Goal: Task Accomplishment & Management: Complete application form

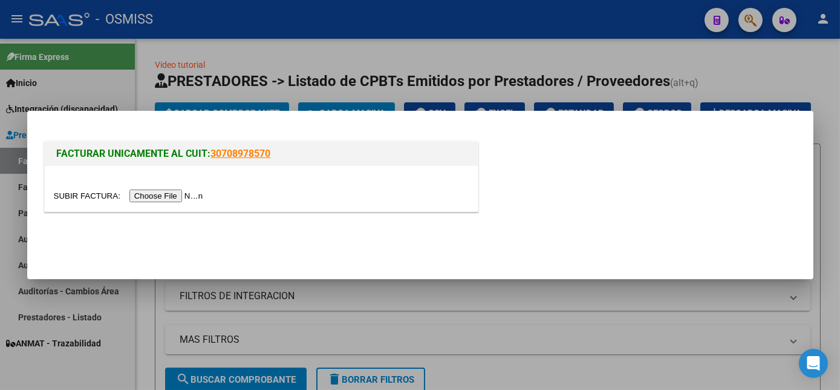
scroll to position [0, 595]
click at [176, 187] on div at bounding box center [261, 188] width 433 height 45
click at [174, 196] on input "file" at bounding box center [130, 195] width 153 height 13
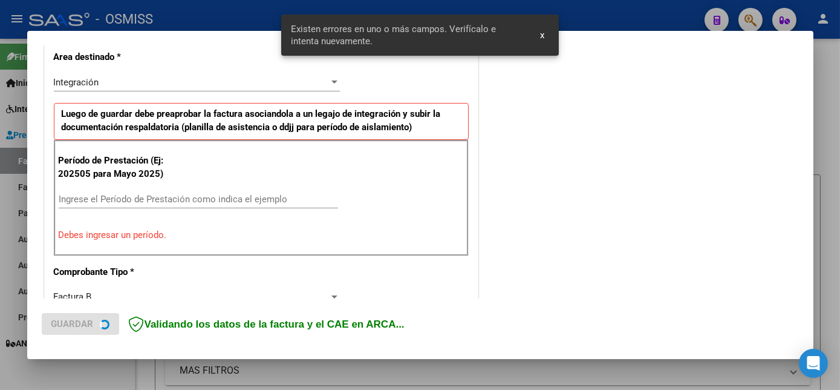
scroll to position [293, 0]
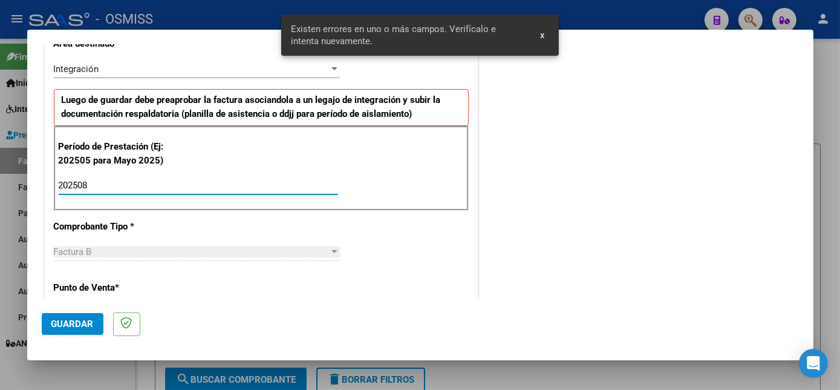
type input "202508"
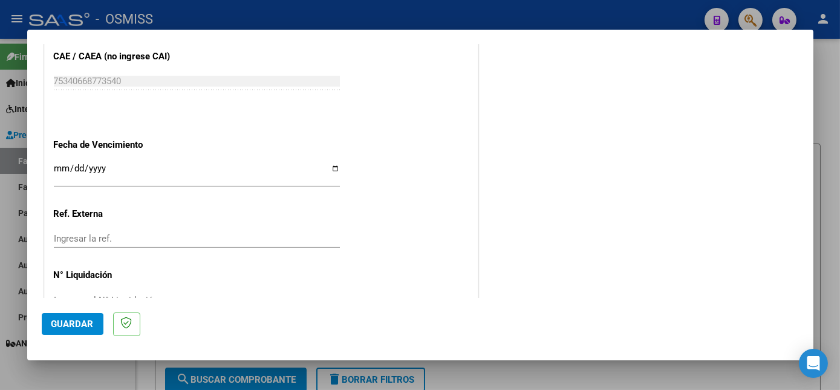
drag, startPoint x: 94, startPoint y: 322, endPoint x: 83, endPoint y: 322, distance: 11.5
click at [83, 322] on span "Guardar" at bounding box center [72, 323] width 42 height 11
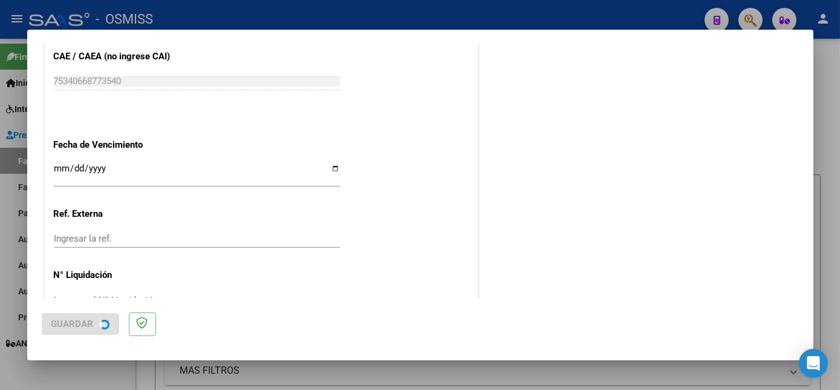
scroll to position [0, 0]
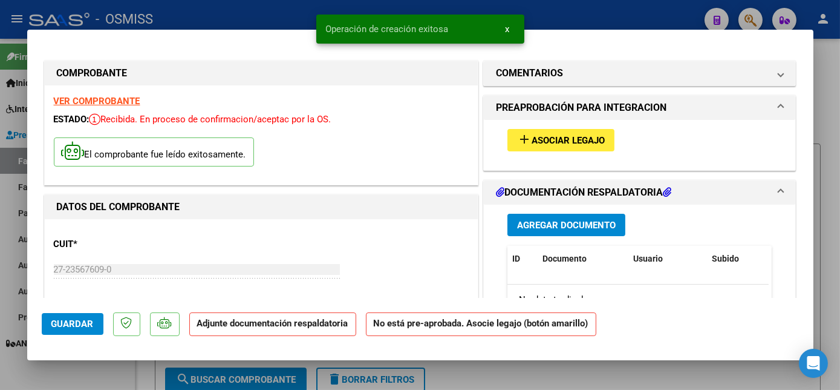
click at [550, 147] on button "add Asociar Legajo" at bounding box center [561, 140] width 107 height 22
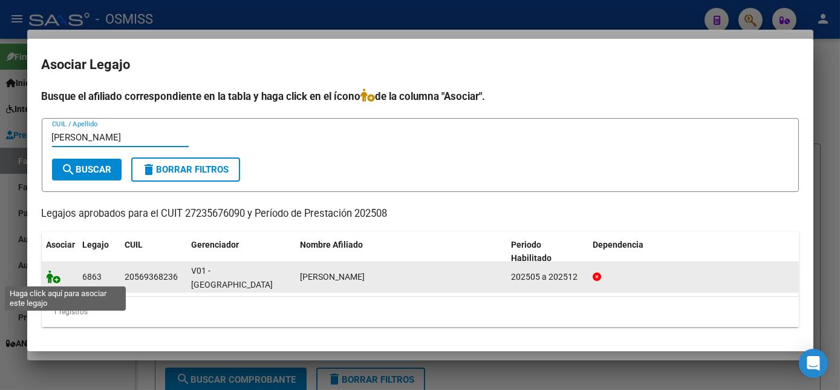
type input "GUILLIN"
click at [50, 276] on icon at bounding box center [54, 276] width 15 height 13
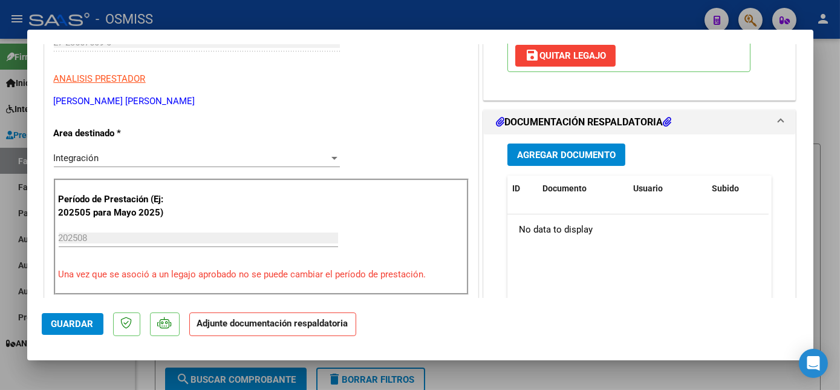
scroll to position [235, 0]
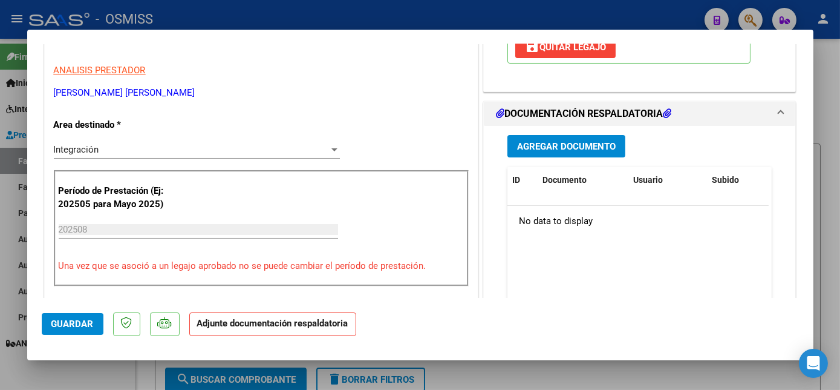
click at [560, 143] on span "Agregar Documento" at bounding box center [566, 146] width 99 height 11
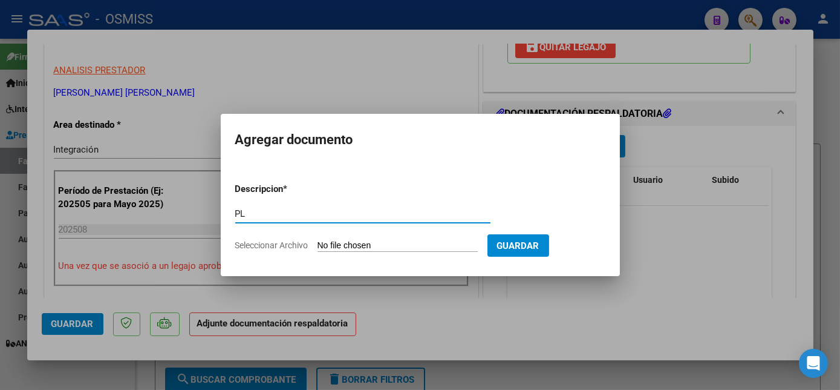
type input "PL"
click at [363, 249] on input "Seleccionar Archivo" at bounding box center [398, 245] width 160 height 11
type input "C:\fakepath\PL.pdf"
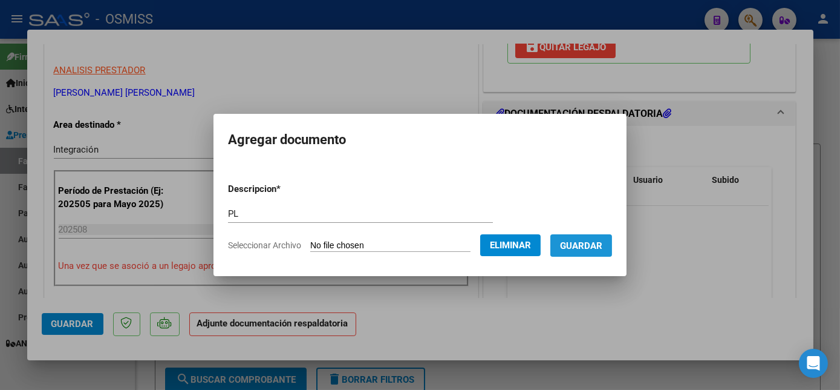
click at [590, 246] on span "Guardar" at bounding box center [581, 245] width 42 height 11
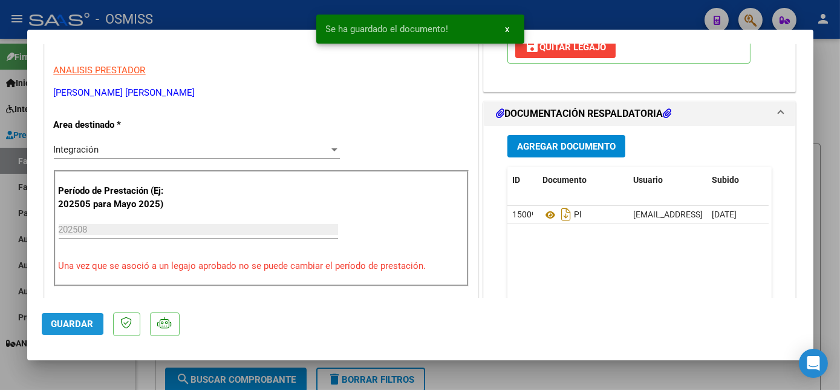
click at [67, 324] on span "Guardar" at bounding box center [72, 323] width 42 height 11
click at [102, 374] on div at bounding box center [420, 195] width 840 height 390
type input "$ 0,00"
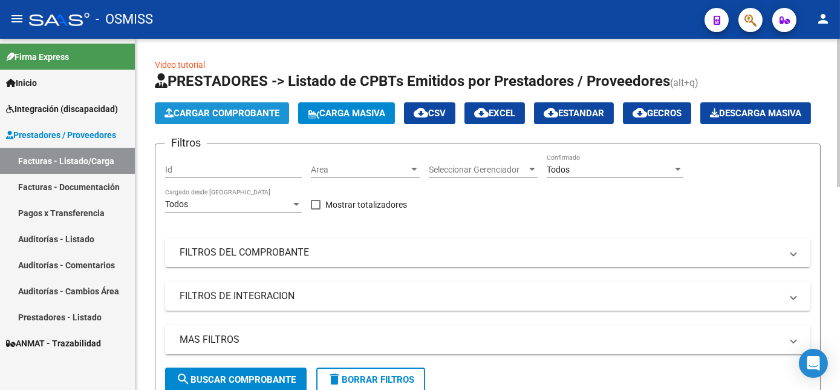
click at [251, 103] on button "Cargar Comprobante" at bounding box center [222, 113] width 134 height 22
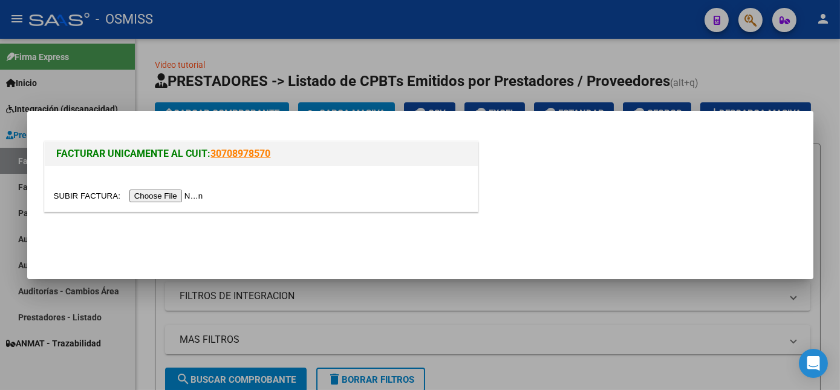
click at [146, 191] on input "file" at bounding box center [130, 195] width 153 height 13
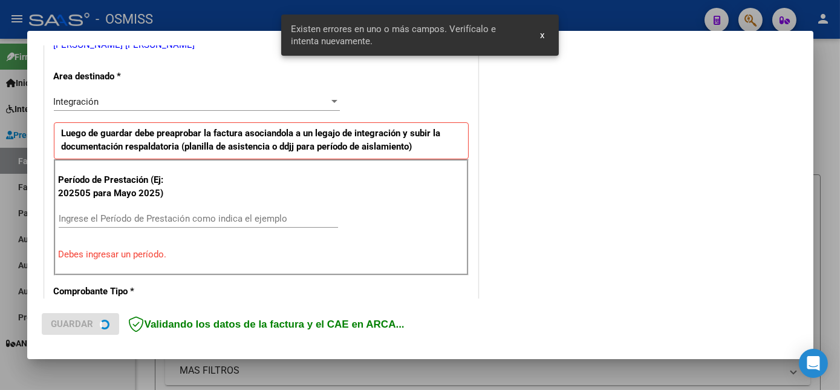
scroll to position [270, 0]
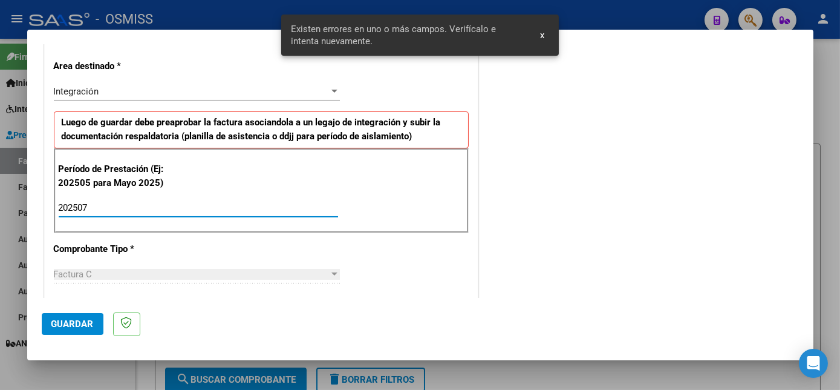
type input "202507"
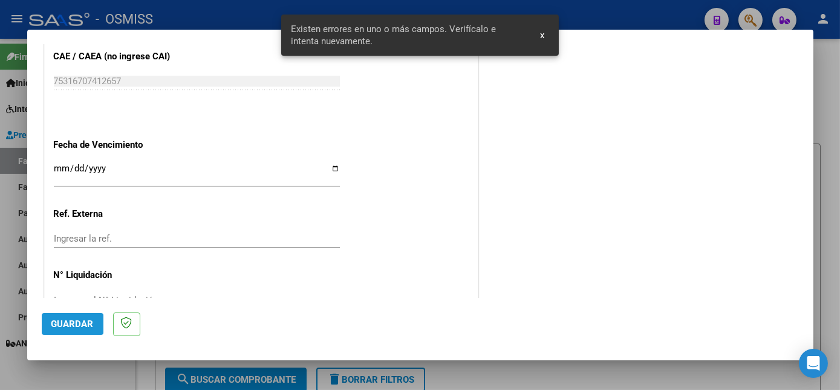
click at [89, 329] on button "Guardar" at bounding box center [73, 324] width 62 height 22
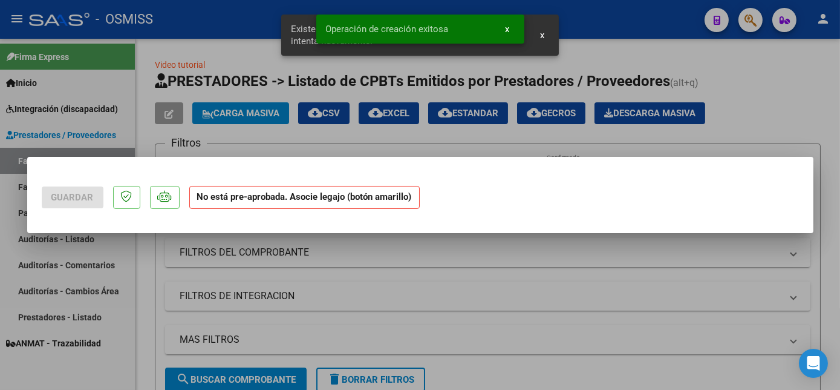
scroll to position [0, 0]
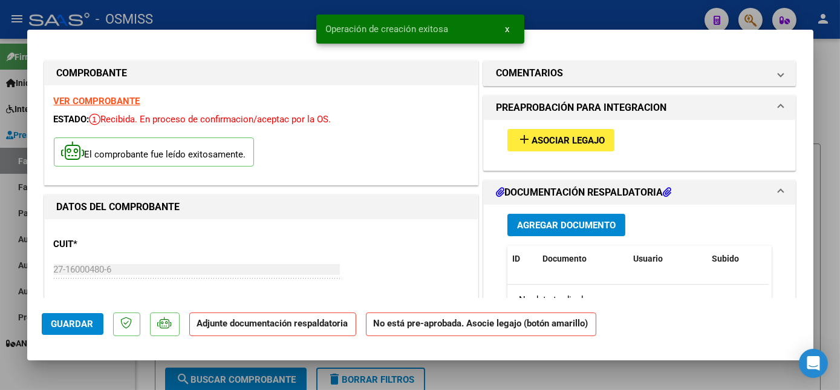
click at [565, 137] on span "Asociar Legajo" at bounding box center [568, 140] width 73 height 11
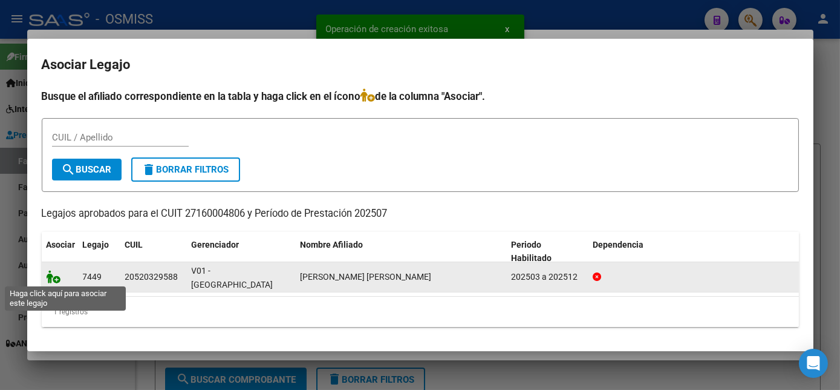
click at [51, 273] on icon at bounding box center [54, 276] width 15 height 13
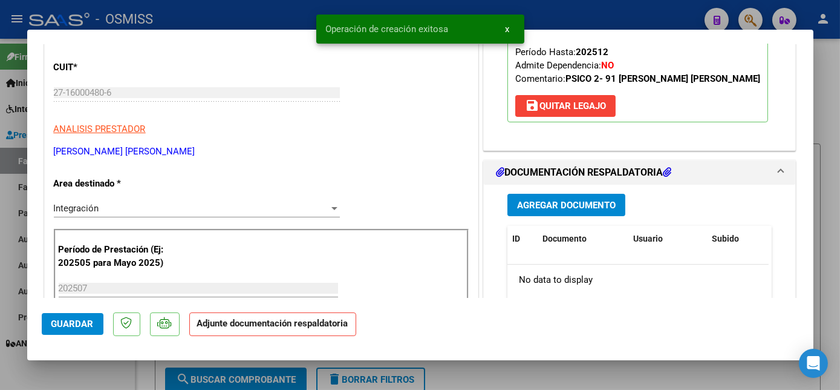
scroll to position [185, 0]
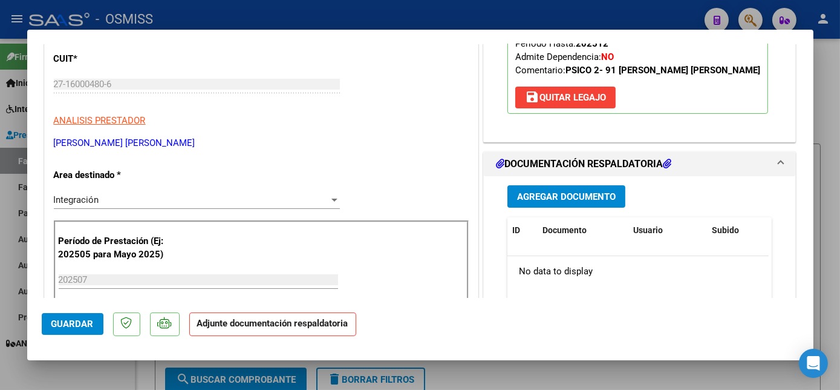
click at [547, 192] on span "Agregar Documento" at bounding box center [566, 196] width 99 height 11
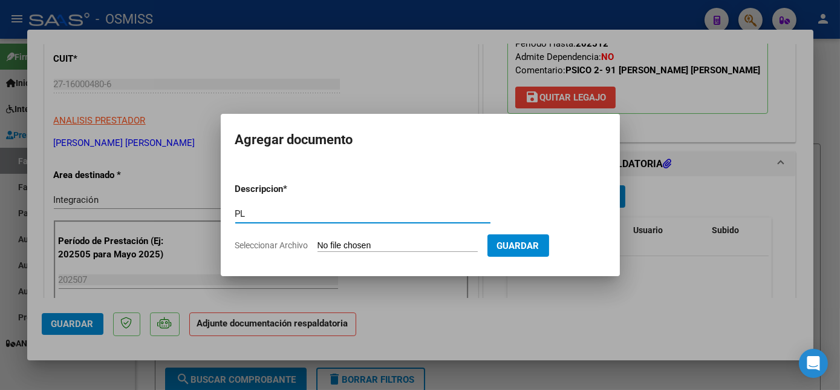
type input "PL"
click at [318, 240] on input "Seleccionar Archivo" at bounding box center [398, 245] width 160 height 11
type input "C:\fakepath\PL.pdf"
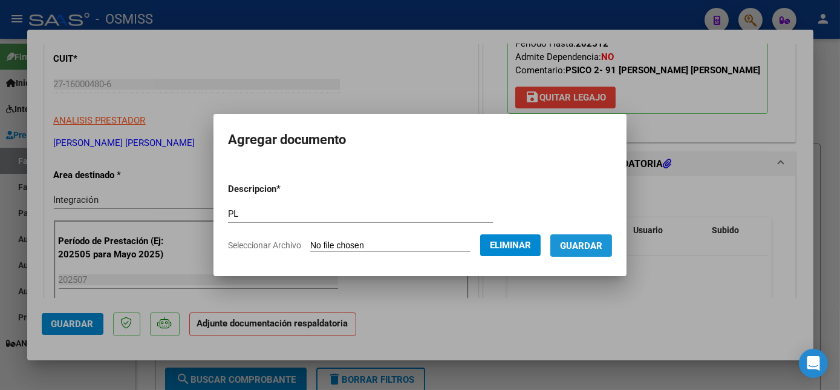
click at [587, 252] on button "Guardar" at bounding box center [581, 245] width 62 height 22
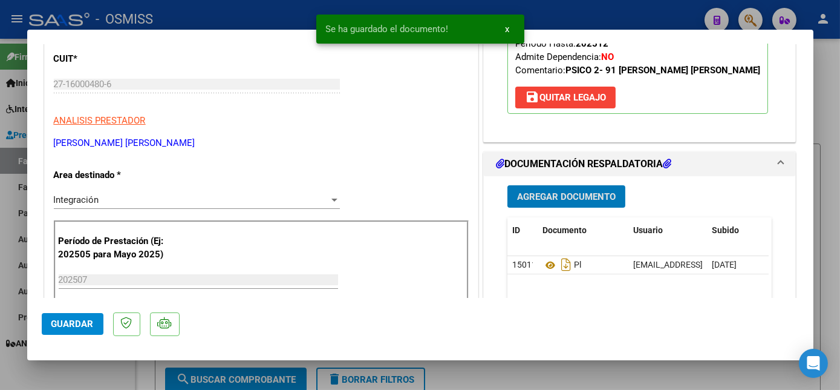
click at [66, 319] on span "Guardar" at bounding box center [72, 323] width 42 height 11
click at [95, 367] on div at bounding box center [420, 195] width 840 height 390
type input "$ 0,00"
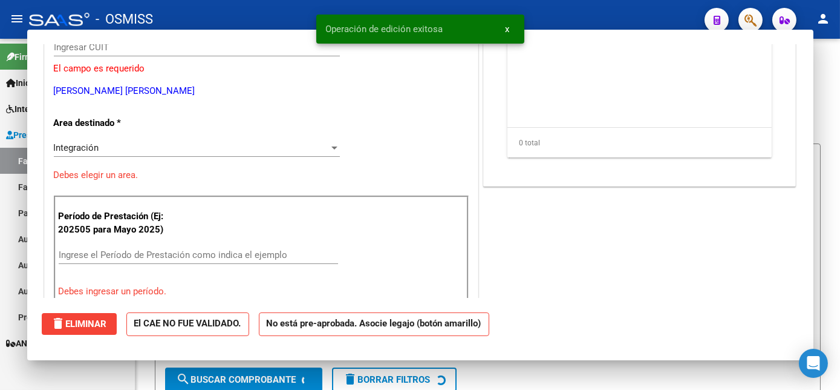
scroll to position [149, 0]
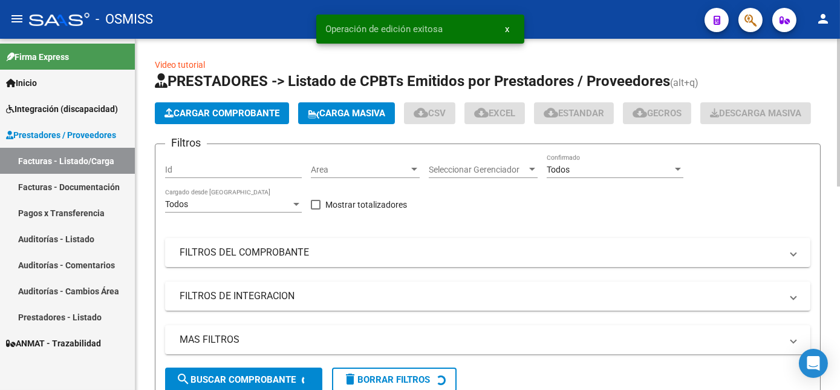
click at [255, 122] on button "Cargar Comprobante" at bounding box center [222, 113] width 134 height 22
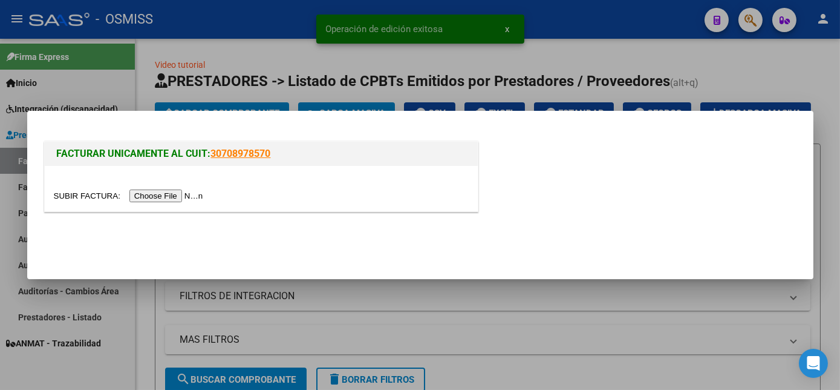
click at [168, 194] on input "file" at bounding box center [130, 195] width 153 height 13
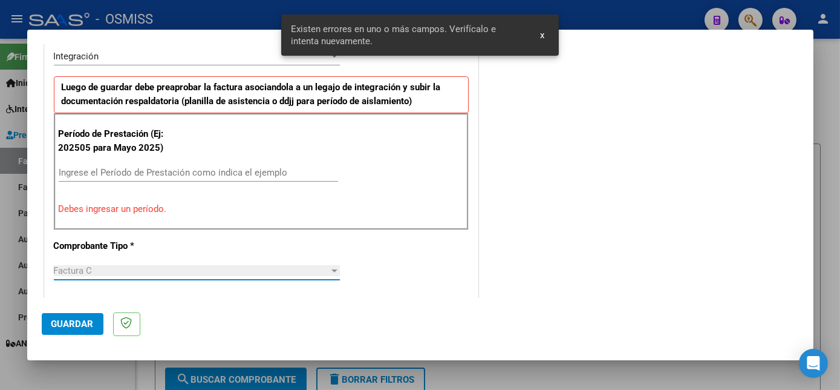
scroll to position [284, 0]
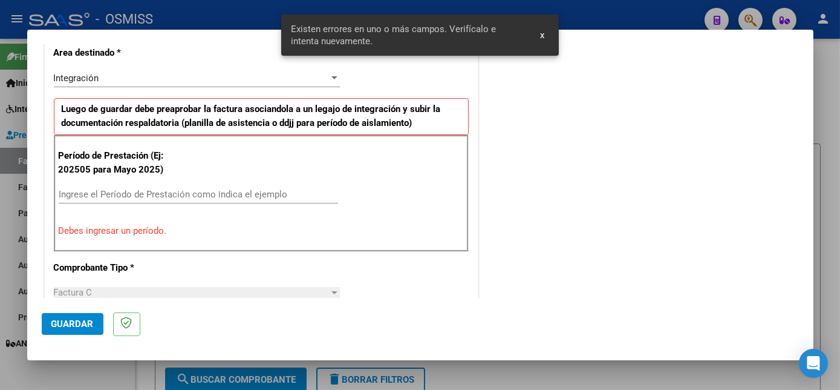
click at [113, 200] on div "Ingrese el Período de Prestación como indica el ejemplo" at bounding box center [198, 194] width 279 height 18
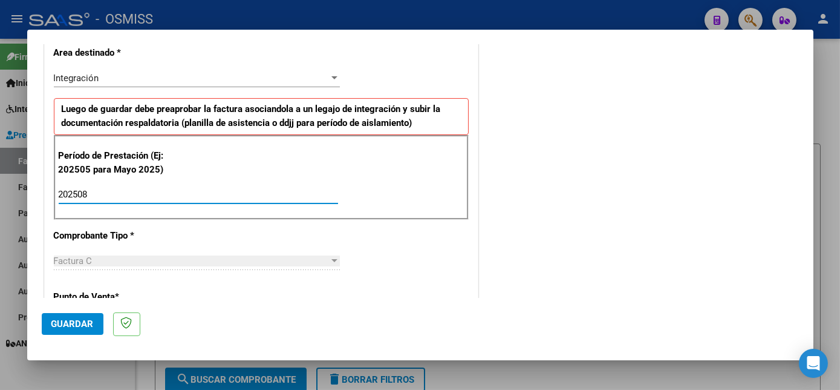
type input "202508"
click at [82, 327] on span "Guardar" at bounding box center [72, 323] width 42 height 11
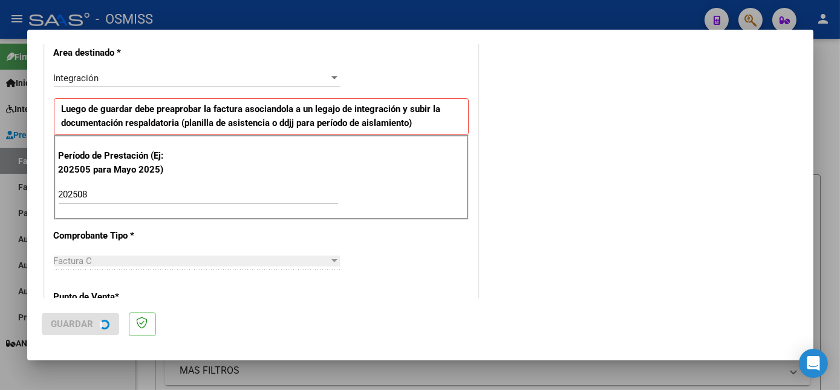
scroll to position [0, 0]
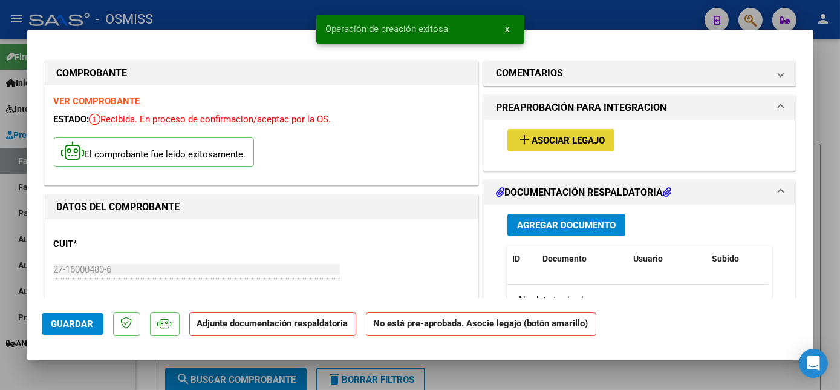
click at [596, 132] on button "add Asociar Legajo" at bounding box center [561, 140] width 107 height 22
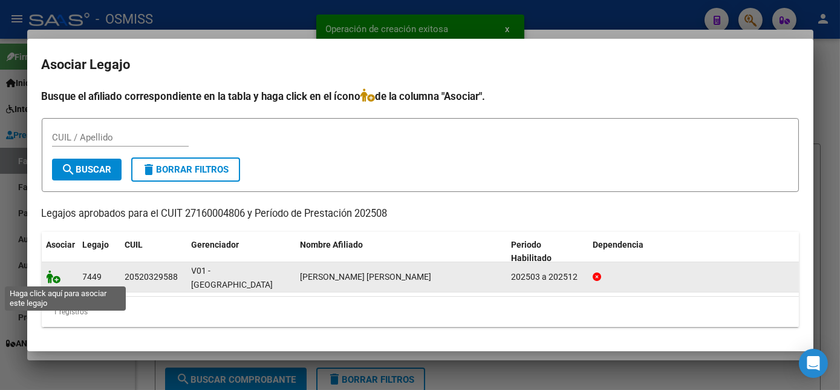
click at [54, 273] on icon at bounding box center [54, 276] width 15 height 13
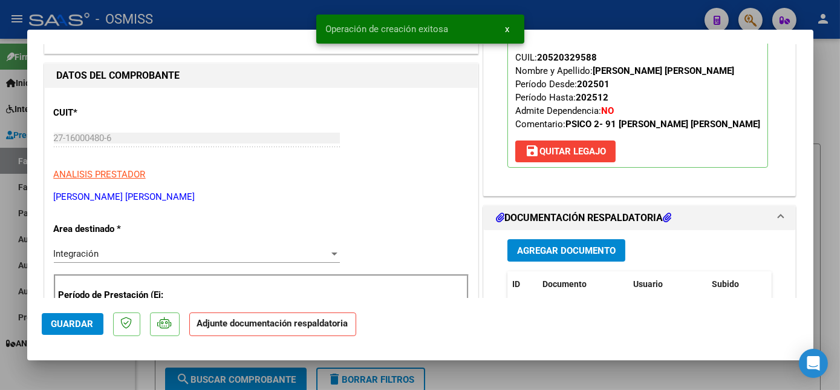
scroll to position [144, 0]
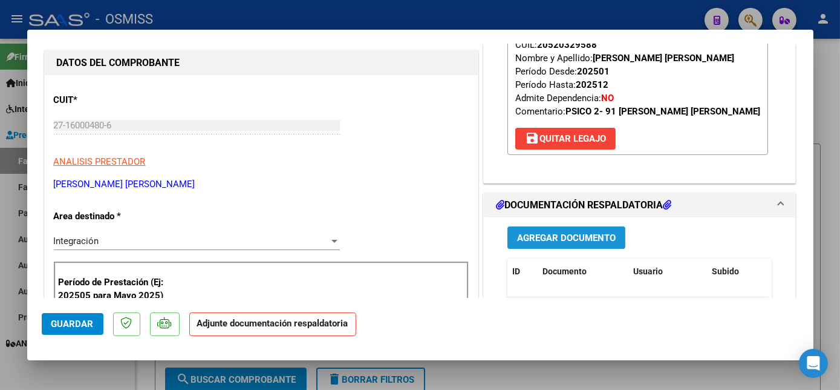
click at [538, 232] on span "Agregar Documento" at bounding box center [566, 237] width 99 height 11
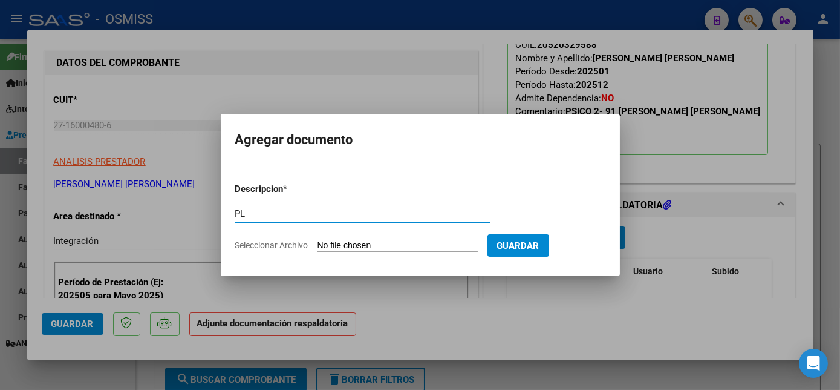
type input "PL"
click at [404, 253] on form "Descripcion * PL Escriba aquí una descripcion Seleccionar Archivo Guardar" at bounding box center [420, 217] width 370 height 88
click at [374, 253] on form "Descripcion * PL Escriba aquí una descripcion Seleccionar Archivo Guardar" at bounding box center [420, 217] width 370 height 88
click at [374, 247] on input "Seleccionar Archivo" at bounding box center [398, 245] width 160 height 11
type input "C:\fakepath\PL.pdf"
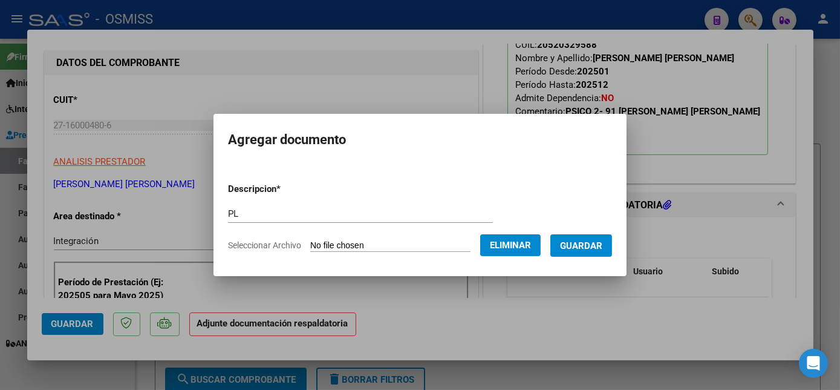
click at [585, 238] on button "Guardar" at bounding box center [581, 245] width 62 height 22
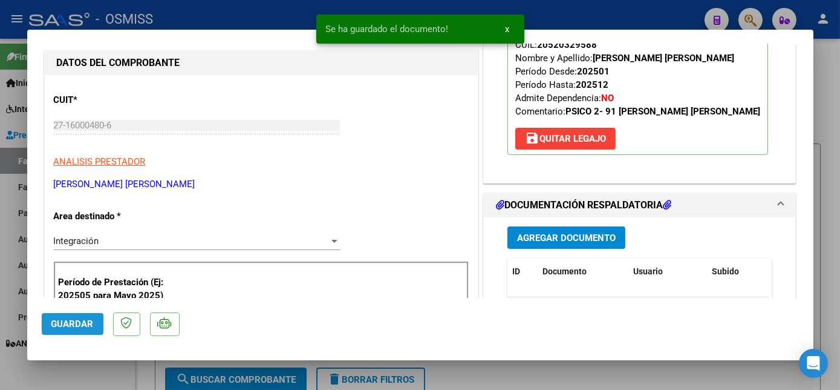
click at [93, 316] on button "Guardar" at bounding box center [73, 324] width 62 height 22
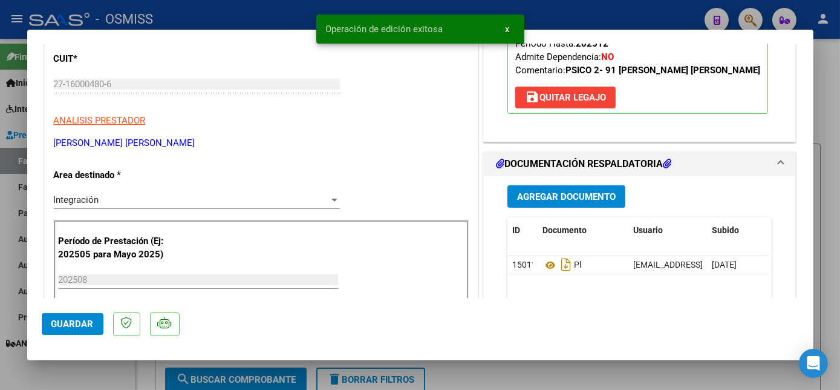
scroll to position [200, 0]
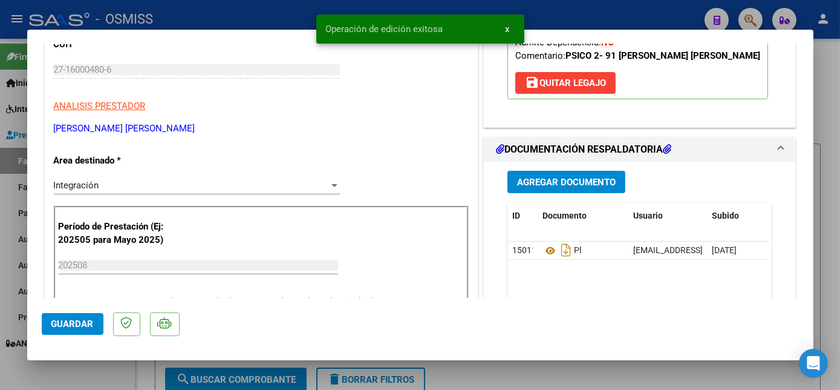
click at [118, 369] on div at bounding box center [420, 195] width 840 height 390
type input "$ 0,00"
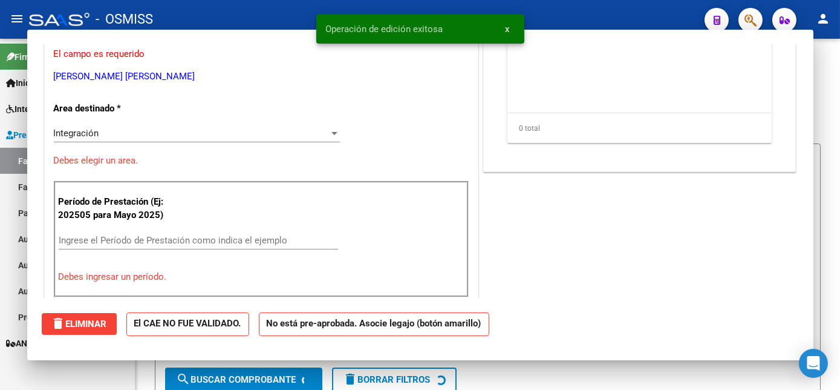
scroll to position [163, 0]
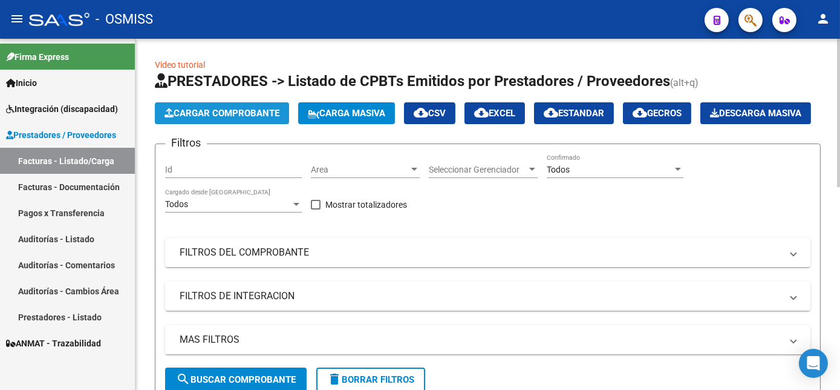
click at [270, 108] on span "Cargar Comprobante" at bounding box center [222, 113] width 115 height 11
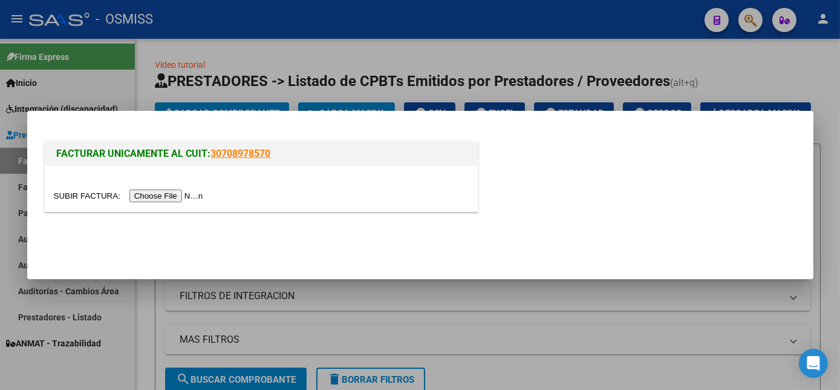
click at [165, 198] on input "file" at bounding box center [130, 195] width 153 height 13
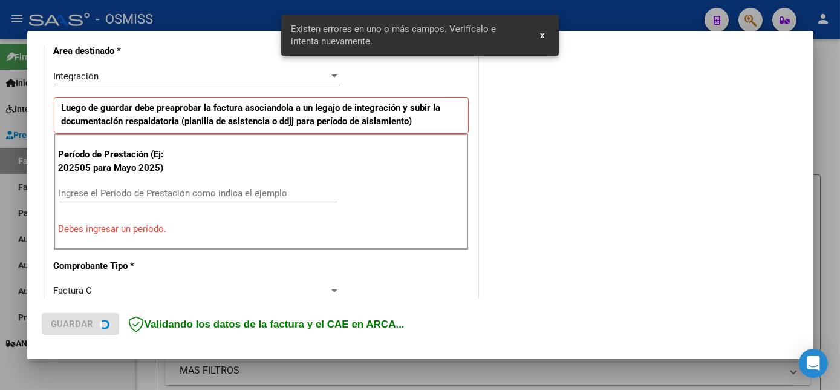
scroll to position [293, 0]
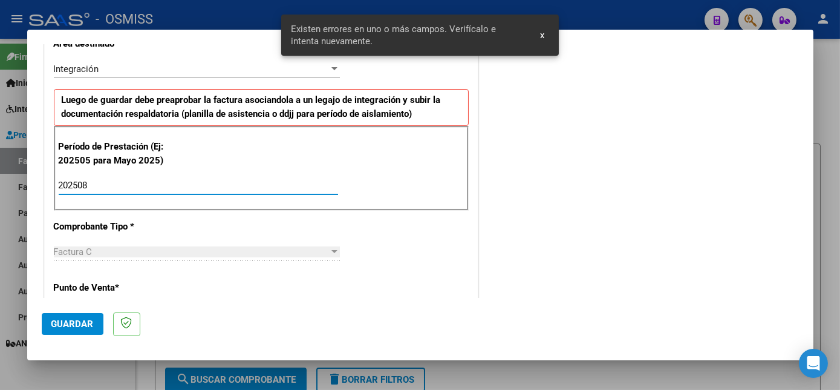
type input "202508"
click at [85, 322] on span "Guardar" at bounding box center [72, 323] width 42 height 11
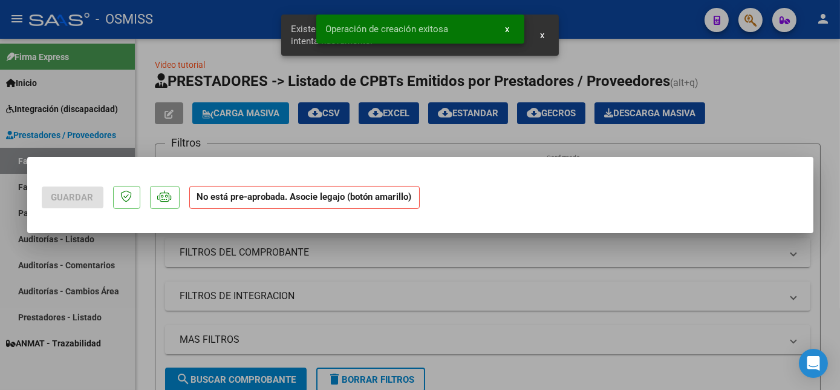
scroll to position [0, 0]
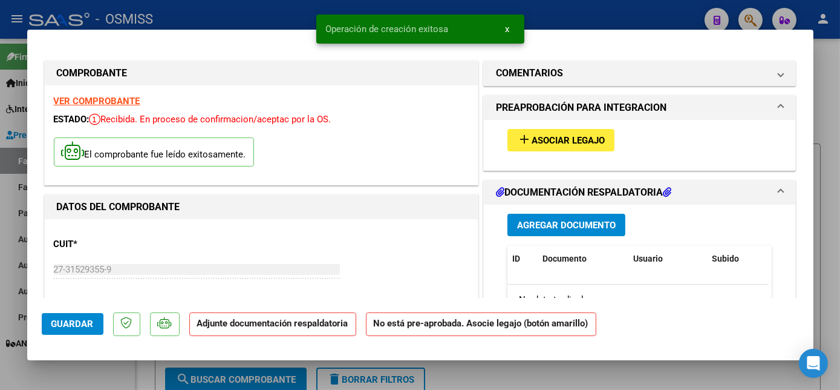
click at [580, 138] on span "Asociar Legajo" at bounding box center [568, 140] width 73 height 11
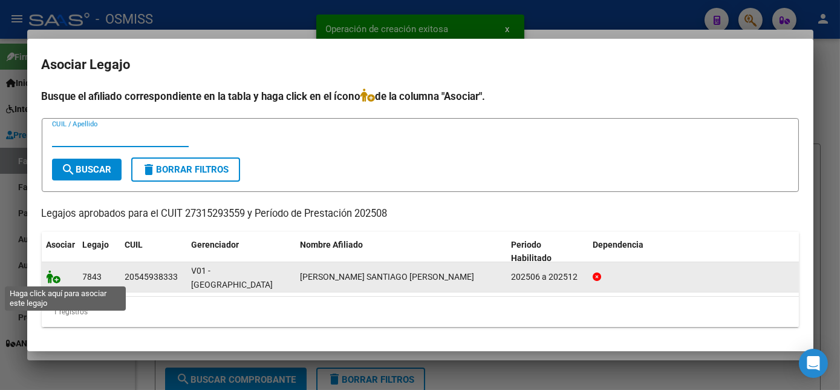
click at [50, 277] on icon at bounding box center [54, 276] width 15 height 13
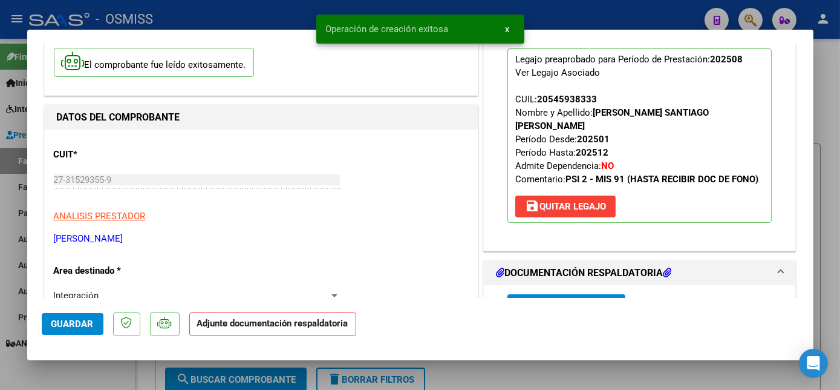
scroll to position [148, 0]
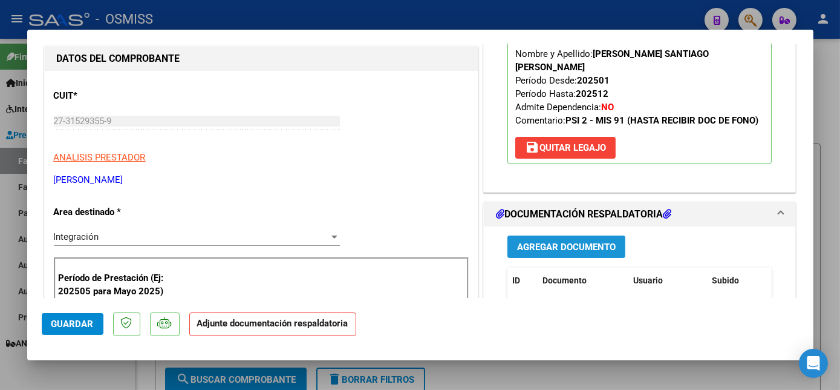
click at [587, 241] on span "Agregar Documento" at bounding box center [566, 246] width 99 height 11
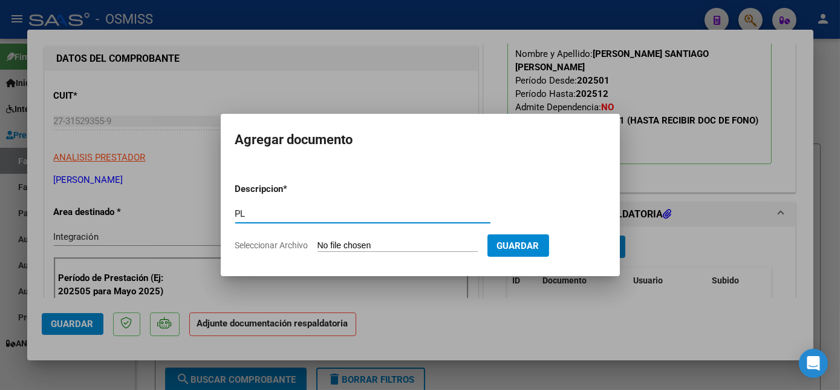
type input "PL"
click at [318, 240] on input "Seleccionar Archivo" at bounding box center [398, 245] width 160 height 11
type input "C:\fakepath\PL - BENITEZ SANTIAGO NAHUEL.pdf"
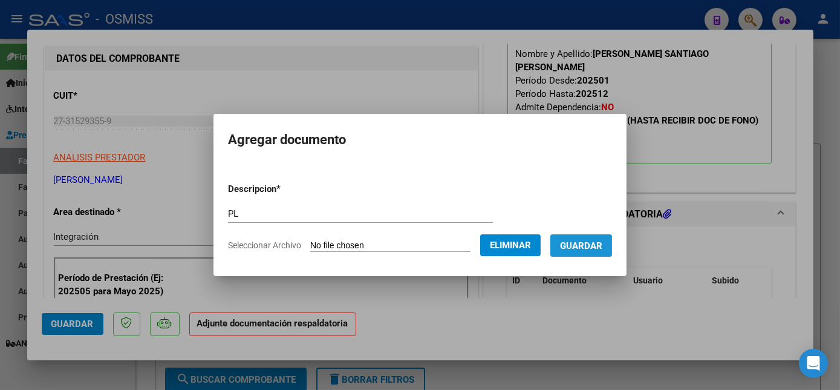
click at [580, 243] on span "Guardar" at bounding box center [581, 245] width 42 height 11
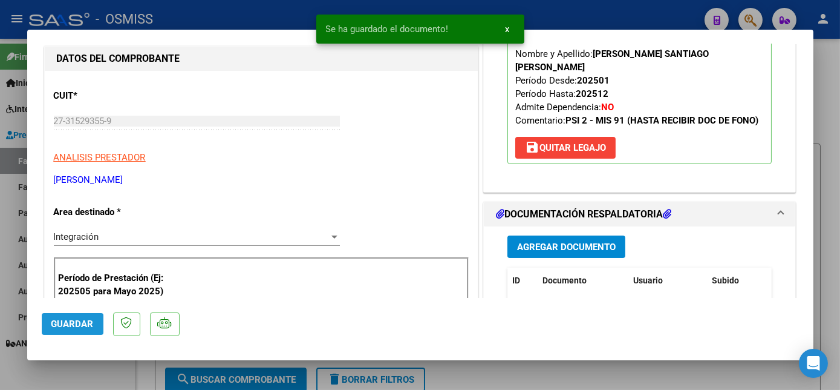
click at [80, 321] on span "Guardar" at bounding box center [72, 323] width 42 height 11
click at [117, 369] on div at bounding box center [420, 195] width 840 height 390
type input "$ 0,00"
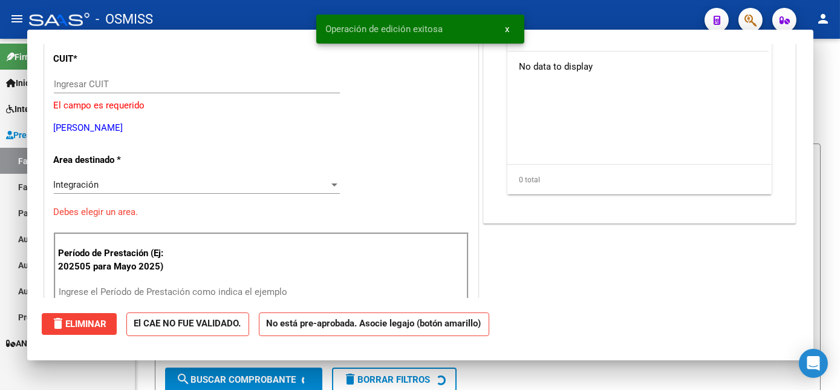
scroll to position [111, 0]
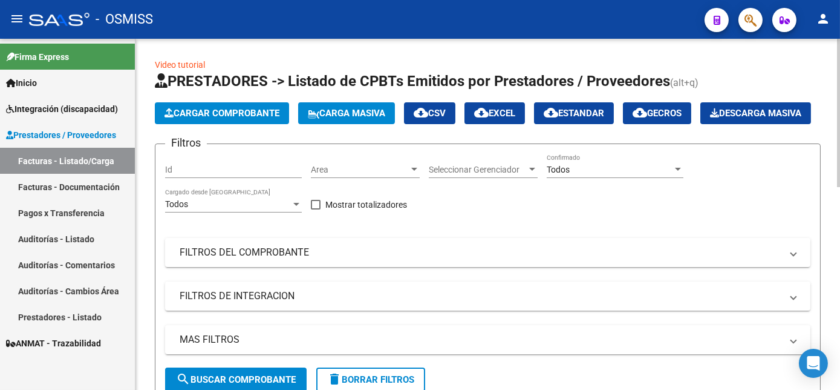
click at [262, 112] on span "Cargar Comprobante" at bounding box center [222, 113] width 115 height 11
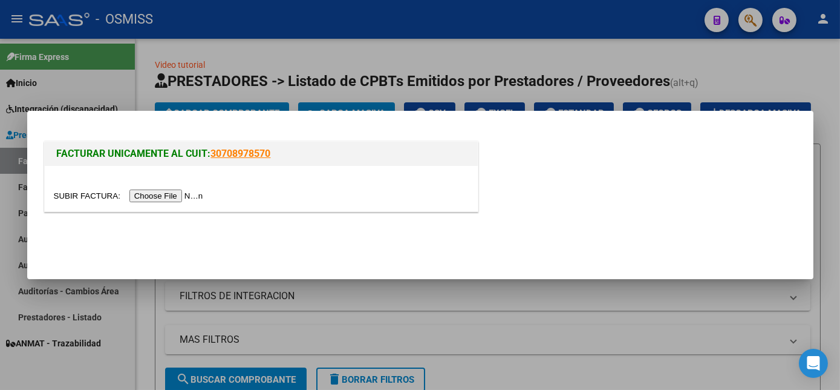
click at [161, 195] on input "file" at bounding box center [130, 195] width 153 height 13
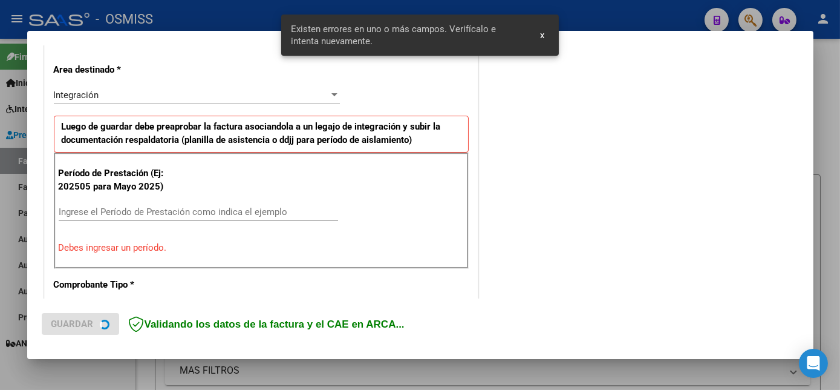
scroll to position [293, 0]
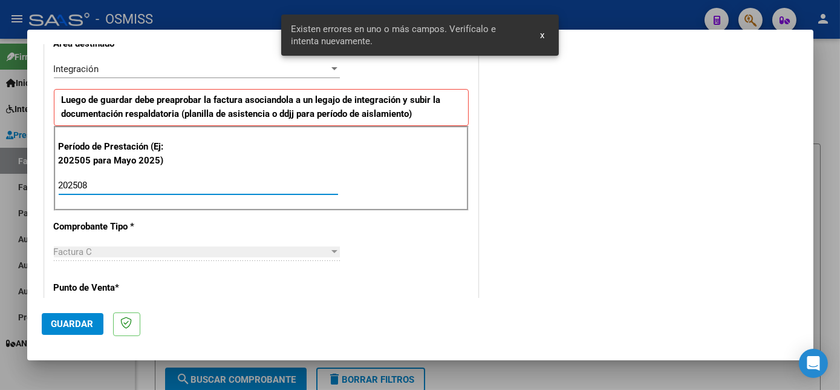
type input "202508"
click at [87, 321] on span "Guardar" at bounding box center [72, 323] width 42 height 11
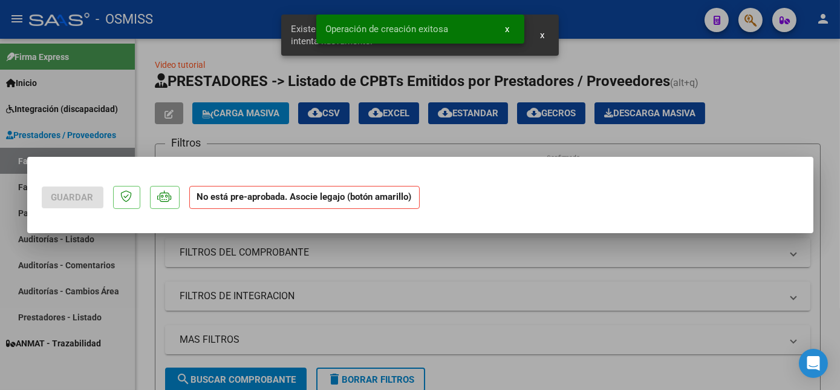
scroll to position [0, 0]
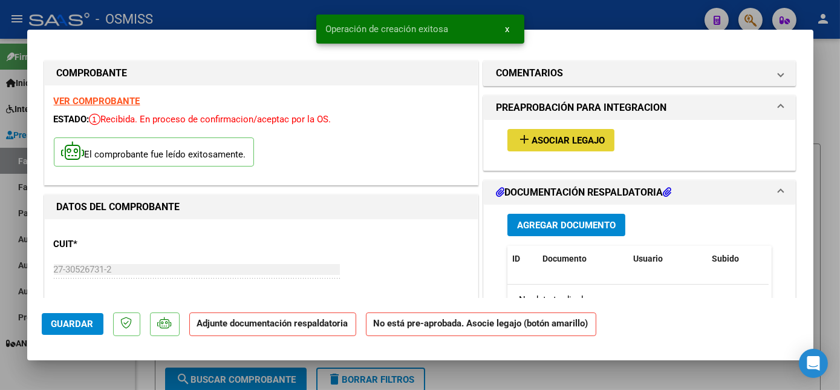
click at [598, 139] on span "Asociar Legajo" at bounding box center [568, 140] width 73 height 11
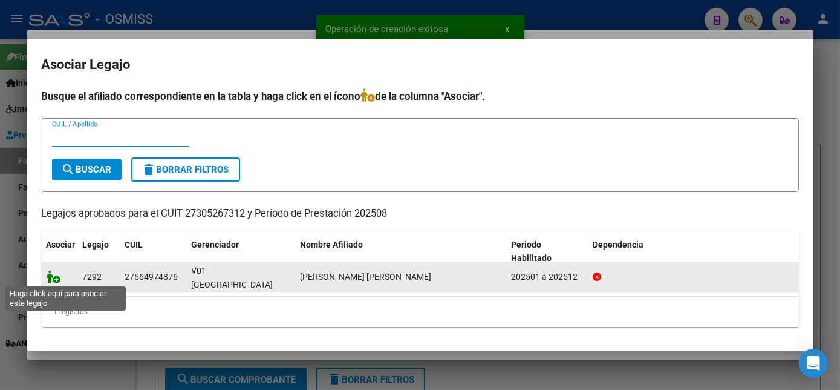
click at [47, 277] on icon at bounding box center [54, 276] width 15 height 13
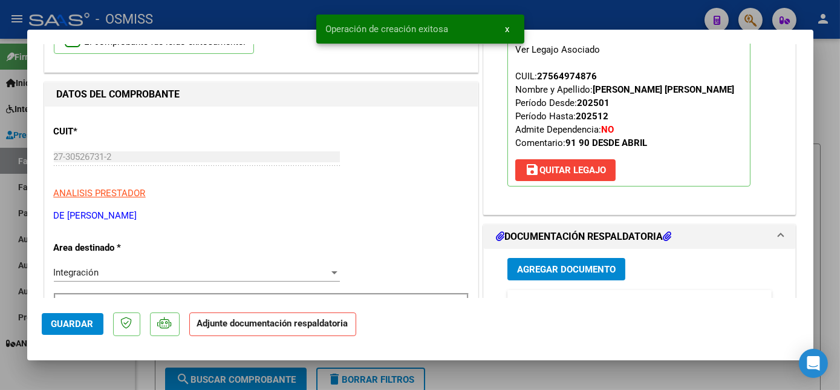
scroll to position [125, 0]
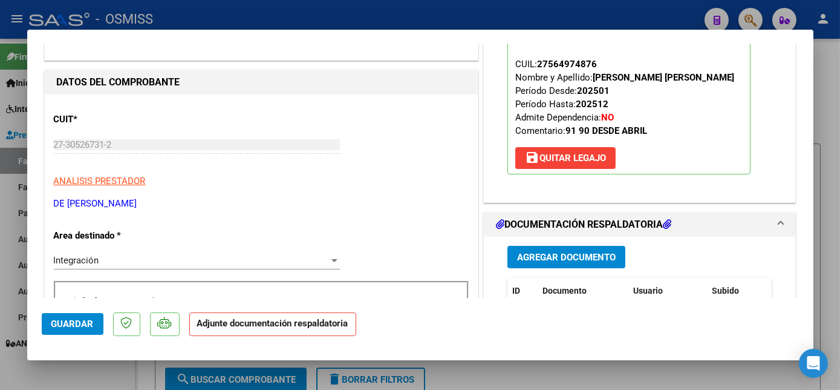
click at [538, 252] on span "Agregar Documento" at bounding box center [566, 257] width 99 height 11
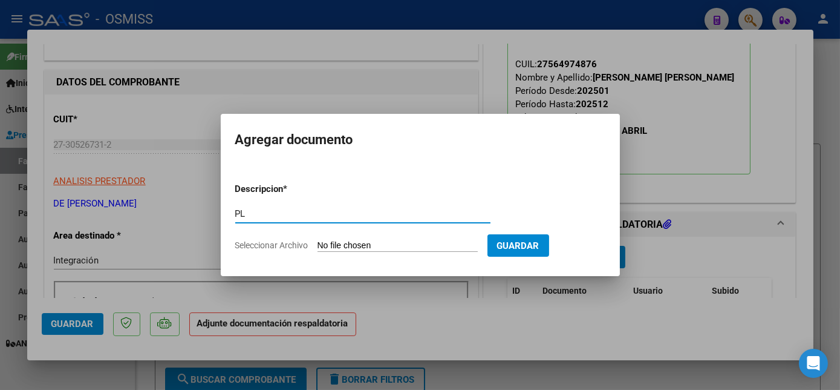
type input "PL"
click at [318, 240] on input "Seleccionar Archivo" at bounding box center [398, 245] width 160 height 11
type input "C:\fakepath\PL.jpg"
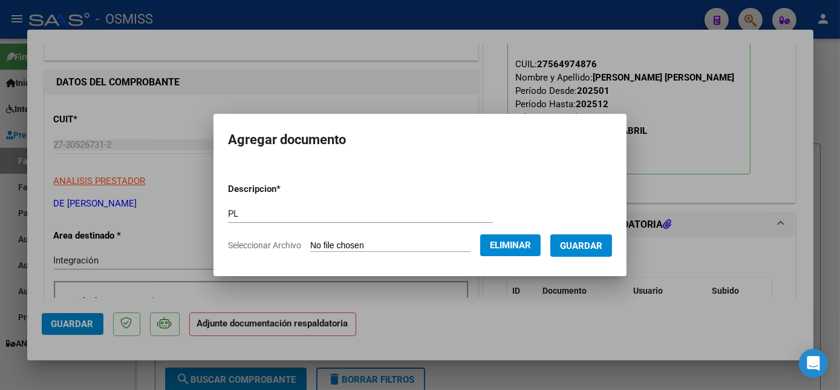
click at [582, 243] on span "Guardar" at bounding box center [581, 245] width 42 height 11
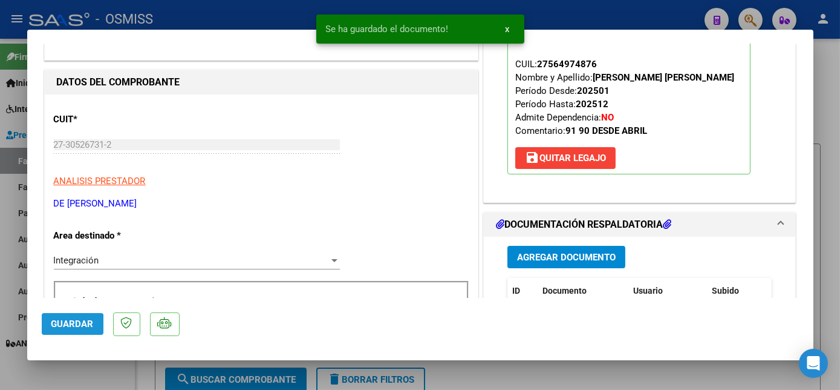
click at [58, 327] on span "Guardar" at bounding box center [72, 323] width 42 height 11
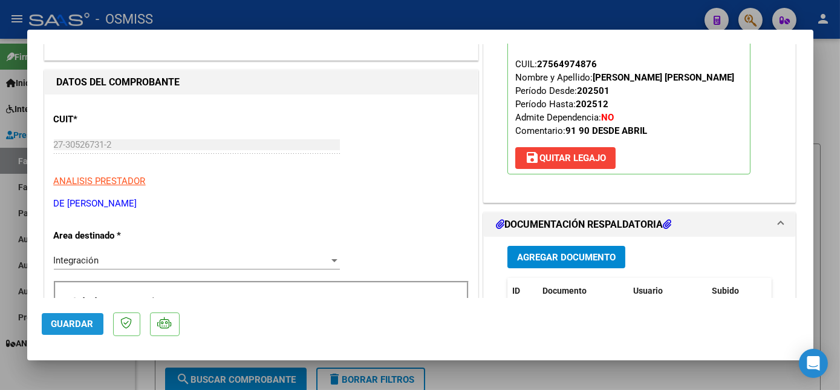
click at [67, 328] on span "Guardar" at bounding box center [72, 323] width 42 height 11
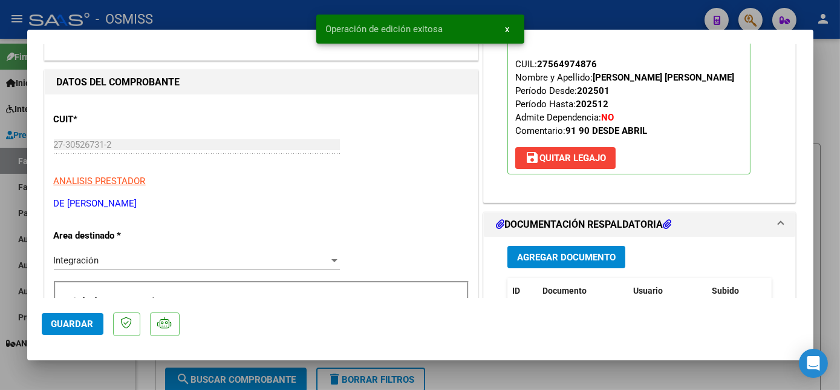
click at [84, 364] on div at bounding box center [420, 195] width 840 height 390
type input "$ 0,00"
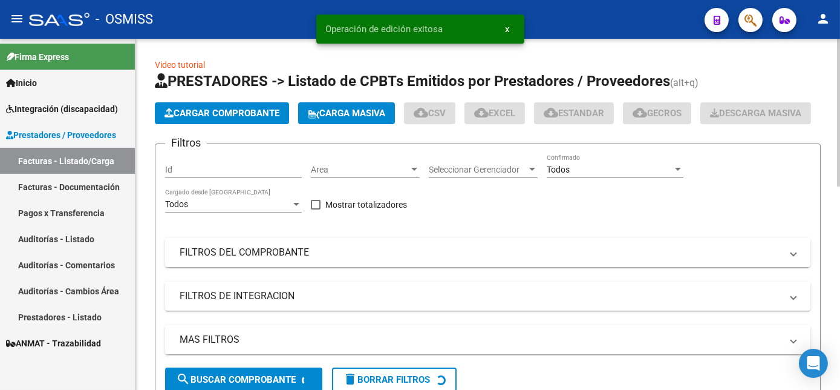
click at [240, 108] on span "Cargar Comprobante" at bounding box center [222, 113] width 115 height 11
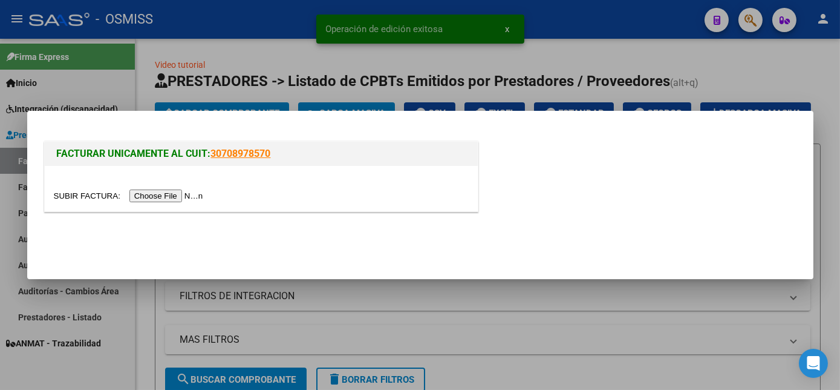
click at [156, 196] on input "file" at bounding box center [130, 195] width 153 height 13
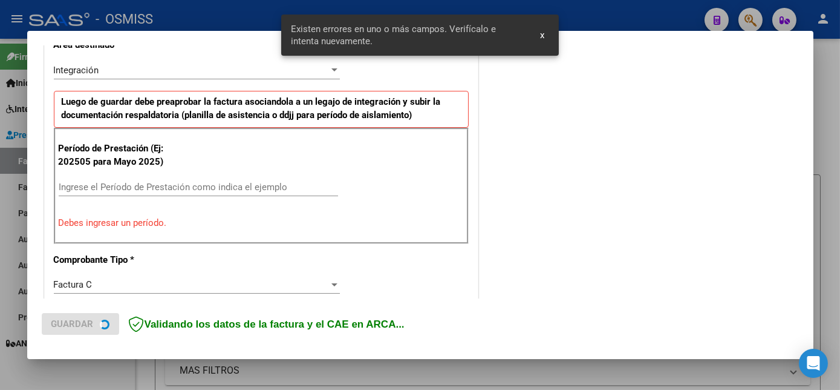
scroll to position [293, 0]
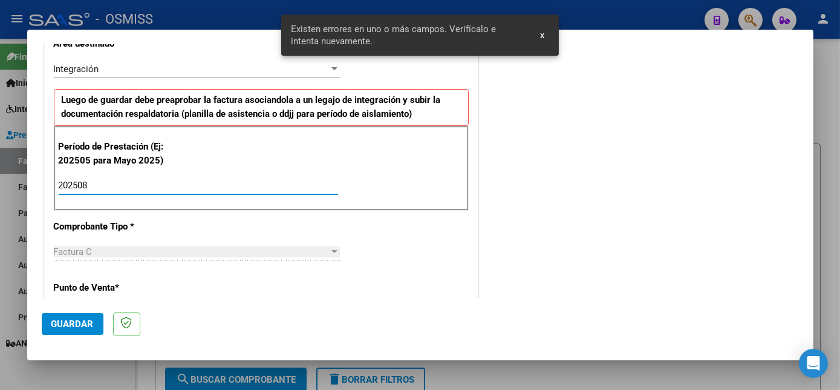
type input "202508"
click at [83, 325] on span "Guardar" at bounding box center [72, 323] width 42 height 11
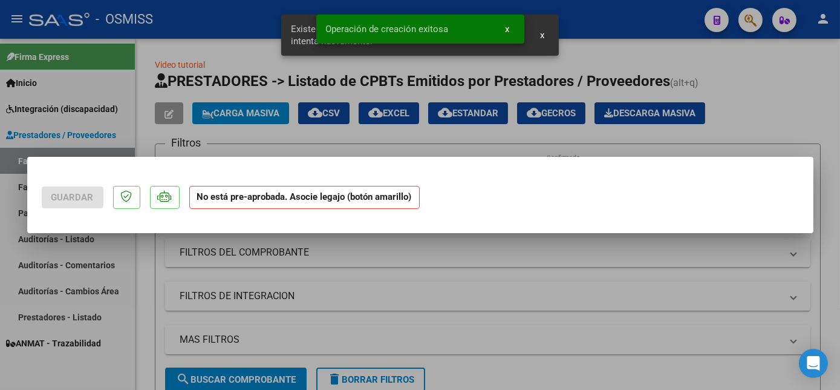
scroll to position [0, 0]
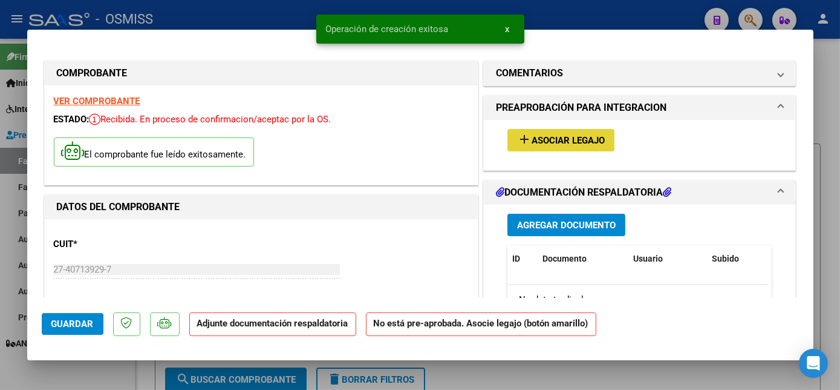
click at [581, 135] on span "Asociar Legajo" at bounding box center [568, 140] width 73 height 11
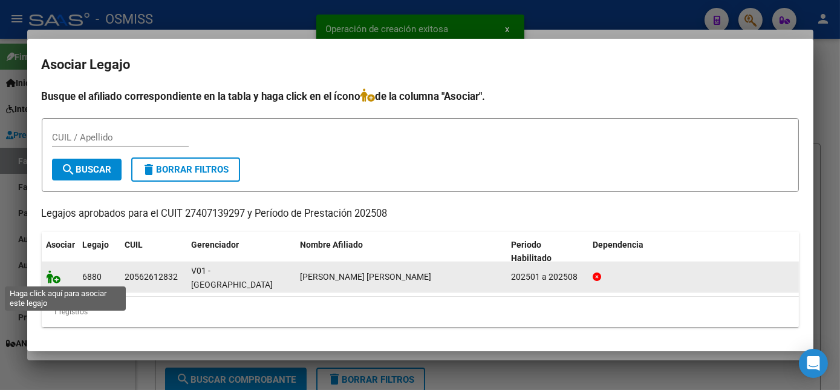
click at [56, 278] on icon at bounding box center [54, 276] width 15 height 13
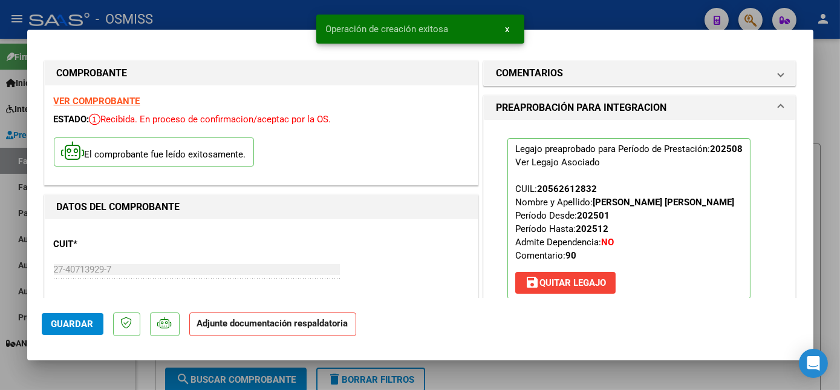
scroll to position [110, 0]
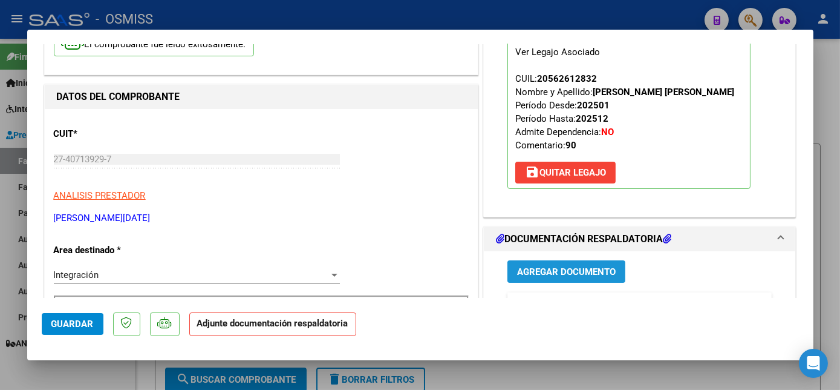
click at [580, 269] on span "Agregar Documento" at bounding box center [566, 271] width 99 height 11
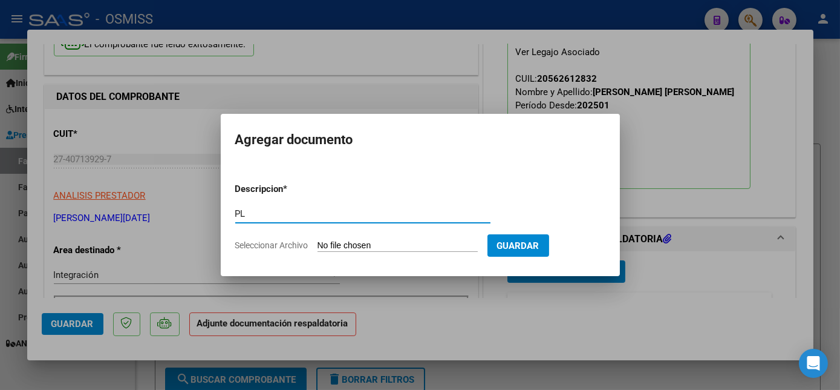
type input "PL"
click at [318, 240] on input "Seleccionar Archivo" at bounding box center [398, 245] width 160 height 11
type input "C:\fakepath\PL.jpeg"
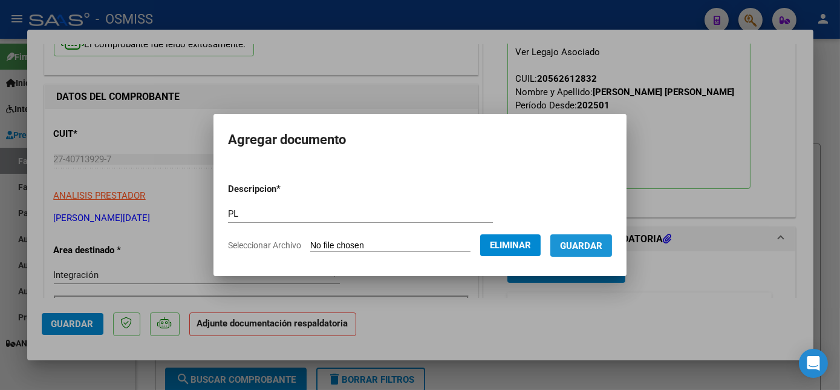
click at [581, 244] on span "Guardar" at bounding box center [581, 245] width 42 height 11
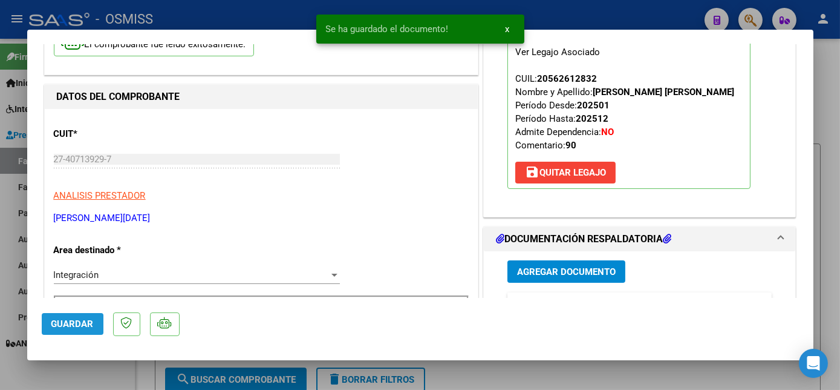
click at [84, 324] on span "Guardar" at bounding box center [72, 323] width 42 height 11
click at [110, 369] on div at bounding box center [420, 195] width 840 height 390
type input "$ 0,00"
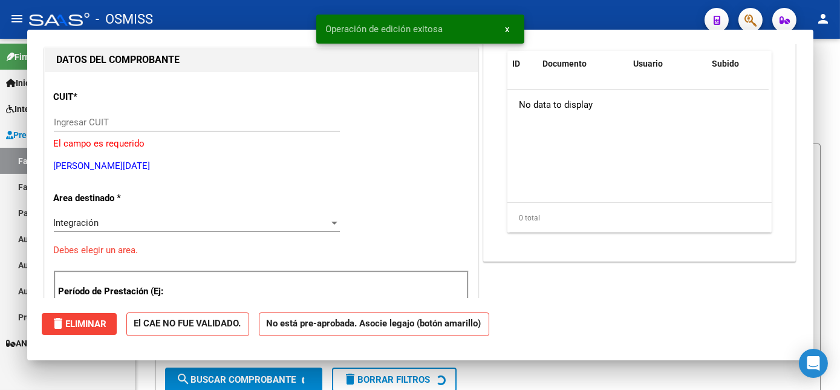
scroll to position [117, 0]
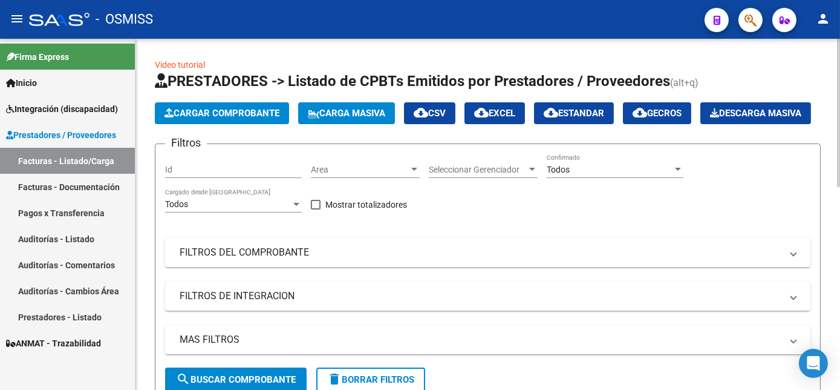
click at [273, 114] on span "Cargar Comprobante" at bounding box center [222, 113] width 115 height 11
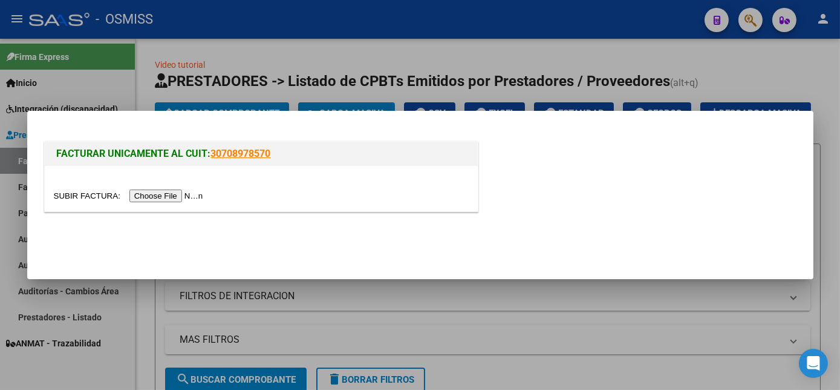
click at [160, 197] on input "file" at bounding box center [130, 195] width 153 height 13
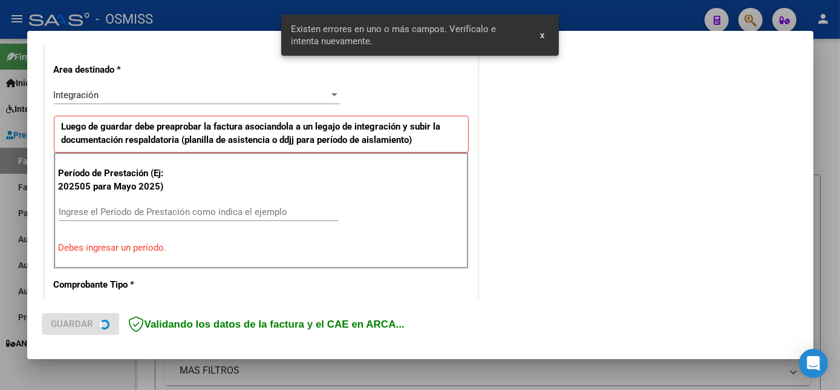
scroll to position [293, 0]
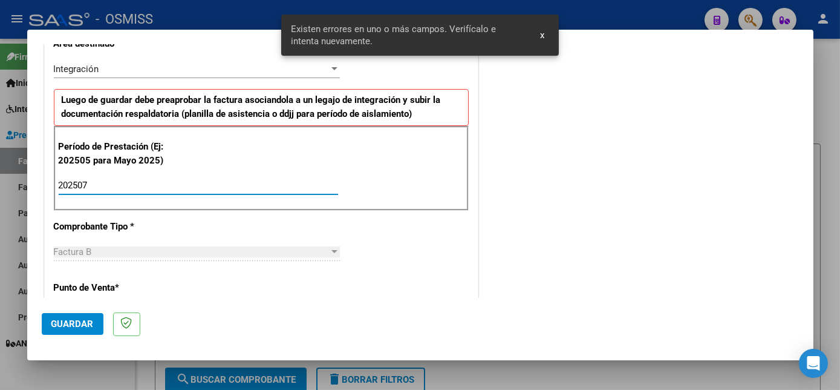
type input "202507"
click at [83, 322] on span "Guardar" at bounding box center [72, 323] width 42 height 11
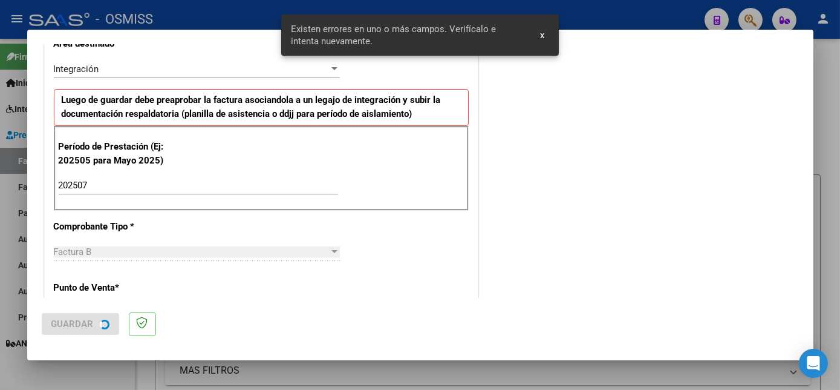
scroll to position [0, 0]
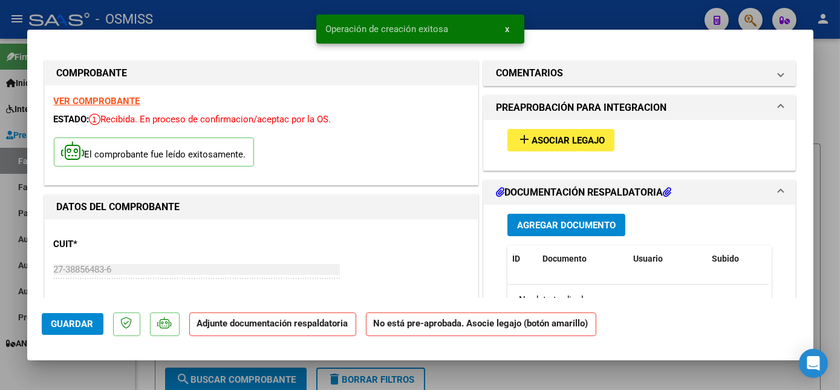
click at [585, 143] on span "Asociar Legajo" at bounding box center [568, 140] width 73 height 11
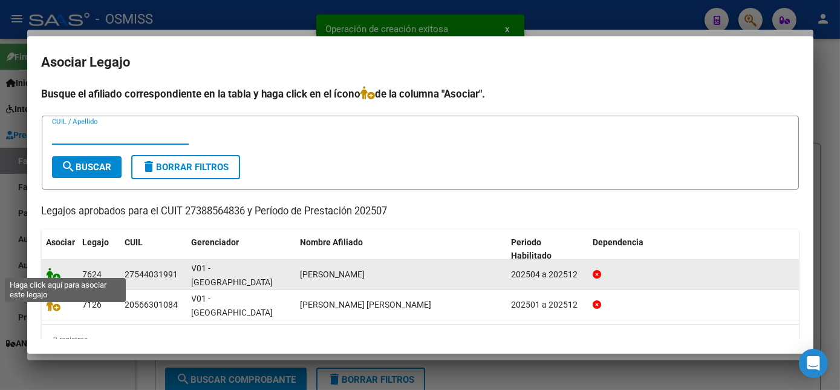
click at [53, 267] on icon at bounding box center [54, 273] width 15 height 13
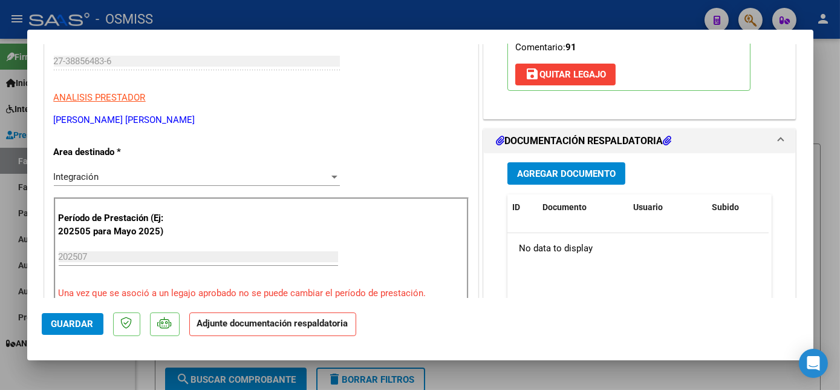
scroll to position [248, 0]
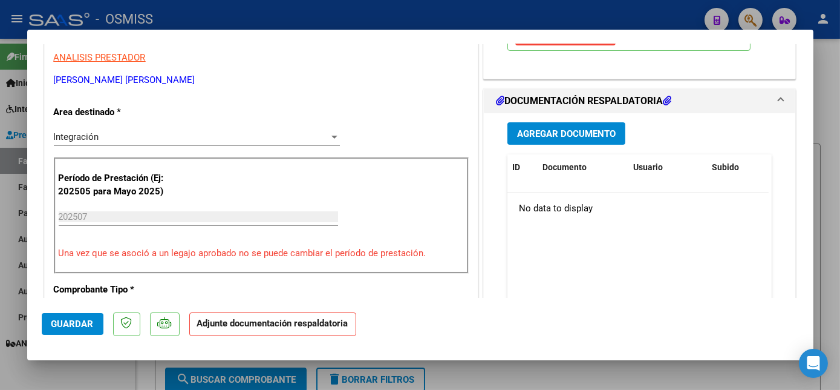
click at [590, 131] on span "Agregar Documento" at bounding box center [566, 133] width 99 height 11
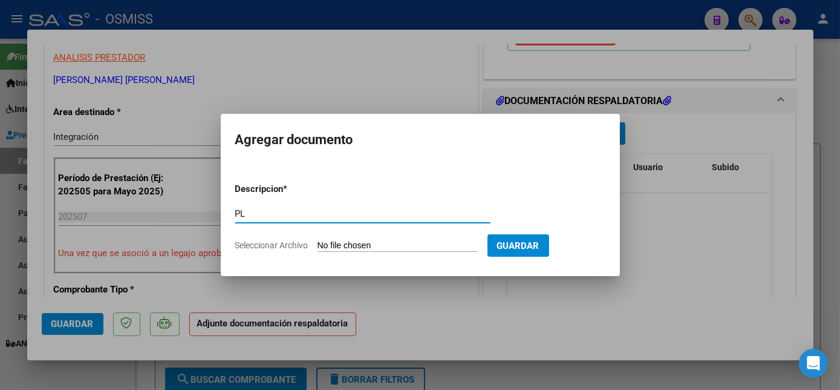
type input "PL"
click at [318, 240] on input "Seleccionar Archivo" at bounding box center [398, 245] width 160 height 11
type input "C:\fakepath\PL.pdf"
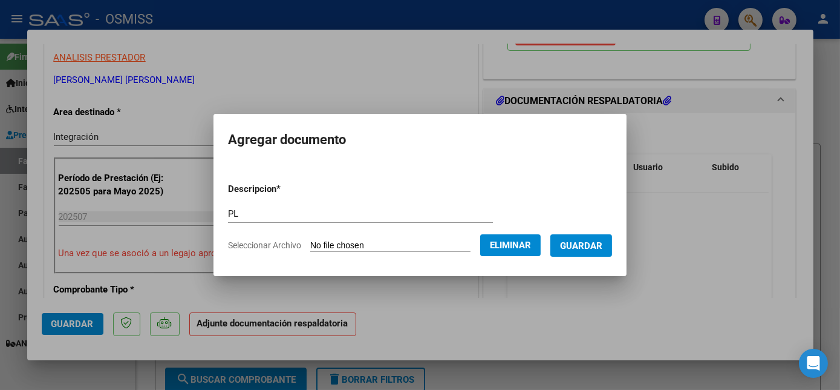
click at [581, 243] on span "Guardar" at bounding box center [581, 245] width 42 height 11
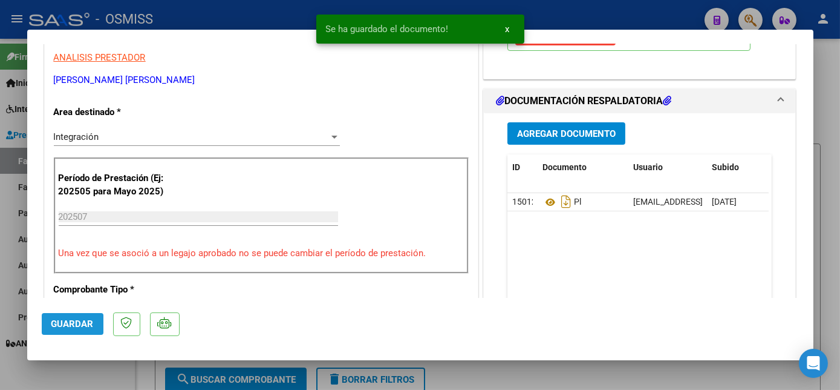
click at [81, 316] on button "Guardar" at bounding box center [73, 324] width 62 height 22
click at [113, 371] on div at bounding box center [420, 195] width 840 height 390
type input "$ 0,00"
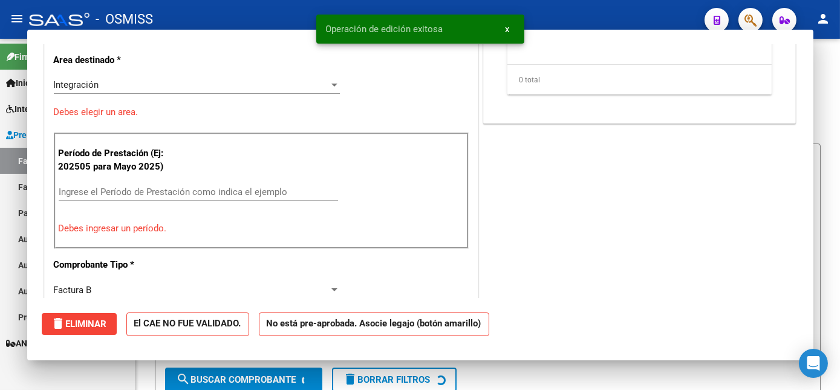
scroll to position [197, 0]
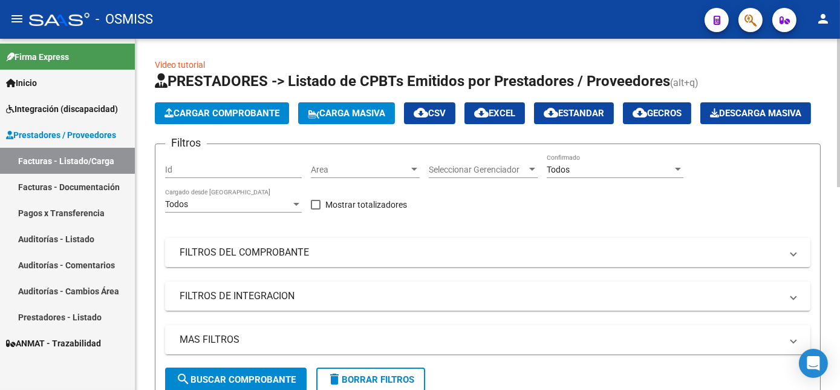
click at [260, 112] on span "Cargar Comprobante" at bounding box center [222, 113] width 115 height 11
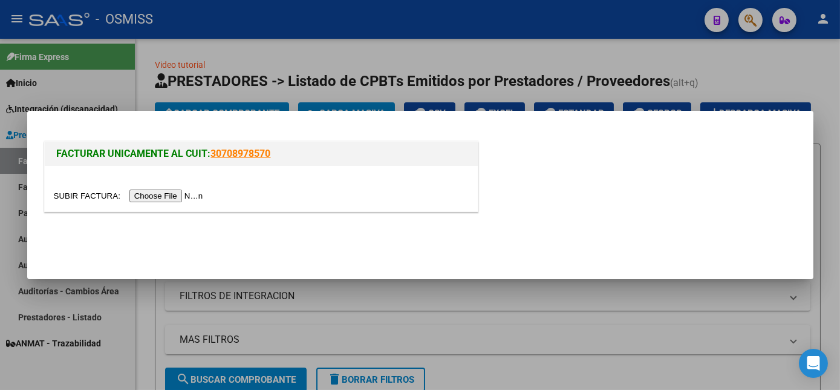
click at [186, 192] on input "file" at bounding box center [130, 195] width 153 height 13
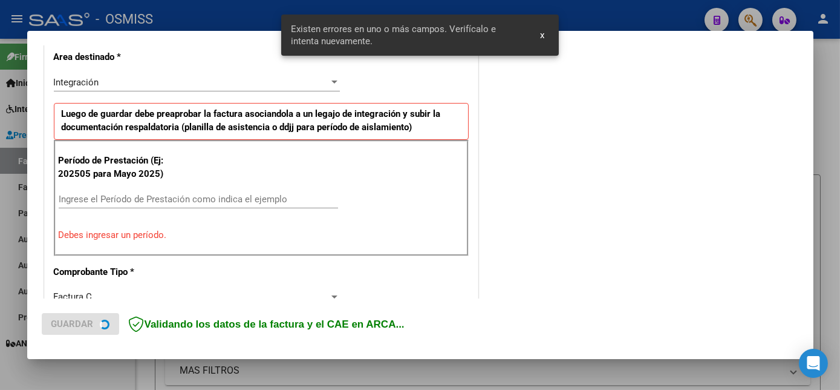
scroll to position [286, 0]
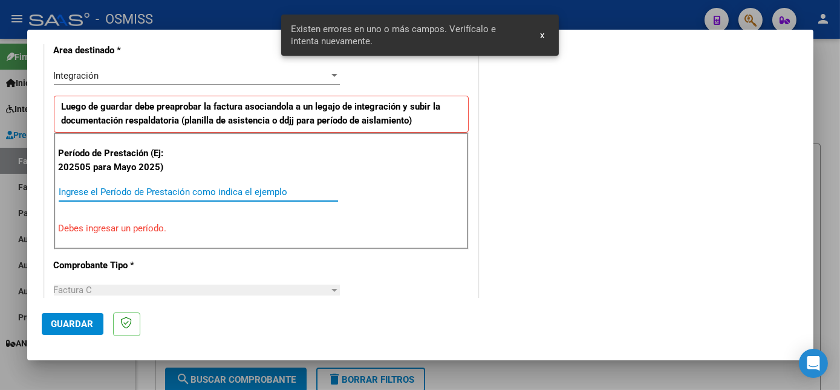
click at [189, 186] on input "Ingrese el Período de Prestación como indica el ejemplo" at bounding box center [198, 191] width 279 height 11
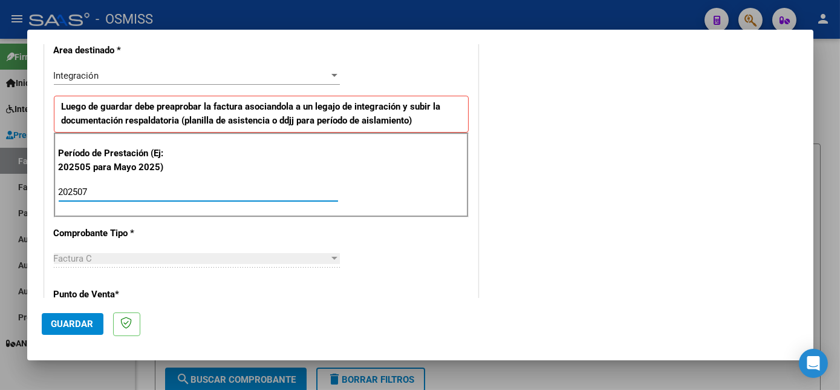
type input "202507"
click at [55, 321] on span "Guardar" at bounding box center [72, 323] width 42 height 11
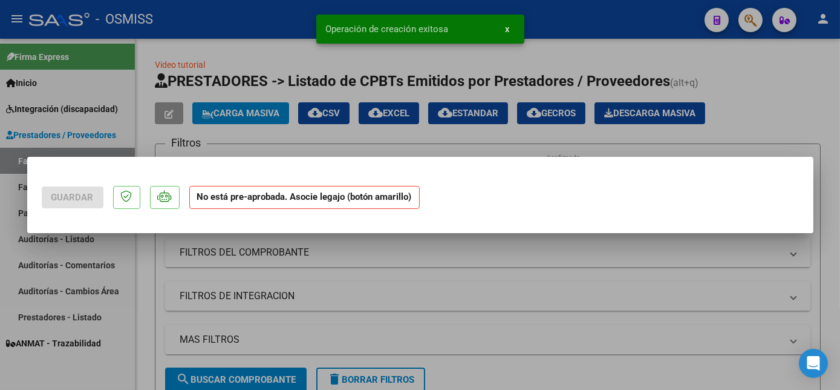
scroll to position [0, 0]
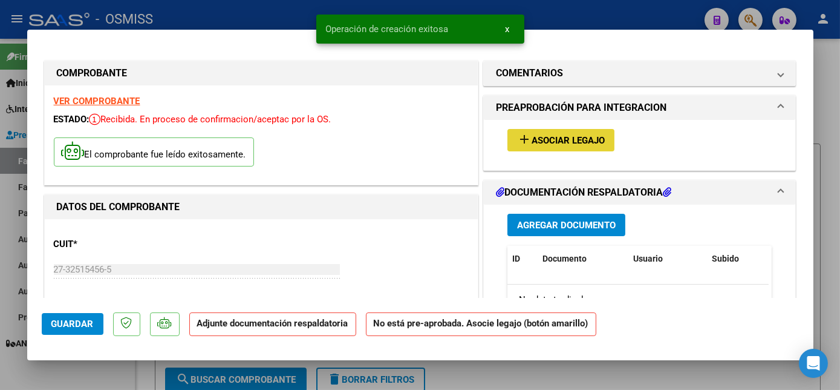
click at [586, 135] on span "Asociar Legajo" at bounding box center [568, 140] width 73 height 11
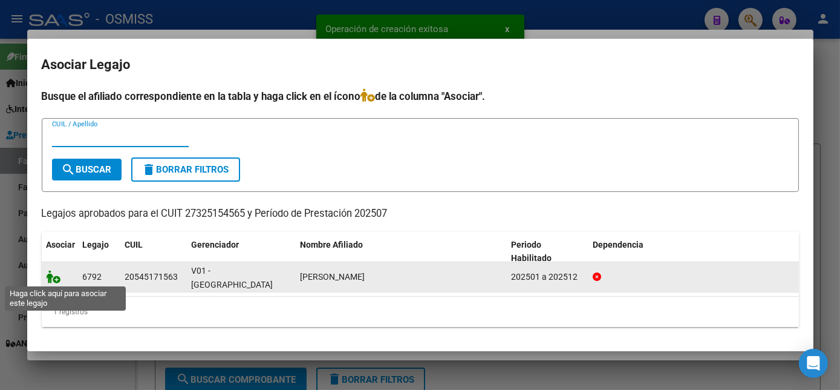
click at [51, 276] on icon at bounding box center [54, 276] width 15 height 13
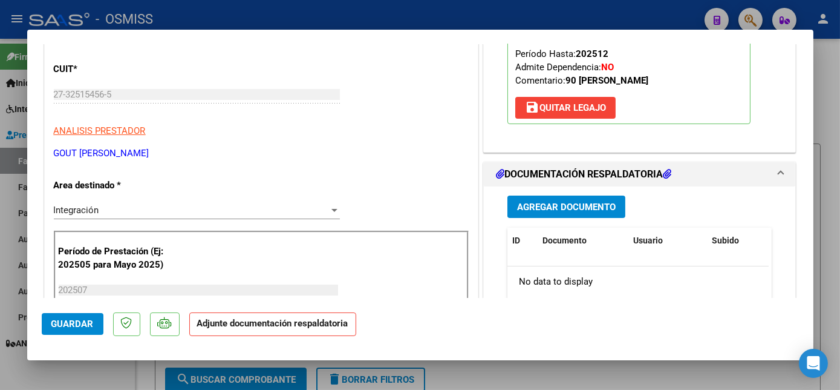
scroll to position [177, 0]
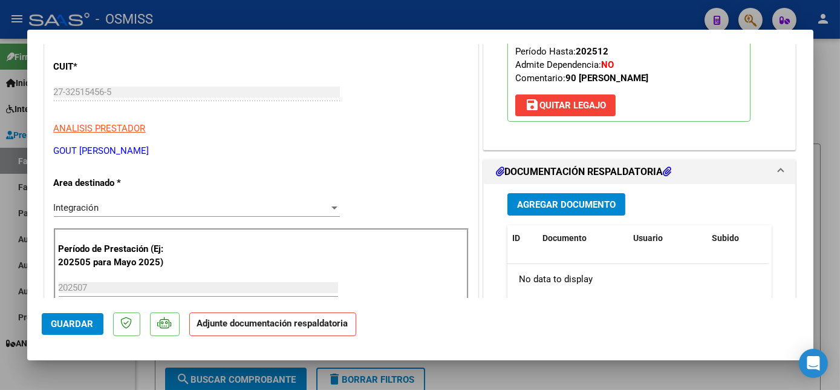
click at [590, 198] on span "Agregar Documento" at bounding box center [566, 203] width 99 height 11
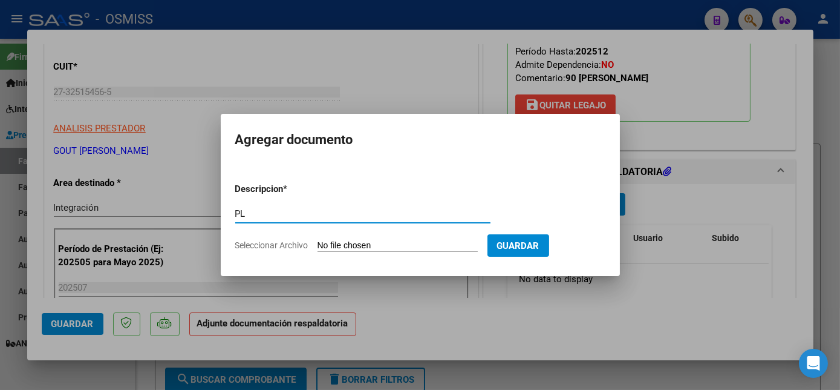
type input "PL"
click at [318, 240] on input "Seleccionar Archivo" at bounding box center [398, 245] width 160 height 11
type input "C:\fakepath\PL.pdf"
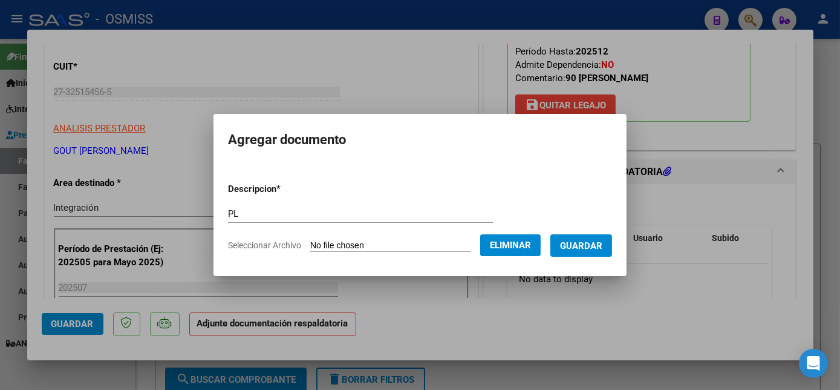
click at [592, 238] on button "Guardar" at bounding box center [581, 245] width 62 height 22
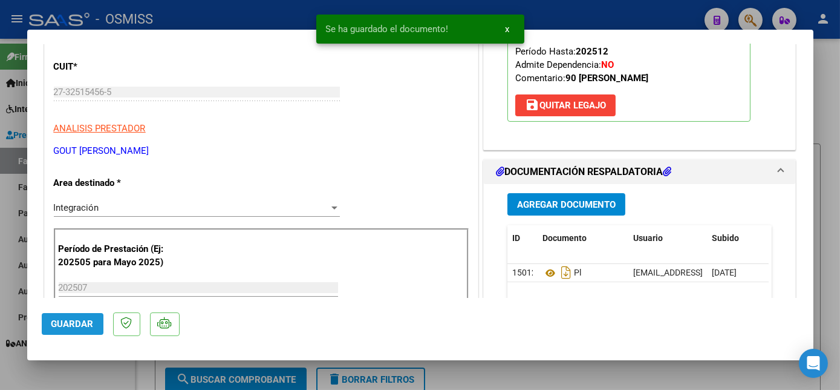
click at [76, 322] on span "Guardar" at bounding box center [72, 323] width 42 height 11
click at [106, 371] on div at bounding box center [420, 195] width 840 height 390
type input "$ 0,00"
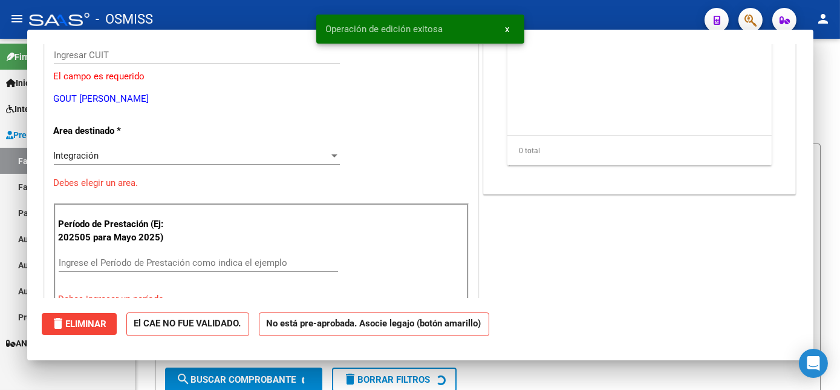
scroll to position [140, 0]
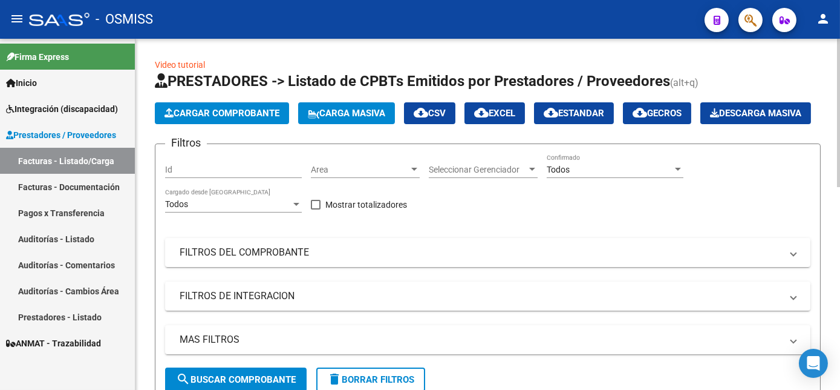
click at [276, 109] on span "Cargar Comprobante" at bounding box center [222, 113] width 115 height 11
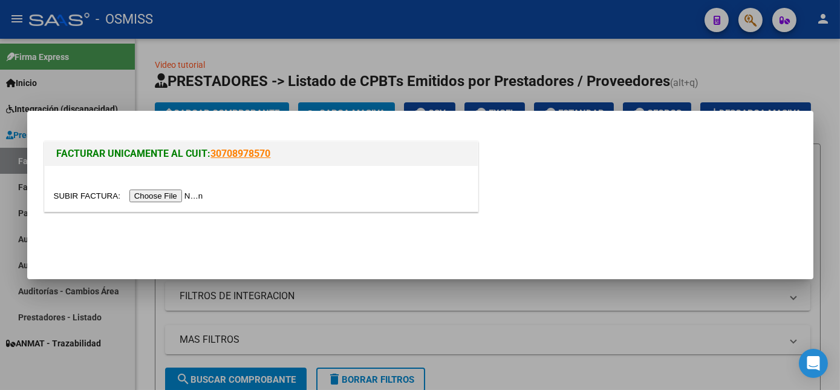
click at [161, 200] on input "file" at bounding box center [130, 195] width 153 height 13
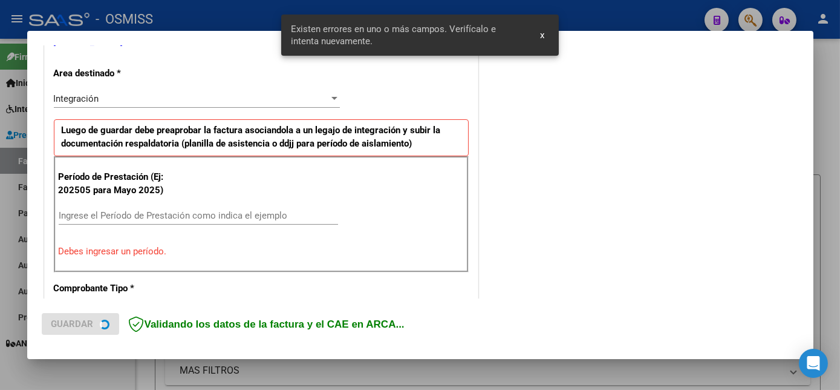
scroll to position [270, 0]
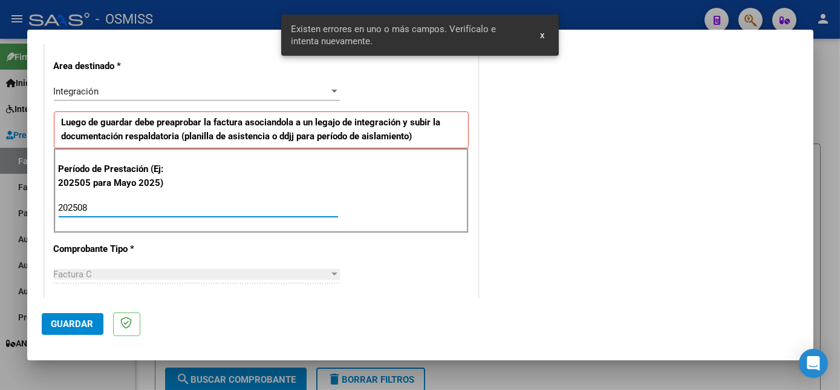
type input "202508"
click at [89, 325] on span "Guardar" at bounding box center [72, 323] width 42 height 11
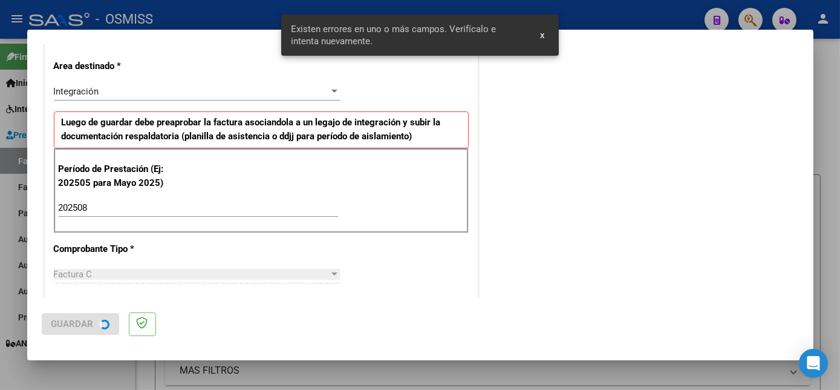
scroll to position [0, 0]
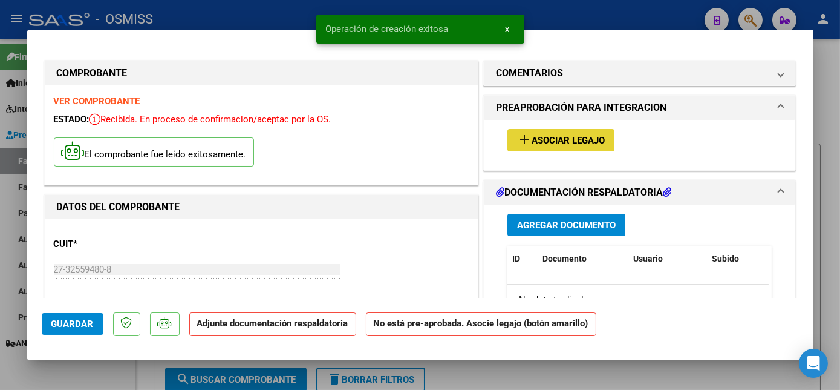
click at [596, 134] on span "add Asociar Legajo" at bounding box center [561, 139] width 88 height 11
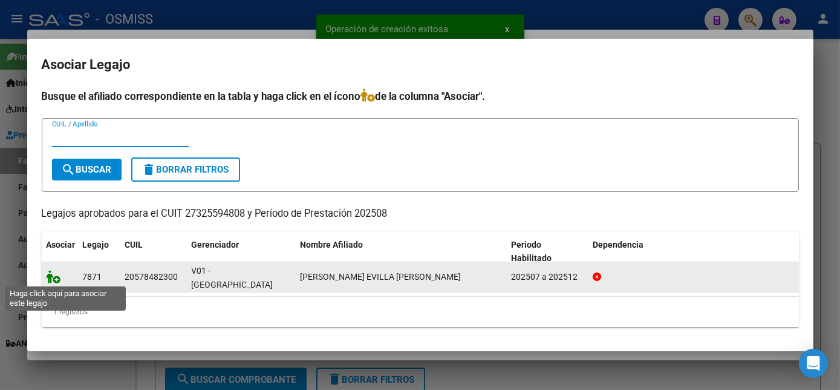
click at [59, 273] on icon at bounding box center [54, 276] width 15 height 13
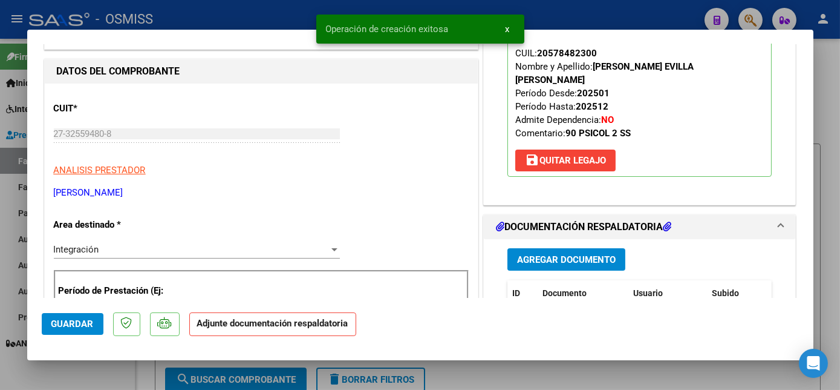
scroll to position [188, 0]
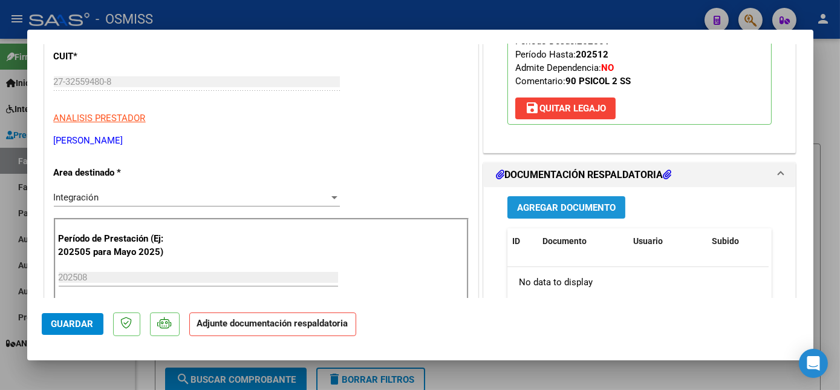
click at [544, 202] on span "Agregar Documento" at bounding box center [566, 207] width 99 height 11
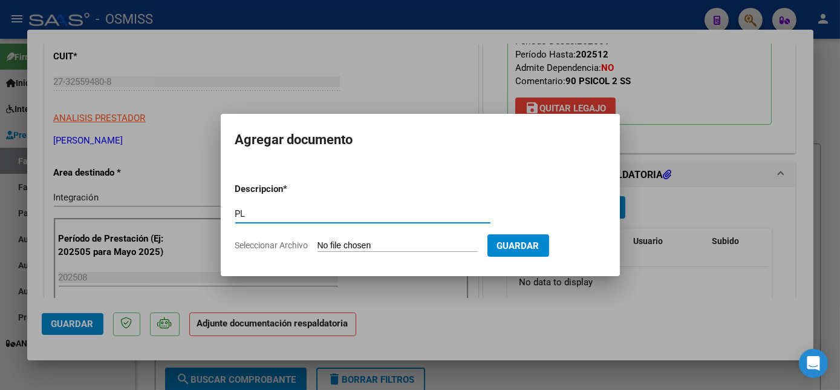
type input "PL"
click at [318, 240] on input "Seleccionar Archivo" at bounding box center [398, 245] width 160 height 11
type input "C:\fakepath\PL - CATARI EVILLA DEMIAN NIETZEL.pdf"
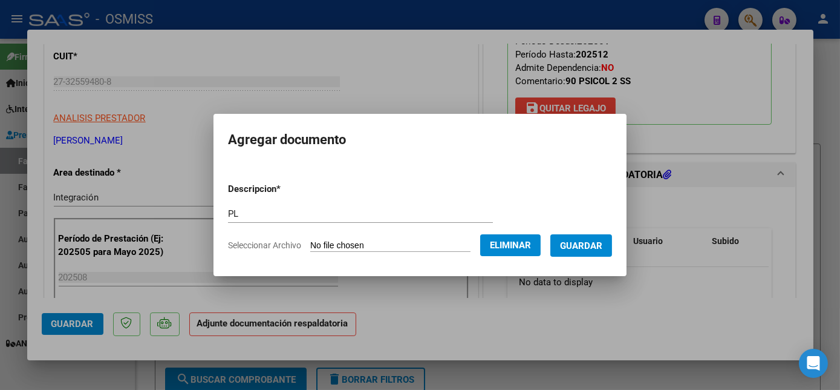
click at [587, 243] on span "Guardar" at bounding box center [581, 245] width 42 height 11
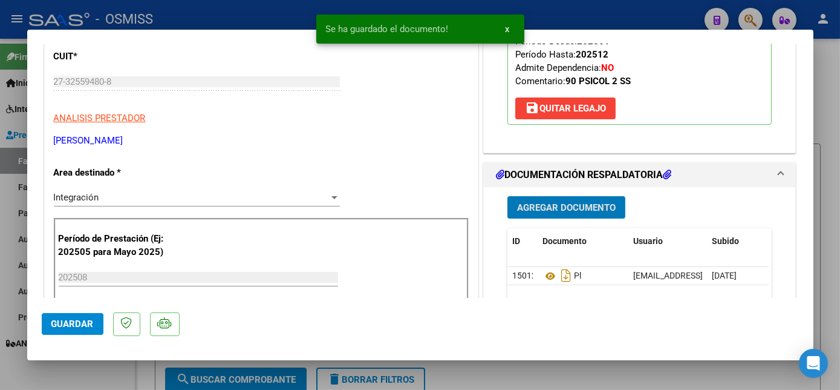
click at [80, 318] on span "Guardar" at bounding box center [72, 323] width 42 height 11
click at [108, 370] on div at bounding box center [420, 195] width 840 height 390
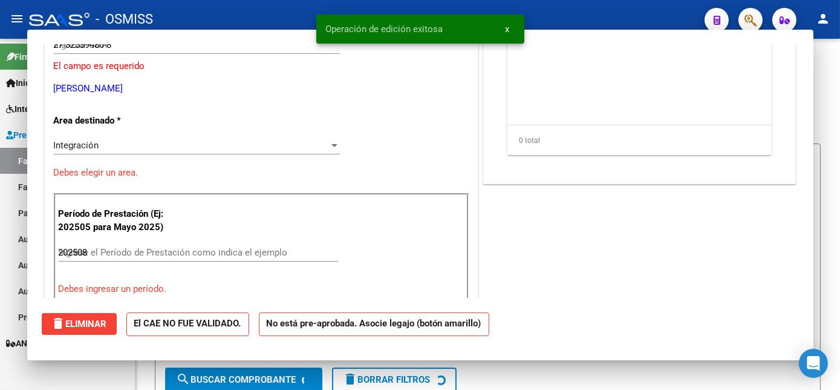
type input "$ 0,00"
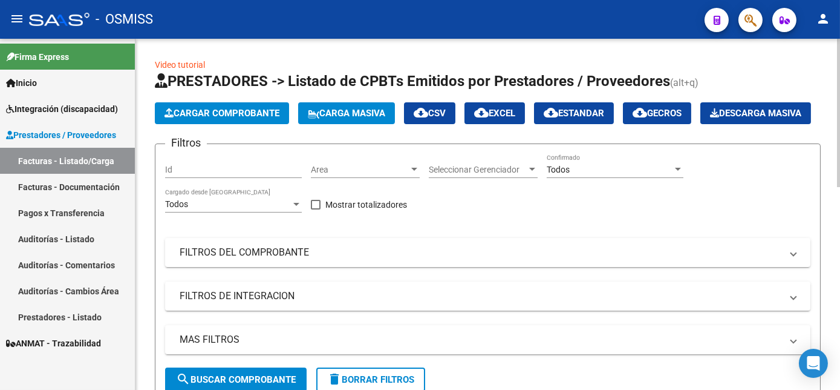
click at [256, 113] on span "Cargar Comprobante" at bounding box center [222, 113] width 115 height 11
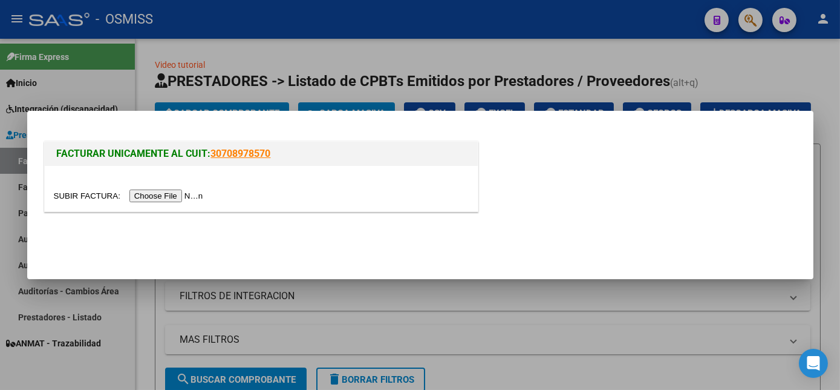
click at [151, 196] on input "file" at bounding box center [130, 195] width 153 height 13
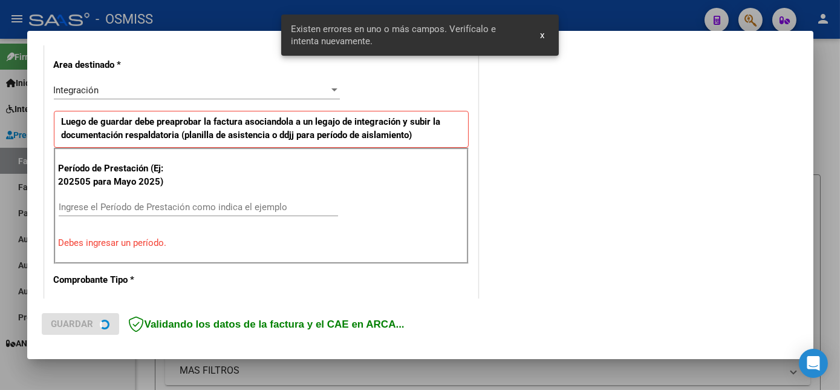
scroll to position [293, 0]
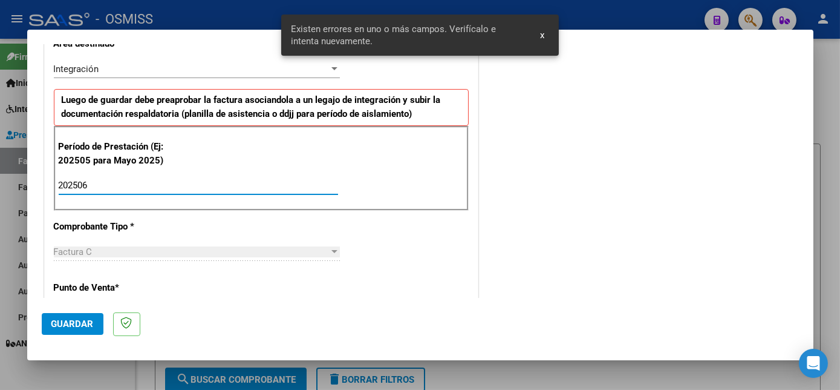
type input "202506"
click at [77, 322] on span "Guardar" at bounding box center [72, 323] width 42 height 11
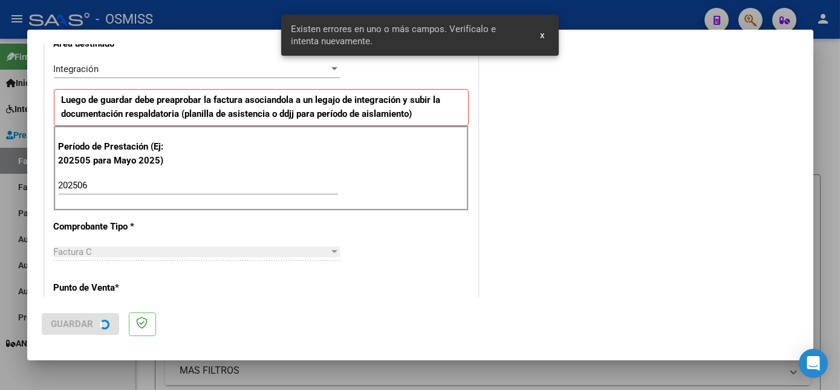
scroll to position [0, 0]
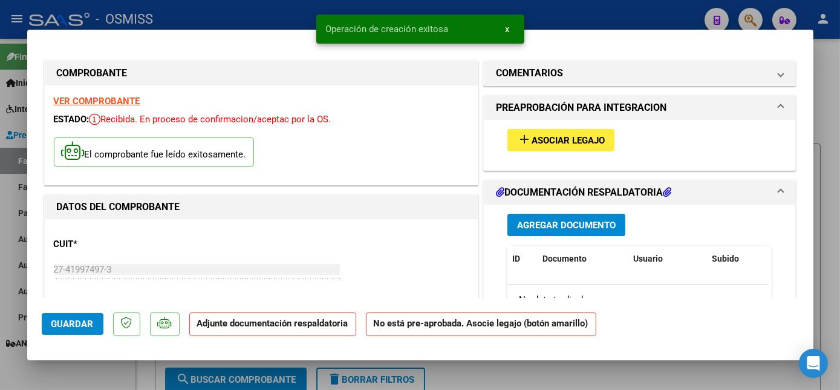
click at [591, 145] on button "add Asociar Legajo" at bounding box center [561, 140] width 107 height 22
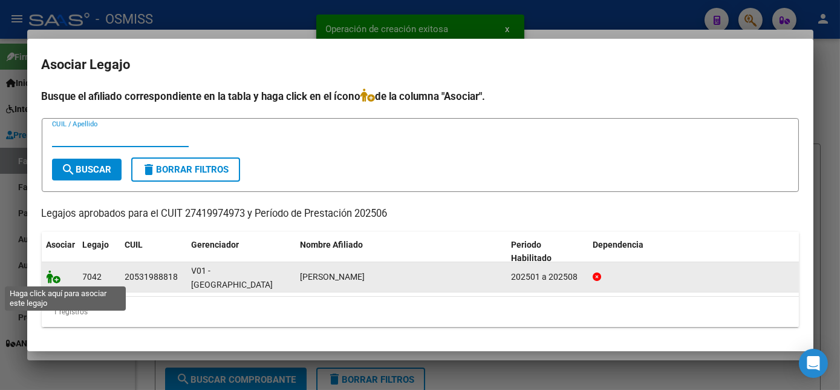
click at [53, 273] on icon at bounding box center [54, 276] width 15 height 13
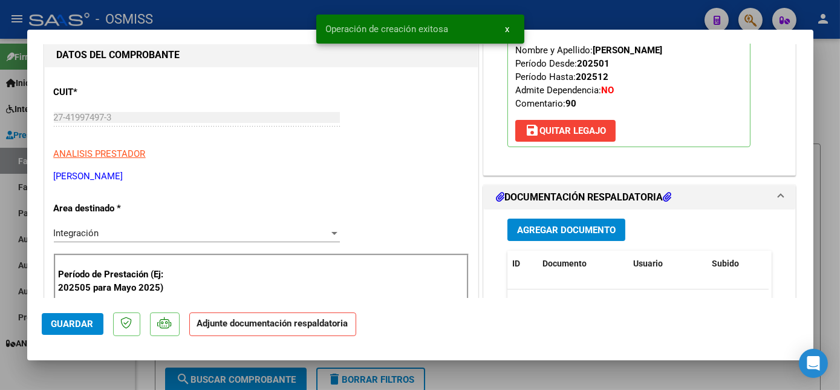
scroll to position [165, 0]
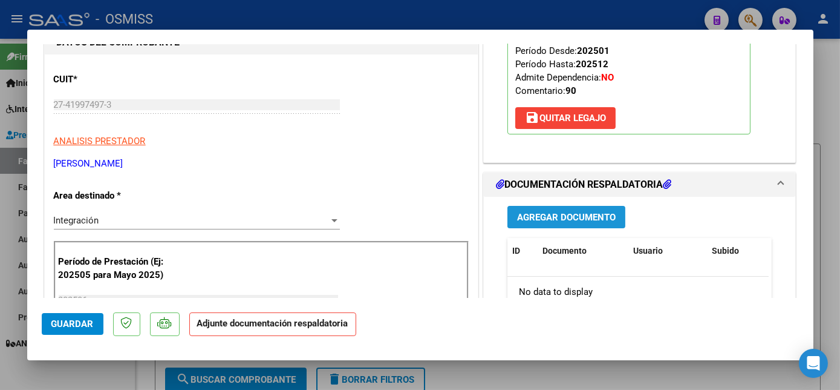
click at [574, 214] on span "Agregar Documento" at bounding box center [566, 217] width 99 height 11
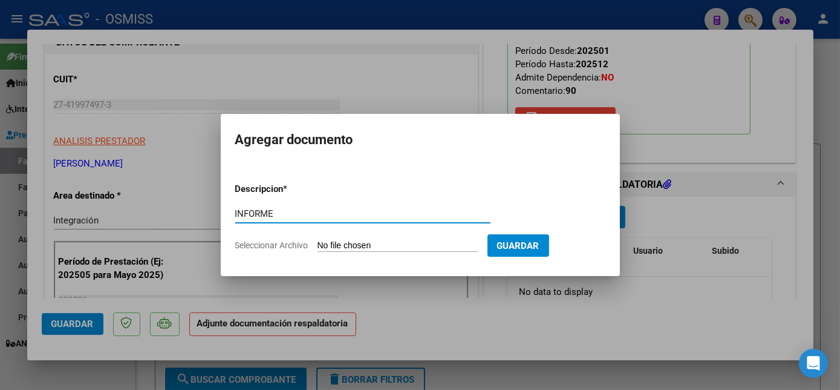
type input "INFORME"
click at [318, 240] on input "Seleccionar Archivo" at bounding box center [398, 245] width 160 height 11
type input "C:\fakepath\INF.pdf"
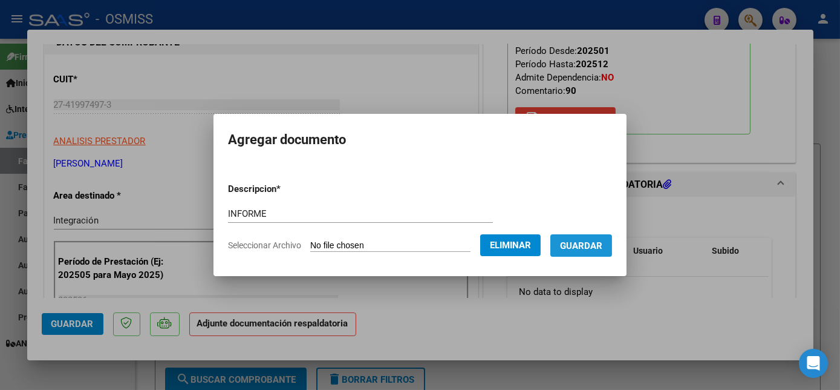
click at [590, 246] on span "Guardar" at bounding box center [581, 245] width 42 height 11
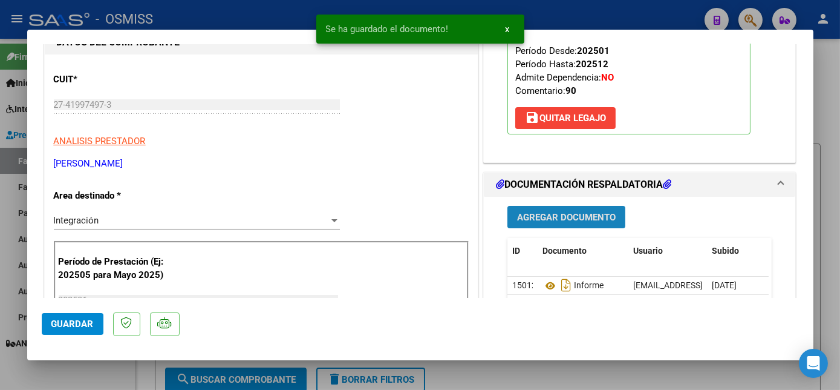
click at [578, 208] on button "Agregar Documento" at bounding box center [567, 217] width 118 height 22
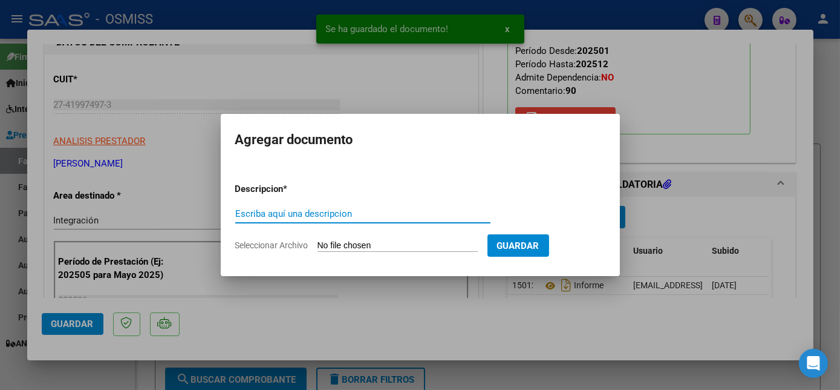
type input "O"
type input "PL"
click at [318, 240] on input "Seleccionar Archivo" at bounding box center [398, 245] width 160 height 11
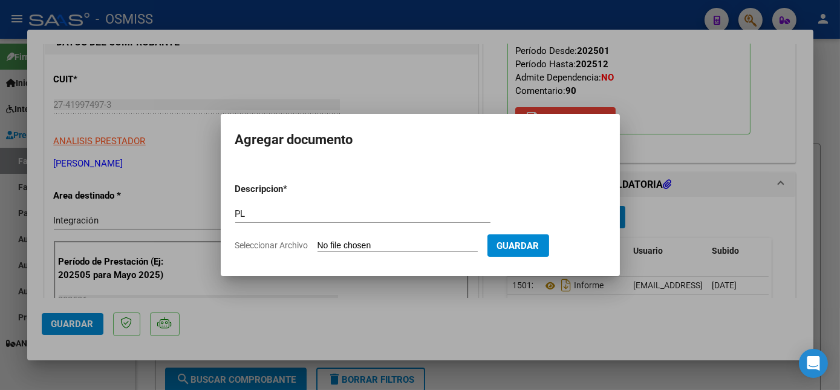
type input "C:\fakepath\PL.pdf"
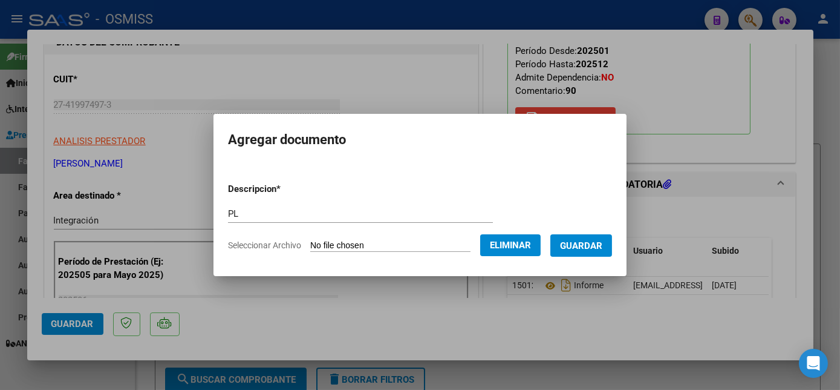
click at [575, 243] on span "Guardar" at bounding box center [581, 245] width 42 height 11
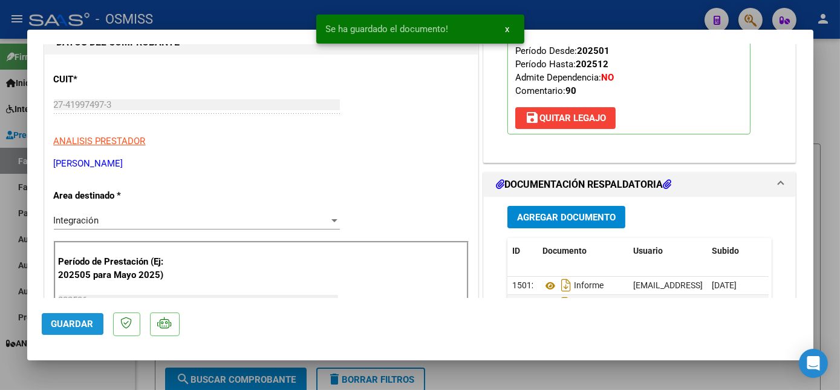
click at [88, 325] on span "Guardar" at bounding box center [72, 323] width 42 height 11
click at [105, 373] on div at bounding box center [420, 195] width 840 height 390
type input "$ 0,00"
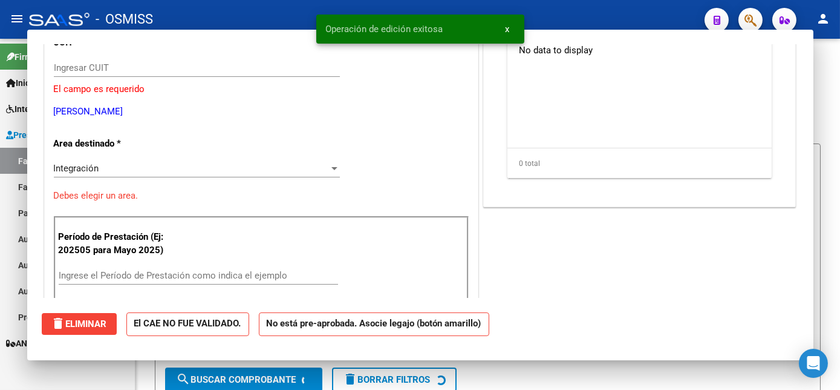
scroll to position [127, 0]
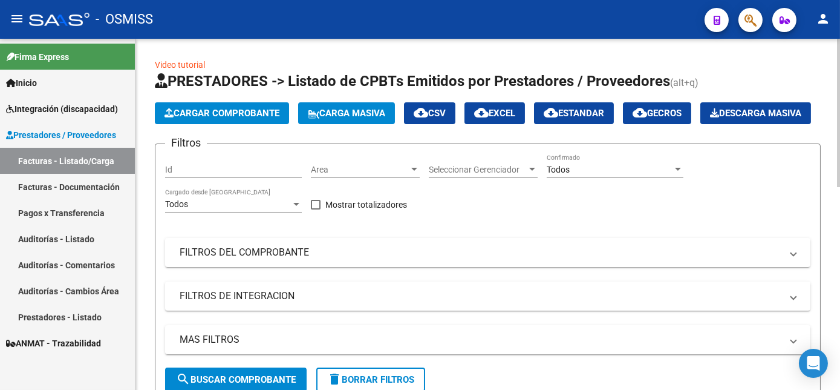
click at [264, 111] on span "Cargar Comprobante" at bounding box center [222, 113] width 115 height 11
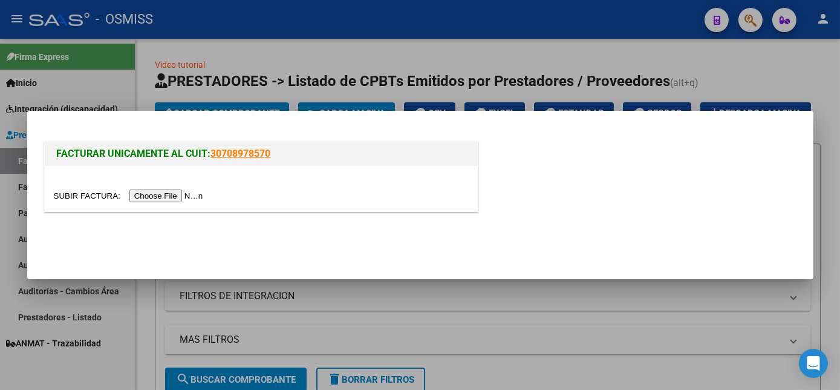
click at [271, 111] on mat-dialog-container "FACTURAR UNICAMENTE AL CUIT: 30708978570" at bounding box center [420, 195] width 786 height 169
click at [174, 194] on input "file" at bounding box center [130, 195] width 153 height 13
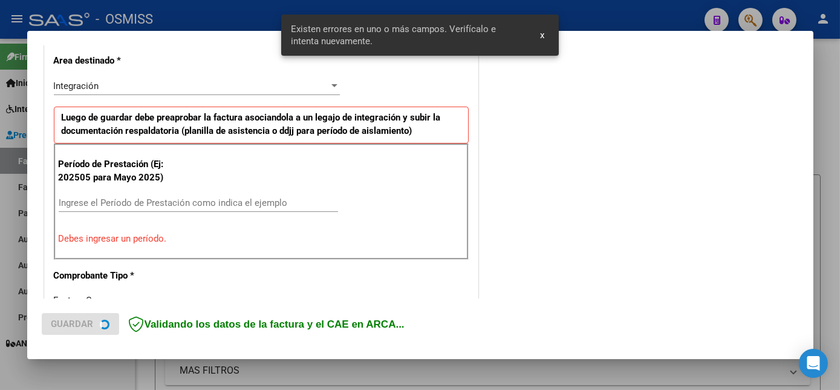
scroll to position [293, 0]
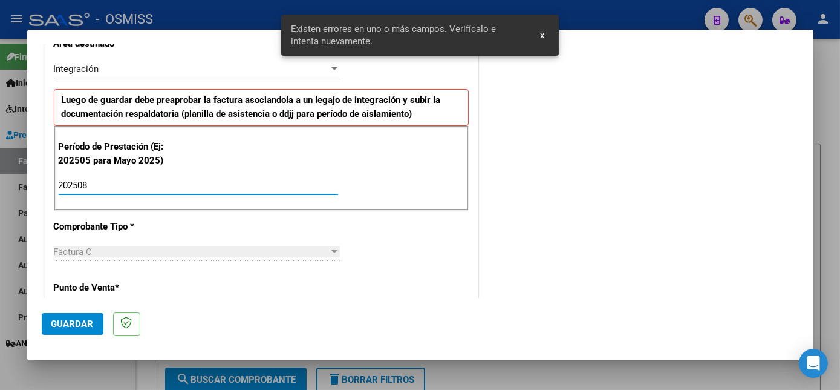
type input "202508"
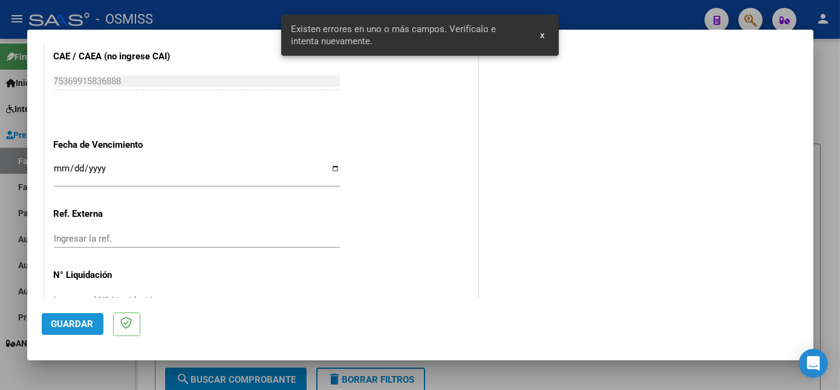
click at [83, 327] on span "Guardar" at bounding box center [72, 323] width 42 height 11
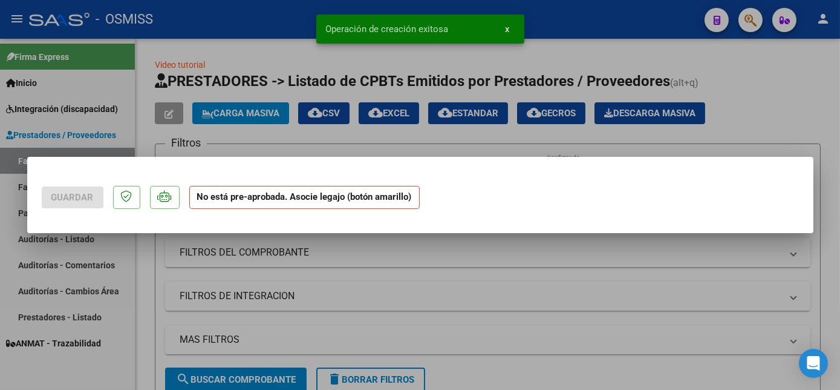
scroll to position [0, 0]
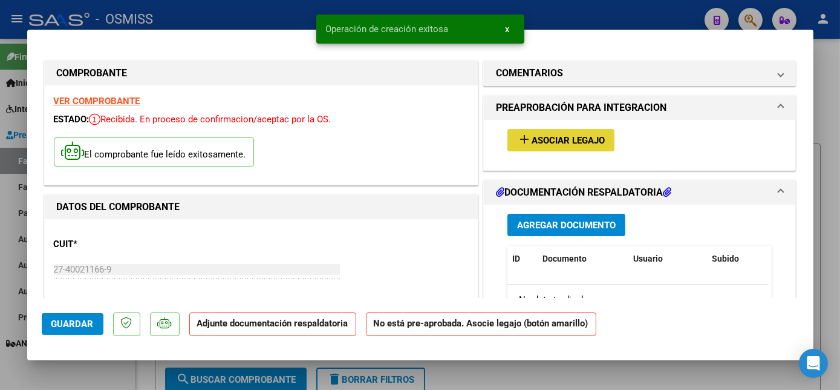
click at [603, 145] on button "add Asociar Legajo" at bounding box center [561, 140] width 107 height 22
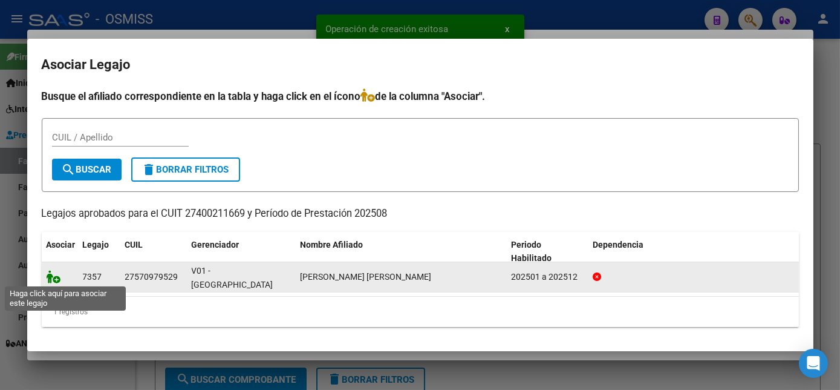
click at [56, 279] on icon at bounding box center [54, 276] width 15 height 13
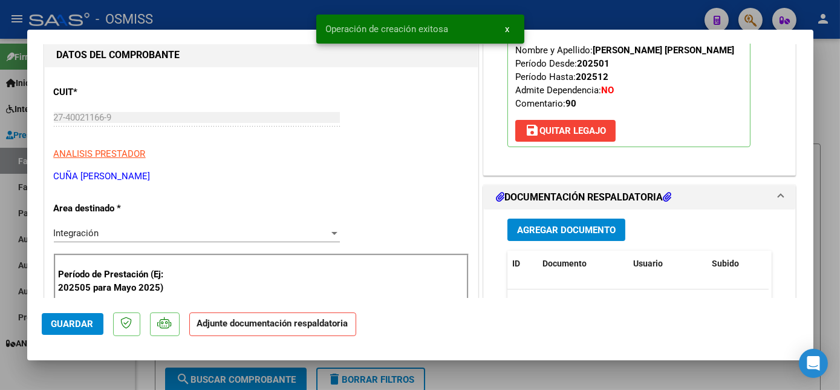
scroll to position [158, 0]
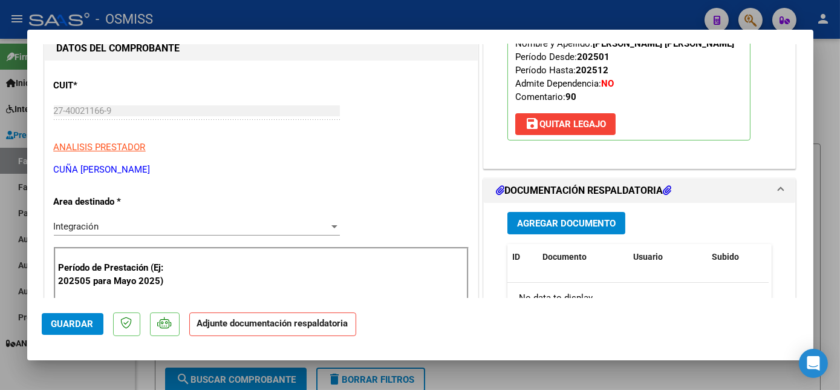
click at [555, 229] on span "Agregar Documento" at bounding box center [566, 223] width 99 height 11
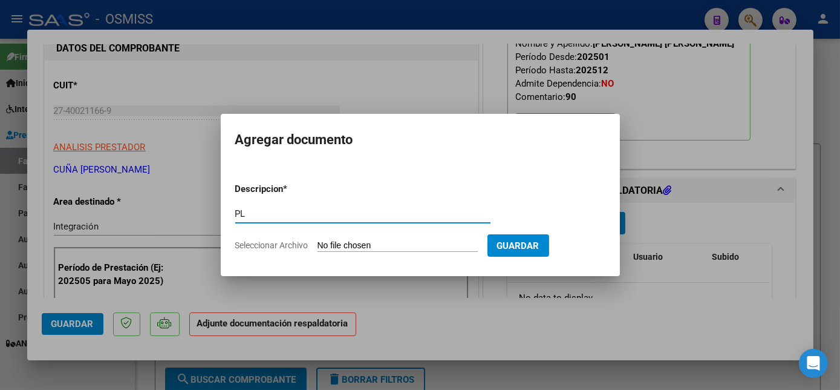
type input "PL"
click at [318, 240] on input "Seleccionar Archivo" at bounding box center [398, 245] width 160 height 11
type input "C:\fakepath\PL.pdf"
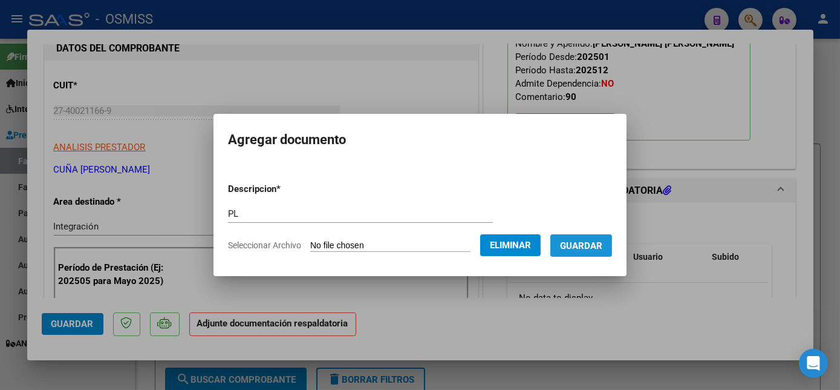
click at [596, 249] on span "Guardar" at bounding box center [581, 245] width 42 height 11
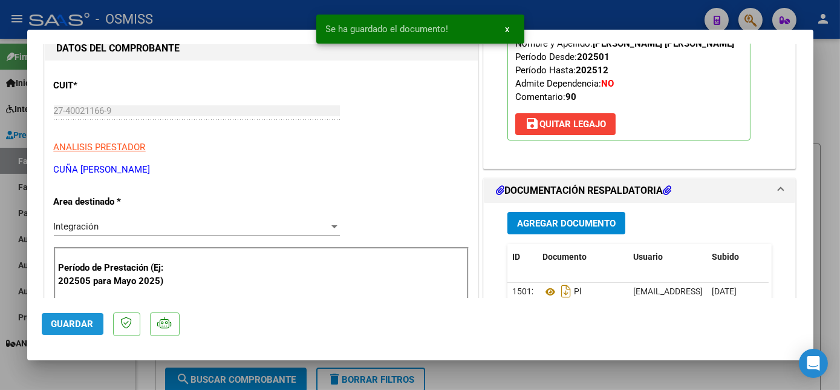
click at [83, 324] on span "Guardar" at bounding box center [72, 323] width 42 height 11
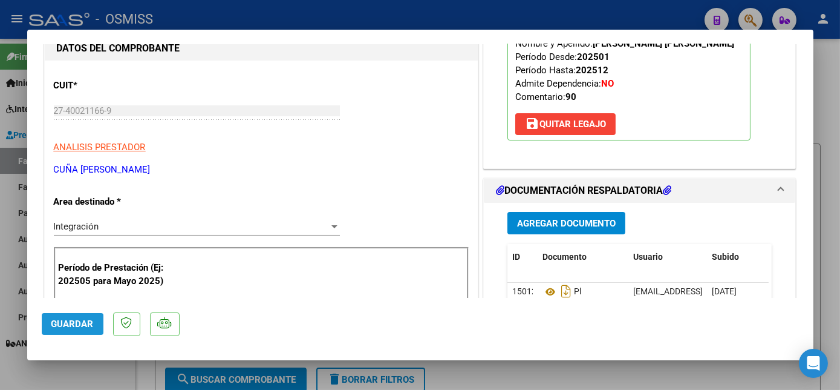
click at [77, 322] on span "Guardar" at bounding box center [72, 323] width 42 height 11
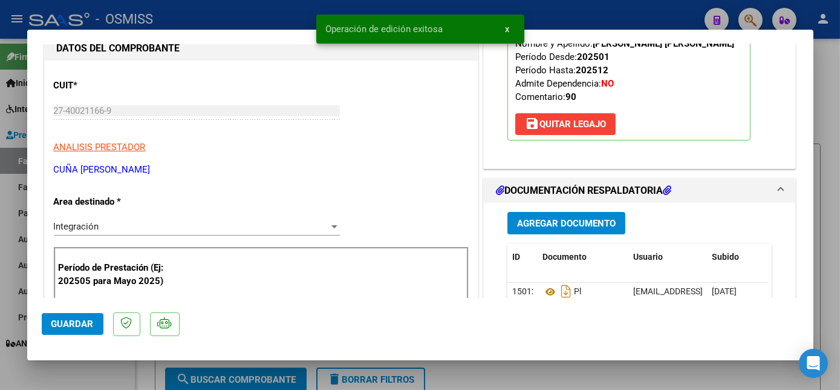
click at [98, 367] on div at bounding box center [420, 195] width 840 height 390
type input "$ 0,00"
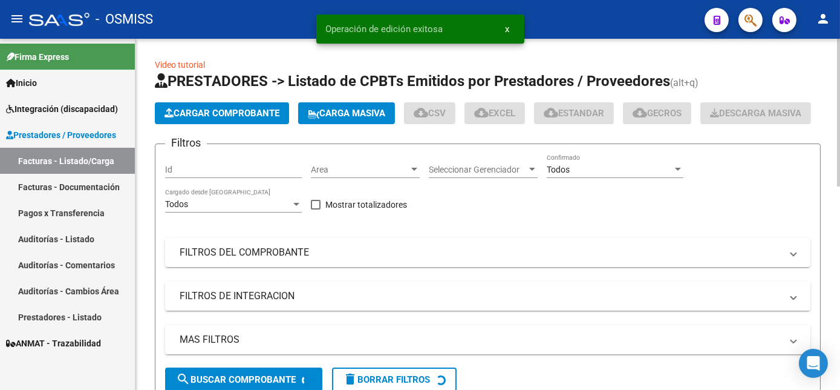
click at [267, 109] on span "Cargar Comprobante" at bounding box center [222, 113] width 115 height 11
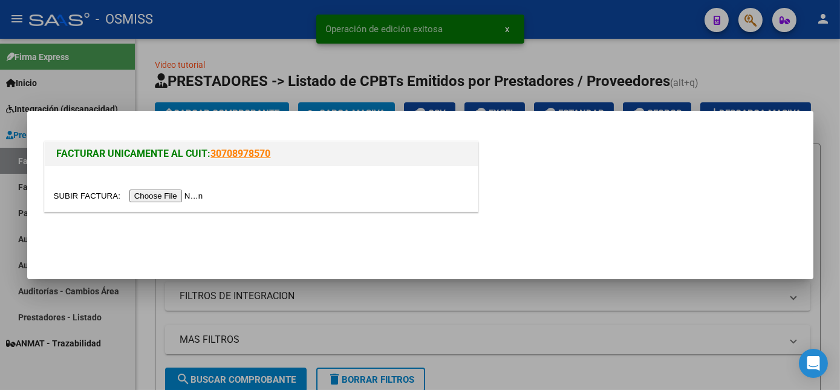
click at [171, 193] on input "file" at bounding box center [130, 195] width 153 height 13
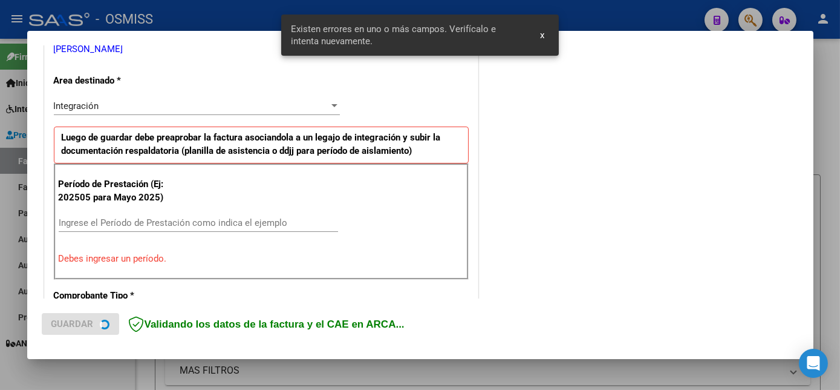
scroll to position [293, 0]
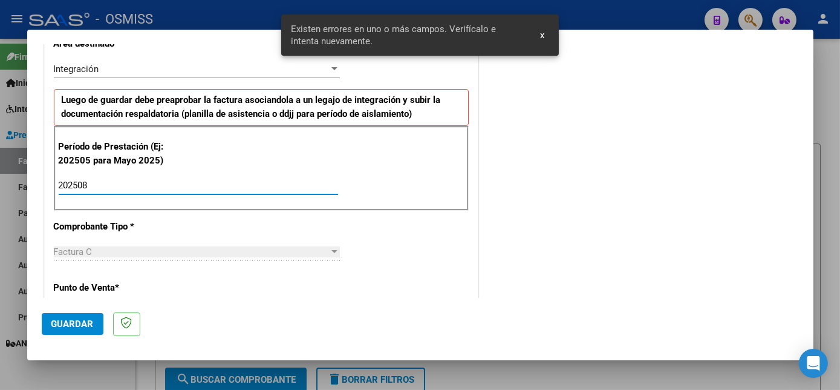
type input "202508"
click at [73, 325] on span "Guardar" at bounding box center [72, 323] width 42 height 11
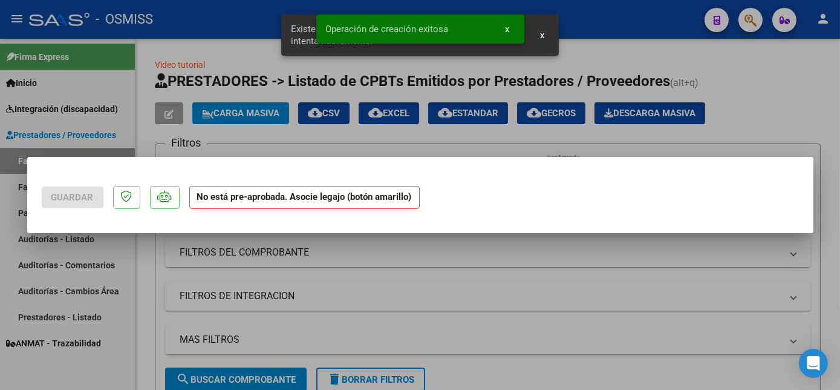
scroll to position [0, 0]
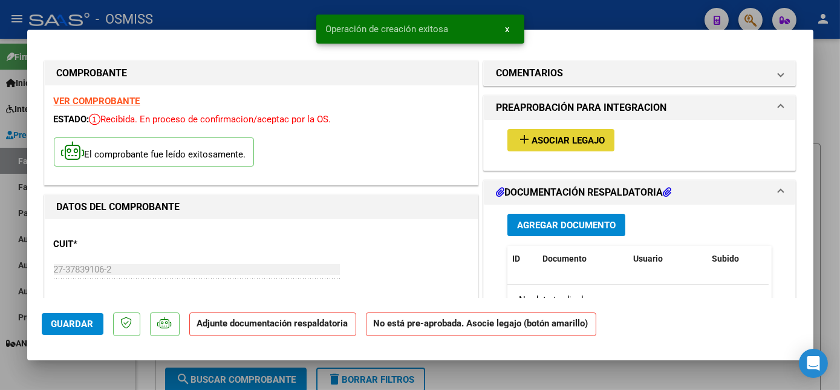
click at [572, 142] on span "Asociar Legajo" at bounding box center [568, 140] width 73 height 11
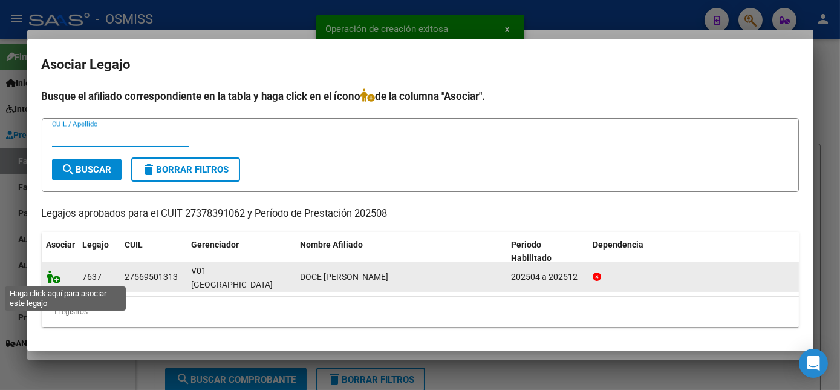
click at [50, 276] on icon at bounding box center [54, 276] width 15 height 13
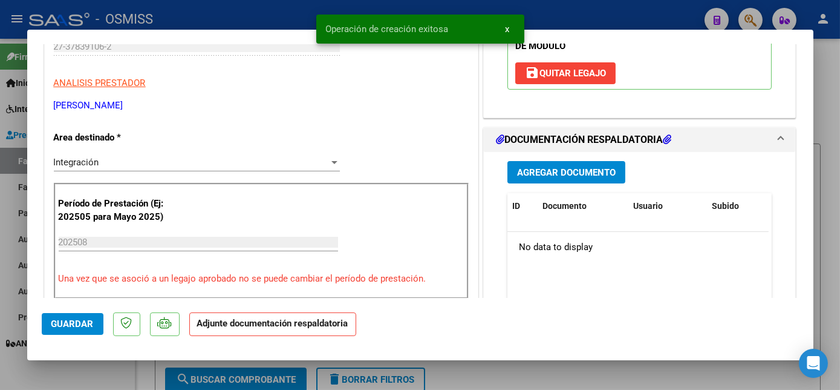
scroll to position [231, 0]
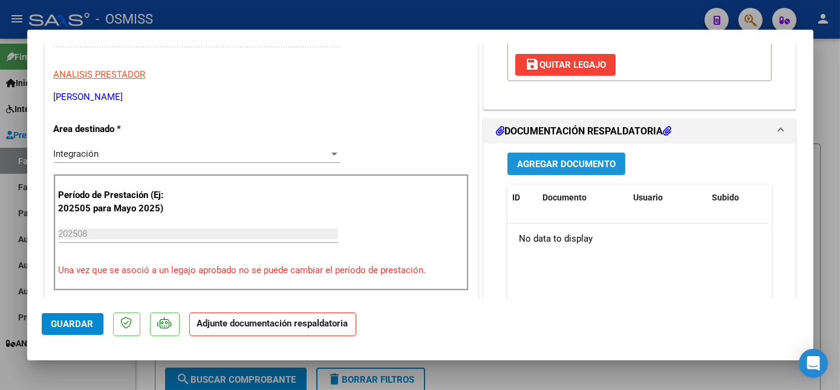
click at [574, 164] on span "Agregar Documento" at bounding box center [566, 163] width 99 height 11
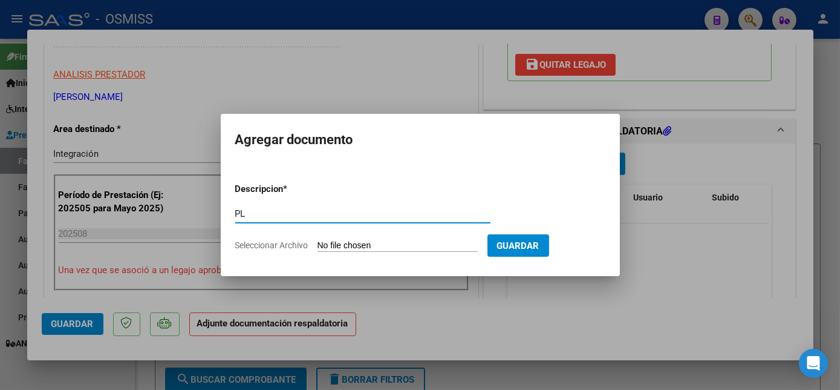
type input "PL"
click at [318, 240] on input "Seleccionar Archivo" at bounding box center [398, 245] width 160 height 11
type input "C:\fakepath\PL.pdf"
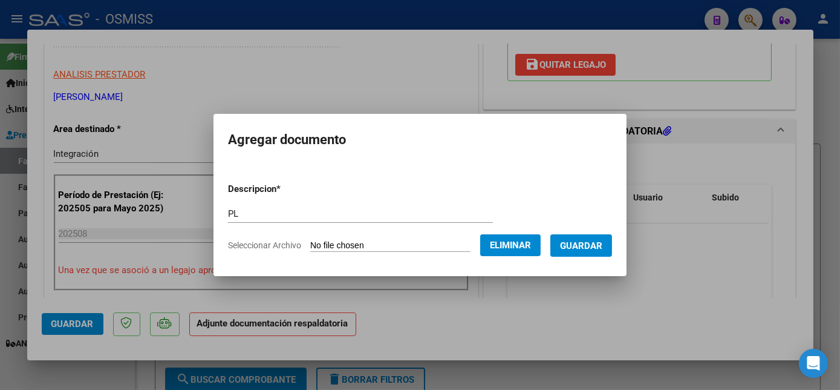
click at [591, 240] on span "Guardar" at bounding box center [581, 245] width 42 height 11
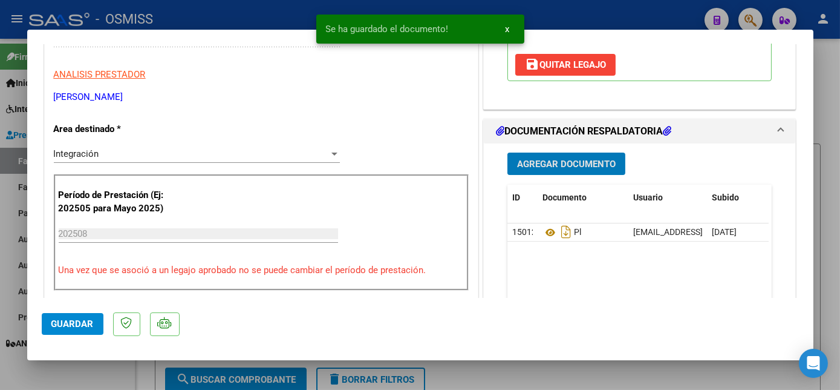
click at [92, 323] on span "Guardar" at bounding box center [72, 323] width 42 height 11
click at [121, 374] on div at bounding box center [420, 195] width 840 height 390
type input "$ 0,00"
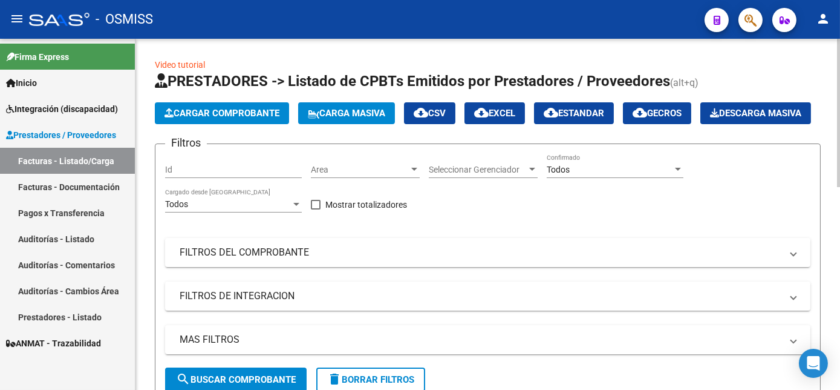
click at [229, 110] on span "Cargar Comprobante" at bounding box center [222, 113] width 115 height 11
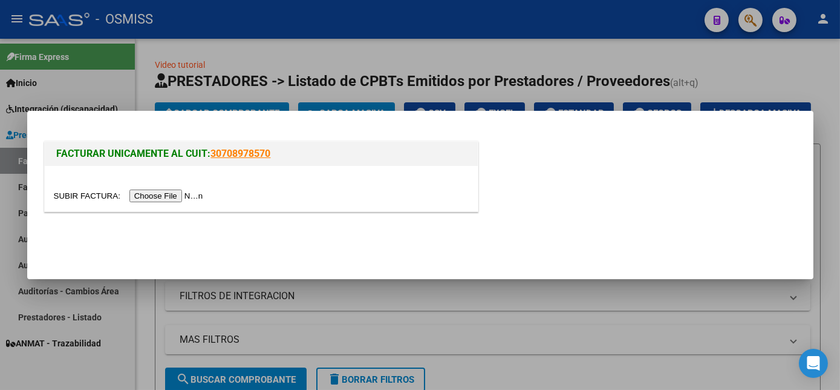
click at [158, 198] on input "file" at bounding box center [130, 195] width 153 height 13
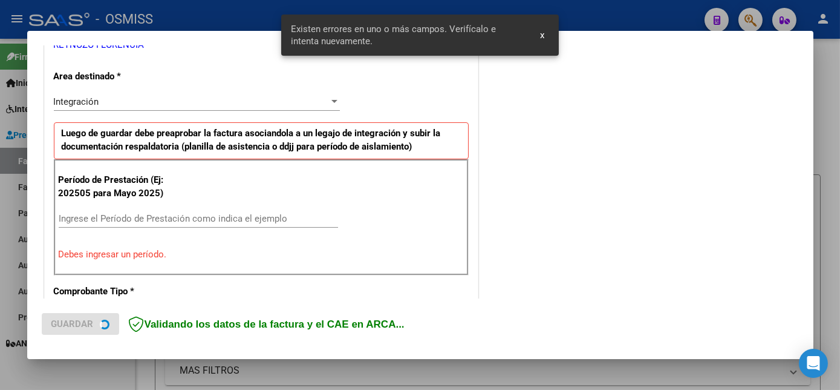
scroll to position [270, 0]
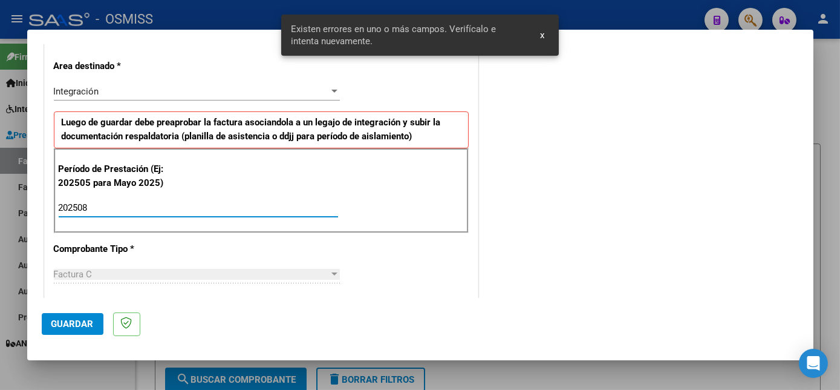
type input "202508"
click at [88, 320] on span "Guardar" at bounding box center [72, 323] width 42 height 11
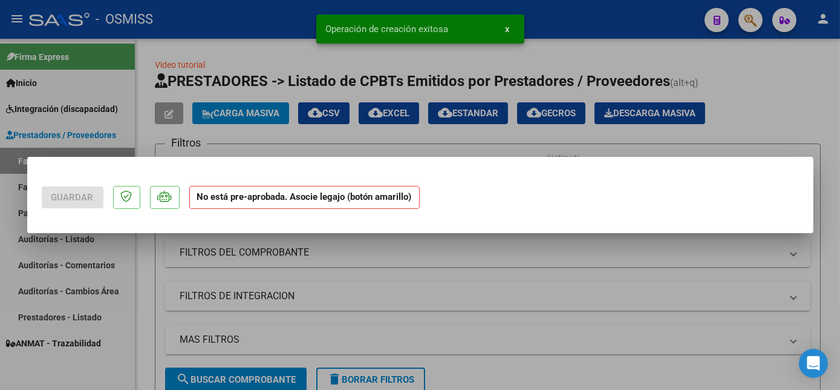
scroll to position [0, 0]
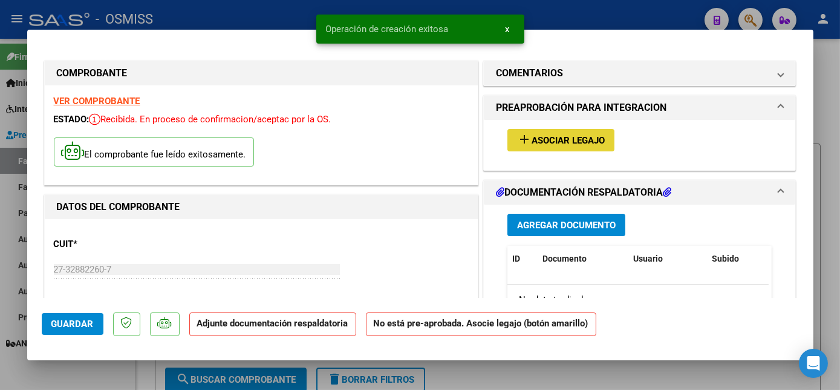
click at [540, 135] on span "Asociar Legajo" at bounding box center [568, 140] width 73 height 11
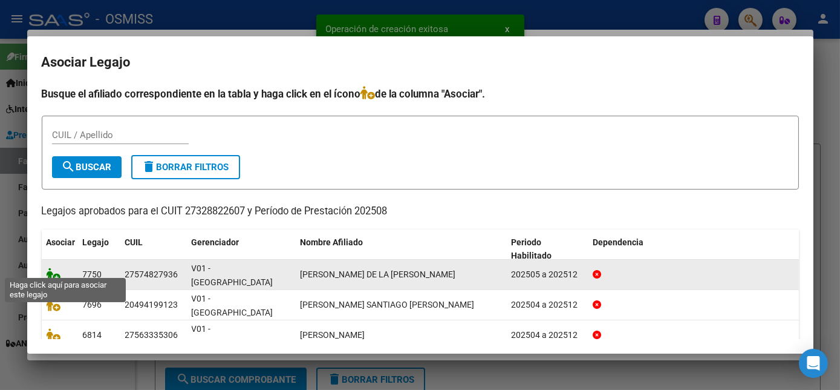
click at [50, 267] on icon at bounding box center [54, 273] width 15 height 13
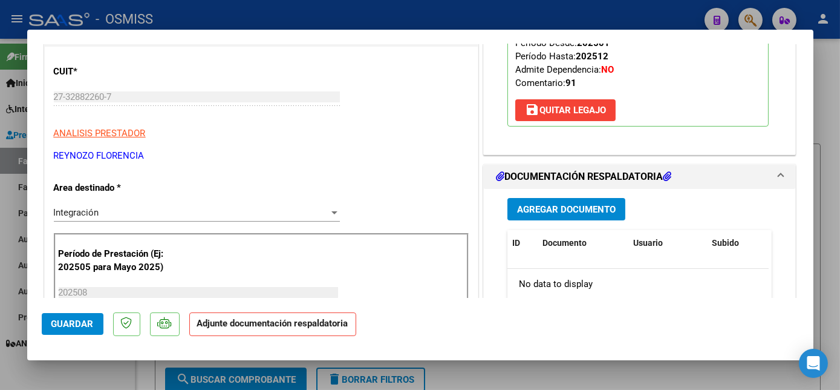
scroll to position [181, 0]
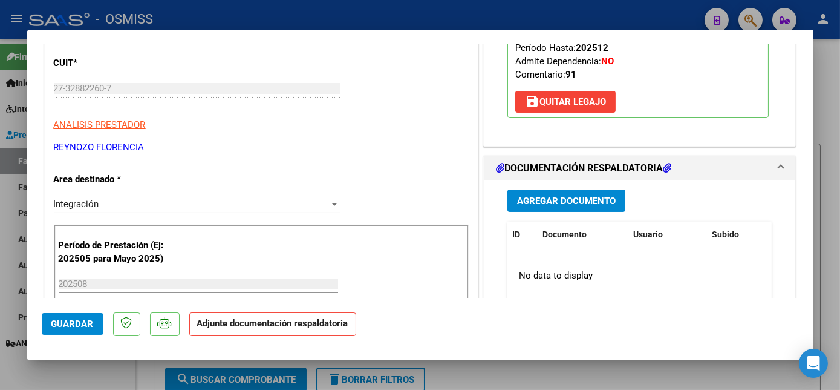
click at [571, 200] on span "Agregar Documento" at bounding box center [566, 200] width 99 height 11
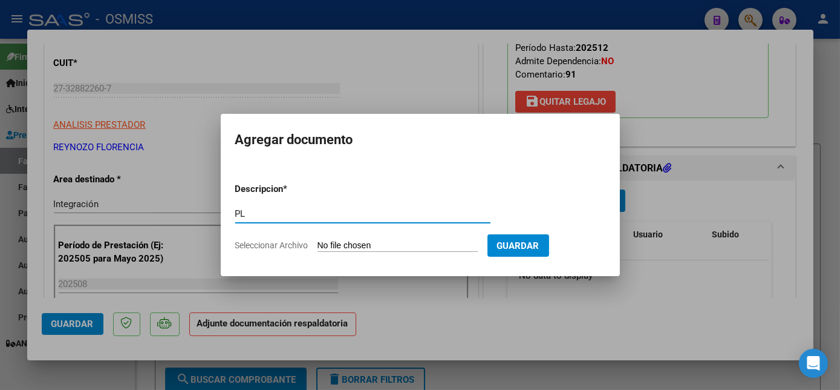
type input "PL"
click at [318, 240] on input "Seleccionar Archivo" at bounding box center [398, 245] width 160 height 11
type input "C:\fakepath\PL - ALVAREZ DE LA FUENTE EMMA.pdf"
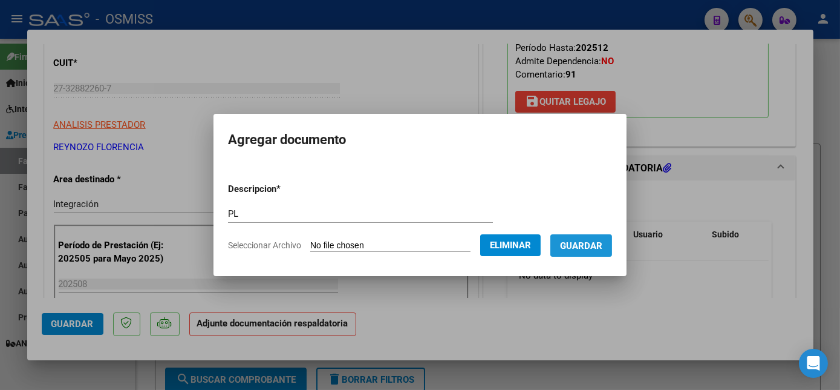
click at [589, 240] on span "Guardar" at bounding box center [581, 245] width 42 height 11
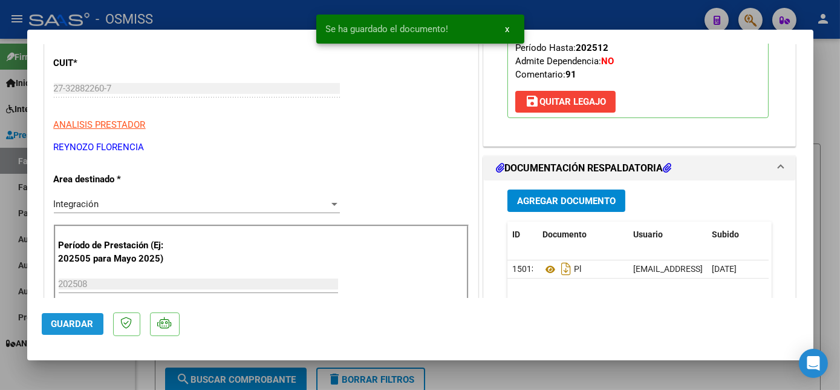
click at [82, 316] on button "Guardar" at bounding box center [73, 324] width 62 height 22
click at [99, 374] on div at bounding box center [420, 195] width 840 height 390
type input "$ 0,00"
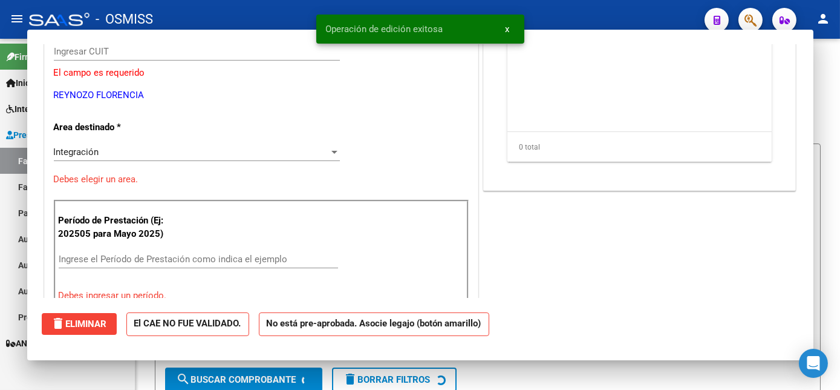
scroll to position [145, 0]
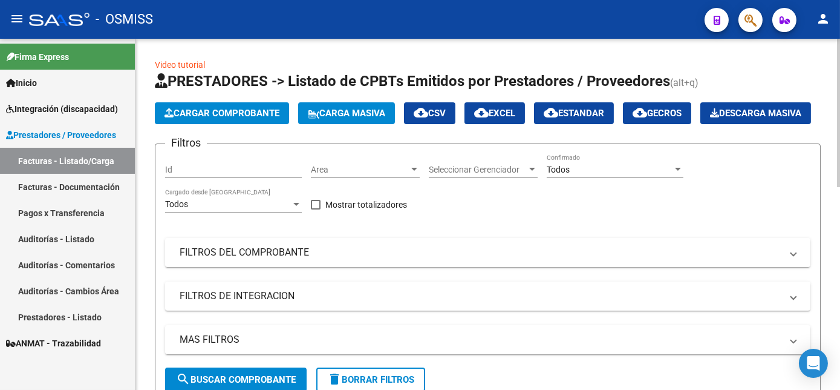
click at [278, 103] on button "Cargar Comprobante" at bounding box center [222, 113] width 134 height 22
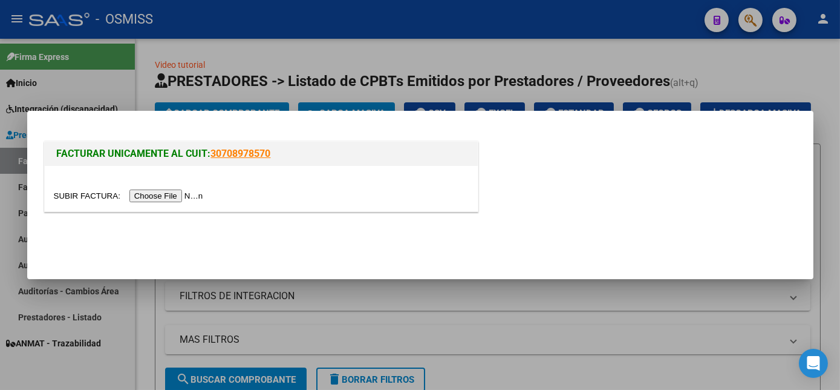
click at [168, 197] on input "file" at bounding box center [130, 195] width 153 height 13
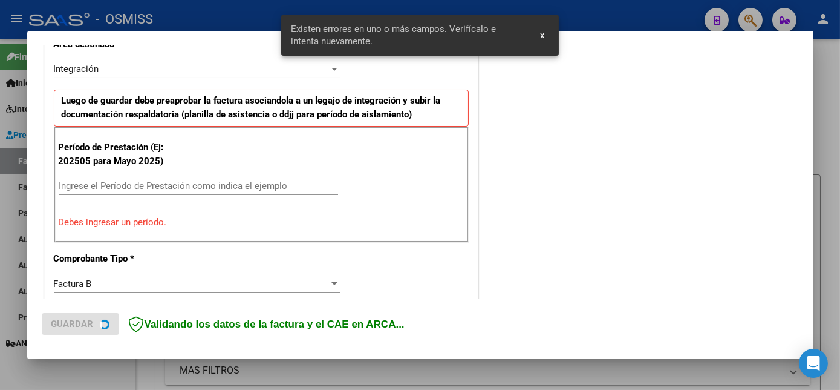
scroll to position [293, 0]
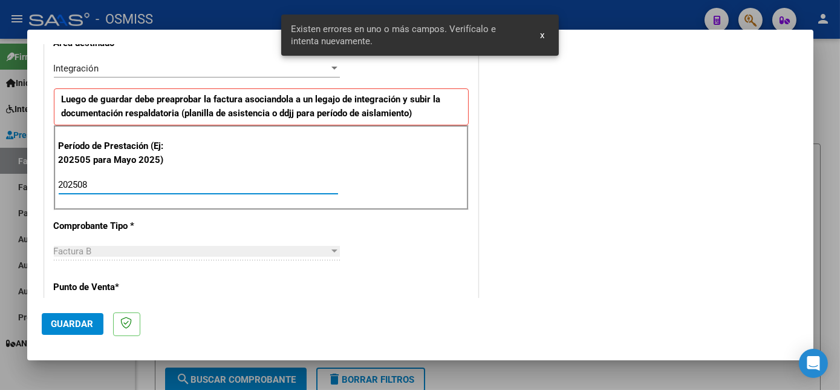
type input "202508"
click at [71, 321] on span "Guardar" at bounding box center [72, 323] width 42 height 11
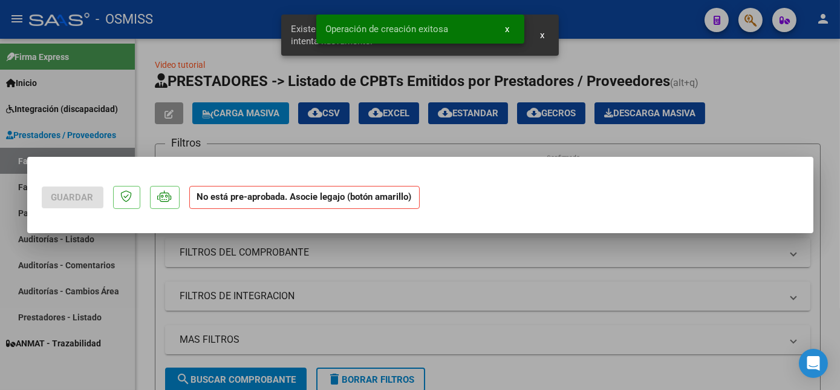
scroll to position [0, 0]
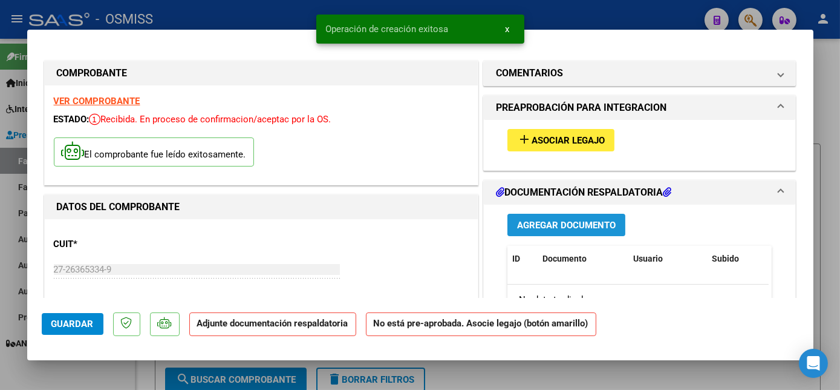
click at [575, 221] on span "Agregar Documento" at bounding box center [566, 225] width 99 height 11
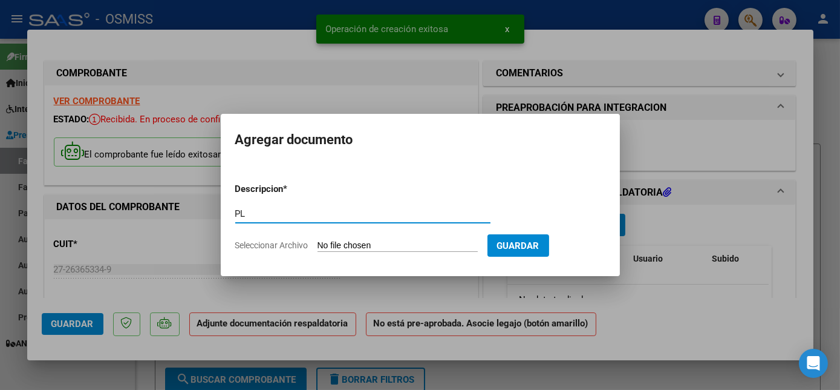
type input "PL"
click at [318, 240] on input "Seleccionar Archivo" at bounding box center [398, 245] width 160 height 11
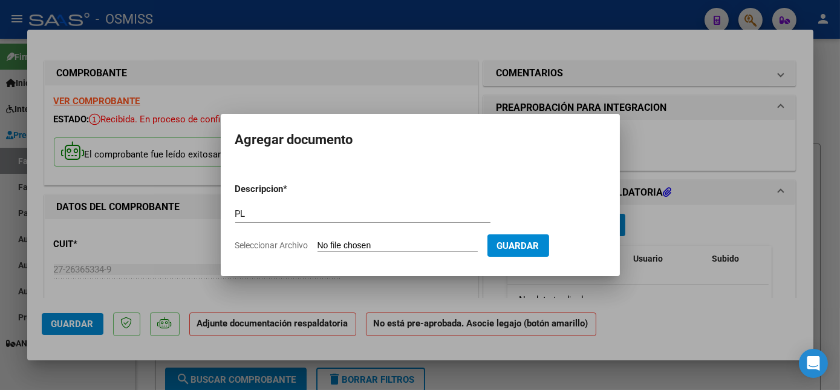
type input "C:\fakepath\PL.pdf"
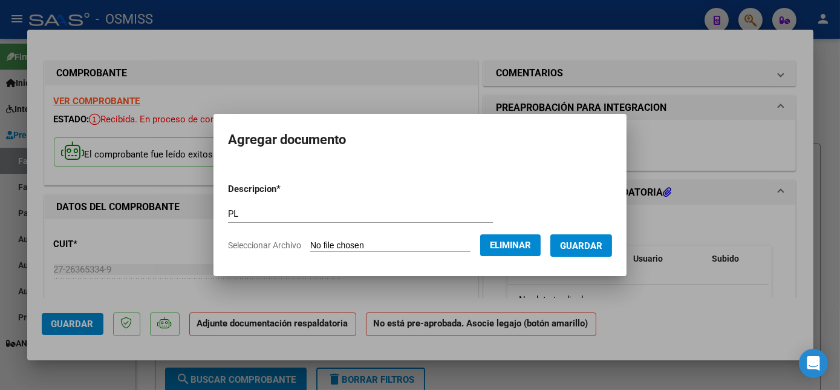
click at [579, 243] on span "Guardar" at bounding box center [581, 245] width 42 height 11
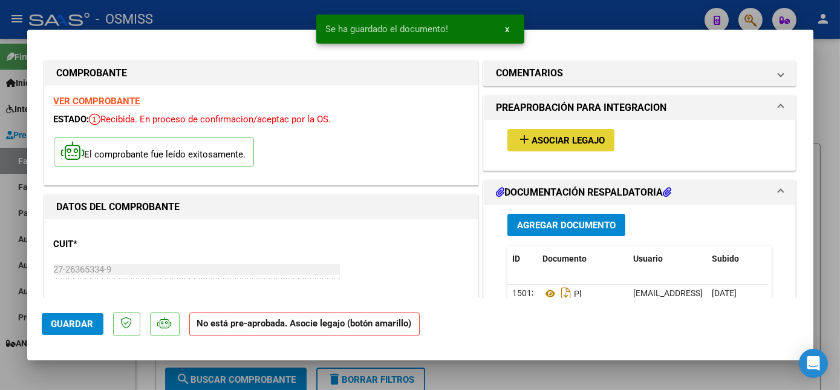
click at [572, 141] on span "Asociar Legajo" at bounding box center [568, 140] width 73 height 11
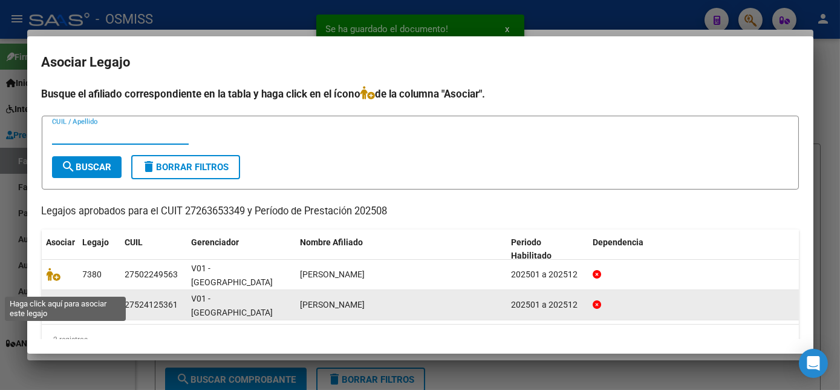
click at [50, 298] on icon at bounding box center [54, 304] width 15 height 13
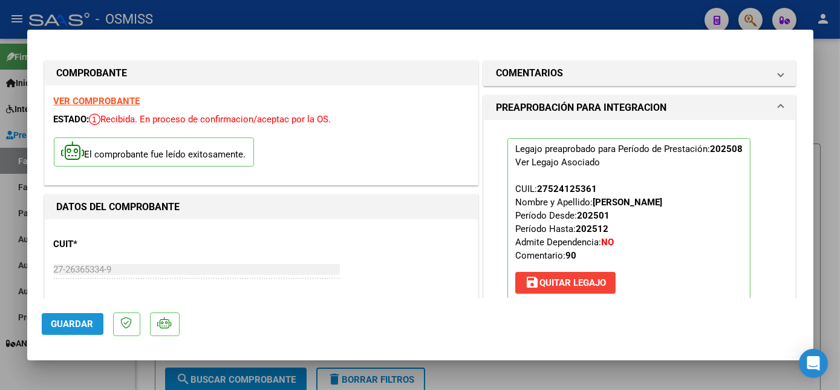
click at [74, 317] on button "Guardar" at bounding box center [73, 324] width 62 height 22
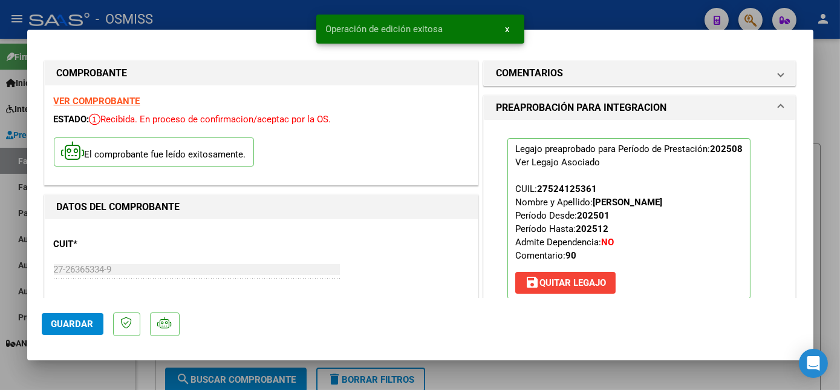
click at [119, 377] on div at bounding box center [420, 195] width 840 height 390
type input "$ 0,00"
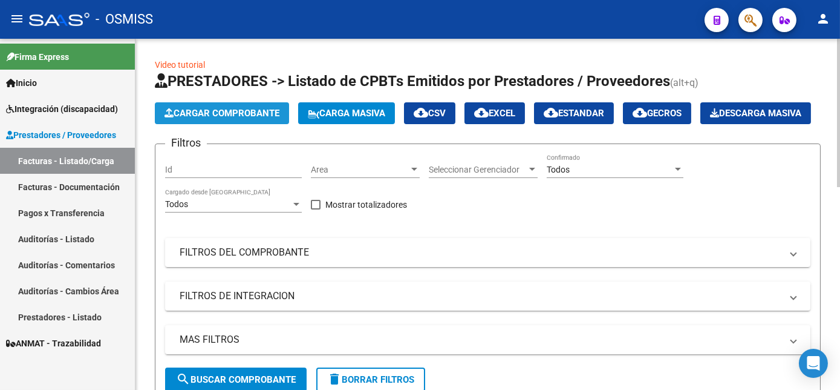
click at [218, 108] on span "Cargar Comprobante" at bounding box center [222, 113] width 115 height 11
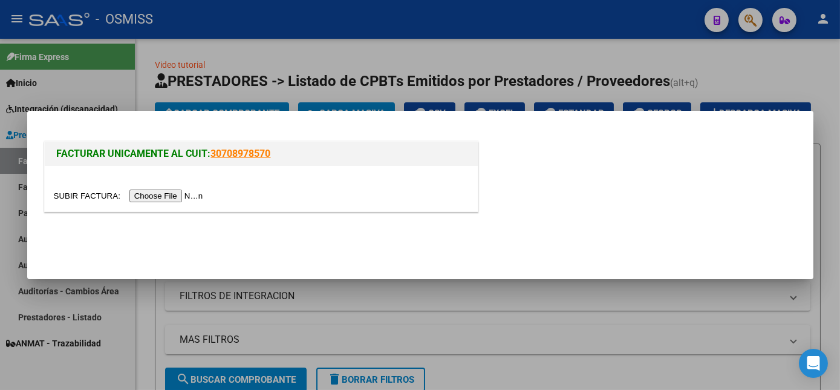
click at [149, 200] on input "file" at bounding box center [130, 195] width 153 height 13
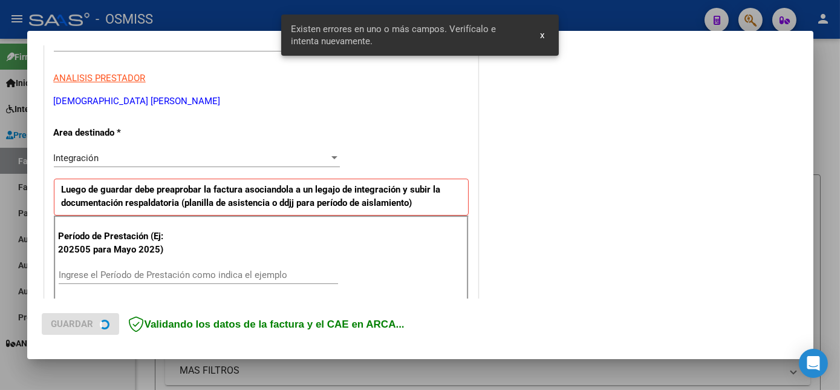
scroll to position [237, 0]
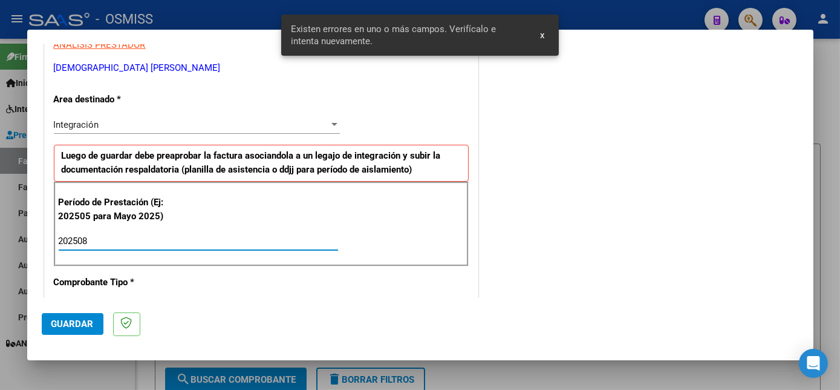
type input "202508"
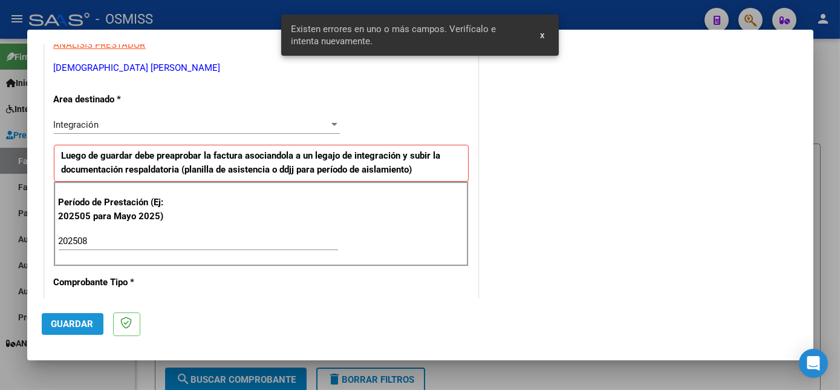
click at [67, 321] on span "Guardar" at bounding box center [72, 323] width 42 height 11
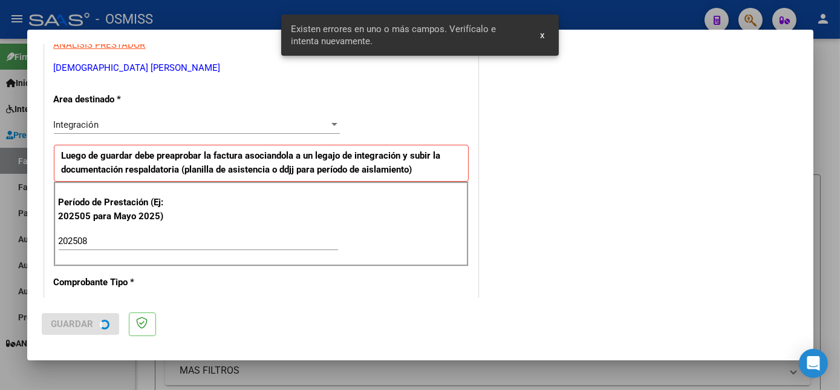
scroll to position [0, 0]
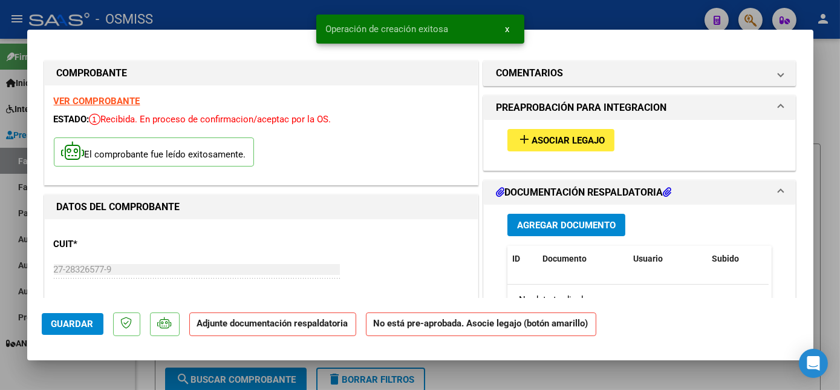
click at [580, 144] on span "Asociar Legajo" at bounding box center [568, 140] width 73 height 11
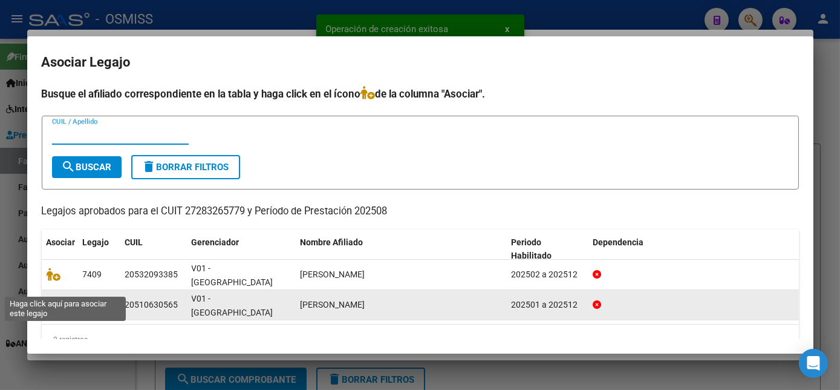
click at [52, 298] on icon at bounding box center [54, 304] width 15 height 13
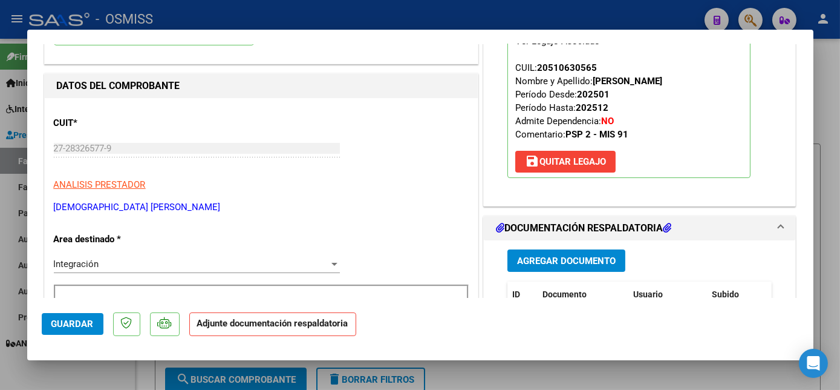
scroll to position [152, 0]
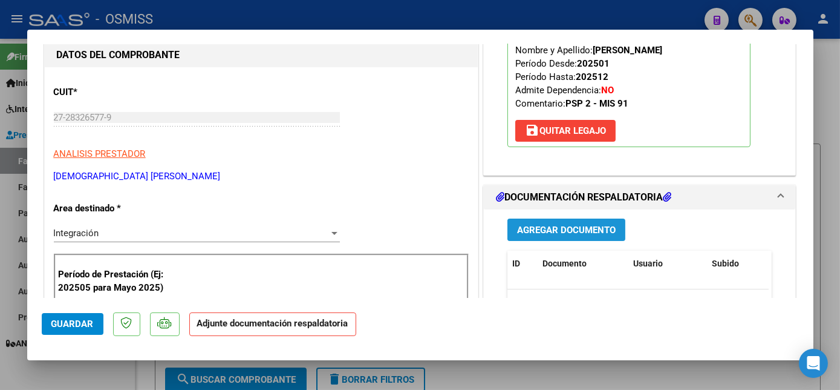
click at [566, 221] on button "Agregar Documento" at bounding box center [567, 229] width 118 height 22
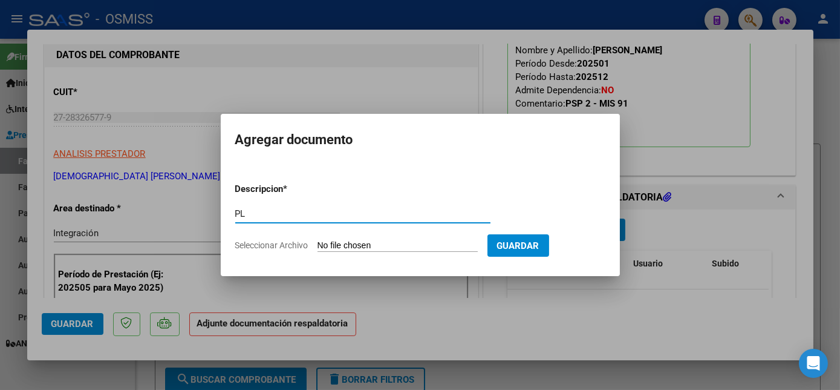
type input "PL"
click at [318, 240] on input "Seleccionar Archivo" at bounding box center [398, 245] width 160 height 11
type input "C:\fakepath\PL.pdf"
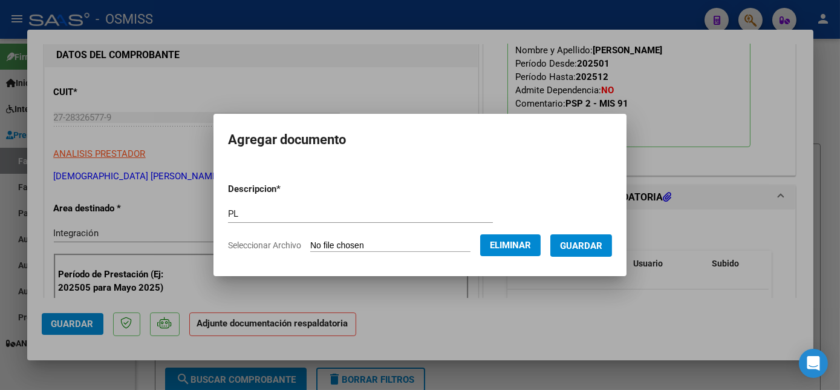
click at [596, 241] on span "Guardar" at bounding box center [581, 245] width 42 height 11
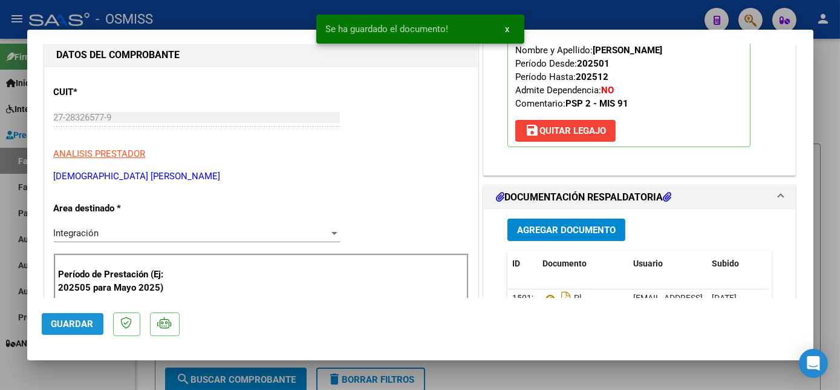
click at [82, 318] on span "Guardar" at bounding box center [72, 323] width 42 height 11
click at [102, 373] on div at bounding box center [420, 195] width 840 height 390
type input "$ 0,00"
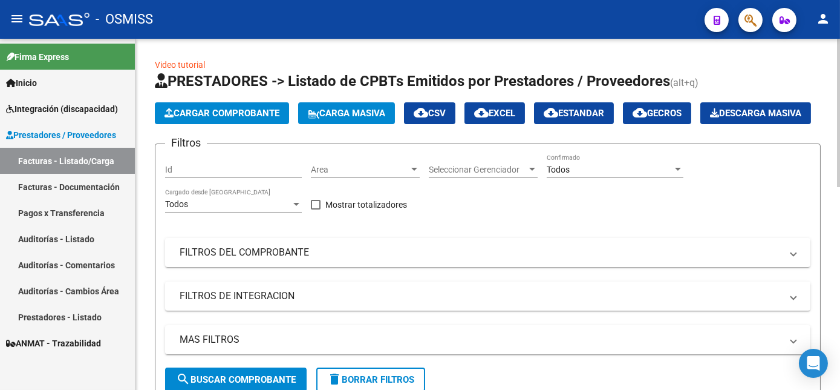
click at [260, 113] on span "Cargar Comprobante" at bounding box center [222, 113] width 115 height 11
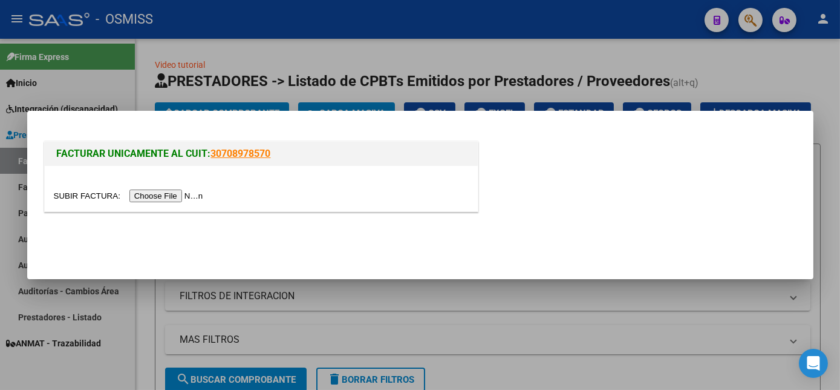
click at [169, 195] on input "file" at bounding box center [130, 195] width 153 height 13
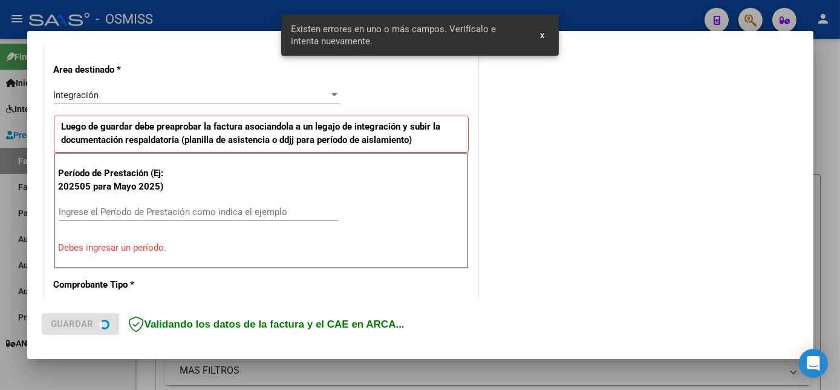
scroll to position [293, 0]
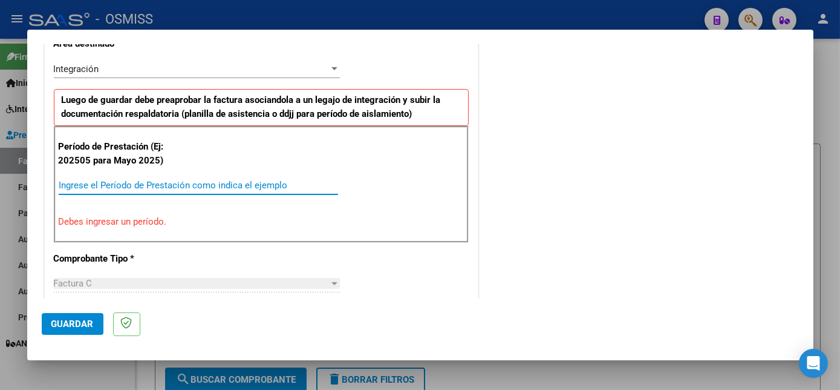
click at [256, 181] on input "Ingrese el Período de Prestación como indica el ejemplo" at bounding box center [198, 185] width 279 height 11
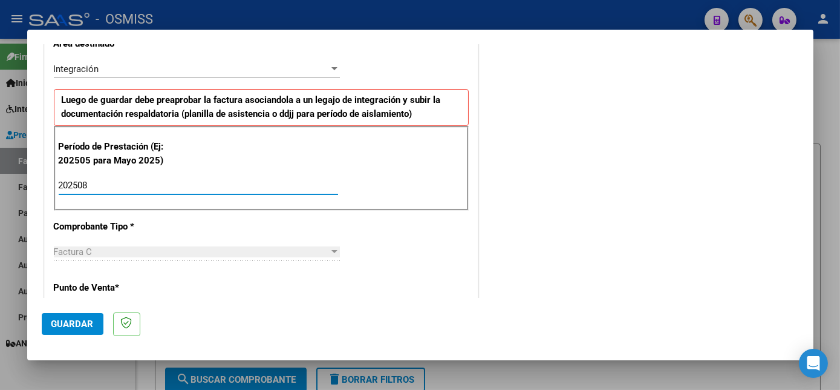
type input "202508"
click at [74, 321] on span "Guardar" at bounding box center [72, 323] width 42 height 11
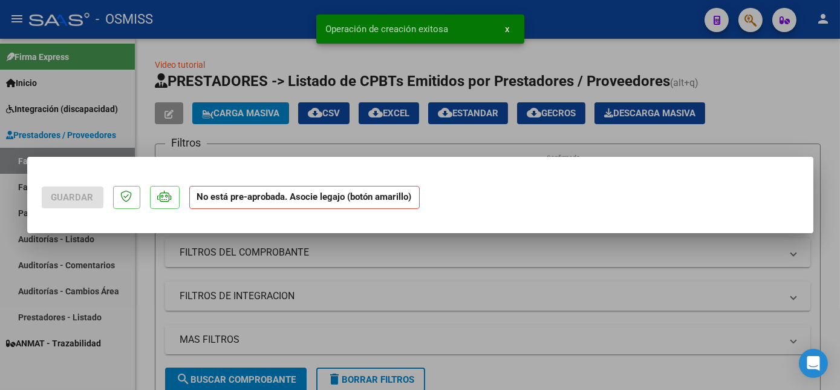
scroll to position [0, 0]
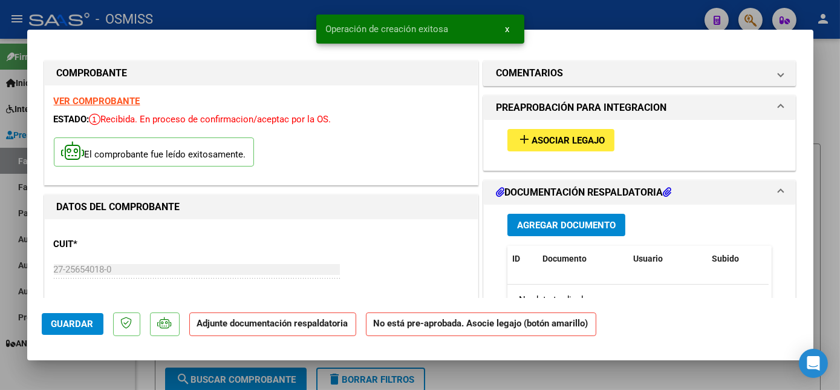
click at [557, 143] on span "Asociar Legajo" at bounding box center [568, 140] width 73 height 11
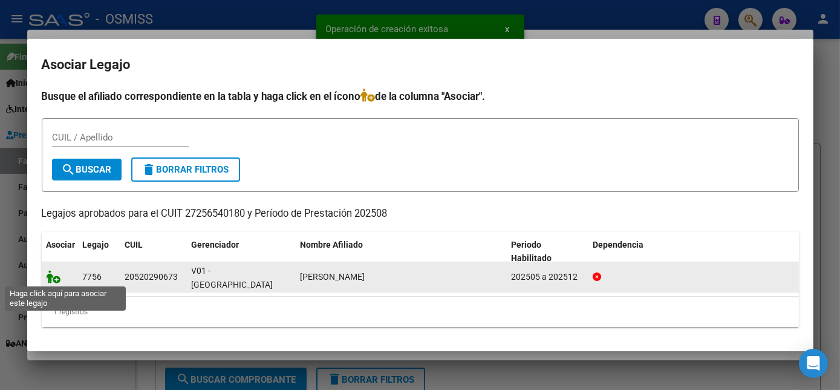
click at [54, 276] on icon at bounding box center [54, 276] width 15 height 13
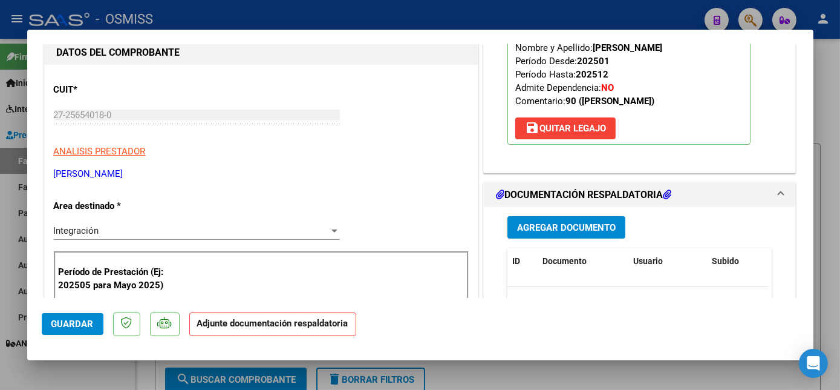
scroll to position [179, 0]
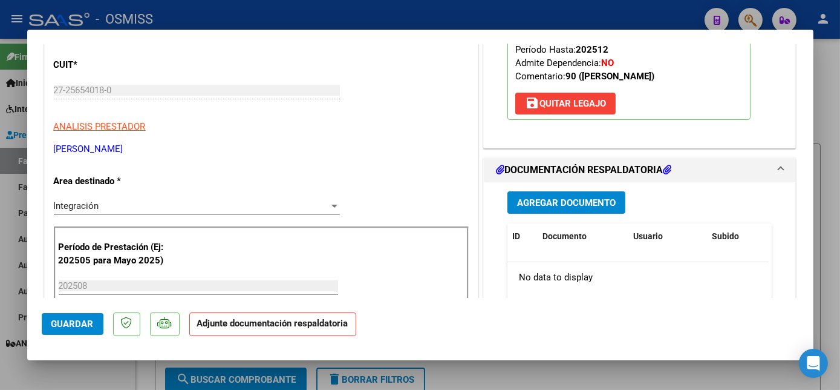
click at [581, 200] on span "Agregar Documento" at bounding box center [566, 202] width 99 height 11
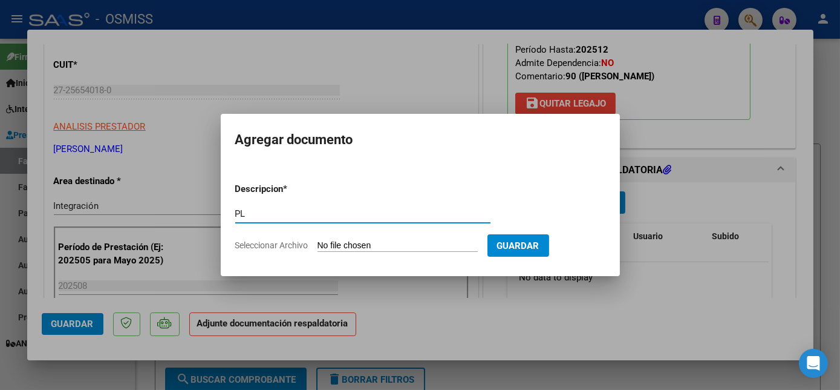
type input "PL"
click at [318, 240] on input "Seleccionar Archivo" at bounding box center [398, 245] width 160 height 11
type input "C:\fakepath\PL.pdf"
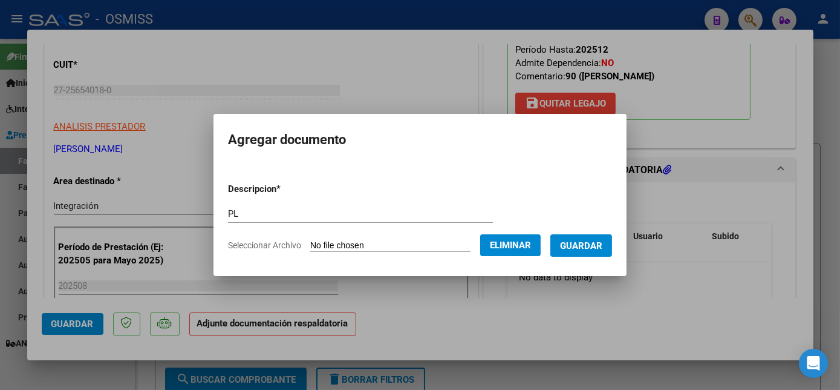
click at [579, 245] on span "Guardar" at bounding box center [581, 245] width 42 height 11
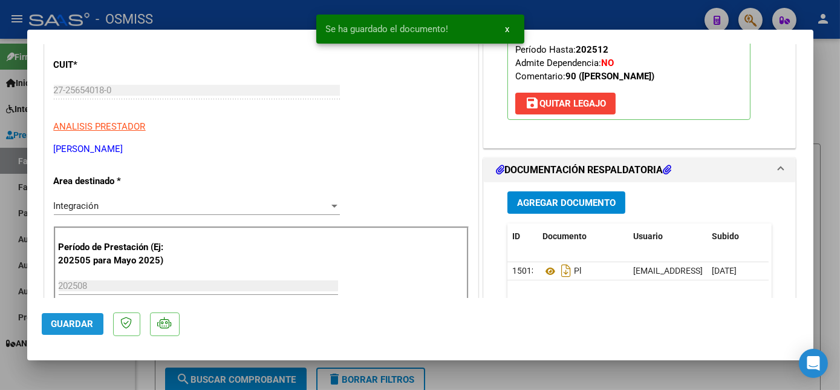
click at [82, 317] on button "Guardar" at bounding box center [73, 324] width 62 height 22
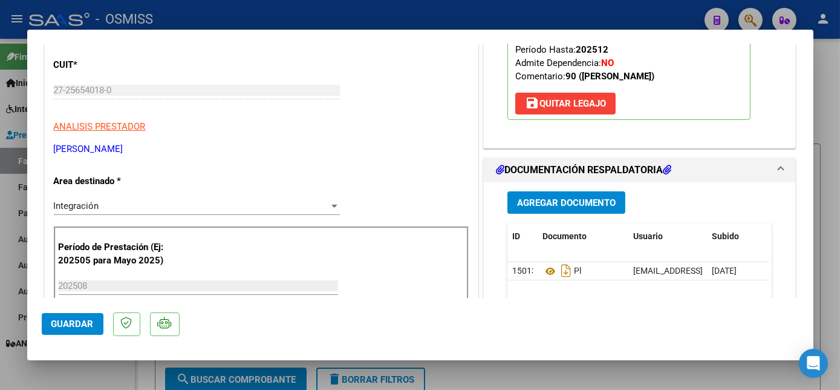
drag, startPoint x: 359, startPoint y: 388, endPoint x: 83, endPoint y: 315, distance: 285.5
click at [83, 315] on button "Guardar" at bounding box center [73, 324] width 62 height 22
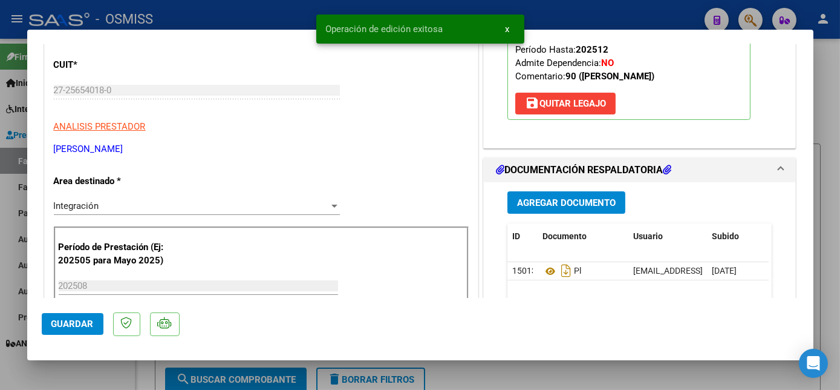
drag, startPoint x: 111, startPoint y: 354, endPoint x: 108, endPoint y: 417, distance: 63.6
click at [108, 389] on html "menu - OSMISS person Firma Express Inicio Instructivos Contacto OS Integración …" at bounding box center [420, 195] width 840 height 390
click at [721, 122] on div "Legajo preaprobado para Período de Prestación: 202508 Ver Legajo Asociado CUIL:…" at bounding box center [639, 39] width 283 height 197
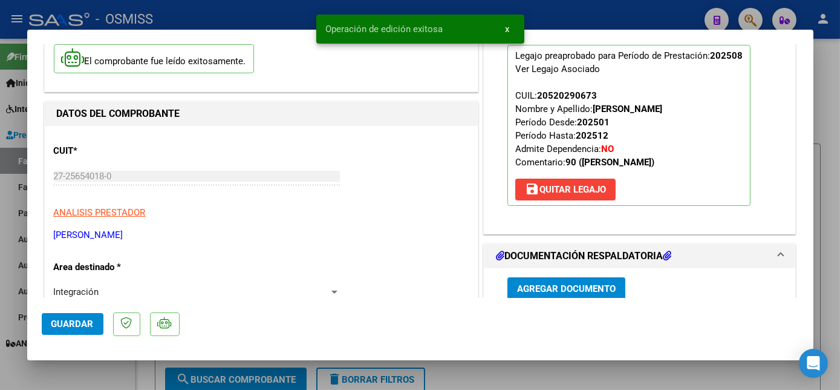
scroll to position [87, 0]
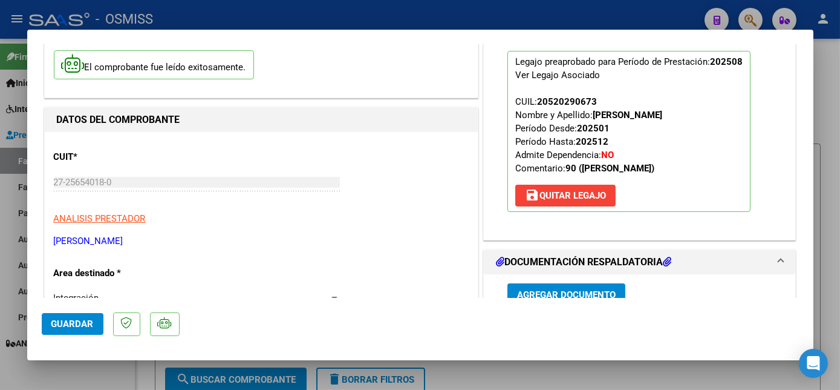
click at [76, 322] on span "Guardar" at bounding box center [72, 323] width 42 height 11
click at [88, 368] on div at bounding box center [420, 195] width 840 height 390
type input "$ 0,00"
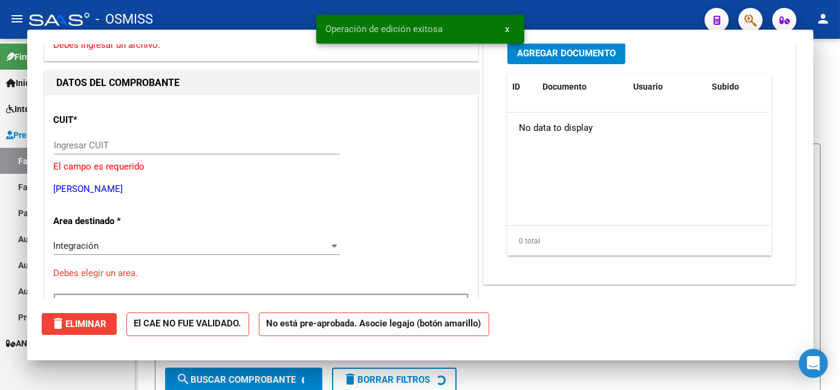
scroll to position [95, 0]
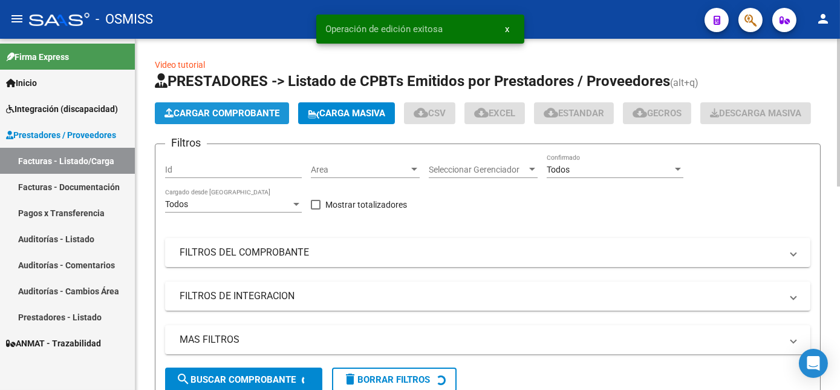
click at [272, 114] on span "Cargar Comprobante" at bounding box center [222, 113] width 115 height 11
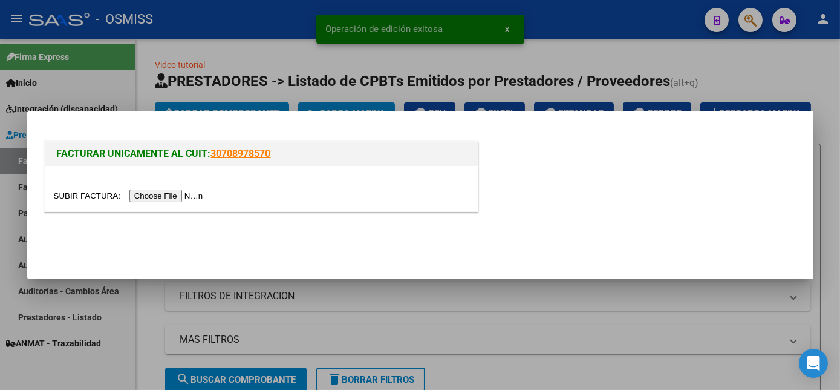
click at [167, 195] on input "file" at bounding box center [130, 195] width 153 height 13
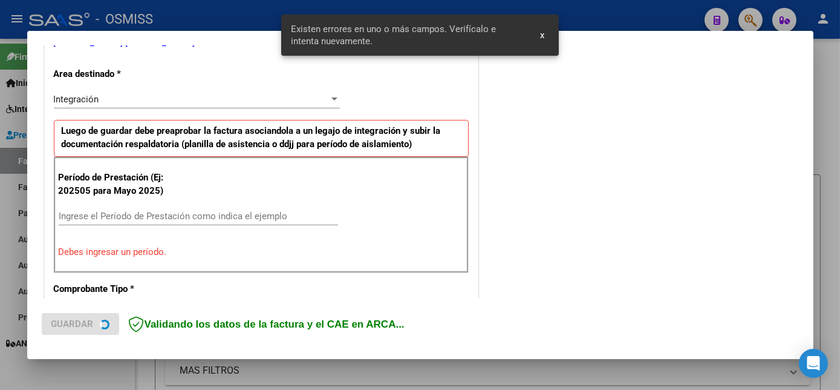
scroll to position [270, 0]
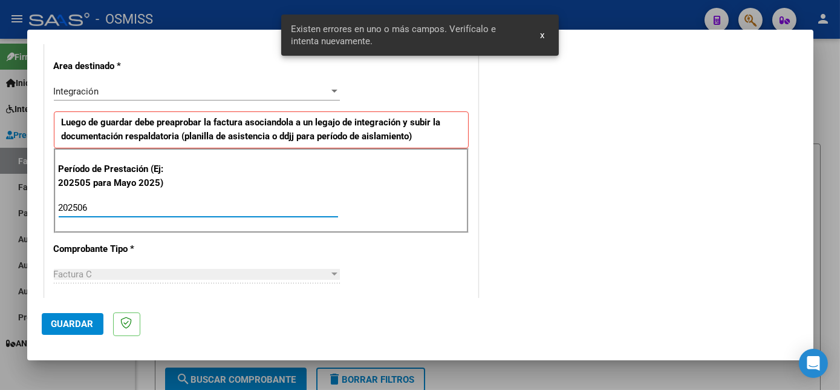
type input "202506"
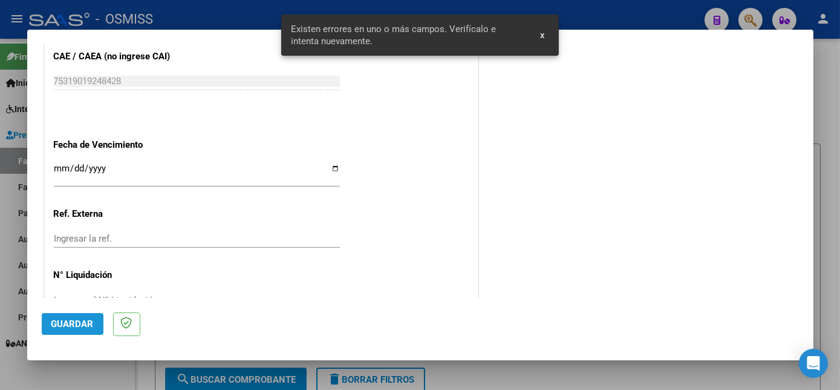
click at [82, 326] on span "Guardar" at bounding box center [72, 323] width 42 height 11
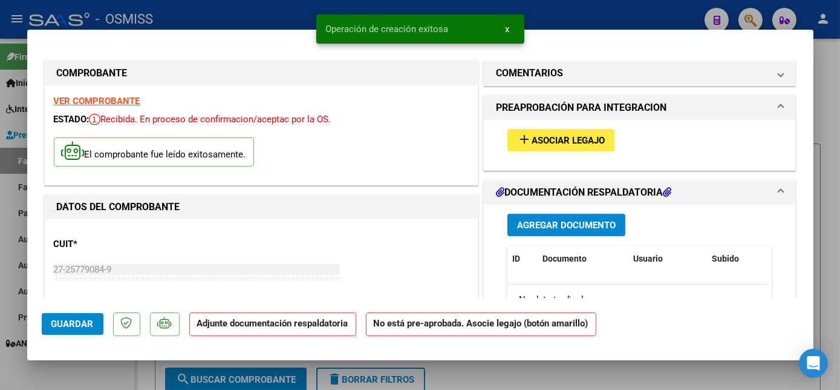
scroll to position [221, 0]
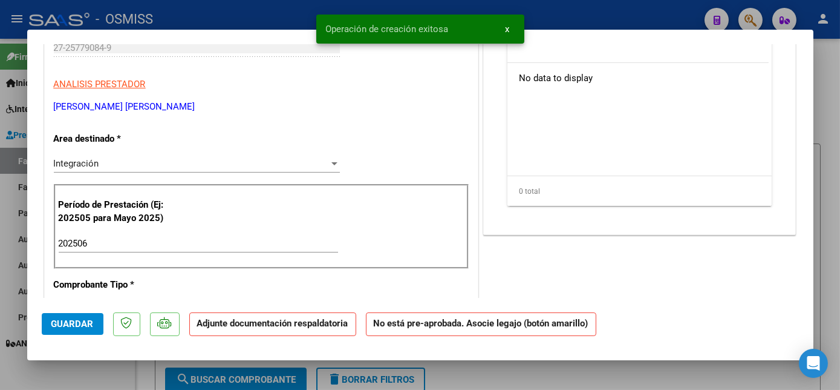
click at [797, 150] on mat-dialog-content "COMPROBANTE VER COMPROBANTE ESTADO: Recibida. En proceso de confirmacion/acepta…" at bounding box center [420, 170] width 786 height 253
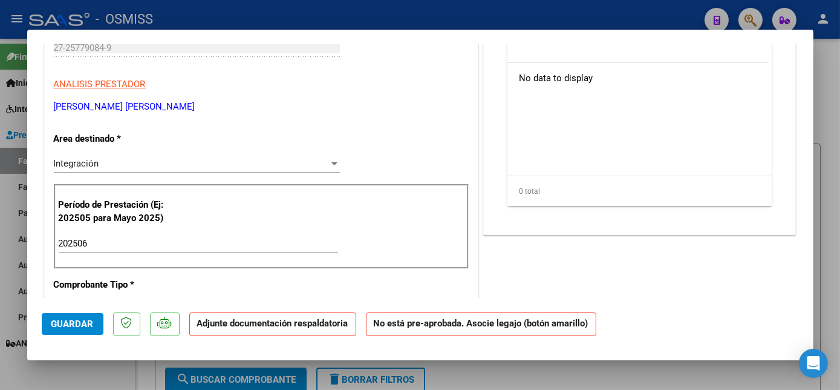
scroll to position [0, 0]
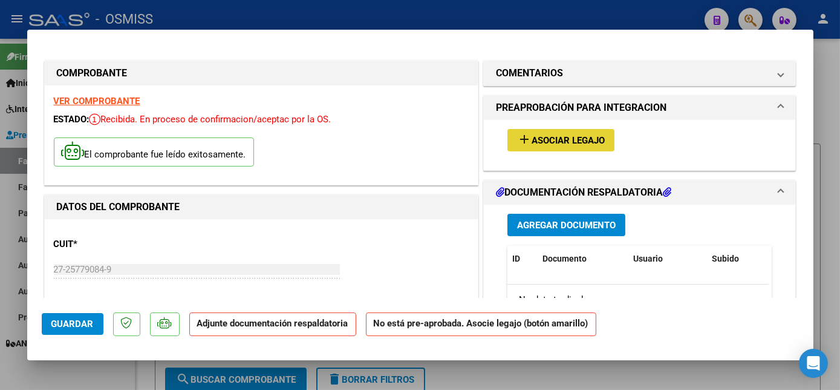
click at [604, 140] on button "add Asociar Legajo" at bounding box center [561, 140] width 107 height 22
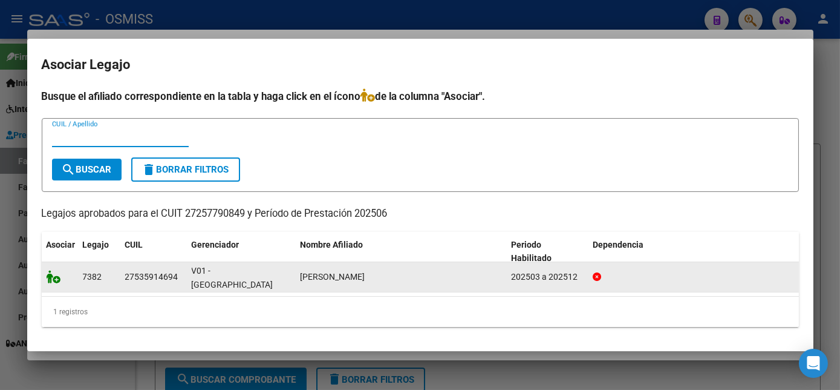
click at [48, 279] on icon at bounding box center [54, 276] width 15 height 13
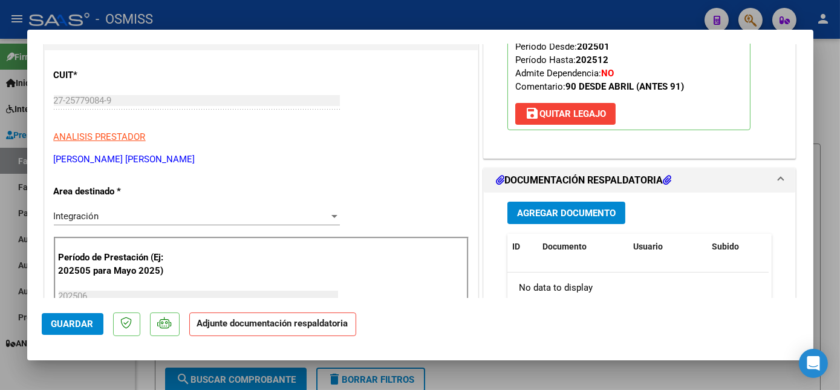
scroll to position [243, 0]
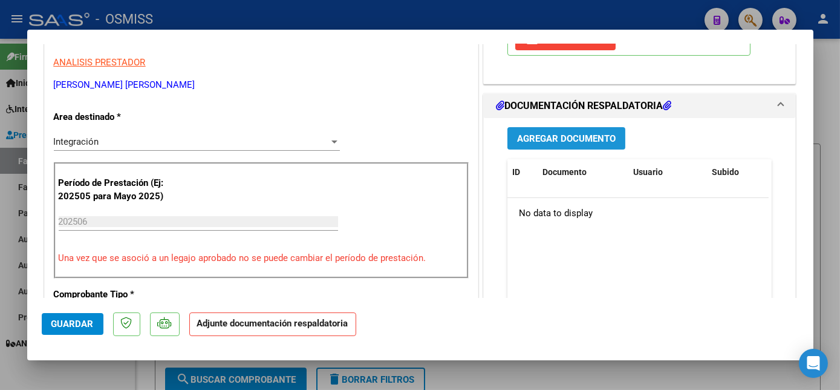
click at [592, 139] on span "Agregar Documento" at bounding box center [566, 138] width 99 height 11
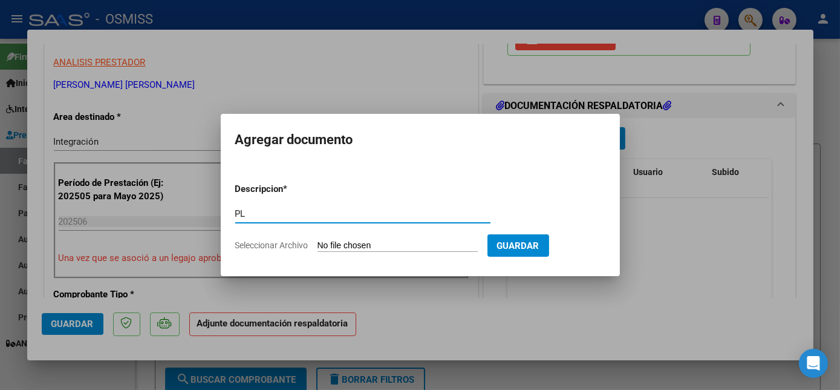
type input "PL"
click at [318, 240] on input "Seleccionar Archivo" at bounding box center [398, 245] width 160 height 11
type input "C:\fakepath\PL.pdf"
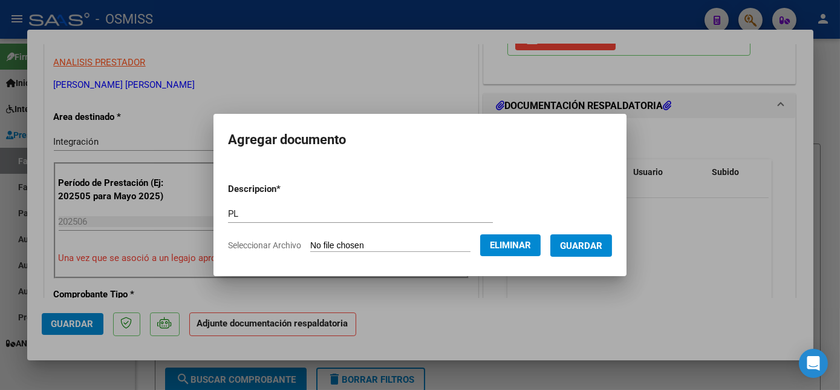
click at [577, 243] on span "Guardar" at bounding box center [581, 245] width 42 height 11
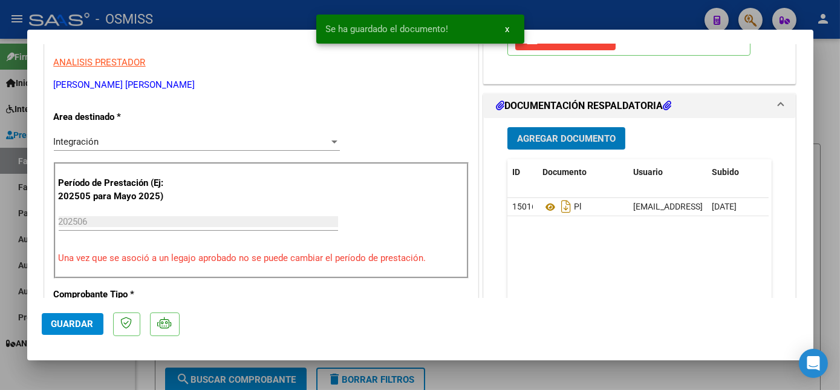
click at [89, 318] on span "Guardar" at bounding box center [72, 323] width 42 height 11
click at [73, 379] on div at bounding box center [420, 195] width 840 height 390
type input "$ 0,00"
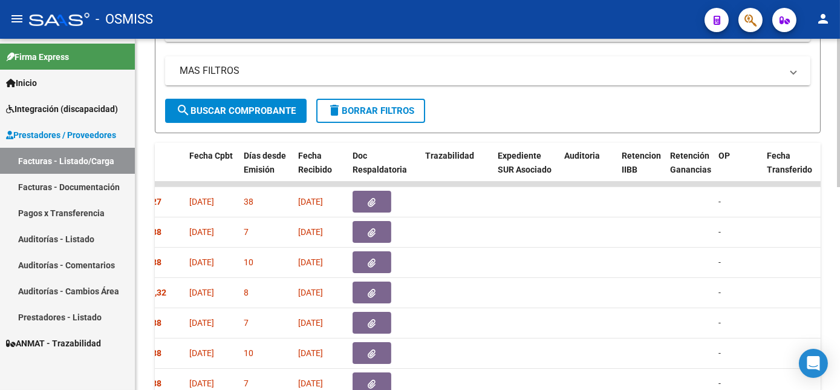
scroll to position [272, 0]
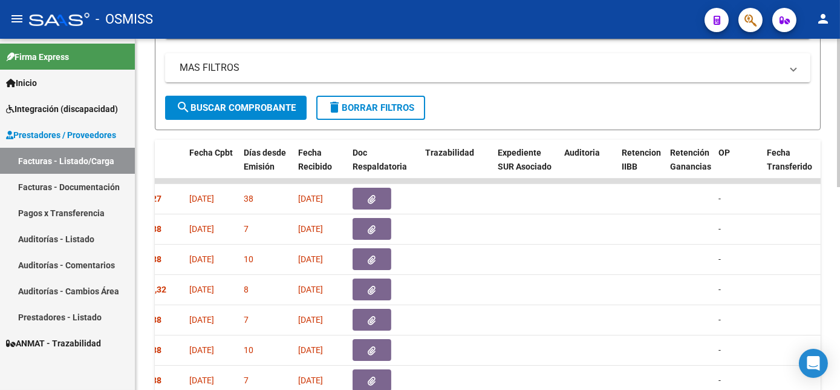
click at [840, 290] on html "menu - OSMISS person Firma Express Inicio Instructivos Contacto OS Integración …" at bounding box center [420, 195] width 840 height 390
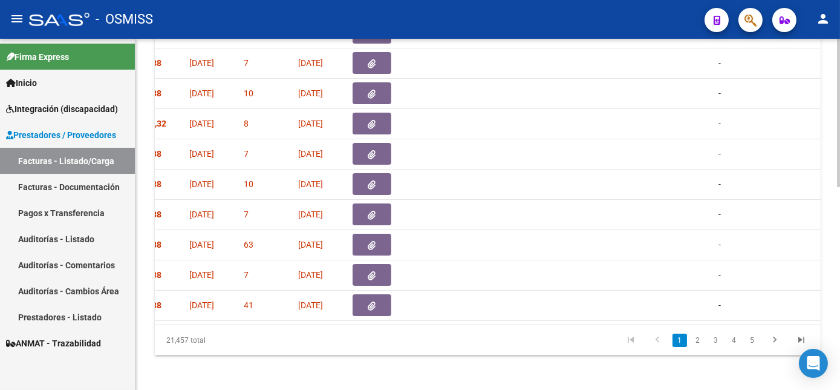
scroll to position [439, 0]
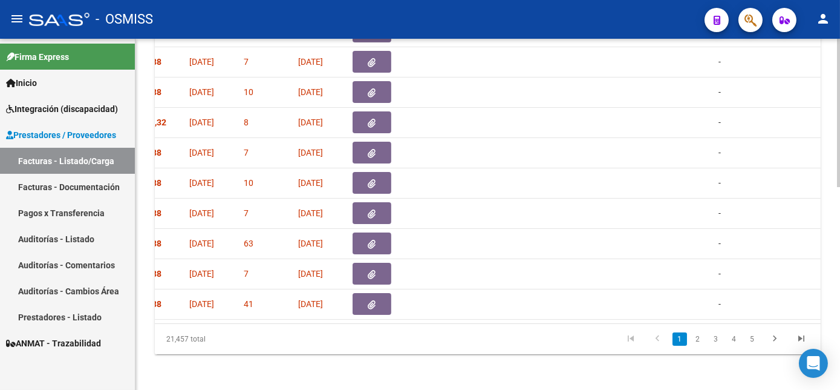
click at [826, 360] on body "menu - OSMISS person Firma Express Inicio Instructivos Contacto OS Integración …" at bounding box center [420, 195] width 840 height 390
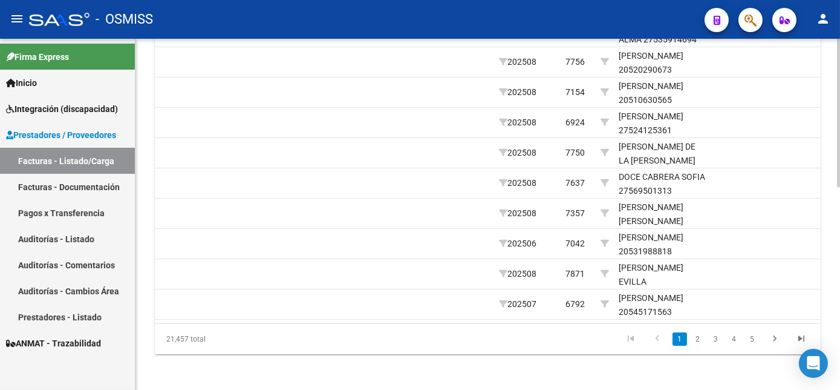
scroll to position [0, 0]
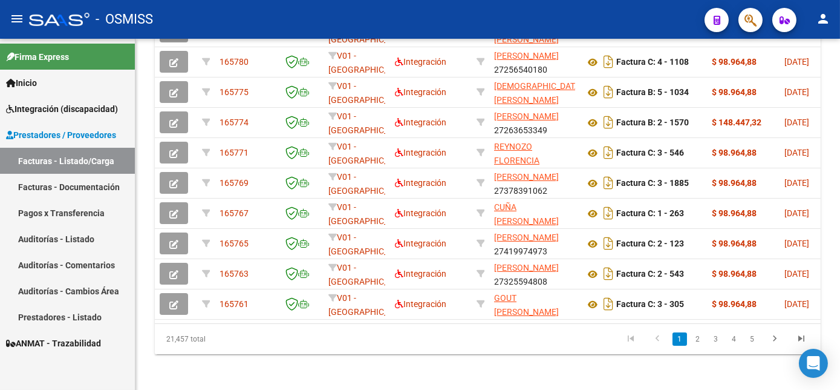
drag, startPoint x: 836, startPoint y: 279, endPoint x: 841, endPoint y: 134, distance: 144.7
click at [840, 134] on html "menu - OSMISS person Firma Express Inicio Instructivos Contacto OS Integración …" at bounding box center [420, 195] width 840 height 390
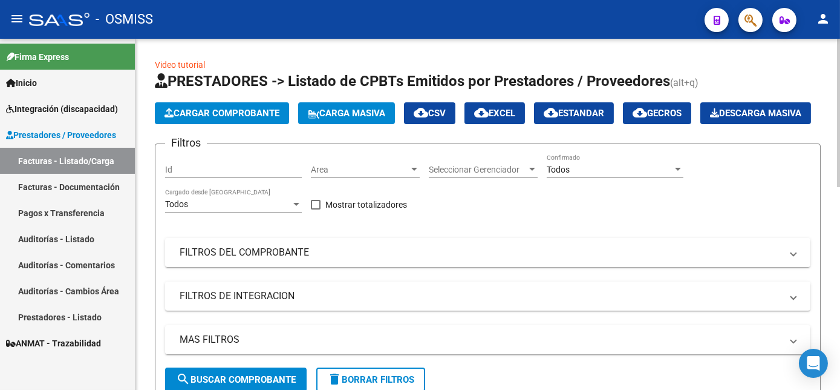
click at [840, 81] on html "menu - OSMISS person Firma Express Inicio Instructivos Contacto OS Integración …" at bounding box center [420, 195] width 840 height 390
click at [239, 109] on span "Cargar Comprobante" at bounding box center [222, 113] width 115 height 11
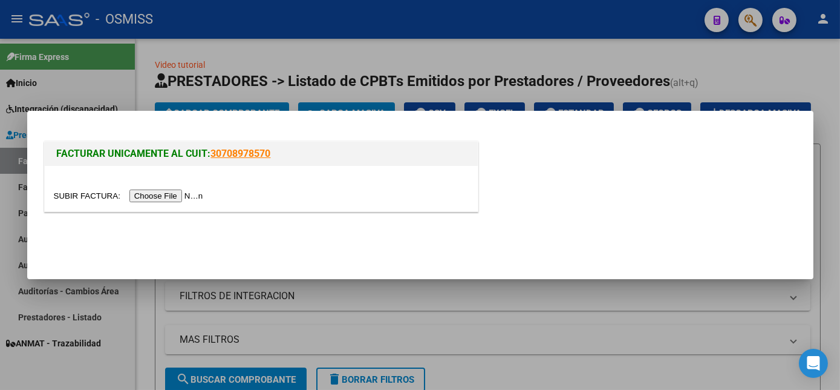
click at [175, 198] on input "file" at bounding box center [130, 195] width 153 height 13
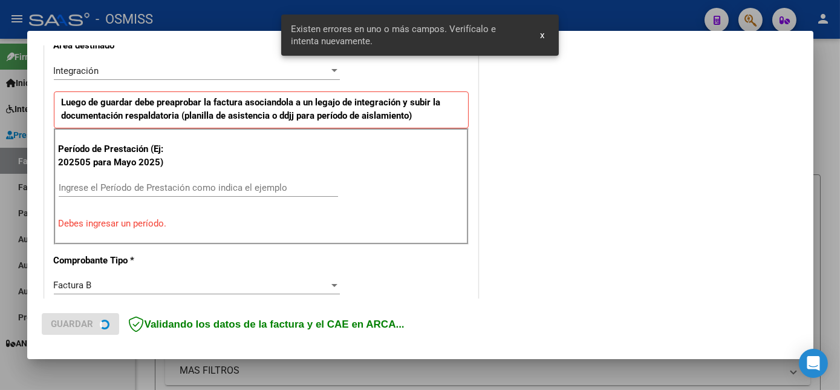
scroll to position [293, 0]
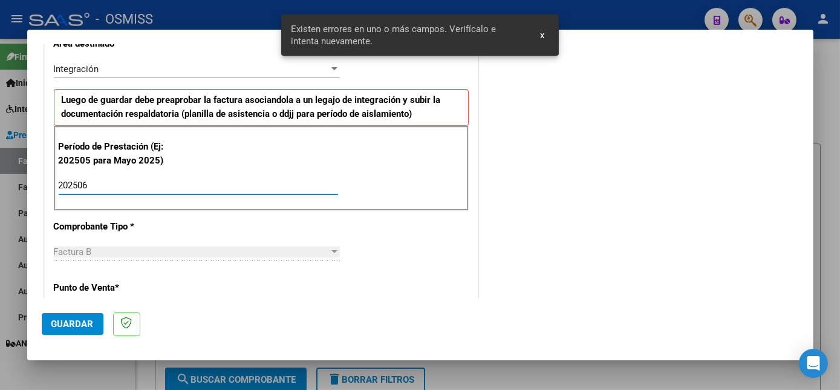
type input "202506"
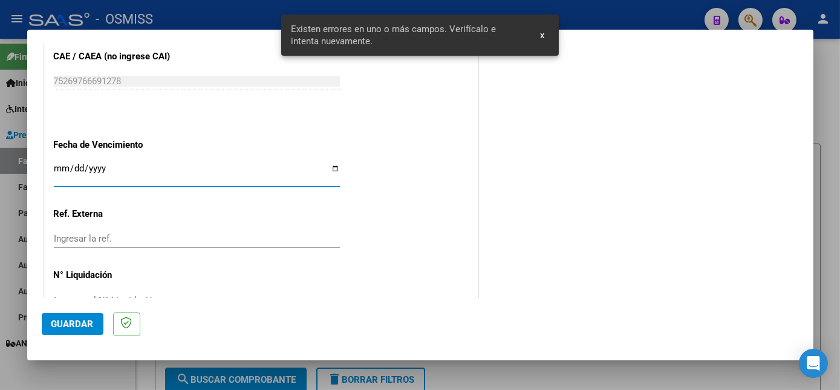
click at [82, 325] on span "Guardar" at bounding box center [72, 323] width 42 height 11
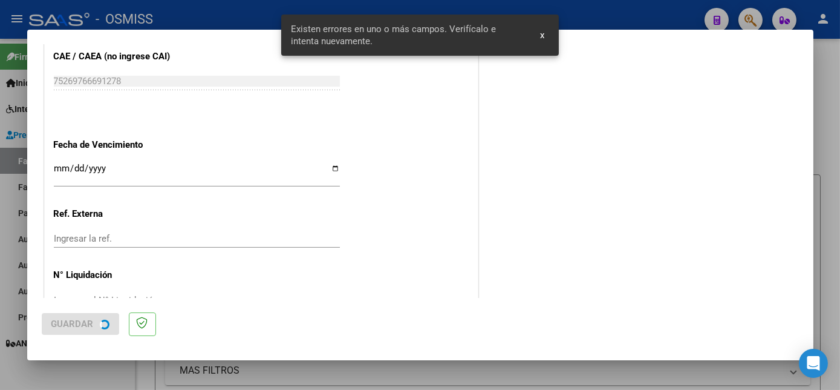
scroll to position [0, 0]
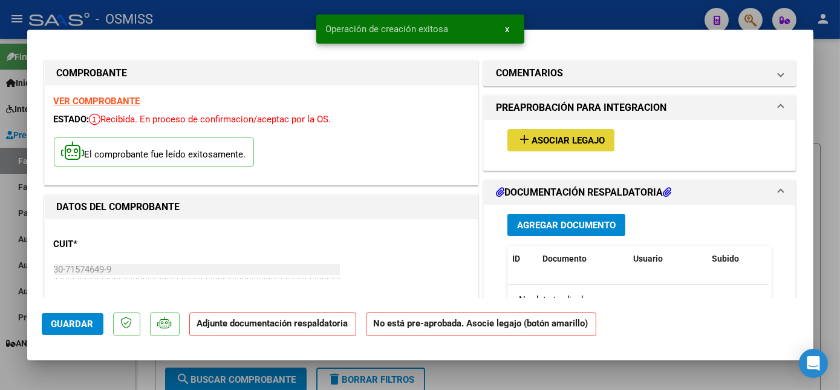
click at [576, 144] on span "Asociar Legajo" at bounding box center [568, 140] width 73 height 11
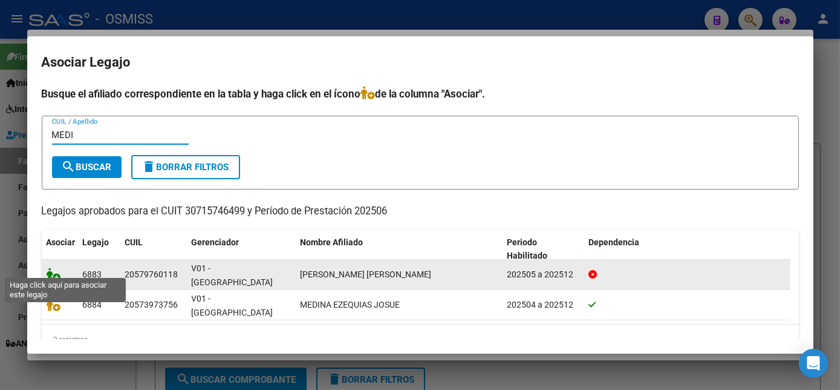
type input "MEDI"
click at [56, 267] on icon at bounding box center [54, 273] width 15 height 13
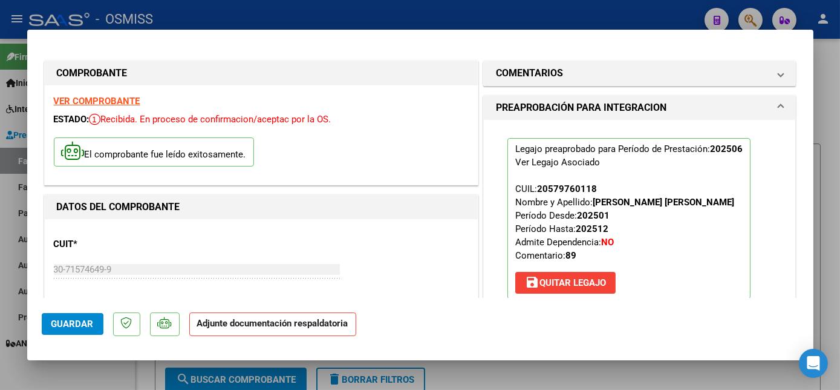
scroll to position [156, 0]
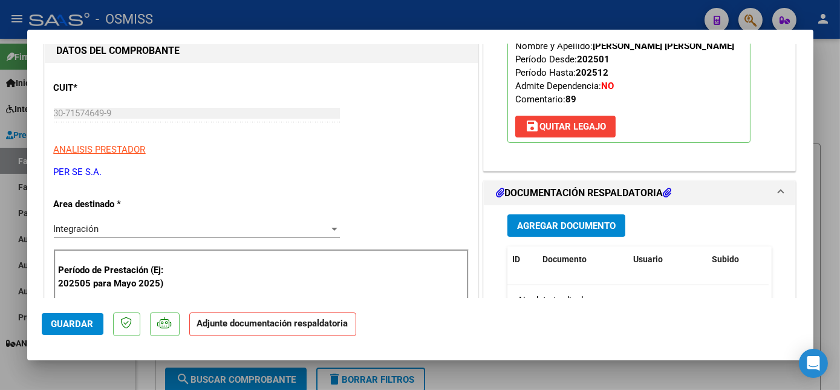
click at [531, 224] on span "Agregar Documento" at bounding box center [566, 225] width 99 height 11
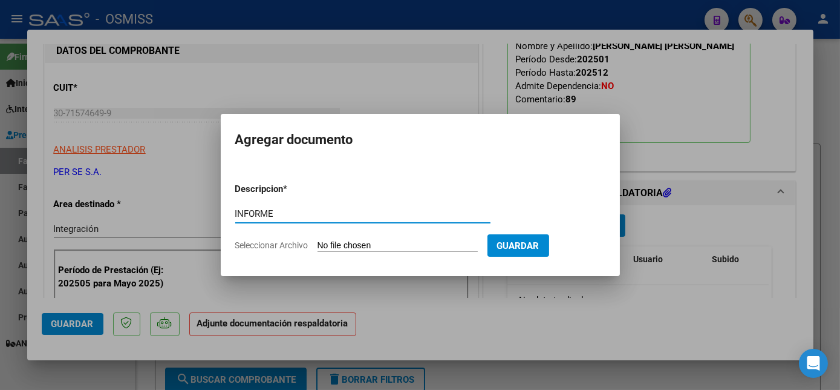
type input "INFORME"
click at [318, 240] on input "Seleccionar Archivo" at bounding box center [398, 245] width 160 height 11
type input "C:\fakepath\INF.pdf"
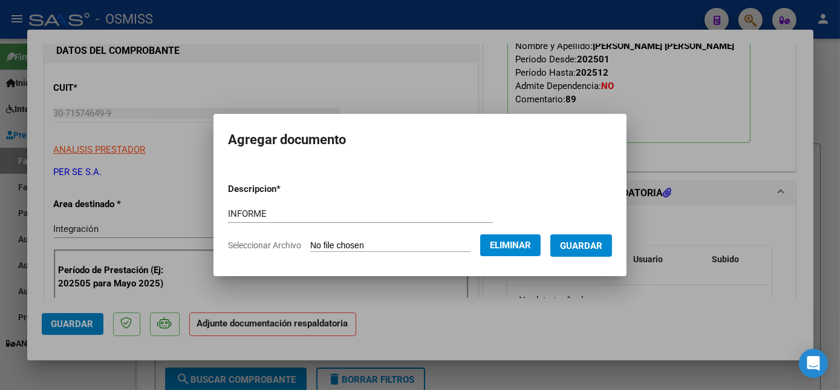
click at [577, 240] on span "Guardar" at bounding box center [581, 245] width 42 height 11
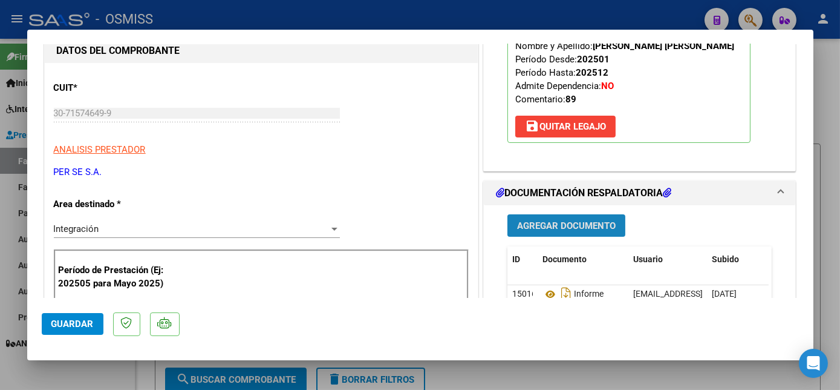
click at [552, 226] on span "Agregar Documento" at bounding box center [566, 225] width 99 height 11
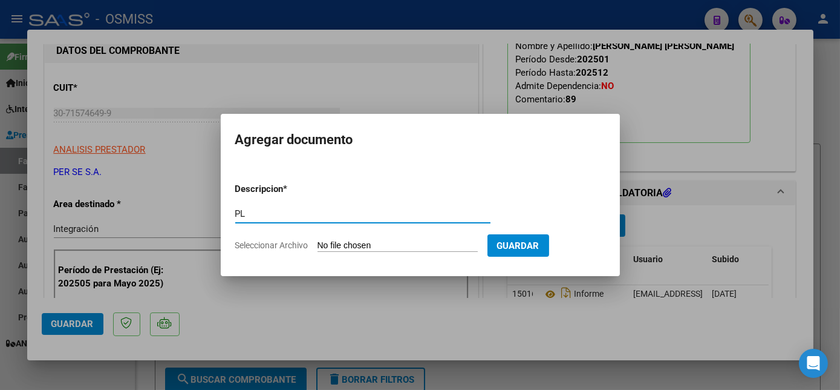
type input "PL"
click at [318, 240] on input "Seleccionar Archivo" at bounding box center [398, 245] width 160 height 11
type input "C:\fakepath\PL.pdf"
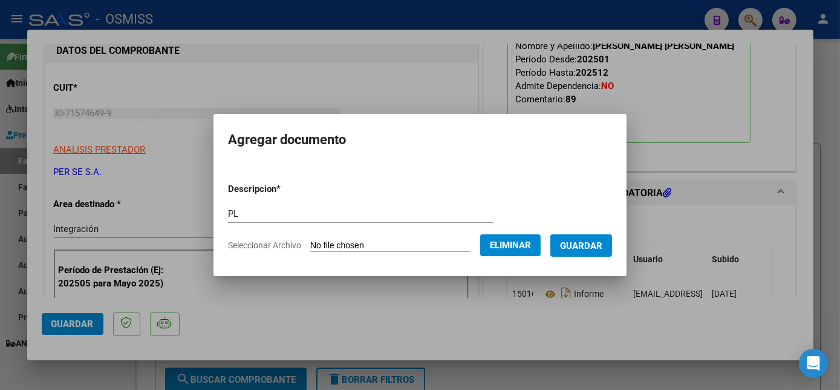
click at [586, 243] on span "Guardar" at bounding box center [581, 245] width 42 height 11
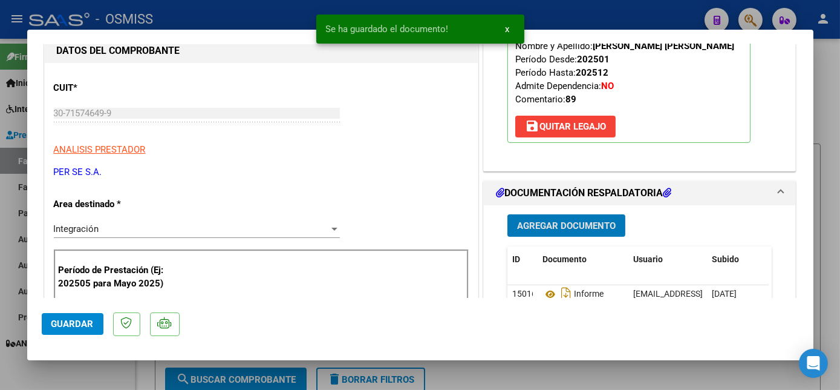
click at [82, 320] on span "Guardar" at bounding box center [72, 323] width 42 height 11
click at [121, 371] on div at bounding box center [420, 195] width 840 height 390
type input "$ 0,00"
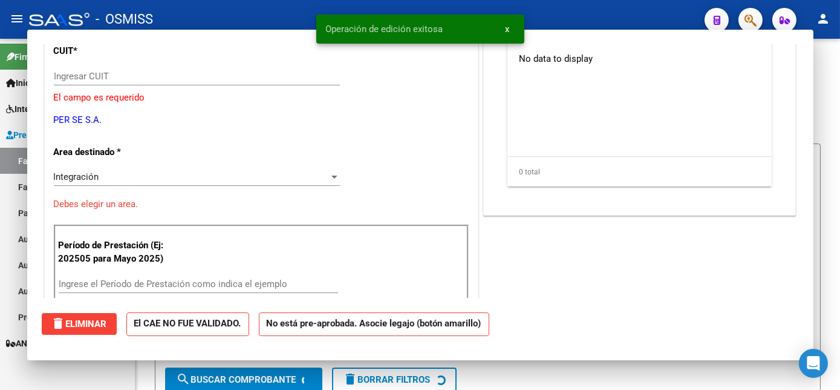
scroll to position [119, 0]
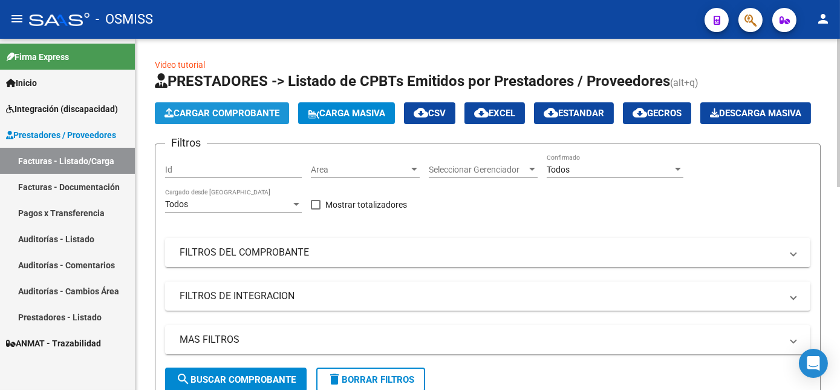
click at [261, 111] on span "Cargar Comprobante" at bounding box center [222, 113] width 115 height 11
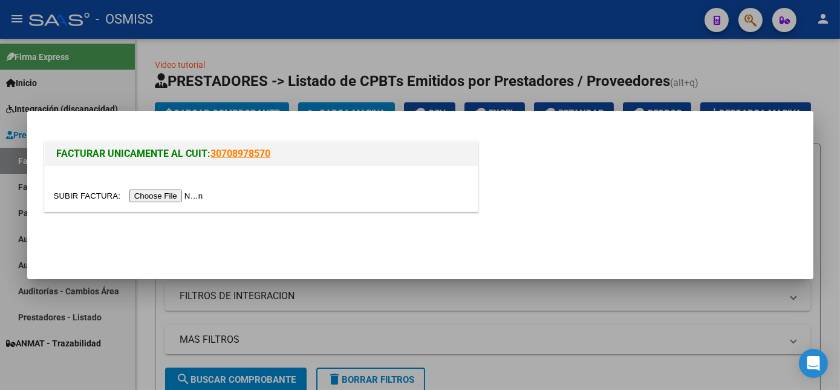
click at [177, 192] on input "file" at bounding box center [130, 195] width 153 height 13
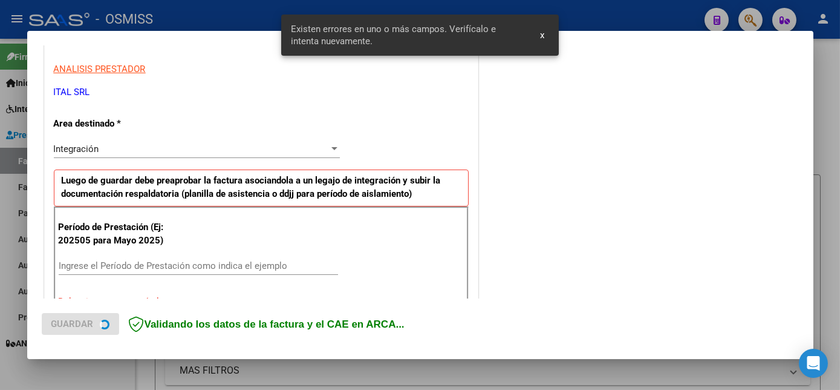
scroll to position [293, 0]
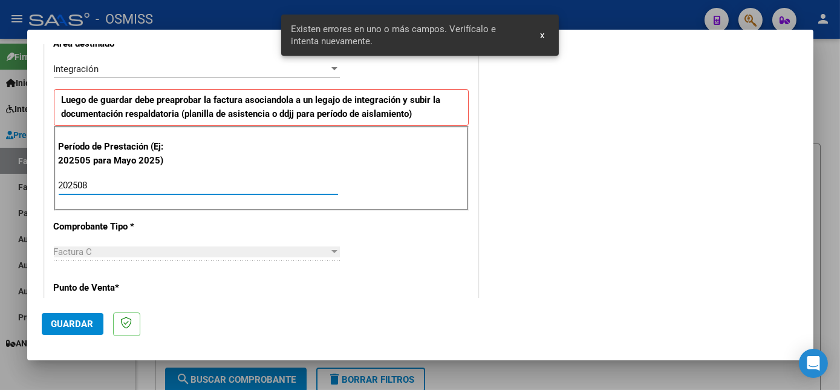
type input "202508"
click at [74, 327] on span "Guardar" at bounding box center [72, 323] width 42 height 11
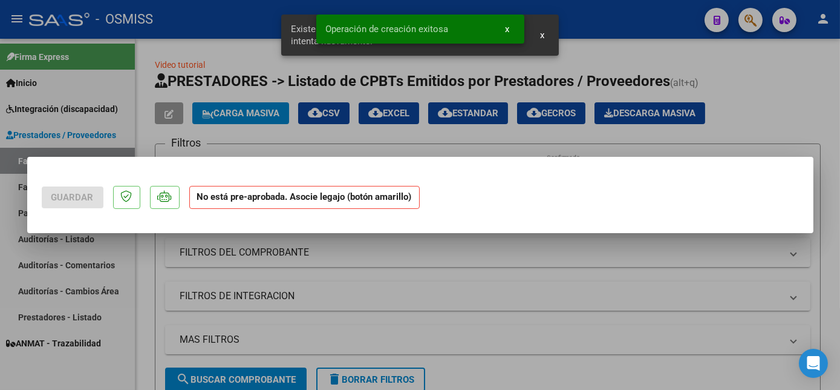
scroll to position [0, 0]
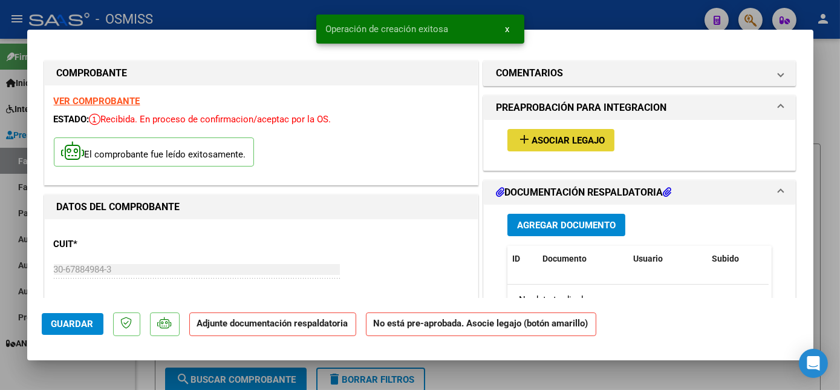
click at [602, 148] on button "add Asociar Legajo" at bounding box center [561, 140] width 107 height 22
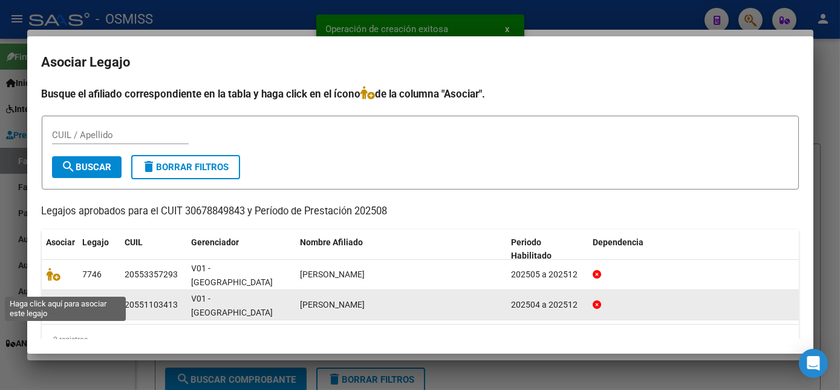
click at [54, 298] on icon at bounding box center [54, 304] width 15 height 13
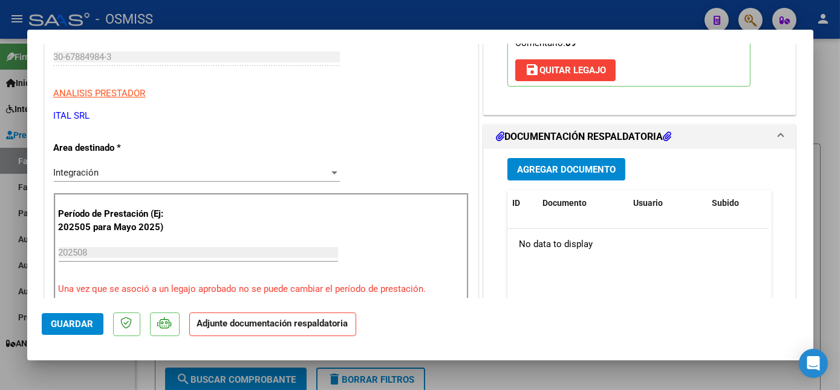
scroll to position [287, 0]
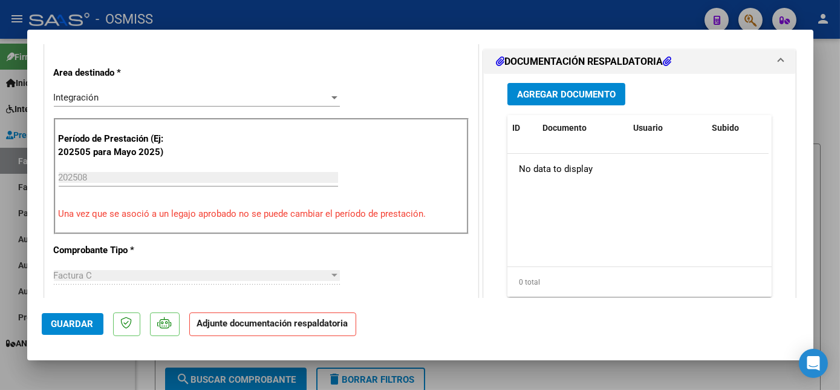
click at [596, 90] on span "Agregar Documento" at bounding box center [566, 94] width 99 height 11
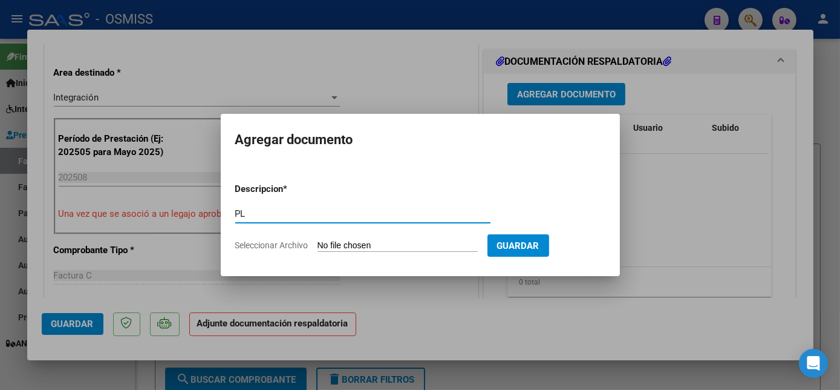
type input "PL"
click at [318, 240] on input "Seleccionar Archivo" at bounding box center [398, 245] width 160 height 11
type input "C:\fakepath\PL.pdf"
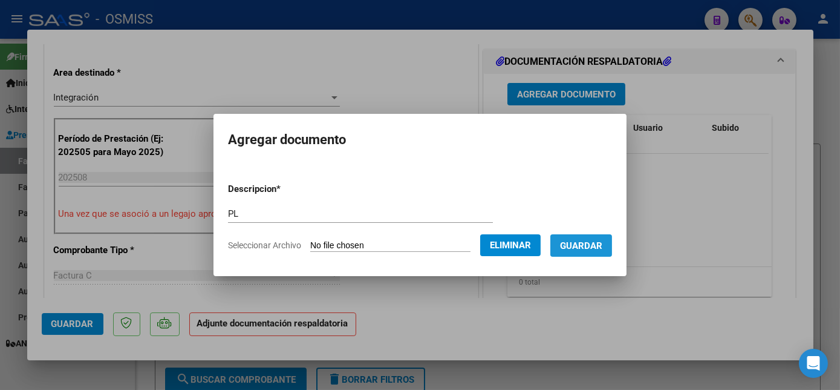
click at [610, 243] on button "Guardar" at bounding box center [581, 245] width 62 height 22
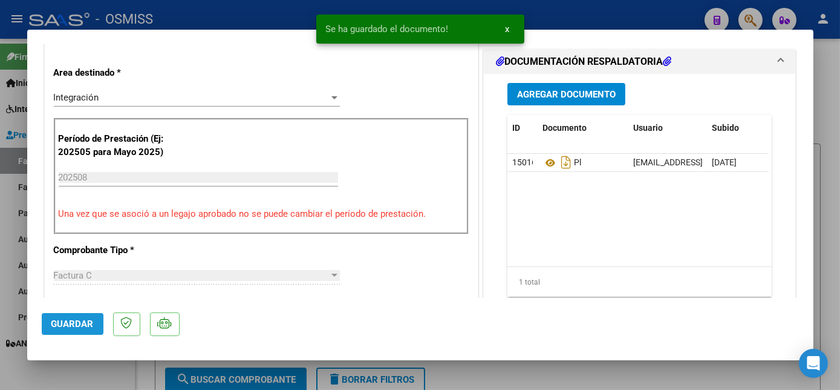
click at [82, 321] on span "Guardar" at bounding box center [72, 323] width 42 height 11
click at [102, 379] on div at bounding box center [420, 195] width 840 height 390
type input "$ 0,00"
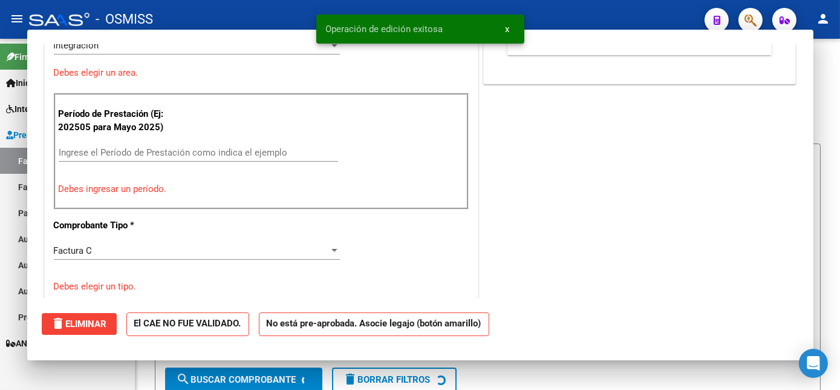
scroll to position [235, 0]
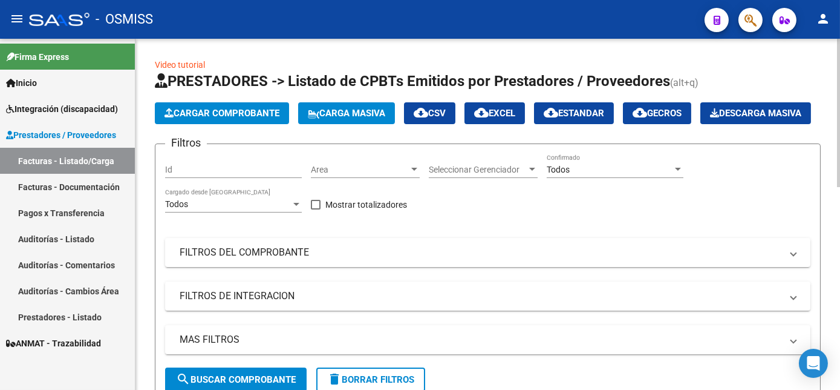
click at [267, 109] on span "Cargar Comprobante" at bounding box center [222, 113] width 115 height 11
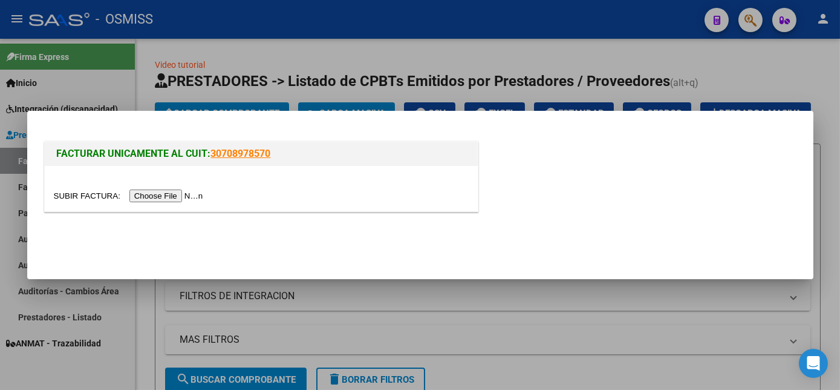
click at [157, 195] on input "file" at bounding box center [130, 195] width 153 height 13
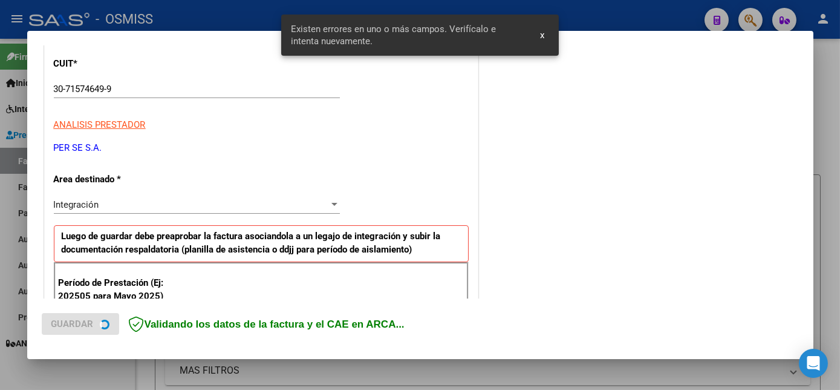
scroll to position [293, 0]
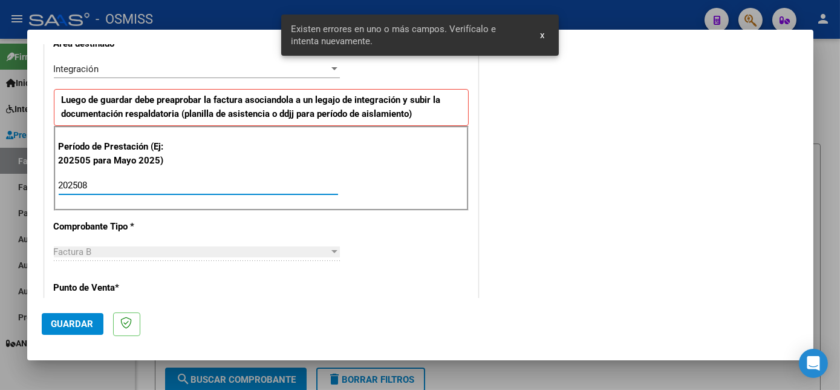
type input "202508"
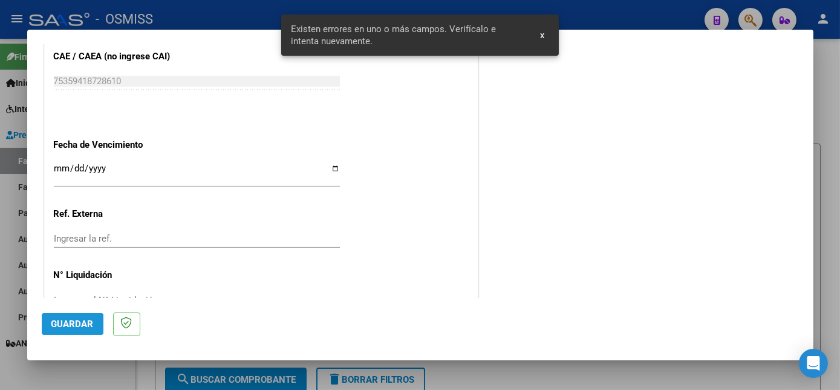
click at [71, 318] on span "Guardar" at bounding box center [72, 323] width 42 height 11
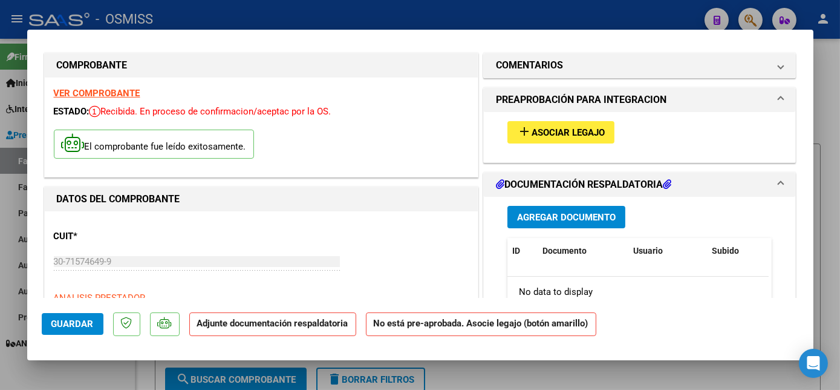
scroll to position [0, 0]
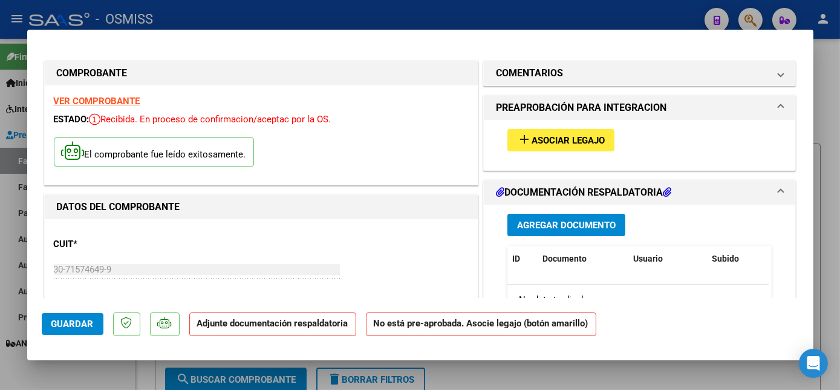
click at [576, 223] on span "Agregar Documento" at bounding box center [566, 225] width 99 height 11
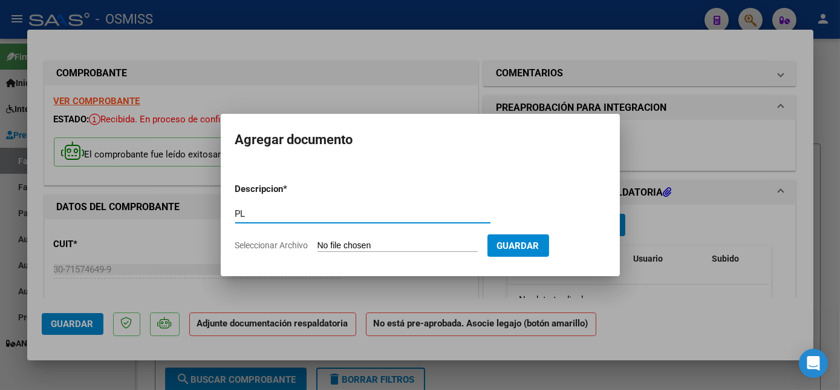
type input "PL"
click at [318, 240] on input "Seleccionar Archivo" at bounding box center [398, 245] width 160 height 11
type input "C:\fakepath\PL.pdf"
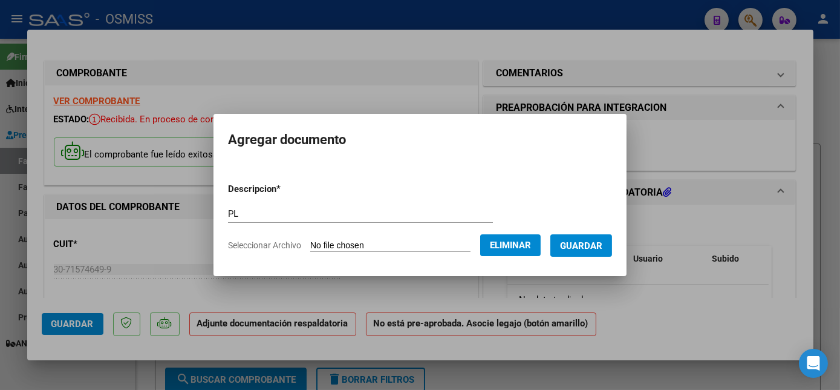
click at [586, 245] on span "Guardar" at bounding box center [581, 245] width 42 height 11
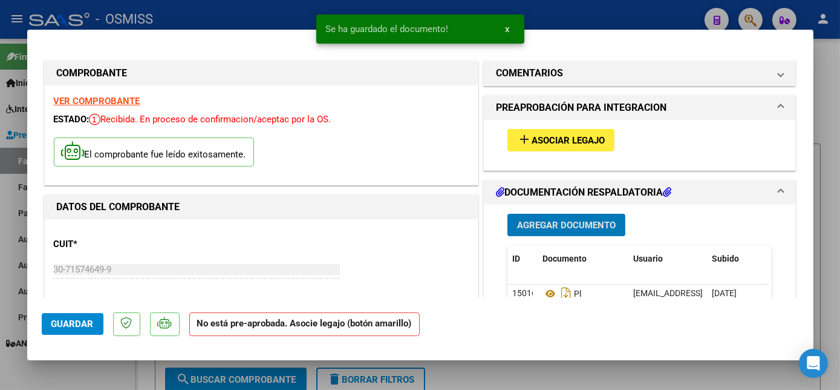
click at [572, 140] on span "Asociar Legajo" at bounding box center [568, 140] width 73 height 11
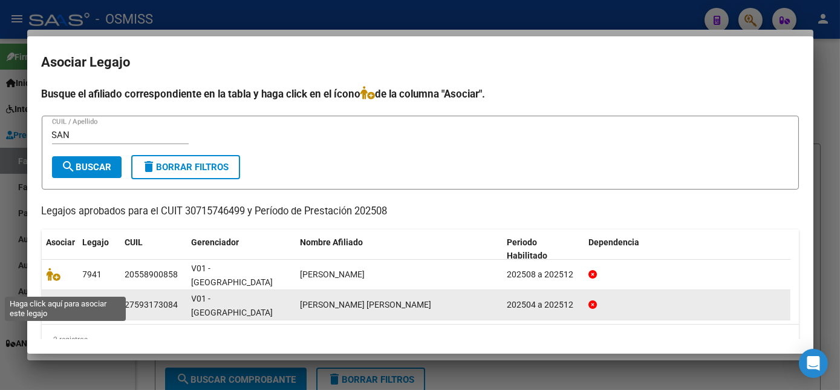
click at [48, 298] on icon at bounding box center [54, 304] width 15 height 13
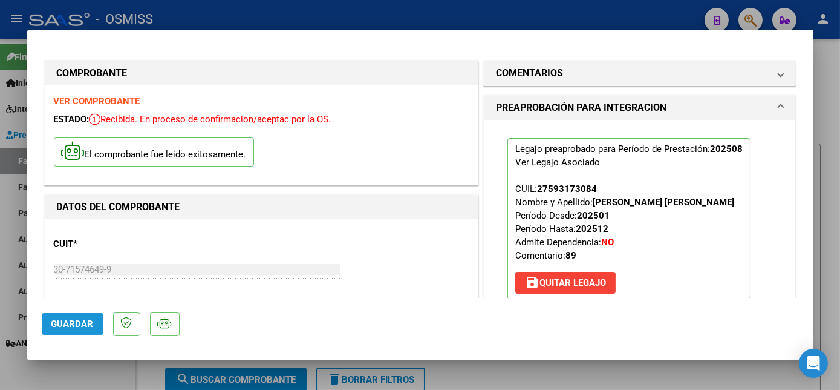
click at [74, 321] on span "Guardar" at bounding box center [72, 323] width 42 height 11
click at [58, 324] on span "Guardar" at bounding box center [72, 323] width 42 height 11
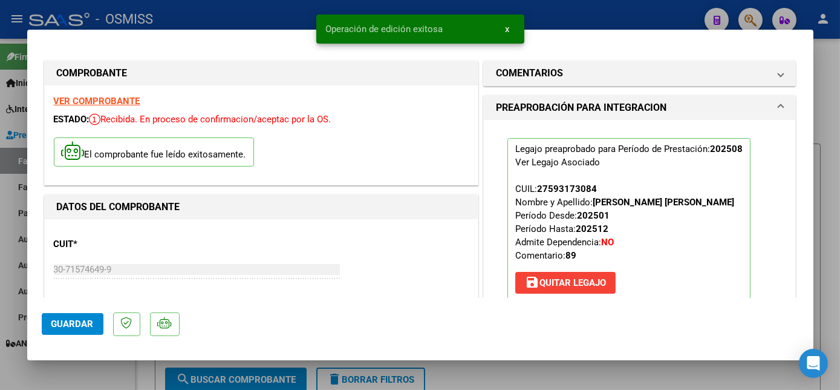
click at [90, 367] on div at bounding box center [420, 195] width 840 height 390
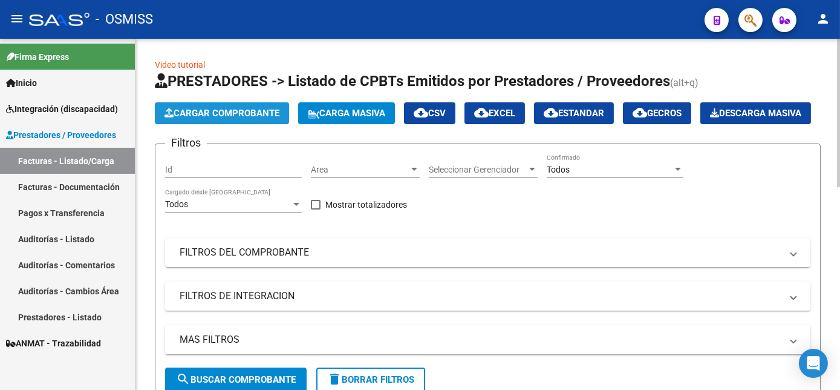
click at [247, 109] on span "Cargar Comprobante" at bounding box center [222, 113] width 115 height 11
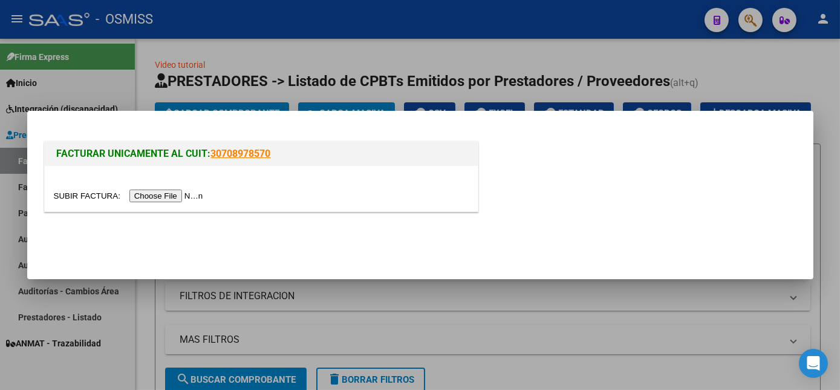
click at [160, 194] on input "file" at bounding box center [130, 195] width 153 height 13
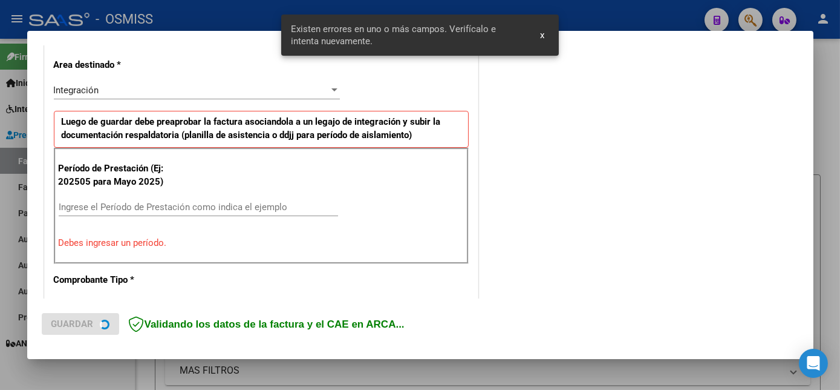
scroll to position [293, 0]
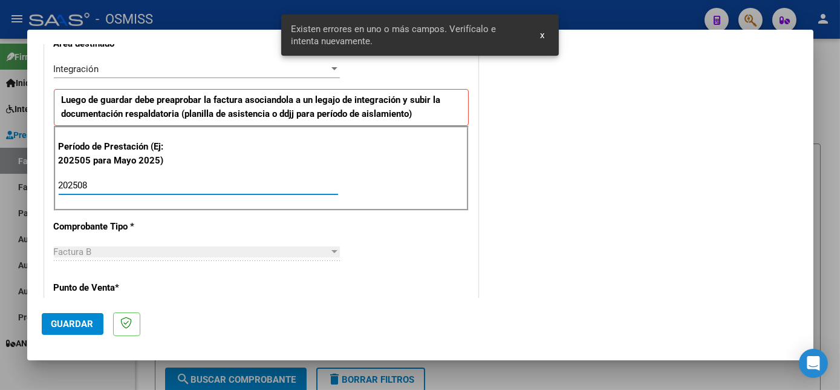
click at [88, 328] on span "Guardar" at bounding box center [72, 323] width 42 height 11
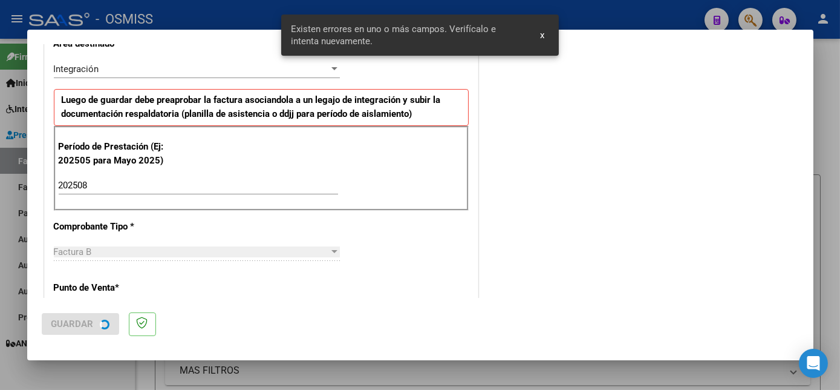
scroll to position [0, 0]
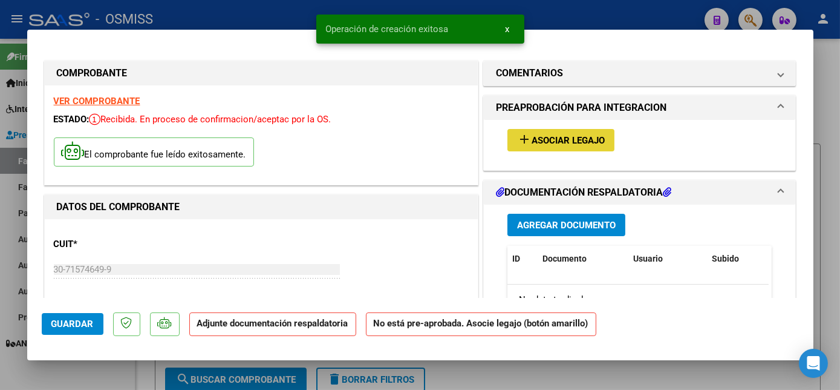
click at [546, 143] on span "Asociar Legajo" at bounding box center [568, 140] width 73 height 11
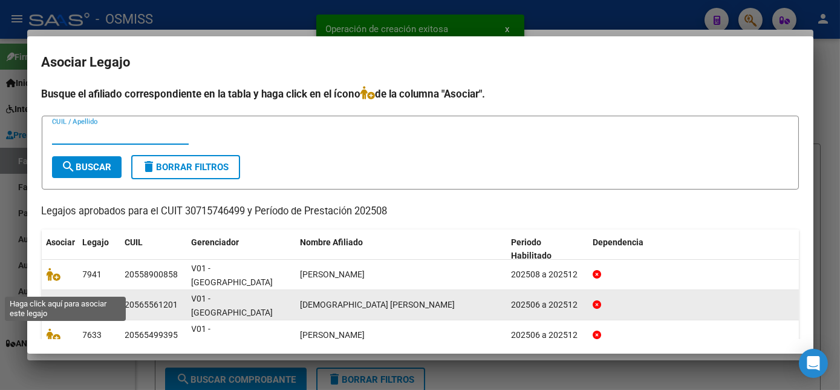
click at [54, 298] on icon at bounding box center [54, 304] width 15 height 13
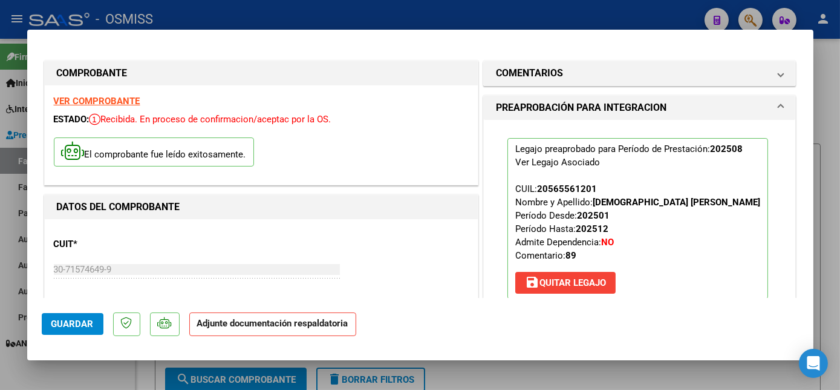
scroll to position [150, 0]
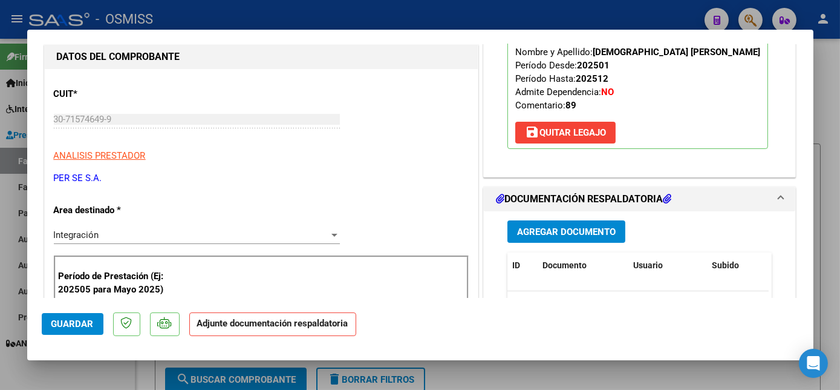
click at [566, 227] on span "Agregar Documento" at bounding box center [566, 231] width 99 height 11
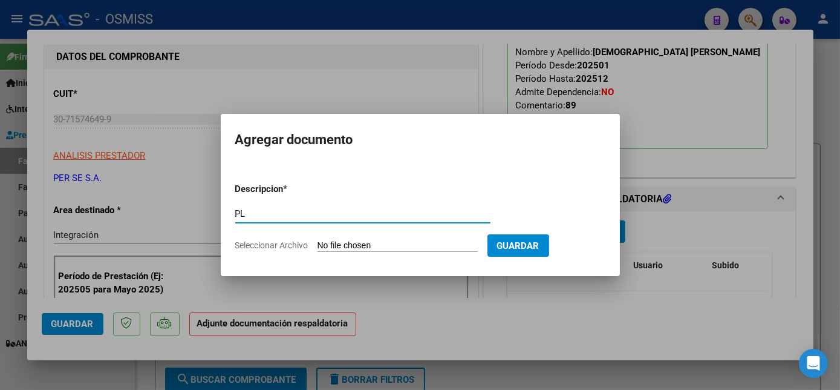
click at [318, 240] on input "Seleccionar Archivo" at bounding box center [398, 245] width 160 height 11
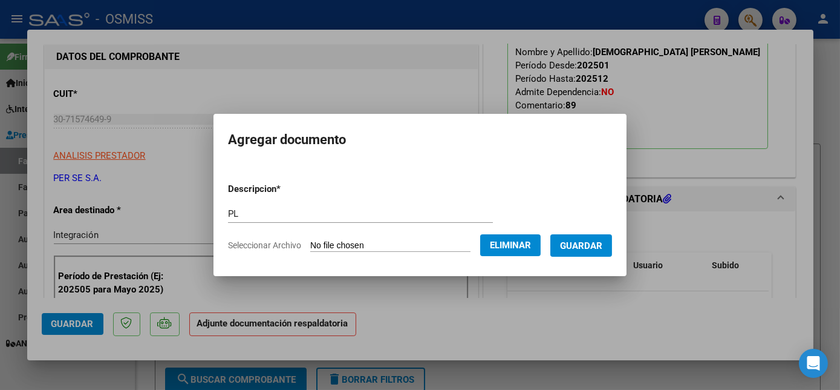
click at [581, 244] on span "Guardar" at bounding box center [581, 245] width 42 height 11
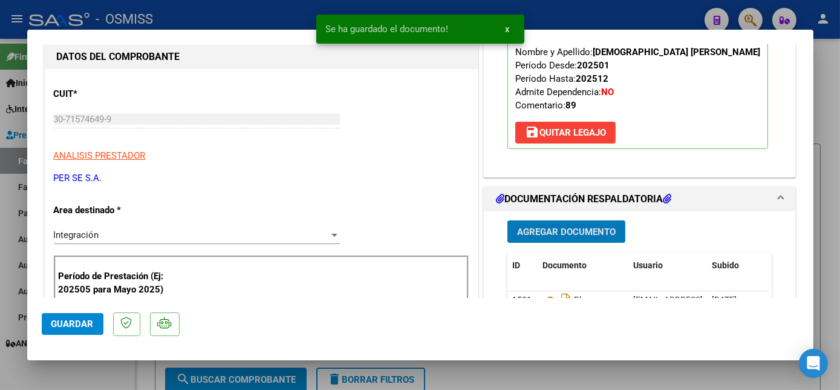
click at [79, 324] on span "Guardar" at bounding box center [72, 323] width 42 height 11
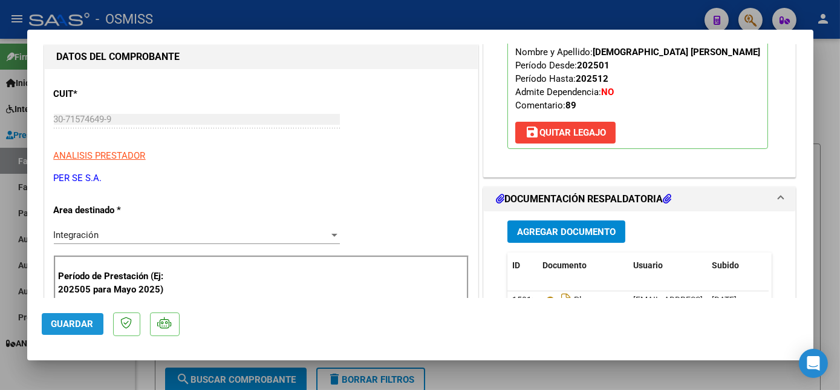
click at [80, 329] on button "Guardar" at bounding box center [73, 324] width 62 height 22
click at [100, 379] on div at bounding box center [420, 195] width 840 height 390
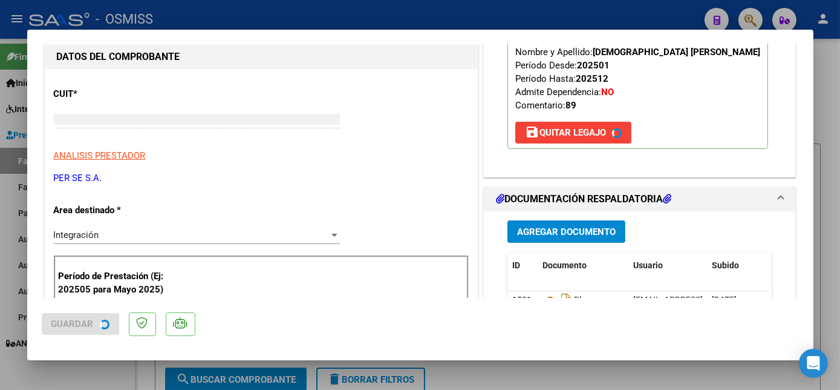
scroll to position [113, 0]
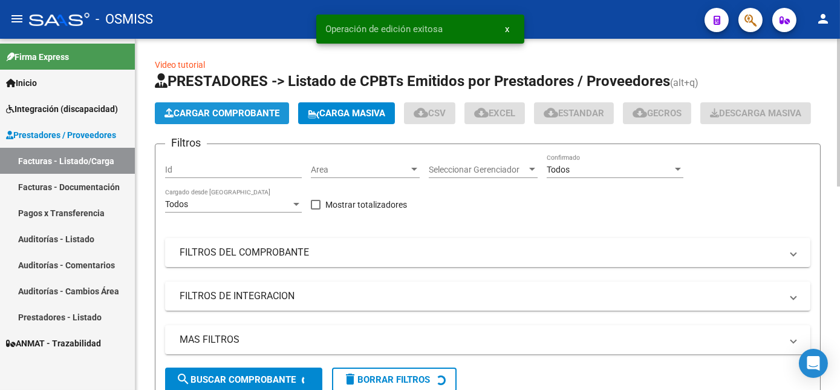
click at [257, 117] on span "Cargar Comprobante" at bounding box center [222, 113] width 115 height 11
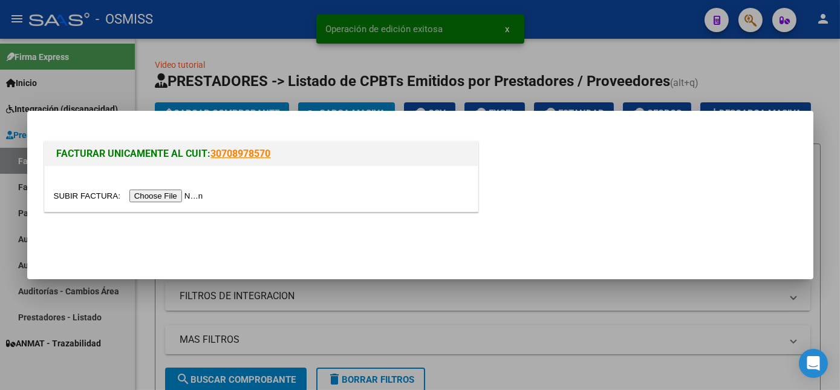
click at [164, 197] on input "file" at bounding box center [130, 195] width 153 height 13
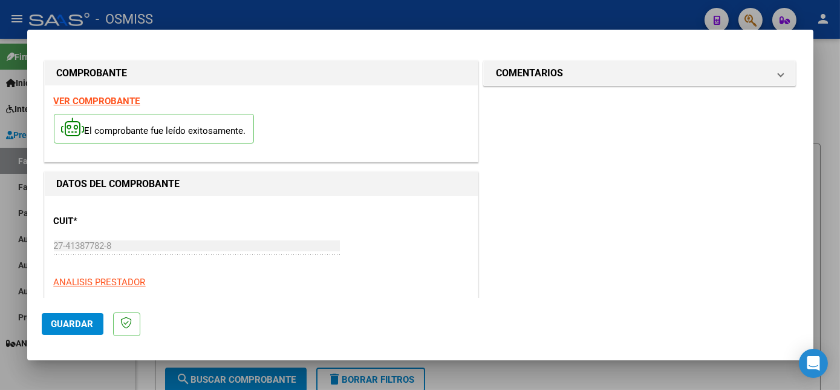
scroll to position [190, 0]
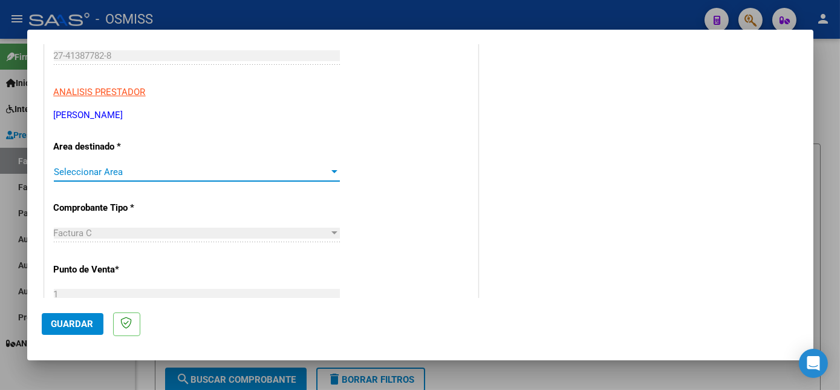
click at [330, 169] on div at bounding box center [334, 172] width 11 height 10
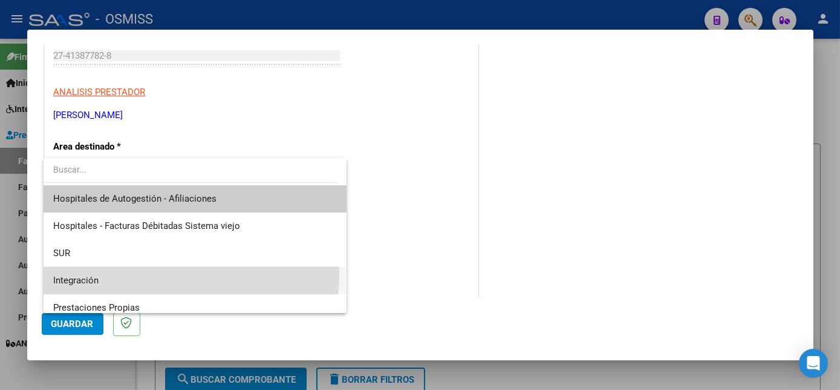
click at [110, 272] on span "Integración" at bounding box center [194, 280] width 283 height 27
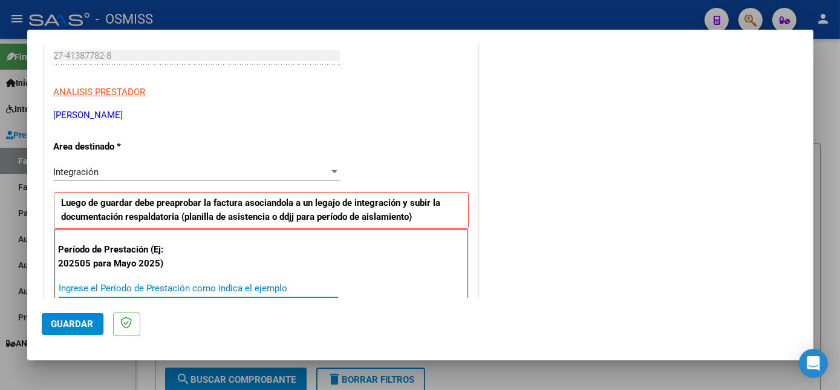
click at [134, 286] on input "Ingrese el Período de Prestación como indica el ejemplo" at bounding box center [198, 287] width 279 height 11
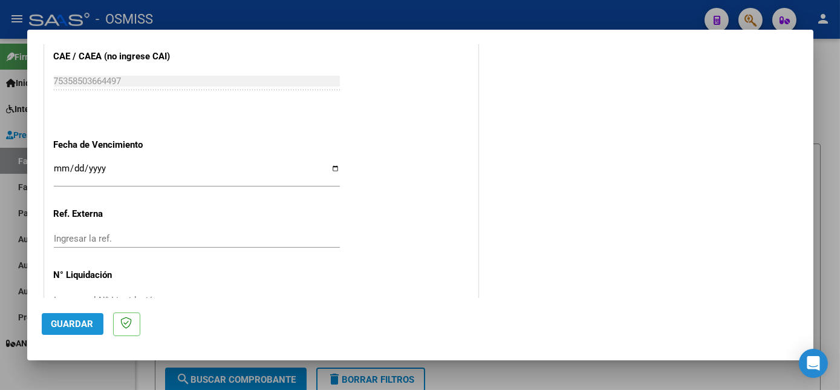
click at [85, 328] on span "Guardar" at bounding box center [72, 323] width 42 height 11
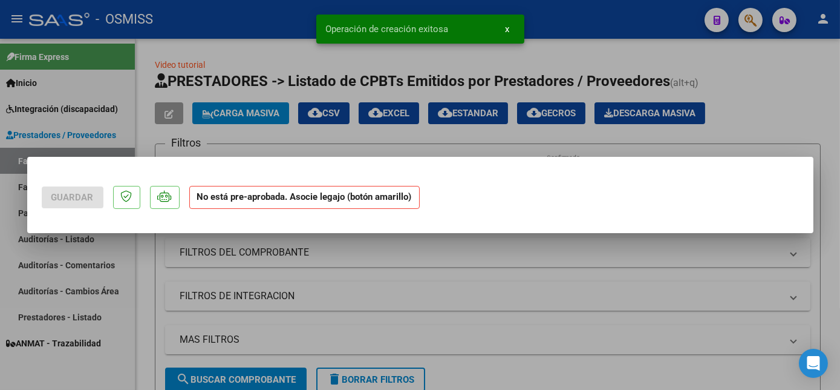
scroll to position [0, 0]
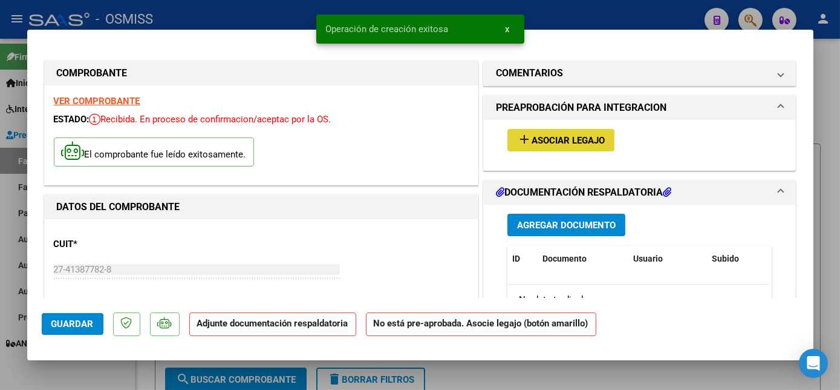
click at [586, 142] on span "Asociar Legajo" at bounding box center [568, 140] width 73 height 11
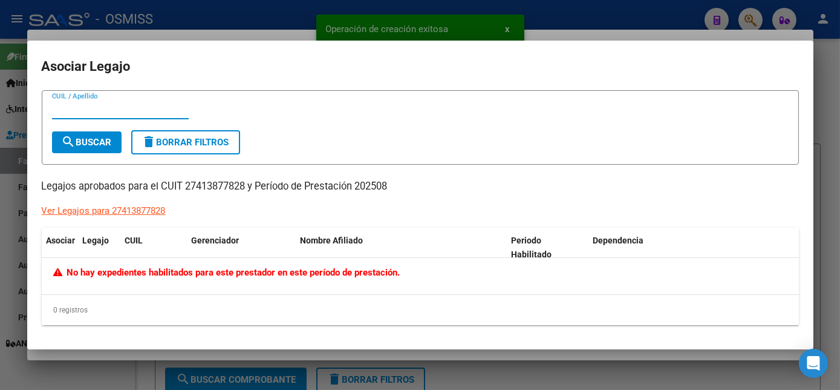
click at [825, 145] on div at bounding box center [420, 195] width 840 height 390
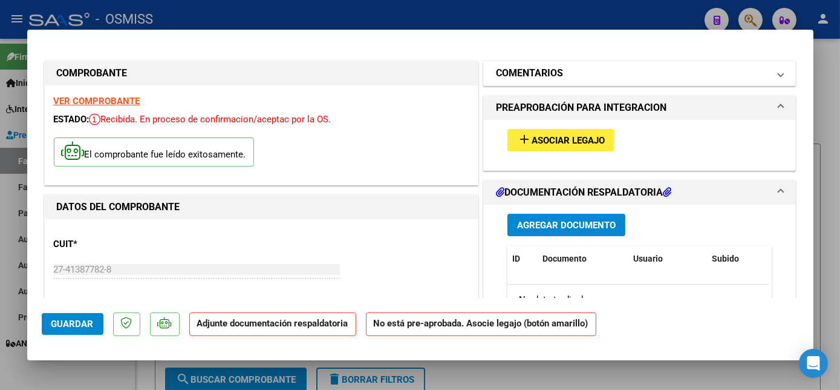
click at [734, 71] on mat-panel-title "COMENTARIOS" at bounding box center [632, 73] width 273 height 15
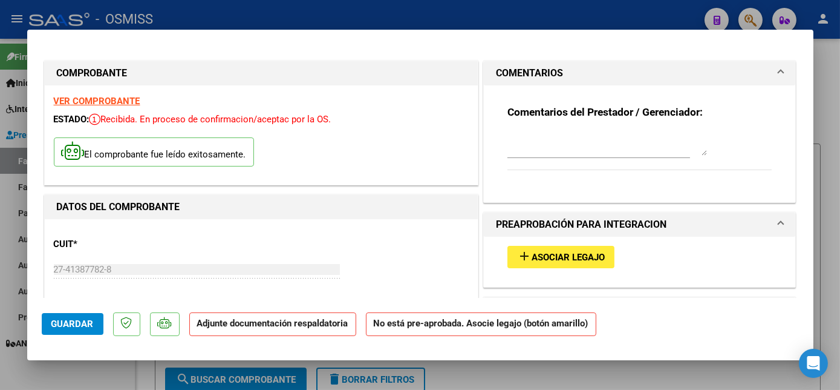
click at [567, 148] on textarea at bounding box center [608, 143] width 200 height 24
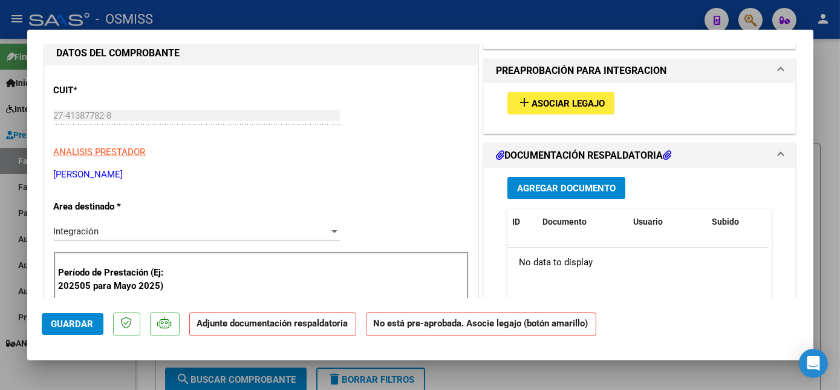
scroll to position [174, 0]
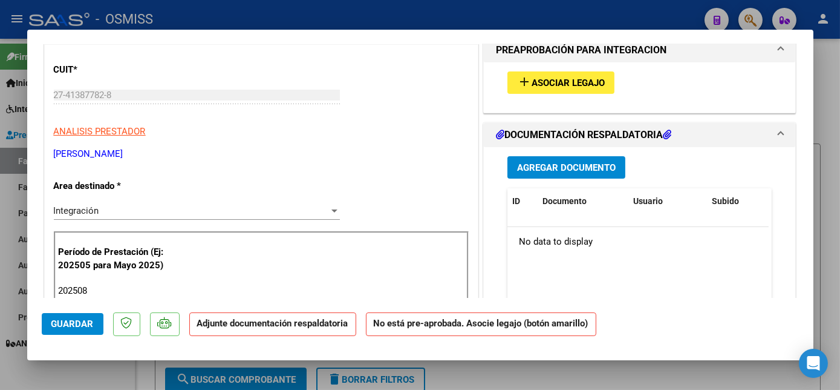
click at [614, 165] on button "Agregar Documento" at bounding box center [567, 167] width 118 height 22
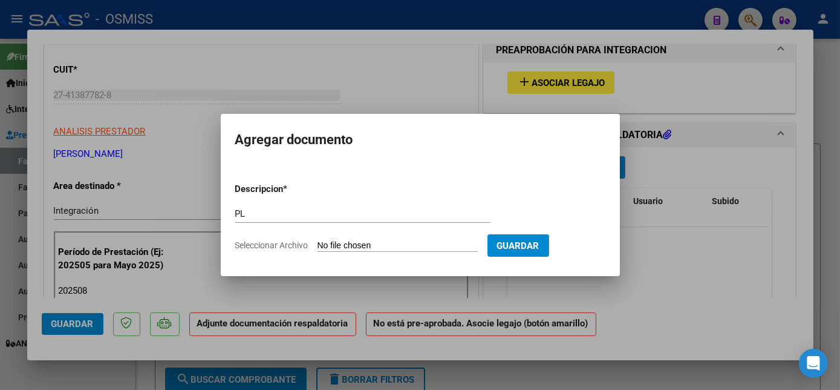
click at [376, 245] on input "Seleccionar Archivo" at bounding box center [398, 245] width 160 height 11
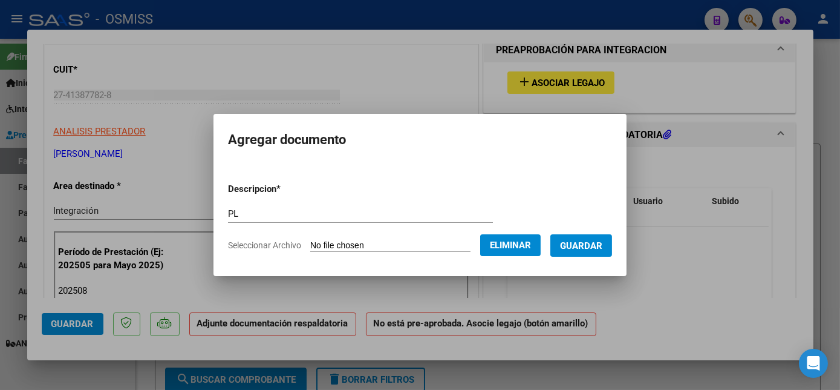
click at [582, 250] on span "Guardar" at bounding box center [581, 245] width 42 height 11
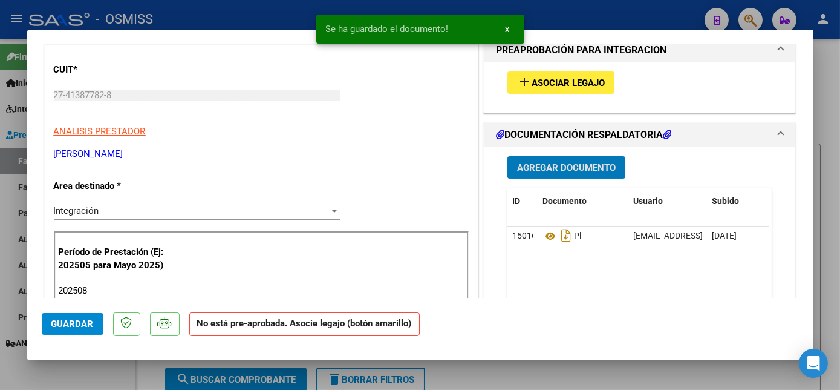
click at [85, 321] on span "Guardar" at bounding box center [72, 323] width 42 height 11
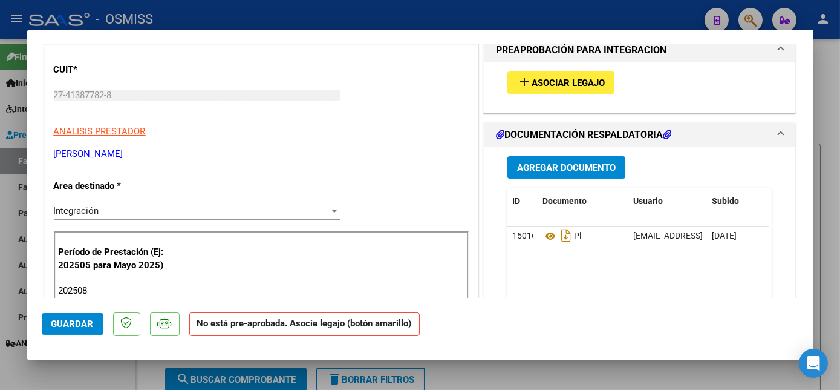
click at [67, 323] on span "Guardar" at bounding box center [72, 323] width 42 height 11
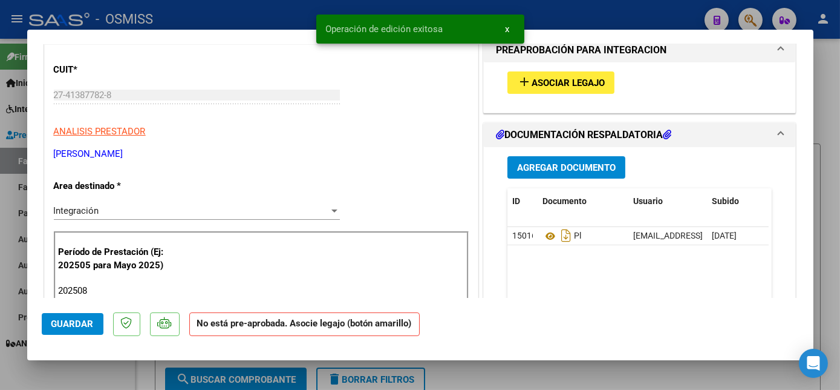
click at [109, 384] on div at bounding box center [420, 195] width 840 height 390
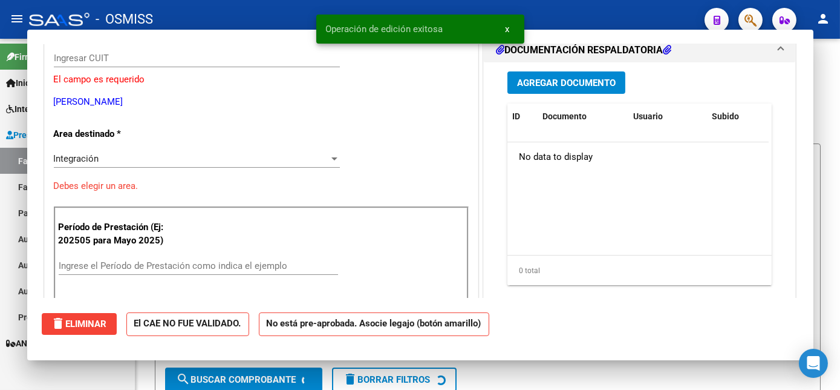
scroll to position [137, 0]
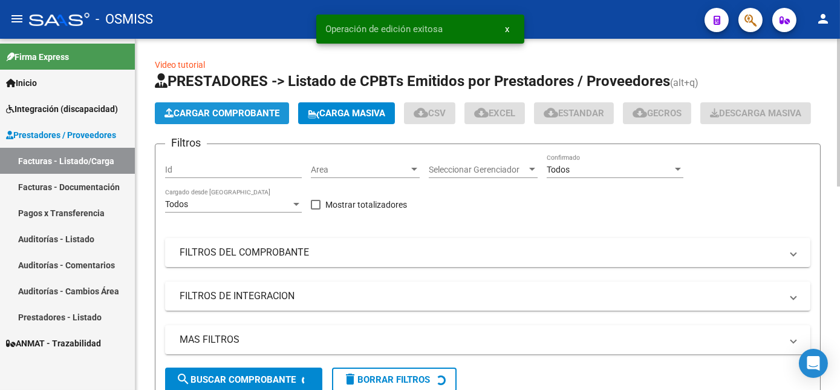
click at [223, 102] on button "Cargar Comprobante" at bounding box center [222, 113] width 134 height 22
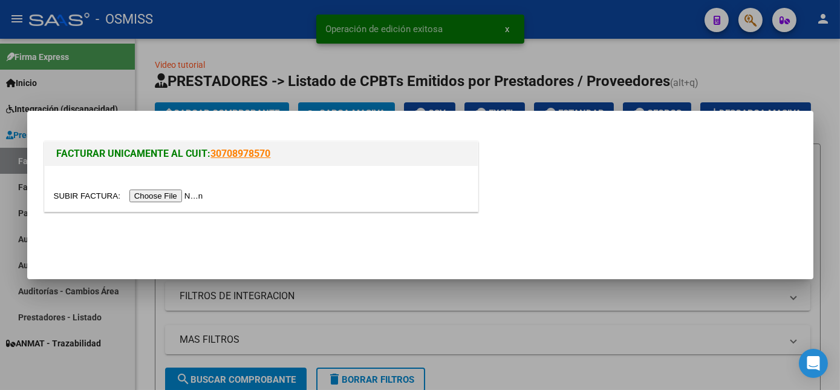
click at [168, 201] on input "file" at bounding box center [130, 195] width 153 height 13
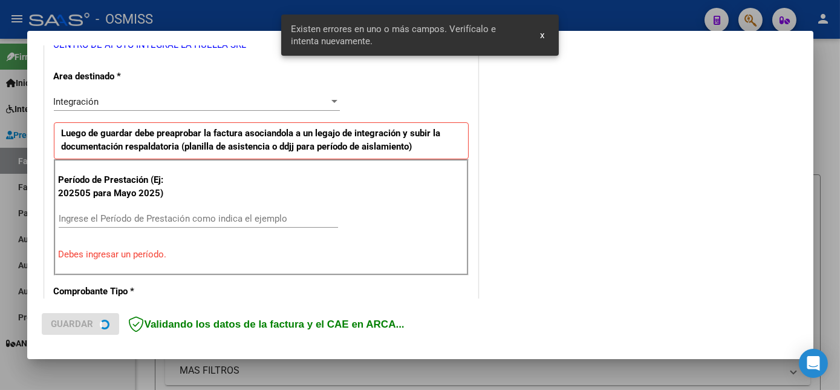
scroll to position [270, 0]
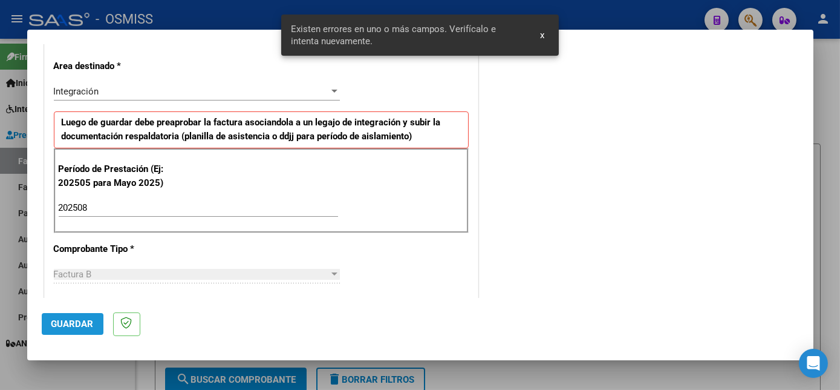
click at [87, 322] on span "Guardar" at bounding box center [72, 323] width 42 height 11
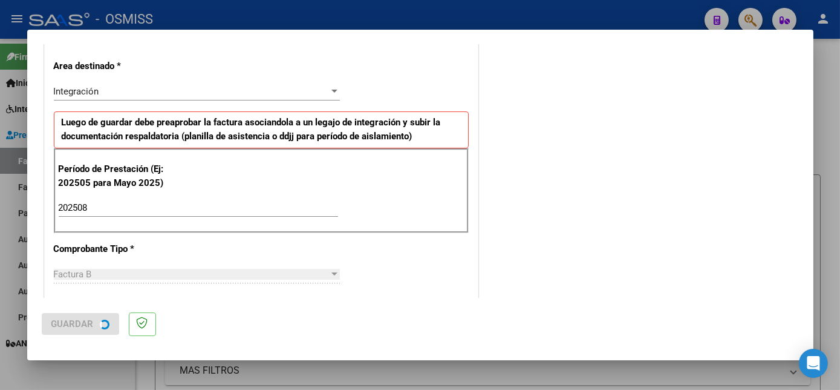
scroll to position [0, 0]
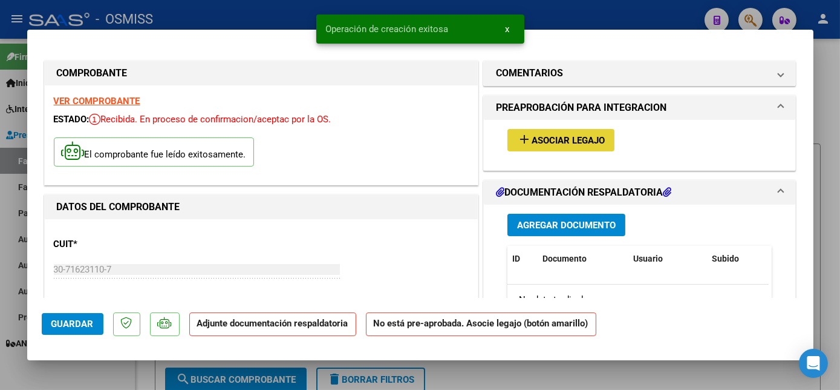
click at [595, 140] on span "Asociar Legajo" at bounding box center [568, 140] width 73 height 11
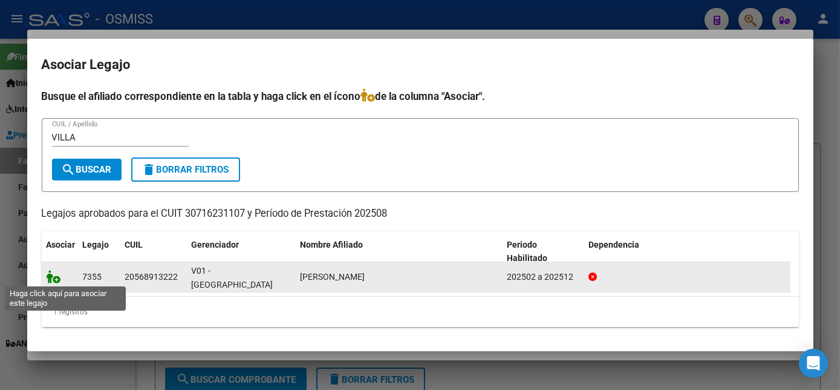
click at [51, 276] on icon at bounding box center [54, 276] width 15 height 13
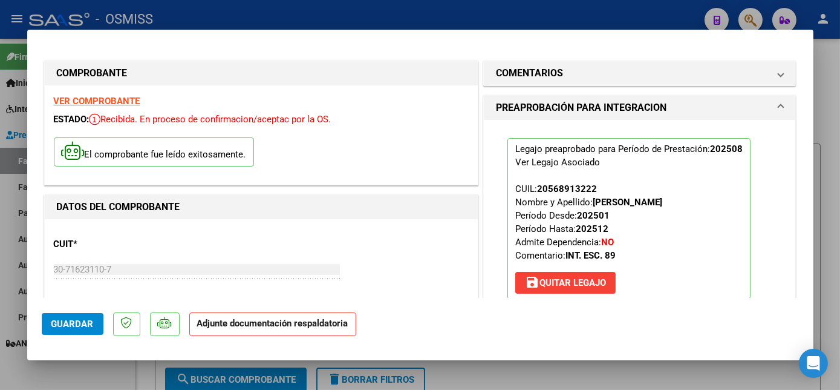
scroll to position [181, 0]
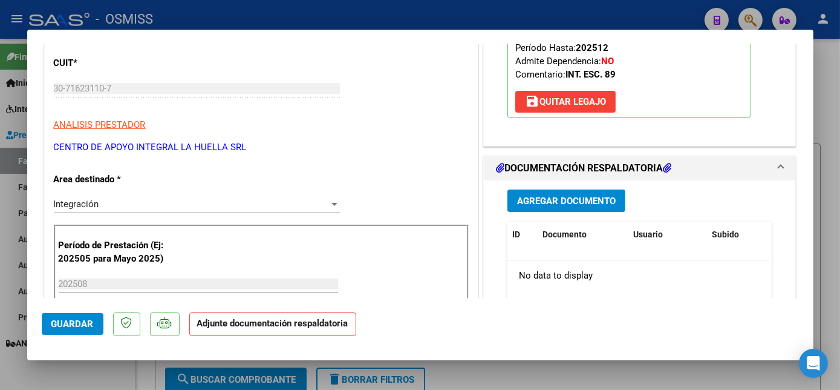
click at [602, 200] on span "Agregar Documento" at bounding box center [566, 200] width 99 height 11
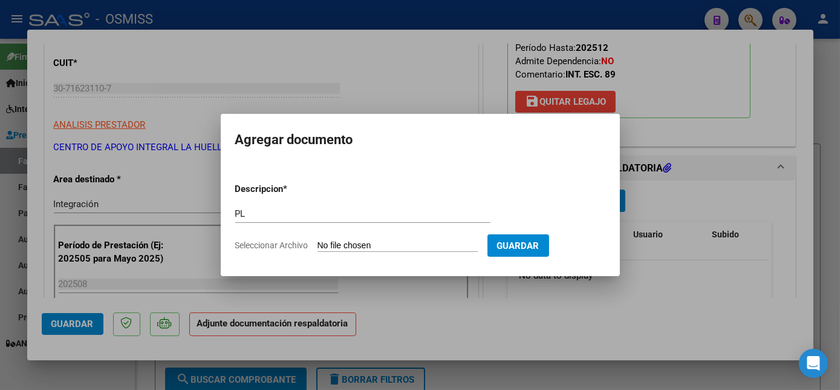
click at [318, 240] on input "Seleccionar Archivo" at bounding box center [398, 245] width 160 height 11
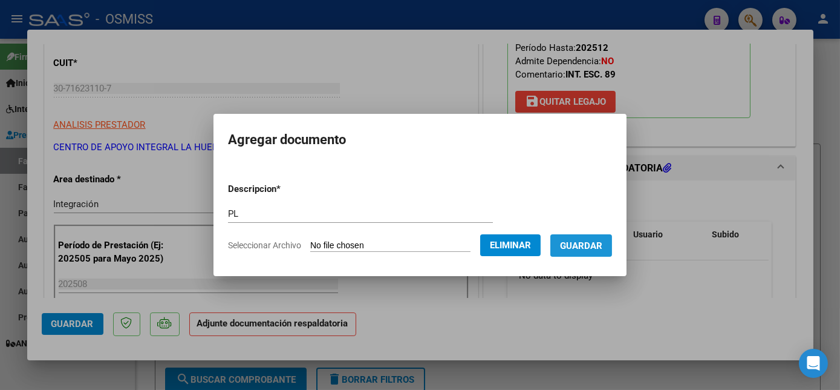
click at [604, 246] on button "Guardar" at bounding box center [581, 245] width 62 height 22
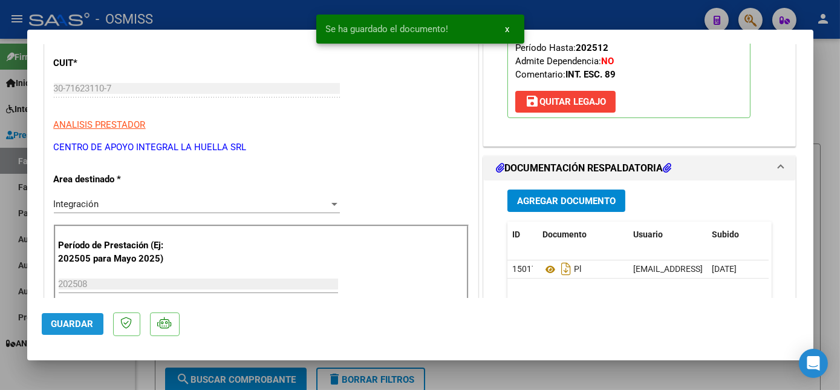
click at [90, 321] on span "Guardar" at bounding box center [72, 323] width 42 height 11
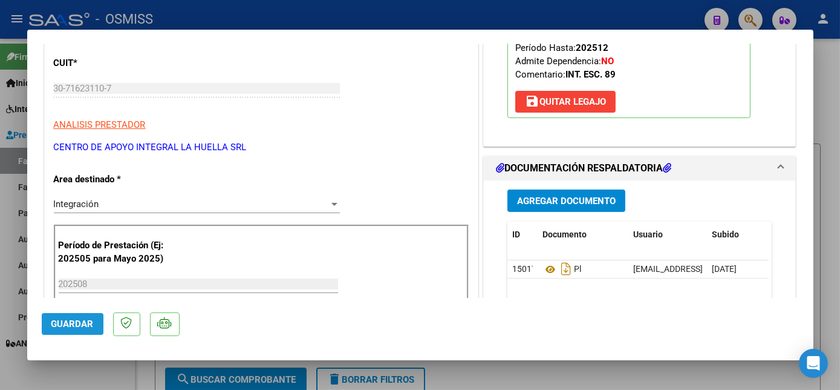
click at [59, 316] on button "Guardar" at bounding box center [73, 324] width 62 height 22
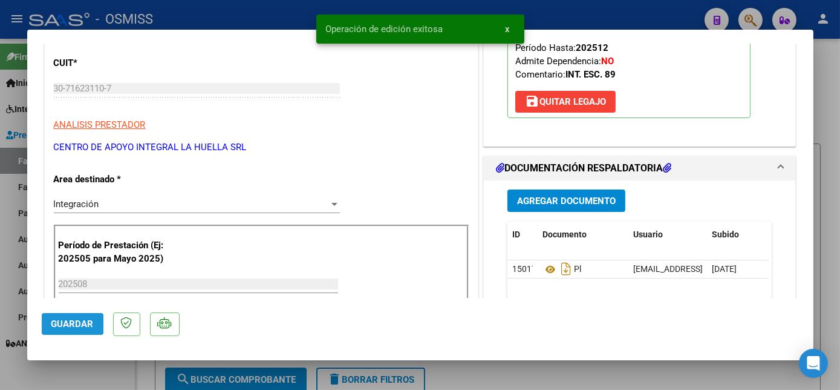
click at [80, 329] on button "Guardar" at bounding box center [73, 324] width 62 height 22
click at [83, 319] on span "Guardar" at bounding box center [72, 323] width 42 height 11
click at [71, 318] on span "Guardar" at bounding box center [72, 323] width 42 height 11
click at [109, 378] on div at bounding box center [420, 195] width 840 height 390
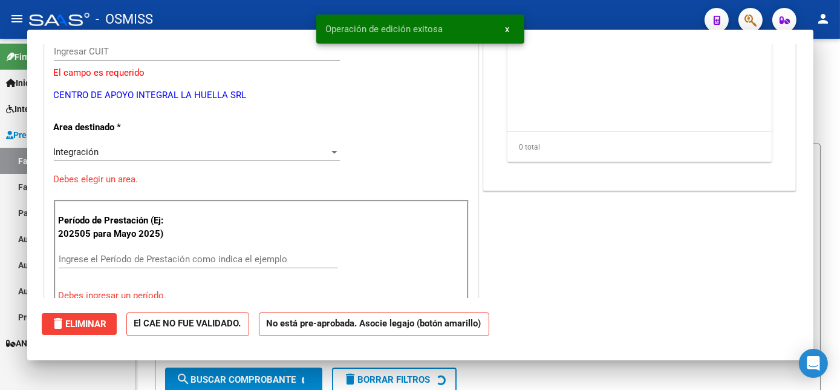
scroll to position [145, 0]
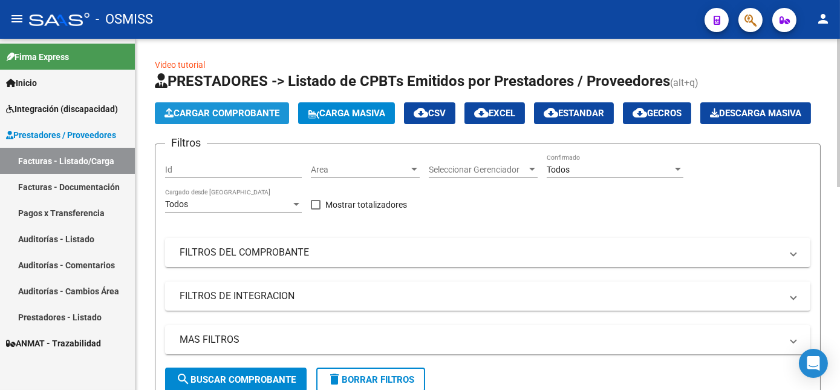
click at [275, 102] on button "Cargar Comprobante" at bounding box center [222, 113] width 134 height 22
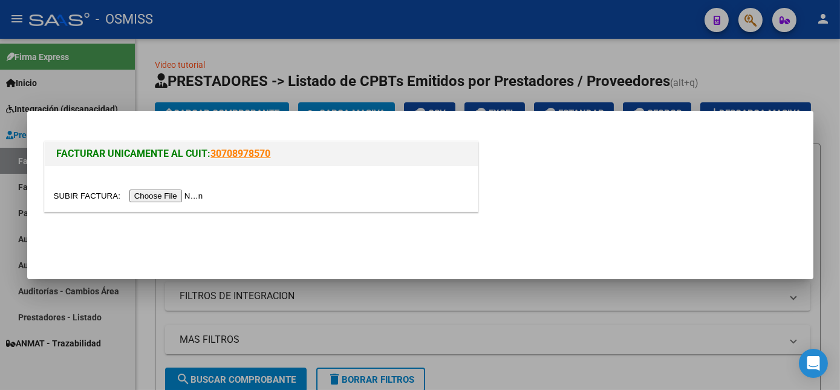
click at [142, 197] on input "file" at bounding box center [130, 195] width 153 height 13
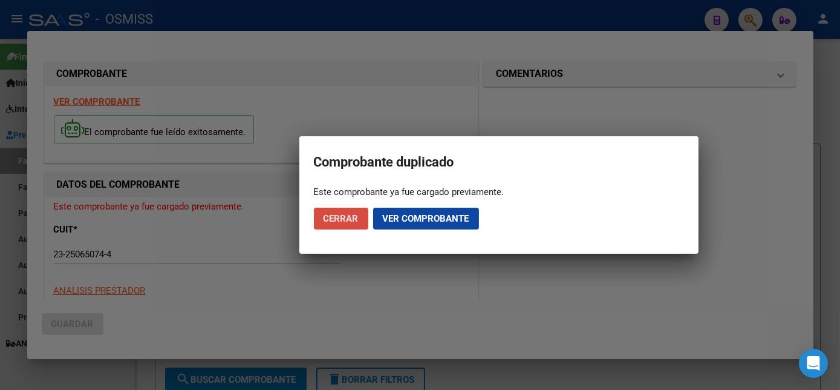
click at [347, 220] on span "Cerrar" at bounding box center [341, 218] width 35 height 11
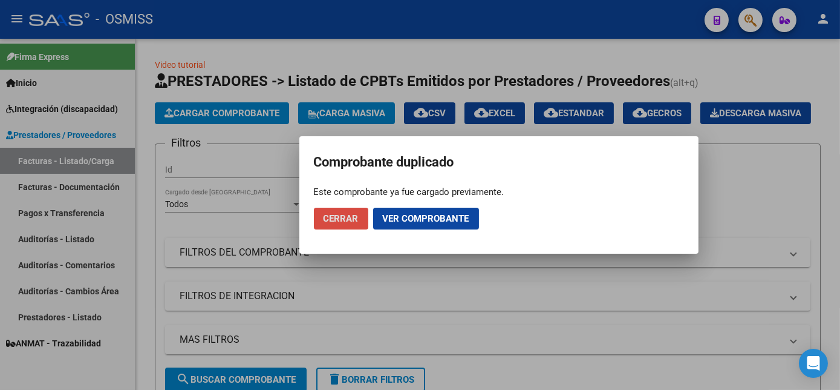
click at [337, 217] on span "Cerrar" at bounding box center [341, 218] width 35 height 11
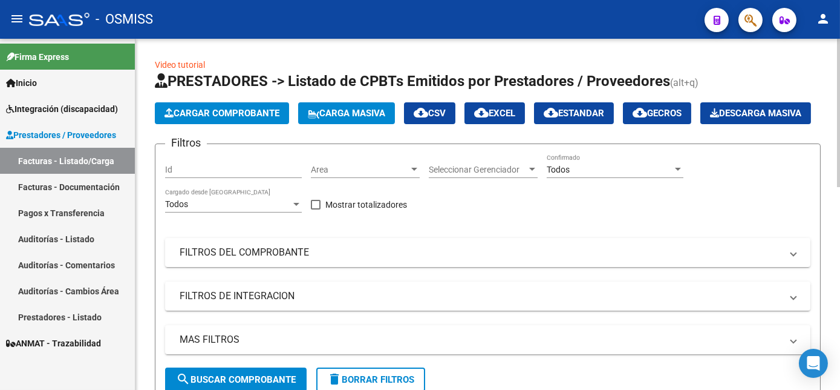
click at [264, 122] on button "Cargar Comprobante" at bounding box center [222, 113] width 134 height 22
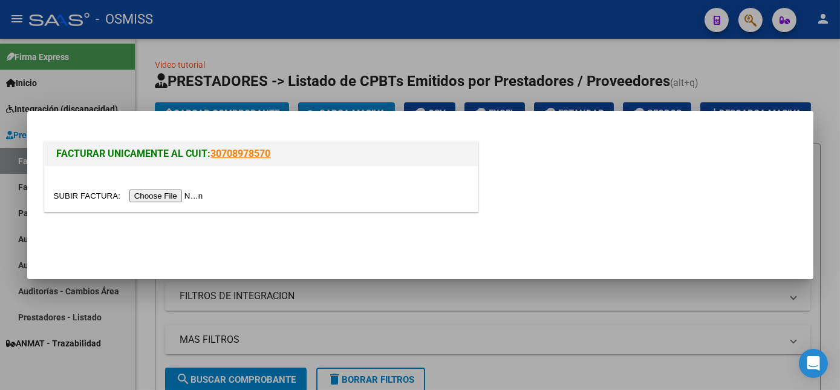
click at [174, 197] on input "file" at bounding box center [130, 195] width 153 height 13
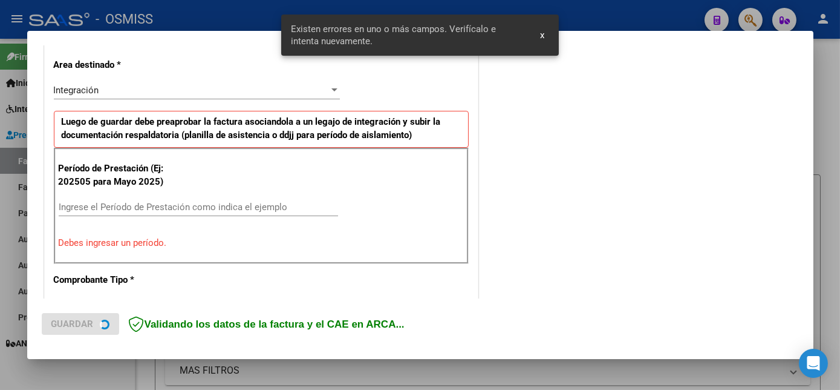
scroll to position [293, 0]
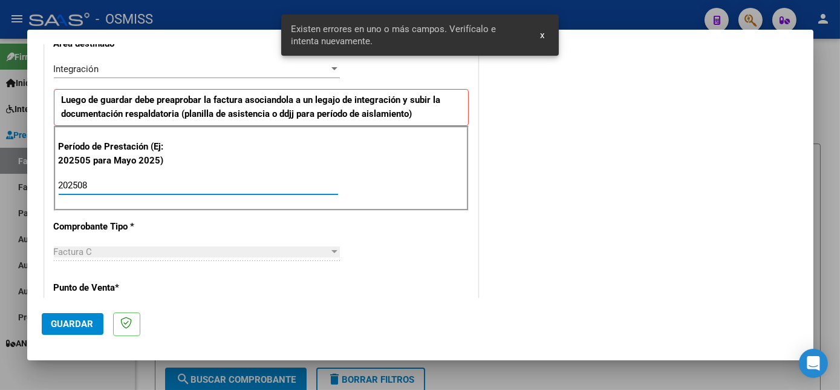
click at [80, 324] on span "Guardar" at bounding box center [72, 323] width 42 height 11
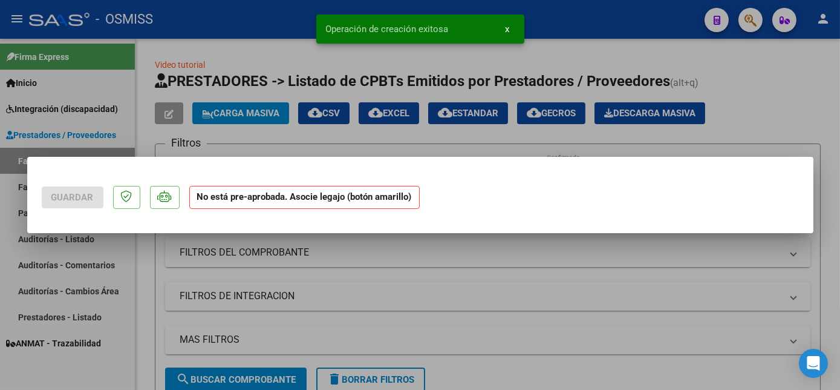
scroll to position [0, 0]
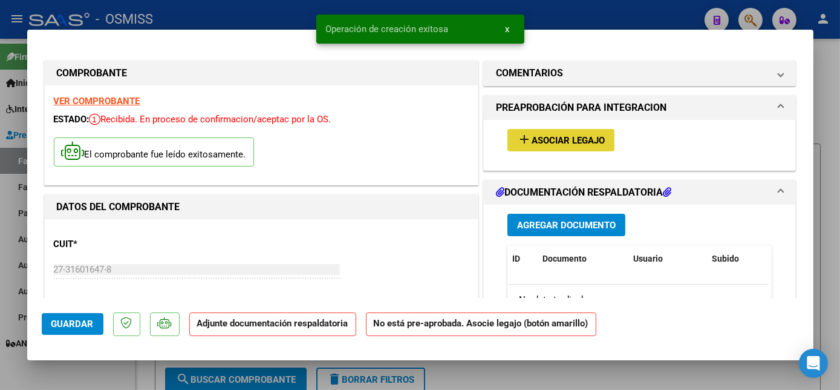
click at [552, 143] on span "Asociar Legajo" at bounding box center [568, 140] width 73 height 11
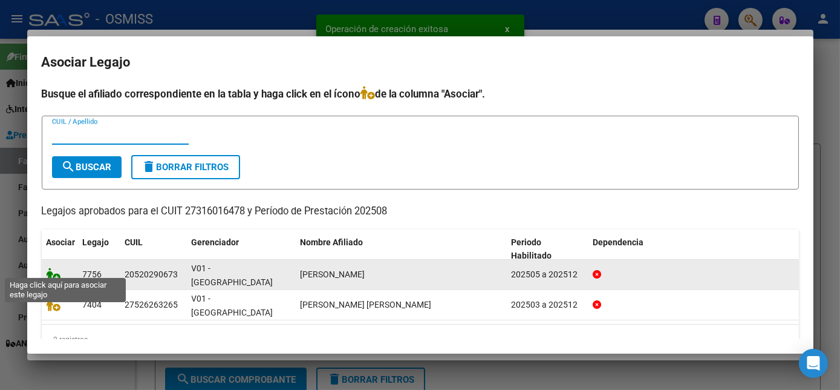
click at [47, 267] on icon at bounding box center [54, 273] width 15 height 13
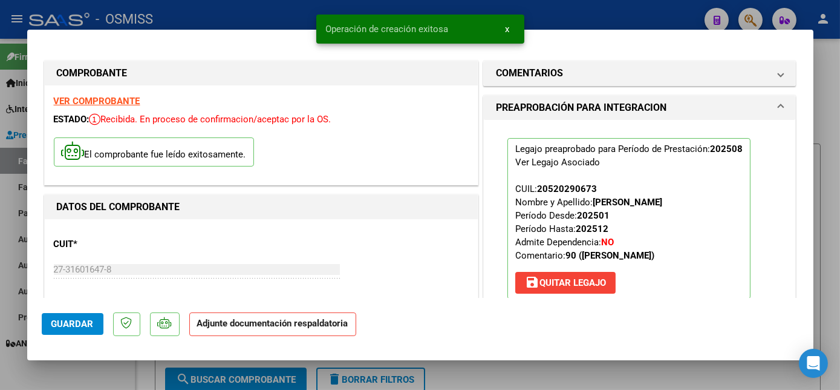
scroll to position [204, 0]
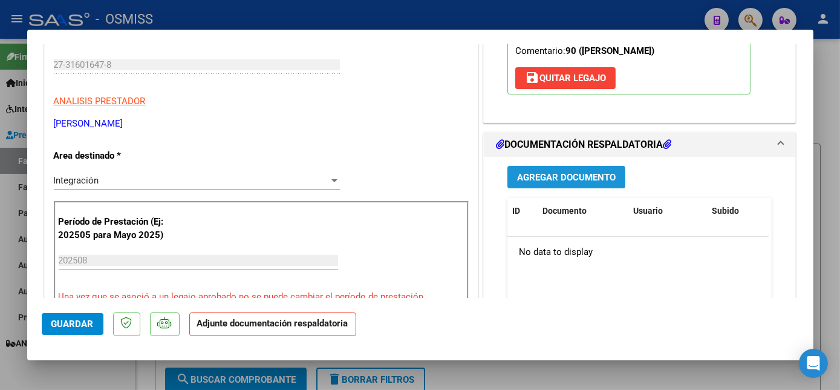
click at [537, 172] on span "Agregar Documento" at bounding box center [566, 177] width 99 height 11
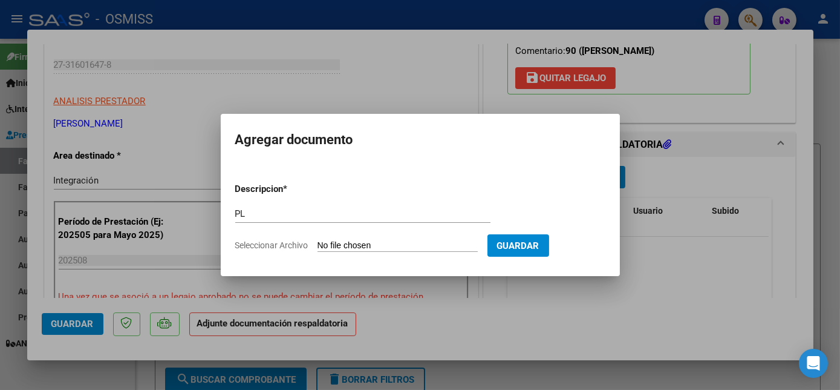
click at [318, 240] on input "Seleccionar Archivo" at bounding box center [398, 245] width 160 height 11
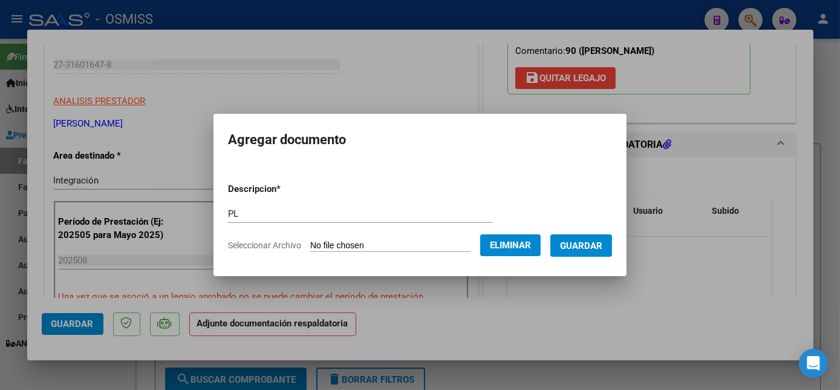
click at [574, 247] on span "Guardar" at bounding box center [581, 245] width 42 height 11
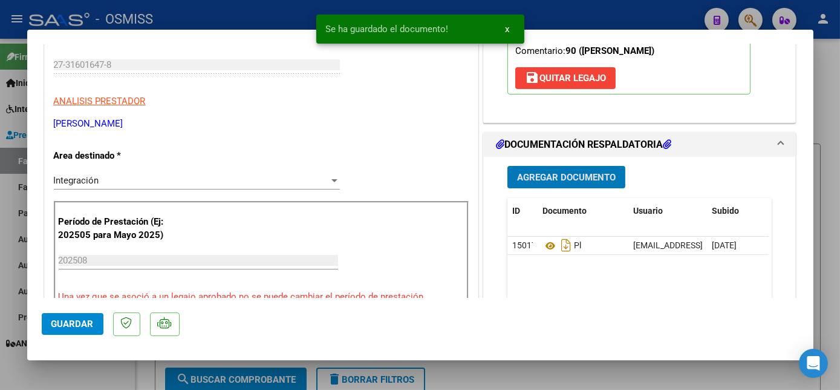
click at [72, 321] on span "Guardar" at bounding box center [72, 323] width 42 height 11
click at [103, 379] on div at bounding box center [420, 195] width 840 height 390
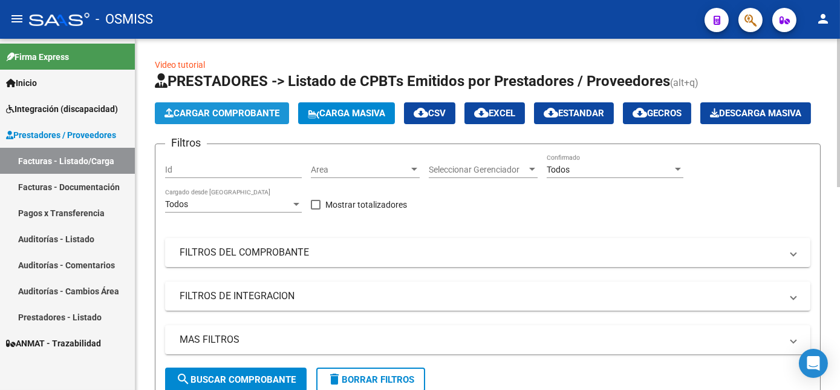
click at [251, 114] on span "Cargar Comprobante" at bounding box center [222, 113] width 115 height 11
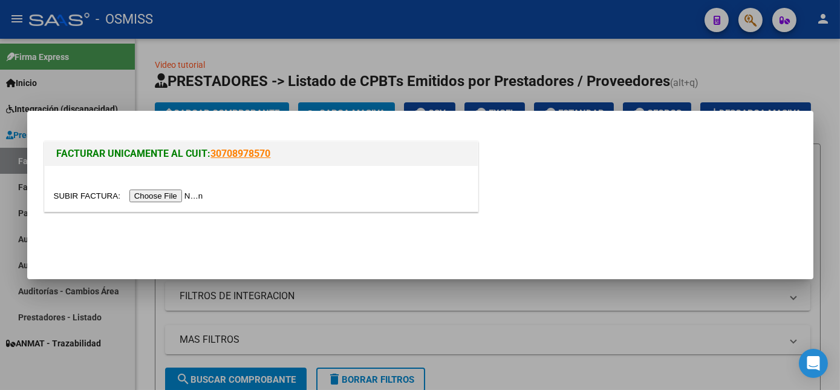
click at [165, 194] on input "file" at bounding box center [130, 195] width 153 height 13
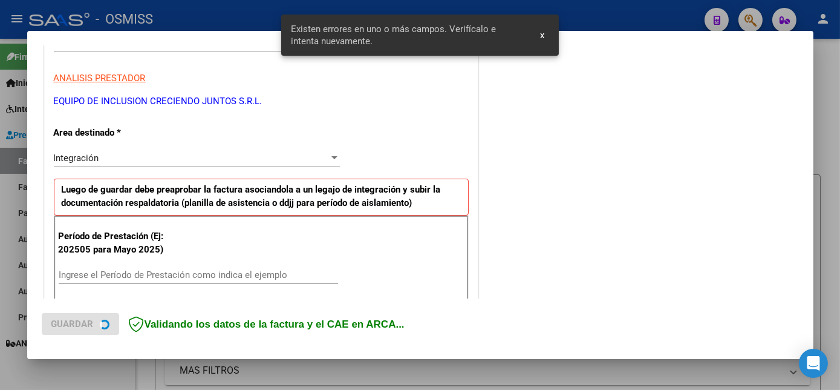
scroll to position [293, 0]
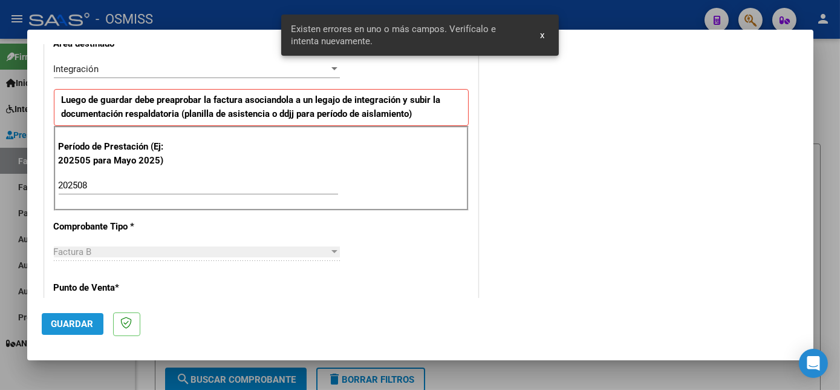
click at [74, 319] on span "Guardar" at bounding box center [72, 323] width 42 height 11
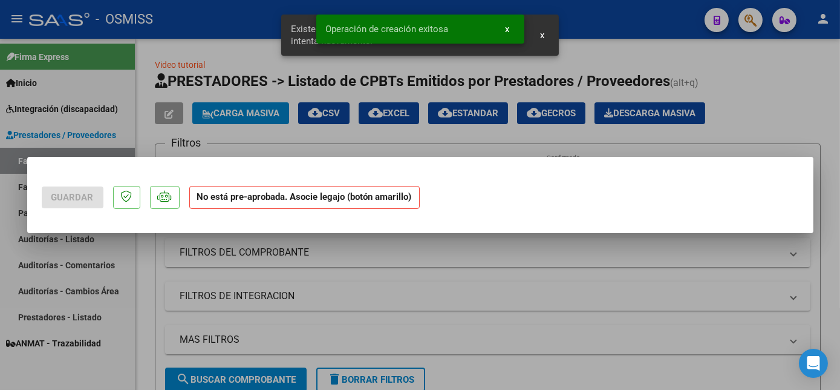
scroll to position [0, 0]
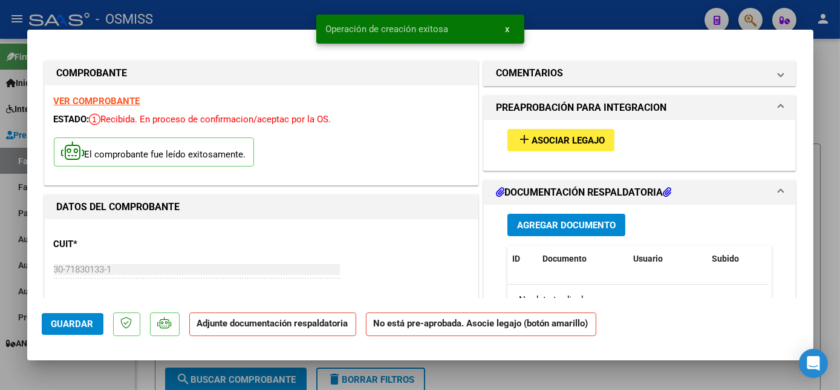
click at [590, 144] on span "Asociar Legajo" at bounding box center [568, 140] width 73 height 11
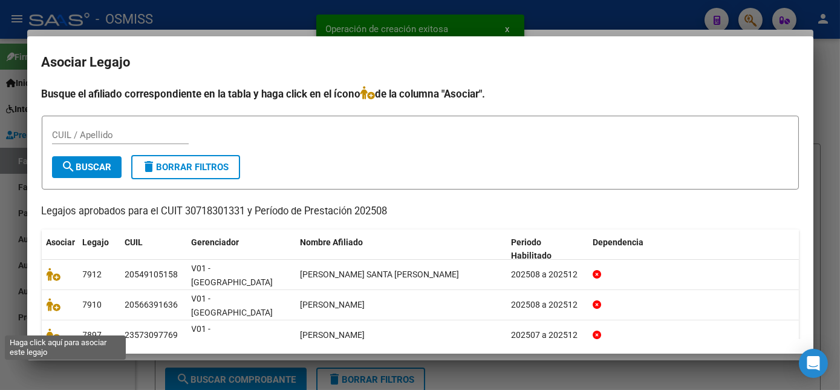
click at [57, 358] on icon at bounding box center [54, 364] width 15 height 13
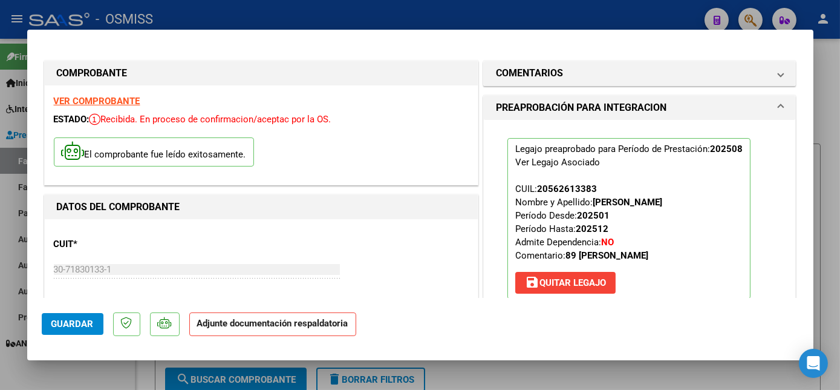
scroll to position [202, 0]
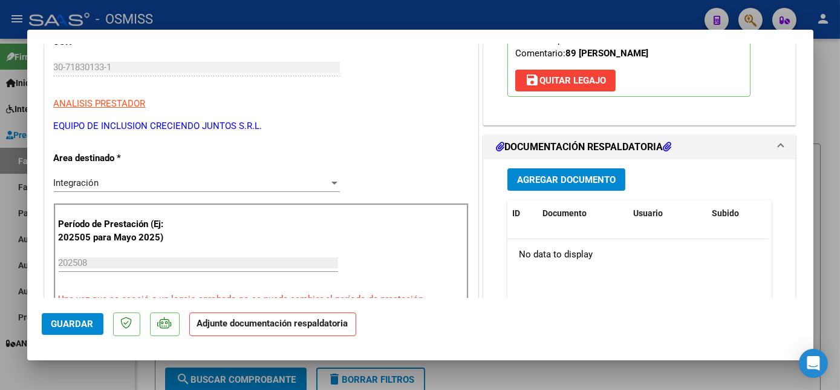
click at [586, 169] on button "Agregar Documento" at bounding box center [567, 179] width 118 height 22
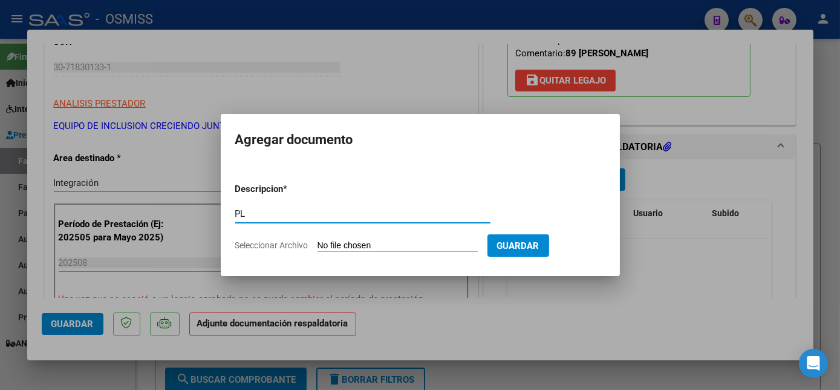
click at [400, 243] on input "Seleccionar Archivo" at bounding box center [398, 245] width 160 height 11
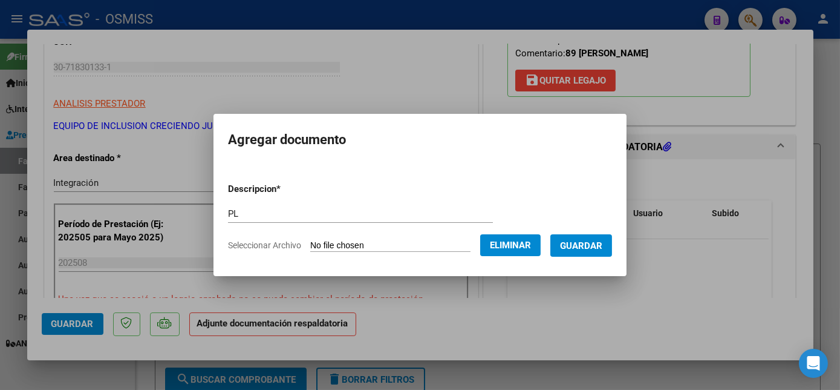
click at [575, 240] on span "Guardar" at bounding box center [581, 245] width 42 height 11
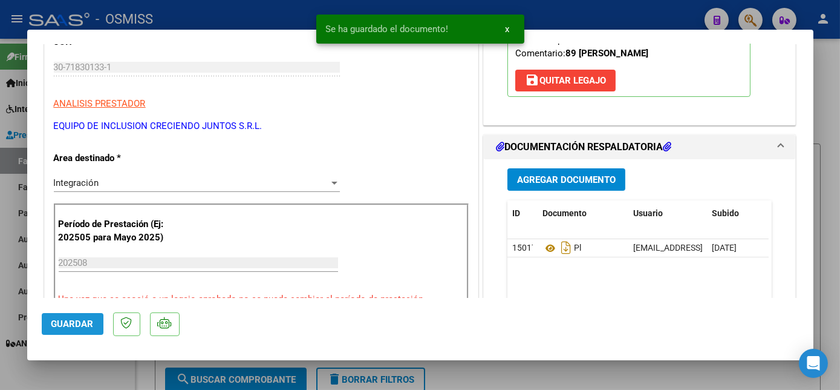
click at [74, 321] on span "Guardar" at bounding box center [72, 323] width 42 height 11
click at [116, 377] on div at bounding box center [420, 195] width 840 height 390
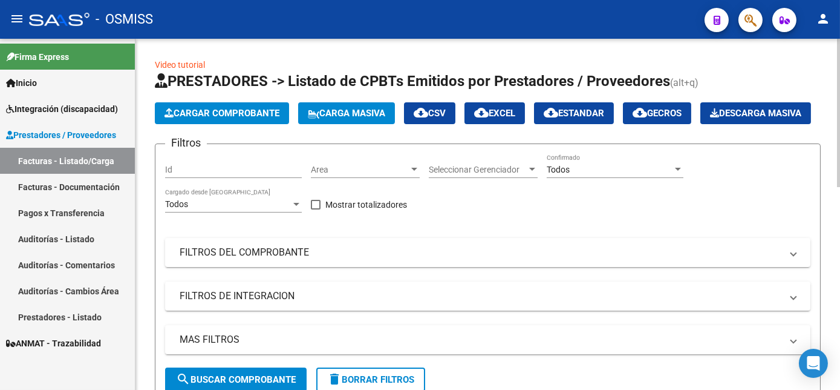
click at [206, 113] on span "Cargar Comprobante" at bounding box center [222, 113] width 115 height 11
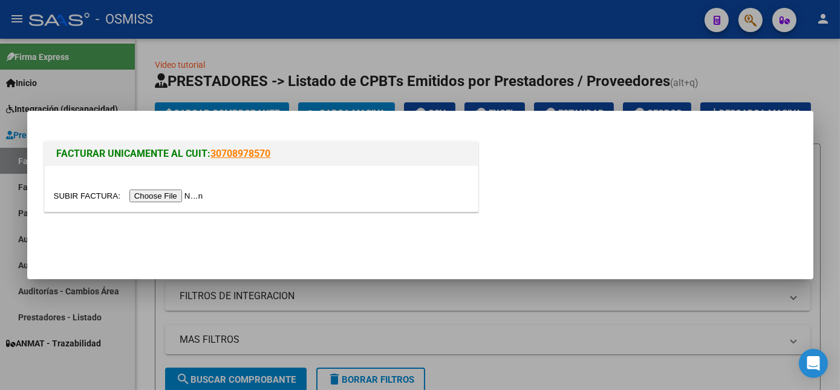
click at [165, 192] on input "file" at bounding box center [130, 195] width 153 height 13
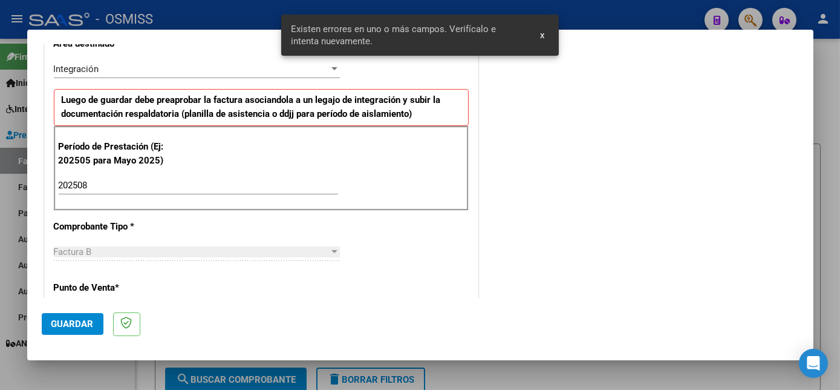
scroll to position [777, 0]
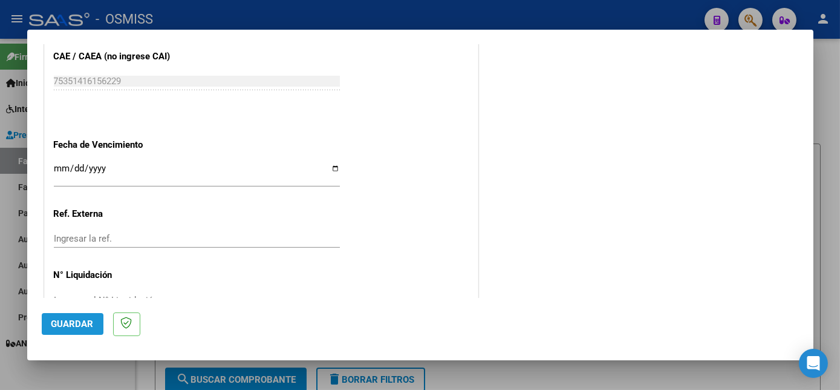
click at [82, 322] on span "Guardar" at bounding box center [72, 323] width 42 height 11
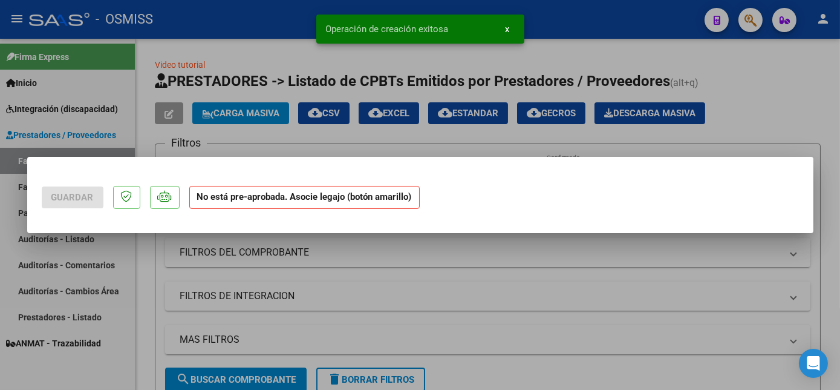
scroll to position [0, 0]
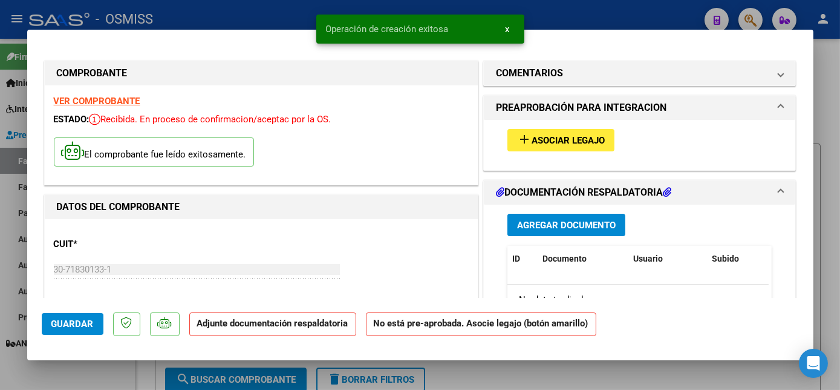
click at [523, 136] on mat-icon "add" at bounding box center [524, 139] width 15 height 15
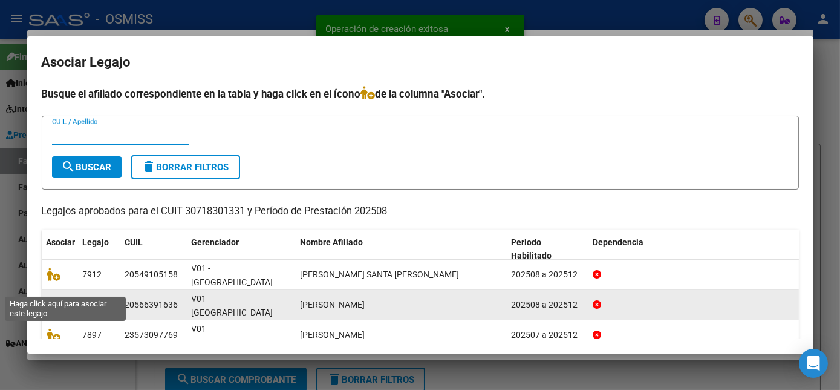
click at [53, 298] on icon at bounding box center [54, 304] width 15 height 13
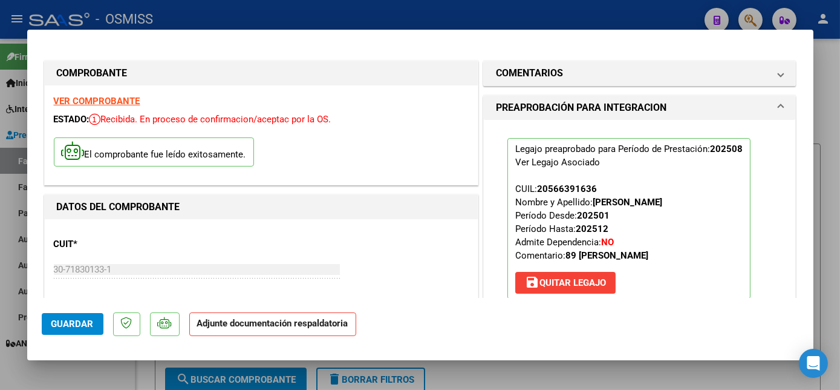
scroll to position [192, 0]
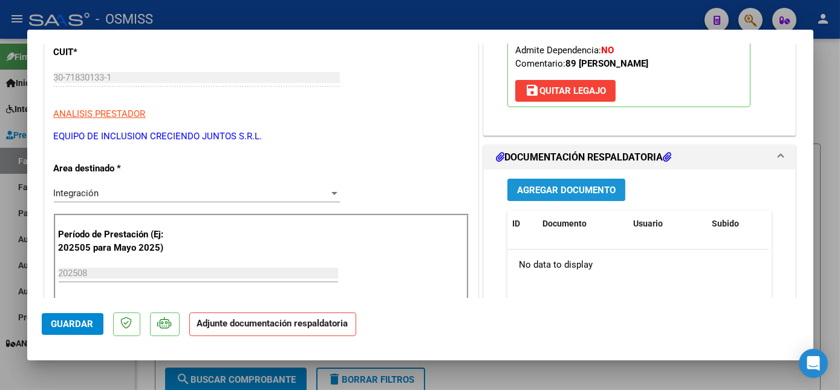
click at [569, 182] on button "Agregar Documento" at bounding box center [567, 189] width 118 height 22
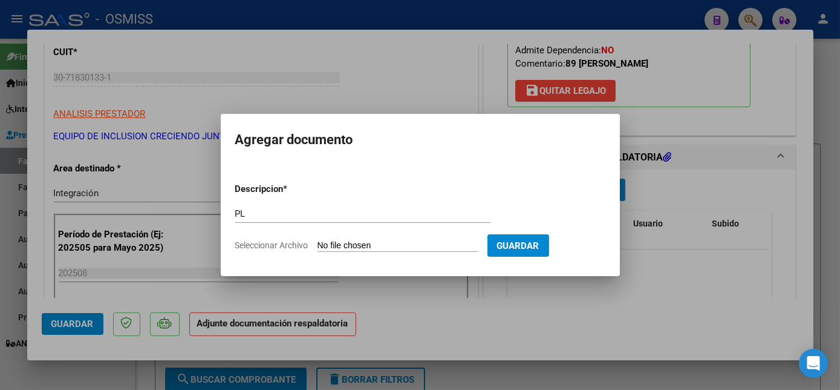
click at [318, 240] on input "Seleccionar Archivo" at bounding box center [398, 245] width 160 height 11
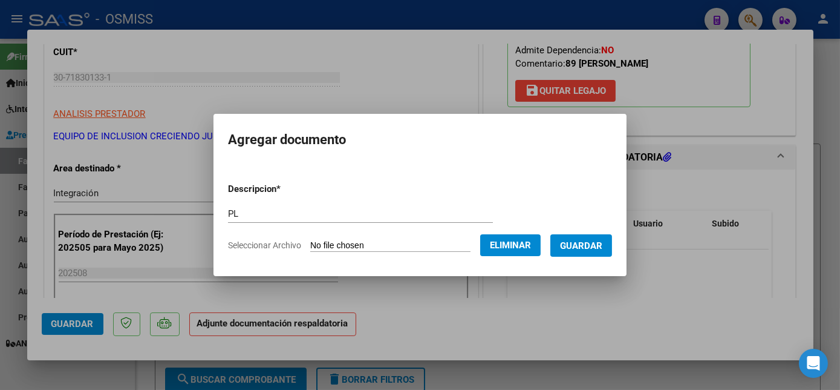
click at [592, 250] on span "Guardar" at bounding box center [581, 245] width 42 height 11
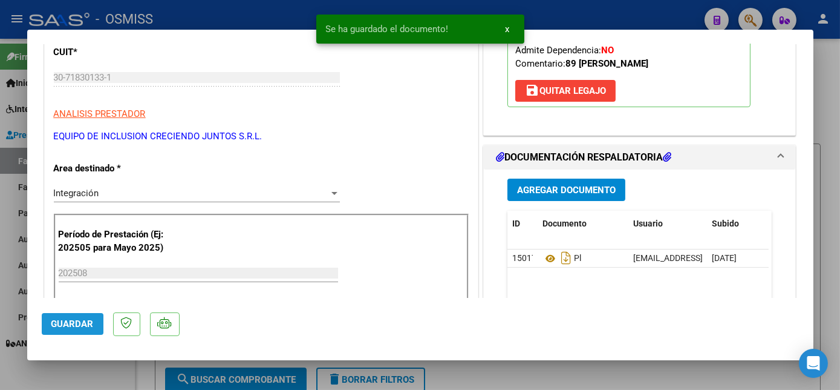
click at [79, 322] on span "Guardar" at bounding box center [72, 323] width 42 height 11
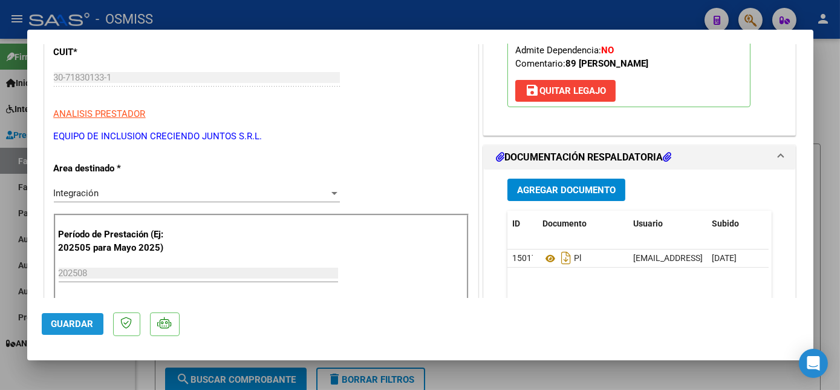
click at [90, 321] on span "Guardar" at bounding box center [72, 323] width 42 height 11
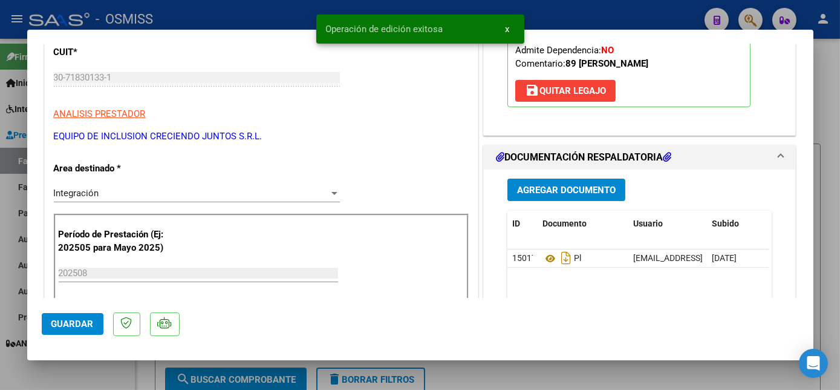
click at [90, 321] on span "Guardar" at bounding box center [72, 323] width 42 height 11
click at [96, 368] on div at bounding box center [420, 195] width 840 height 390
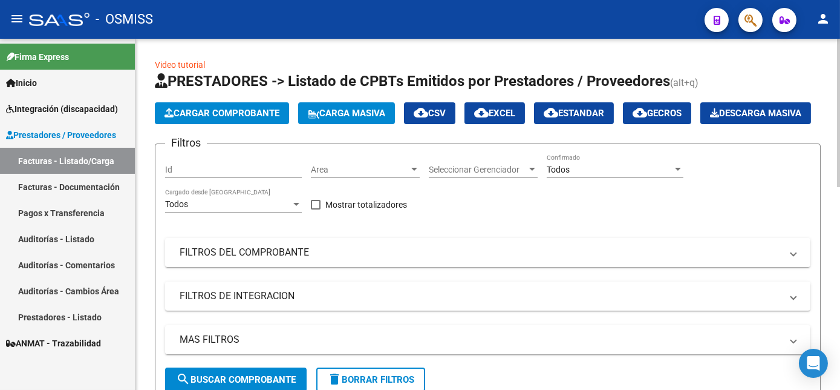
click at [258, 102] on button "Cargar Comprobante" at bounding box center [222, 113] width 134 height 22
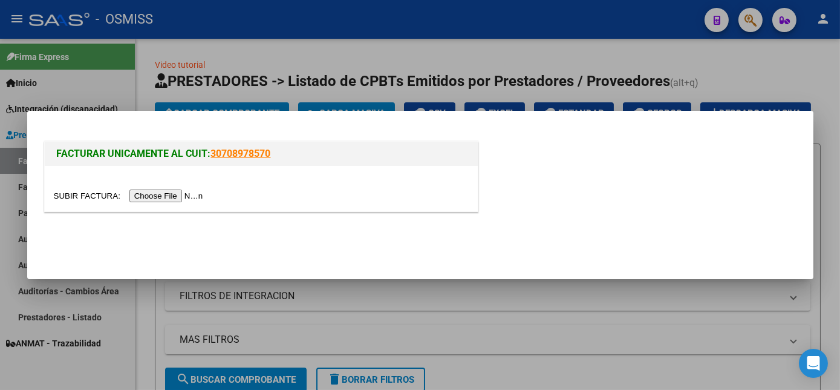
click at [163, 192] on input "file" at bounding box center [130, 195] width 153 height 13
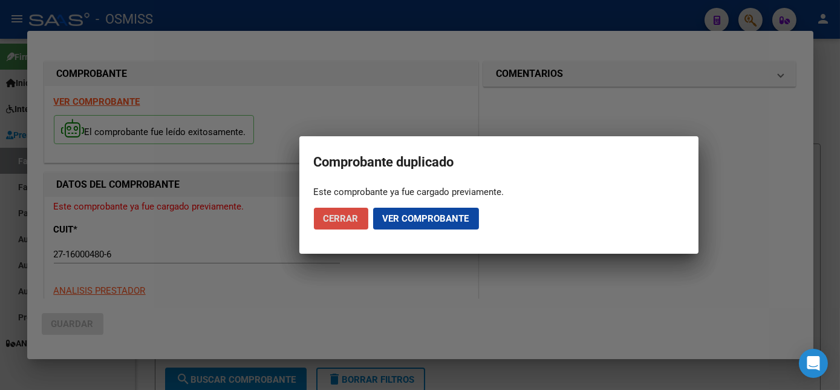
click at [335, 216] on span "Cerrar" at bounding box center [341, 218] width 35 height 11
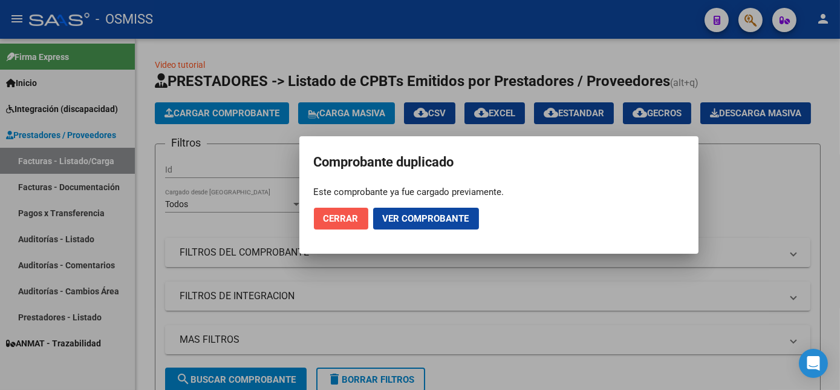
click at [350, 223] on span "Cerrar" at bounding box center [341, 218] width 35 height 11
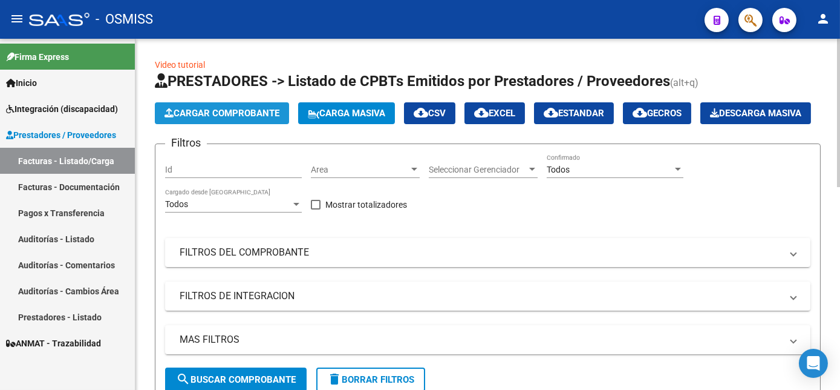
click at [234, 110] on span "Cargar Comprobante" at bounding box center [222, 113] width 115 height 11
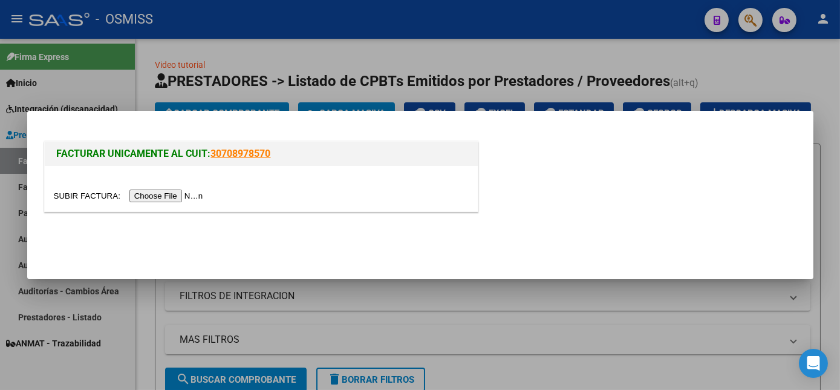
click at [151, 200] on input "file" at bounding box center [130, 195] width 153 height 13
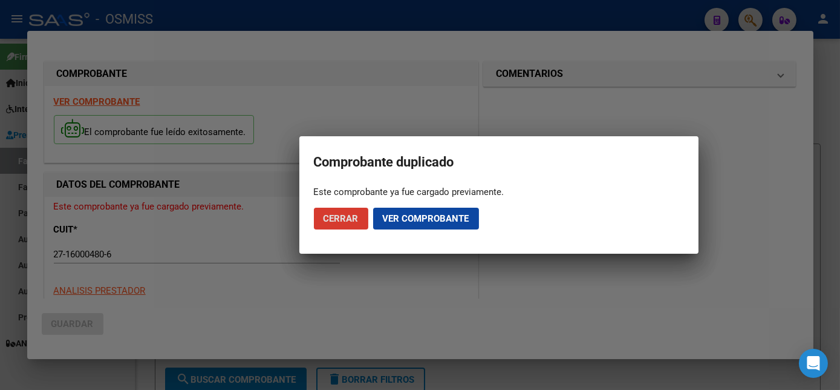
click at [348, 218] on span "Cerrar" at bounding box center [341, 218] width 35 height 11
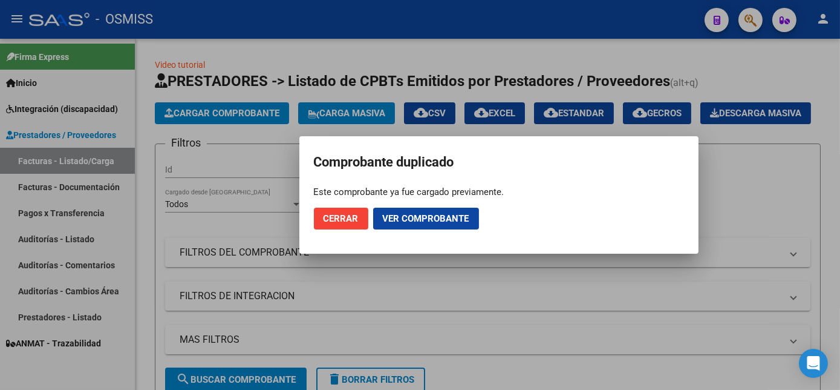
click at [348, 218] on span "Cerrar" at bounding box center [341, 218] width 35 height 11
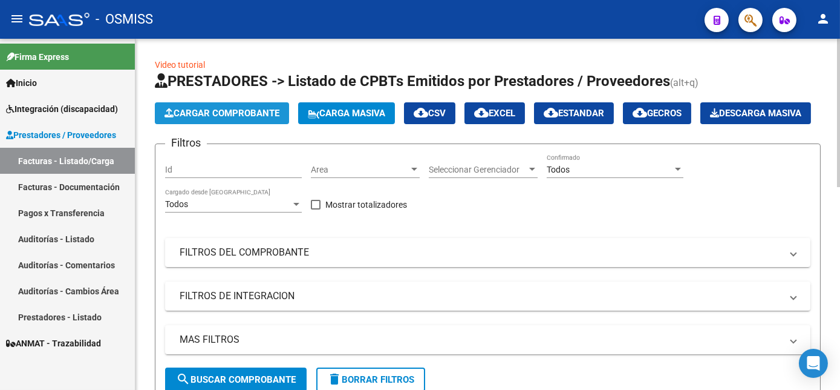
click at [239, 115] on span "Cargar Comprobante" at bounding box center [222, 113] width 115 height 11
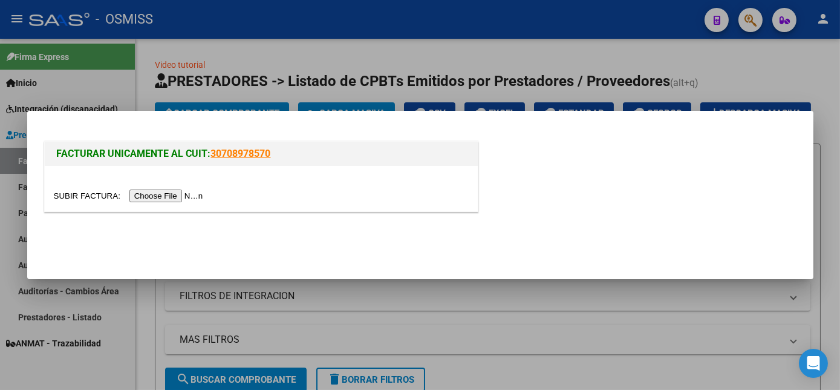
click at [148, 197] on input "file" at bounding box center [130, 195] width 153 height 13
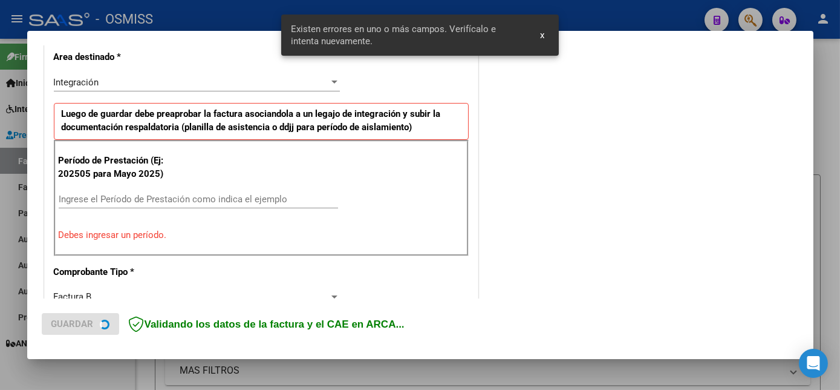
scroll to position [293, 0]
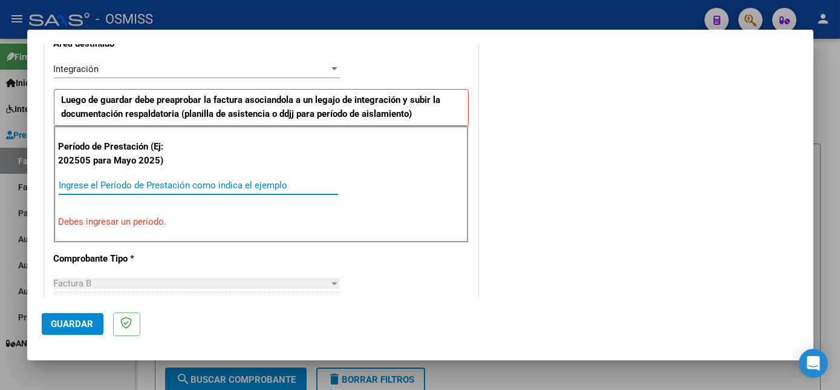
click at [235, 180] on input "Ingrese el Período de Prestación como indica el ejemplo" at bounding box center [198, 185] width 279 height 11
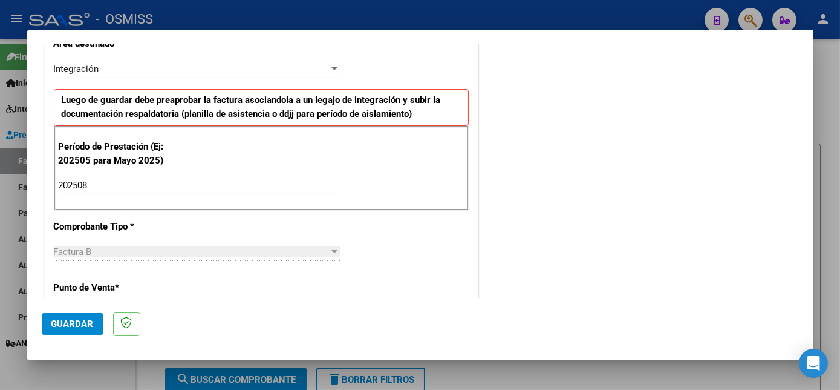
scroll to position [777, 0]
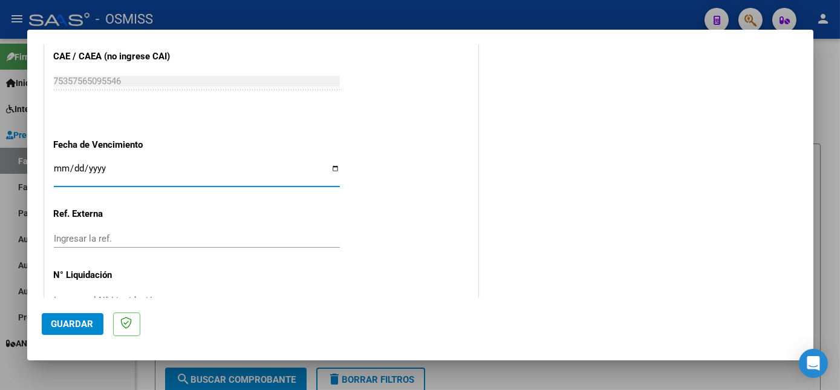
click at [81, 319] on span "Guardar" at bounding box center [72, 323] width 42 height 11
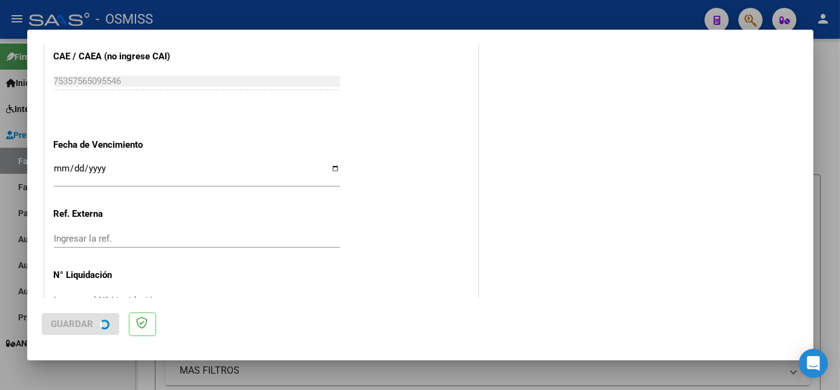
scroll to position [0, 0]
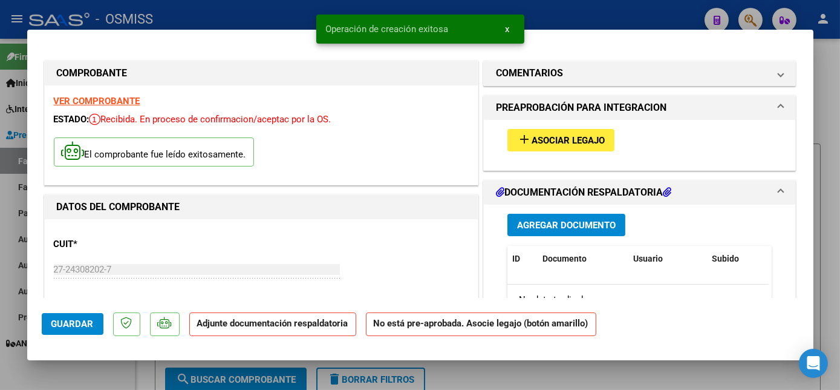
click at [546, 134] on span "add Asociar Legajo" at bounding box center [561, 139] width 88 height 11
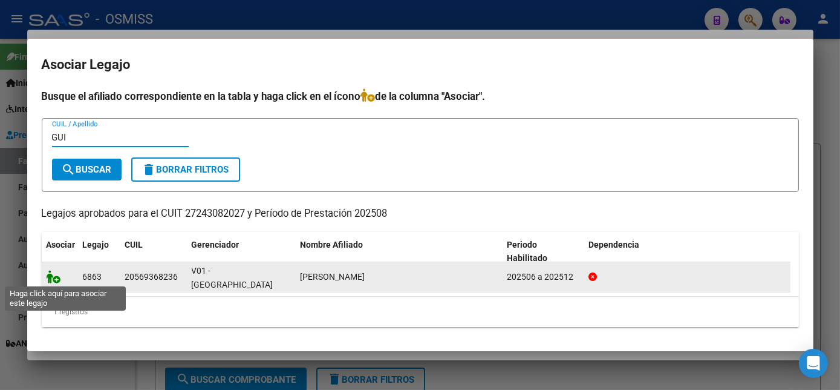
click at [56, 282] on icon at bounding box center [54, 276] width 15 height 13
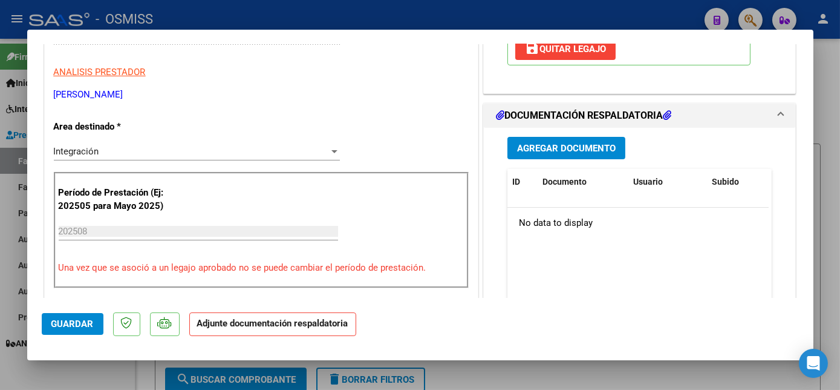
scroll to position [243, 0]
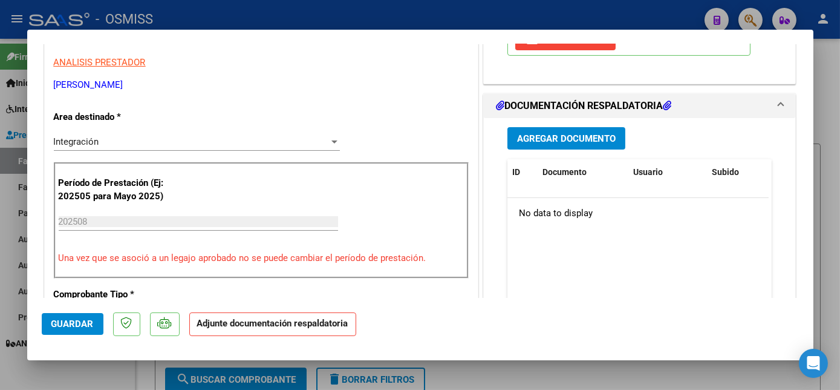
click at [613, 138] on button "Agregar Documento" at bounding box center [567, 138] width 118 height 22
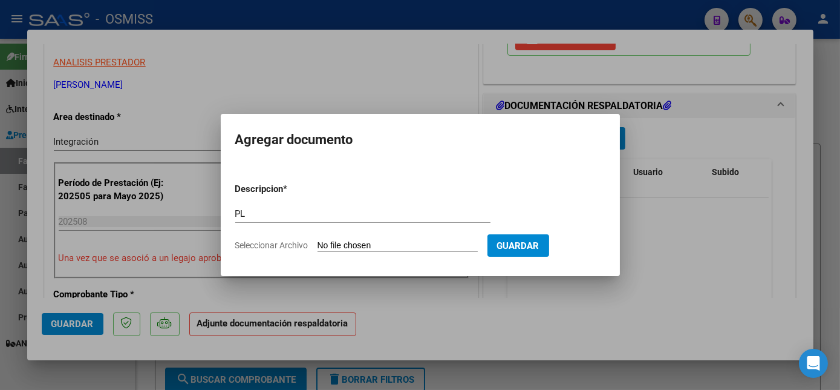
click at [318, 240] on input "Seleccionar Archivo" at bounding box center [398, 245] width 160 height 11
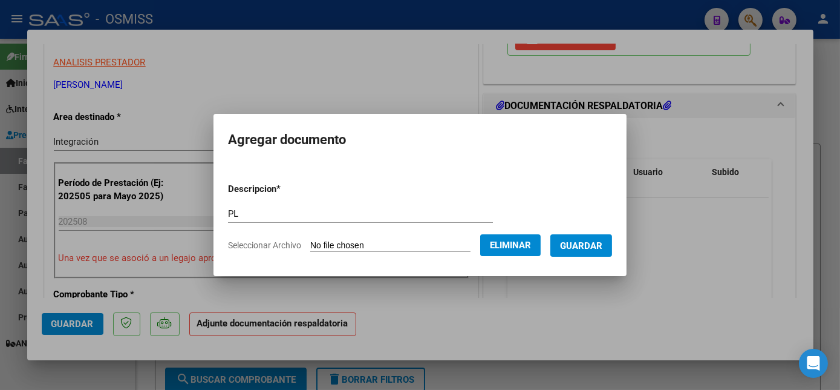
click at [595, 250] on span "Guardar" at bounding box center [581, 245] width 42 height 11
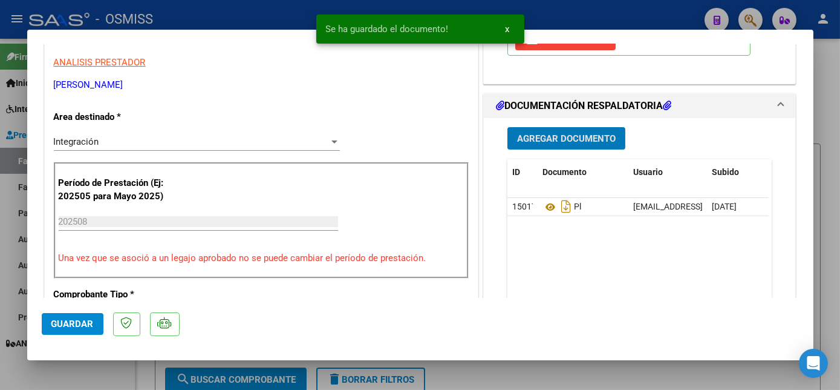
click at [88, 325] on span "Guardar" at bounding box center [72, 323] width 42 height 11
click at [99, 367] on div at bounding box center [420, 195] width 840 height 390
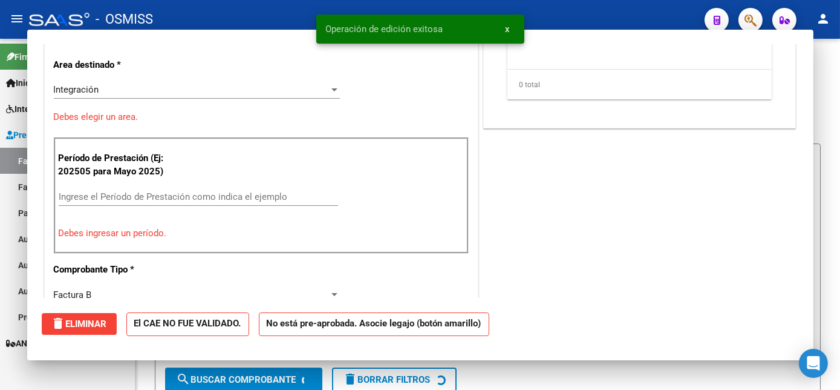
scroll to position [206, 0]
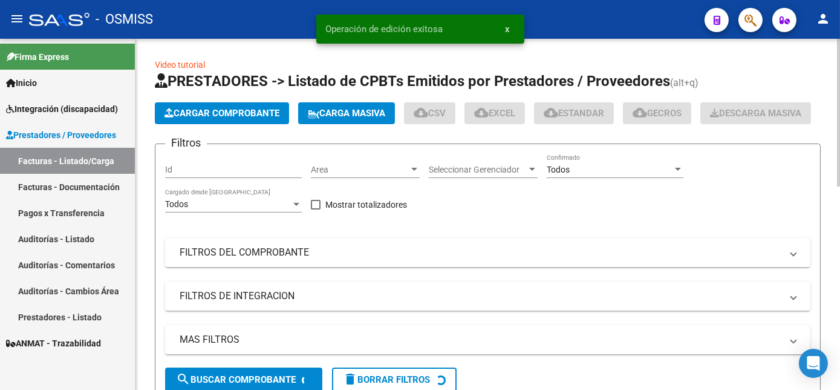
click at [239, 109] on span "Cargar Comprobante" at bounding box center [222, 113] width 115 height 11
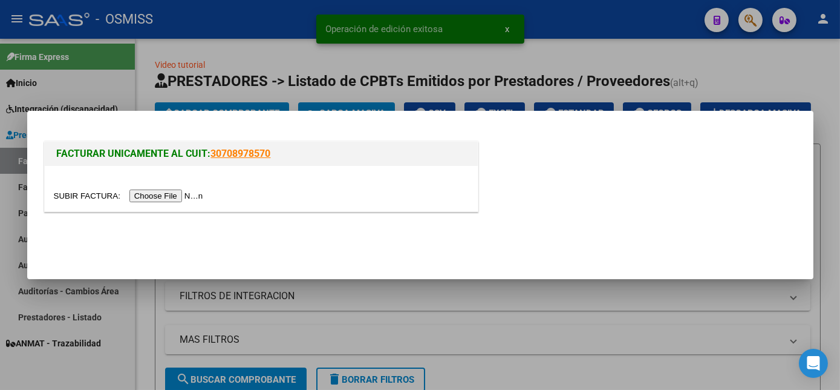
click at [165, 193] on input "file" at bounding box center [130, 195] width 153 height 13
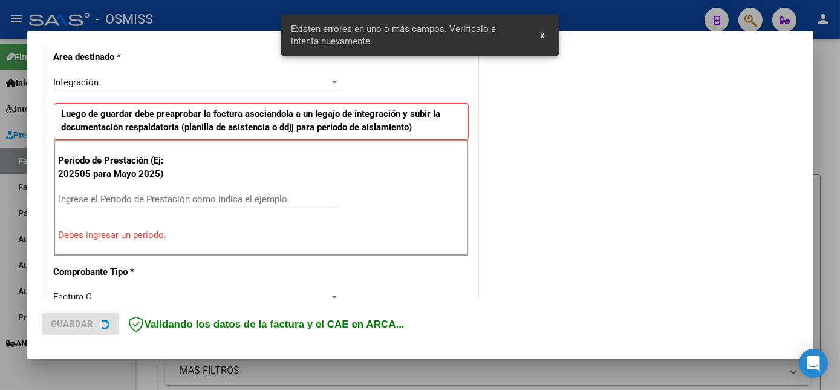
scroll to position [293, 0]
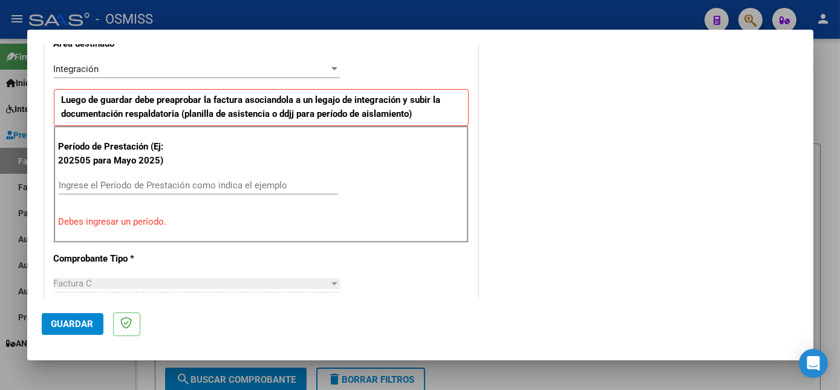
click at [290, 188] on input "Ingrese el Período de Prestación como indica el ejemplo" at bounding box center [198, 185] width 279 height 11
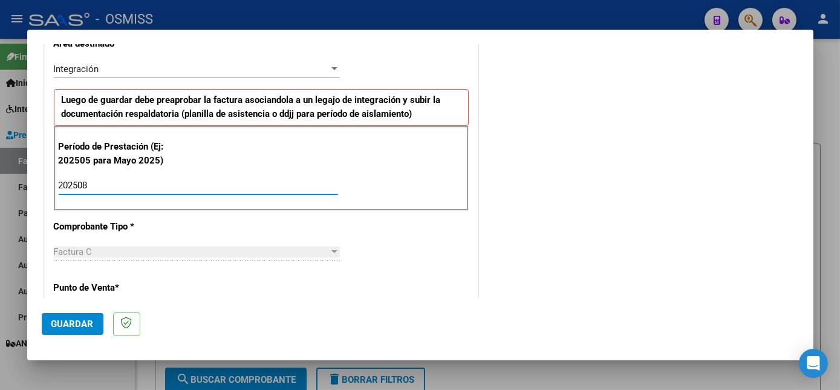
scroll to position [777, 0]
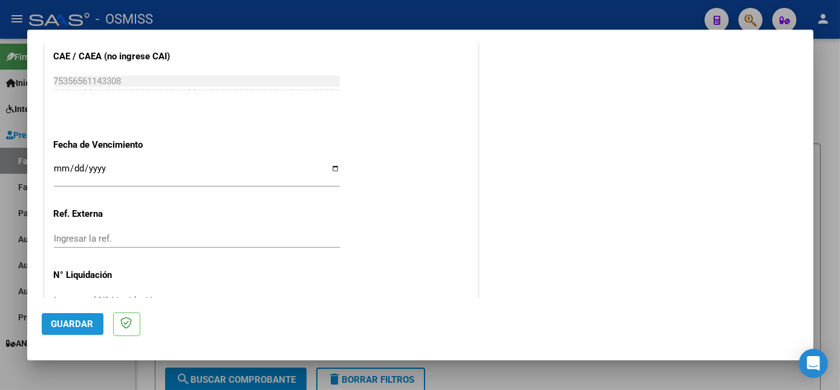
click at [84, 330] on button "Guardar" at bounding box center [73, 324] width 62 height 22
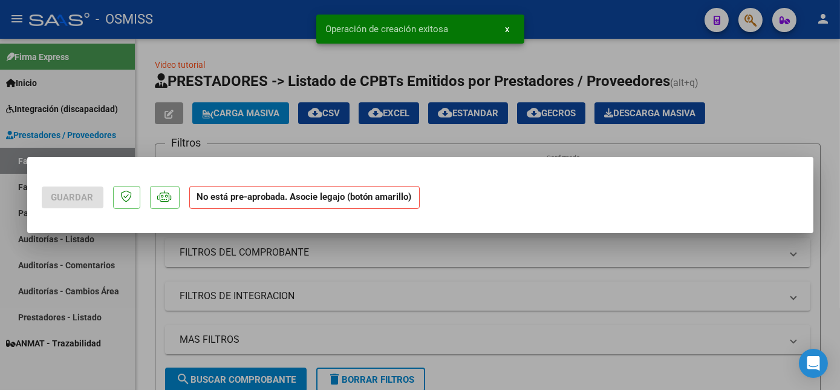
scroll to position [0, 0]
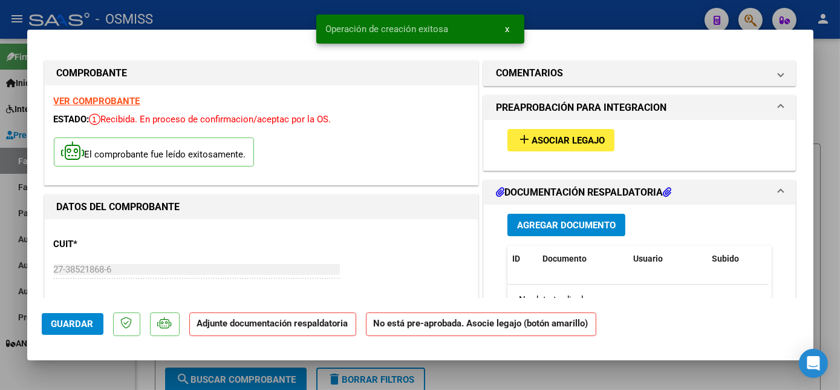
click at [552, 139] on span "Asociar Legajo" at bounding box center [568, 140] width 73 height 11
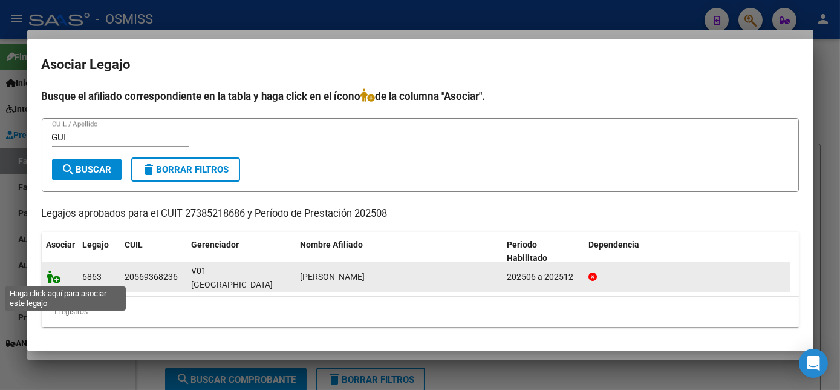
click at [53, 275] on icon at bounding box center [54, 276] width 15 height 13
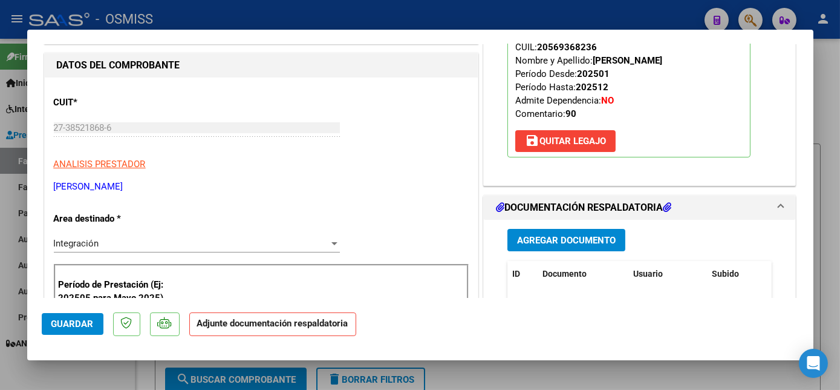
scroll to position [148, 0]
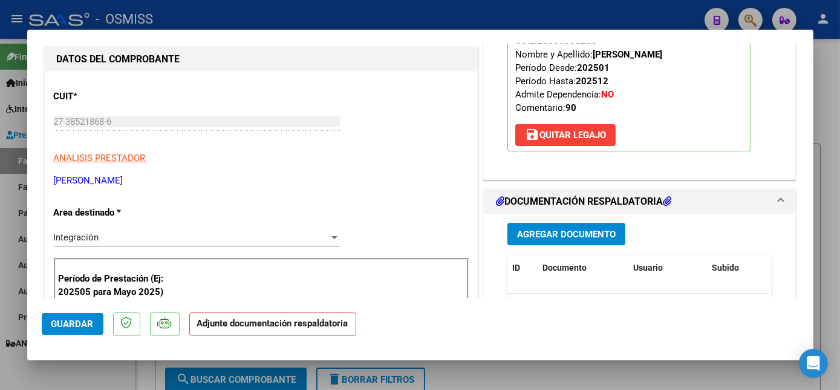
click at [595, 223] on button "Agregar Documento" at bounding box center [567, 234] width 118 height 22
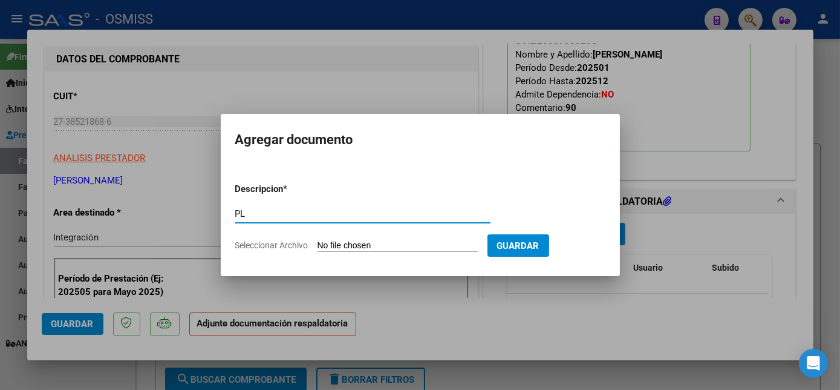
click at [318, 240] on input "Seleccionar Archivo" at bounding box center [398, 245] width 160 height 11
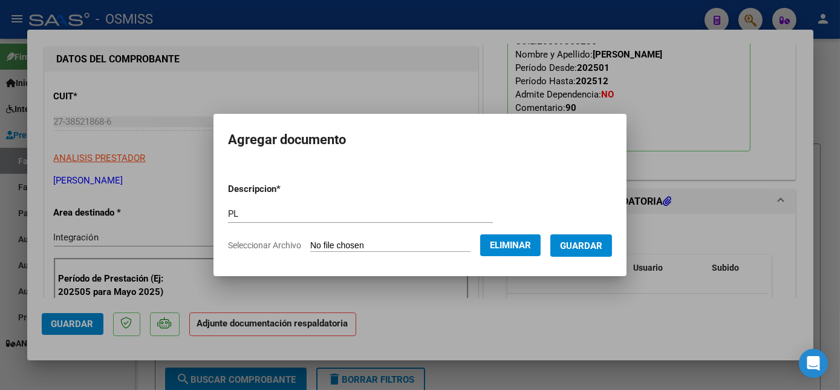
click at [590, 252] on button "Guardar" at bounding box center [581, 245] width 62 height 22
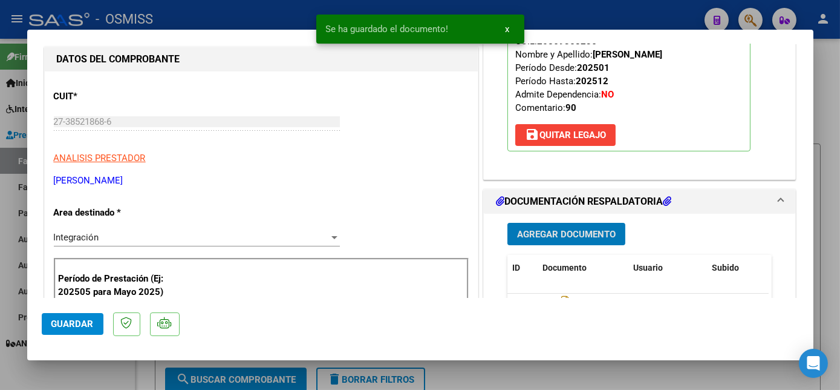
click at [83, 321] on span "Guardar" at bounding box center [72, 323] width 42 height 11
click at [98, 367] on div at bounding box center [420, 195] width 840 height 390
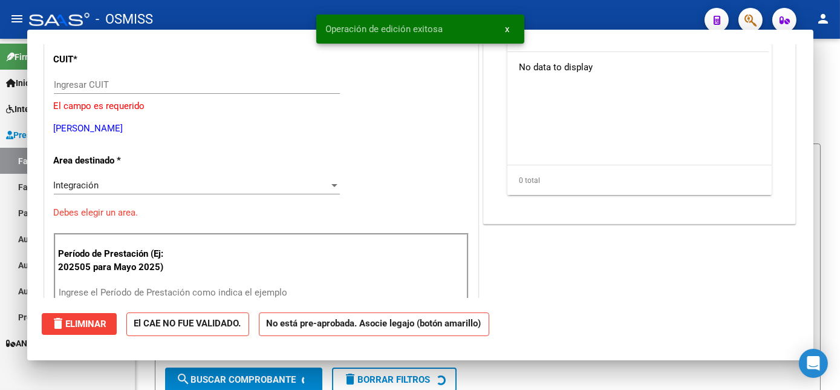
scroll to position [111, 0]
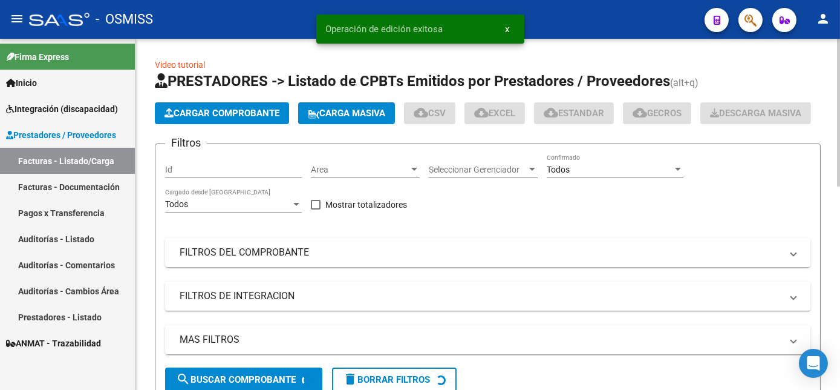
click at [221, 108] on span "Cargar Comprobante" at bounding box center [222, 113] width 115 height 11
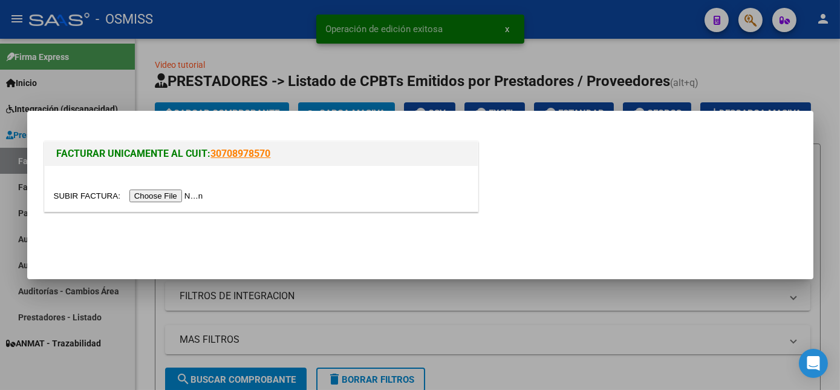
click at [151, 197] on input "file" at bounding box center [130, 195] width 153 height 13
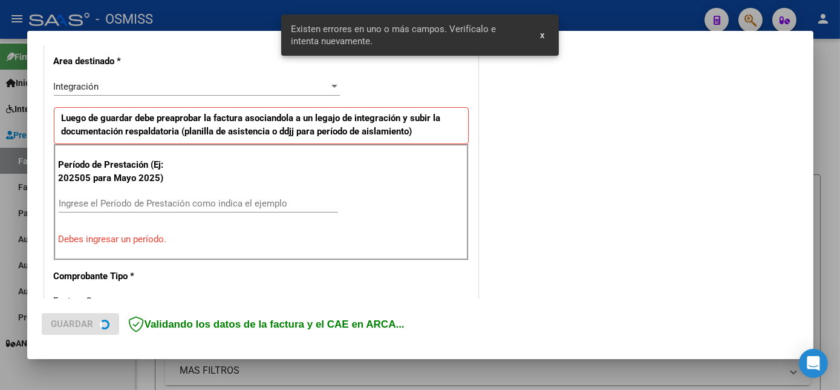
scroll to position [293, 0]
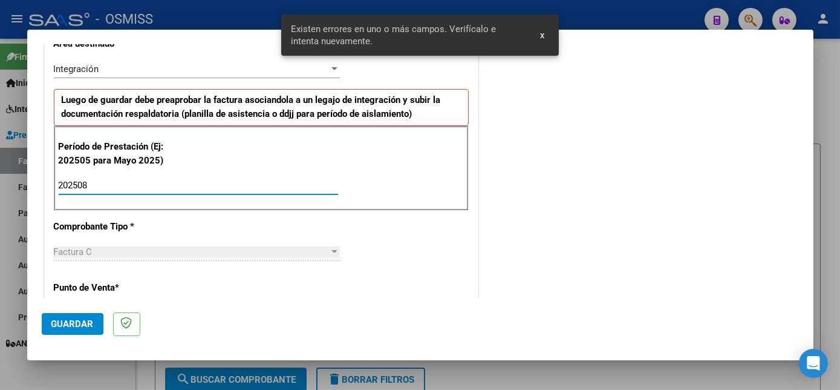
click at [71, 327] on span "Guardar" at bounding box center [72, 323] width 42 height 11
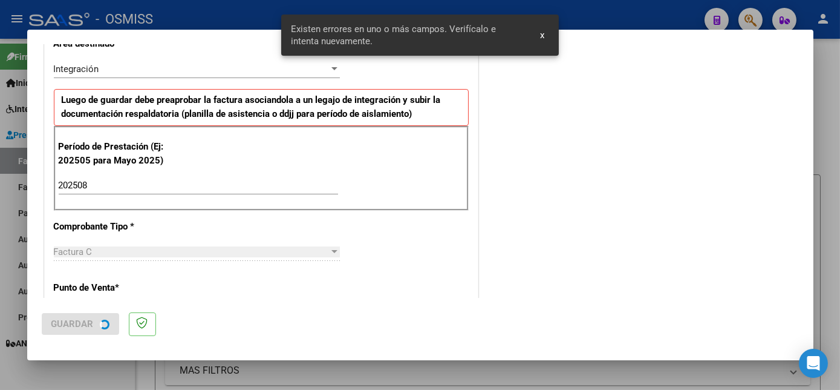
scroll to position [0, 0]
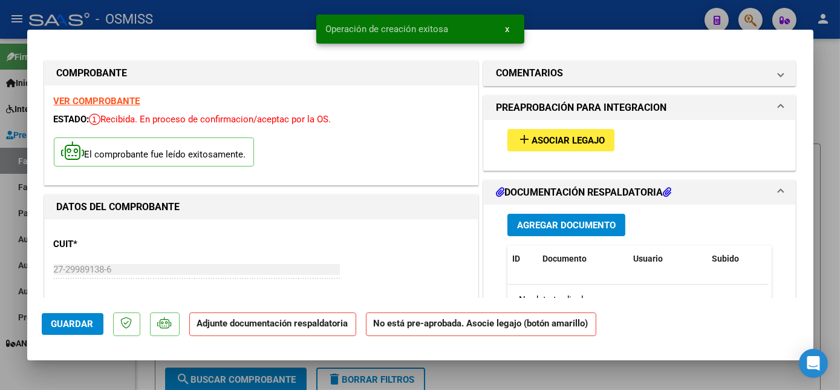
click at [571, 135] on span "Asociar Legajo" at bounding box center [568, 140] width 73 height 11
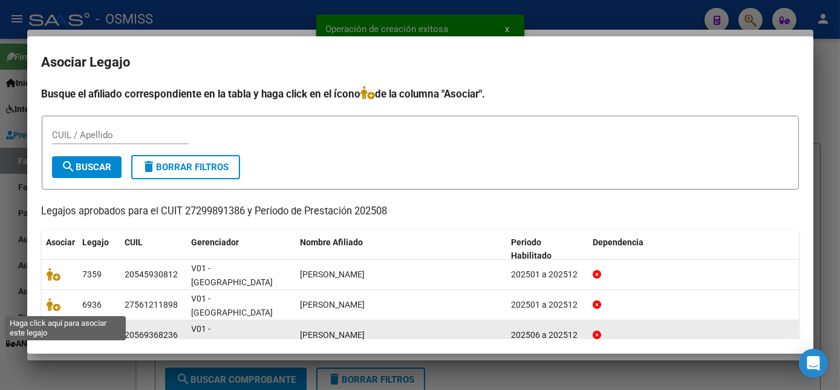
click at [55, 328] on icon at bounding box center [54, 334] width 15 height 13
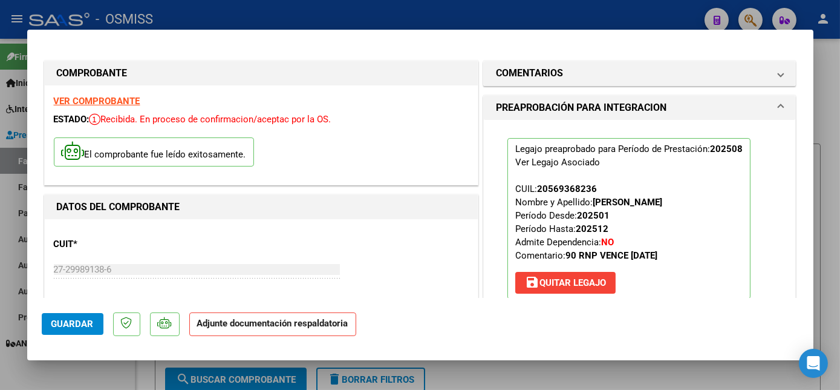
scroll to position [139, 0]
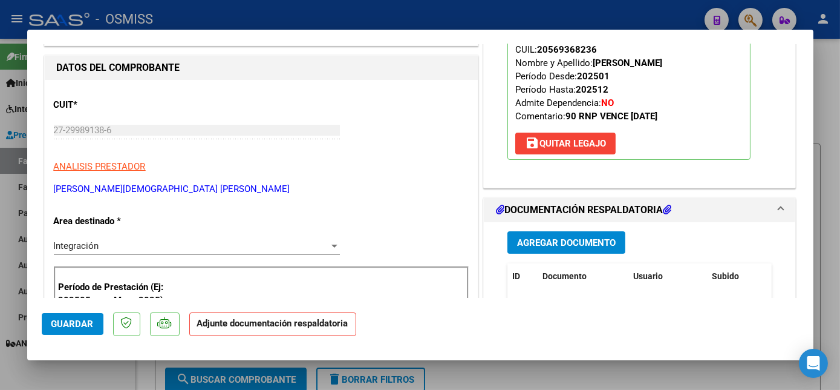
click at [595, 243] on span "Agregar Documento" at bounding box center [566, 242] width 99 height 11
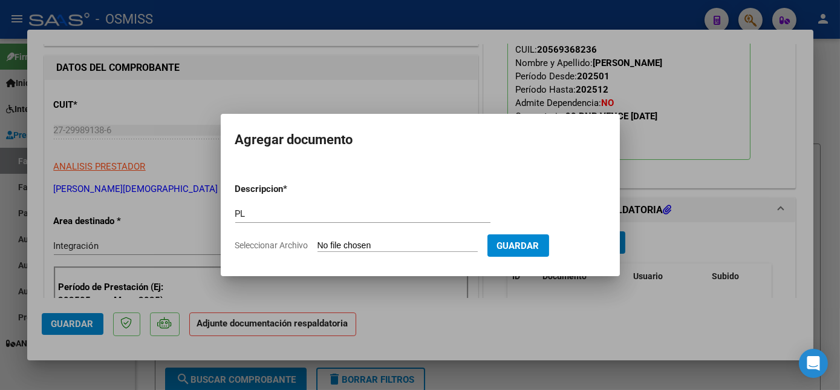
click at [318, 240] on input "Seleccionar Archivo" at bounding box center [398, 245] width 160 height 11
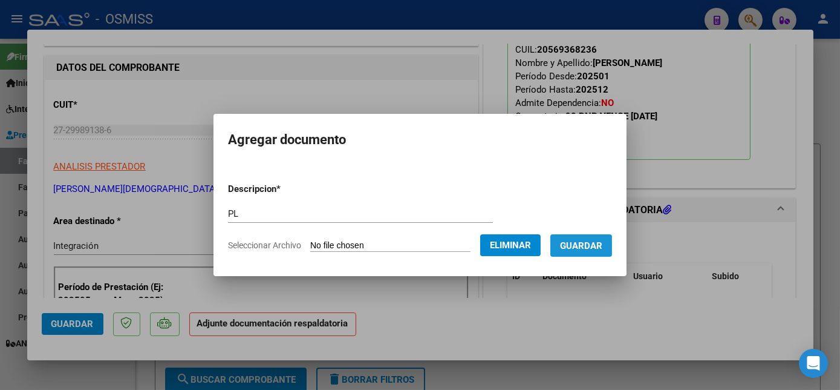
click at [584, 240] on span "Guardar" at bounding box center [581, 245] width 42 height 11
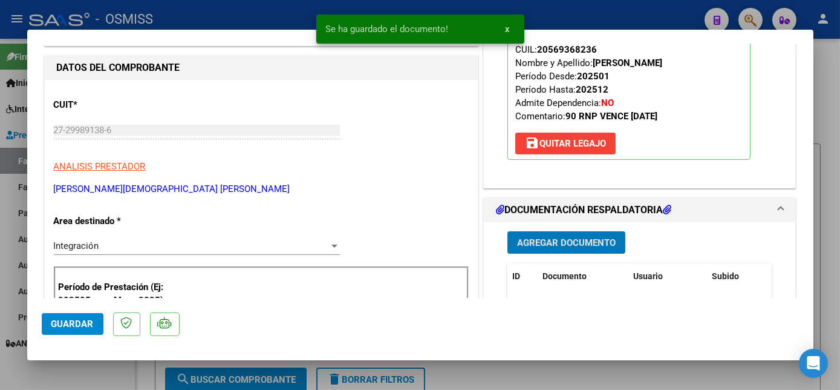
click at [63, 324] on span "Guardar" at bounding box center [72, 323] width 42 height 11
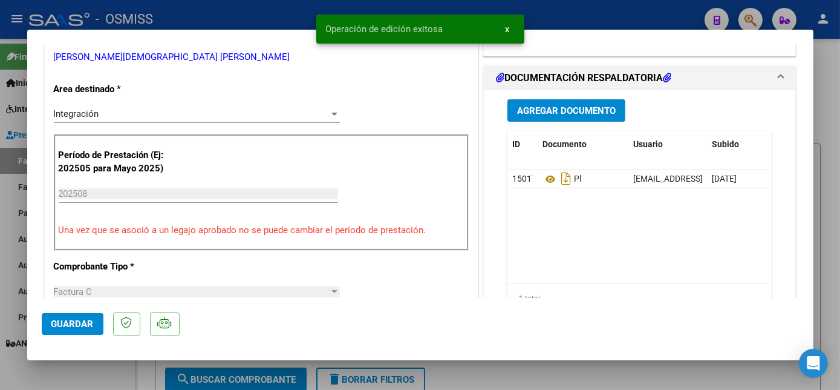
click at [90, 364] on div at bounding box center [420, 195] width 840 height 390
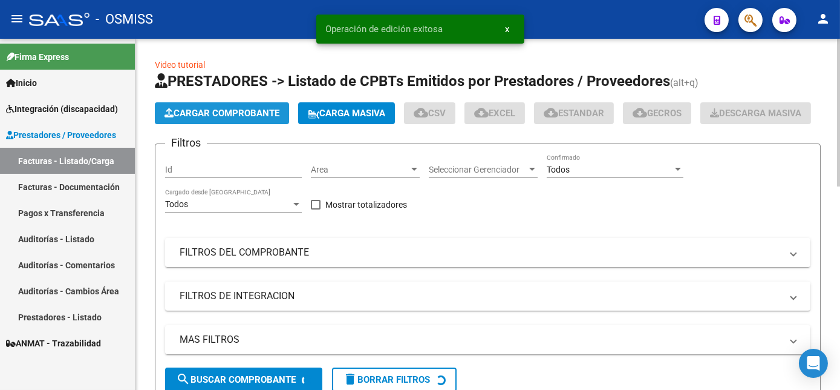
click at [208, 111] on span "Cargar Comprobante" at bounding box center [222, 113] width 115 height 11
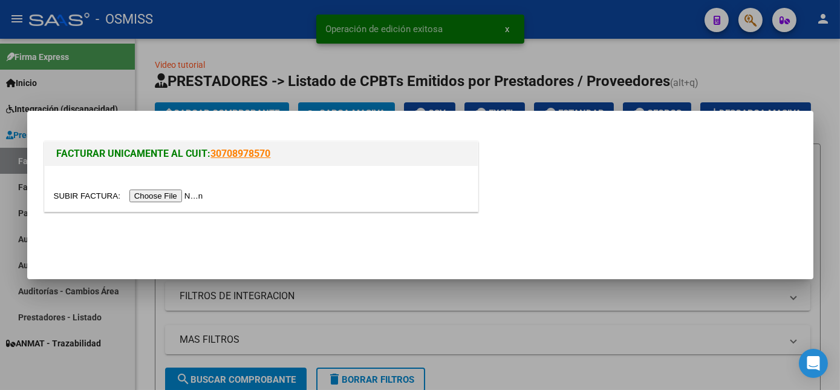
click at [168, 195] on input "file" at bounding box center [130, 195] width 153 height 13
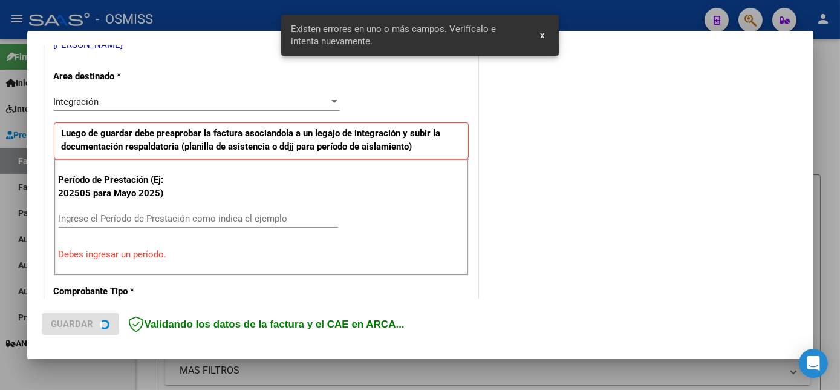
scroll to position [270, 0]
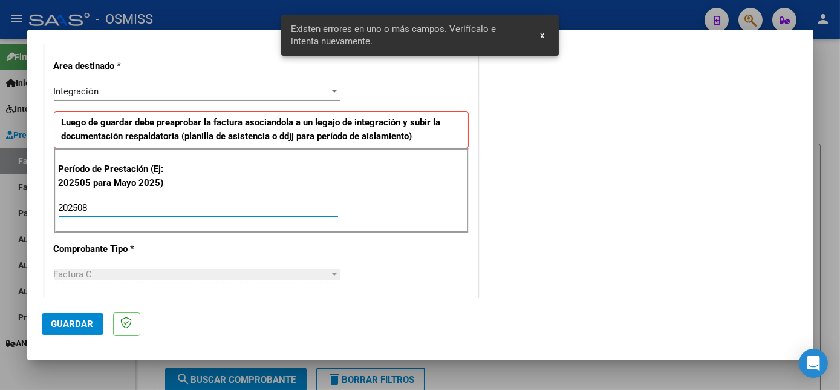
click at [85, 325] on span "Guardar" at bounding box center [72, 323] width 42 height 11
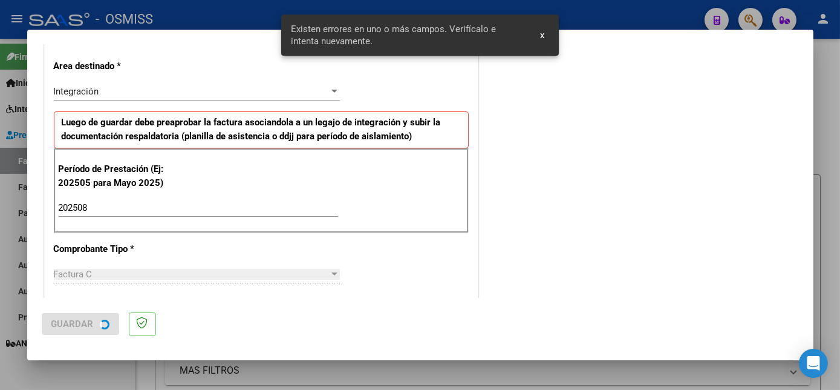
scroll to position [0, 0]
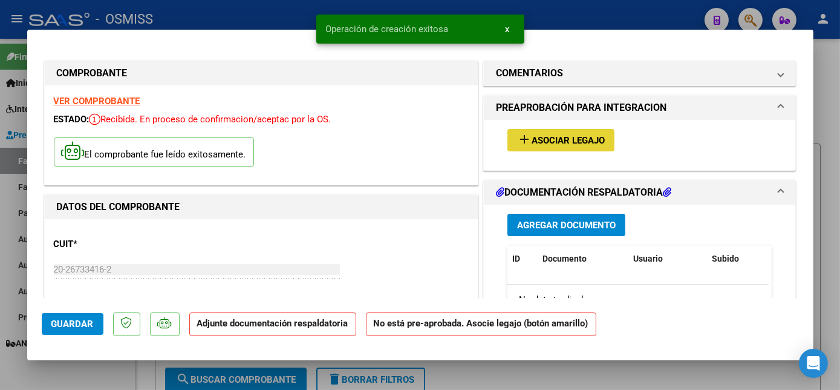
click at [552, 135] on span "Asociar Legajo" at bounding box center [568, 140] width 73 height 11
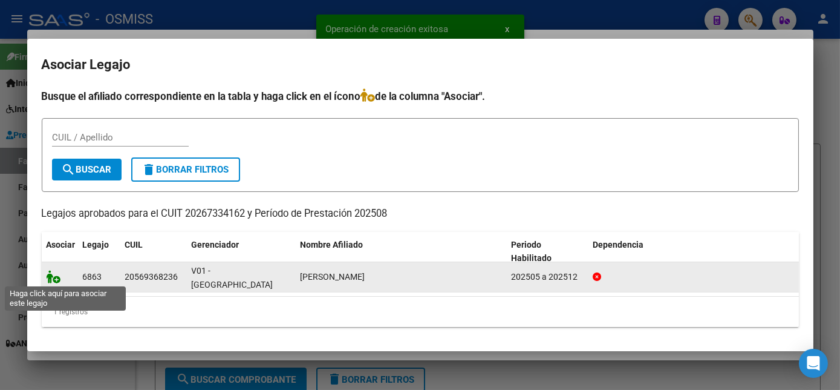
click at [48, 274] on icon at bounding box center [54, 276] width 15 height 13
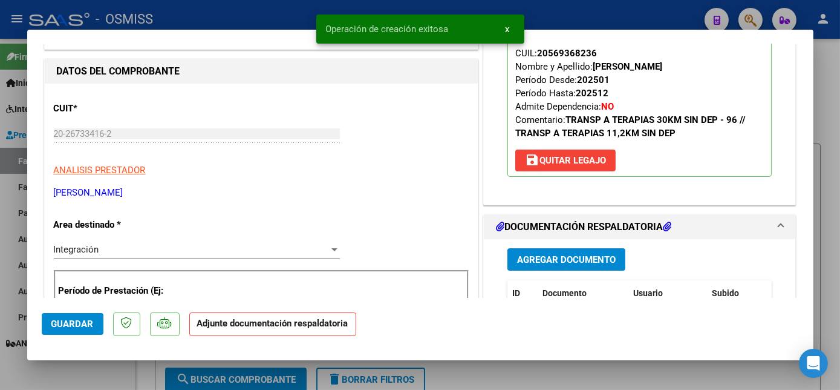
scroll to position [146, 0]
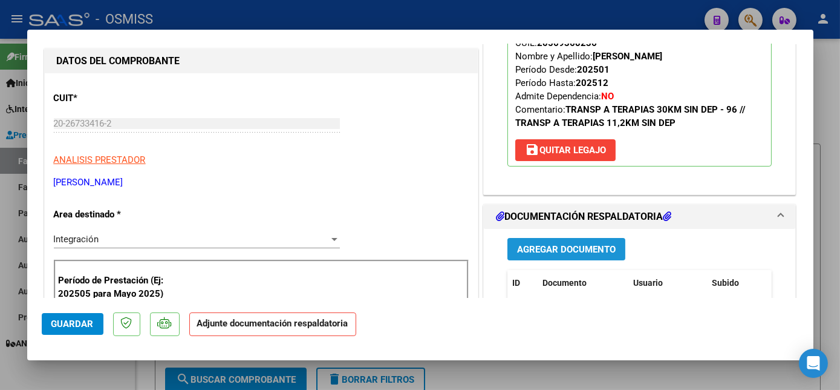
click at [517, 243] on span "Agregar Documento" at bounding box center [566, 248] width 99 height 11
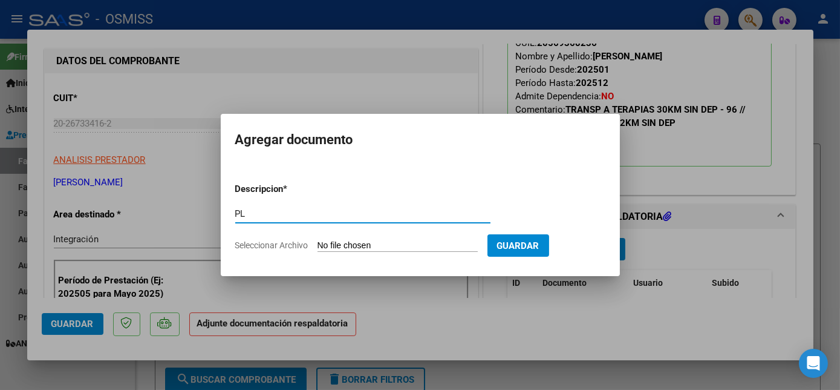
click at [399, 245] on input "Seleccionar Archivo" at bounding box center [398, 245] width 160 height 11
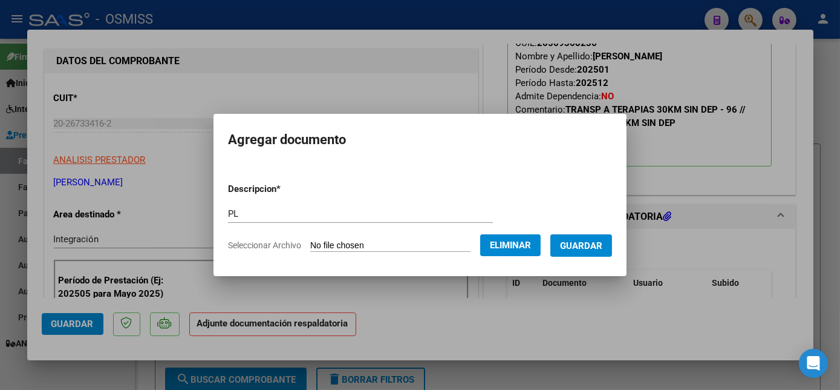
click at [590, 240] on span "Guardar" at bounding box center [581, 245] width 42 height 11
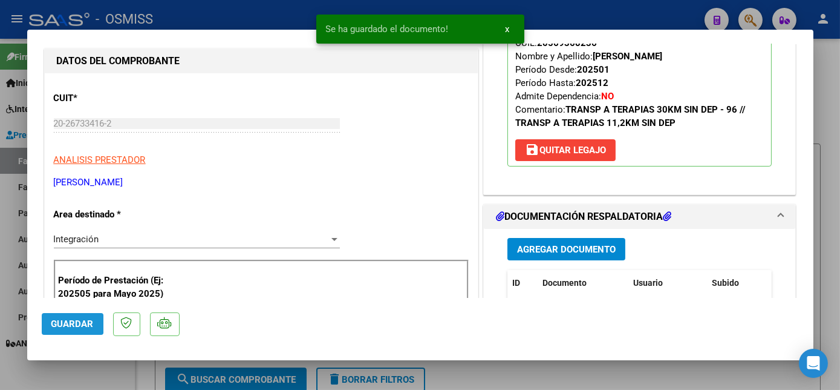
click at [62, 321] on span "Guardar" at bounding box center [72, 323] width 42 height 11
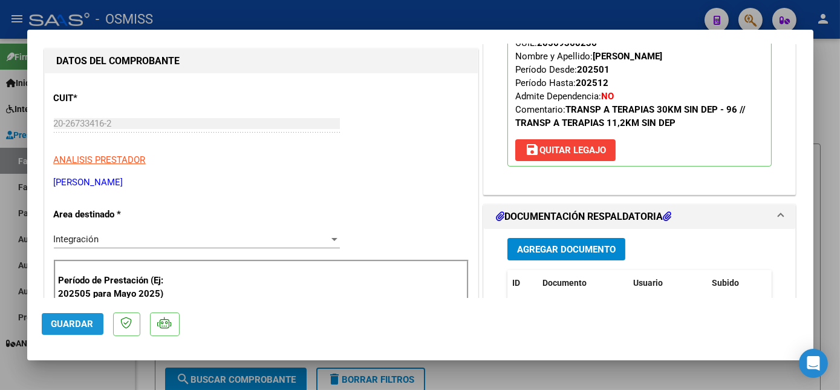
click at [83, 322] on span "Guardar" at bounding box center [72, 323] width 42 height 11
click at [83, 359] on mat-dialog-container "COMPROBANTE VER COMPROBANTE ESTADO: Recibida. En proceso de confirmacion/acepta…" at bounding box center [420, 195] width 786 height 330
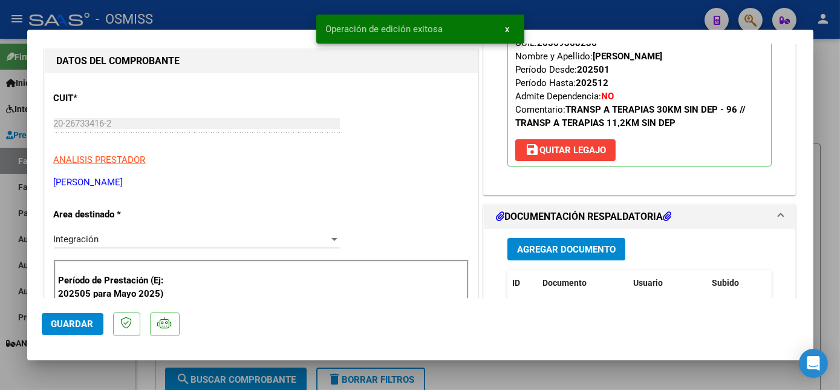
click at [85, 362] on div at bounding box center [420, 195] width 840 height 390
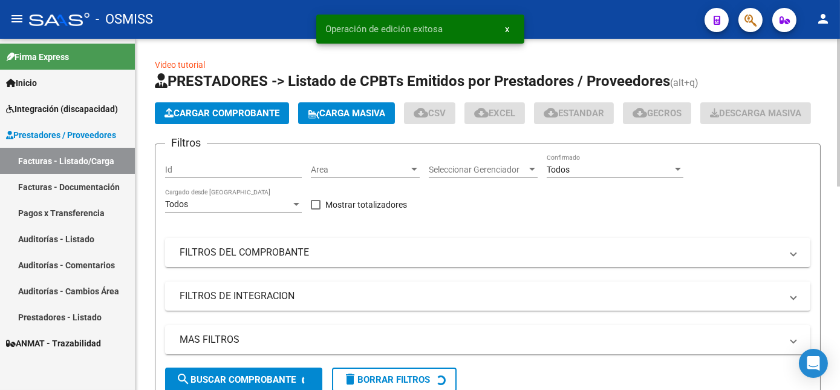
click at [249, 114] on span "Cargar Comprobante" at bounding box center [222, 113] width 115 height 11
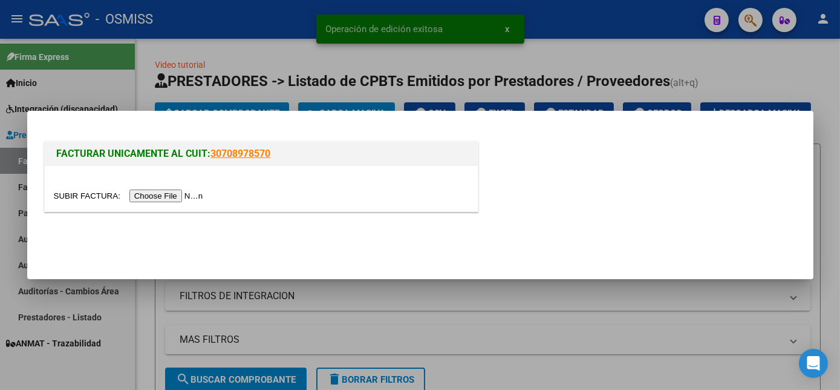
click at [148, 192] on input "file" at bounding box center [130, 195] width 153 height 13
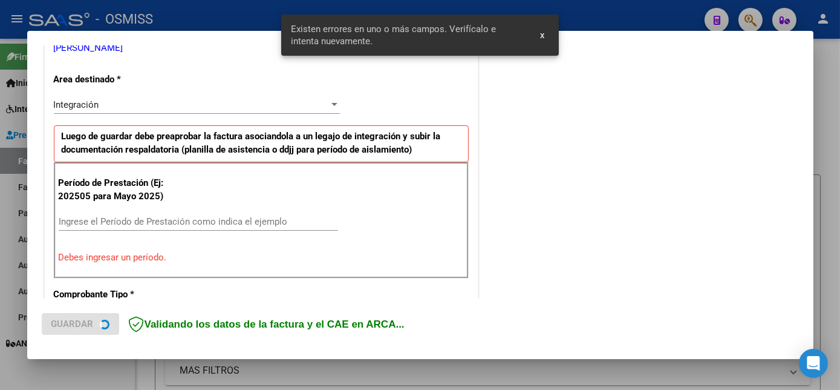
scroll to position [270, 0]
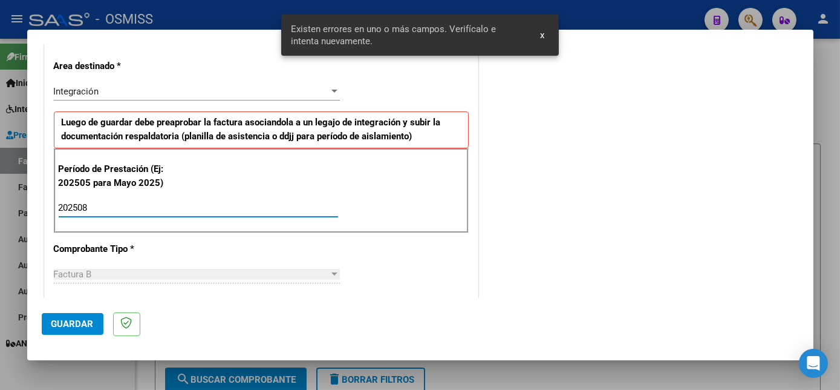
click at [80, 325] on span "Guardar" at bounding box center [72, 323] width 42 height 11
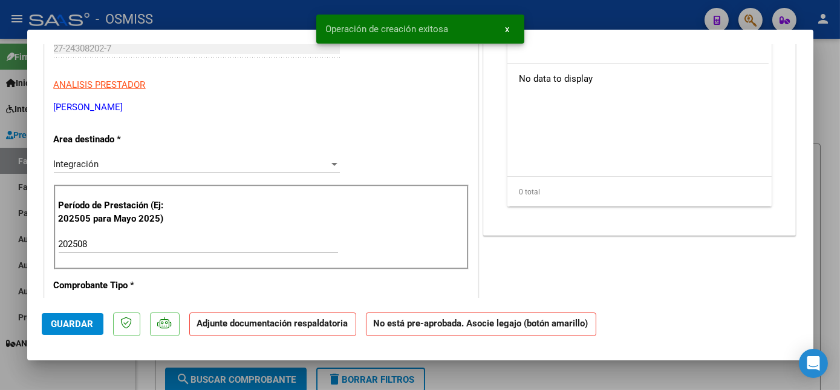
scroll to position [221, 0]
drag, startPoint x: 800, startPoint y: 182, endPoint x: 801, endPoint y: 256, distance: 74.4
click at [801, 256] on mat-dialog-content "COMPROBANTE VER COMPROBANTE ESTADO: Recibida. En proceso de confirmacion/acepta…" at bounding box center [420, 170] width 786 height 253
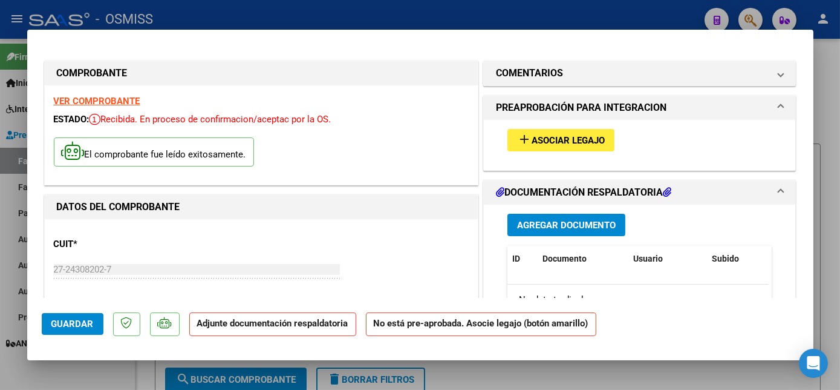
click at [578, 143] on span "Asociar Legajo" at bounding box center [568, 140] width 73 height 11
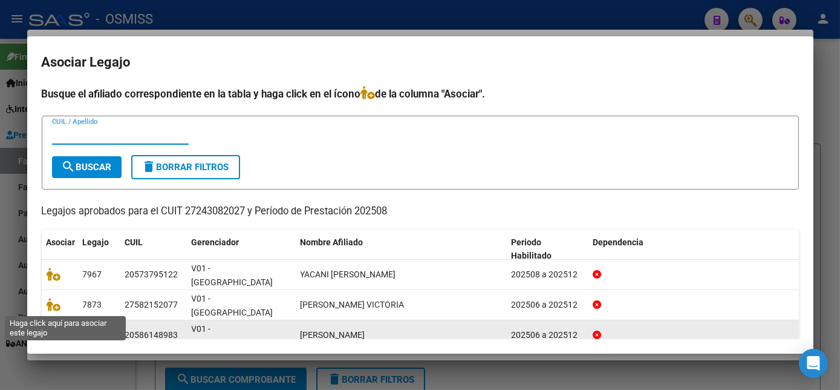
click at [54, 328] on icon at bounding box center [54, 334] width 15 height 13
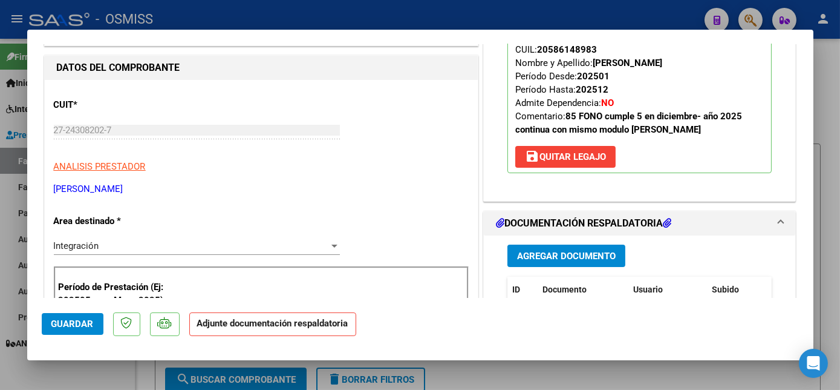
scroll to position [163, 0]
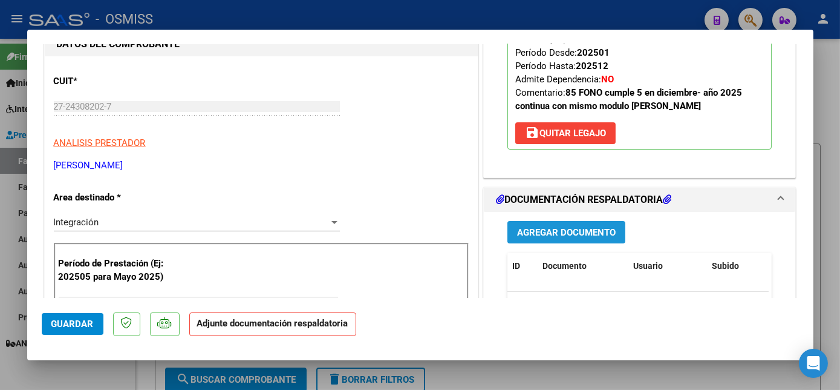
click at [540, 233] on span "Agregar Documento" at bounding box center [566, 232] width 99 height 11
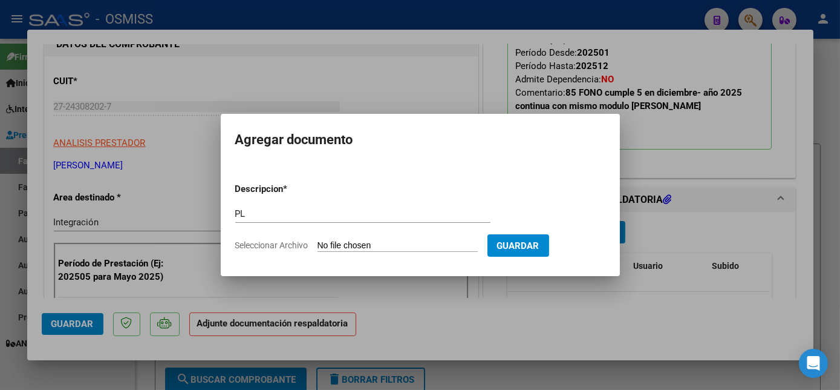
click at [318, 240] on input "Seleccionar Archivo" at bounding box center [398, 245] width 160 height 11
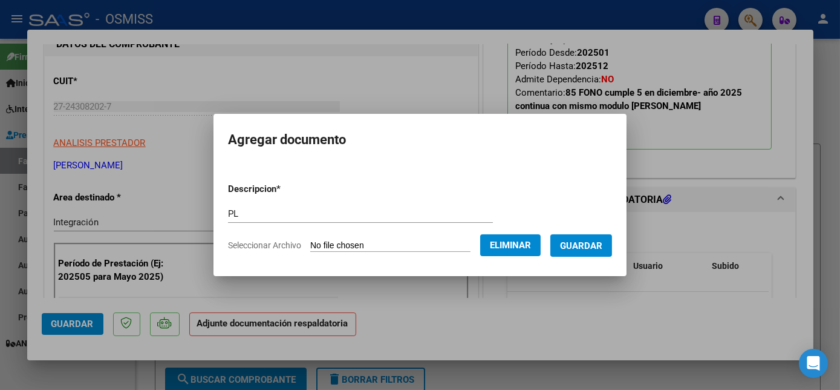
click at [593, 243] on span "Guardar" at bounding box center [581, 245] width 42 height 11
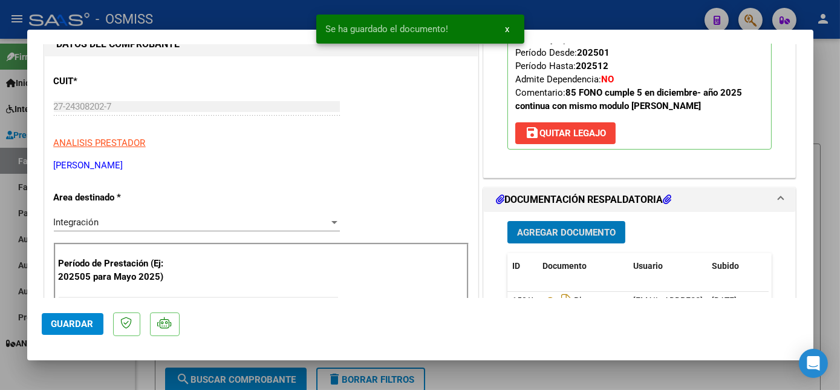
click at [68, 324] on span "Guardar" at bounding box center [72, 323] width 42 height 11
click at [99, 369] on div at bounding box center [420, 195] width 840 height 390
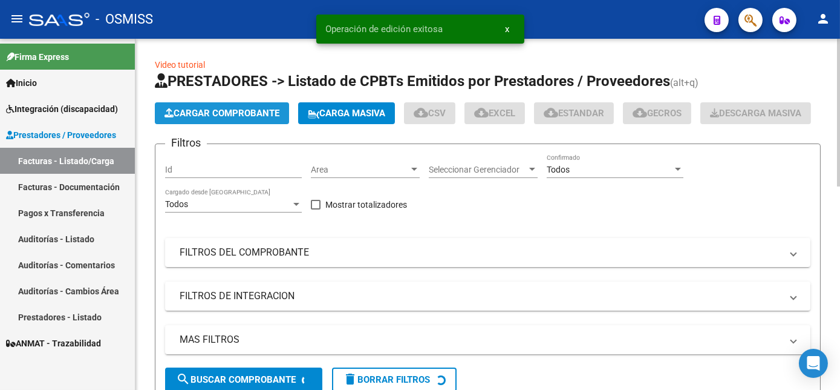
click at [256, 108] on span "Cargar Comprobante" at bounding box center [222, 113] width 115 height 11
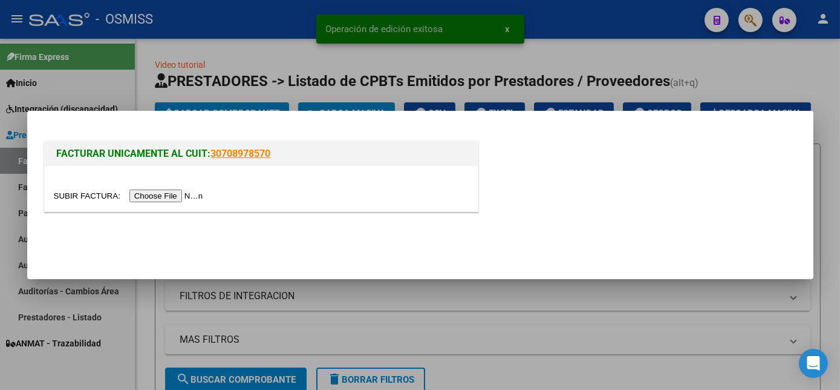
click at [158, 197] on input "file" at bounding box center [130, 195] width 153 height 13
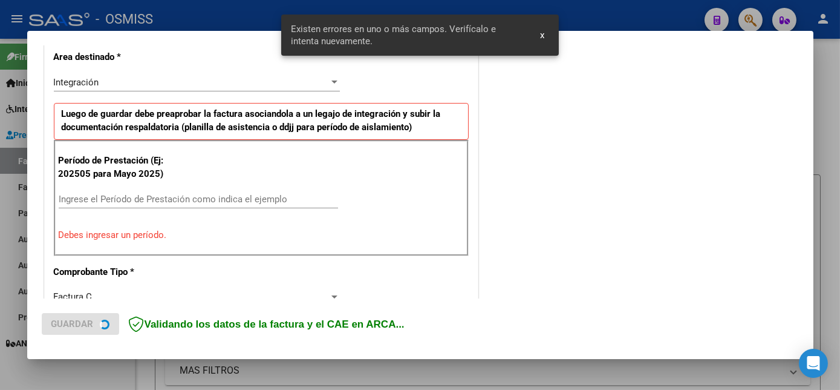
scroll to position [293, 0]
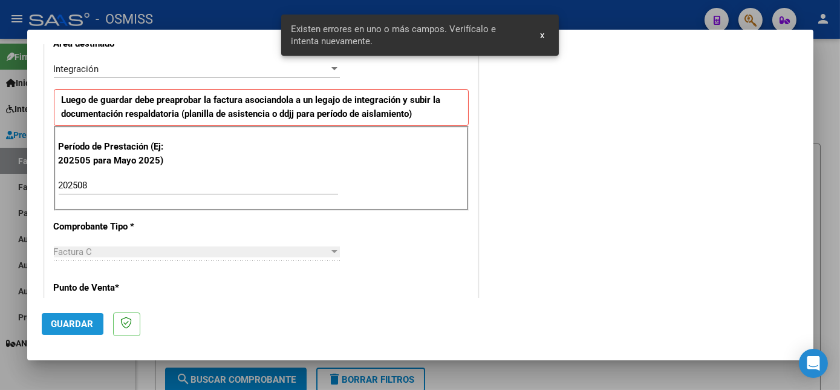
click at [55, 325] on span "Guardar" at bounding box center [72, 323] width 42 height 11
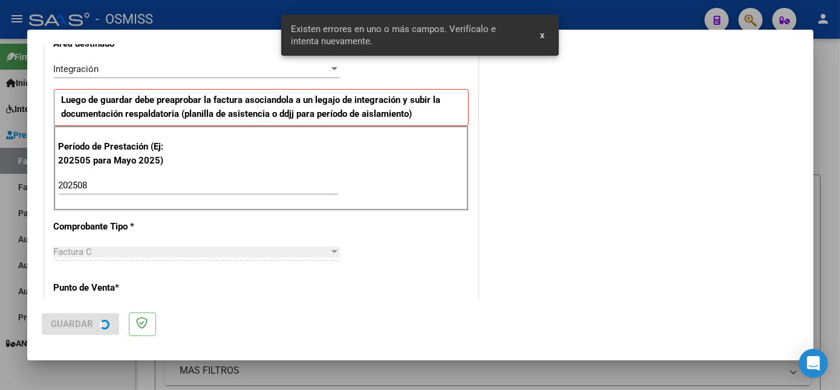
scroll to position [0, 0]
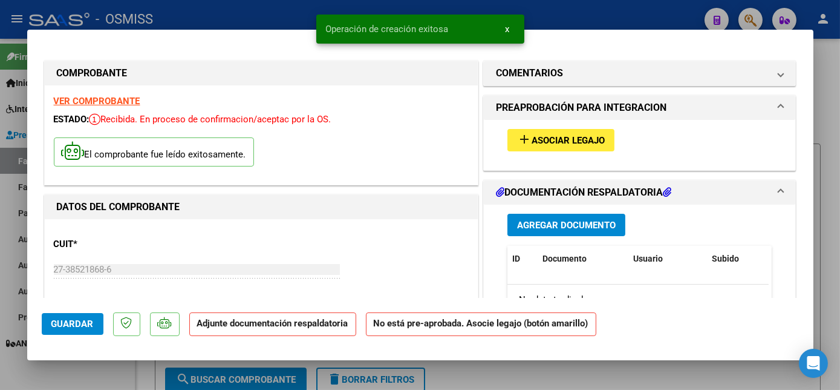
click at [568, 143] on span "Asociar Legajo" at bounding box center [568, 140] width 73 height 11
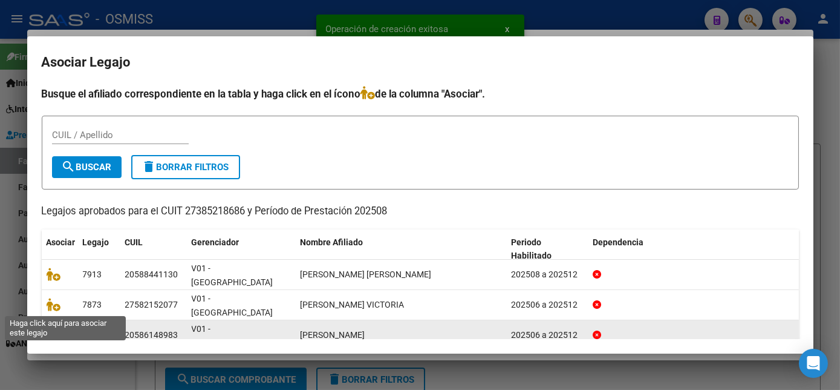
click at [56, 328] on icon at bounding box center [54, 334] width 15 height 13
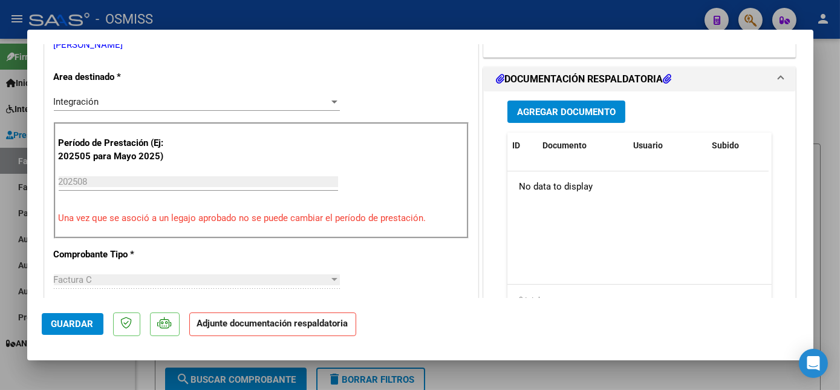
scroll to position [289, 0]
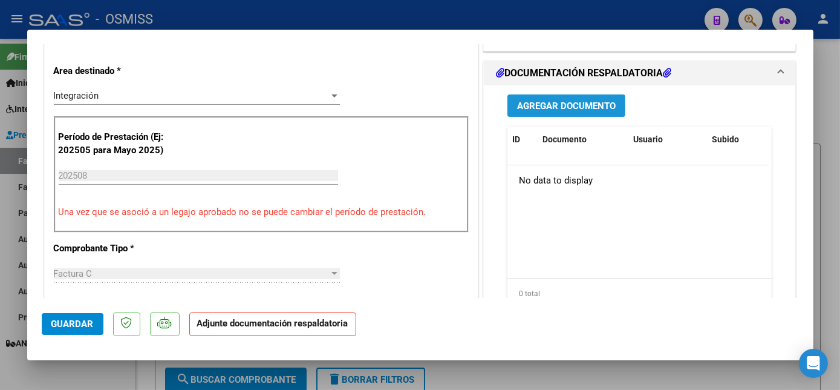
click at [590, 111] on span "Agregar Documento" at bounding box center [566, 105] width 99 height 11
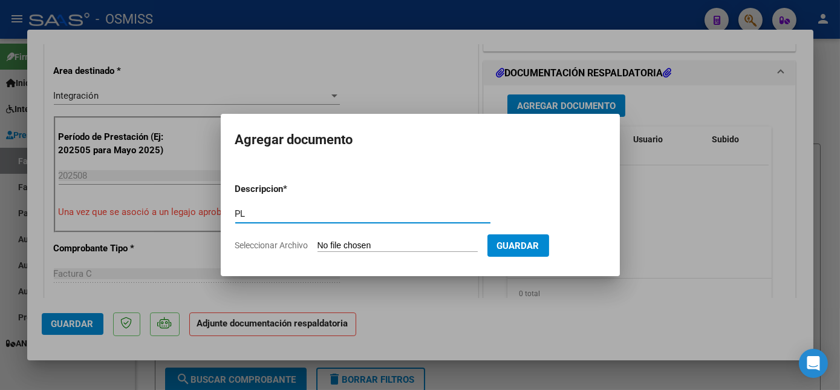
click at [318, 240] on input "Seleccionar Archivo" at bounding box center [398, 245] width 160 height 11
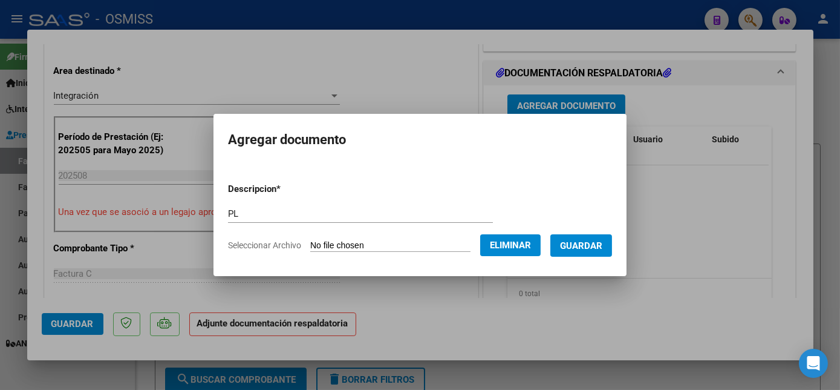
click at [572, 248] on span "Guardar" at bounding box center [581, 245] width 42 height 11
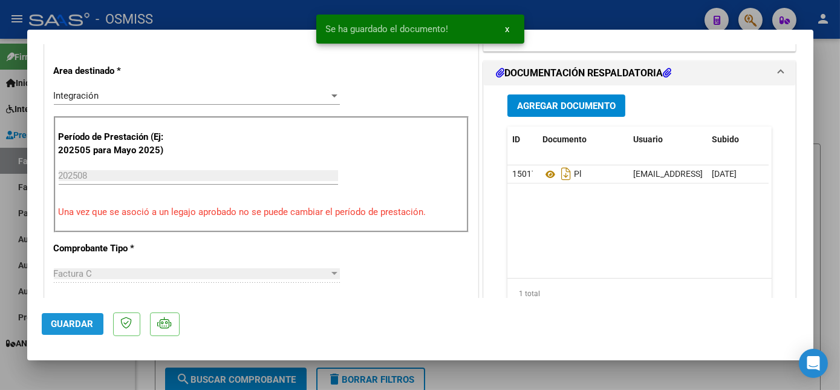
click at [63, 318] on span "Guardar" at bounding box center [72, 323] width 42 height 11
click at [93, 374] on div at bounding box center [420, 195] width 840 height 390
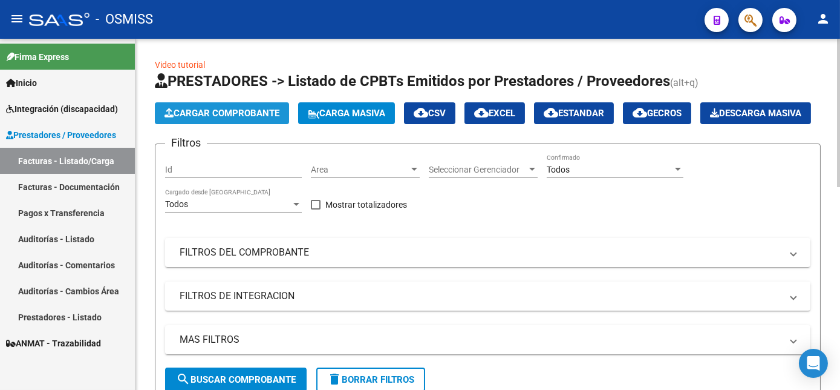
click at [248, 117] on span "Cargar Comprobante" at bounding box center [222, 113] width 115 height 11
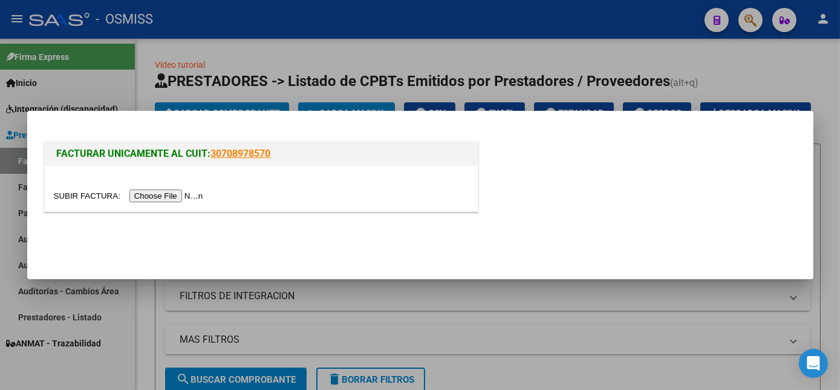
click at [158, 197] on input "file" at bounding box center [130, 195] width 153 height 13
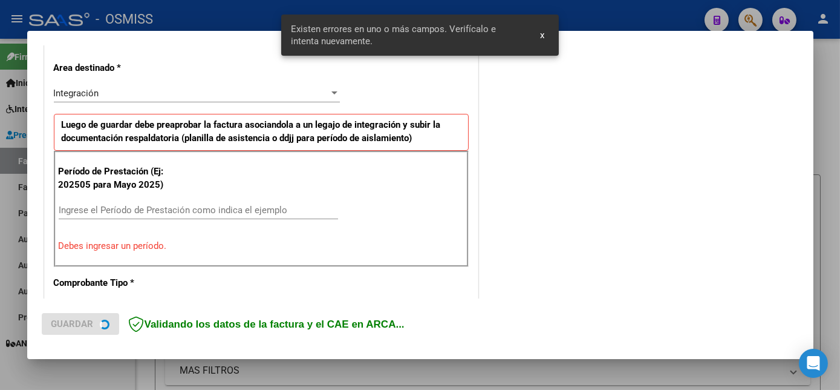
scroll to position [270, 0]
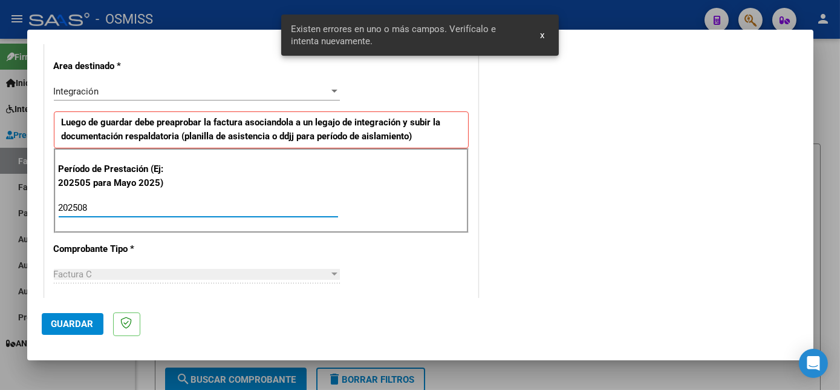
click at [71, 317] on button "Guardar" at bounding box center [73, 324] width 62 height 22
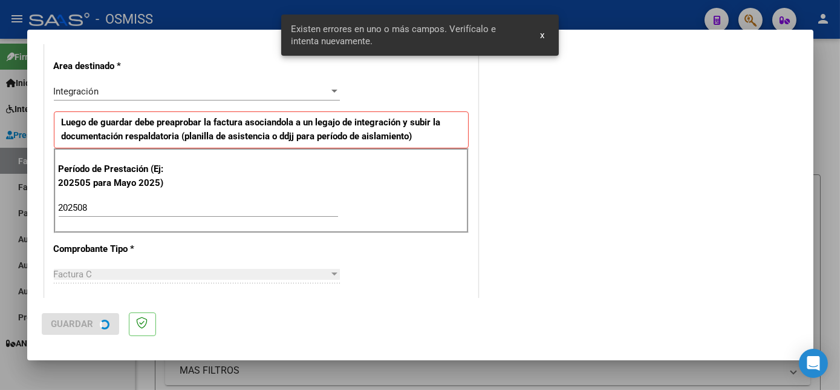
scroll to position [0, 0]
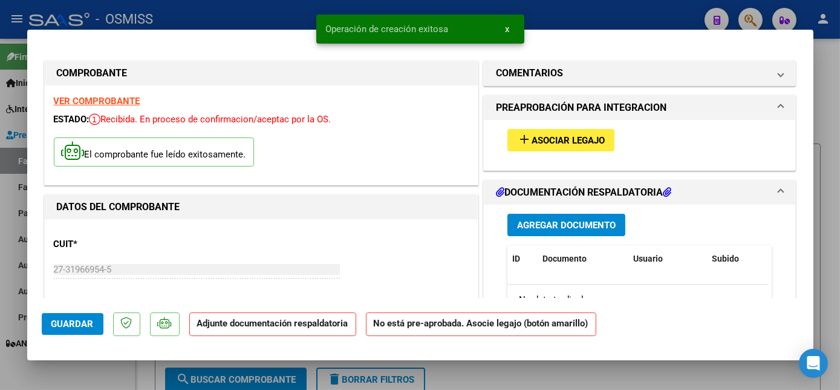
click at [551, 143] on span "Asociar Legajo" at bounding box center [568, 140] width 73 height 11
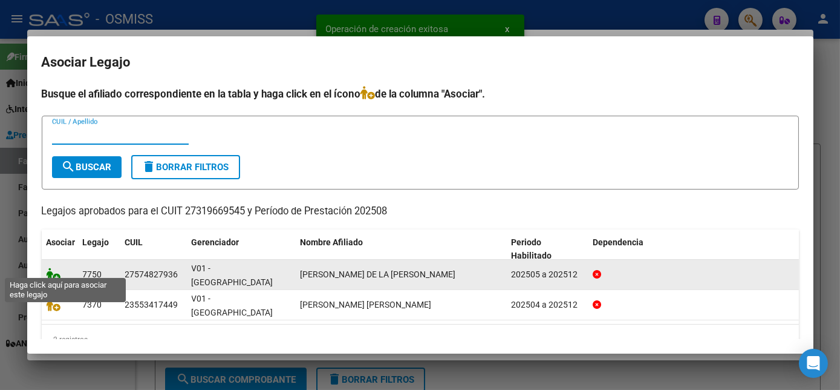
click at [50, 269] on icon at bounding box center [54, 273] width 15 height 13
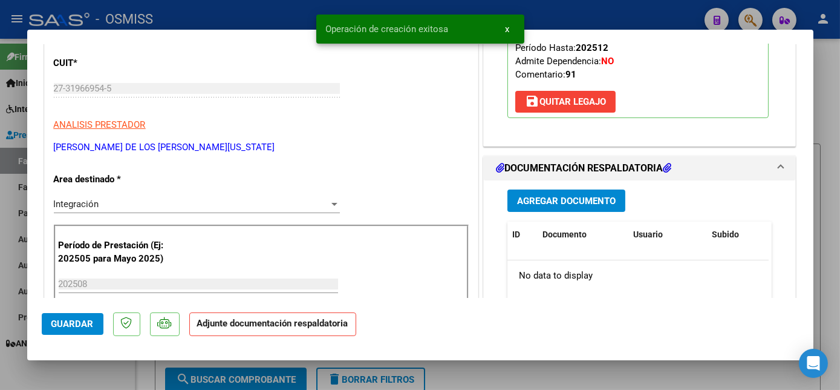
scroll to position [234, 0]
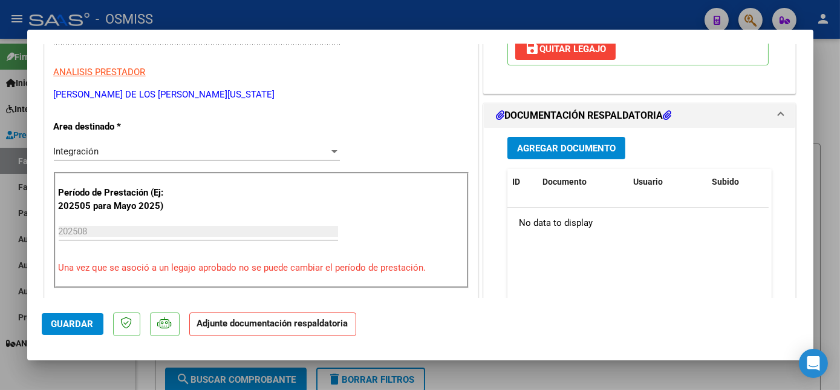
click at [589, 143] on span "Agregar Documento" at bounding box center [566, 148] width 99 height 11
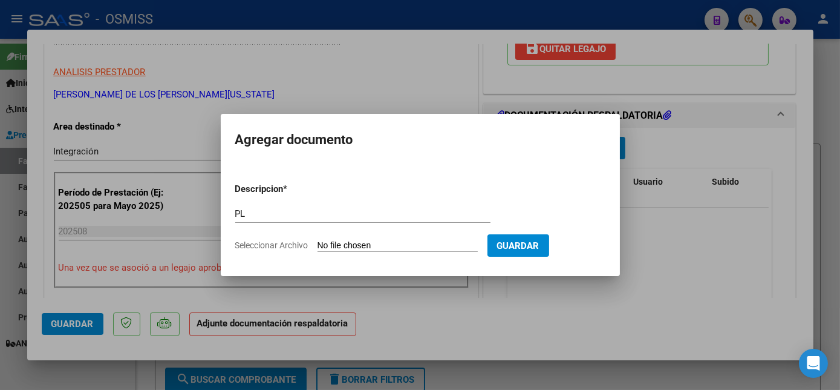
click at [318, 240] on input "Seleccionar Archivo" at bounding box center [398, 245] width 160 height 11
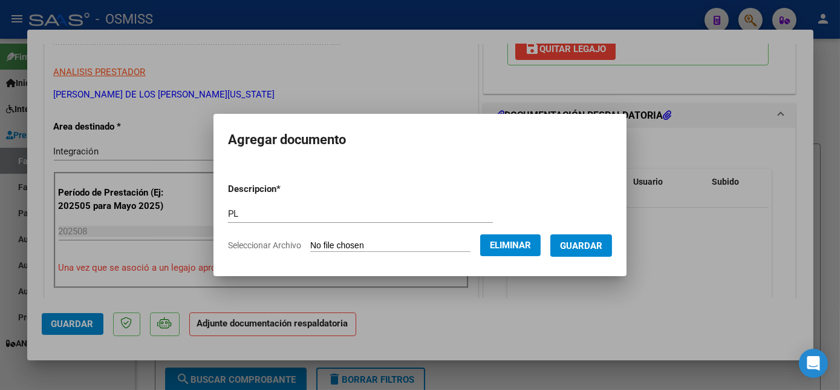
click at [587, 250] on span "Guardar" at bounding box center [581, 245] width 42 height 11
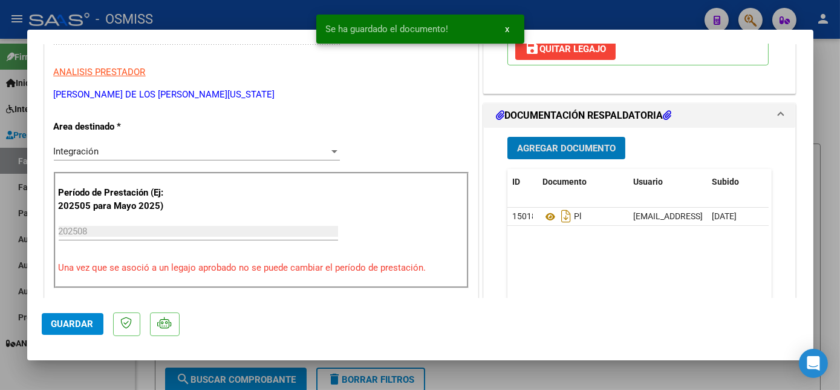
click at [94, 328] on button "Guardar" at bounding box center [73, 324] width 62 height 22
click at [125, 375] on div at bounding box center [420, 195] width 840 height 390
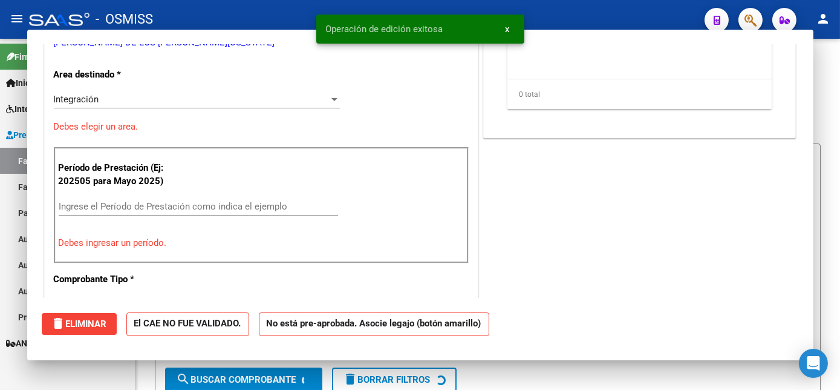
scroll to position [197, 0]
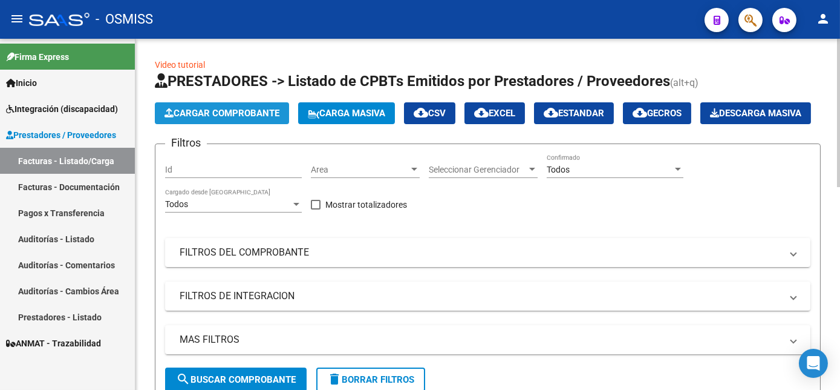
click at [255, 109] on span "Cargar Comprobante" at bounding box center [222, 113] width 115 height 11
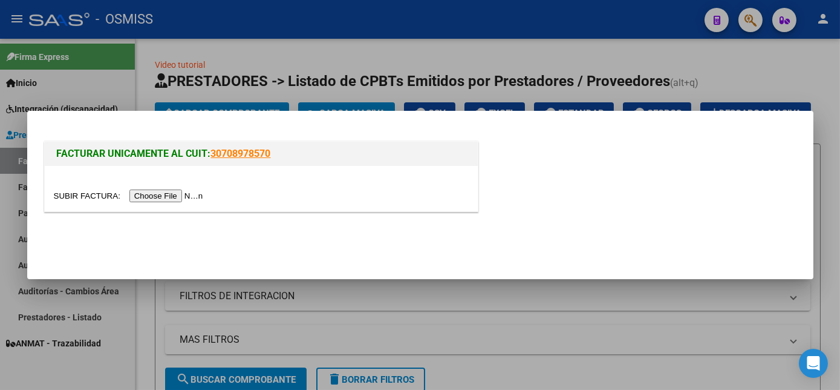
click at [172, 197] on input "file" at bounding box center [130, 195] width 153 height 13
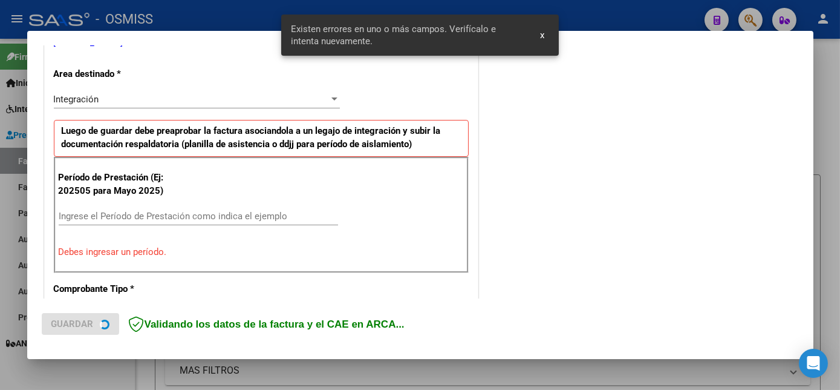
scroll to position [270, 0]
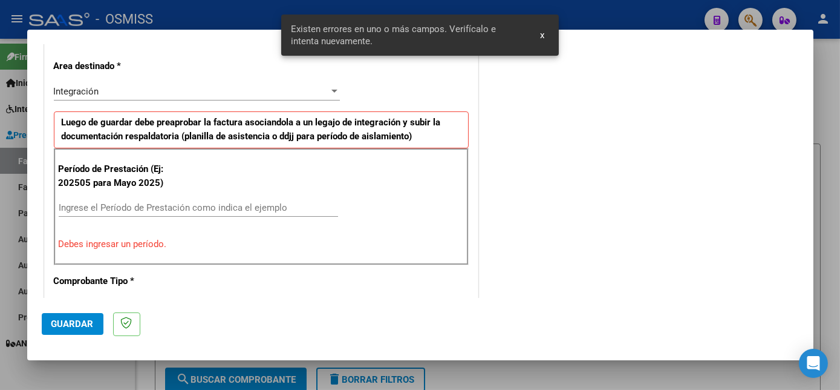
click at [170, 206] on input "Ingrese el Período de Prestación como indica el ejemplo" at bounding box center [198, 207] width 279 height 11
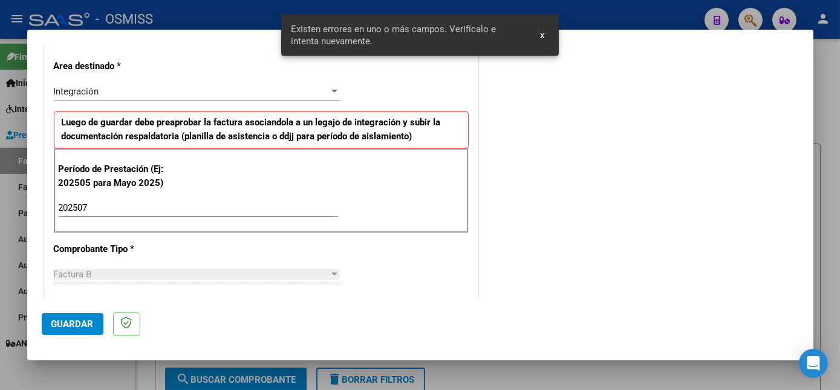
scroll to position [777, 0]
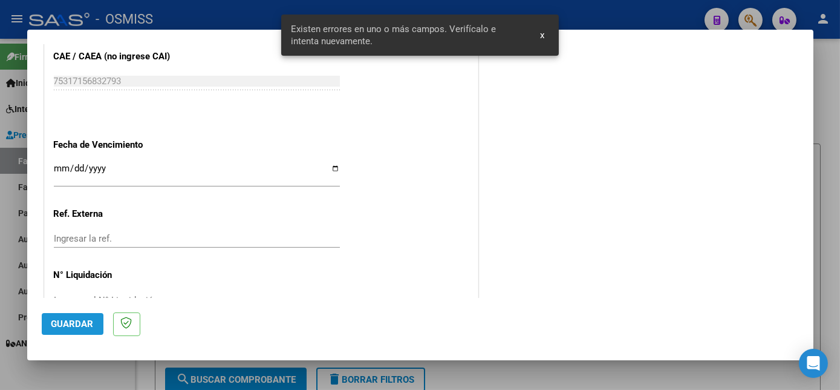
click at [80, 323] on span "Guardar" at bounding box center [72, 323] width 42 height 11
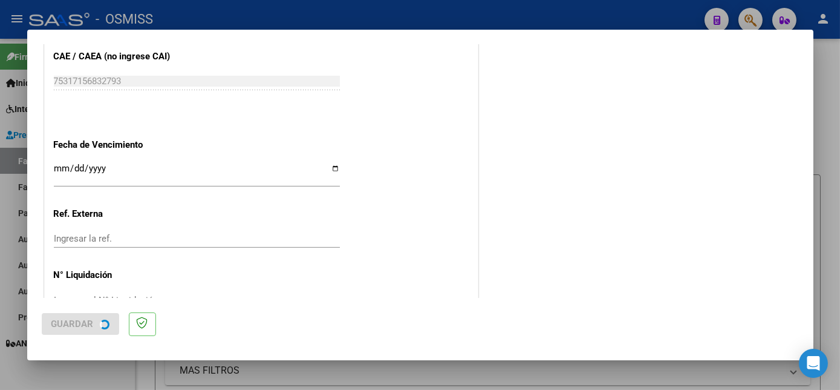
scroll to position [0, 0]
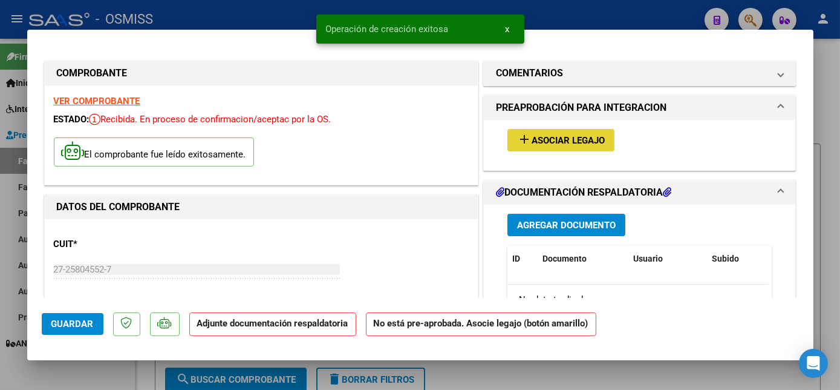
click at [532, 143] on span "Asociar Legajo" at bounding box center [568, 140] width 73 height 11
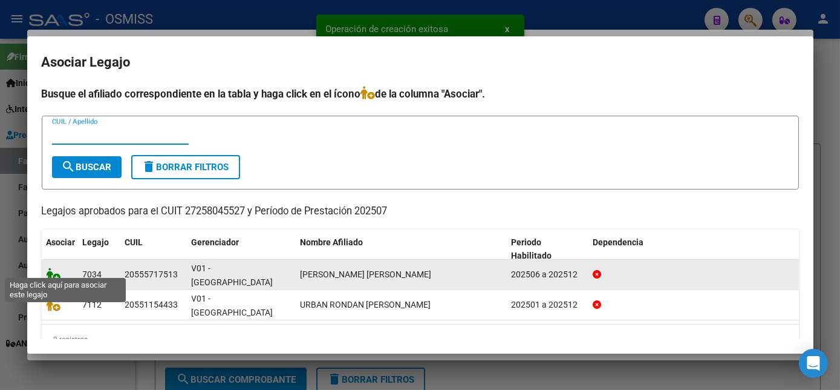
click at [54, 267] on icon at bounding box center [54, 273] width 15 height 13
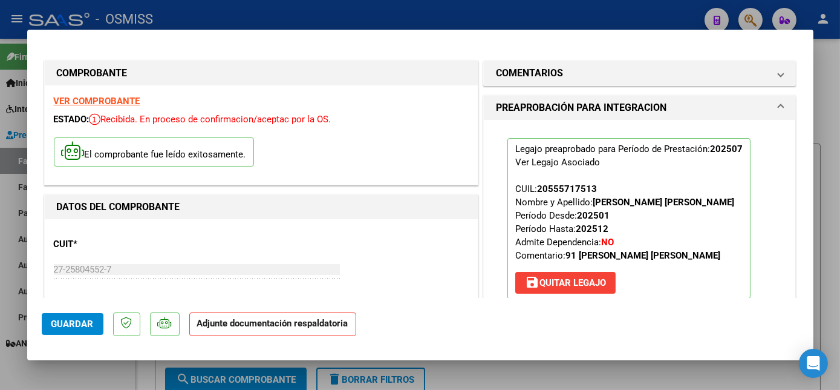
scroll to position [227, 0]
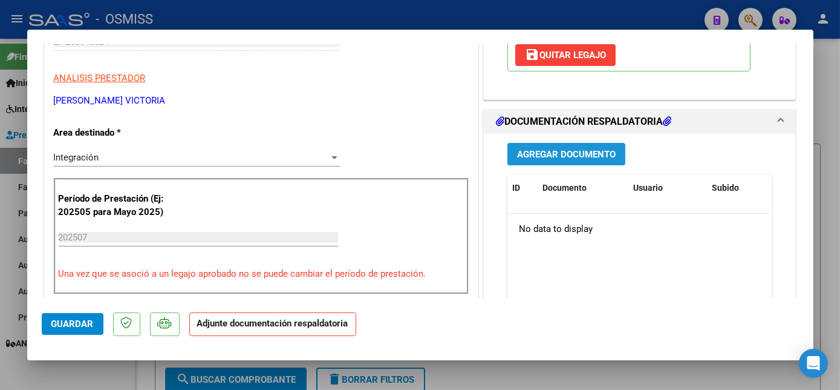
click at [598, 154] on span "Agregar Documento" at bounding box center [566, 154] width 99 height 11
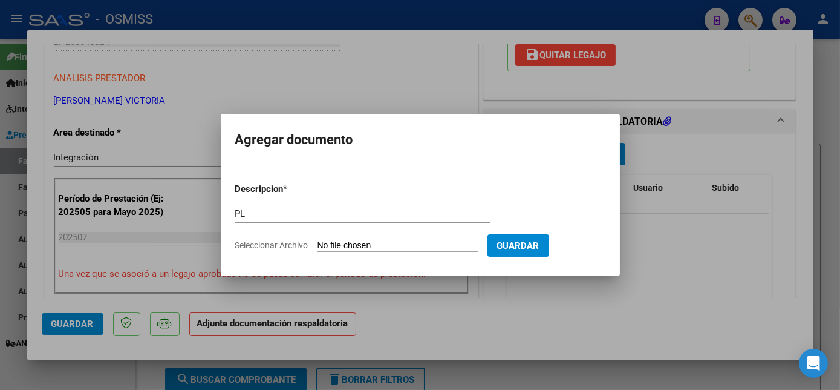
click at [318, 240] on input "Seleccionar Archivo" at bounding box center [398, 245] width 160 height 11
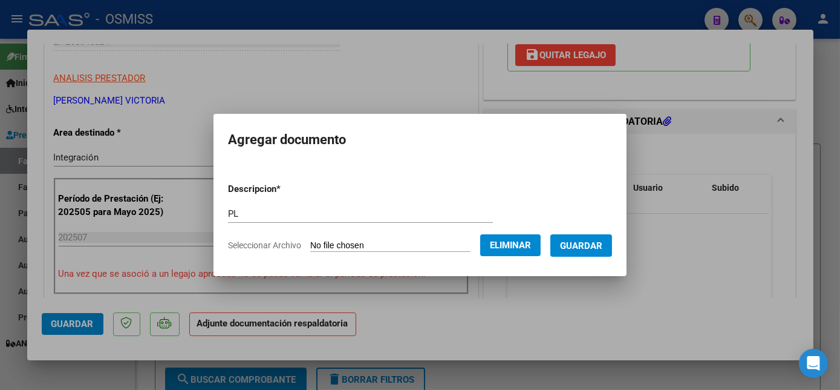
click at [593, 255] on button "Guardar" at bounding box center [581, 245] width 62 height 22
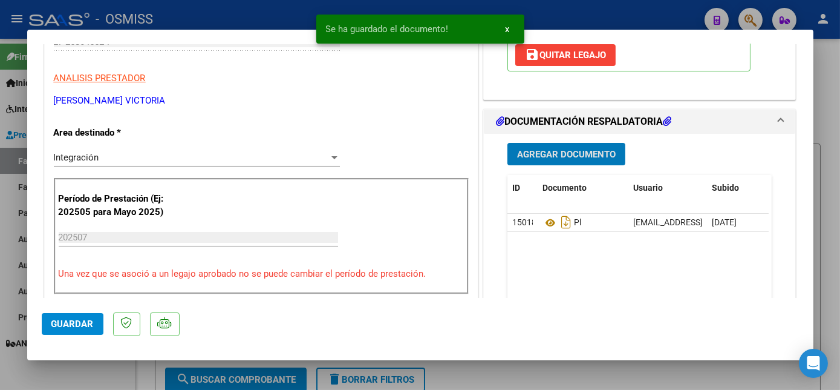
click at [87, 322] on span "Guardar" at bounding box center [72, 323] width 42 height 11
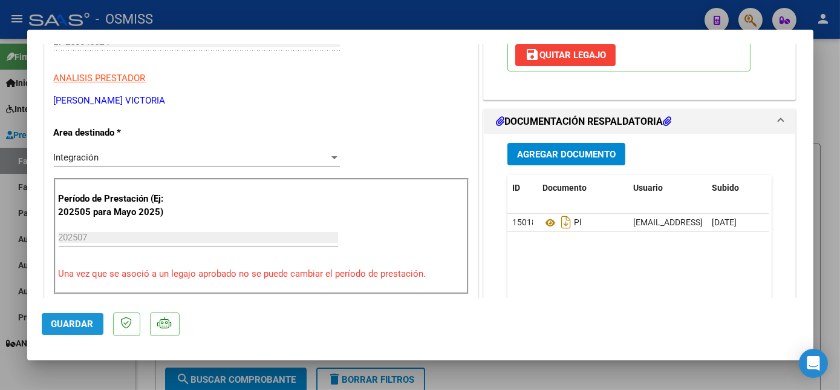
click at [56, 327] on span "Guardar" at bounding box center [72, 323] width 42 height 11
click at [87, 367] on div at bounding box center [420, 195] width 840 height 390
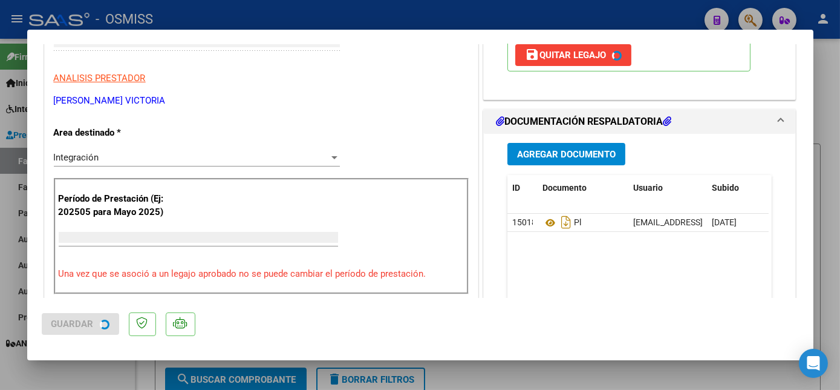
scroll to position [190, 0]
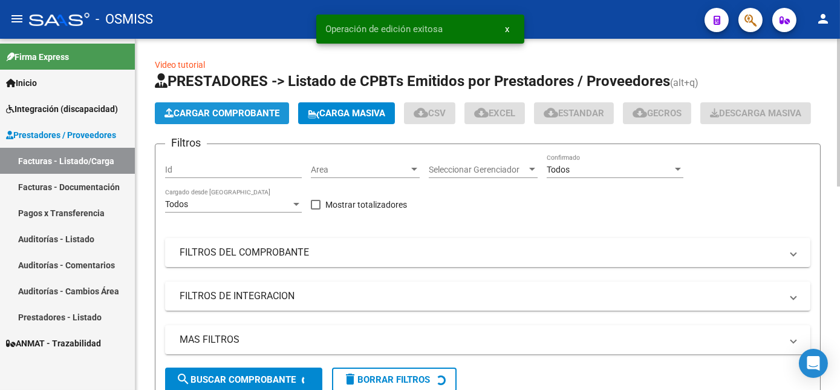
click at [220, 109] on span "Cargar Comprobante" at bounding box center [222, 113] width 115 height 11
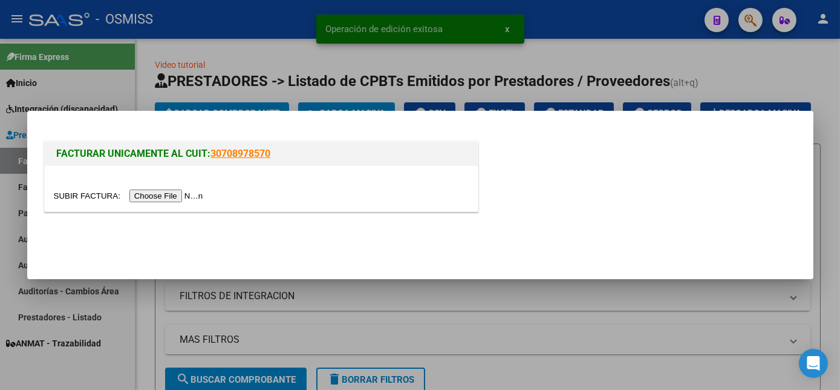
click at [160, 192] on input "file" at bounding box center [130, 195] width 153 height 13
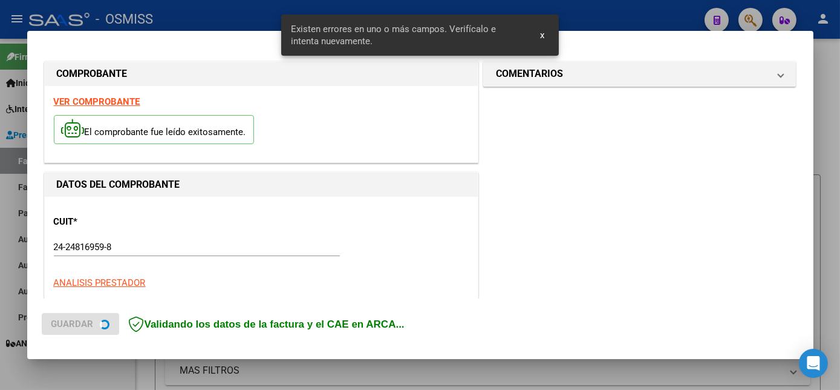
scroll to position [305, 0]
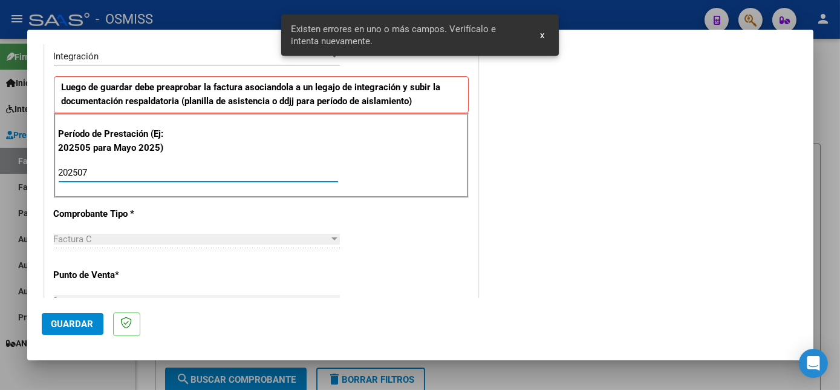
click at [83, 322] on span "Guardar" at bounding box center [72, 323] width 42 height 11
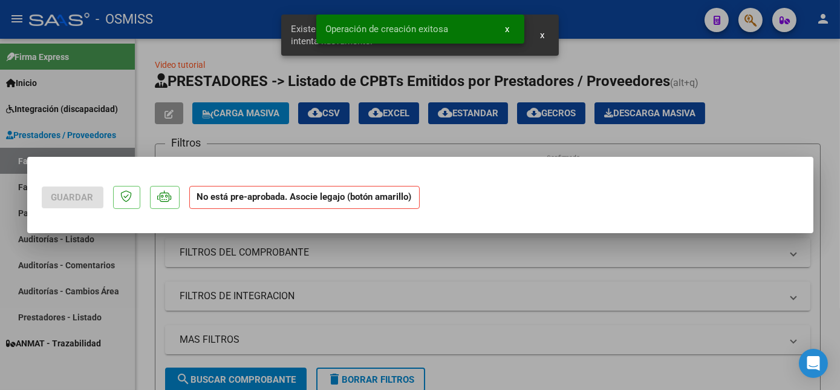
scroll to position [0, 0]
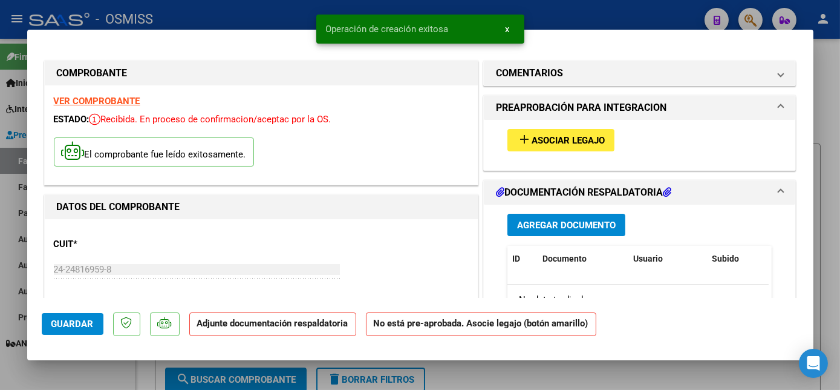
click at [600, 130] on button "add Asociar Legajo" at bounding box center [561, 140] width 107 height 22
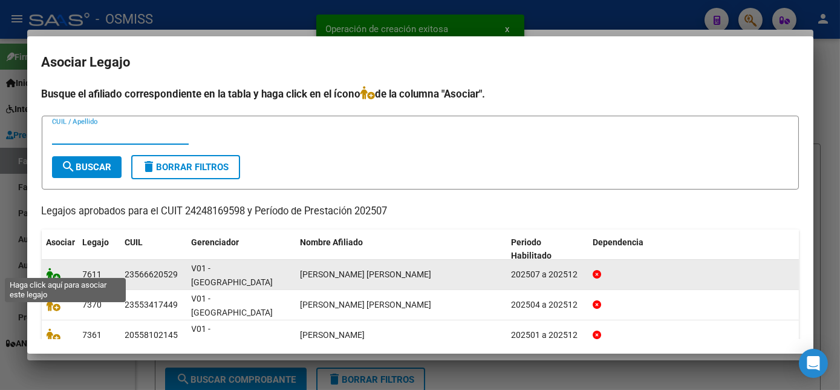
click at [50, 270] on icon at bounding box center [54, 273] width 15 height 13
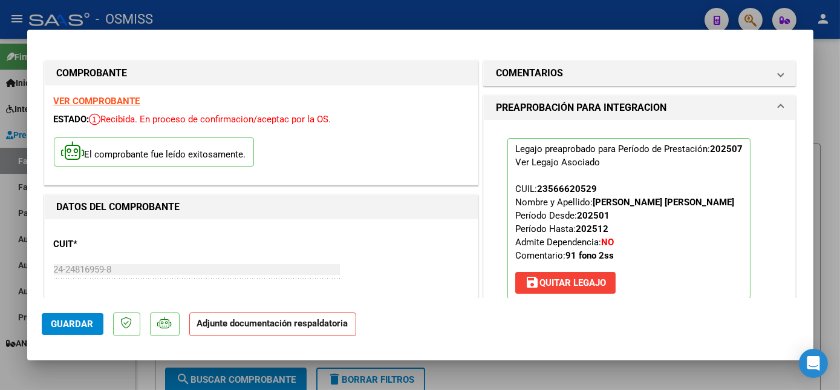
scroll to position [263, 0]
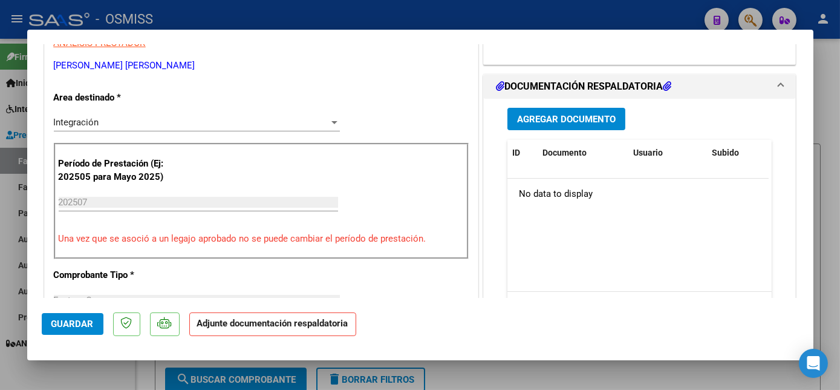
click at [570, 118] on span "Agregar Documento" at bounding box center [566, 119] width 99 height 11
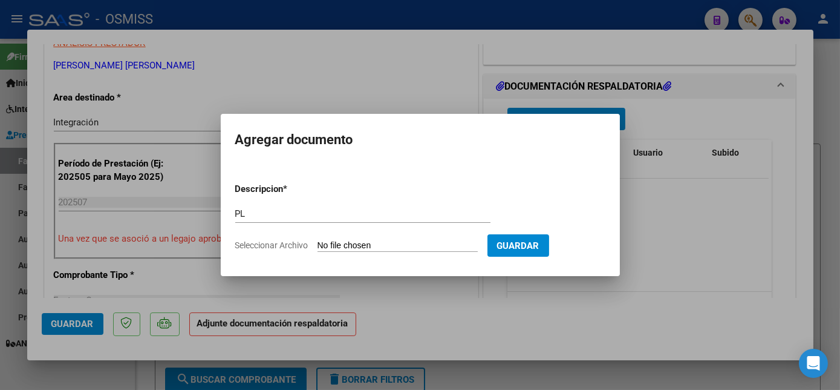
click at [318, 240] on input "Seleccionar Archivo" at bounding box center [398, 245] width 160 height 11
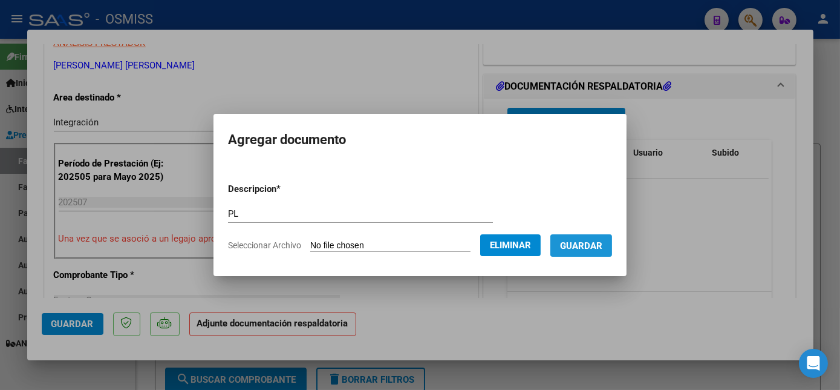
click at [589, 246] on span "Guardar" at bounding box center [581, 245] width 42 height 11
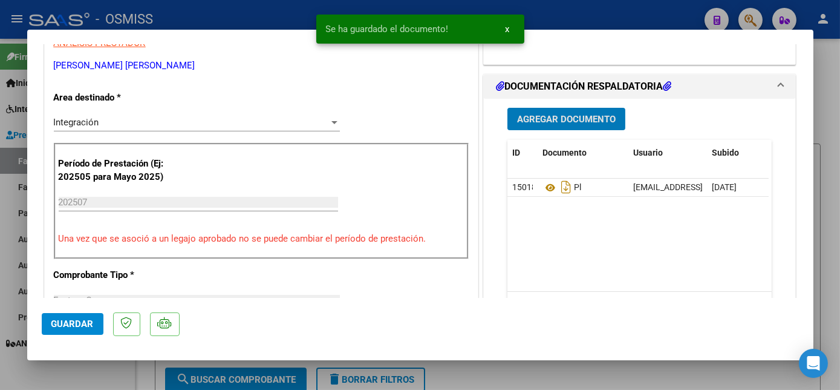
click at [82, 322] on span "Guardar" at bounding box center [72, 323] width 42 height 11
click at [98, 374] on div at bounding box center [420, 195] width 840 height 390
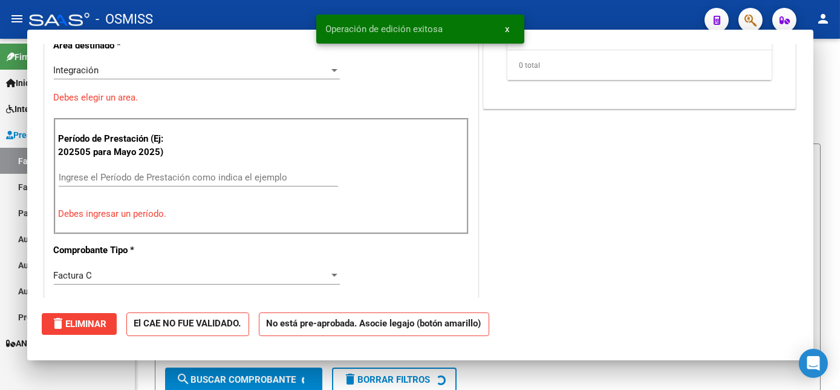
scroll to position [211, 0]
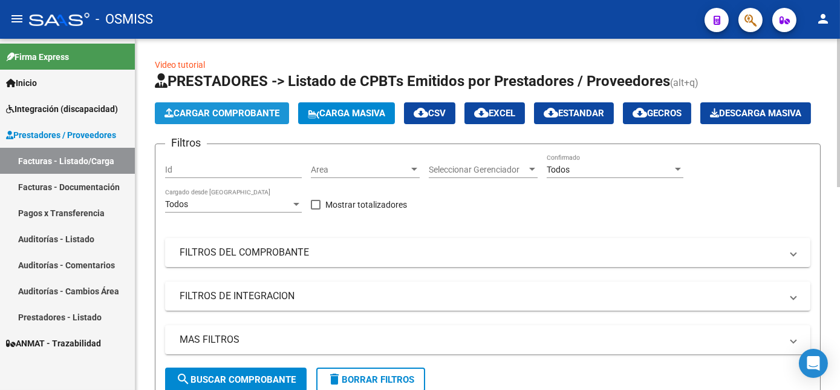
click at [224, 108] on span "Cargar Comprobante" at bounding box center [222, 113] width 115 height 11
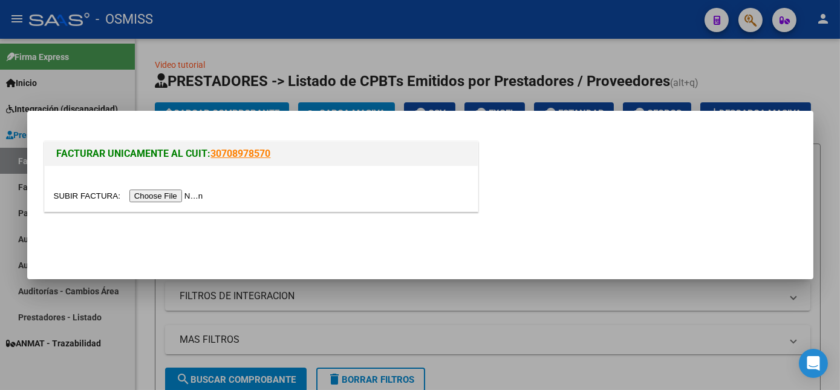
click at [166, 197] on input "file" at bounding box center [130, 195] width 153 height 13
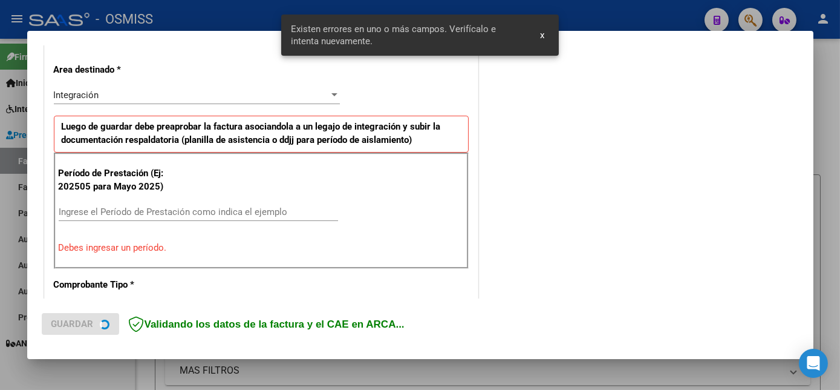
scroll to position [293, 0]
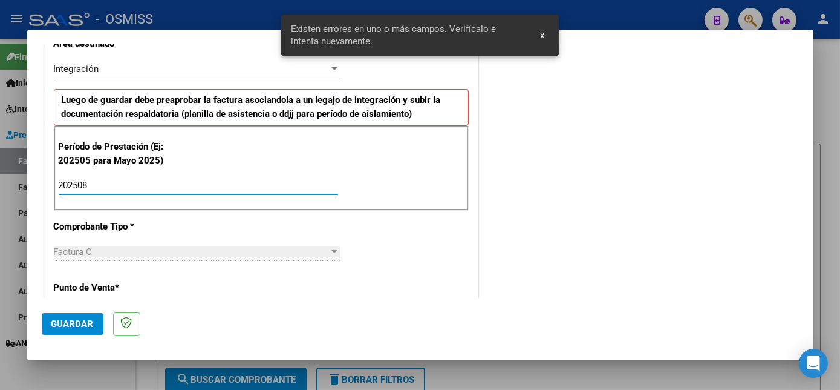
click at [85, 336] on mat-dialog-actions "Guardar" at bounding box center [420, 322] width 757 height 48
click at [79, 325] on span "Guardar" at bounding box center [72, 323] width 42 height 11
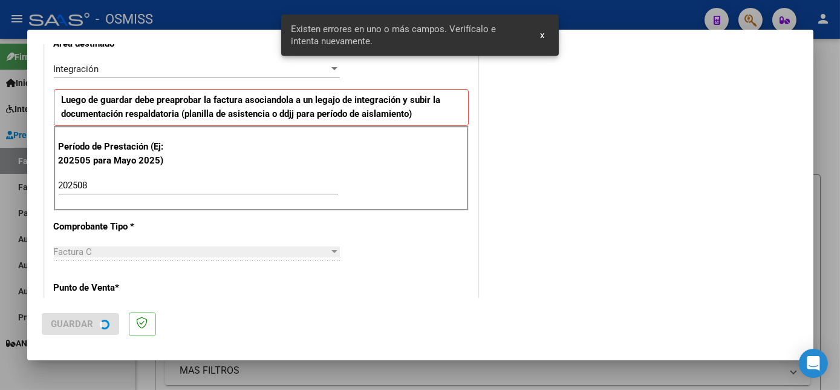
scroll to position [0, 0]
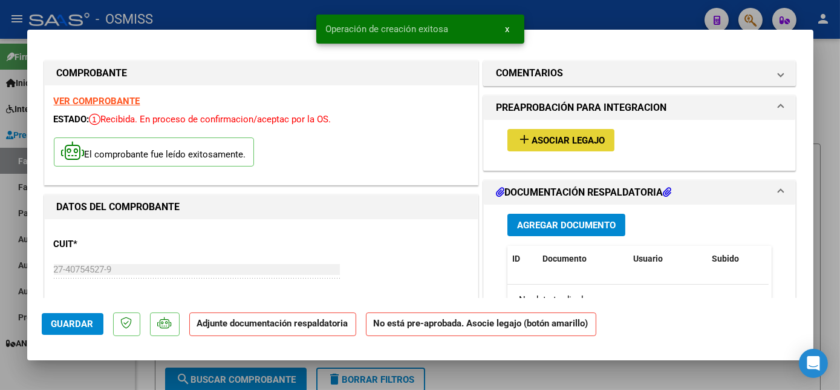
click at [520, 140] on mat-icon "add" at bounding box center [524, 139] width 15 height 15
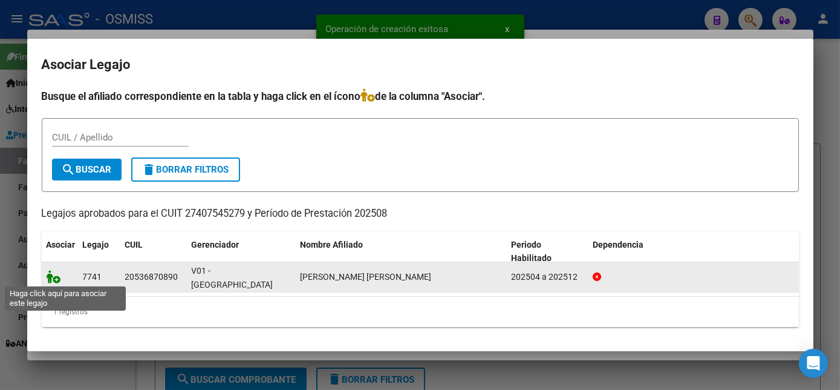
click at [51, 274] on icon at bounding box center [54, 276] width 15 height 13
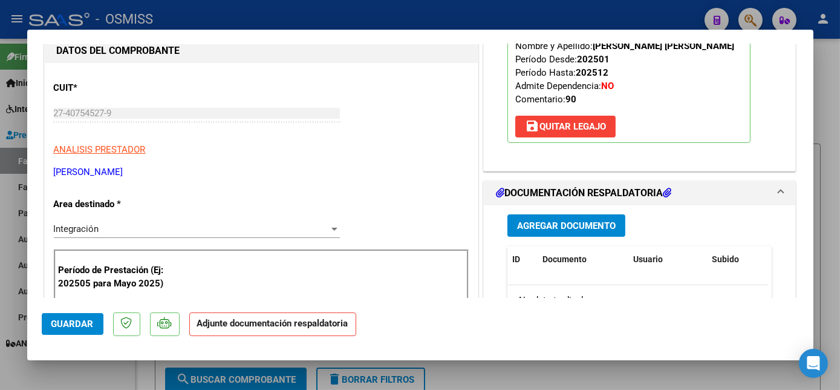
scroll to position [160, 0]
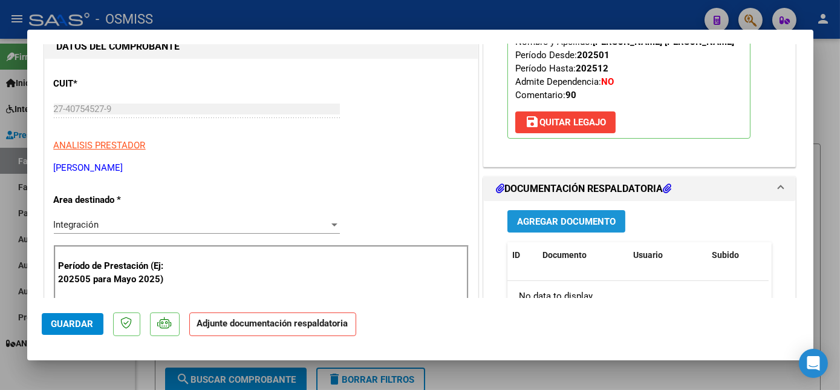
click at [602, 212] on button "Agregar Documento" at bounding box center [567, 221] width 118 height 22
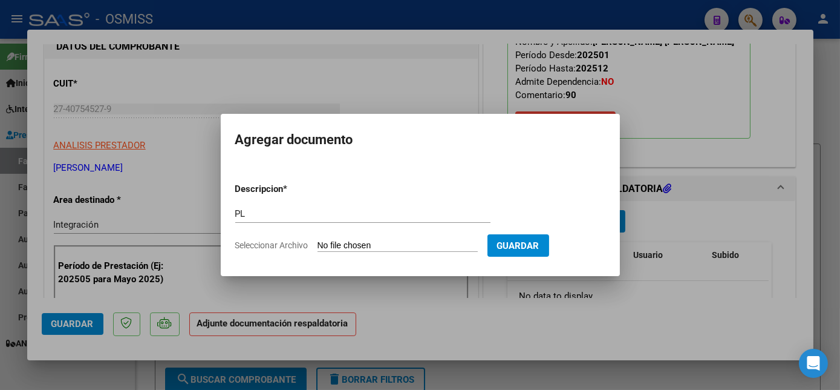
click at [318, 240] on input "Seleccionar Archivo" at bounding box center [398, 245] width 160 height 11
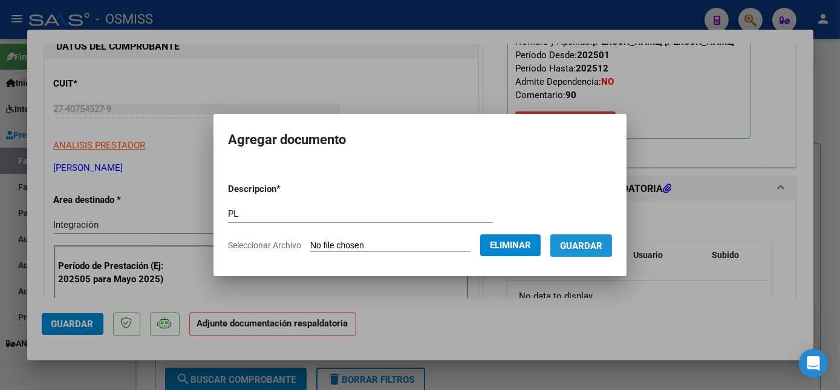
click at [582, 247] on span "Guardar" at bounding box center [581, 245] width 42 height 11
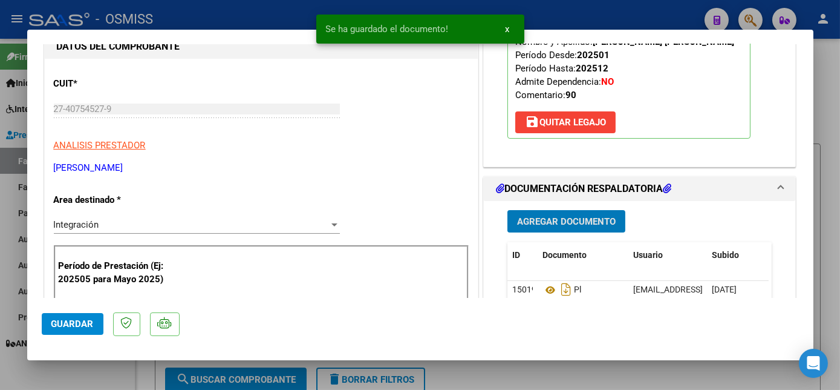
click at [85, 325] on span "Guardar" at bounding box center [72, 323] width 42 height 11
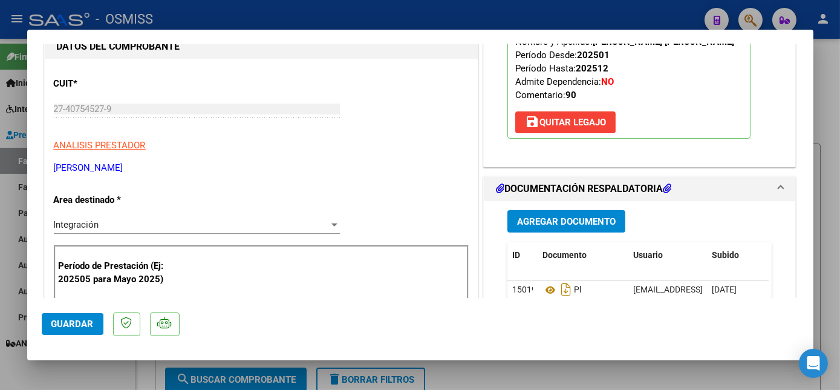
click at [66, 322] on span "Guardar" at bounding box center [72, 323] width 42 height 11
click at [93, 366] on div at bounding box center [420, 195] width 840 height 390
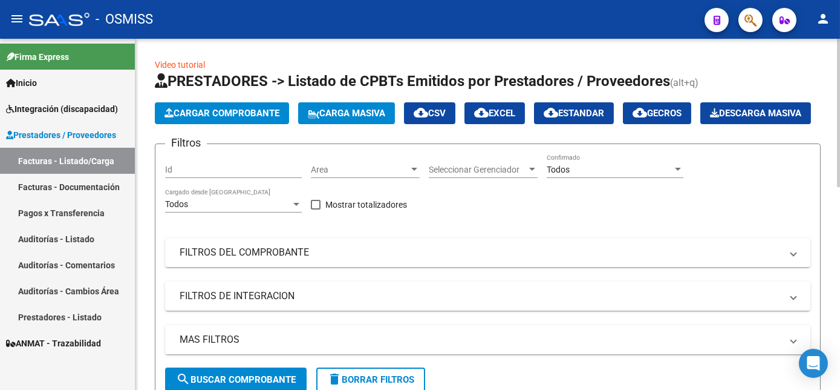
click at [259, 106] on button "Cargar Comprobante" at bounding box center [222, 113] width 134 height 22
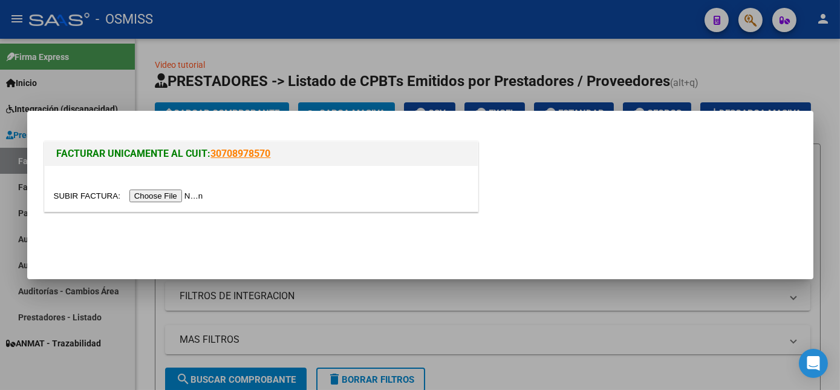
click at [175, 201] on input "file" at bounding box center [130, 195] width 153 height 13
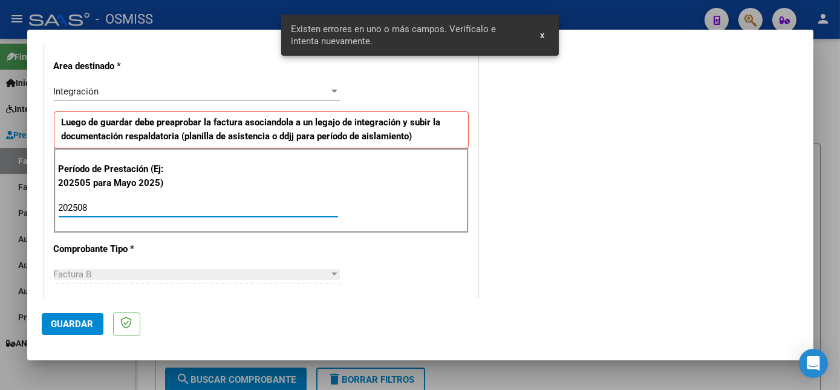
scroll to position [777, 0]
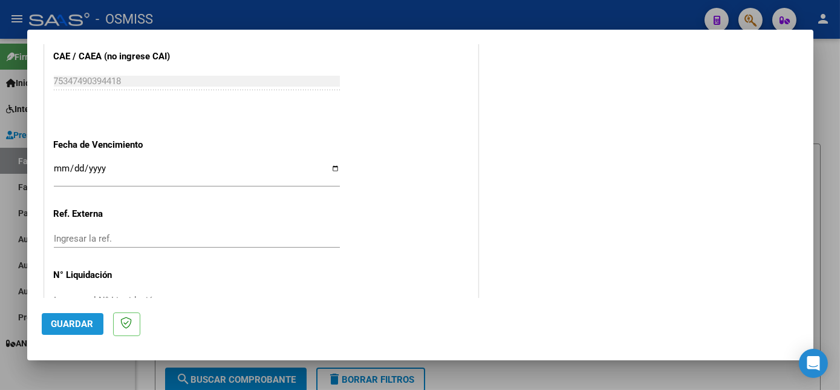
click at [83, 321] on span "Guardar" at bounding box center [72, 323] width 42 height 11
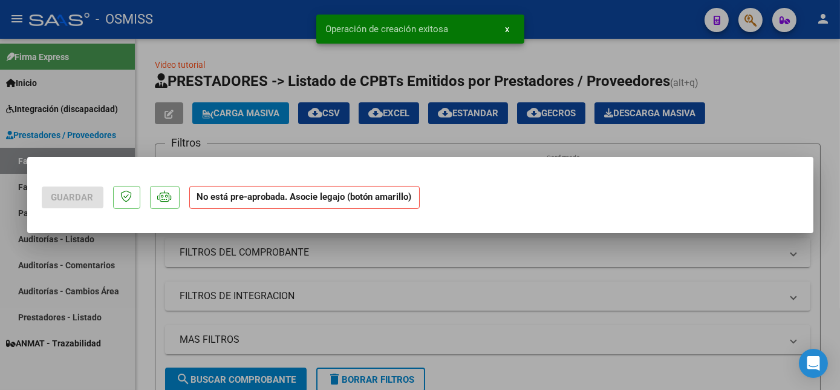
scroll to position [0, 0]
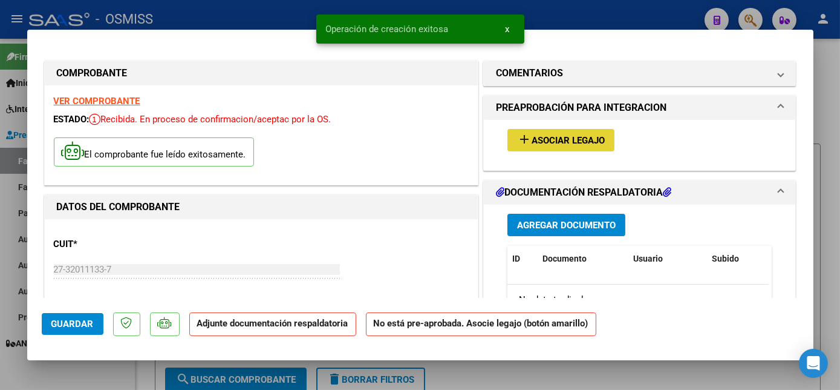
click at [588, 139] on span "Asociar Legajo" at bounding box center [568, 140] width 73 height 11
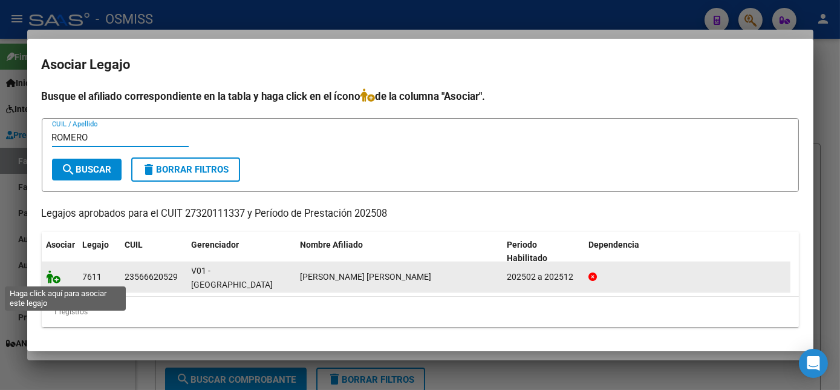
click at [52, 277] on icon at bounding box center [54, 276] width 15 height 13
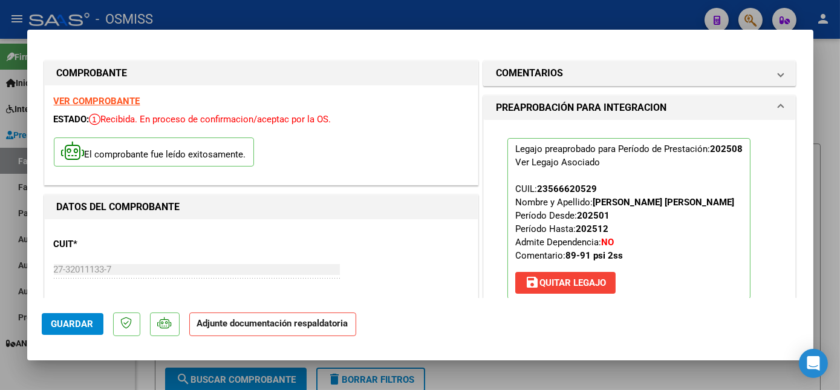
scroll to position [212, 0]
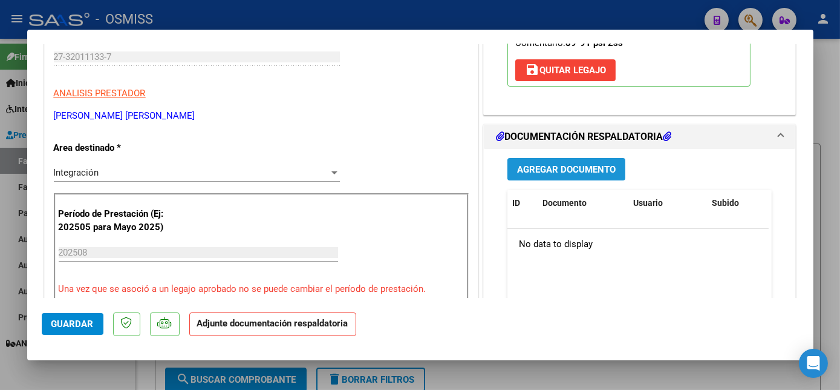
click at [545, 164] on span "Agregar Documento" at bounding box center [566, 169] width 99 height 11
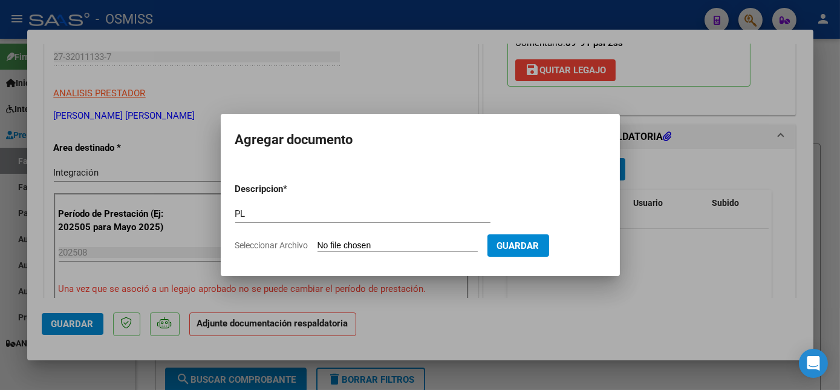
click at [318, 240] on input "Seleccionar Archivo" at bounding box center [398, 245] width 160 height 11
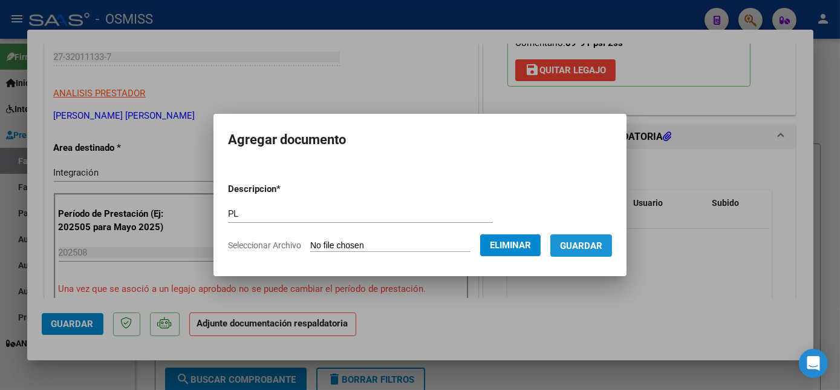
click at [594, 247] on span "Guardar" at bounding box center [581, 245] width 42 height 11
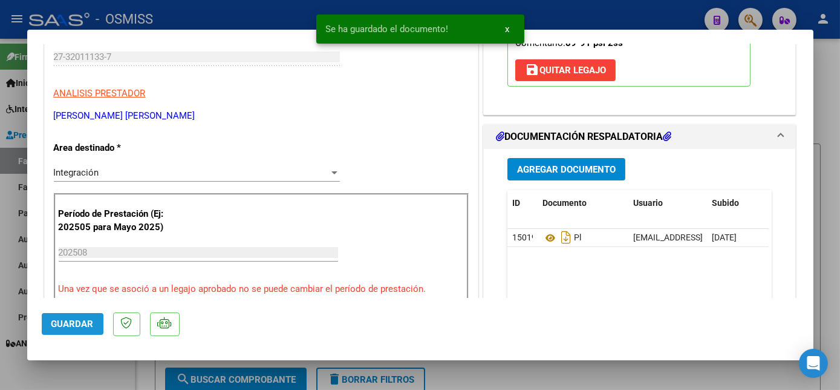
click at [76, 323] on span "Guardar" at bounding box center [72, 323] width 42 height 11
click at [114, 368] on div at bounding box center [420, 195] width 840 height 390
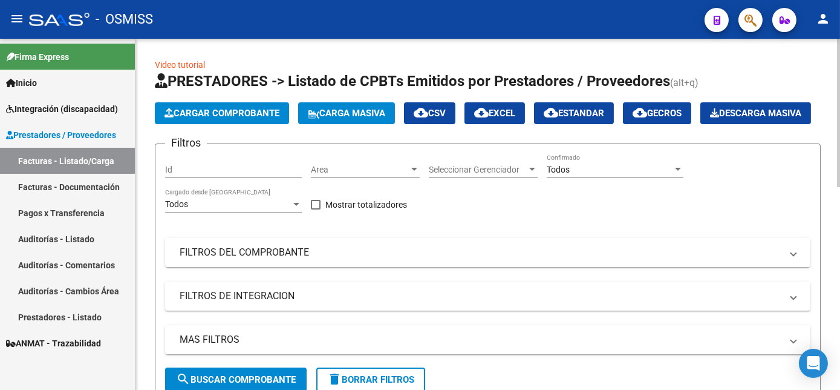
click at [229, 106] on button "Cargar Comprobante" at bounding box center [222, 113] width 134 height 22
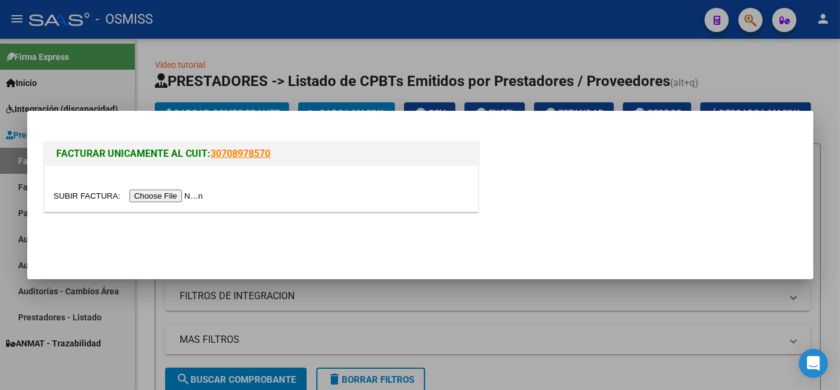
click at [171, 197] on input "file" at bounding box center [130, 195] width 153 height 13
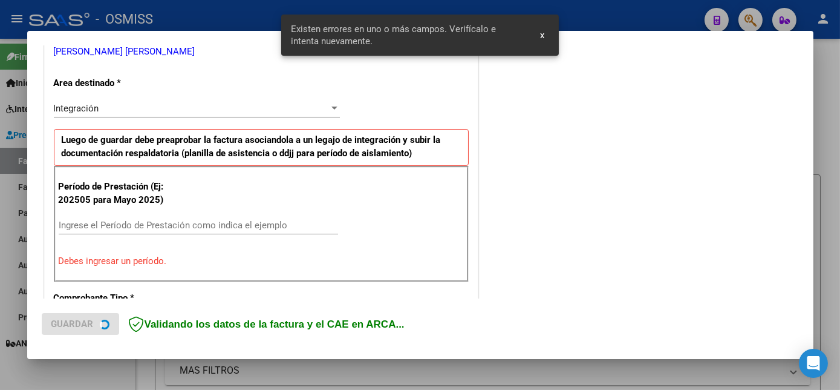
scroll to position [270, 0]
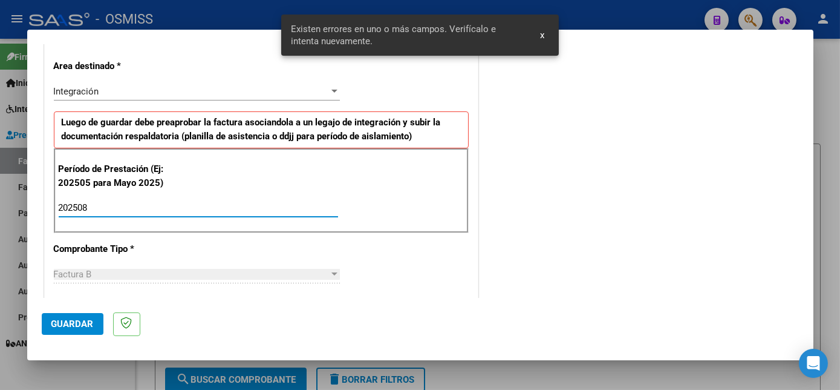
click at [76, 328] on span "Guardar" at bounding box center [72, 323] width 42 height 11
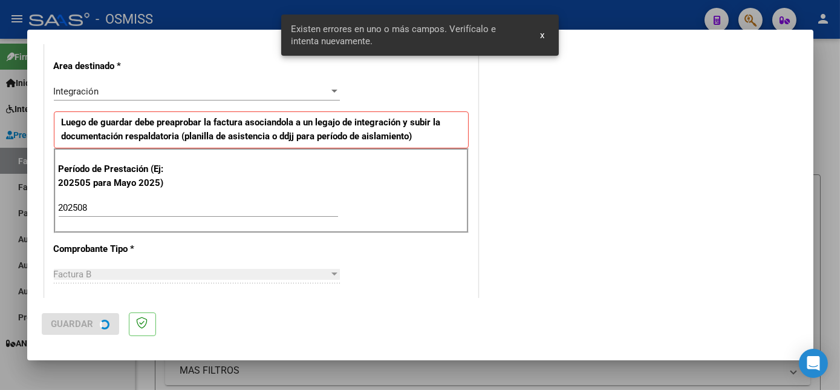
scroll to position [0, 0]
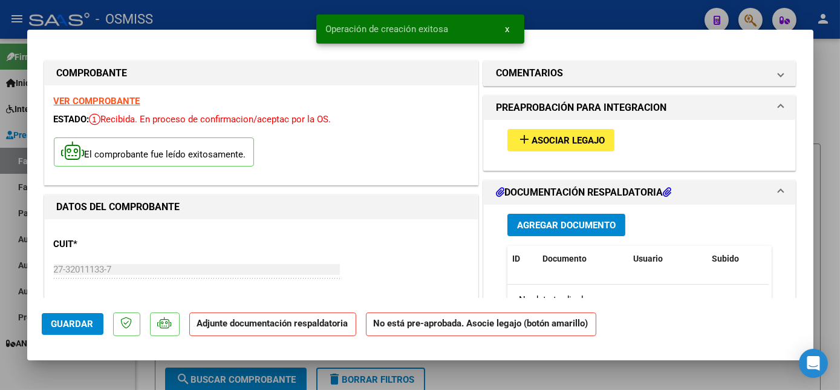
click at [589, 129] on button "add Asociar Legajo" at bounding box center [561, 140] width 107 height 22
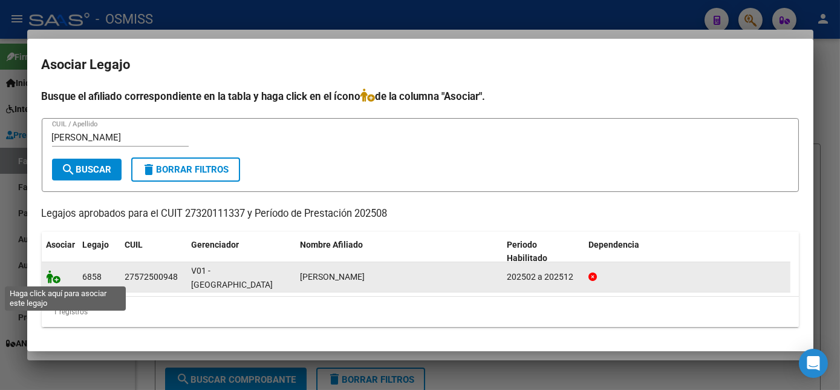
click at [53, 276] on icon at bounding box center [54, 276] width 15 height 13
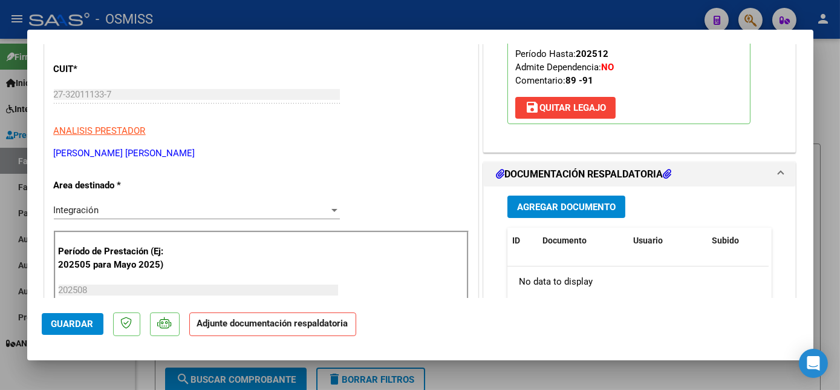
scroll to position [204, 0]
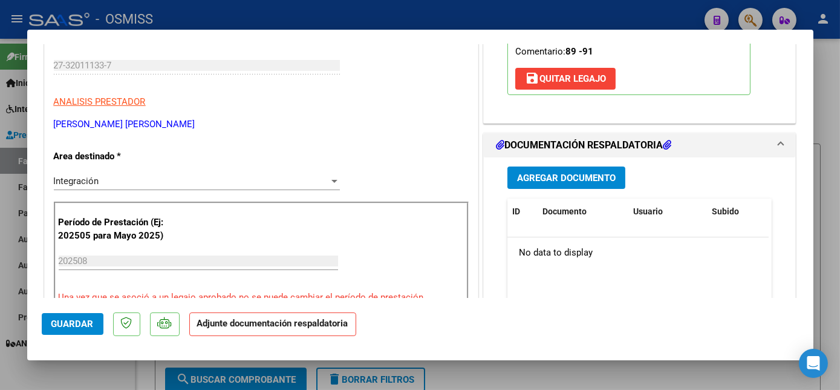
click at [606, 166] on button "Agregar Documento" at bounding box center [567, 177] width 118 height 22
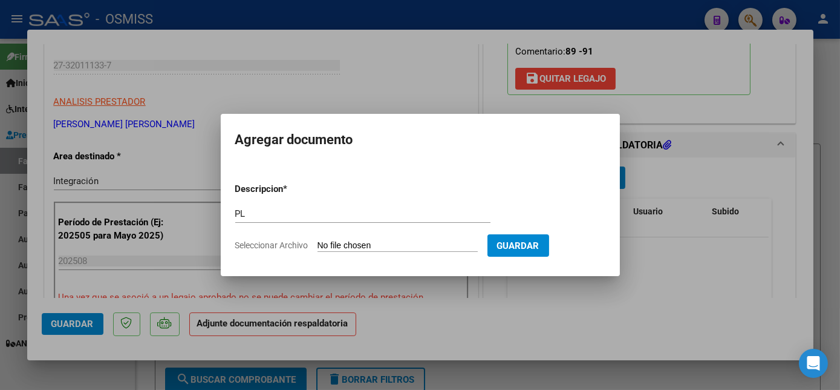
click at [318, 240] on input "Seleccionar Archivo" at bounding box center [398, 245] width 160 height 11
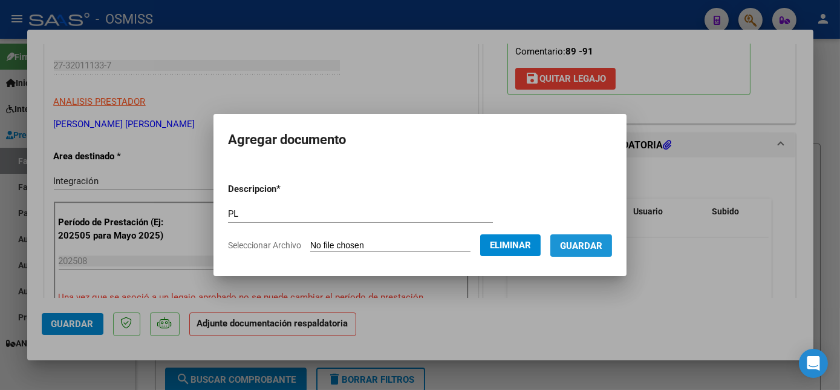
click at [573, 242] on span "Guardar" at bounding box center [581, 245] width 42 height 11
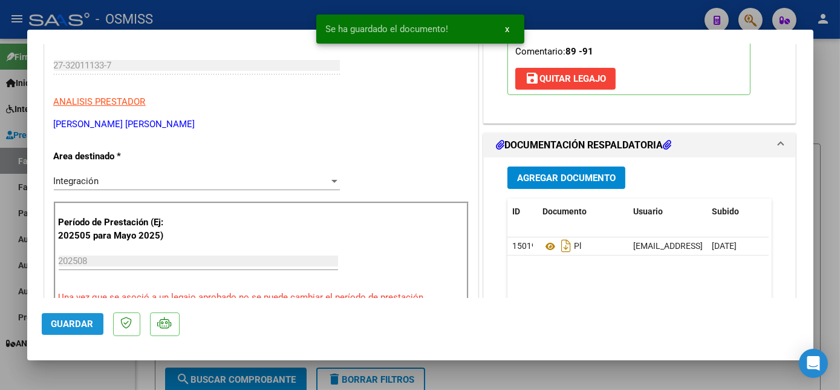
click at [83, 321] on span "Guardar" at bounding box center [72, 323] width 42 height 11
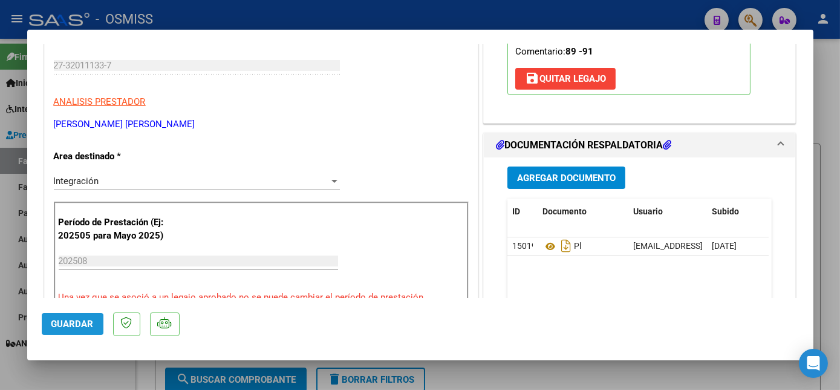
click at [86, 324] on span "Guardar" at bounding box center [72, 323] width 42 height 11
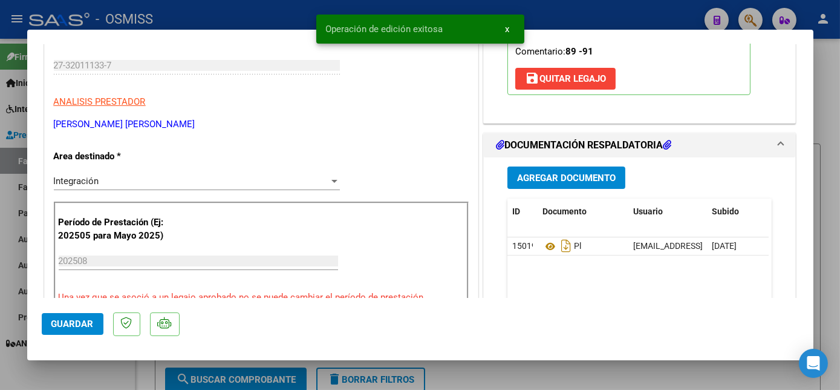
click at [100, 369] on div at bounding box center [420, 195] width 840 height 390
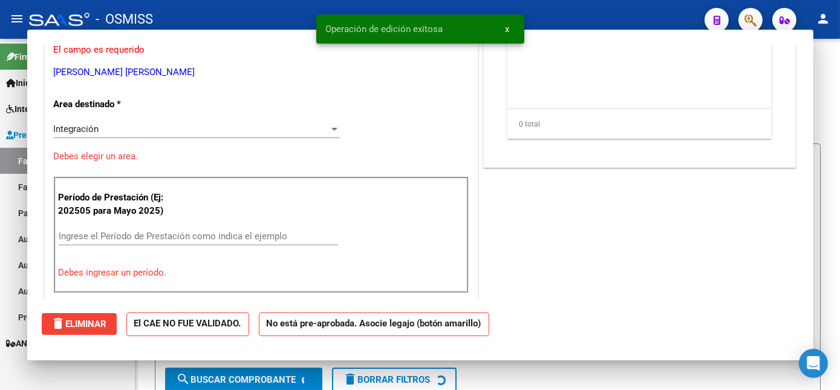
scroll to position [168, 0]
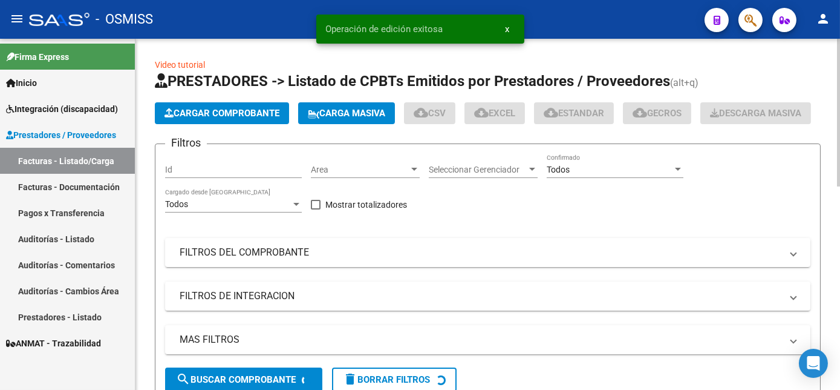
click at [213, 106] on button "Cargar Comprobante" at bounding box center [222, 113] width 134 height 22
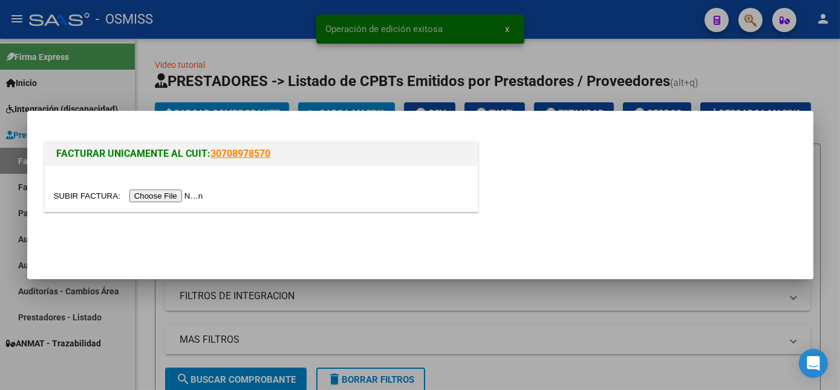
click at [158, 197] on input "file" at bounding box center [130, 195] width 153 height 13
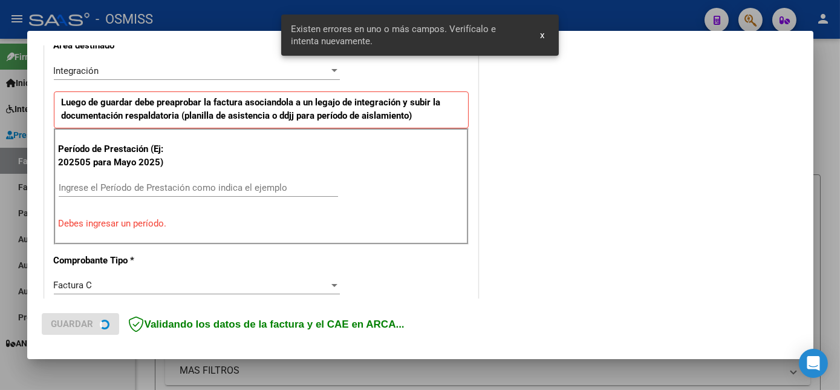
scroll to position [293, 0]
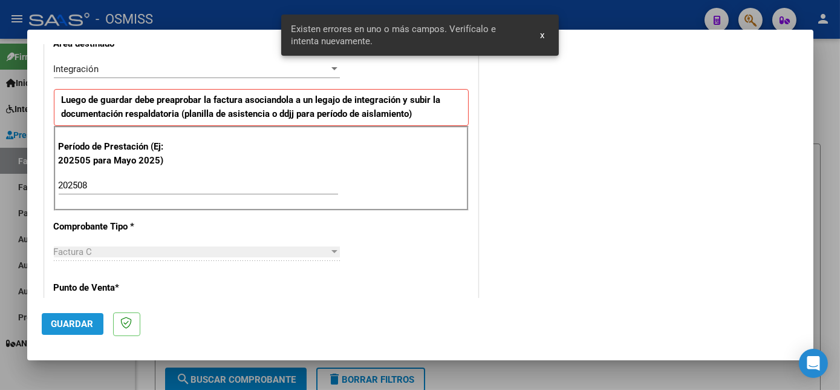
click at [80, 325] on span "Guardar" at bounding box center [72, 323] width 42 height 11
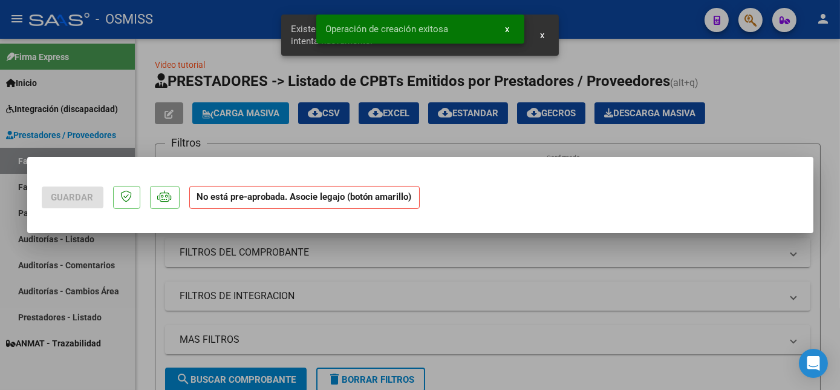
scroll to position [0, 0]
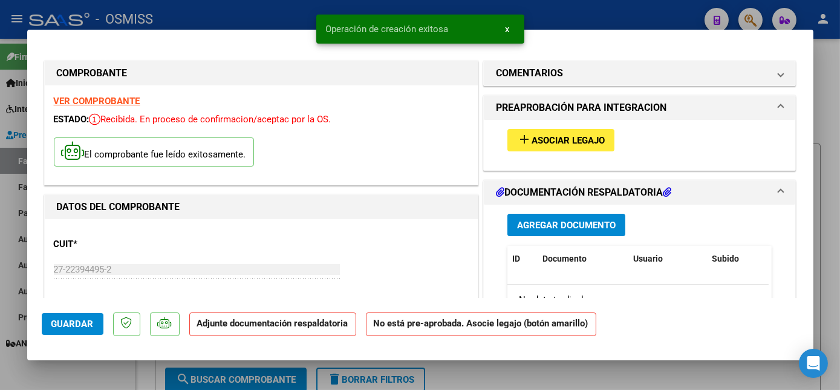
click at [805, 215] on mat-dialog-content "COMPROBANTE VER COMPROBANTE ESTADO: Recibida. En proceso de confirmacion/acepta…" at bounding box center [420, 170] width 786 height 253
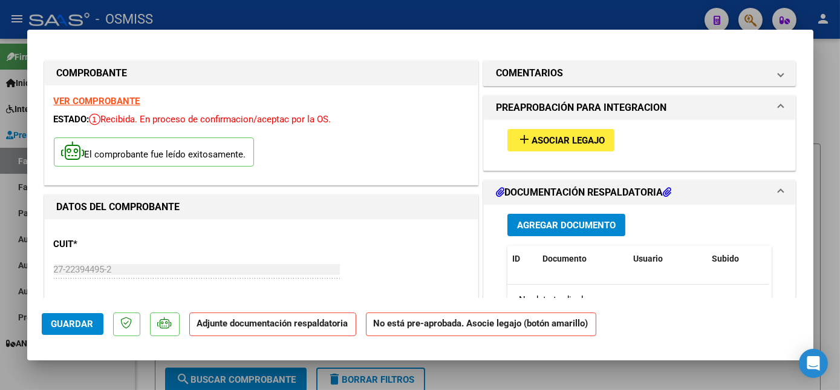
click at [589, 135] on span "Asociar Legajo" at bounding box center [568, 140] width 73 height 11
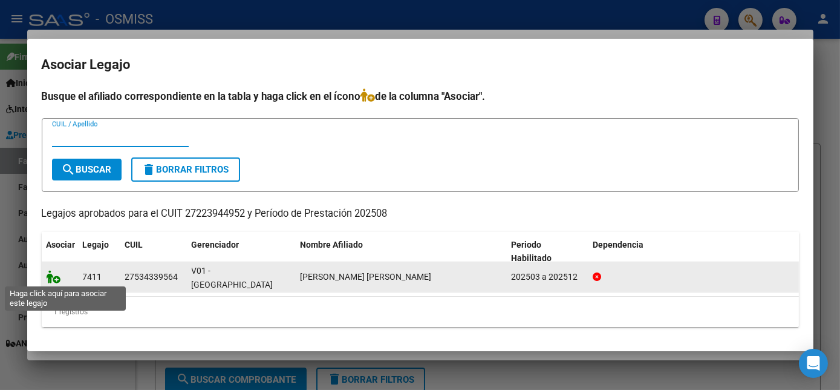
click at [51, 278] on icon at bounding box center [54, 276] width 15 height 13
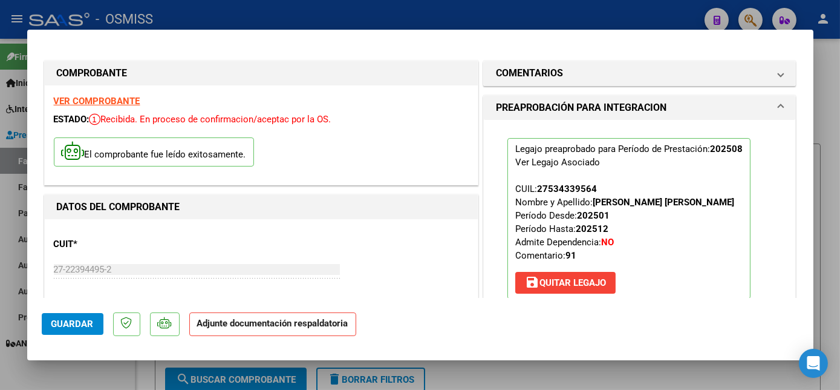
scroll to position [179, 0]
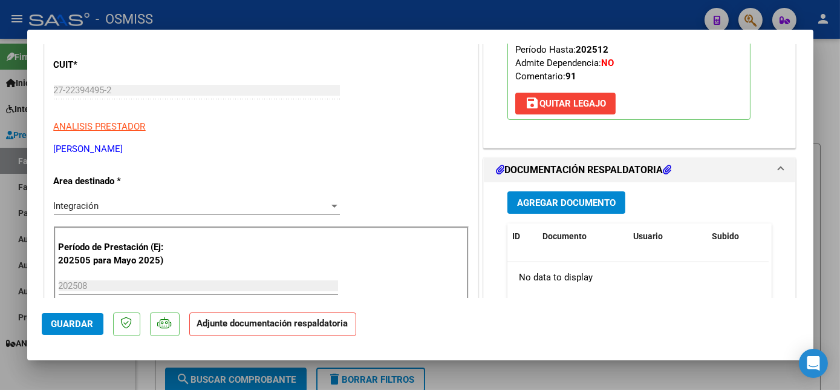
click at [590, 200] on span "Agregar Documento" at bounding box center [566, 202] width 99 height 11
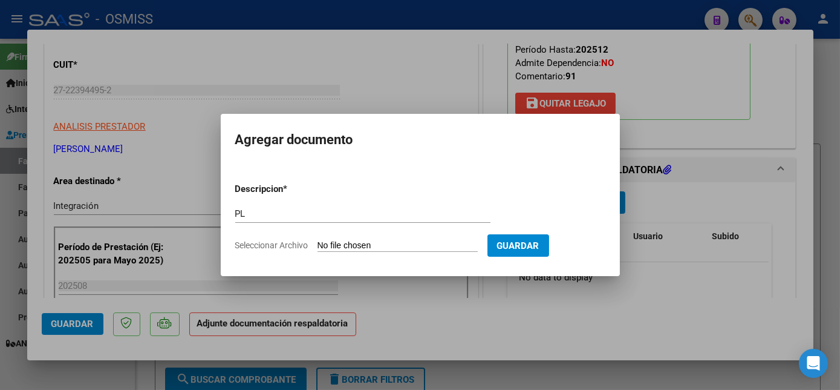
click at [318, 240] on input "Seleccionar Archivo" at bounding box center [398, 245] width 160 height 11
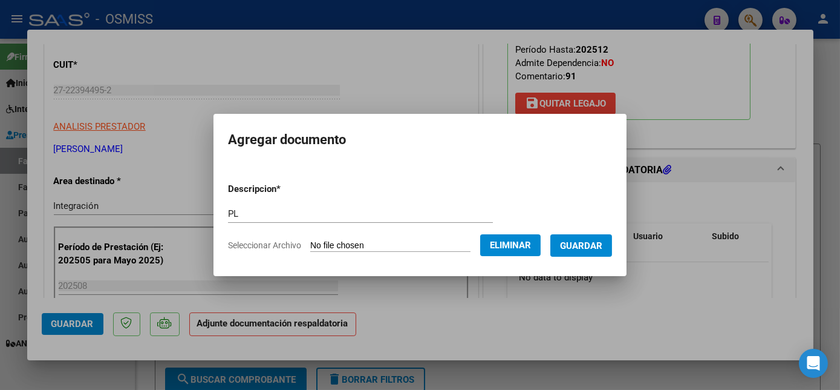
click at [588, 241] on span "Guardar" at bounding box center [581, 245] width 42 height 11
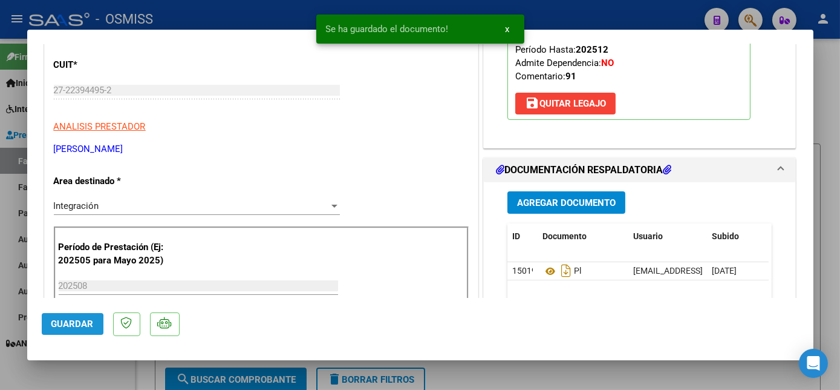
click at [53, 324] on span "Guardar" at bounding box center [72, 323] width 42 height 11
click at [94, 359] on div at bounding box center [420, 195] width 840 height 390
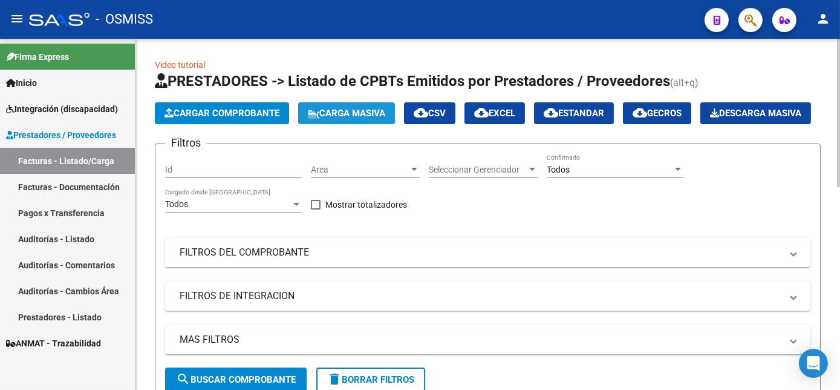
click at [346, 116] on span "Carga Masiva" at bounding box center [346, 113] width 77 height 11
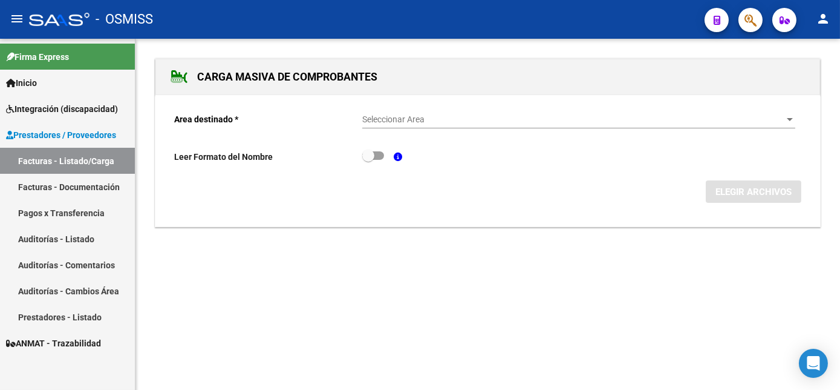
click at [425, 117] on span "Seleccionar Area" at bounding box center [573, 119] width 422 height 10
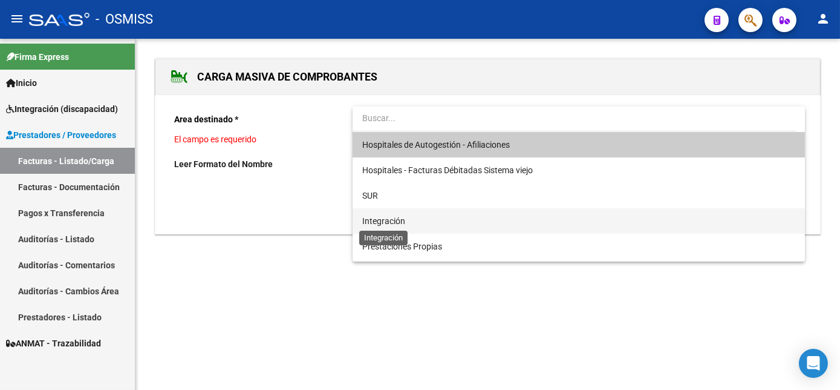
click at [384, 216] on span "Integración" at bounding box center [383, 221] width 43 height 10
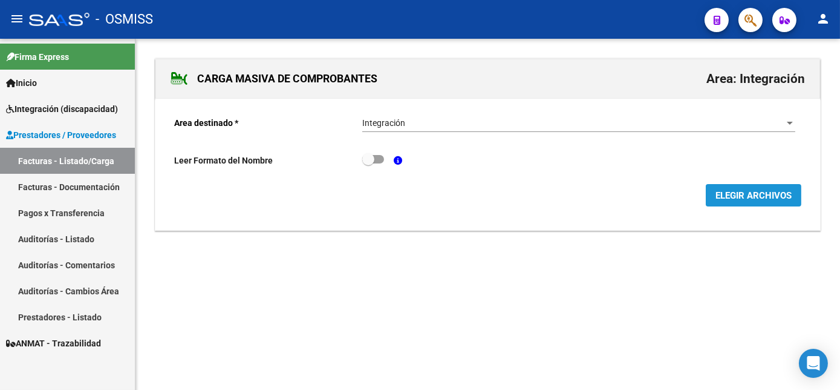
click at [742, 185] on button "ELEGIR ARCHIVOS" at bounding box center [754, 195] width 96 height 22
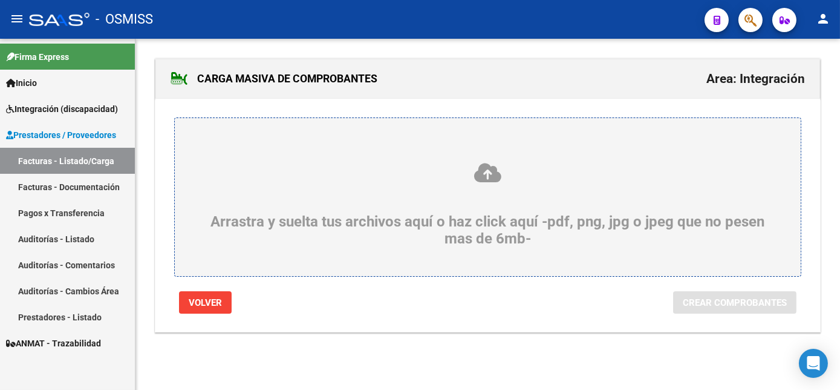
click at [518, 221] on div "Arrastra y suelta tus archivos aquí o haz click aquí -pdf, png, jpg o jpeg que …" at bounding box center [488, 204] width 568 height 85
click at [0, 0] on input "Arrastra y suelta tus archivos aquí o haz click aquí -pdf, png, jpg o jpeg que …" at bounding box center [0, 0] width 0 height 0
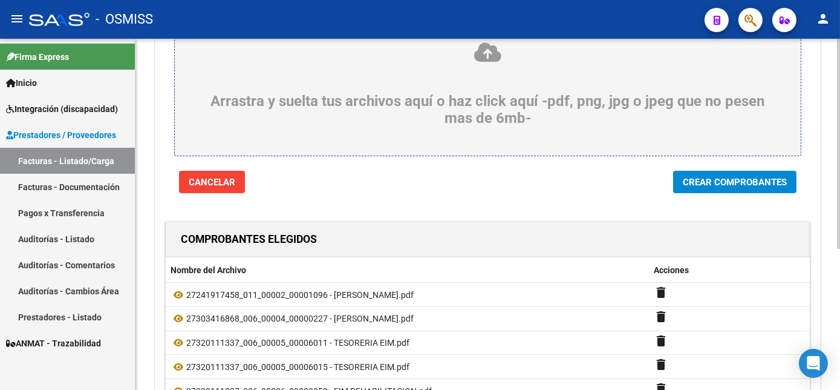
scroll to position [119, 0]
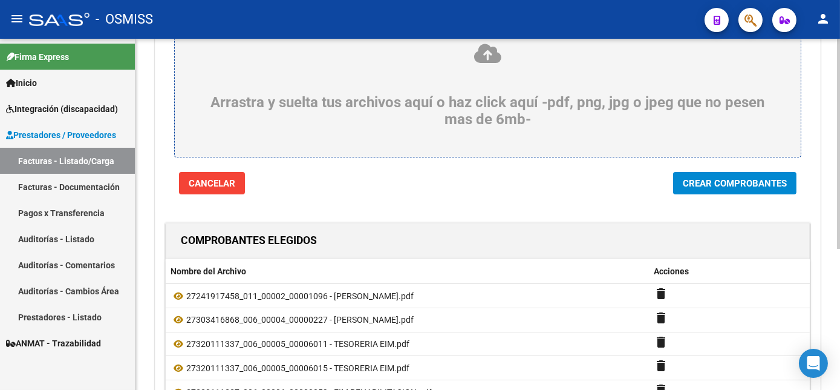
click at [840, 295] on html "menu - OSMISS person Firma Express Inicio Instructivos Contacto OS Integración …" at bounding box center [420, 195] width 840 height 390
click at [736, 185] on span "Crear Comprobantes" at bounding box center [735, 183] width 104 height 11
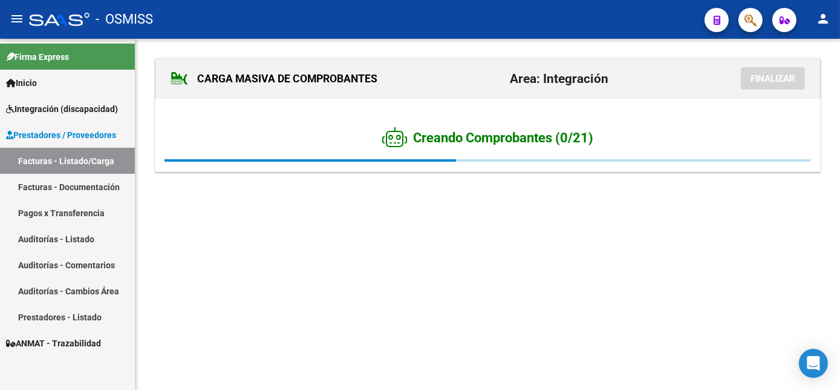
scroll to position [0, 0]
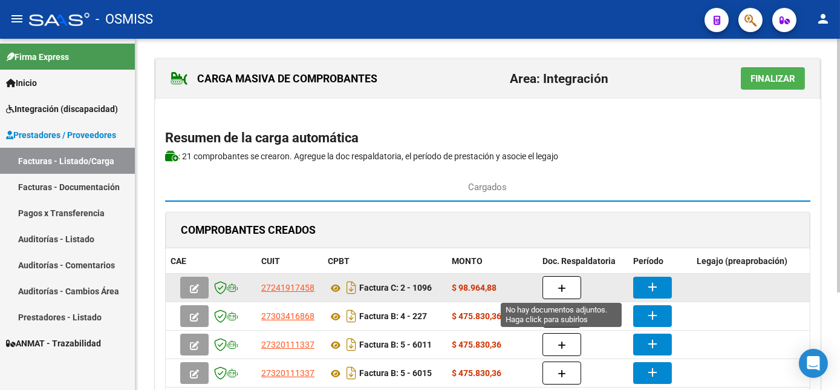
click at [566, 282] on button "button" at bounding box center [562, 287] width 39 height 23
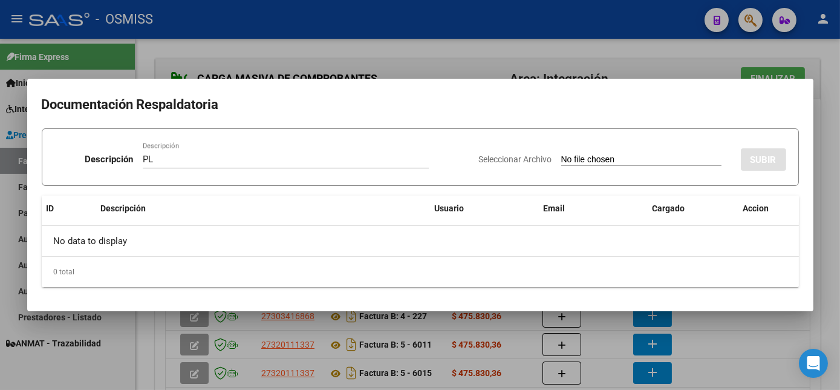
click at [561, 154] on input "Seleccionar Archivo" at bounding box center [641, 159] width 160 height 11
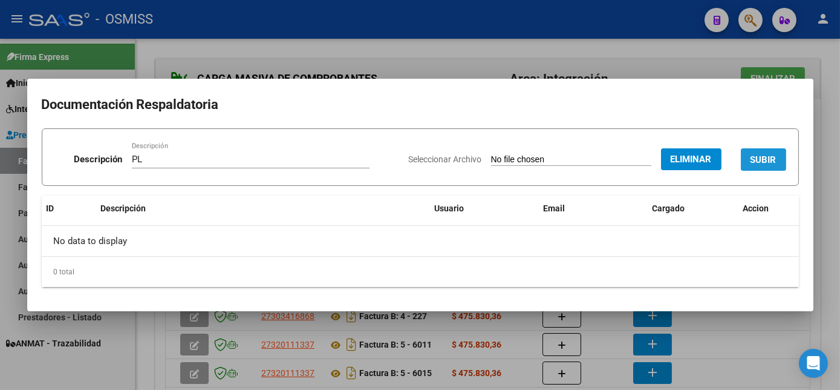
click at [772, 152] on button "SUBIR" at bounding box center [763, 159] width 45 height 22
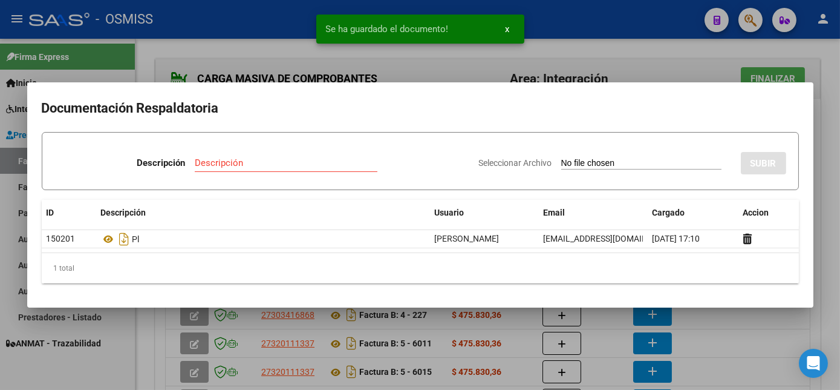
click at [603, 341] on div at bounding box center [420, 195] width 840 height 390
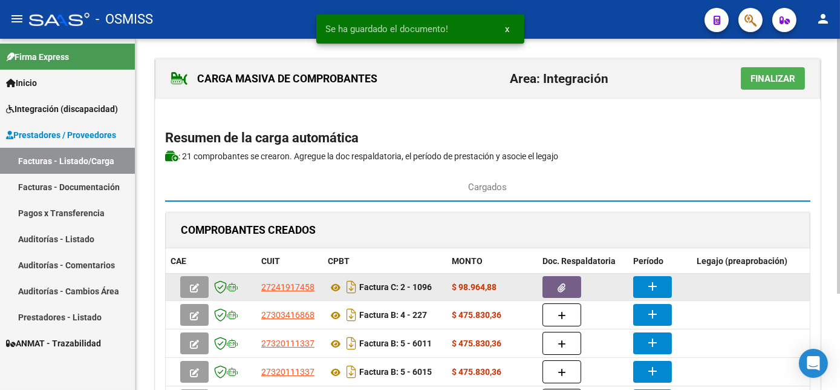
click at [643, 283] on button "add" at bounding box center [652, 287] width 39 height 22
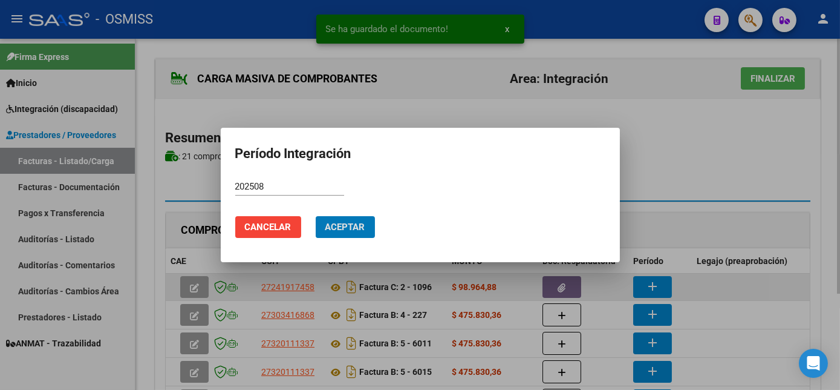
click at [316, 216] on button "Aceptar" at bounding box center [345, 227] width 59 height 22
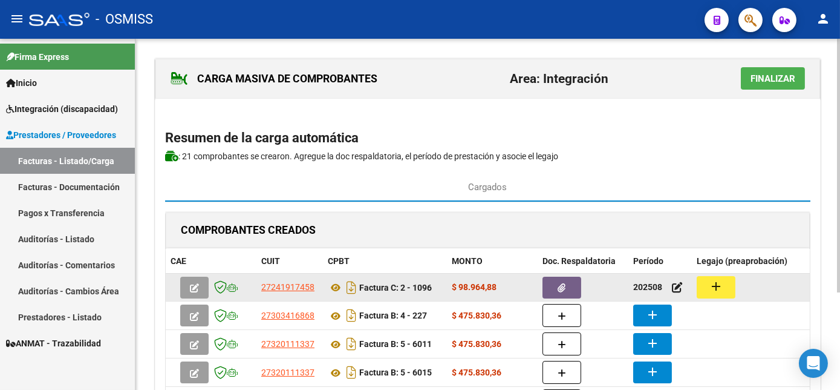
click at [720, 284] on mat-icon "add" at bounding box center [716, 286] width 15 height 15
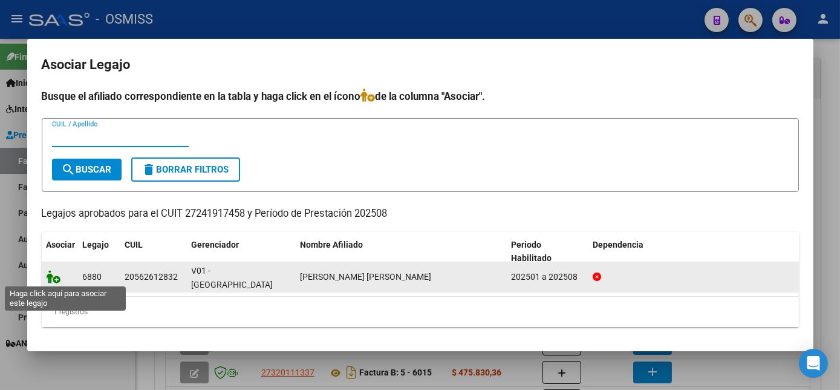
click at [58, 276] on icon at bounding box center [54, 276] width 15 height 13
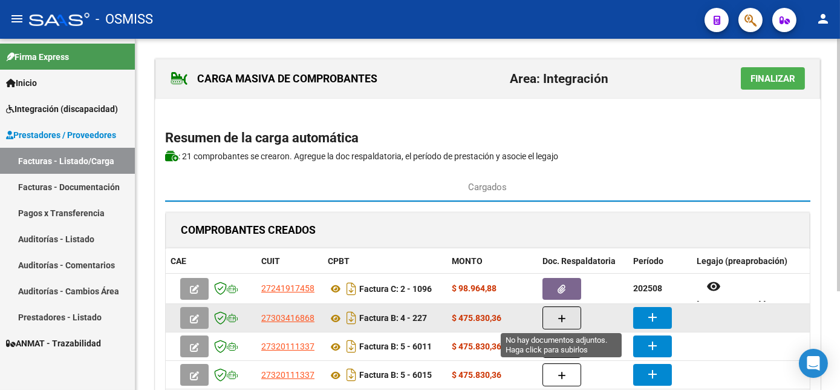
click at [558, 317] on icon "button" at bounding box center [562, 318] width 8 height 9
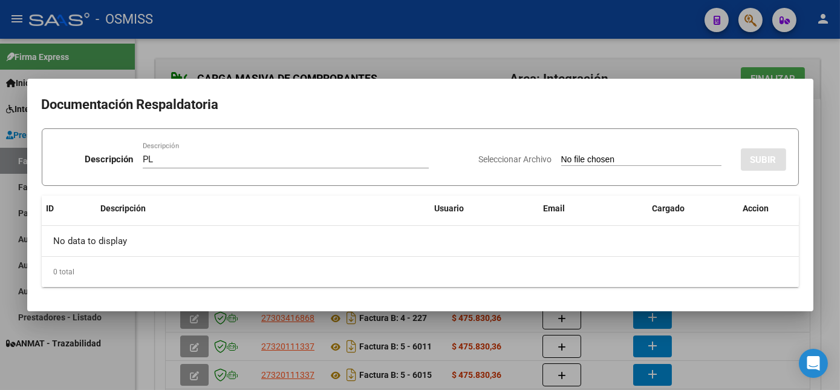
click at [561, 154] on input "Seleccionar Archivo" at bounding box center [641, 159] width 160 height 11
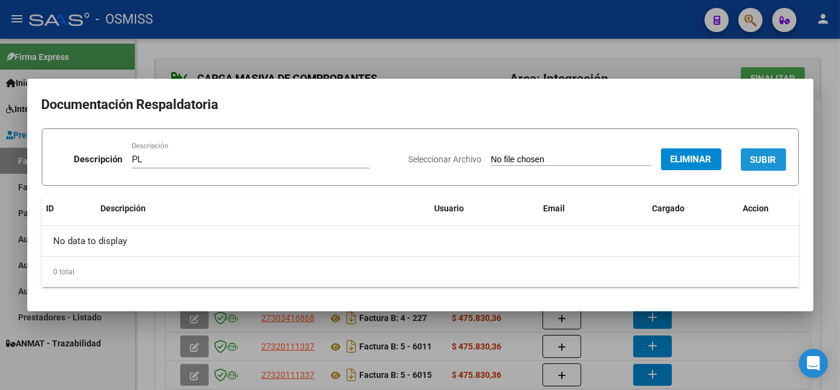
click at [763, 166] on button "SUBIR" at bounding box center [763, 159] width 45 height 22
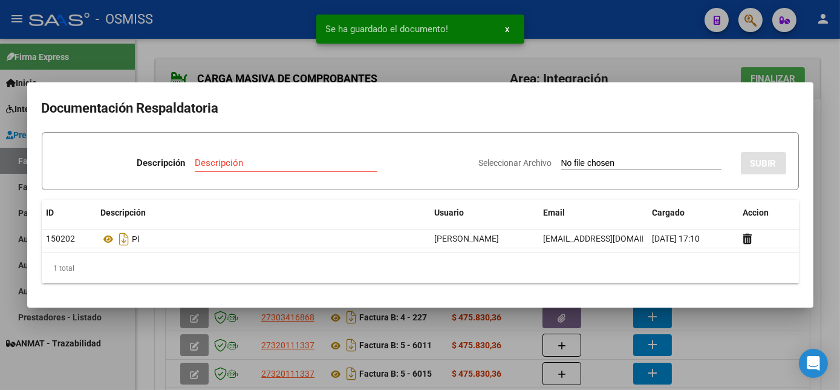
click at [603, 350] on div at bounding box center [420, 195] width 840 height 390
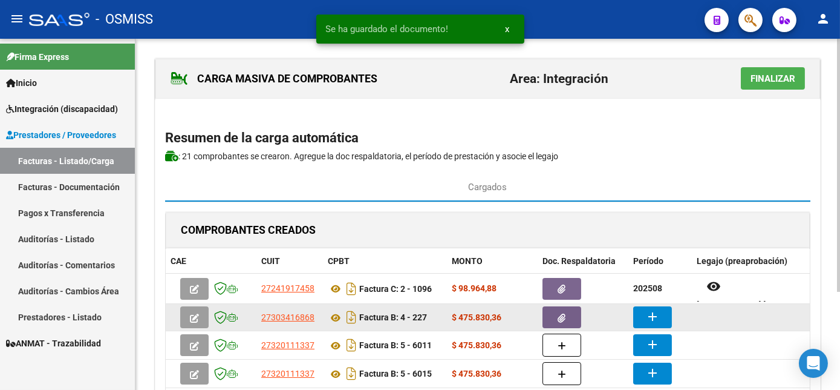
click at [652, 306] on button "add" at bounding box center [652, 317] width 39 height 22
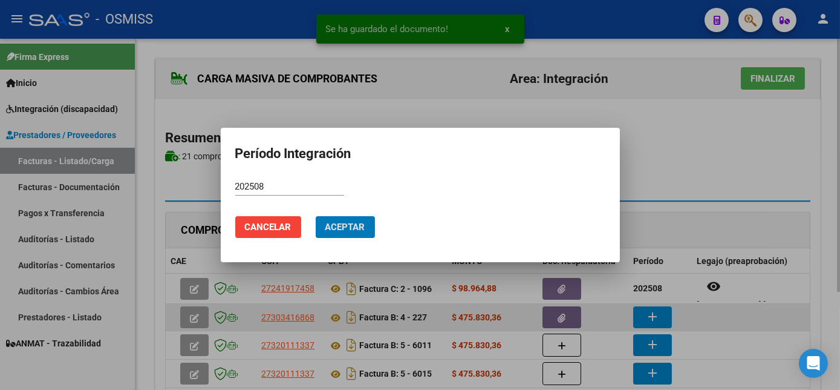
click at [316, 216] on button "Aceptar" at bounding box center [345, 227] width 59 height 22
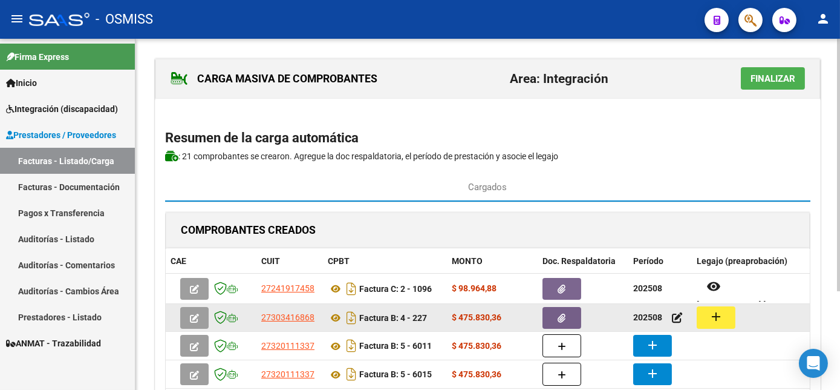
click at [730, 304] on datatable-body-cell "add" at bounding box center [782, 317] width 181 height 27
click at [716, 318] on mat-icon "add" at bounding box center [716, 316] width 15 height 15
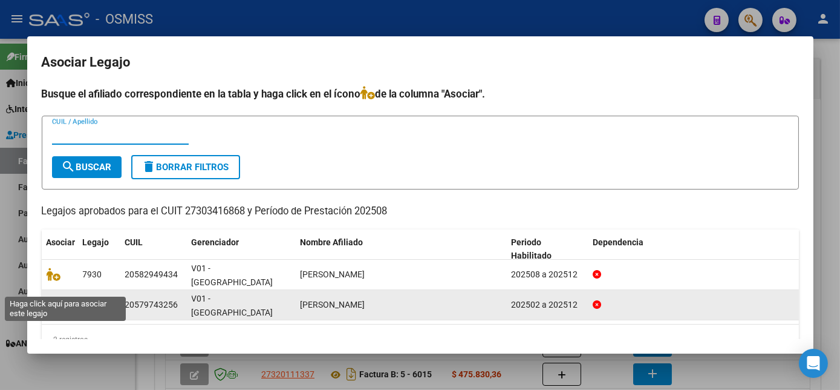
click at [49, 298] on icon at bounding box center [54, 304] width 15 height 13
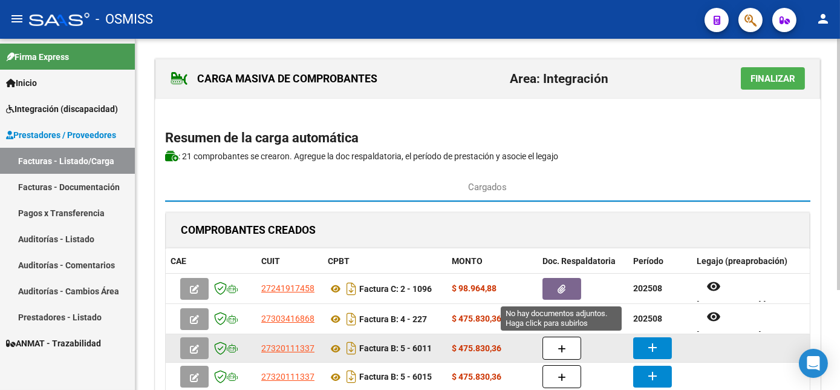
click at [555, 350] on button "button" at bounding box center [562, 347] width 39 height 23
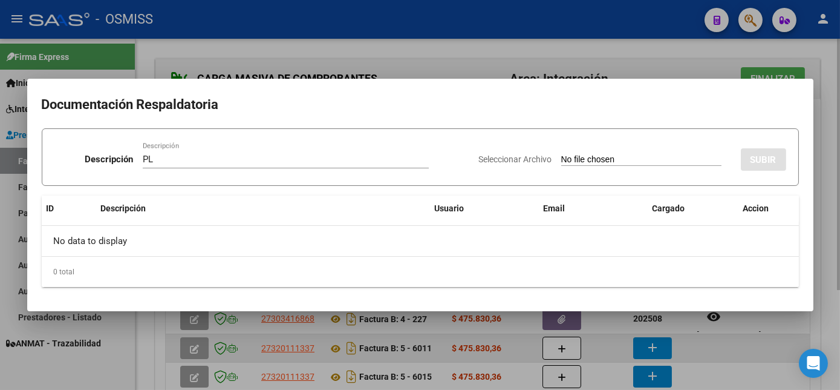
click at [561, 154] on input "Seleccionar Archivo" at bounding box center [641, 159] width 160 height 11
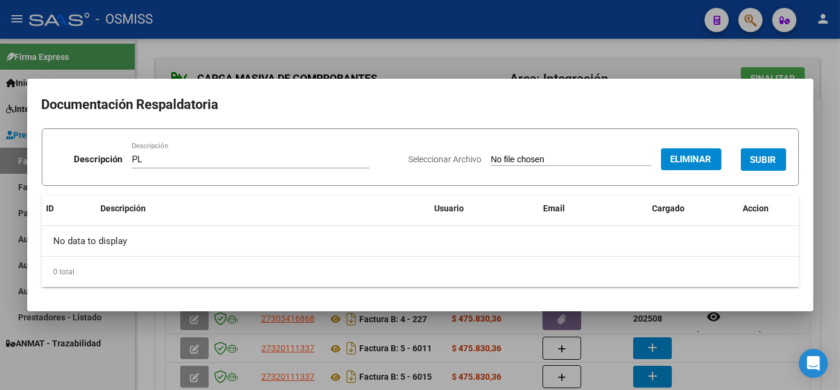
click at [760, 149] on button "SUBIR" at bounding box center [763, 159] width 45 height 22
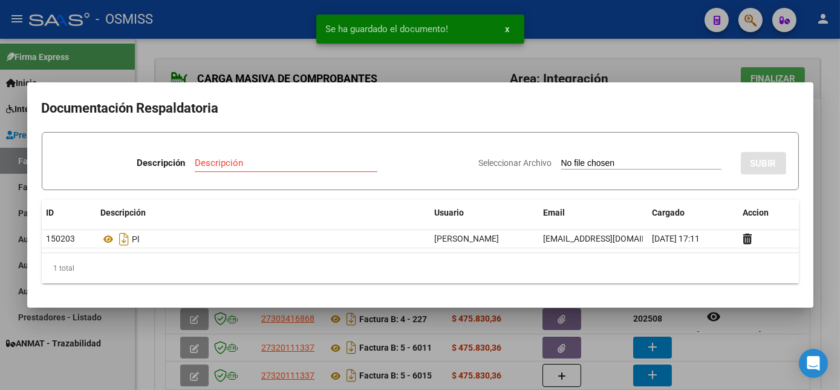
click at [700, 346] on div at bounding box center [420, 195] width 840 height 390
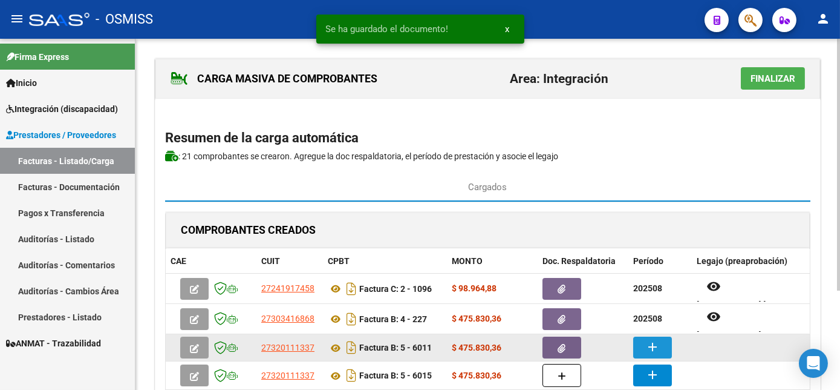
click at [645, 340] on mat-icon "add" at bounding box center [652, 346] width 15 height 15
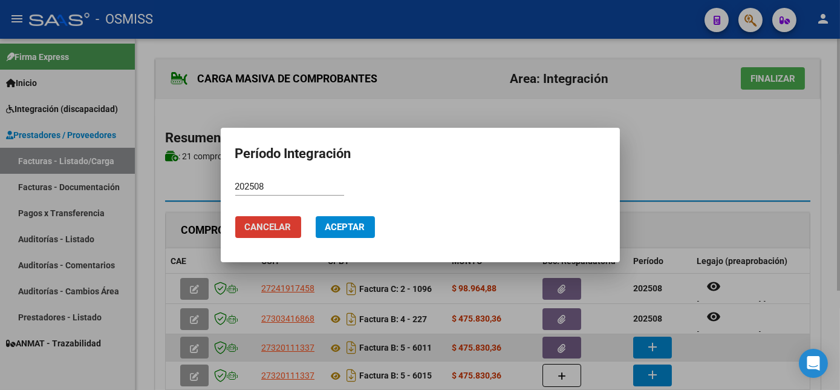
click at [316, 216] on button "Aceptar" at bounding box center [345, 227] width 59 height 22
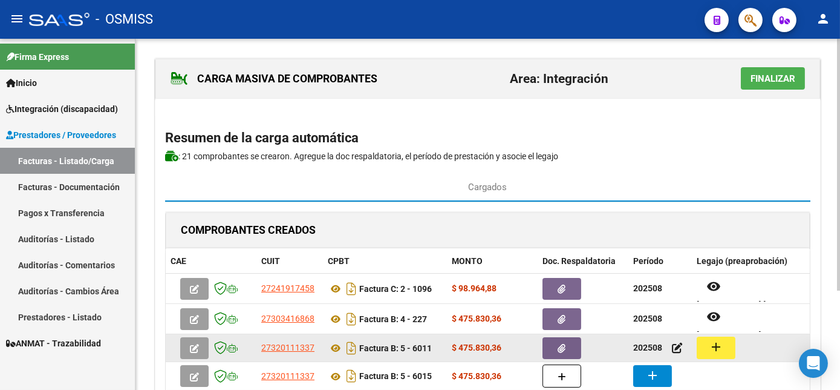
click at [720, 343] on mat-icon "add" at bounding box center [716, 346] width 15 height 15
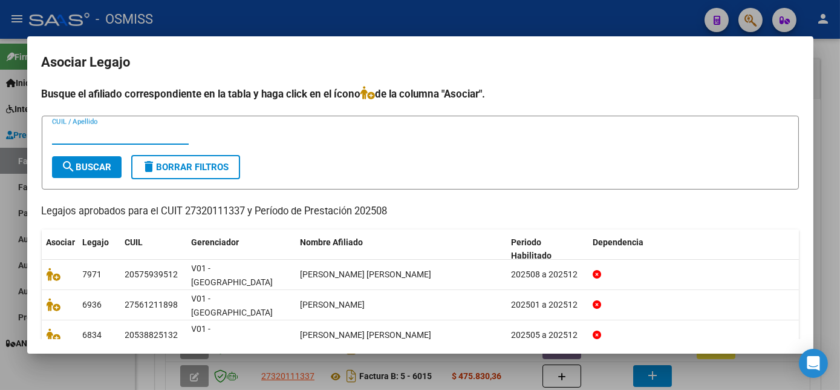
click at [715, 358] on div at bounding box center [693, 365] width 201 height 14
click at [697, 373] on div at bounding box center [420, 195] width 840 height 390
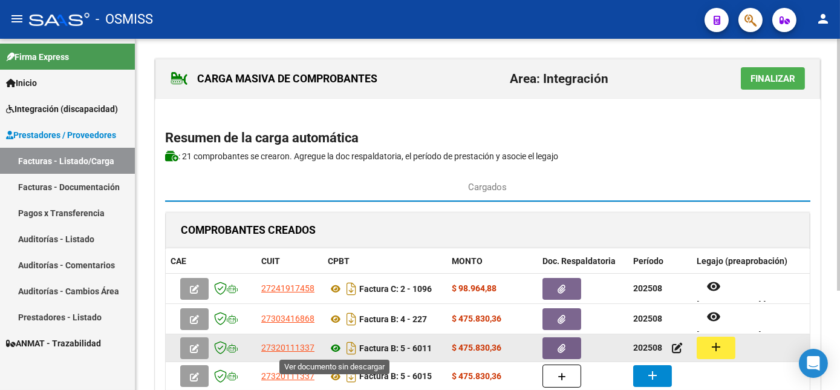
click at [334, 345] on icon at bounding box center [336, 348] width 16 height 15
click at [710, 342] on mat-icon "add" at bounding box center [716, 346] width 15 height 15
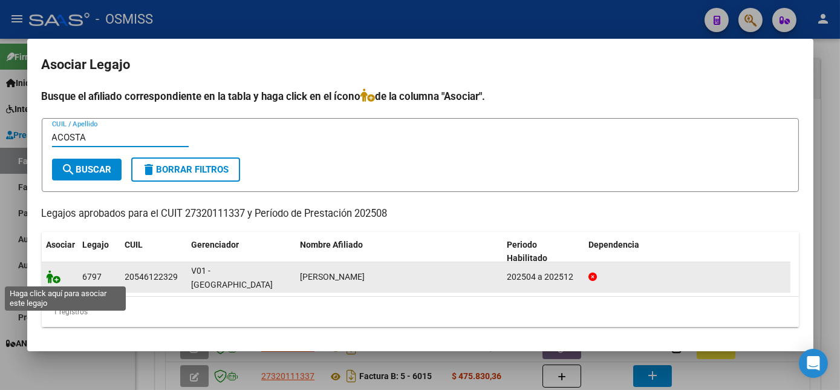
click at [52, 276] on icon at bounding box center [54, 276] width 15 height 13
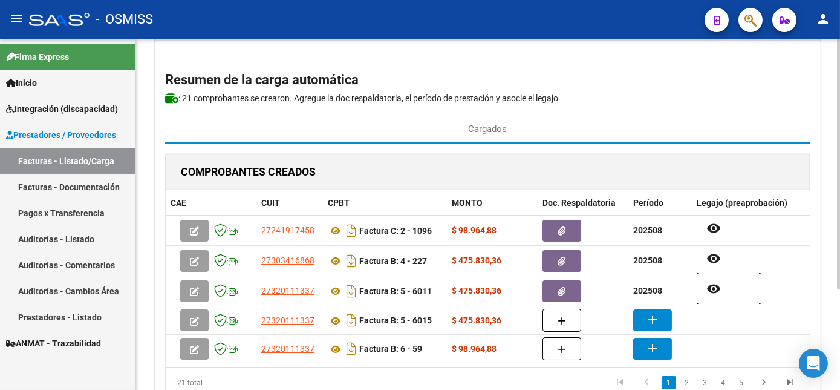
scroll to position [64, 0]
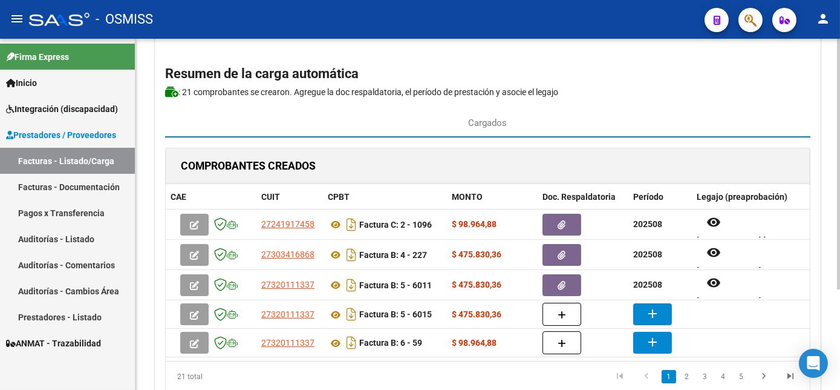
click at [840, 300] on html "menu - OSMISS person Firma Express Inicio Instructivos Contacto OS Integración …" at bounding box center [420, 195] width 840 height 390
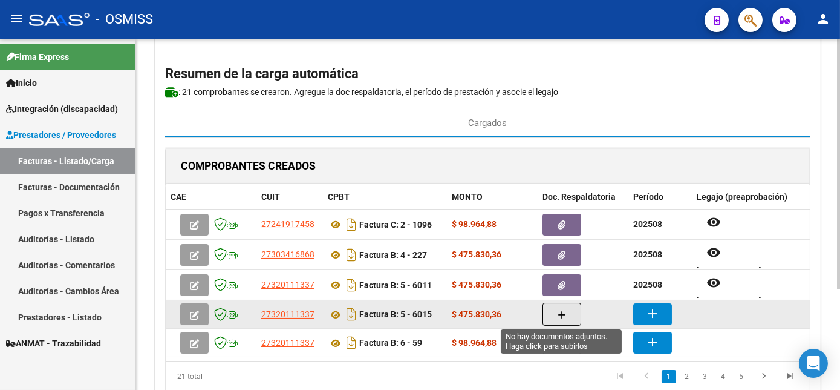
click at [554, 309] on button "button" at bounding box center [562, 313] width 39 height 23
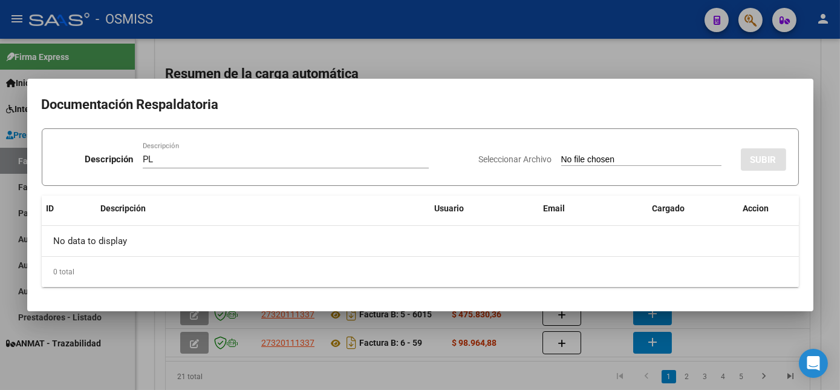
click at [561, 154] on input "Seleccionar Archivo" at bounding box center [641, 159] width 160 height 11
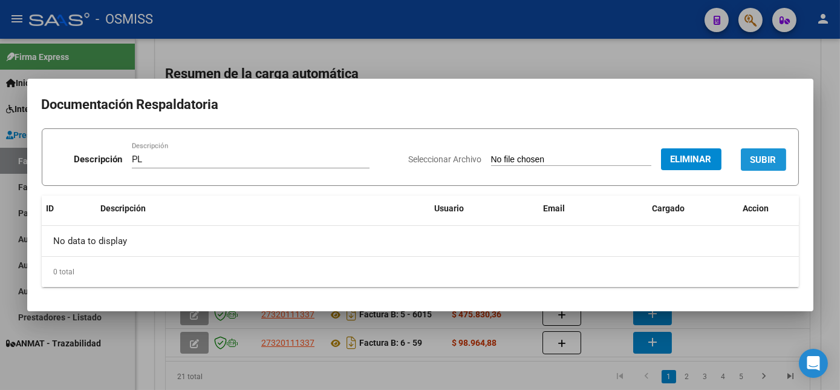
click at [760, 158] on span "SUBIR" at bounding box center [764, 159] width 26 height 11
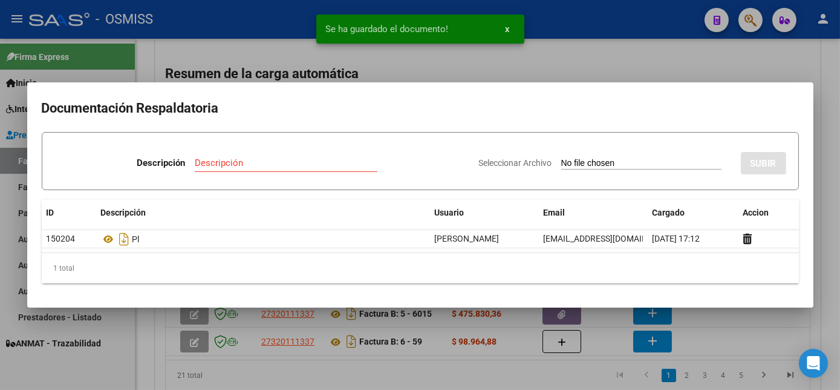
click at [714, 331] on div at bounding box center [420, 195] width 840 height 390
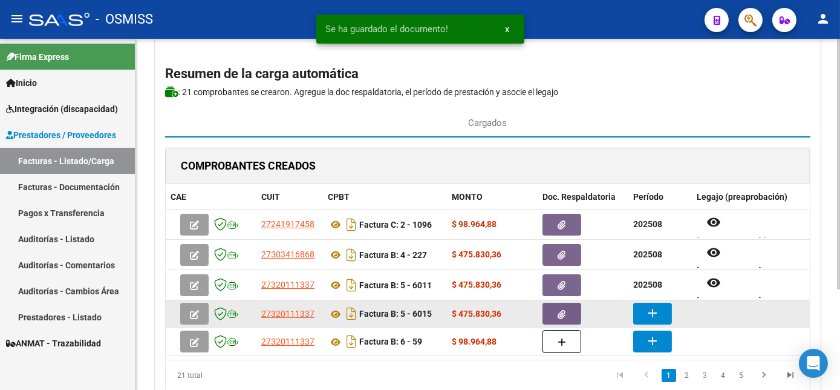
click at [645, 315] on mat-icon "add" at bounding box center [652, 312] width 15 height 15
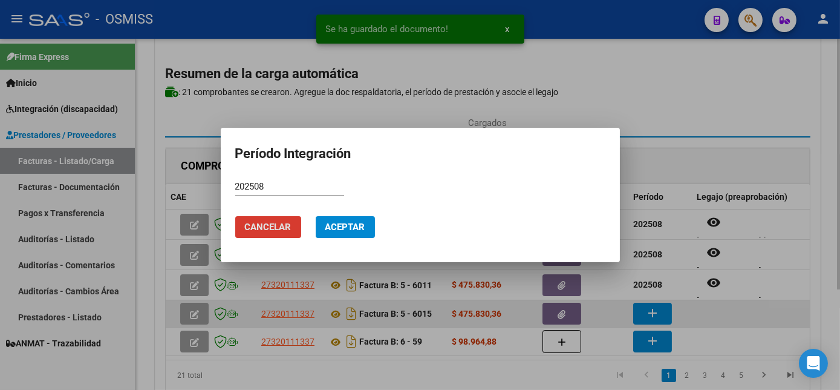
click at [235, 216] on button "Cancelar" at bounding box center [268, 227] width 66 height 22
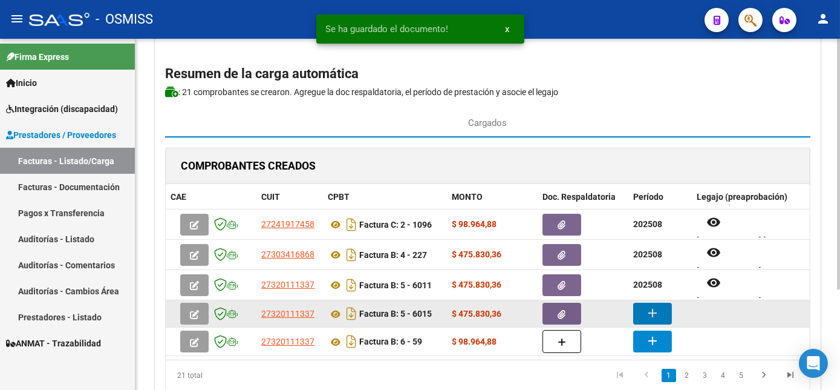
click at [645, 315] on mat-icon "add" at bounding box center [652, 312] width 15 height 15
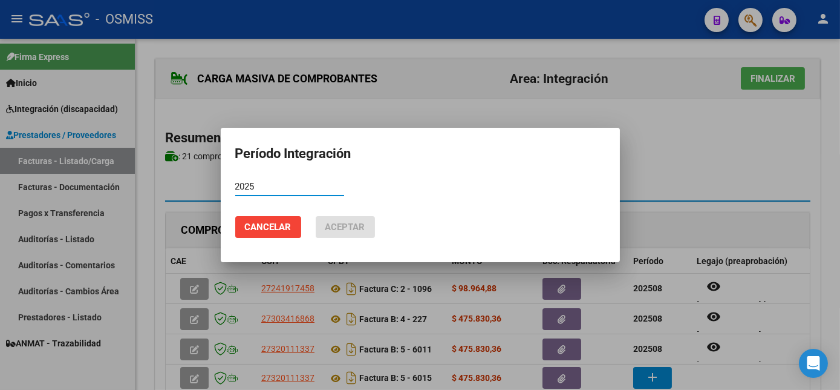
scroll to position [64, 0]
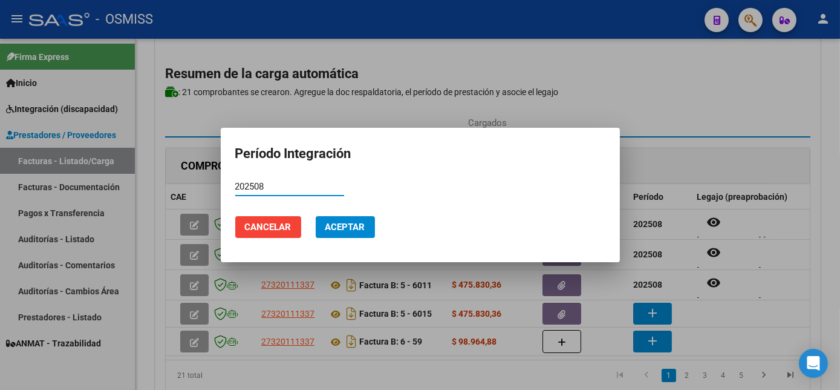
type input "202508"
click at [316, 216] on button "Aceptar" at bounding box center [345, 227] width 59 height 22
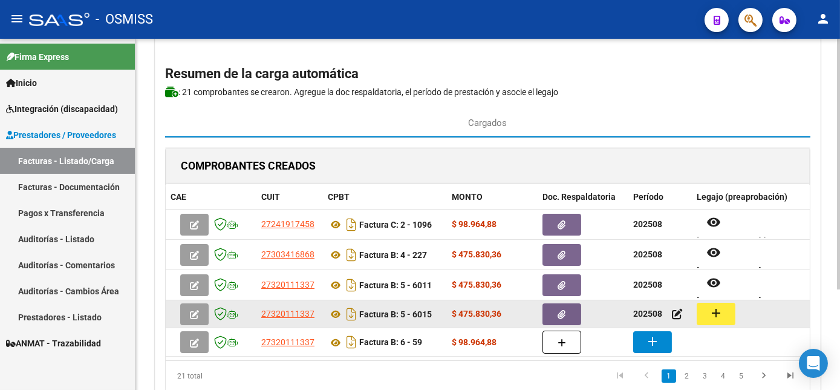
click at [722, 310] on mat-icon "add" at bounding box center [716, 312] width 15 height 15
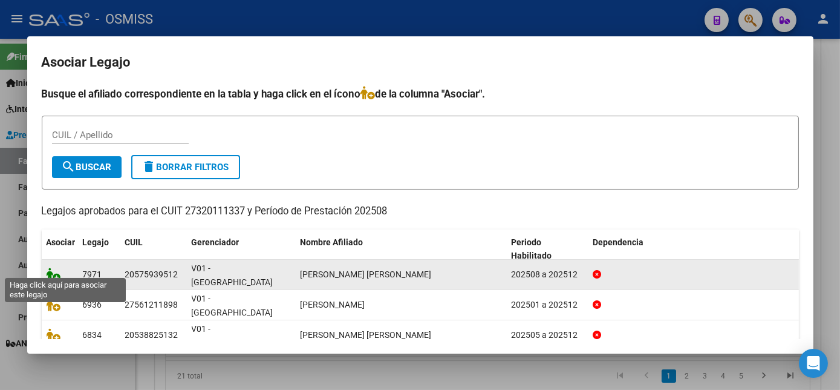
click at [50, 267] on icon at bounding box center [54, 273] width 15 height 13
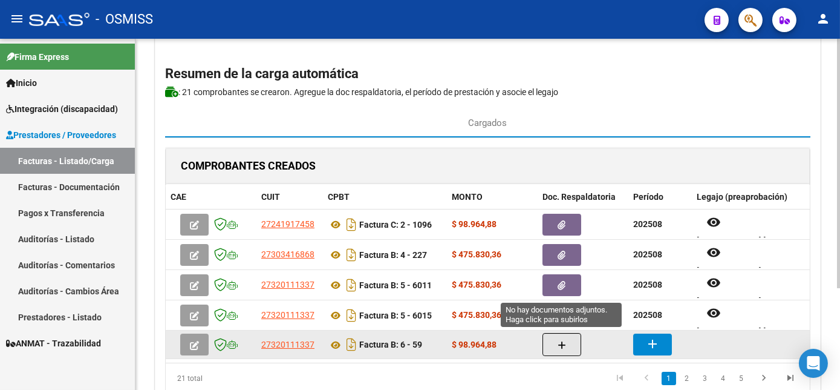
click at [563, 341] on icon "button" at bounding box center [562, 345] width 8 height 9
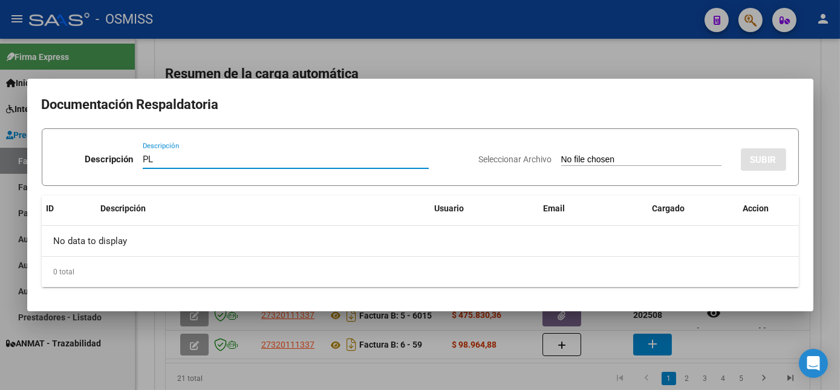
type input "PL"
click at [561, 154] on input "Seleccionar Archivo" at bounding box center [641, 159] width 160 height 11
type input "C:\fakepath\59 [PERSON_NAME]pdf"
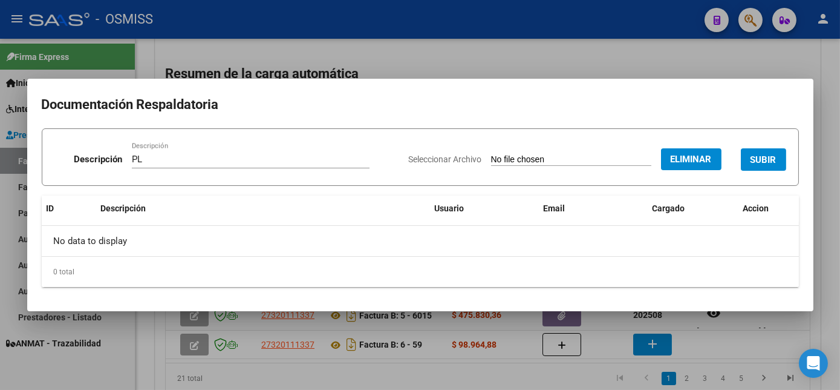
click at [777, 160] on button "SUBIR" at bounding box center [763, 159] width 45 height 22
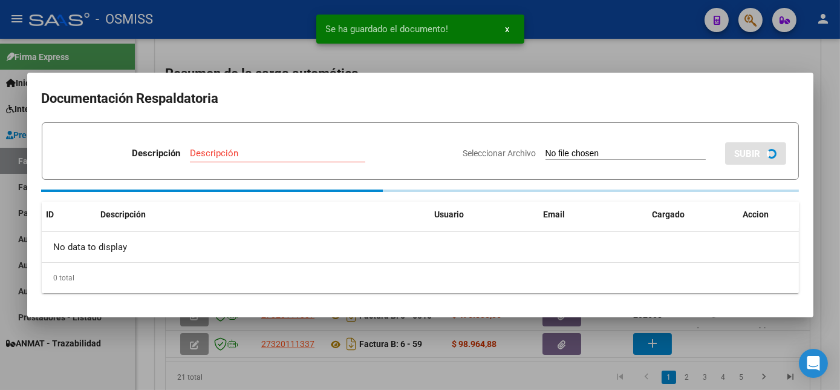
click at [739, 337] on div at bounding box center [420, 195] width 840 height 390
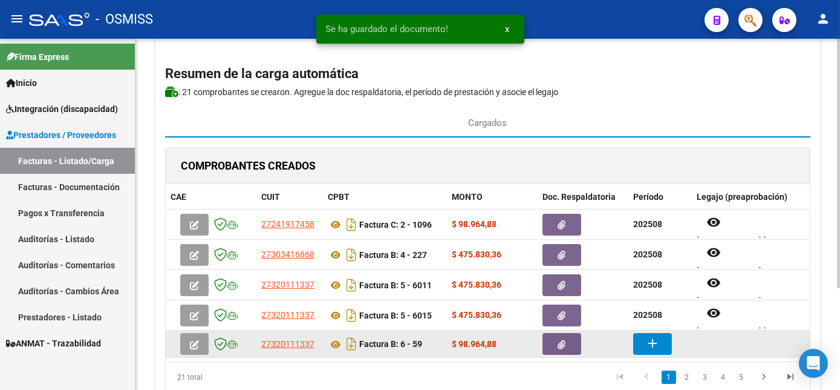
click at [644, 340] on button "add" at bounding box center [652, 344] width 39 height 22
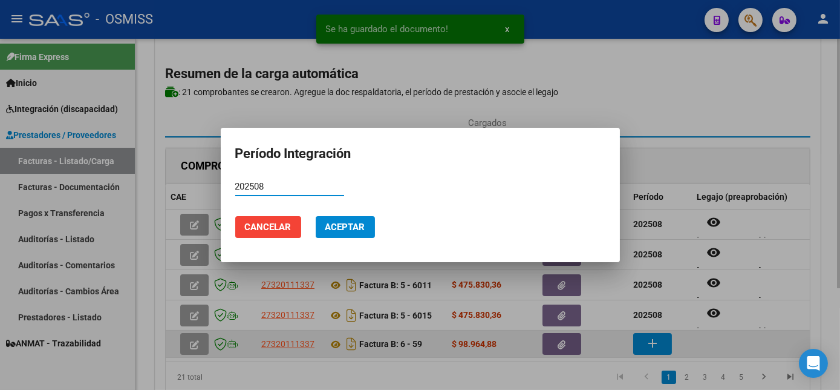
type input "202508"
click at [316, 216] on button "Aceptar" at bounding box center [345, 227] width 59 height 22
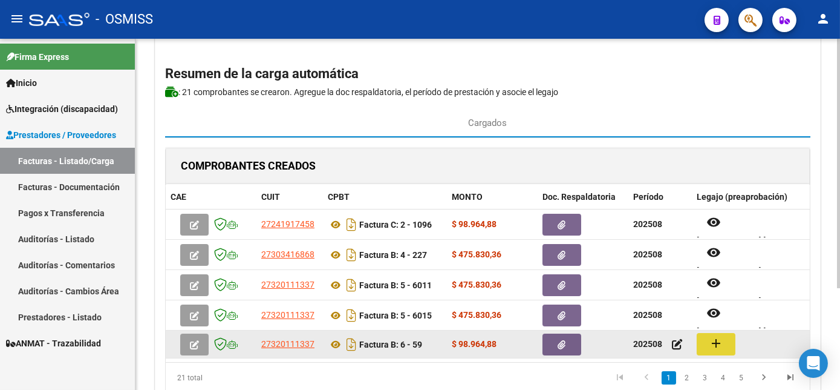
click at [719, 344] on mat-icon "add" at bounding box center [716, 343] width 15 height 15
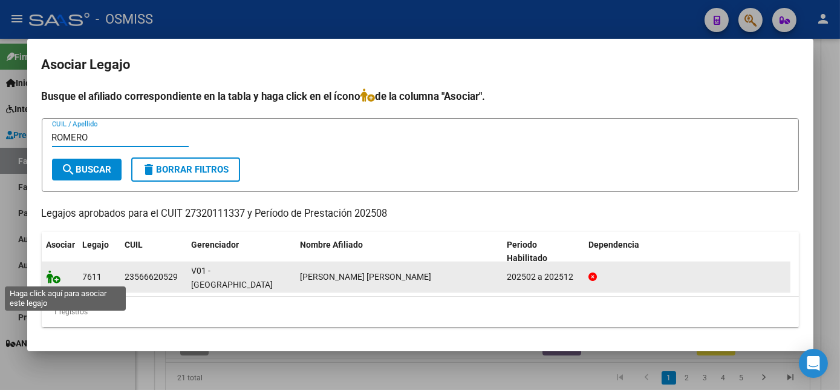
type input "ROMERO"
click at [55, 278] on icon at bounding box center [54, 276] width 15 height 13
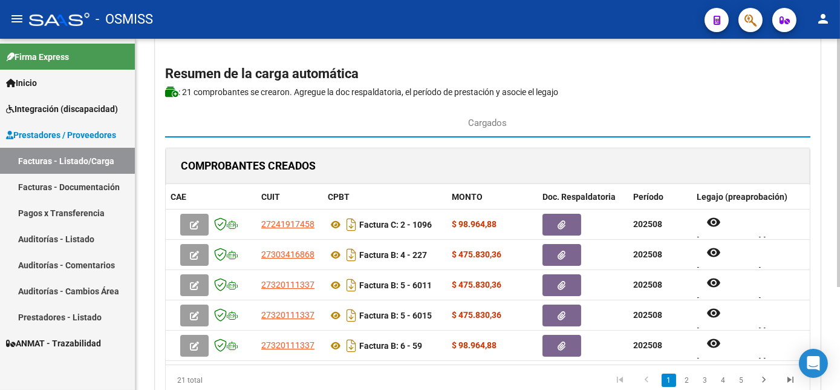
scroll to position [121, 0]
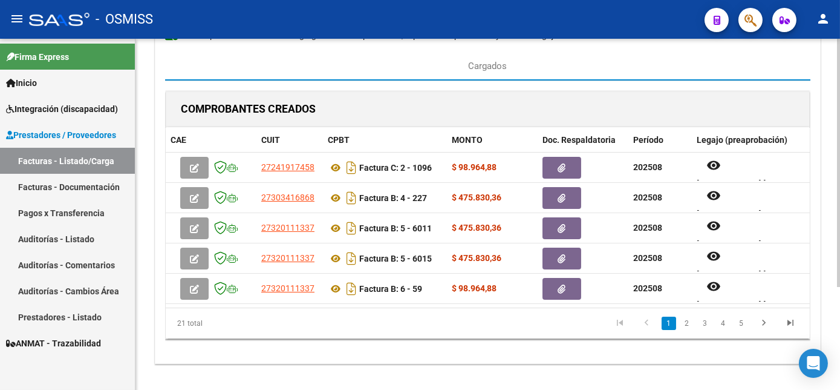
click at [840, 337] on html "menu - OSMISS person Firma Express Inicio Instructivos Contacto OS Integración …" at bounding box center [420, 195] width 840 height 390
click at [690, 329] on link "2" at bounding box center [687, 322] width 15 height 13
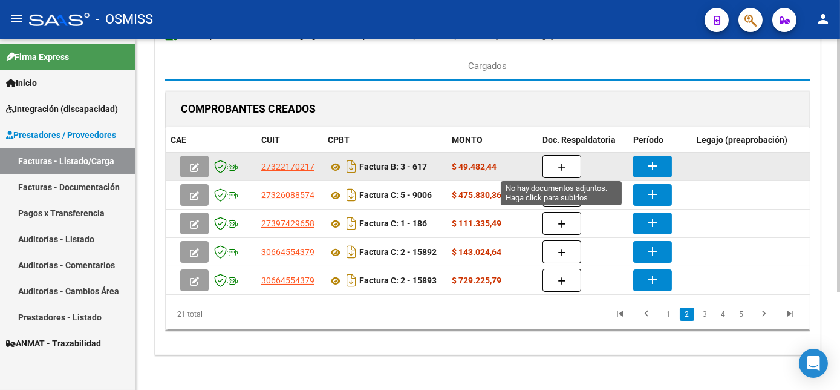
click at [565, 163] on icon "button" at bounding box center [562, 167] width 8 height 9
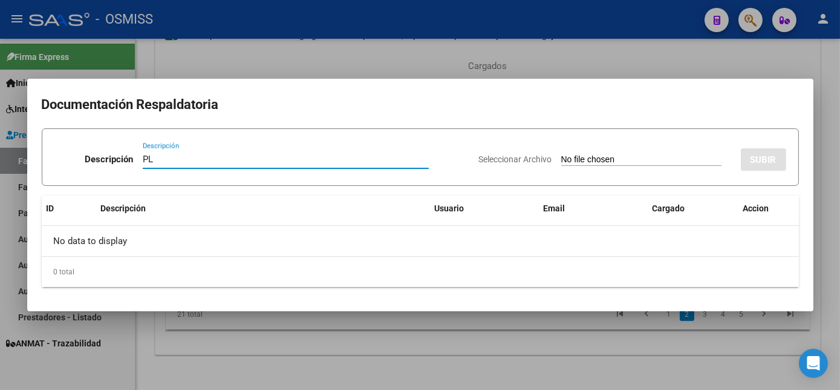
type input "PL"
click at [561, 154] on input "Seleccionar Archivo" at bounding box center [641, 159] width 160 height 11
type input "C:\fakepath\617 [PERSON_NAME] L.pdf"
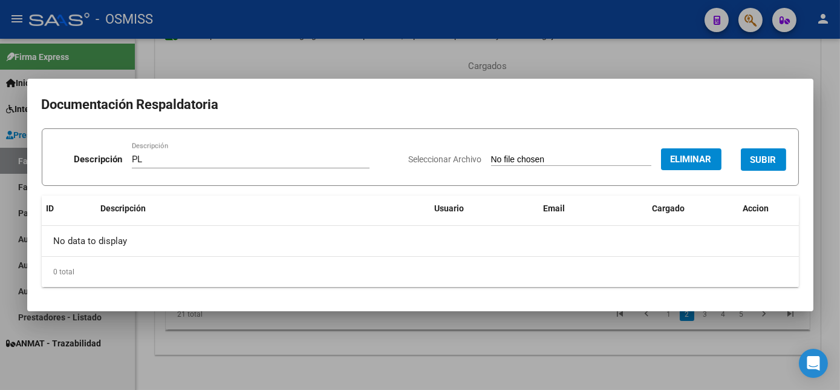
click at [759, 160] on span "SUBIR" at bounding box center [764, 159] width 26 height 11
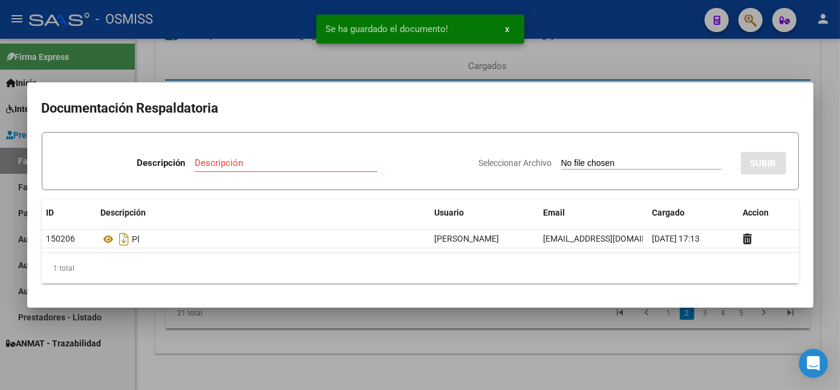
click at [605, 354] on div at bounding box center [420, 195] width 840 height 390
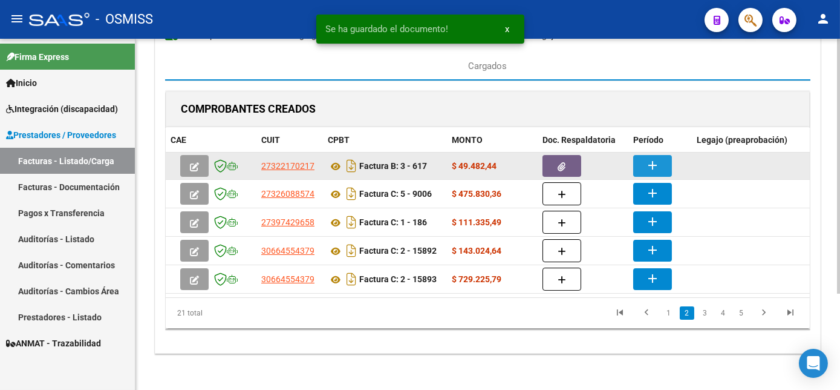
click at [665, 165] on button "add" at bounding box center [652, 166] width 39 height 22
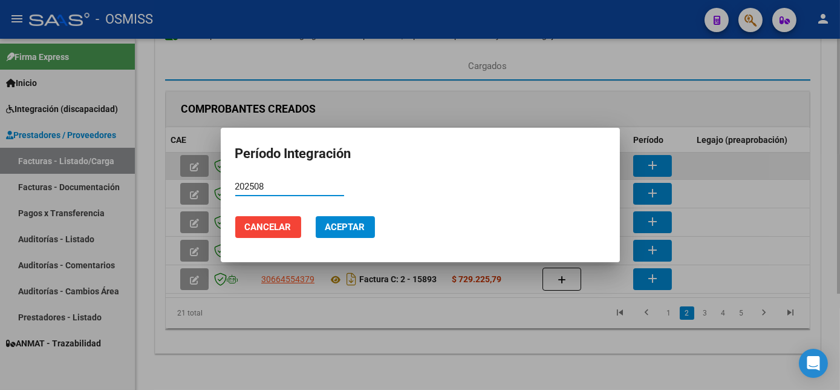
type input "202508"
click at [316, 216] on button "Aceptar" at bounding box center [345, 227] width 59 height 22
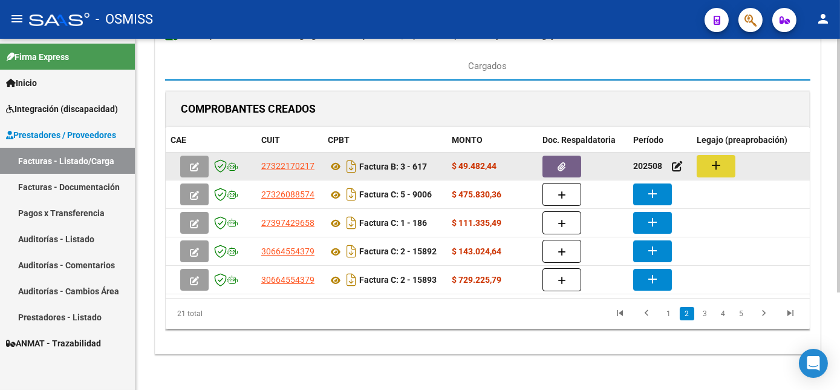
click at [705, 165] on button "add" at bounding box center [716, 166] width 39 height 22
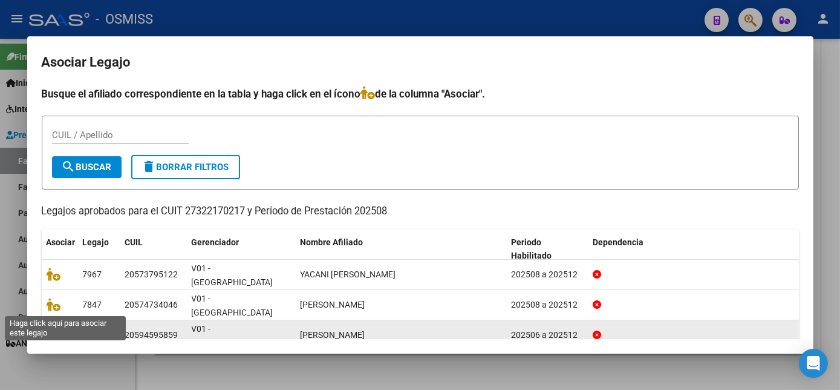
click at [48, 328] on icon at bounding box center [54, 334] width 15 height 13
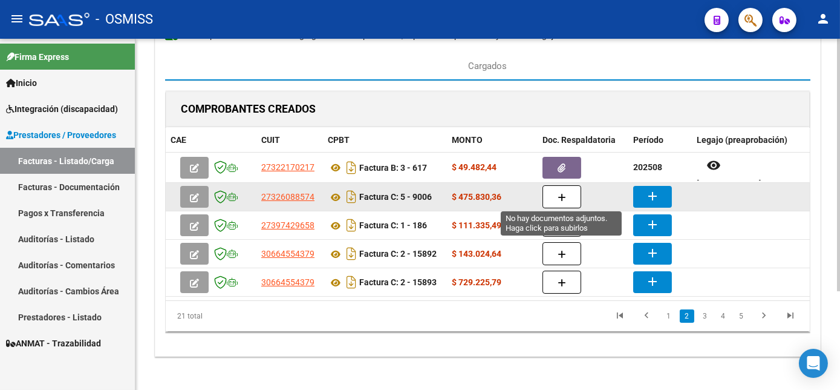
click at [566, 190] on button "button" at bounding box center [562, 196] width 39 height 23
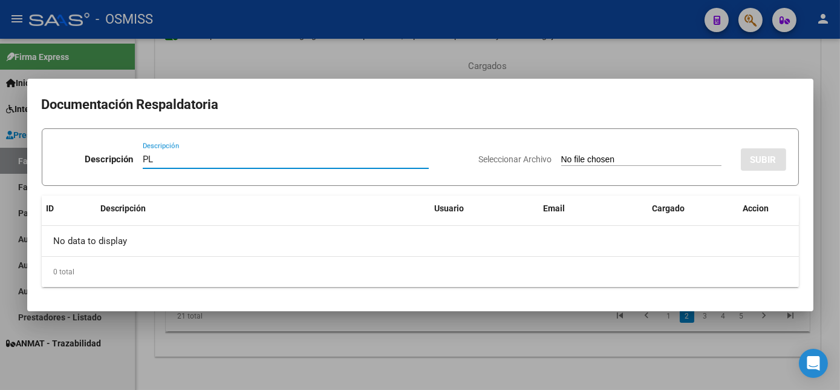
type input "PL"
click at [561, 154] on input "Seleccionar Archivo" at bounding box center [641, 159] width 160 height 11
type input "C:\fakepath\9006 [PERSON_NAME].pdf"
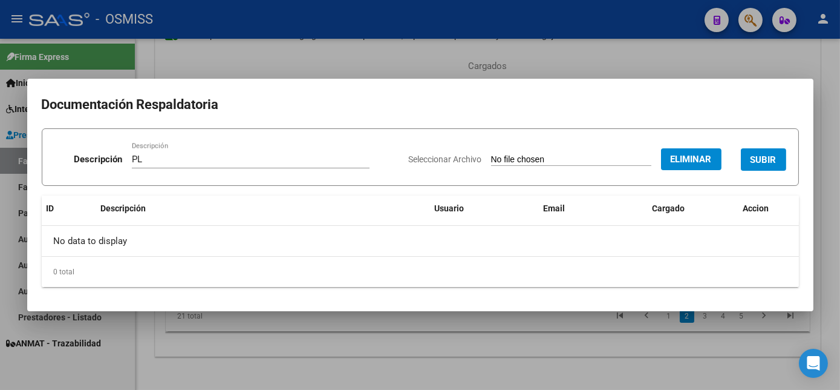
click at [776, 158] on span "SUBIR" at bounding box center [764, 159] width 26 height 11
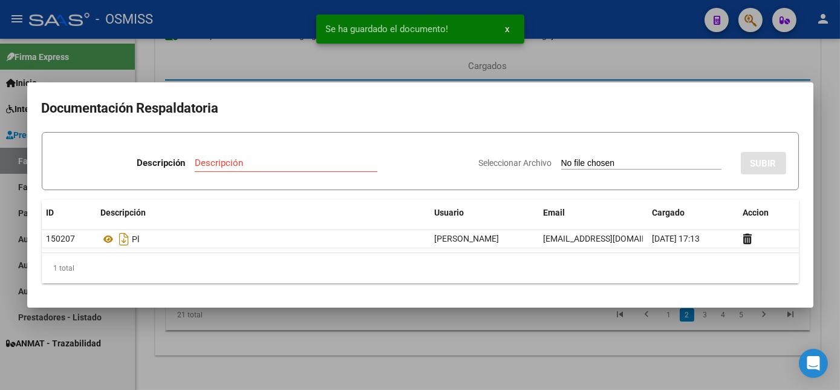
click at [603, 345] on div at bounding box center [420, 195] width 840 height 390
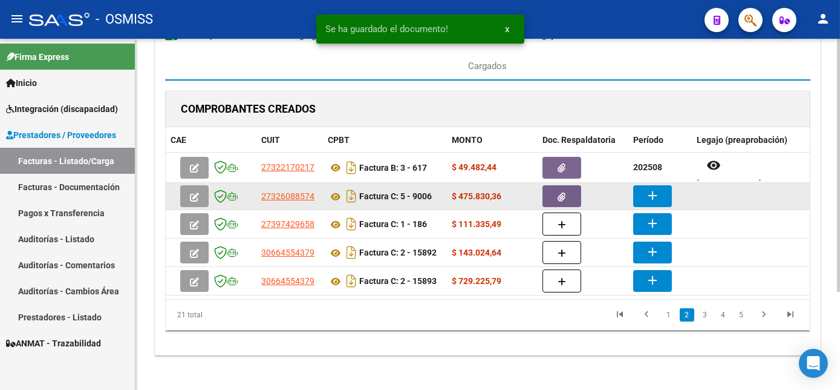
click at [647, 195] on mat-icon "add" at bounding box center [652, 195] width 15 height 15
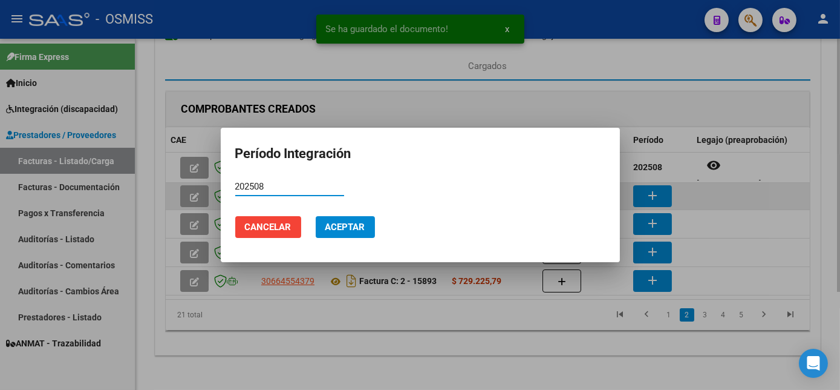
type input "202508"
click at [316, 216] on button "Aceptar" at bounding box center [345, 227] width 59 height 22
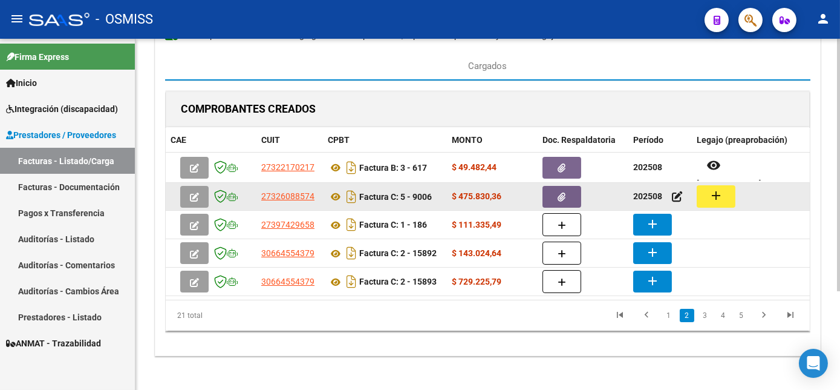
click at [713, 189] on mat-icon "add" at bounding box center [716, 195] width 15 height 15
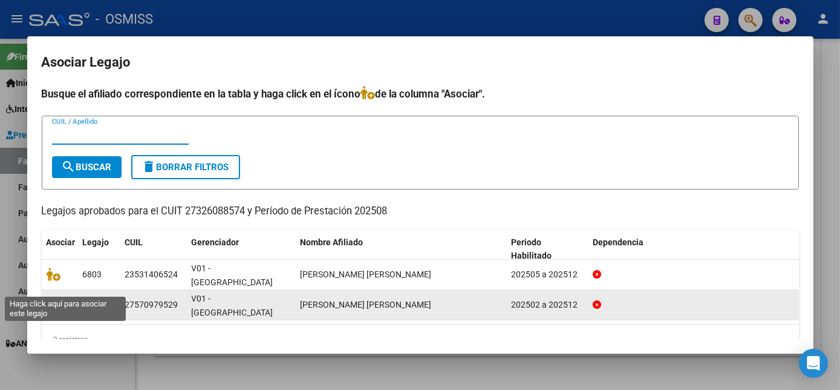
click at [53, 298] on icon at bounding box center [54, 304] width 15 height 13
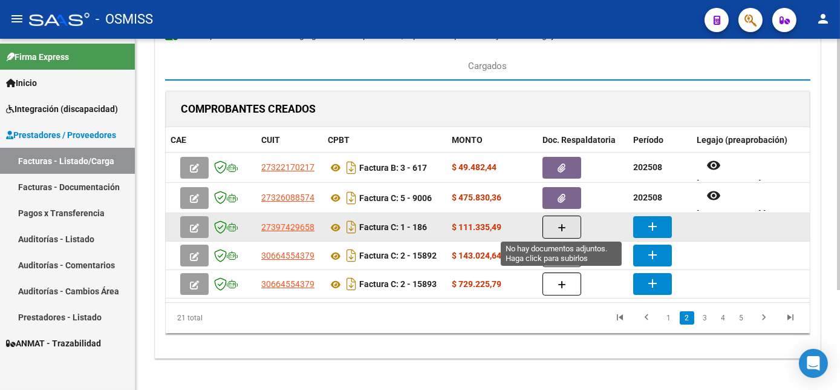
click at [561, 224] on icon "button" at bounding box center [562, 227] width 8 height 9
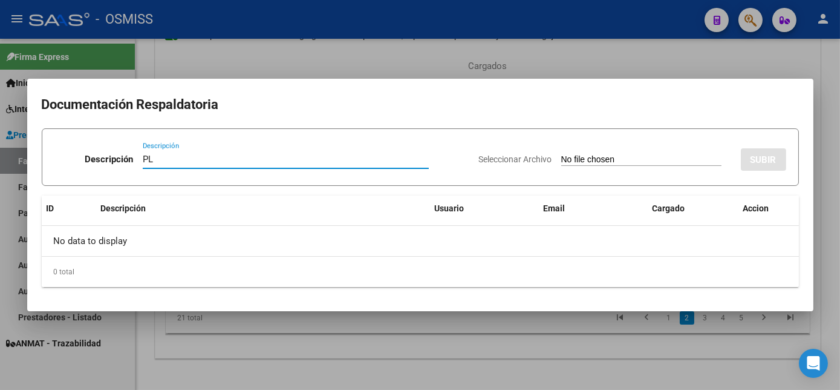
type input "PL"
click at [561, 154] on input "Seleccionar Archivo" at bounding box center [641, 159] width 160 height 11
type input "C:\fakepath\186 [PERSON_NAME] Z.pdf"
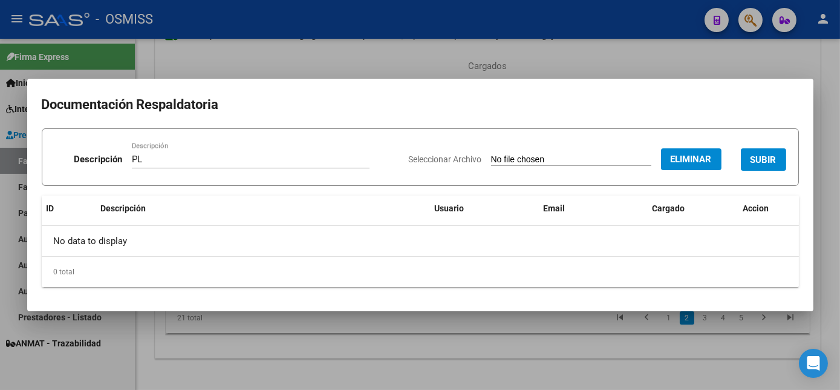
click at [765, 159] on span "SUBIR" at bounding box center [764, 159] width 26 height 11
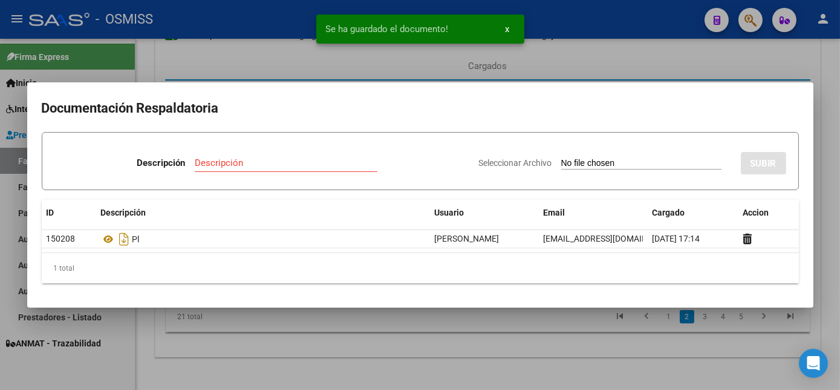
click at [575, 350] on div at bounding box center [420, 195] width 840 height 390
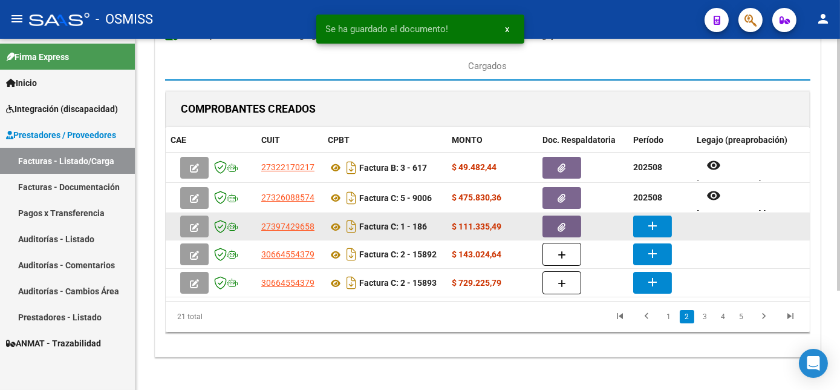
click at [657, 230] on mat-icon "add" at bounding box center [652, 225] width 15 height 15
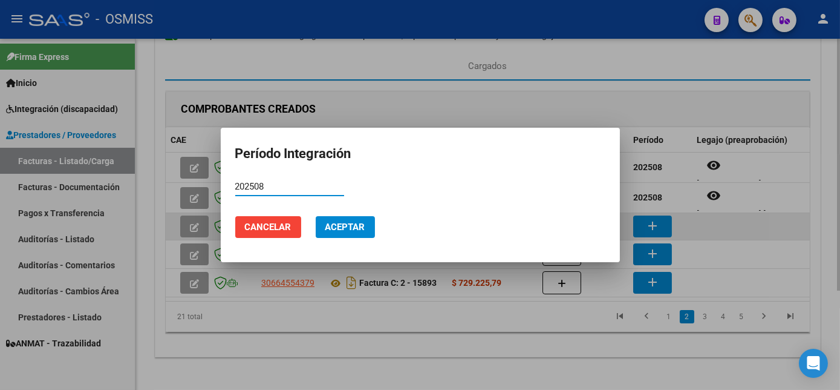
type input "202508"
click at [316, 216] on button "Aceptar" at bounding box center [345, 227] width 59 height 22
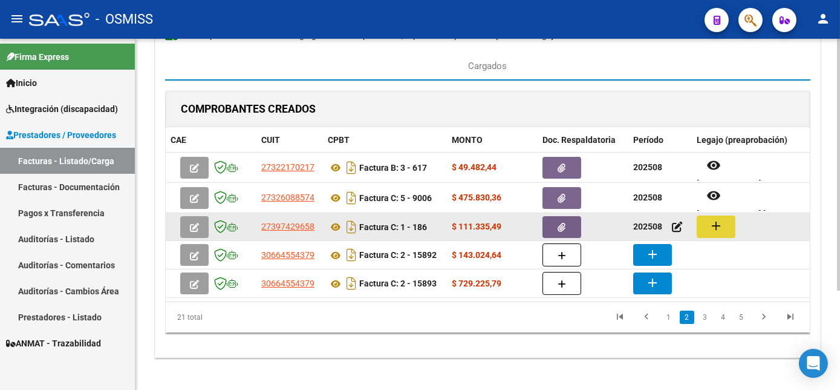
click at [722, 221] on mat-icon "add" at bounding box center [716, 225] width 15 height 15
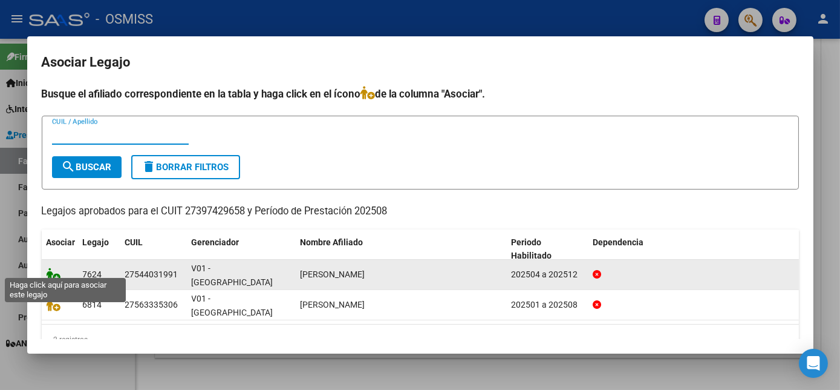
click at [58, 267] on icon at bounding box center [54, 273] width 15 height 13
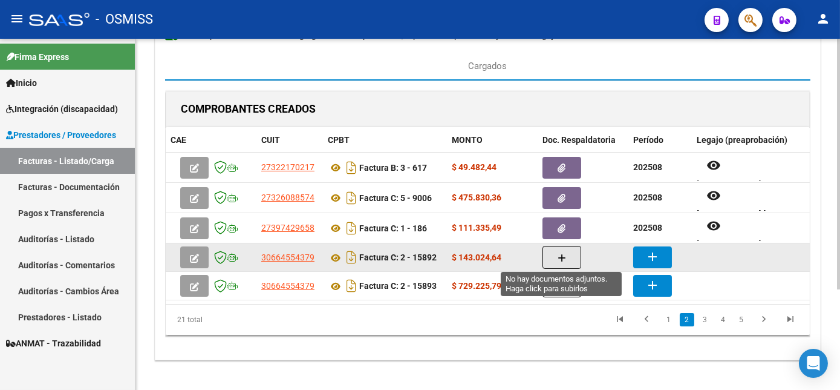
click at [564, 252] on span "button" at bounding box center [562, 257] width 8 height 11
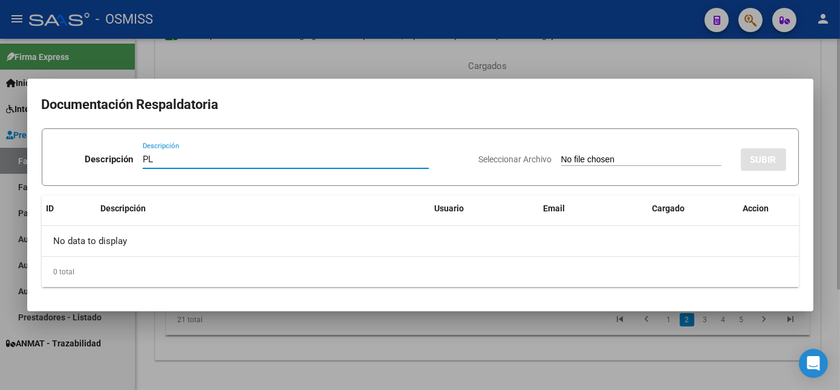
type input "PL"
click at [561, 154] on input "Seleccionar Archivo" at bounding box center [641, 159] width 160 height 11
type input "C:\fakepath\15892 [PERSON_NAME].pdf"
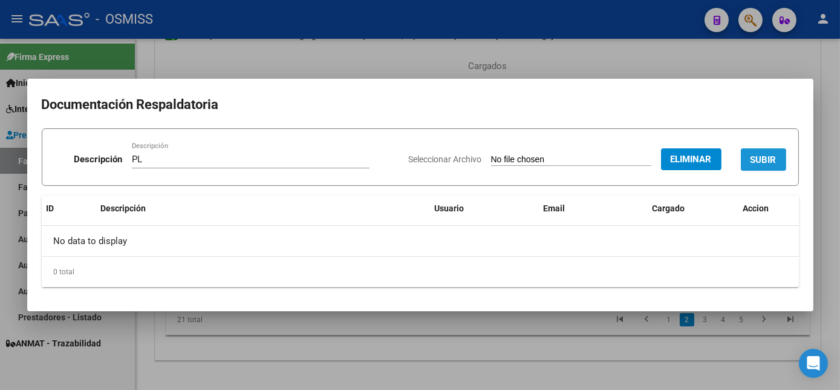
click at [769, 159] on span "SUBIR" at bounding box center [764, 159] width 26 height 11
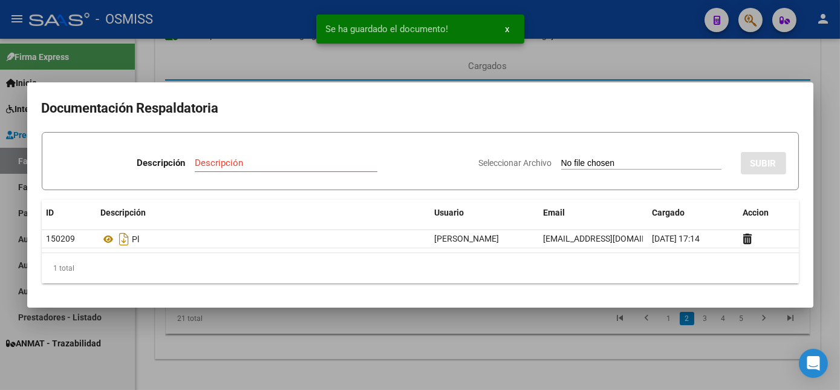
click at [569, 349] on div at bounding box center [420, 195] width 840 height 390
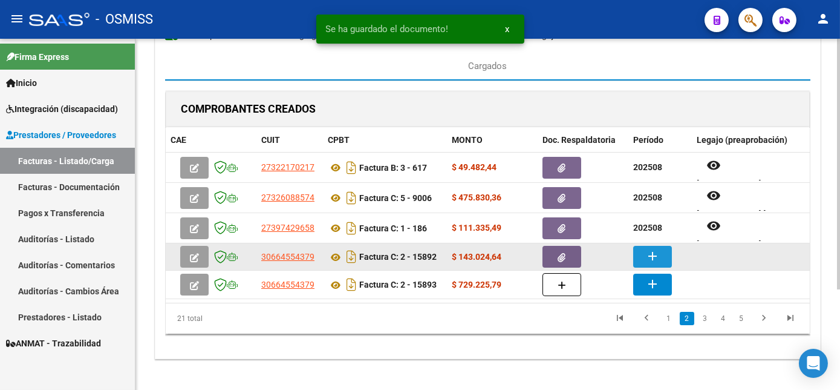
click at [658, 259] on mat-icon "add" at bounding box center [652, 256] width 15 height 15
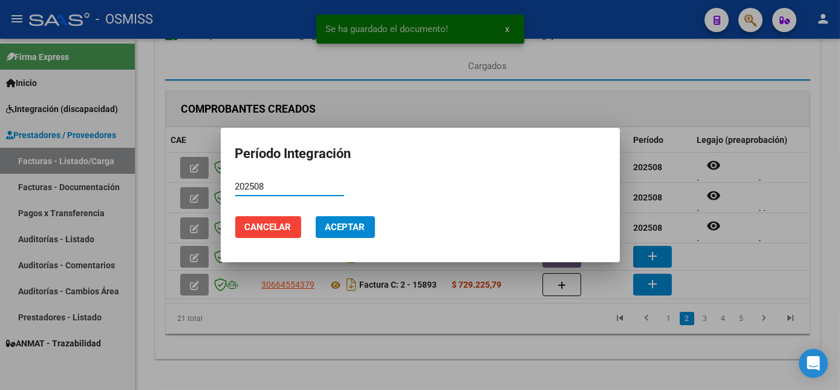
type input "202508"
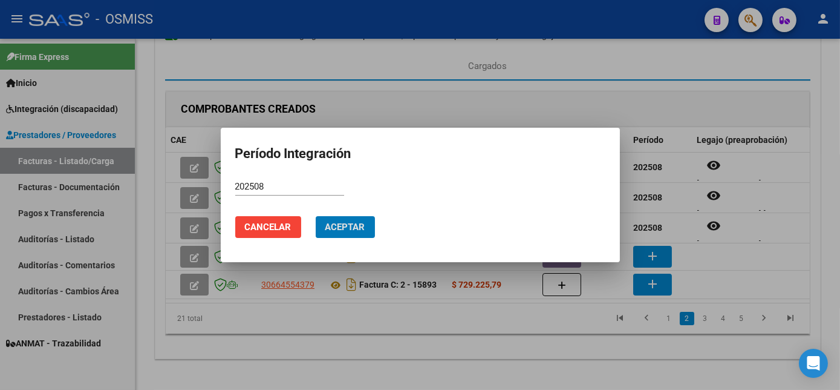
click at [316, 216] on button "Aceptar" at bounding box center [345, 227] width 59 height 22
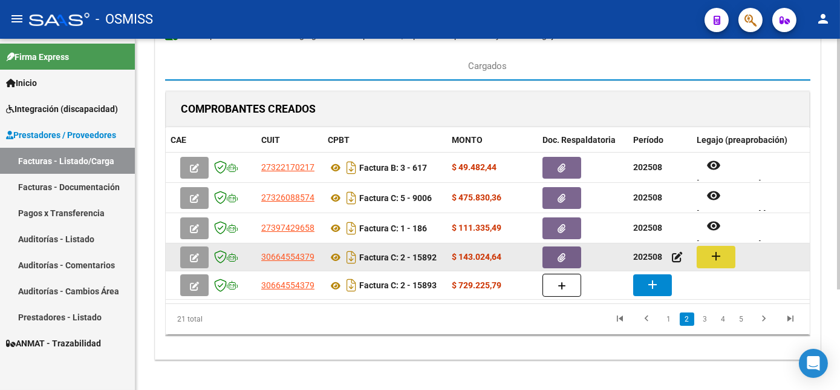
click at [716, 252] on mat-icon "add" at bounding box center [716, 256] width 15 height 15
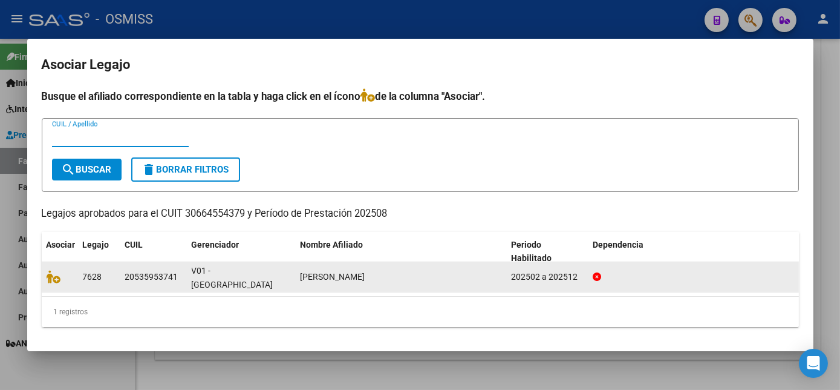
click at [45, 281] on datatable-body-cell at bounding box center [60, 277] width 36 height 30
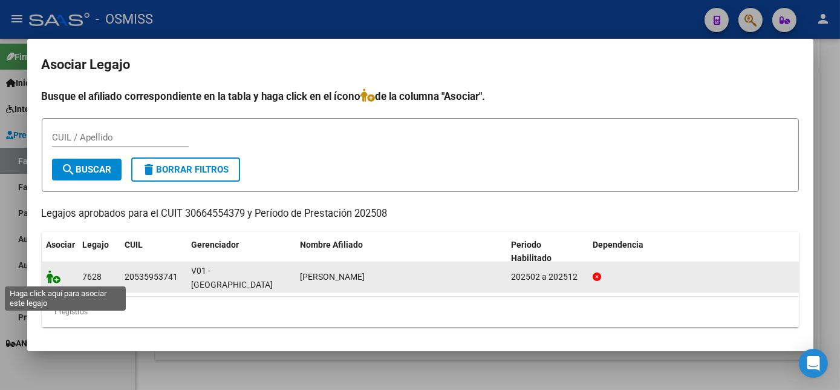
click at [53, 274] on icon at bounding box center [54, 276] width 15 height 13
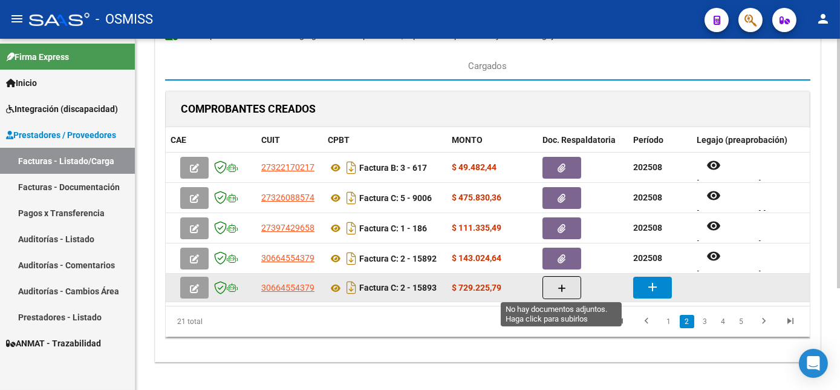
click at [560, 284] on icon "button" at bounding box center [562, 288] width 8 height 9
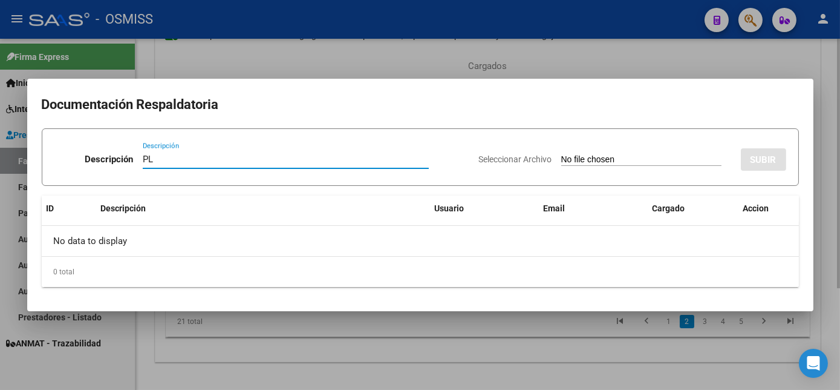
type input "PL"
click at [561, 154] on input "Seleccionar Archivo" at bounding box center [641, 159] width 160 height 11
type input "C:\fakepath\15893 [PERSON_NAME].pdf"
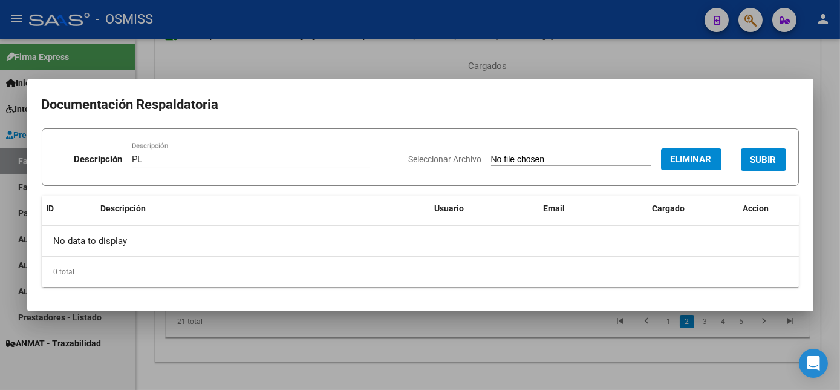
click at [766, 161] on span "SUBIR" at bounding box center [764, 159] width 26 height 11
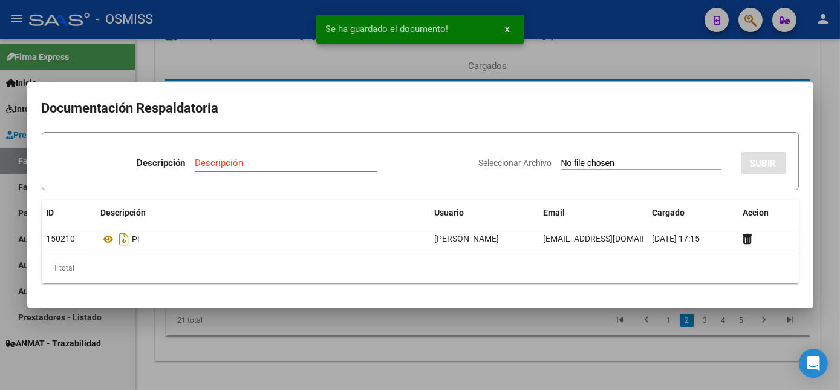
click at [529, 344] on div at bounding box center [420, 195] width 840 height 390
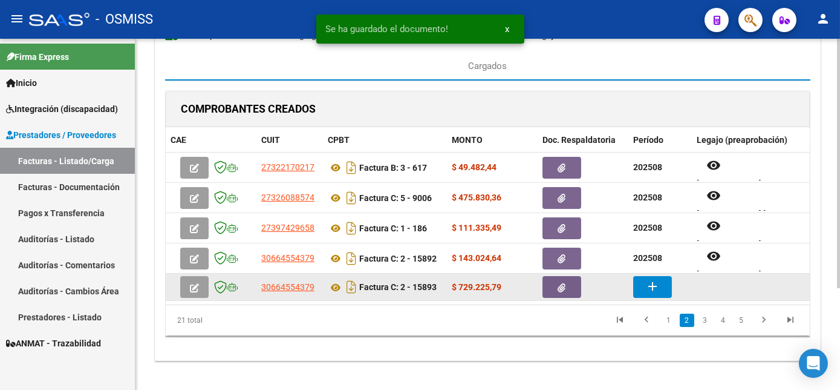
click at [650, 279] on mat-icon "add" at bounding box center [652, 286] width 15 height 15
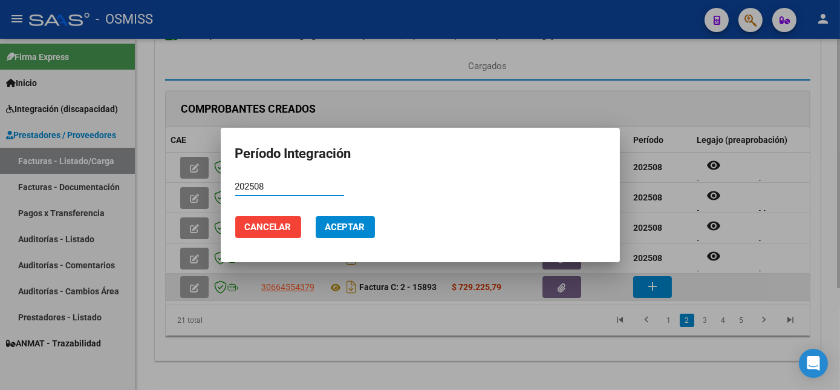
type input "202508"
click at [316, 216] on button "Aceptar" at bounding box center [345, 227] width 59 height 22
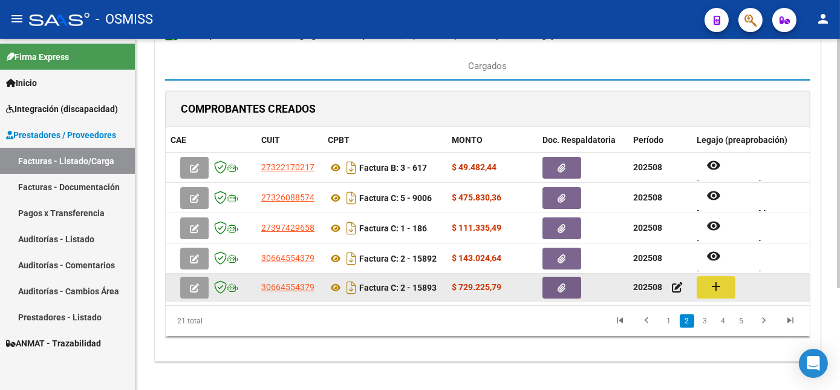
click at [719, 286] on mat-icon "add" at bounding box center [716, 286] width 15 height 15
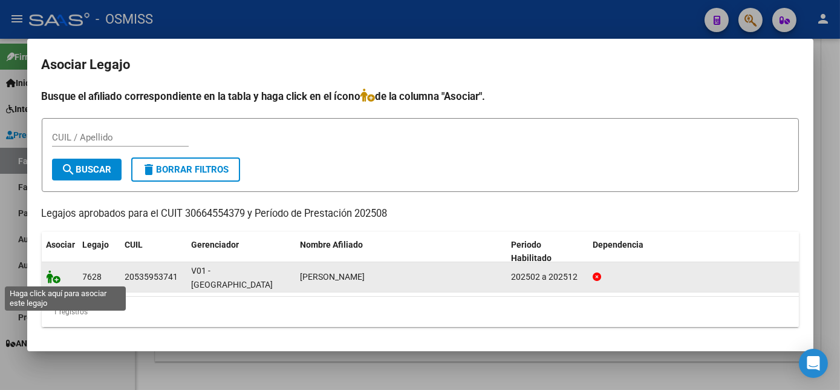
click at [56, 276] on icon at bounding box center [54, 276] width 15 height 13
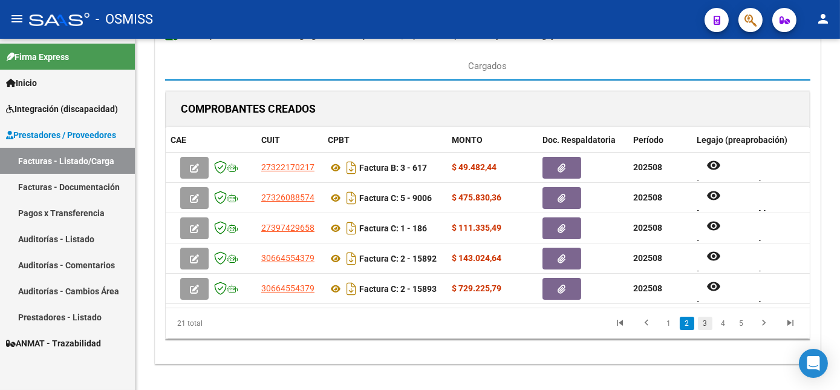
click at [707, 329] on link "3" at bounding box center [705, 322] width 15 height 13
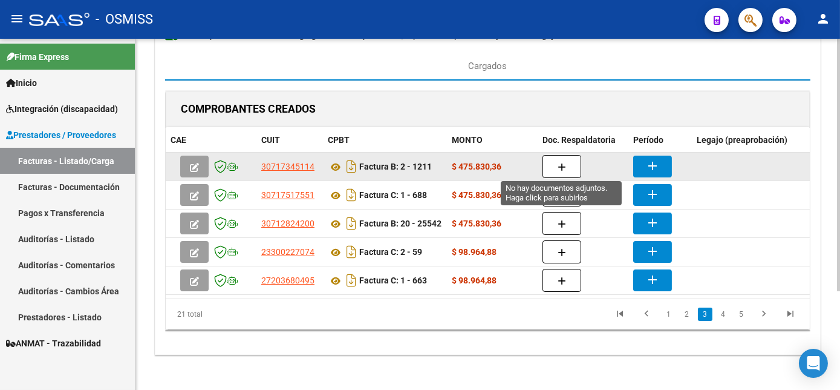
click at [569, 163] on button "button" at bounding box center [562, 166] width 39 height 23
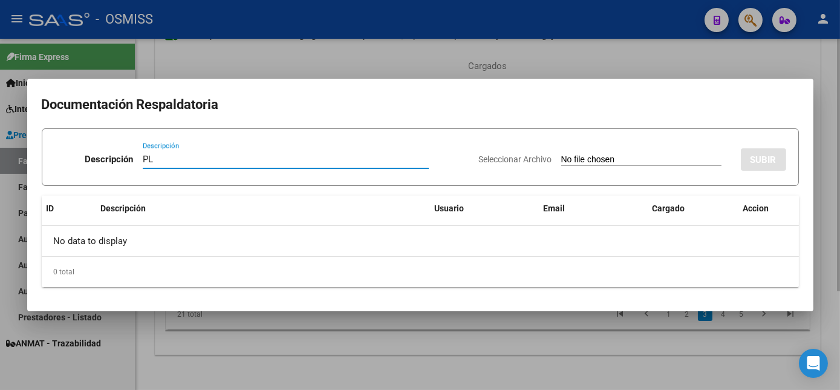
type input "PL"
click at [561, 154] on input "Seleccionar Archivo" at bounding box center [641, 159] width 160 height 11
type input "C:\fakepath\1211 [PERSON_NAME].jpg"
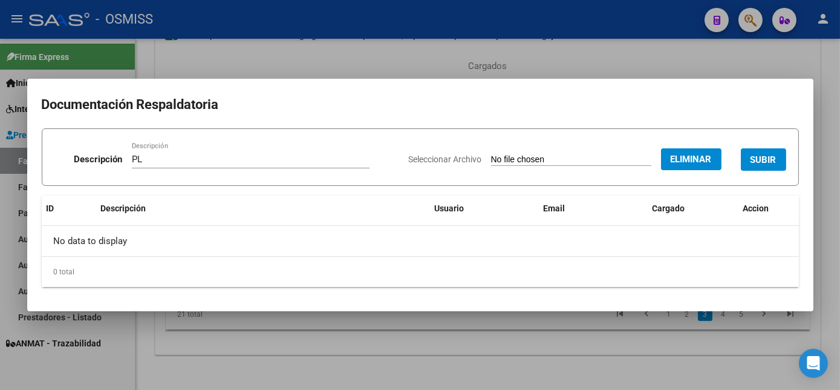
click at [757, 154] on span "SUBIR" at bounding box center [764, 159] width 26 height 11
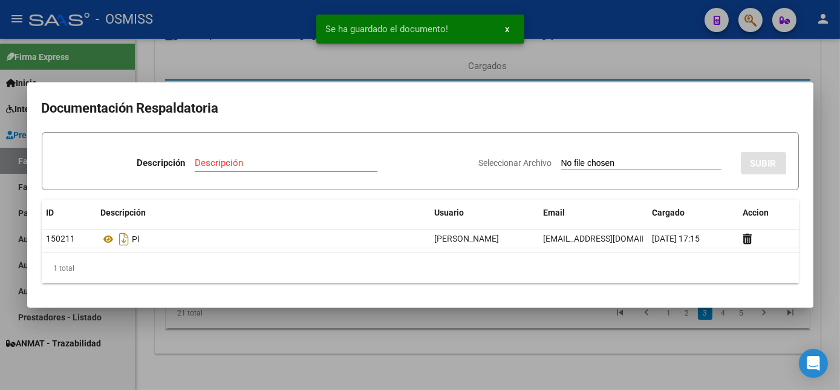
click at [619, 373] on div at bounding box center [420, 195] width 840 height 390
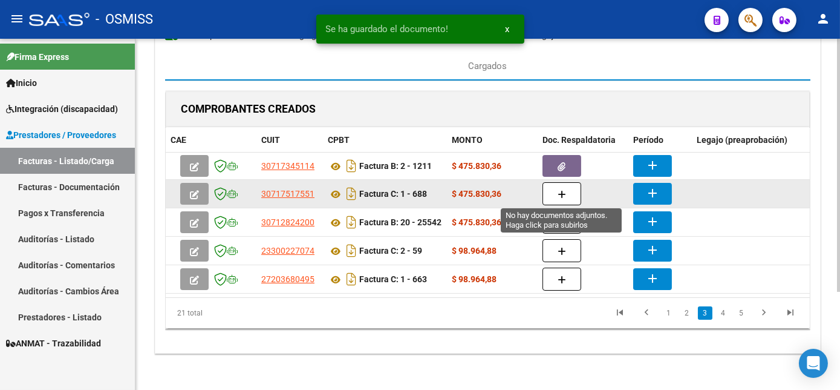
click at [552, 190] on button "button" at bounding box center [562, 193] width 39 height 23
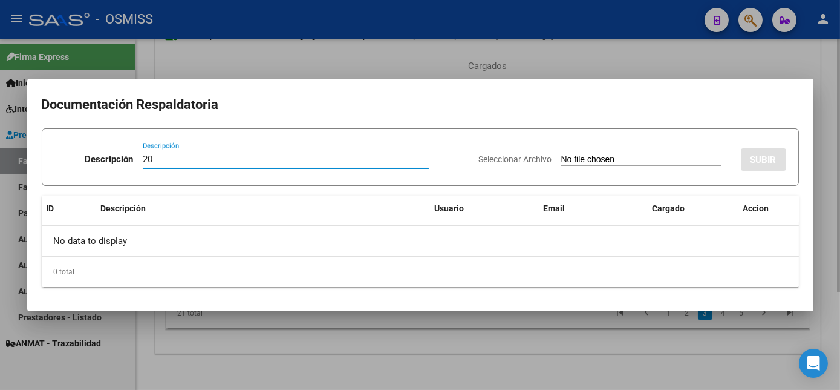
type input "2"
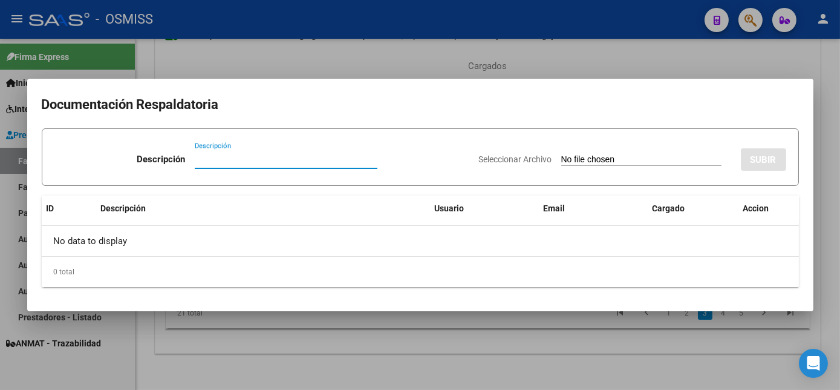
click at [477, 338] on div at bounding box center [420, 195] width 840 height 390
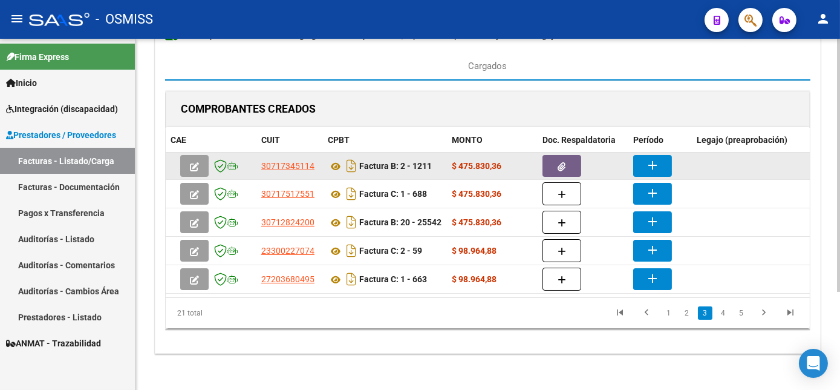
click at [663, 160] on button "add" at bounding box center [652, 166] width 39 height 22
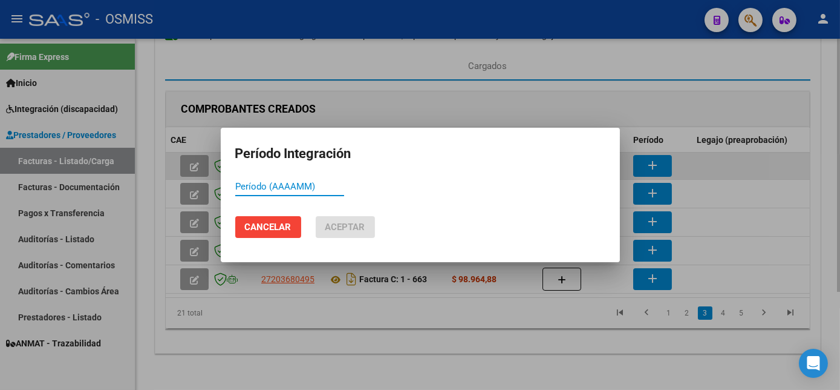
click at [663, 160] on div at bounding box center [420, 195] width 840 height 390
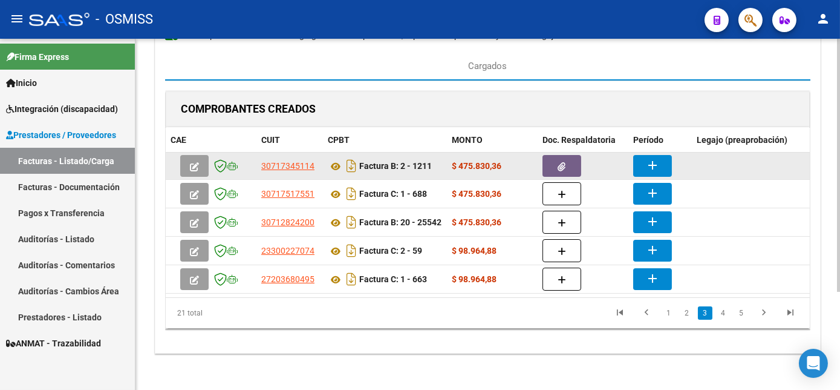
click at [648, 167] on mat-icon "add" at bounding box center [652, 165] width 15 height 15
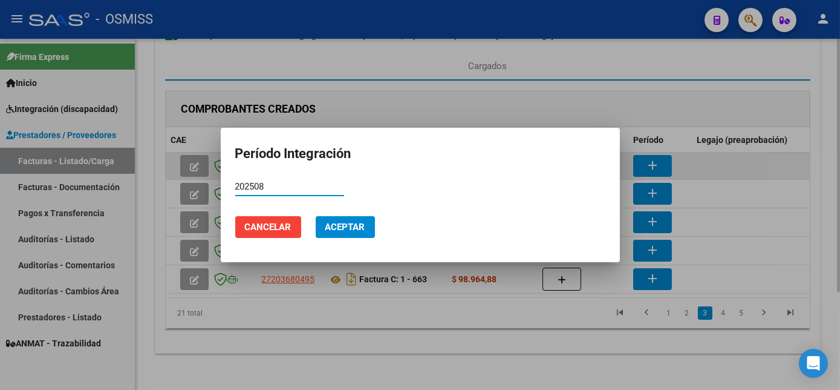
type input "202508"
click at [316, 216] on button "Aceptar" at bounding box center [345, 227] width 59 height 22
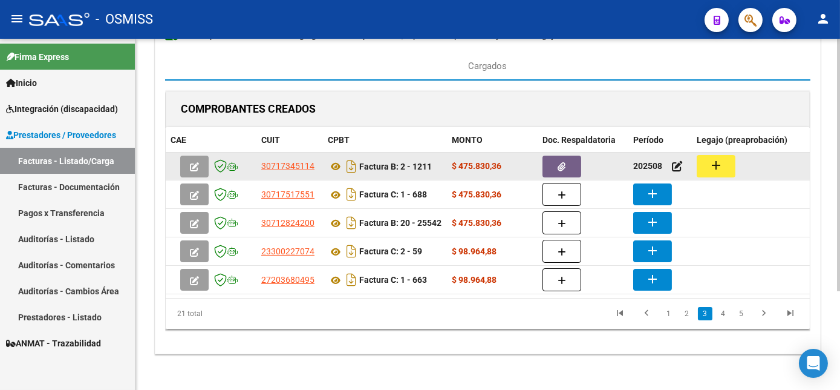
click at [729, 160] on button "add" at bounding box center [716, 166] width 39 height 22
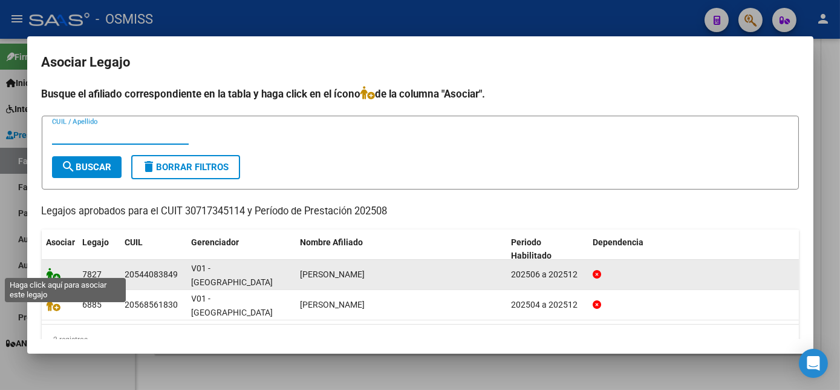
click at [55, 267] on icon at bounding box center [54, 273] width 15 height 13
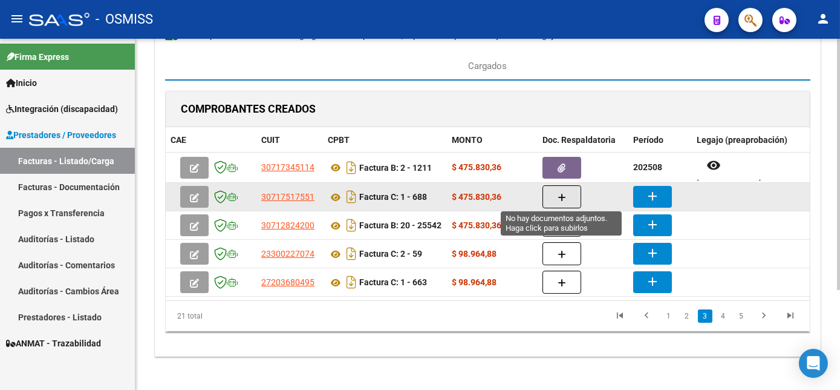
click at [564, 188] on button "button" at bounding box center [562, 196] width 39 height 23
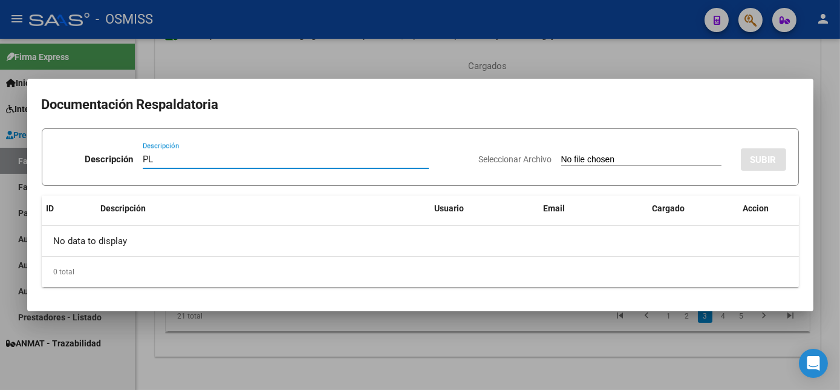
type input "PL"
click at [561, 154] on input "Seleccionar Archivo" at bounding box center [641, 159] width 160 height 11
type input "C:\fakepath\688 [PERSON_NAME].pdf"
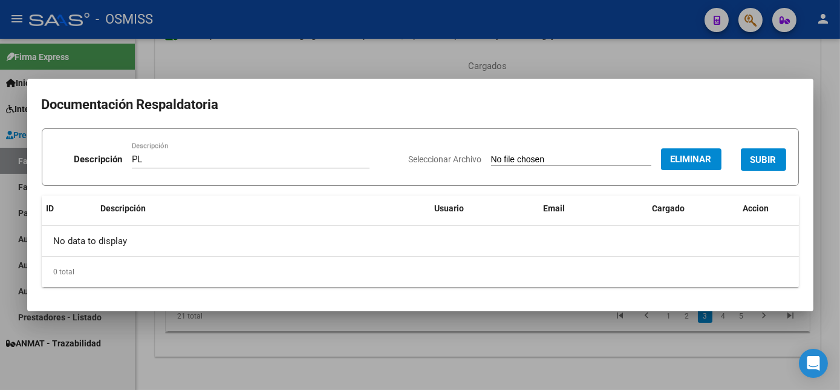
click at [762, 166] on button "SUBIR" at bounding box center [763, 159] width 45 height 22
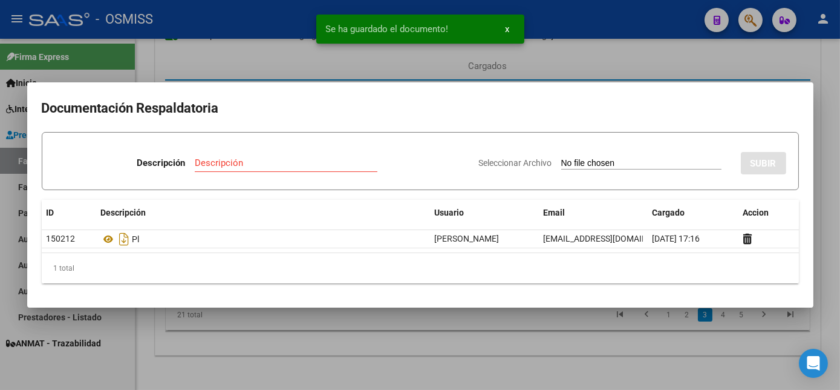
click at [550, 362] on div at bounding box center [420, 195] width 840 height 390
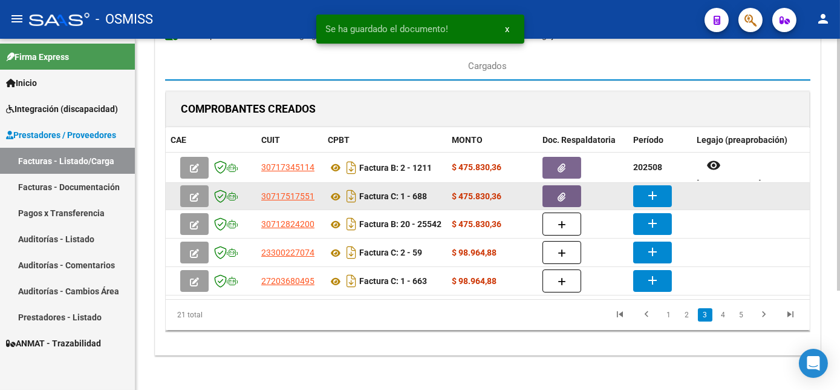
click at [658, 200] on mat-icon "add" at bounding box center [652, 195] width 15 height 15
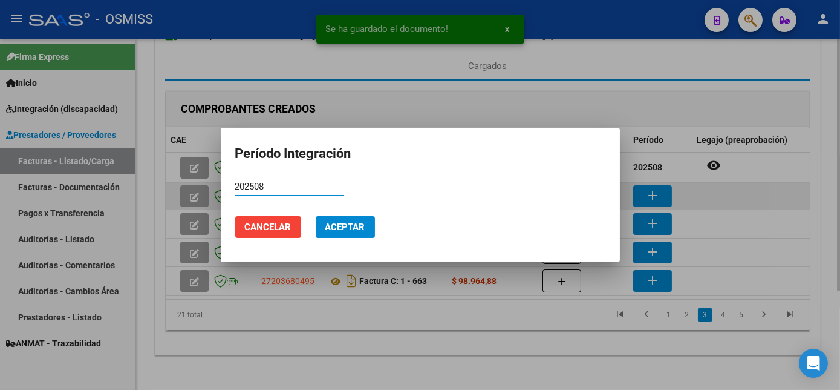
type input "202508"
click at [316, 216] on button "Aceptar" at bounding box center [345, 227] width 59 height 22
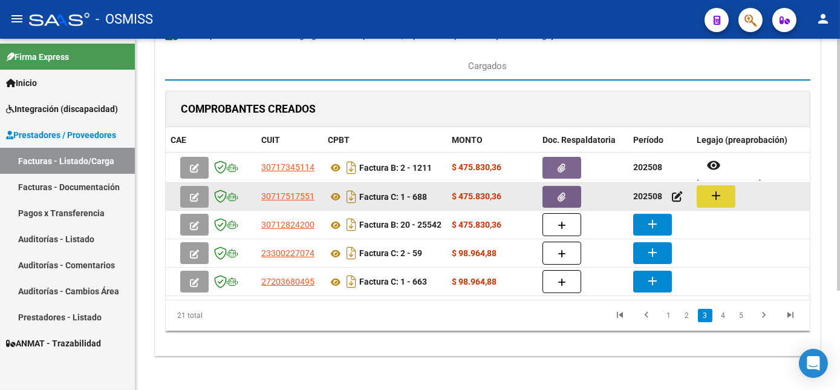
click at [722, 188] on mat-icon "add" at bounding box center [716, 195] width 15 height 15
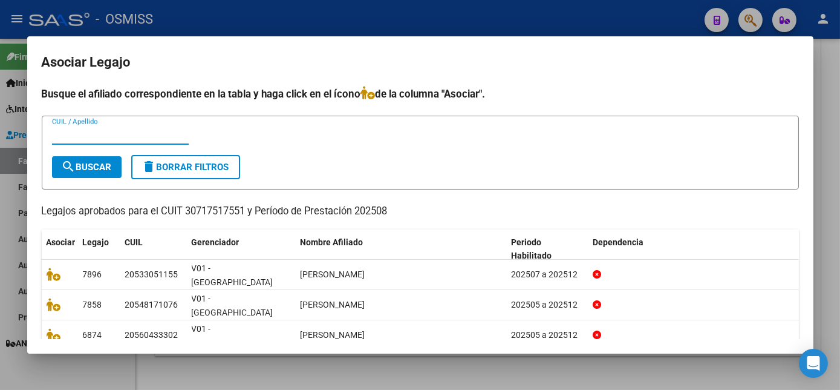
click at [664, 366] on div at bounding box center [420, 195] width 840 height 390
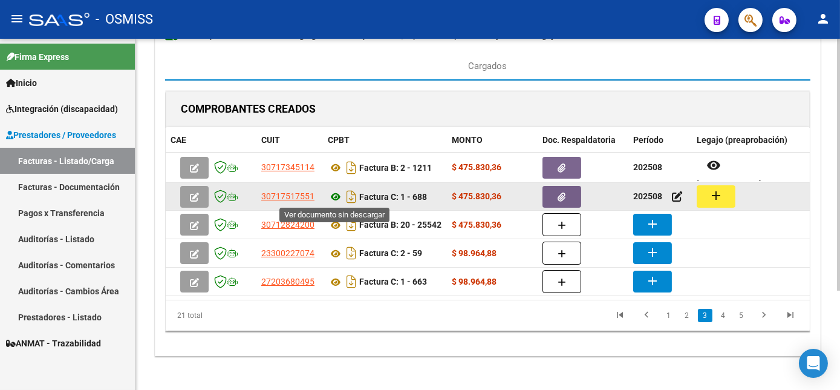
click at [331, 192] on icon at bounding box center [336, 196] width 16 height 15
click at [720, 189] on mat-icon "add" at bounding box center [716, 195] width 15 height 15
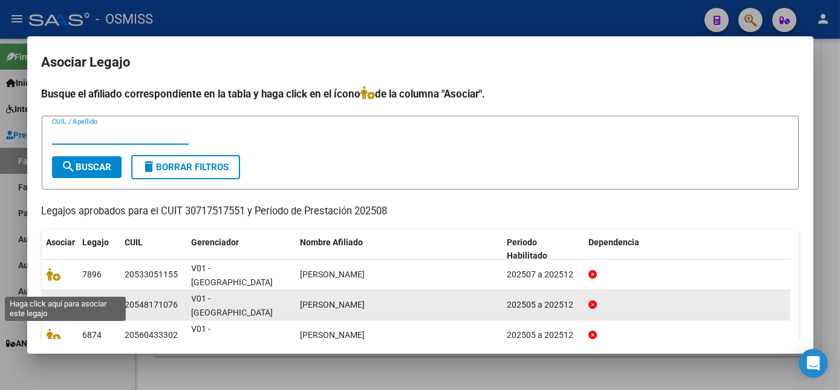
click at [48, 298] on icon at bounding box center [54, 304] width 15 height 13
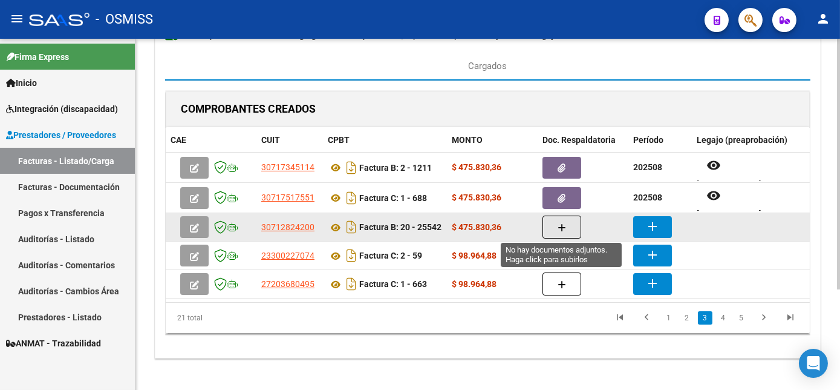
click at [558, 224] on icon "button" at bounding box center [562, 227] width 8 height 9
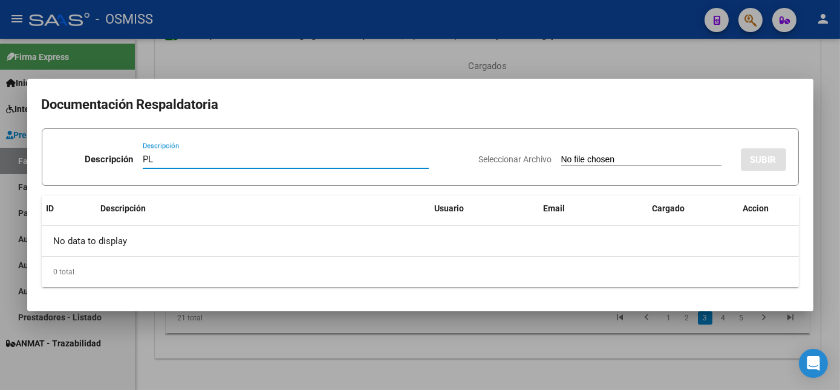
type input "PL"
click at [561, 154] on input "Seleccionar Archivo" at bounding box center [641, 159] width 160 height 11
type input "C:\fakepath\25542 [PERSON_NAME] L.pdf"
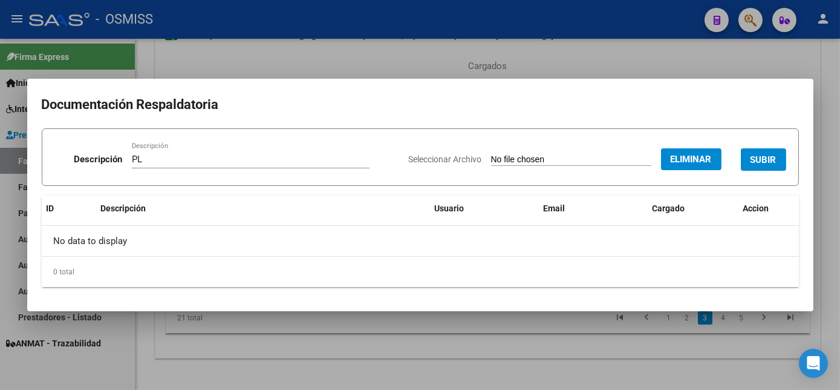
click at [766, 161] on span "SUBIR" at bounding box center [764, 159] width 26 height 11
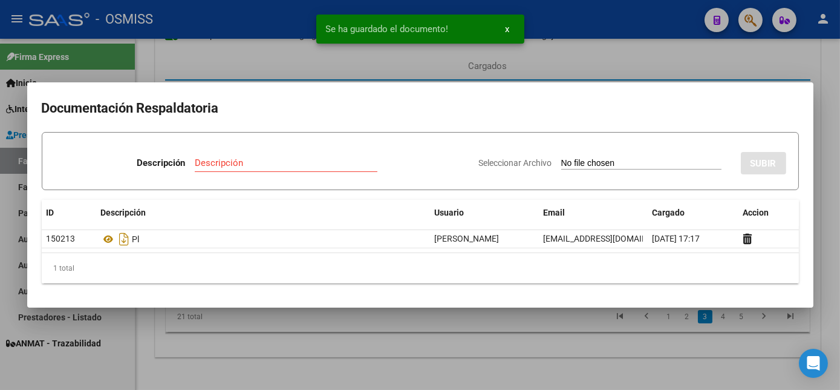
click at [558, 343] on div at bounding box center [420, 195] width 840 height 390
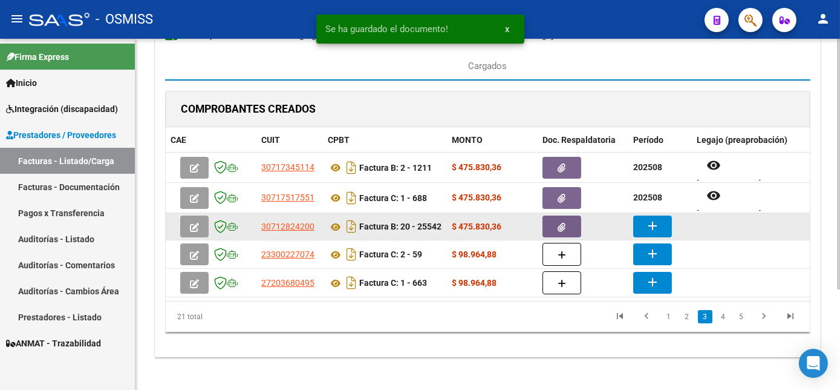
click at [655, 224] on mat-icon "add" at bounding box center [652, 225] width 15 height 15
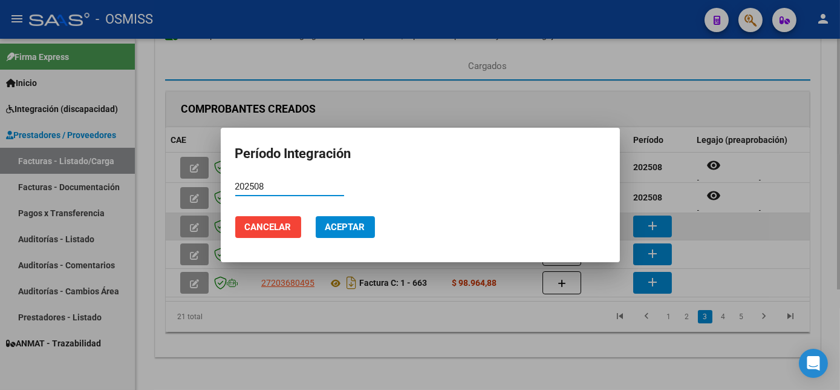
type input "202508"
click at [316, 216] on button "Aceptar" at bounding box center [345, 227] width 59 height 22
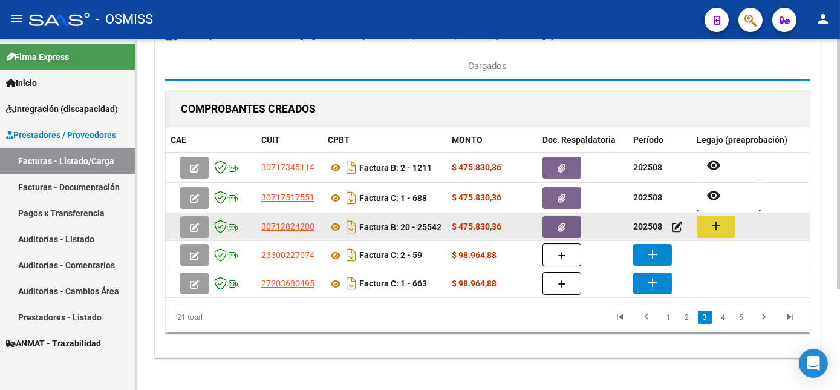
click at [719, 223] on mat-icon "add" at bounding box center [716, 225] width 15 height 15
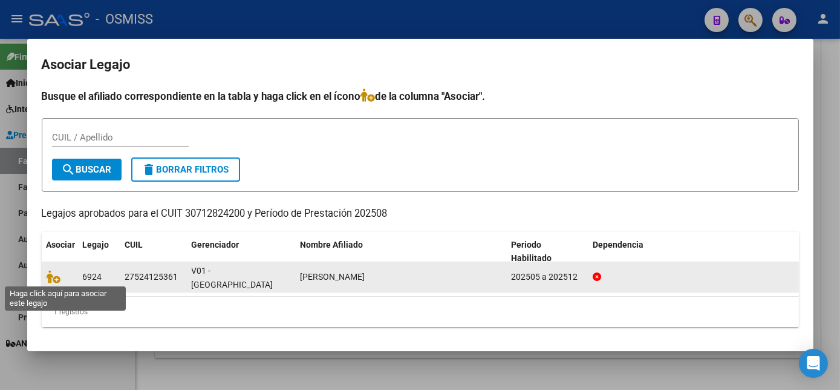
click at [60, 276] on span at bounding box center [56, 277] width 18 height 10
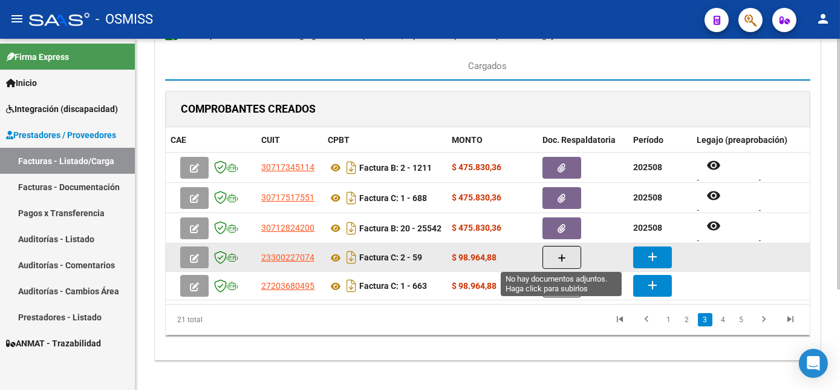
click at [577, 252] on button "button" at bounding box center [562, 257] width 39 height 23
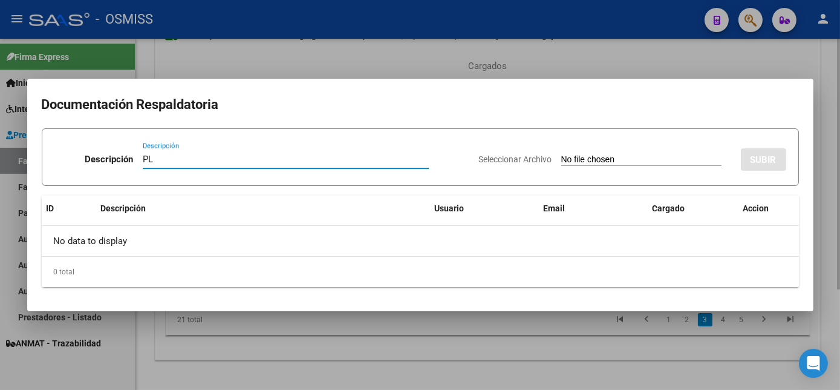
type input "PL"
click at [561, 154] on input "Seleccionar Archivo" at bounding box center [641, 159] width 160 height 11
type input "C:\fakepath\59 [PERSON_NAME].pdf"
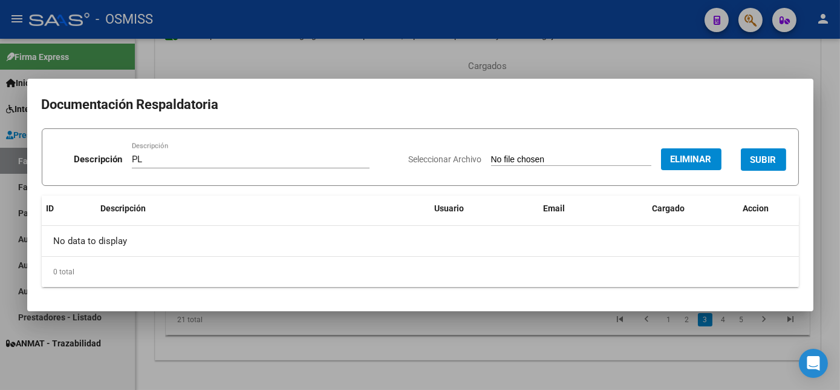
click at [761, 161] on span "SUBIR" at bounding box center [764, 159] width 26 height 11
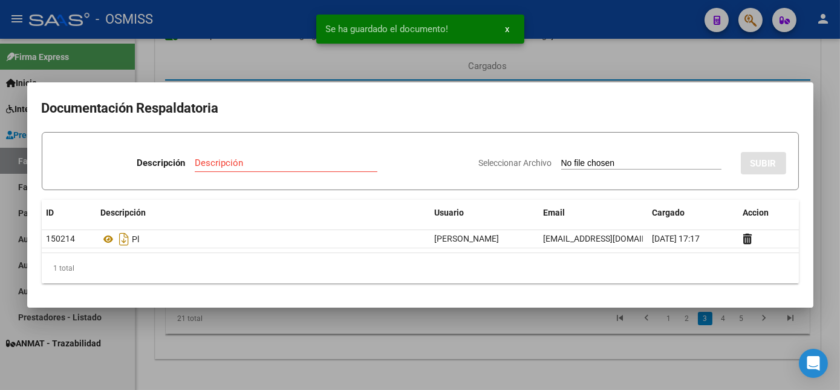
click at [521, 376] on div at bounding box center [420, 195] width 840 height 390
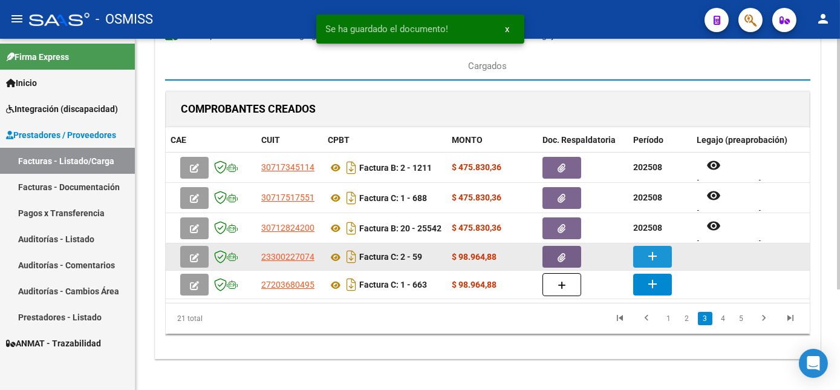
click at [634, 259] on button "add" at bounding box center [652, 257] width 39 height 22
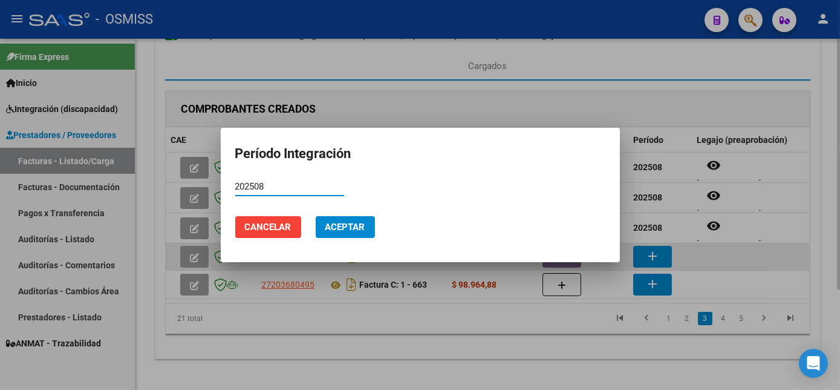
type input "202508"
click at [316, 216] on button "Aceptar" at bounding box center [345, 227] width 59 height 22
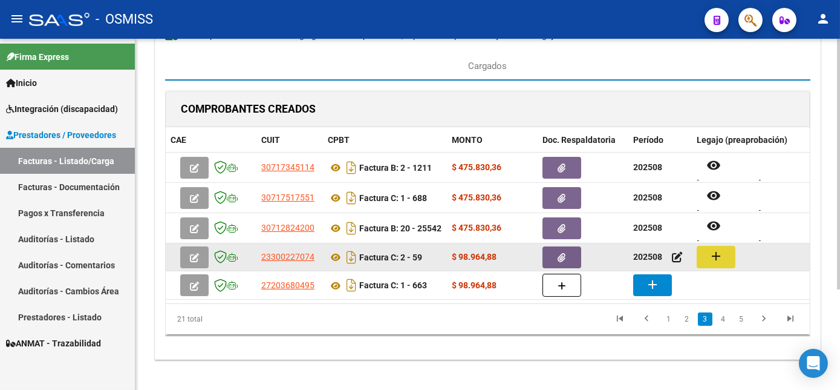
click at [715, 252] on mat-icon "add" at bounding box center [716, 256] width 15 height 15
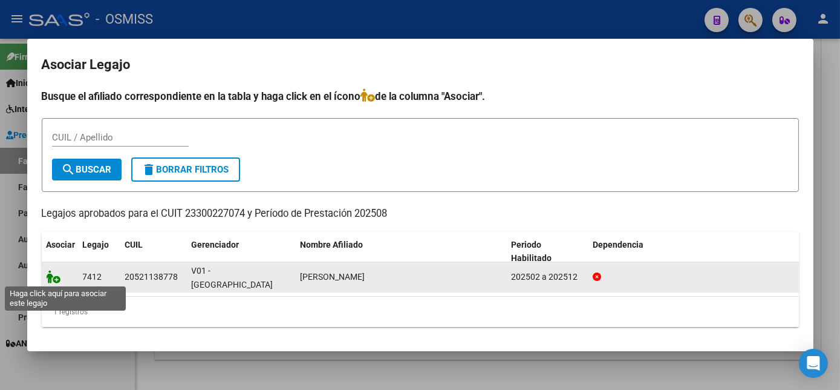
click at [59, 272] on icon at bounding box center [54, 276] width 15 height 13
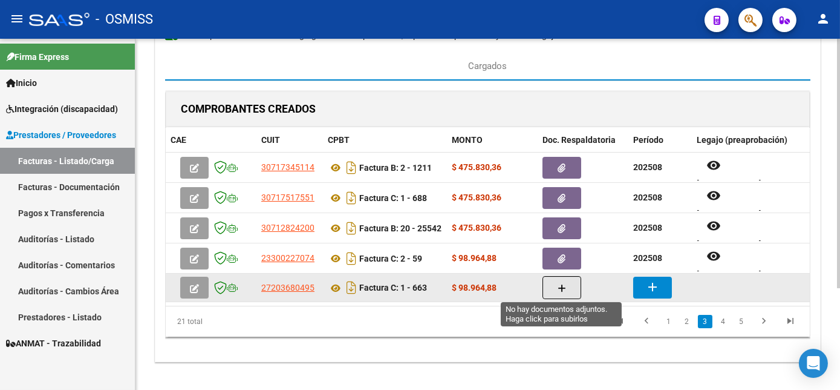
click at [557, 286] on button "button" at bounding box center [562, 287] width 39 height 23
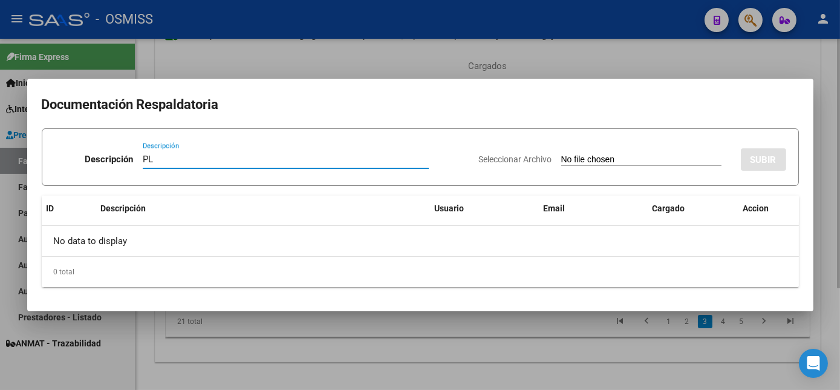
type input "PL"
click at [561, 154] on input "Seleccionar Archivo" at bounding box center [641, 159] width 160 height 11
type input "C:\fakepath\663 MADROÑAL.pdf"
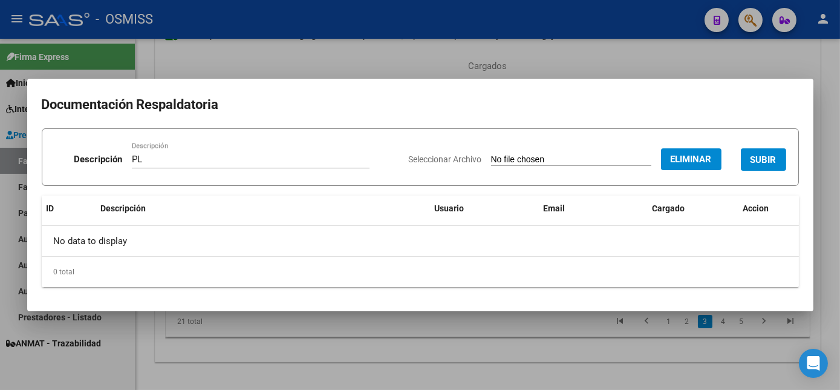
click at [758, 172] on div "Seleccionar Archivo Eliminar SUBIR" at bounding box center [597, 157] width 377 height 37
click at [758, 161] on span "SUBIR" at bounding box center [764, 159] width 26 height 11
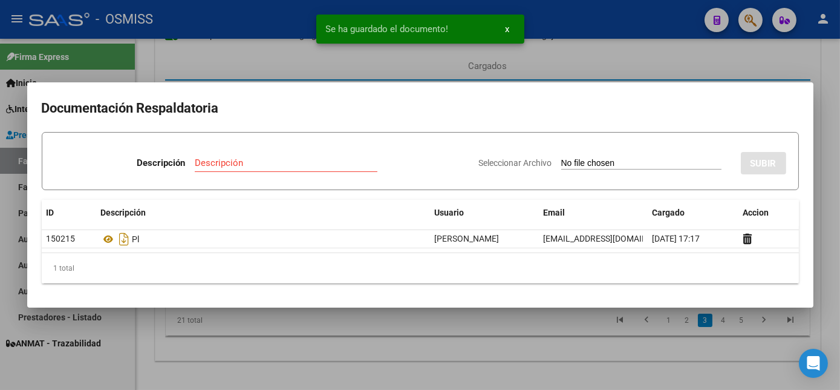
click at [587, 362] on div at bounding box center [420, 195] width 840 height 390
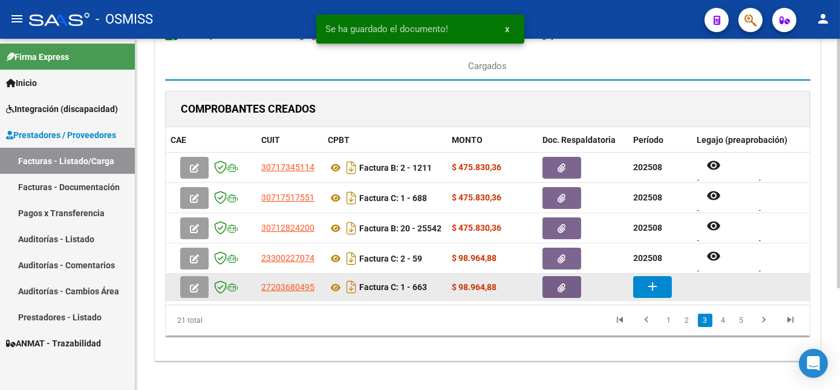
click at [645, 286] on mat-icon "add" at bounding box center [652, 286] width 15 height 15
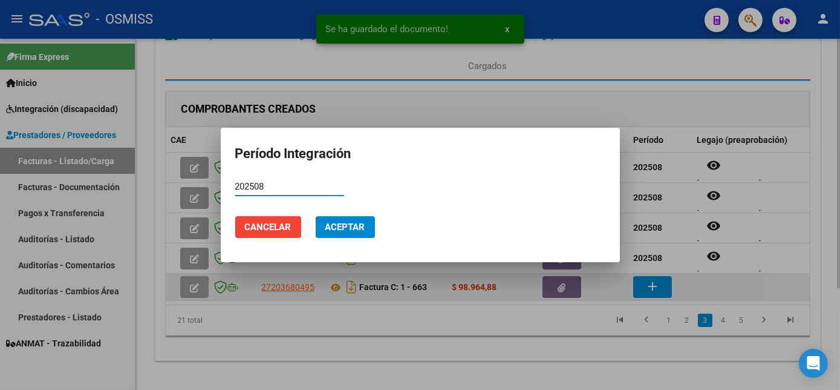
type input "202508"
click at [316, 216] on button "Aceptar" at bounding box center [345, 227] width 59 height 22
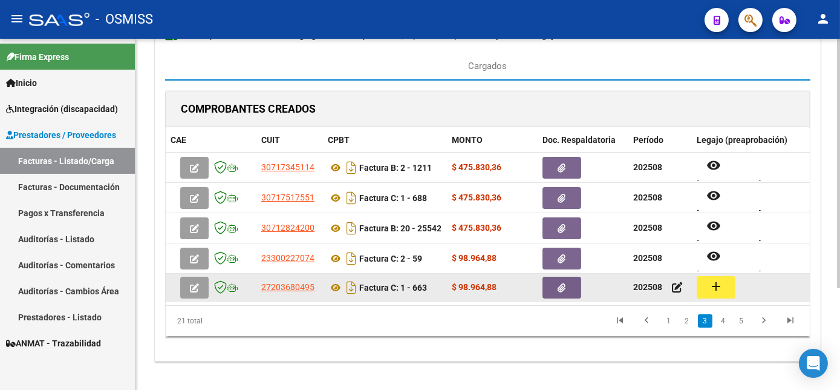
click at [736, 283] on div "add" at bounding box center [783, 287] width 172 height 22
click at [725, 283] on button "add" at bounding box center [716, 287] width 39 height 22
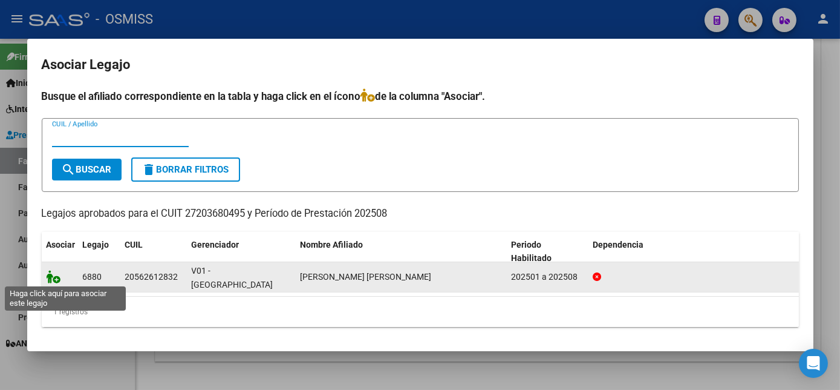
click at [54, 272] on icon at bounding box center [54, 276] width 15 height 13
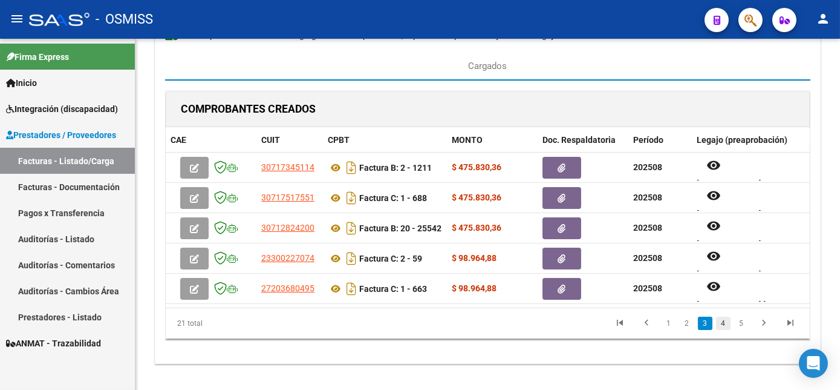
click at [725, 329] on link "4" at bounding box center [723, 322] width 15 height 13
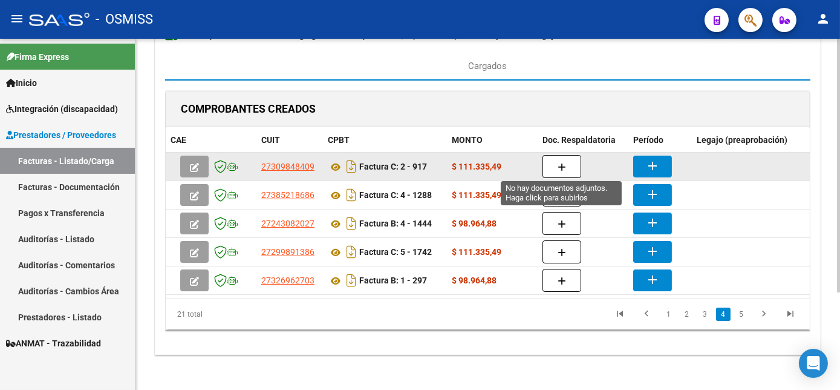
click at [569, 169] on button "button" at bounding box center [562, 166] width 39 height 23
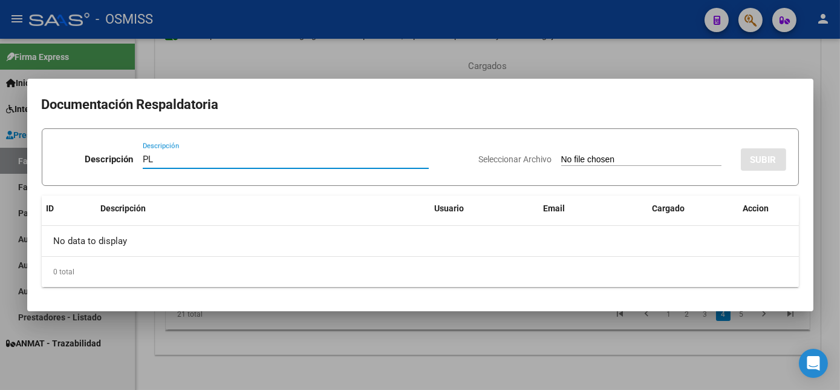
type input "PL"
click at [561, 154] on input "Seleccionar Archivo" at bounding box center [641, 159] width 160 height 11
type input "C:\fakepath\917 [PERSON_NAME].pdf"
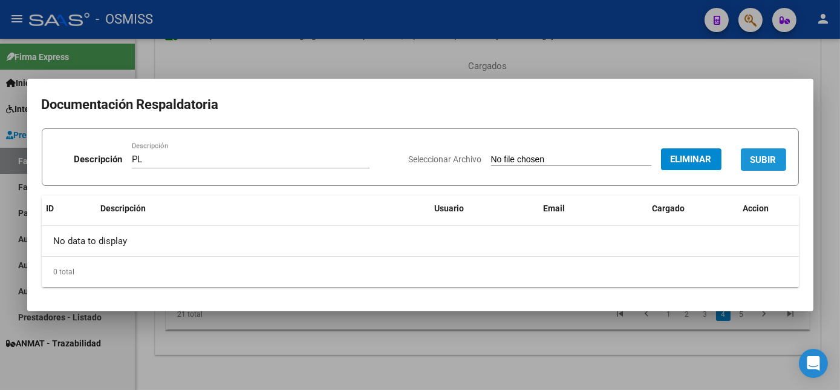
click at [758, 160] on span "SUBIR" at bounding box center [764, 159] width 26 height 11
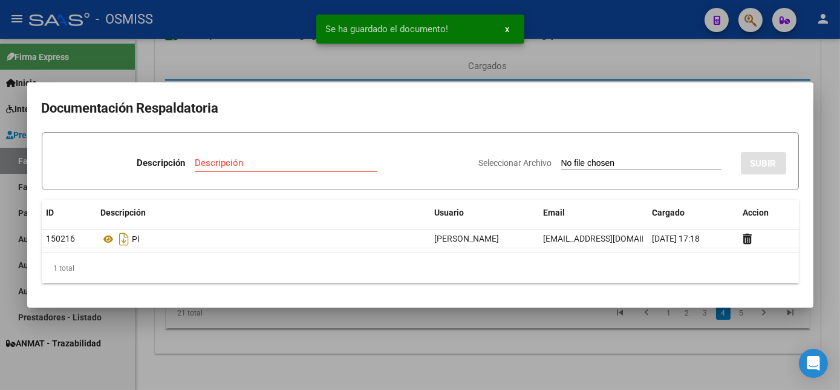
click at [518, 379] on div at bounding box center [420, 195] width 840 height 390
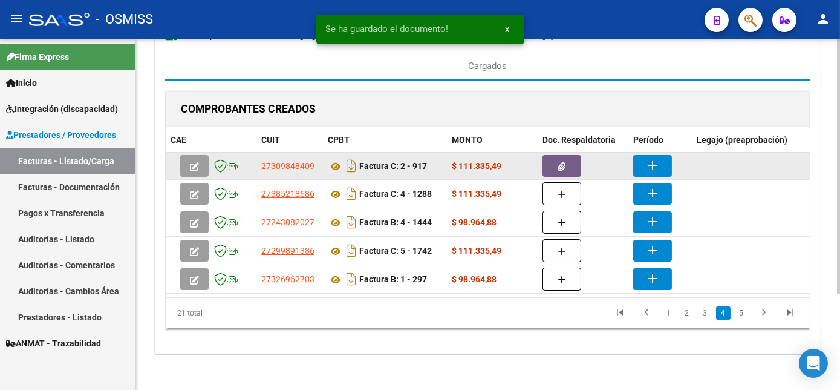
click at [655, 152] on datatable-body-cell "add" at bounding box center [661, 165] width 64 height 27
click at [655, 158] on mat-icon "add" at bounding box center [652, 165] width 15 height 15
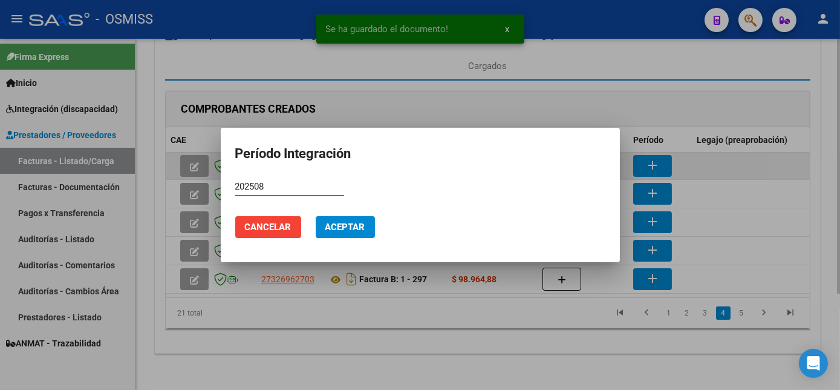
type input "202508"
click at [316, 216] on button "Aceptar" at bounding box center [345, 227] width 59 height 22
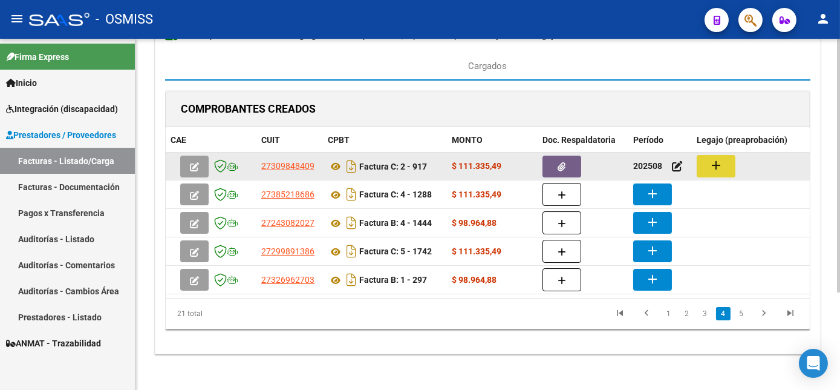
click at [715, 158] on mat-icon "add" at bounding box center [716, 165] width 15 height 15
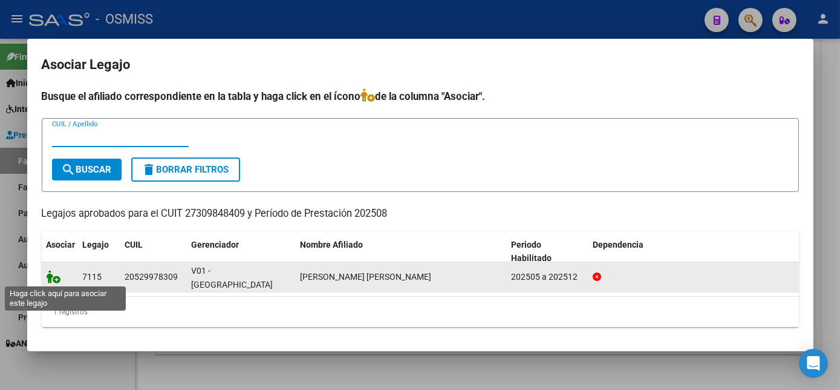
click at [50, 271] on icon at bounding box center [54, 276] width 15 height 13
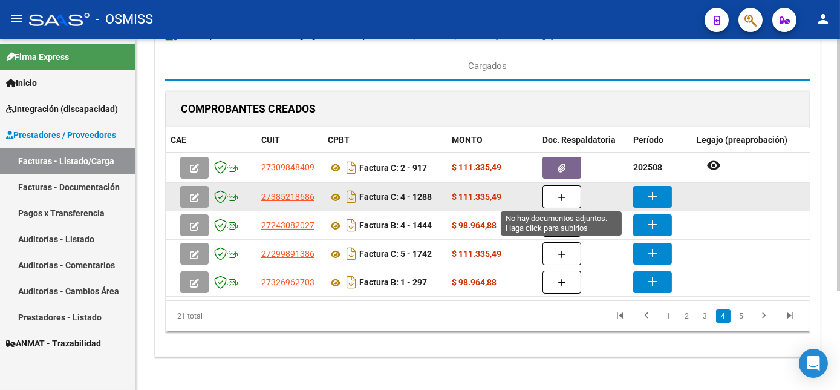
click at [558, 198] on icon "button" at bounding box center [562, 197] width 8 height 9
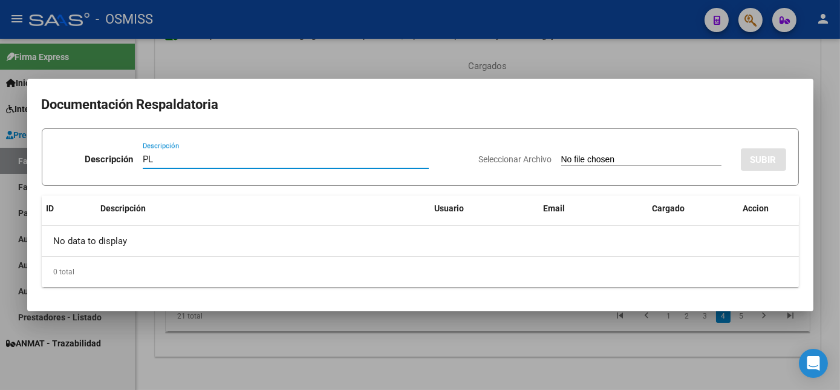
type input "PL"
click at [561, 154] on input "Seleccionar Archivo" at bounding box center [641, 159] width 160 height 11
type input "C:\fakepath\1288 [PERSON_NAME]pdf"
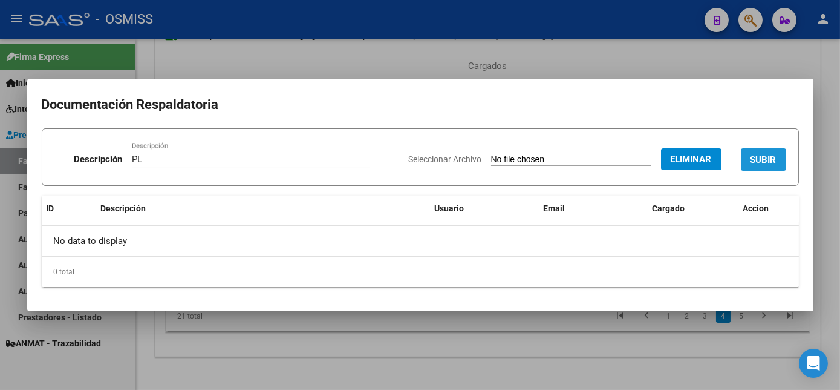
click at [764, 167] on button "SUBIR" at bounding box center [763, 159] width 45 height 22
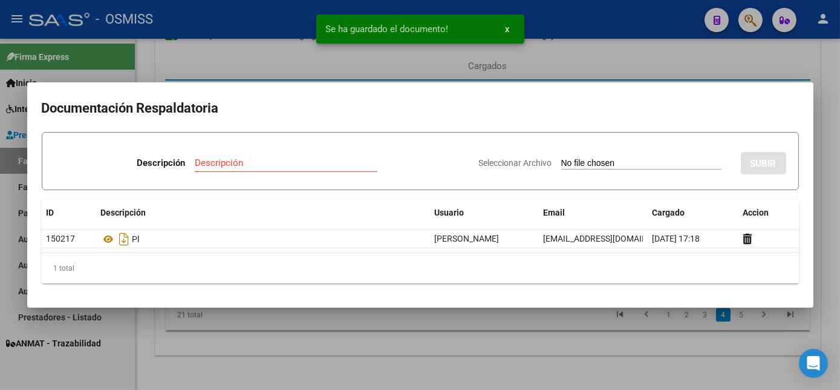
click at [584, 330] on div at bounding box center [420, 195] width 840 height 390
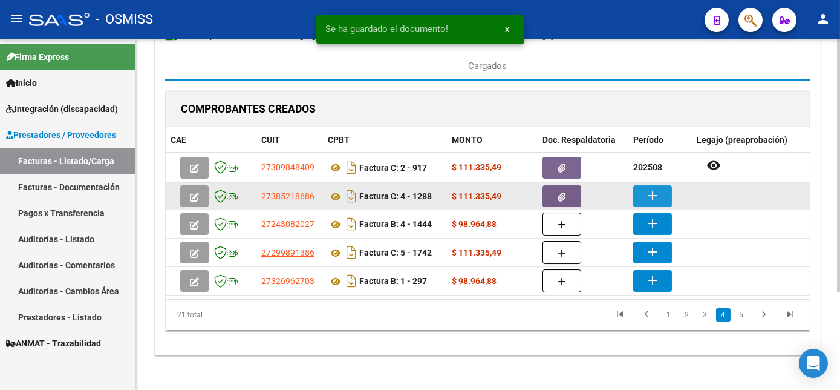
click at [656, 201] on button "add" at bounding box center [652, 196] width 39 height 22
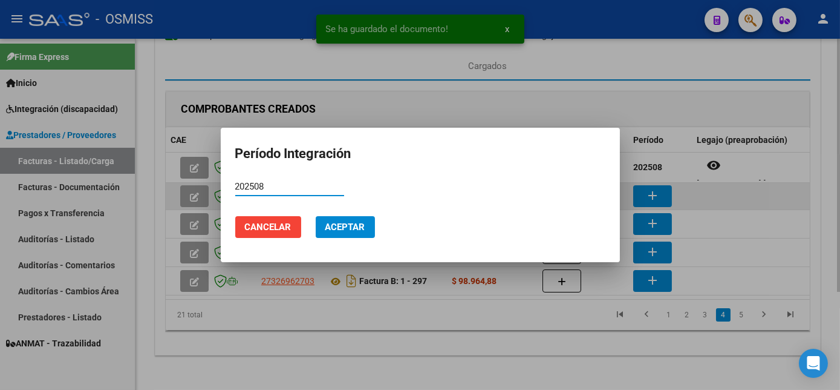
type input "202508"
click at [316, 216] on button "Aceptar" at bounding box center [345, 227] width 59 height 22
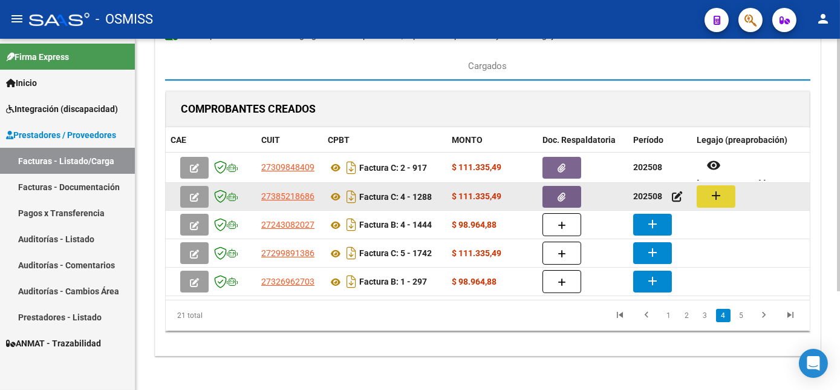
click at [728, 190] on button "add" at bounding box center [716, 196] width 39 height 22
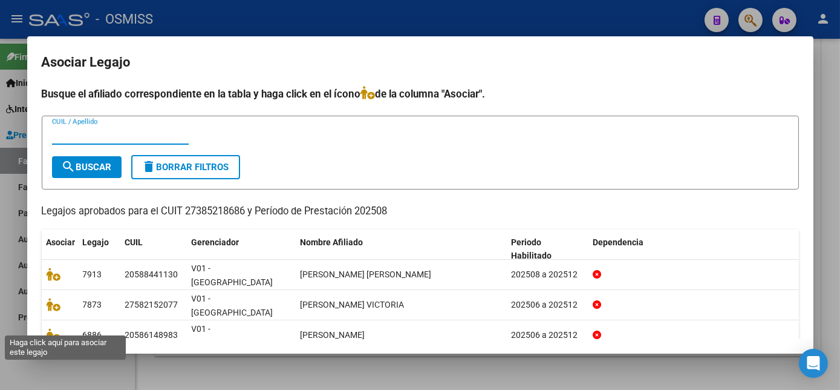
click at [47, 358] on icon at bounding box center [54, 364] width 15 height 13
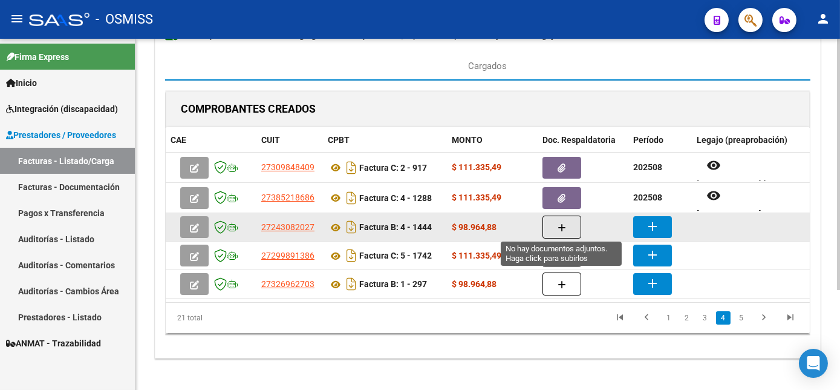
click at [558, 223] on icon "button" at bounding box center [562, 227] width 8 height 9
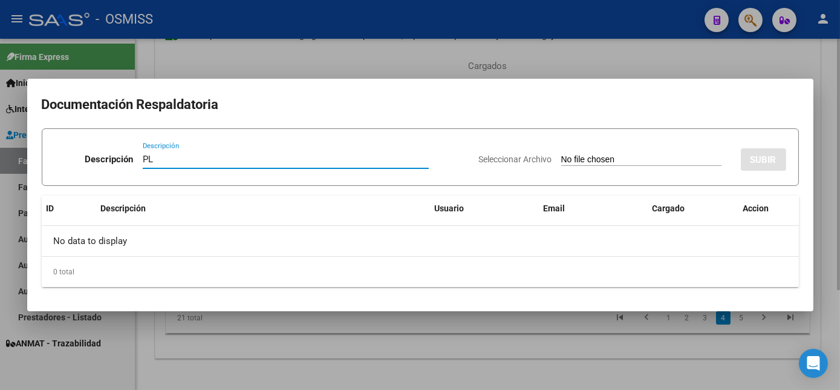
type input "PL"
click at [561, 154] on input "Seleccionar Archivo" at bounding box center [641, 159] width 160 height 11
type input "C:\fakepath\1444 [PERSON_NAME]pdf"
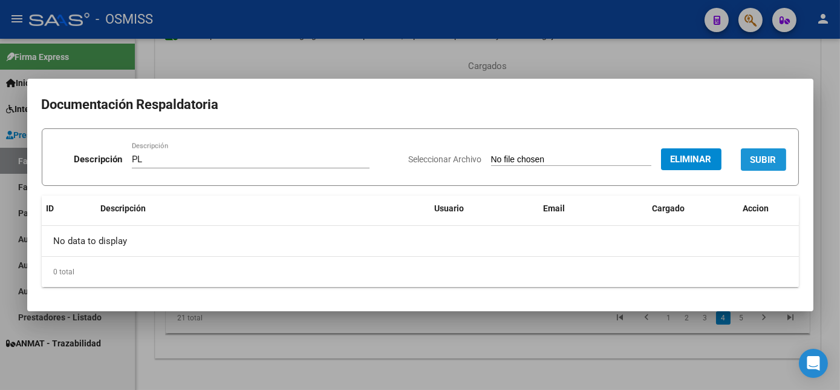
click at [761, 157] on span "SUBIR" at bounding box center [764, 159] width 26 height 11
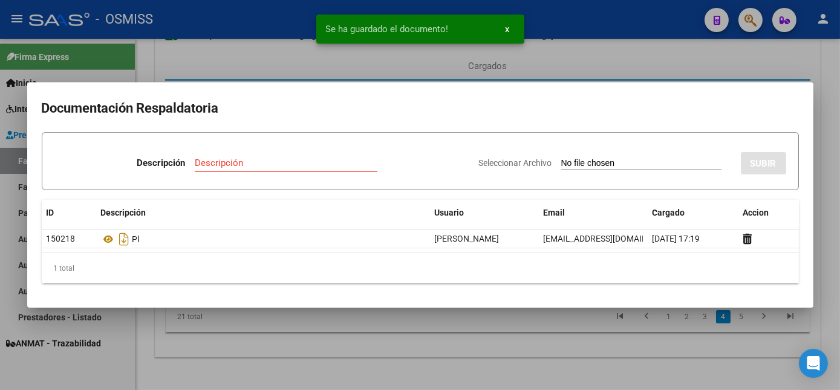
click at [576, 353] on div at bounding box center [420, 195] width 840 height 390
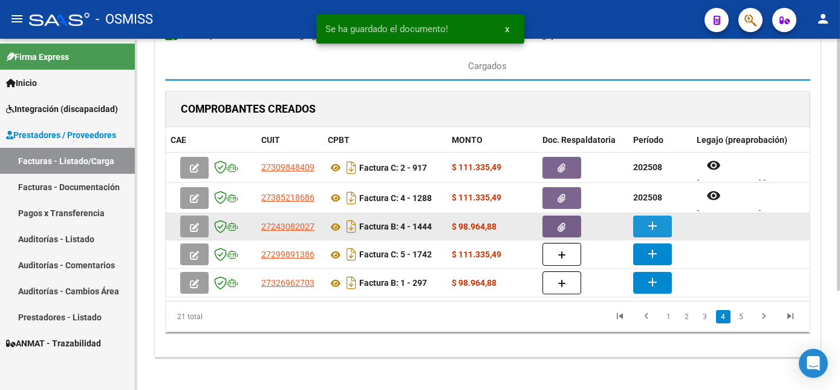
click at [644, 226] on button "add" at bounding box center [652, 226] width 39 height 22
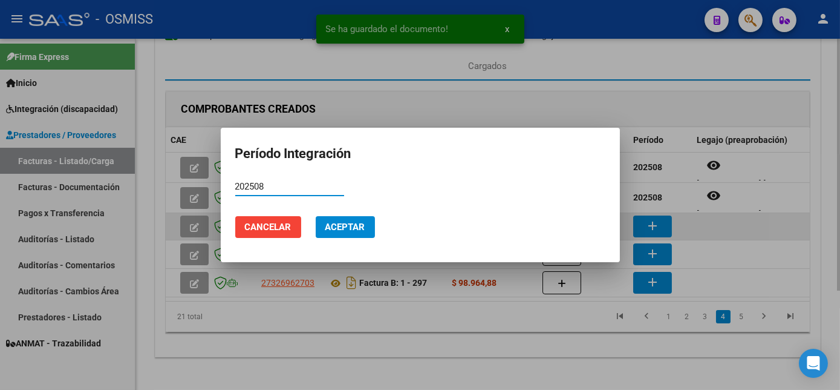
type input "202508"
click at [316, 216] on button "Aceptar" at bounding box center [345, 227] width 59 height 22
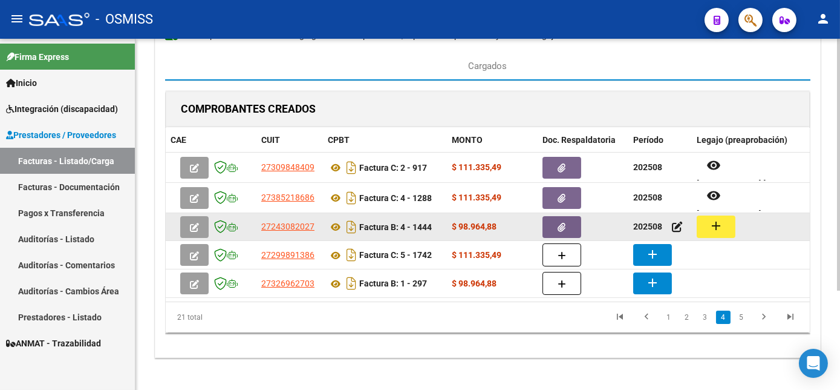
click at [704, 219] on button "add" at bounding box center [716, 226] width 39 height 22
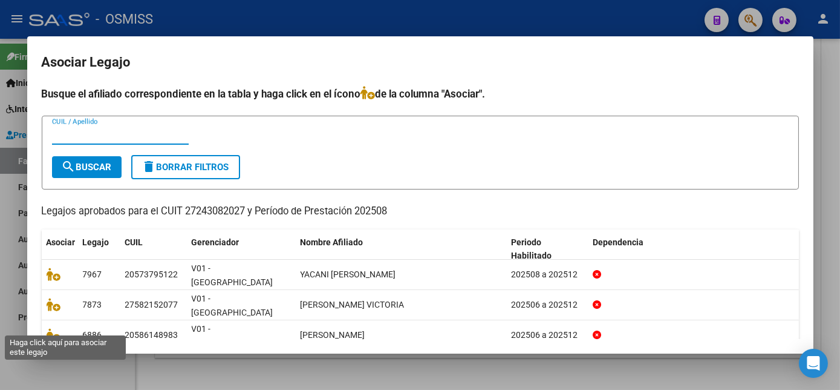
click at [48, 358] on icon at bounding box center [54, 364] width 15 height 13
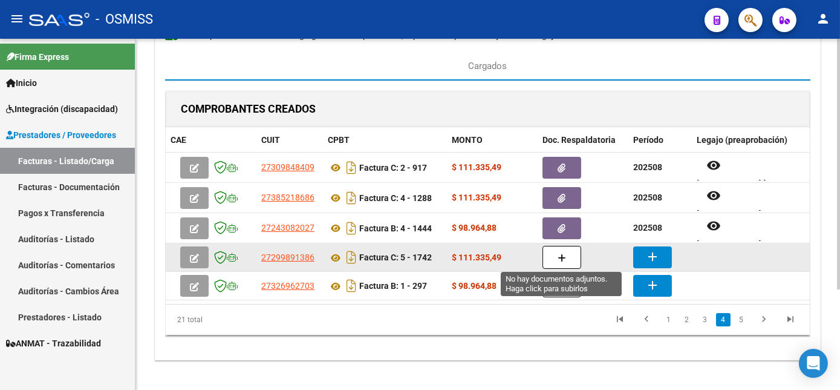
click at [549, 256] on button "button" at bounding box center [562, 257] width 39 height 23
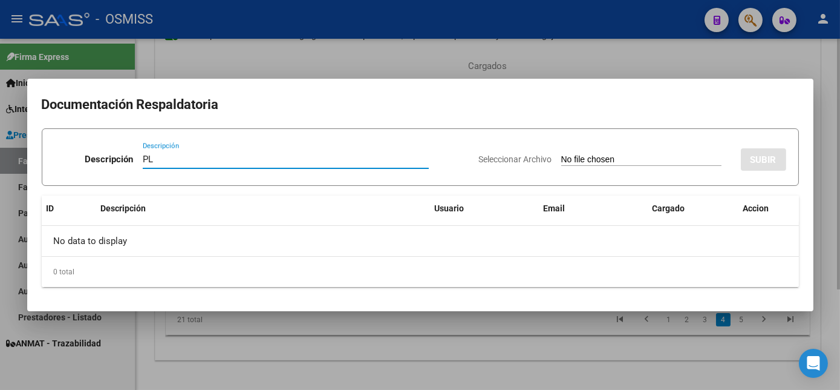
type input "PL"
click at [561, 154] on input "Seleccionar Archivo" at bounding box center [641, 159] width 160 height 11
type input "C:\fakepath\1742 [PERSON_NAME]pdf"
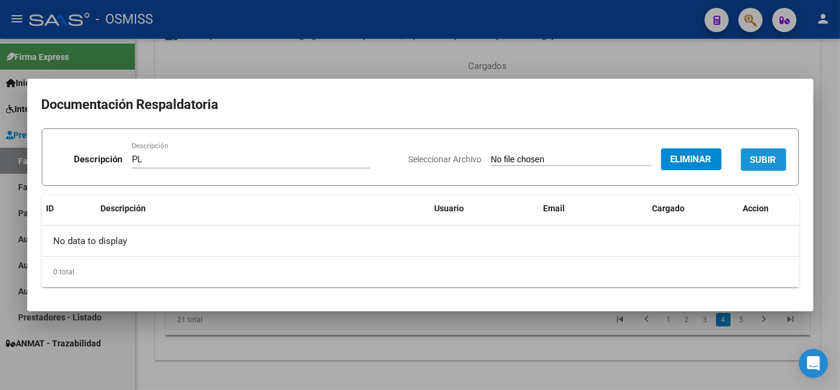
click at [756, 154] on span "SUBIR" at bounding box center [764, 159] width 26 height 11
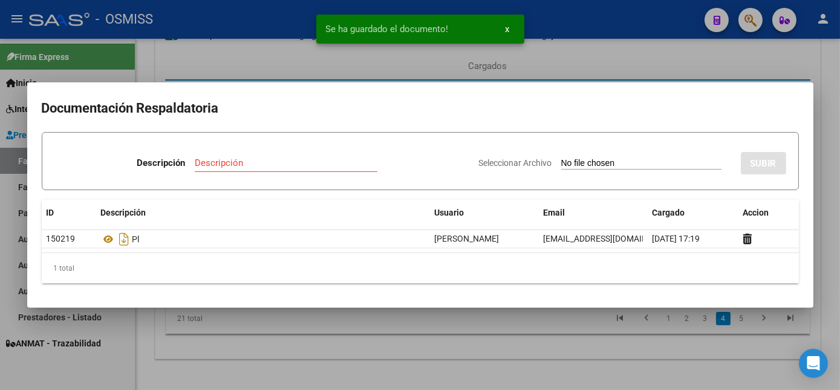
click at [573, 321] on div at bounding box center [420, 195] width 840 height 390
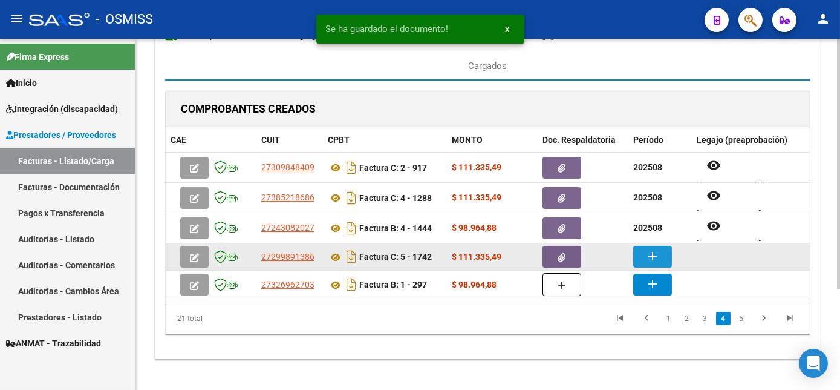
click at [644, 261] on button "add" at bounding box center [652, 257] width 39 height 22
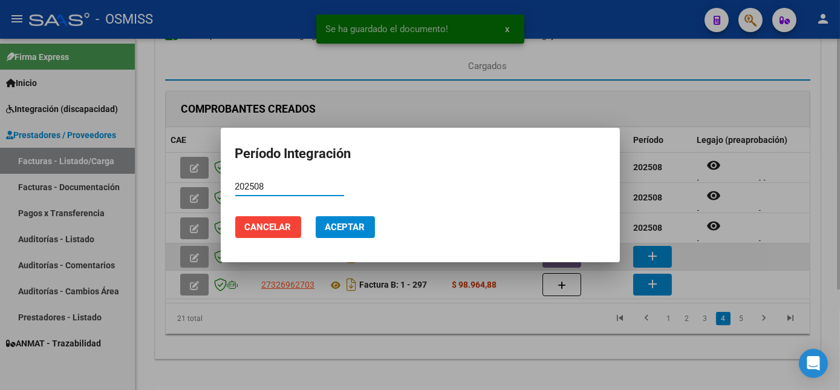
type input "202508"
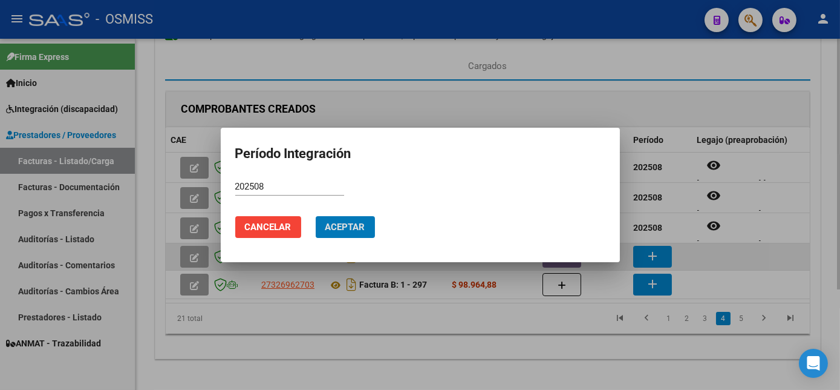
click at [316, 216] on button "Aceptar" at bounding box center [345, 227] width 59 height 22
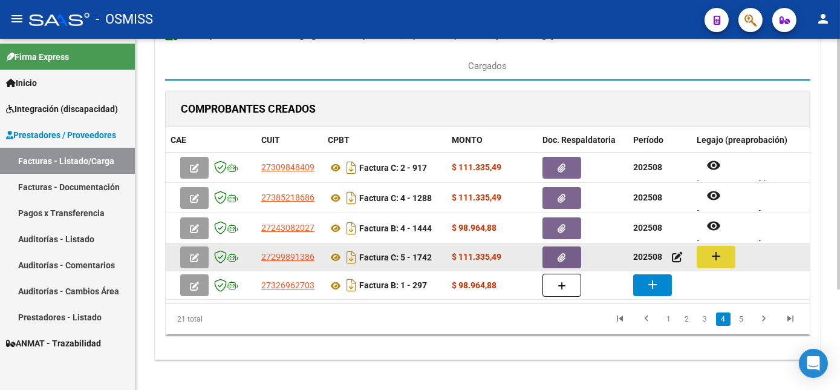
click at [721, 258] on mat-icon "add" at bounding box center [716, 256] width 15 height 15
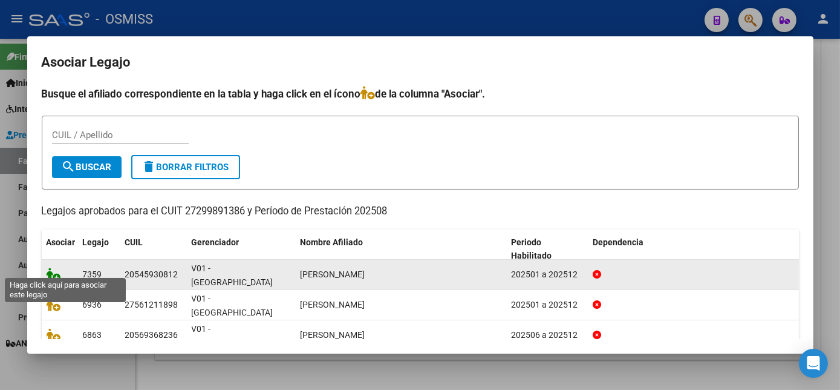
click at [50, 267] on icon at bounding box center [54, 273] width 15 height 13
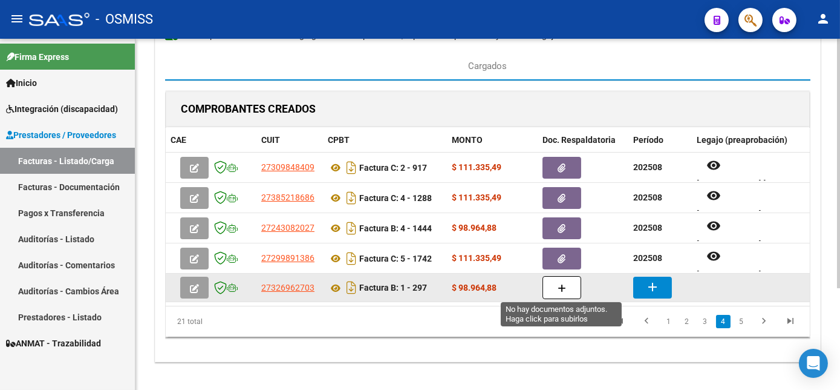
click at [557, 291] on button "button" at bounding box center [562, 287] width 39 height 23
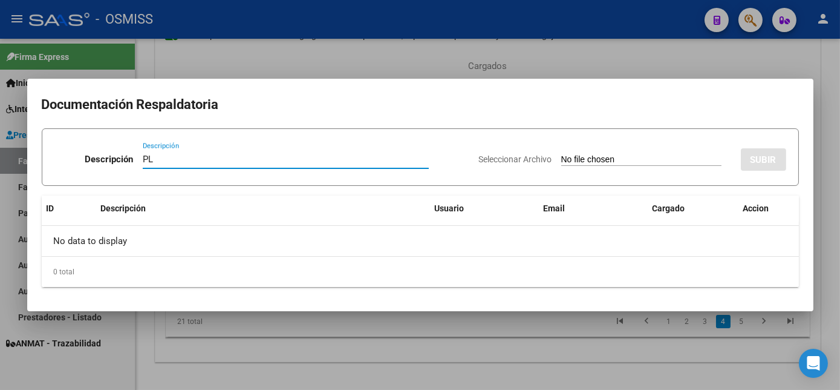
type input "PL"
click at [561, 154] on input "Seleccionar Archivo" at bounding box center [641, 159] width 160 height 11
type input "C:\fakepath\297 [PERSON_NAME]pdf"
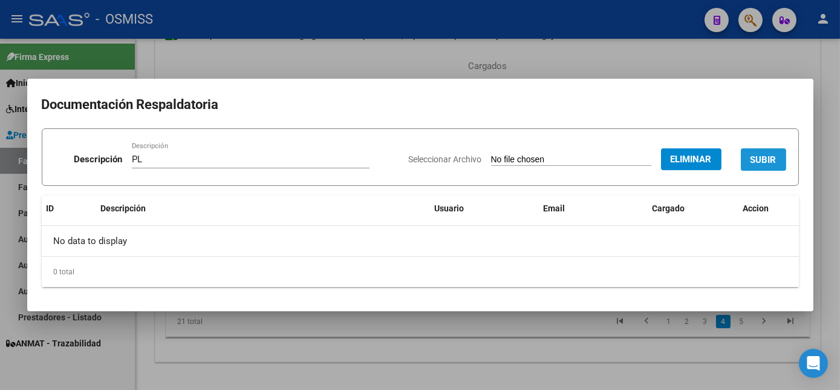
click at [774, 154] on span "SUBIR" at bounding box center [764, 159] width 26 height 11
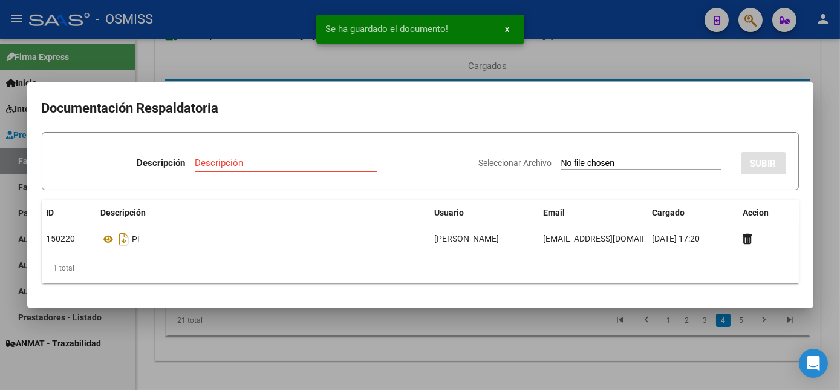
click at [583, 359] on div at bounding box center [420, 195] width 840 height 390
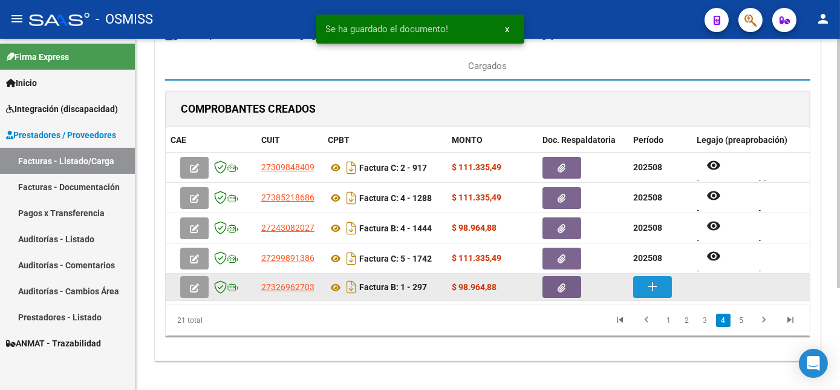
click at [648, 279] on mat-icon "add" at bounding box center [652, 286] width 15 height 15
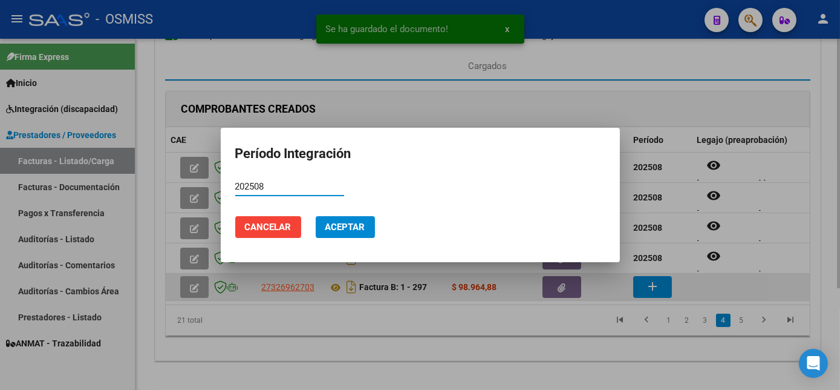
type input "202508"
click at [316, 216] on button "Aceptar" at bounding box center [345, 227] width 59 height 22
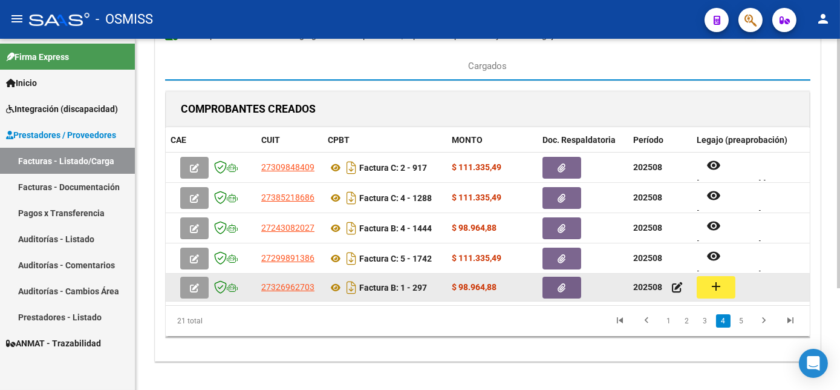
click at [714, 284] on mat-icon "add" at bounding box center [716, 286] width 15 height 15
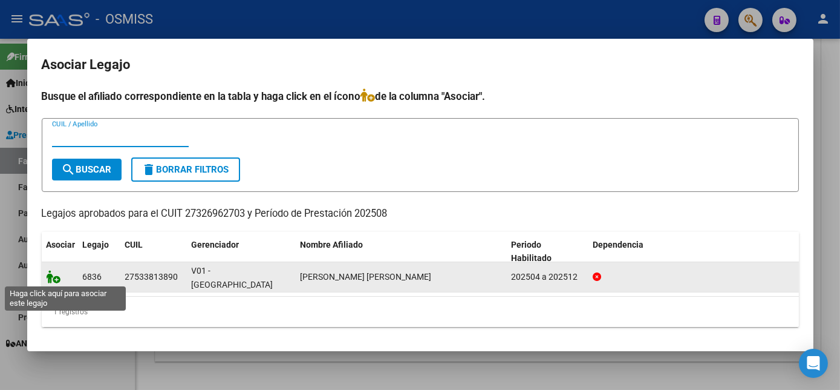
click at [51, 270] on icon at bounding box center [54, 276] width 15 height 13
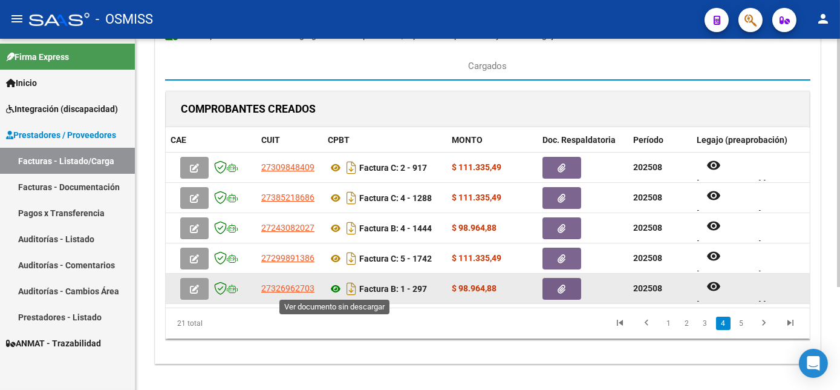
click at [338, 286] on icon at bounding box center [336, 288] width 16 height 15
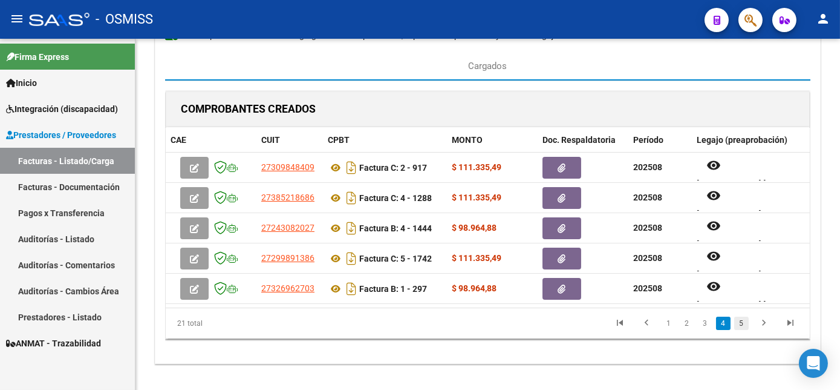
click at [737, 330] on link "5" at bounding box center [741, 322] width 15 height 13
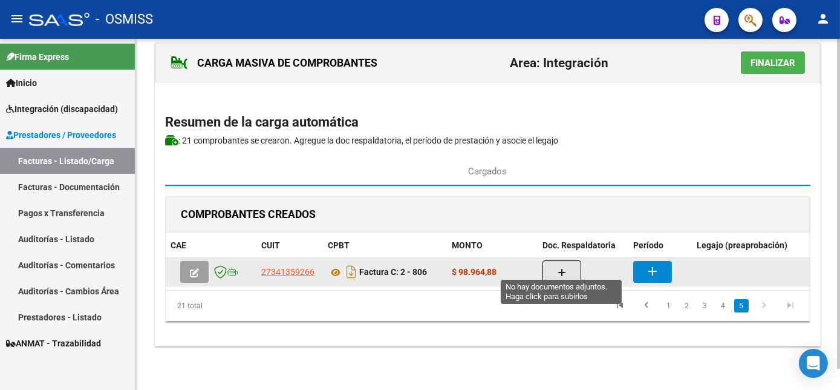
click at [551, 263] on button "button" at bounding box center [562, 271] width 39 height 23
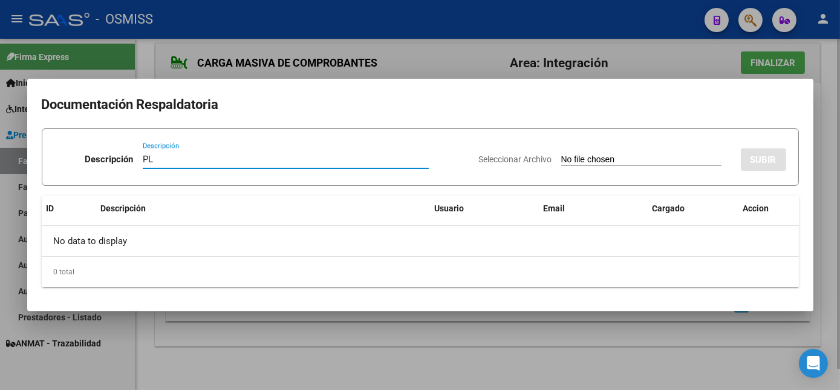
type input "PL"
click at [561, 154] on input "Seleccionar Archivo" at bounding box center [641, 159] width 160 height 11
type input "C:\fakepath\806 [PERSON_NAME].pdf"
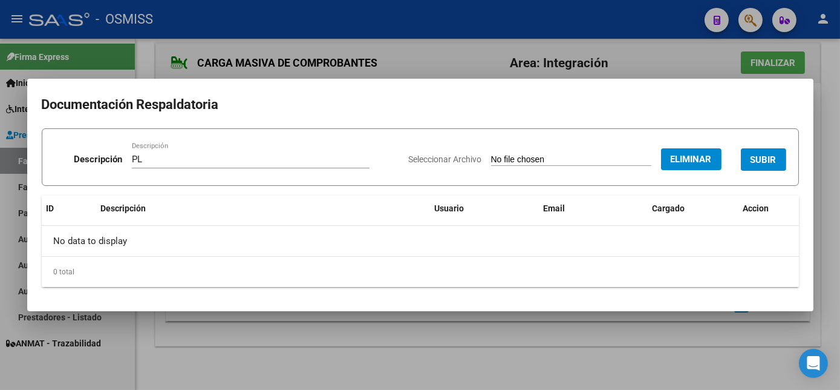
click at [767, 156] on span "SUBIR" at bounding box center [764, 159] width 26 height 11
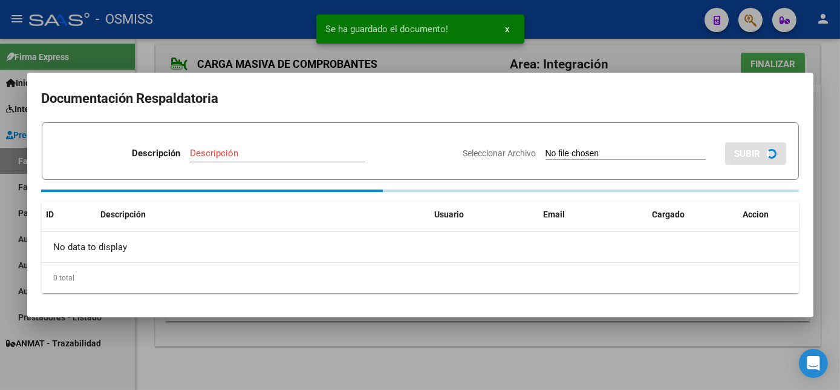
scroll to position [22, 0]
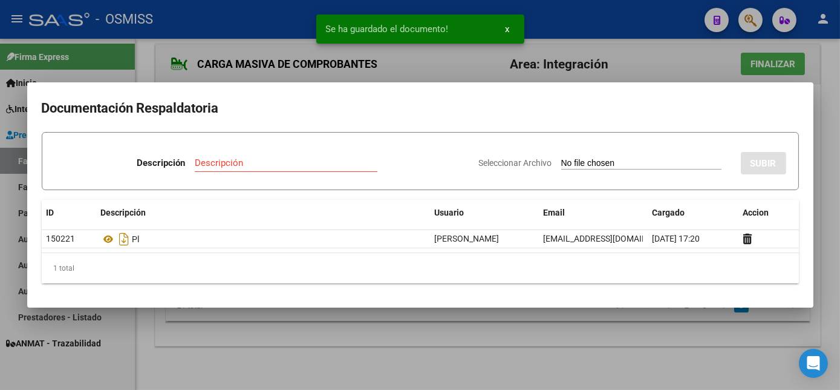
click at [523, 350] on div at bounding box center [420, 195] width 840 height 390
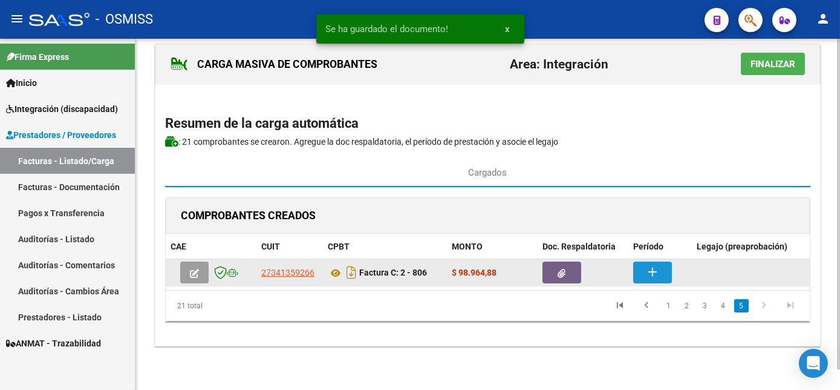
click at [661, 261] on button "add" at bounding box center [652, 272] width 39 height 22
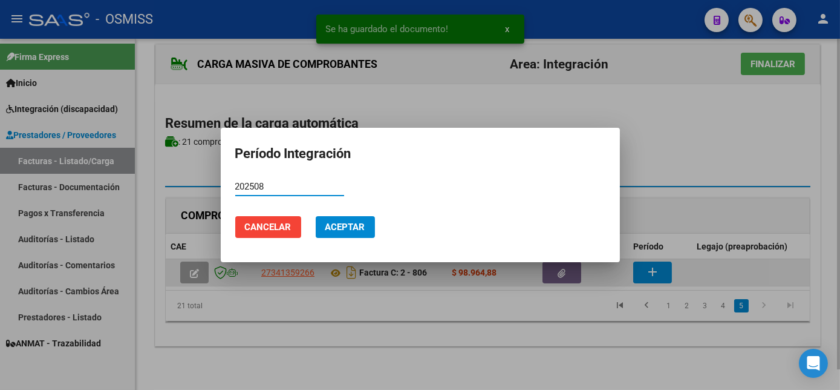
type input "202508"
click at [316, 216] on button "Aceptar" at bounding box center [345, 227] width 59 height 22
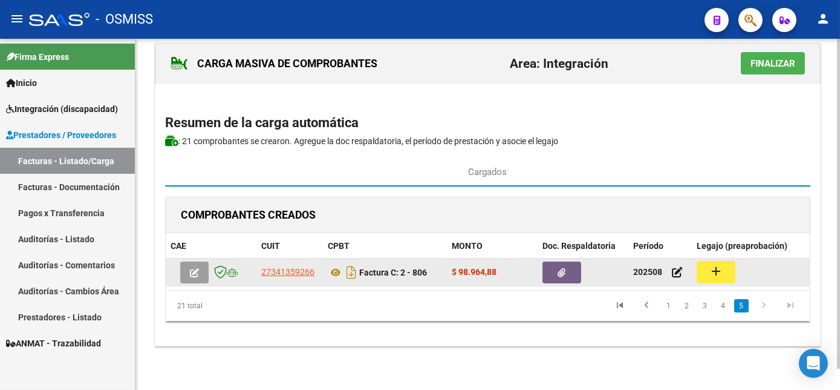
click at [718, 264] on mat-icon "add" at bounding box center [716, 271] width 15 height 15
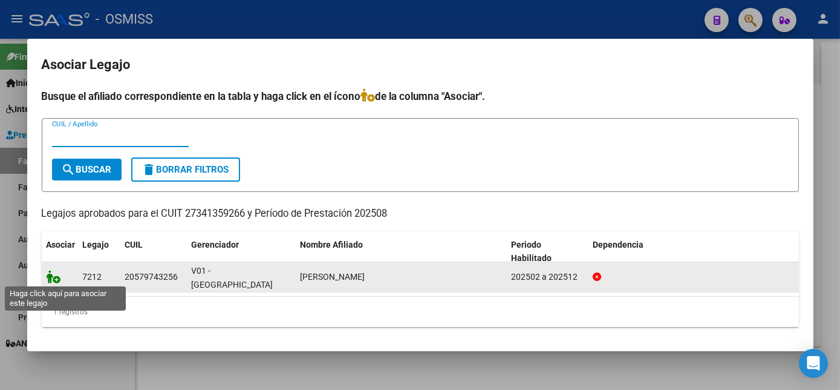
click at [53, 281] on icon at bounding box center [54, 276] width 15 height 13
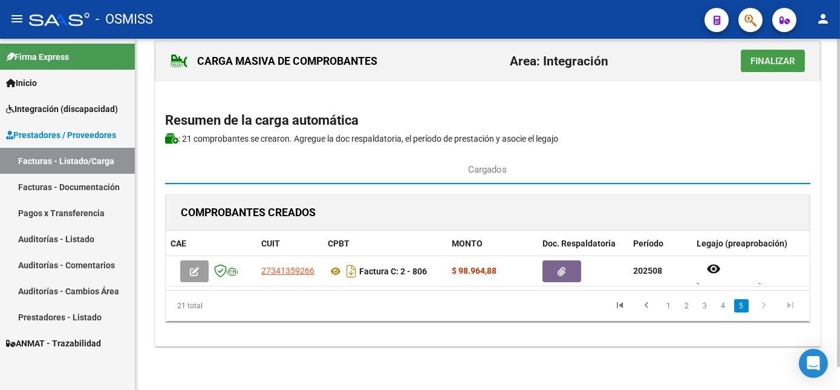
click at [776, 57] on span "Finalizar" at bounding box center [773, 61] width 45 height 11
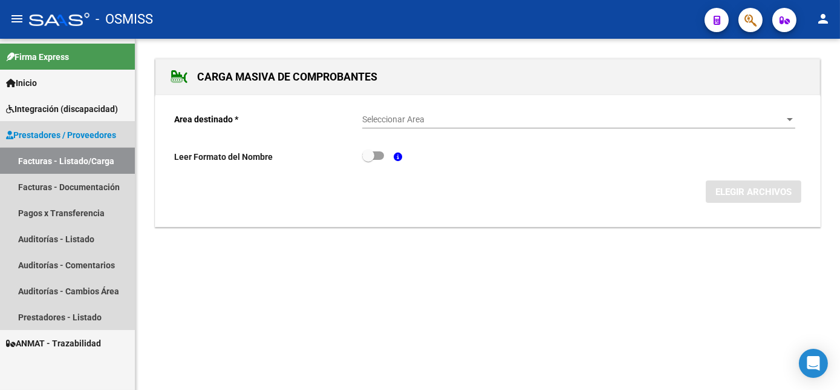
click at [82, 160] on link "Facturas - Listado/Carga" at bounding box center [67, 161] width 135 height 26
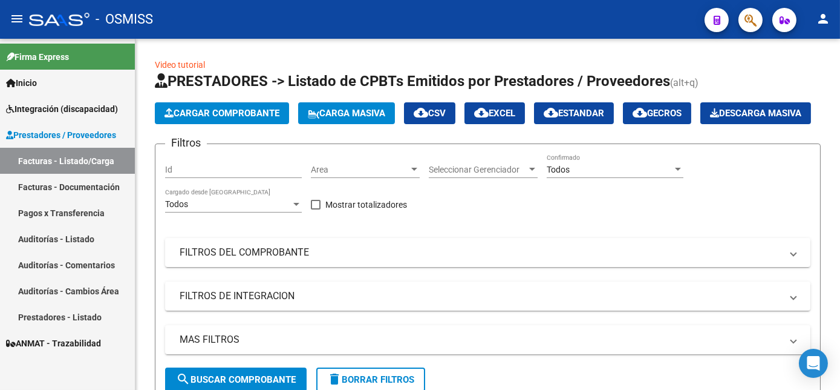
drag, startPoint x: 836, startPoint y: 177, endPoint x: 841, endPoint y: 213, distance: 36.1
click at [840, 213] on html "menu - OSMISS person Firma Express Inicio Instructivos Contacto OS Integración …" at bounding box center [420, 195] width 840 height 390
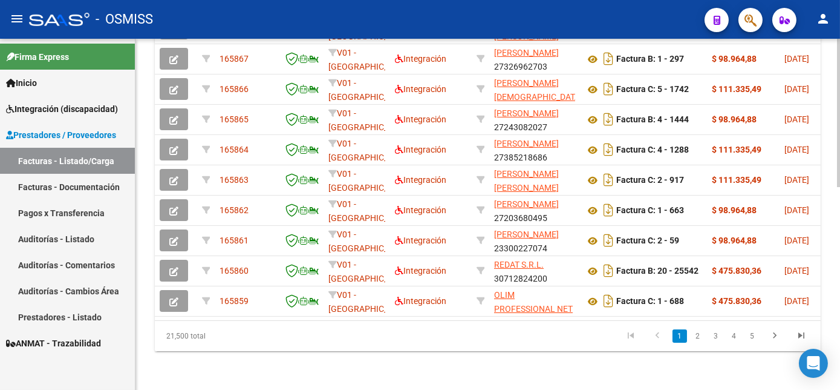
click at [840, 385] on html "menu - OSMISS person Firma Express Inicio Instructivos Contacto OS Integración …" at bounding box center [420, 195] width 840 height 390
click at [700, 336] on link "2" at bounding box center [698, 335] width 15 height 13
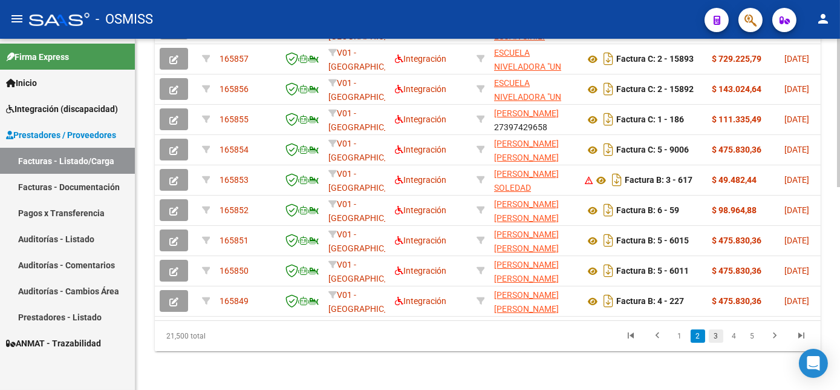
click at [712, 337] on link "3" at bounding box center [716, 335] width 15 height 13
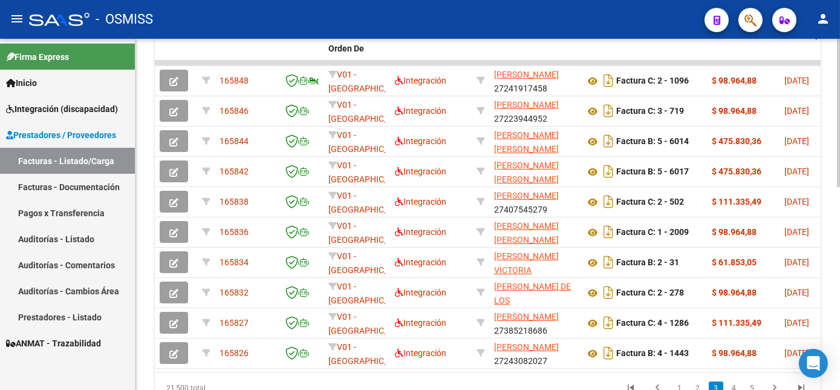
scroll to position [388, 0]
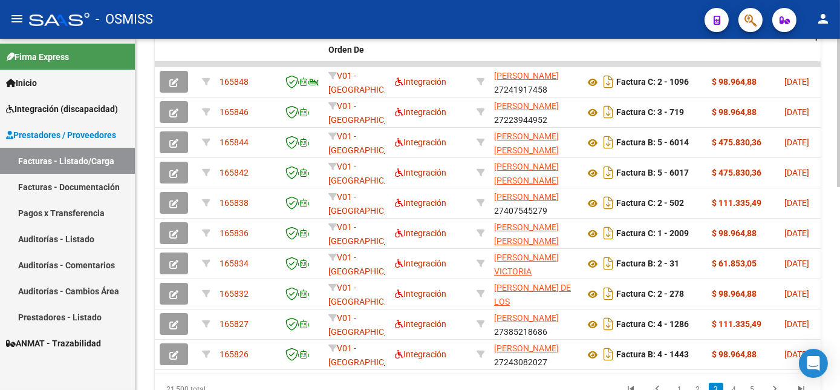
click at [836, 255] on div "Video tutorial PRESTADORES -> Listado de CPBTs Emitidos por Prestadores / Prove…" at bounding box center [490, 46] width 708 height 792
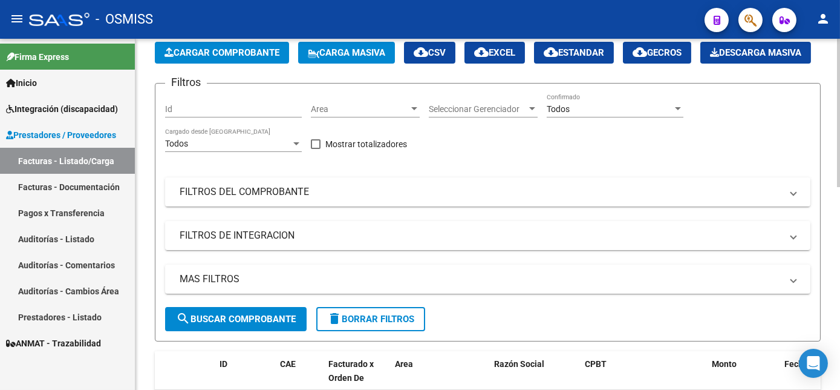
scroll to position [28, 0]
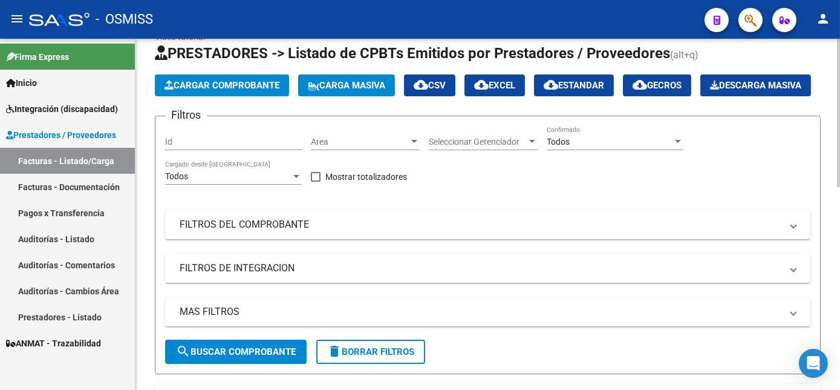
click at [247, 83] on span "Cargar Comprobante" at bounding box center [222, 85] width 115 height 11
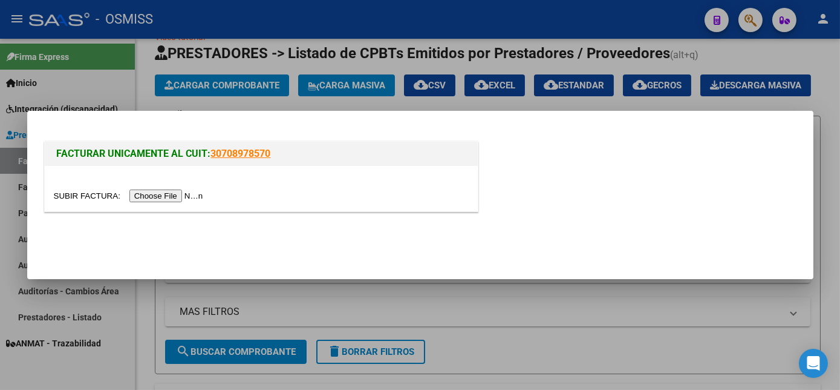
click at [161, 195] on input "file" at bounding box center [130, 195] width 153 height 13
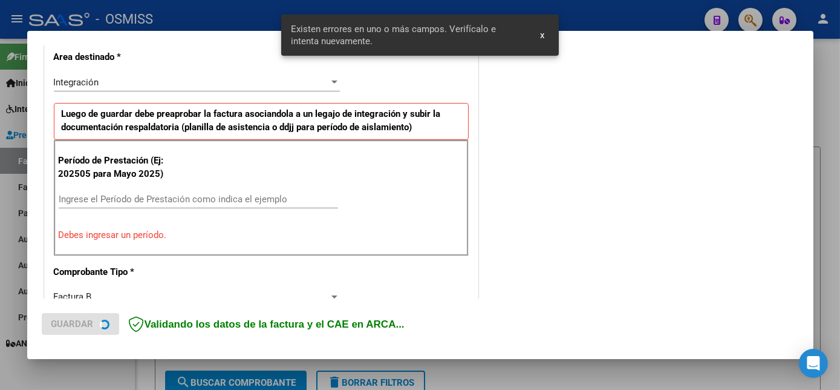
scroll to position [293, 0]
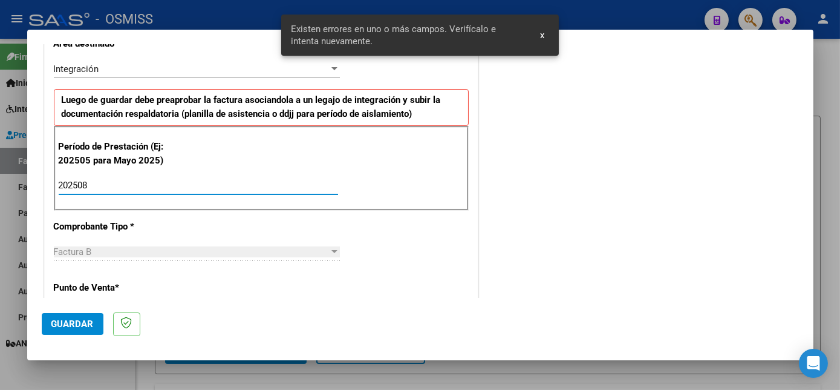
type input "202508"
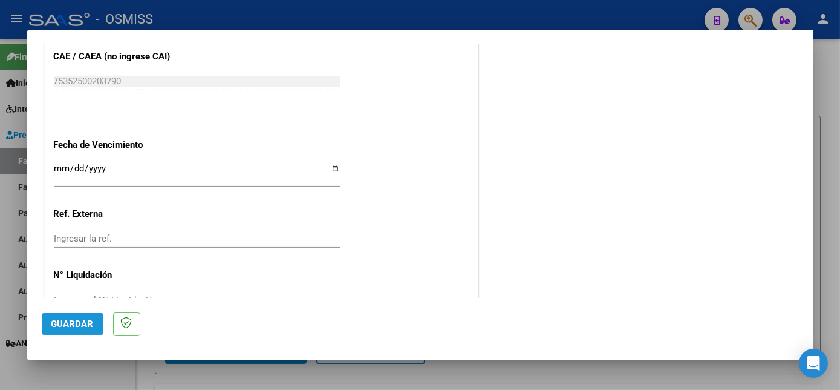
click at [58, 321] on span "Guardar" at bounding box center [72, 323] width 42 height 11
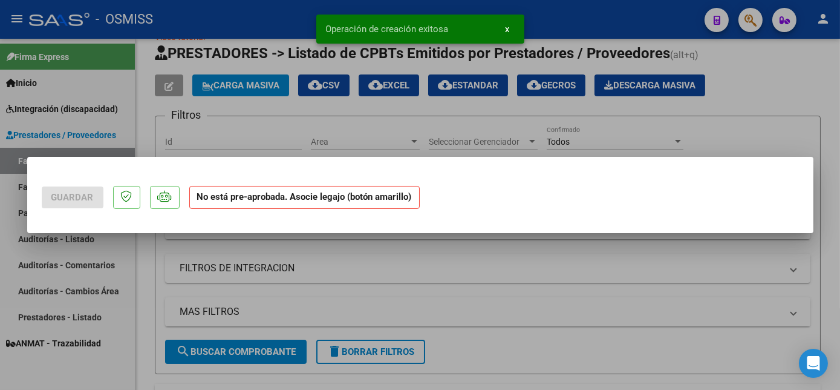
scroll to position [0, 0]
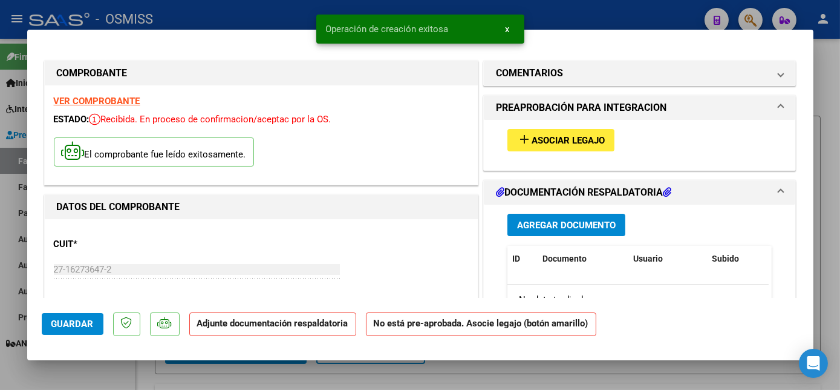
click at [602, 142] on button "add Asociar Legajo" at bounding box center [561, 140] width 107 height 22
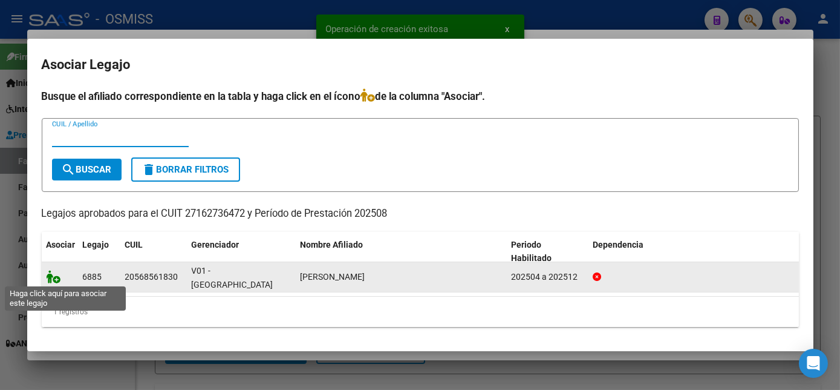
click at [50, 278] on icon at bounding box center [54, 276] width 15 height 13
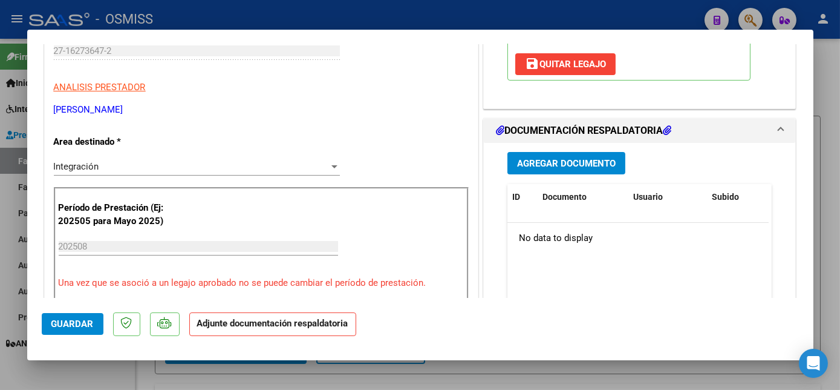
scroll to position [221, 0]
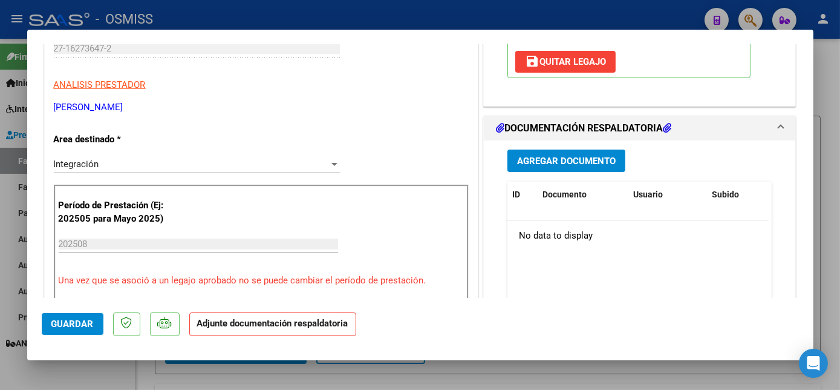
click at [588, 163] on span "Agregar Documento" at bounding box center [566, 160] width 99 height 11
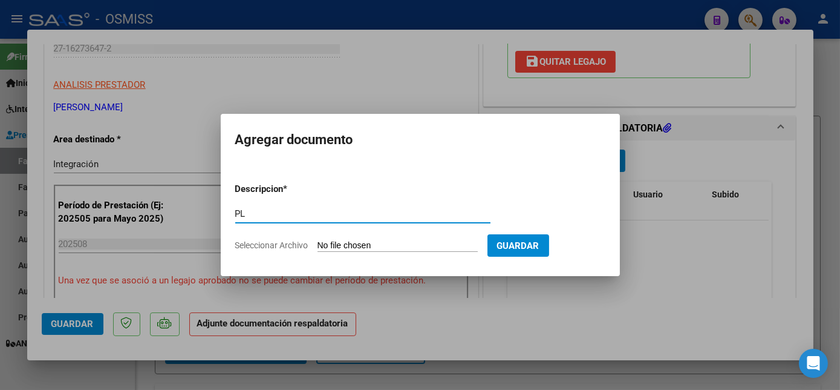
type input "PL"
click at [318, 240] on input "Seleccionar Archivo" at bounding box center [398, 245] width 160 height 11
type input "C:\fakepath\PL.pdf"
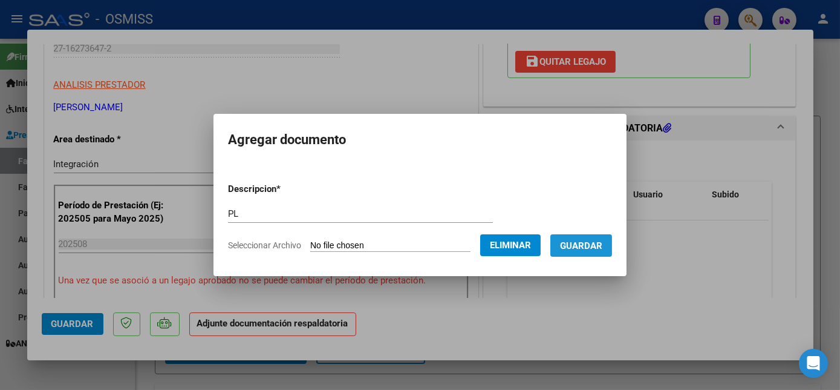
click at [597, 248] on span "Guardar" at bounding box center [581, 245] width 42 height 11
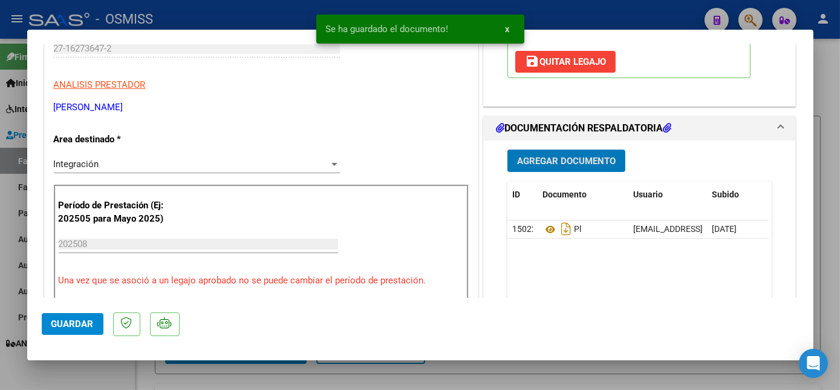
click at [92, 325] on span "Guardar" at bounding box center [72, 323] width 42 height 11
click at [110, 373] on div at bounding box center [420, 195] width 840 height 390
type input "$ 0,00"
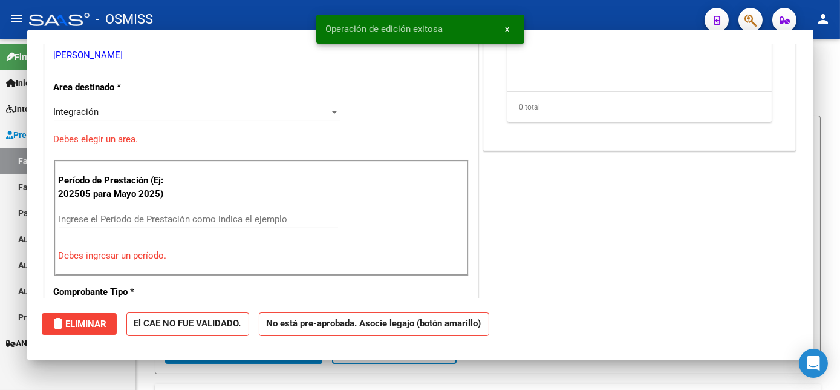
scroll to position [184, 0]
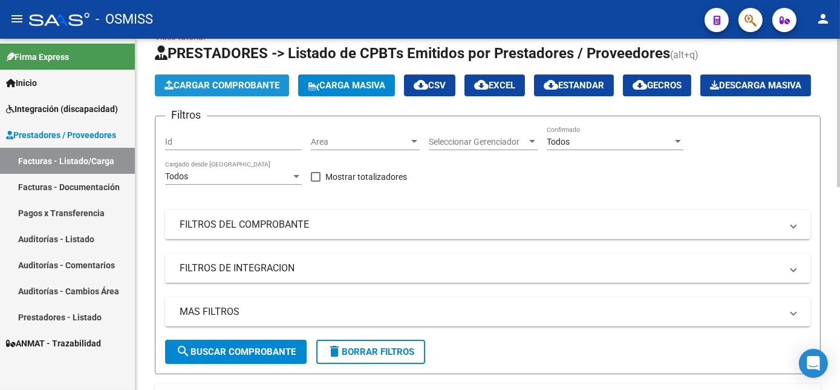
click at [250, 83] on span "Cargar Comprobante" at bounding box center [222, 85] width 115 height 11
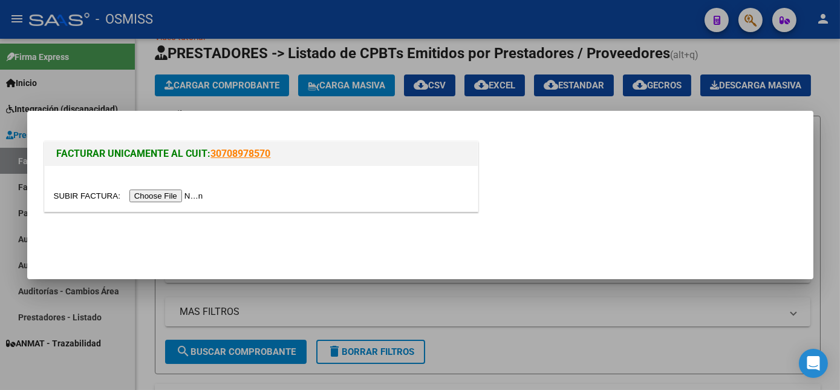
click at [166, 190] on input "file" at bounding box center [130, 195] width 153 height 13
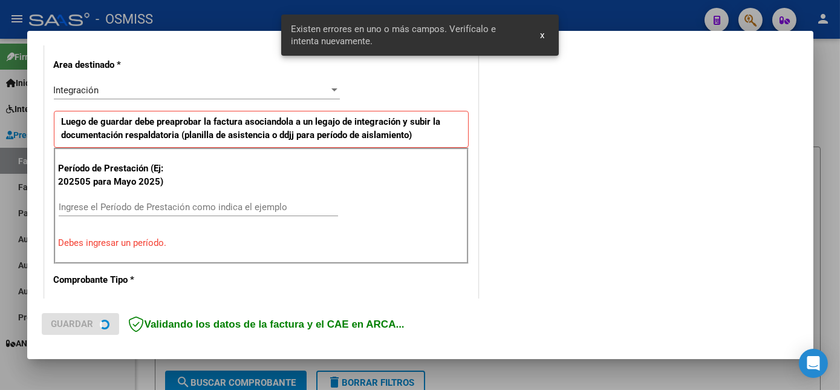
scroll to position [293, 0]
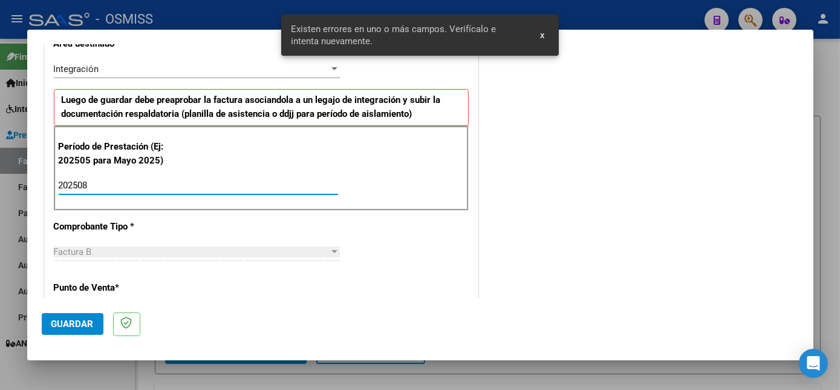
type input "202508"
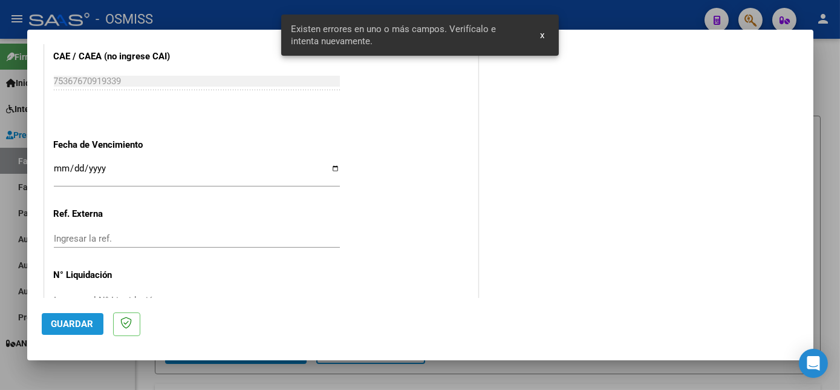
click at [83, 330] on button "Guardar" at bounding box center [73, 324] width 62 height 22
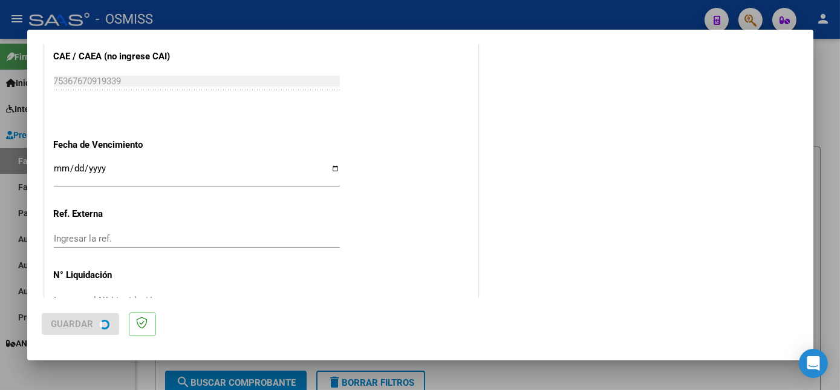
scroll to position [0, 0]
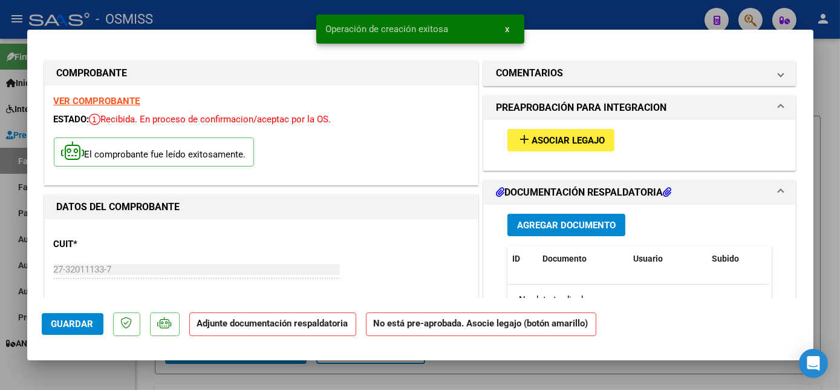
click at [802, 154] on mat-dialog-content "COMPROBANTE VER COMPROBANTE ESTADO: Recibida. En proceso de confirmacion/acepta…" at bounding box center [420, 170] width 786 height 253
click at [592, 143] on span "Asociar Legajo" at bounding box center [568, 140] width 73 height 11
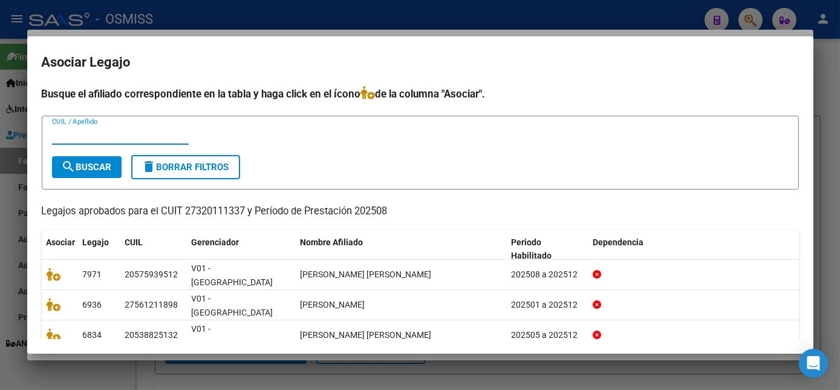
type input "F"
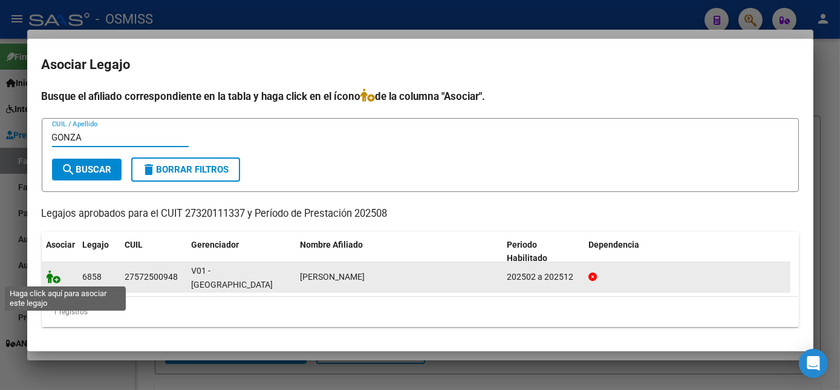
type input "GONZA"
click at [48, 274] on icon at bounding box center [54, 276] width 15 height 13
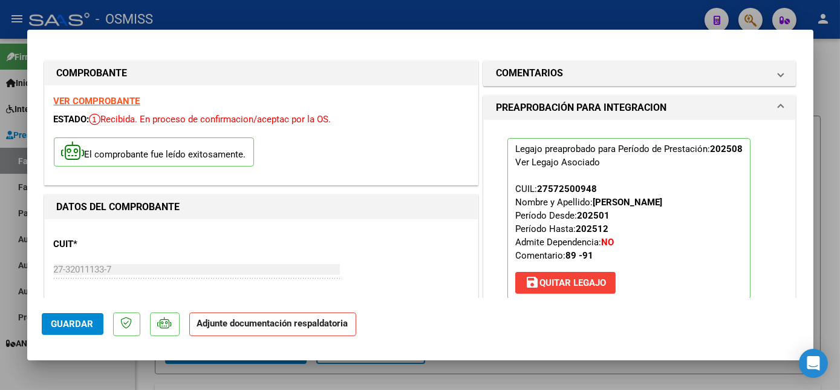
scroll to position [185, 0]
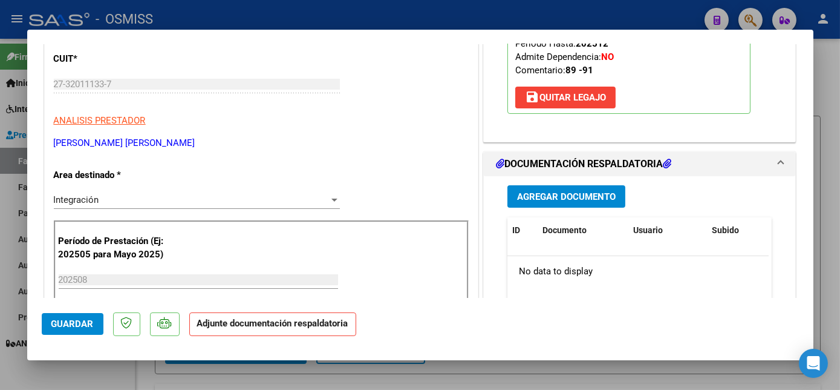
click at [567, 201] on button "Agregar Documento" at bounding box center [567, 196] width 118 height 22
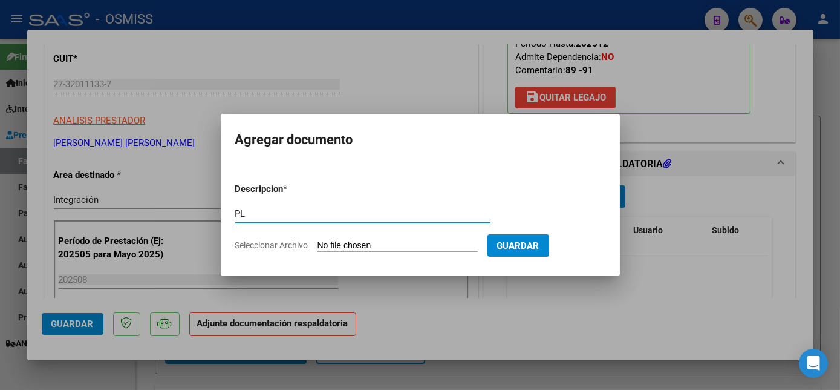
type input "PL"
click at [318, 240] on input "Seleccionar Archivo" at bounding box center [398, 245] width 160 height 11
type input "C:\fakepath\PL -[PERSON_NAME].pdf"
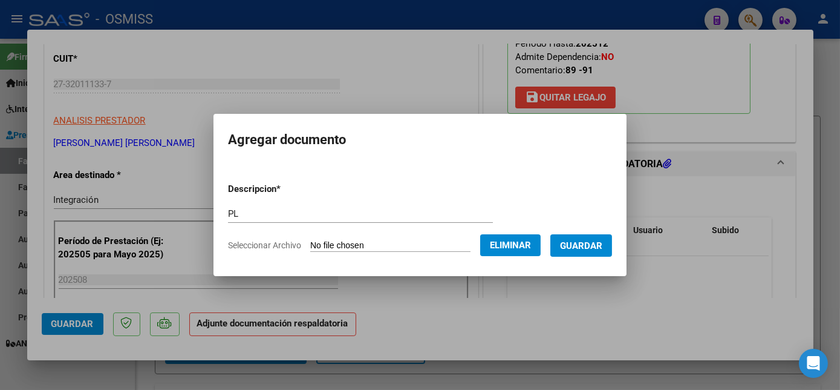
click at [581, 246] on span "Guardar" at bounding box center [581, 245] width 42 height 11
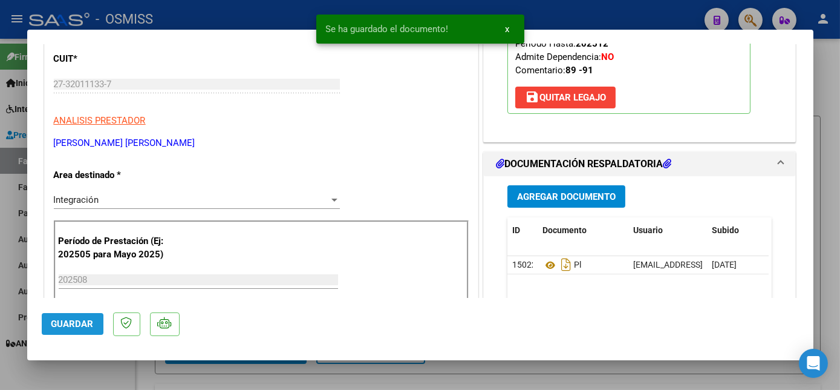
click at [76, 316] on button "Guardar" at bounding box center [73, 324] width 62 height 22
click at [120, 376] on div at bounding box center [420, 195] width 840 height 390
type input "$ 0,00"
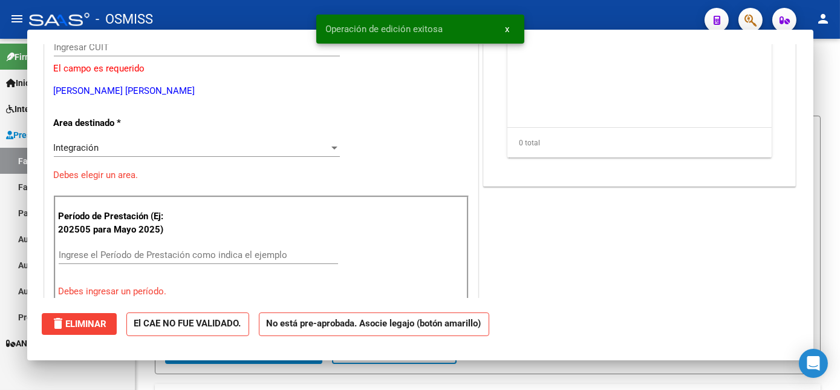
scroll to position [149, 0]
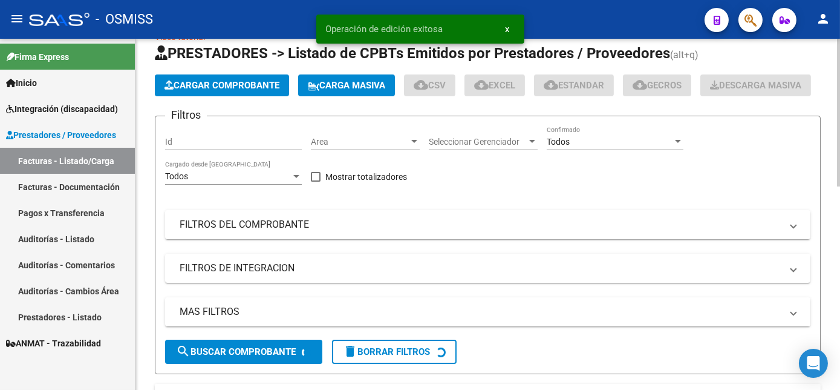
click at [253, 82] on span "Cargar Comprobante" at bounding box center [222, 85] width 115 height 11
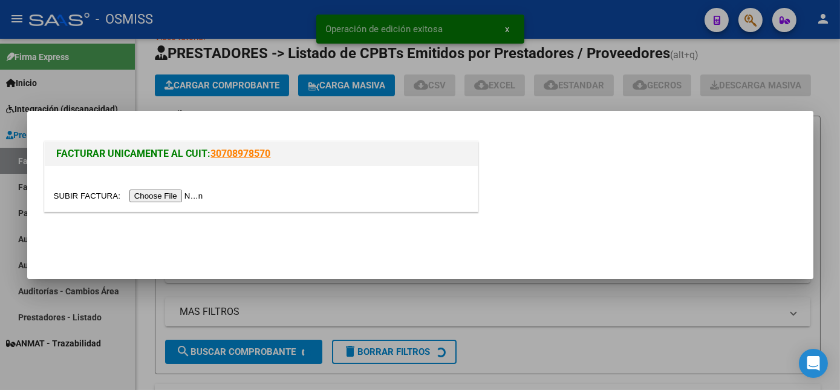
click at [157, 200] on input "file" at bounding box center [130, 195] width 153 height 13
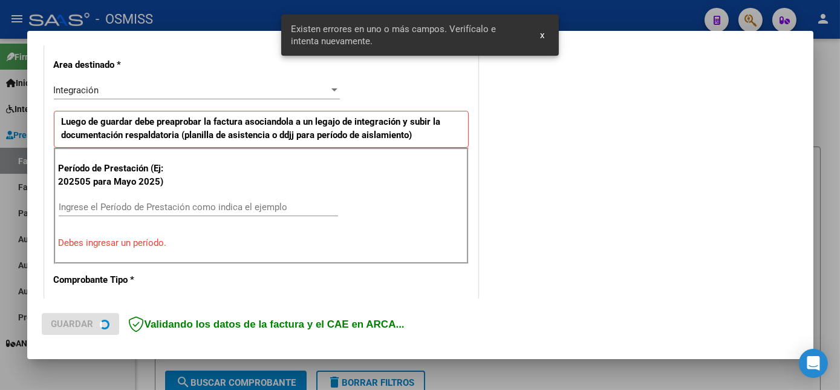
scroll to position [293, 0]
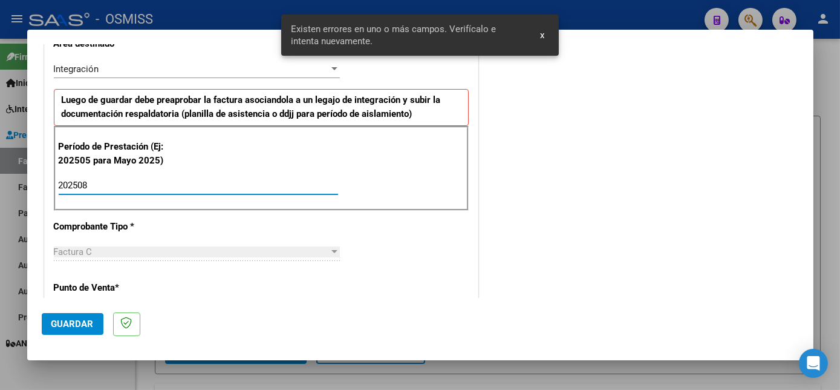
type input "202508"
click at [86, 328] on span "Guardar" at bounding box center [72, 323] width 42 height 11
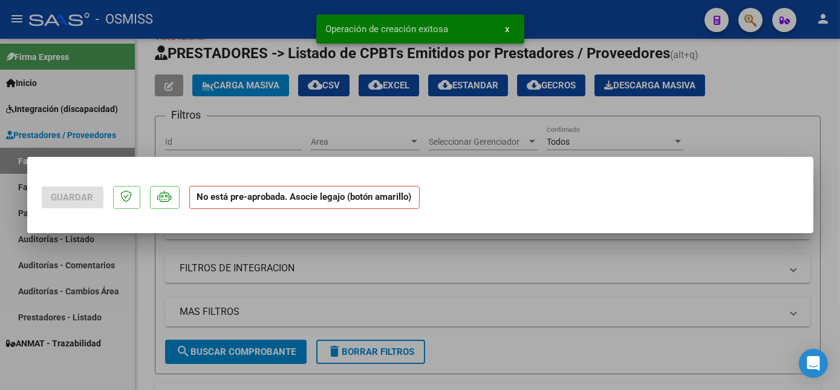
scroll to position [0, 0]
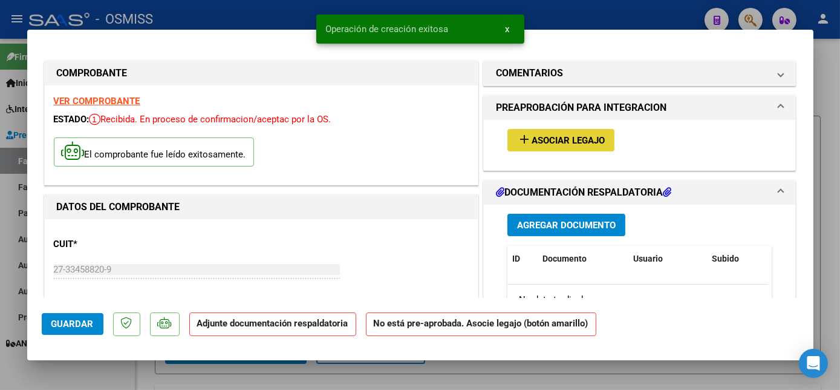
click at [544, 139] on span "Asociar Legajo" at bounding box center [568, 140] width 73 height 11
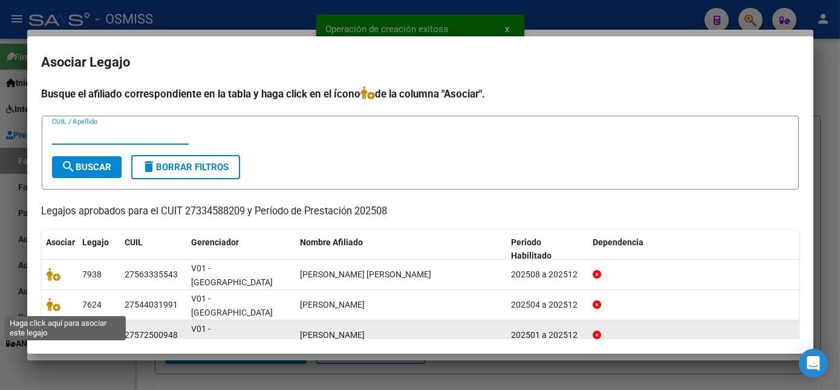
click at [53, 328] on icon at bounding box center [54, 334] width 15 height 13
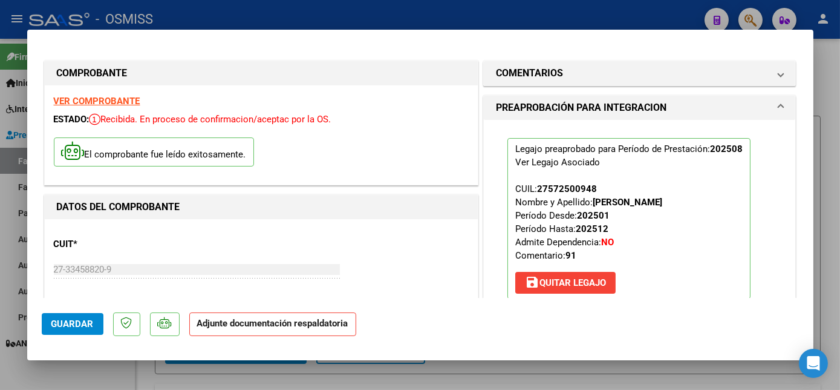
scroll to position [248, 0]
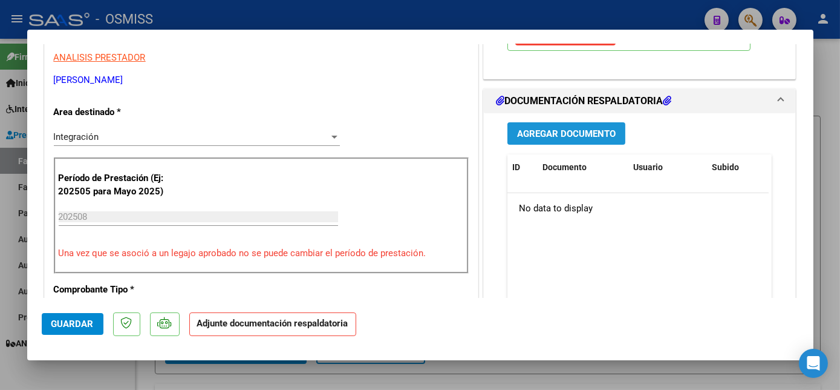
click at [538, 131] on span "Agregar Documento" at bounding box center [566, 133] width 99 height 11
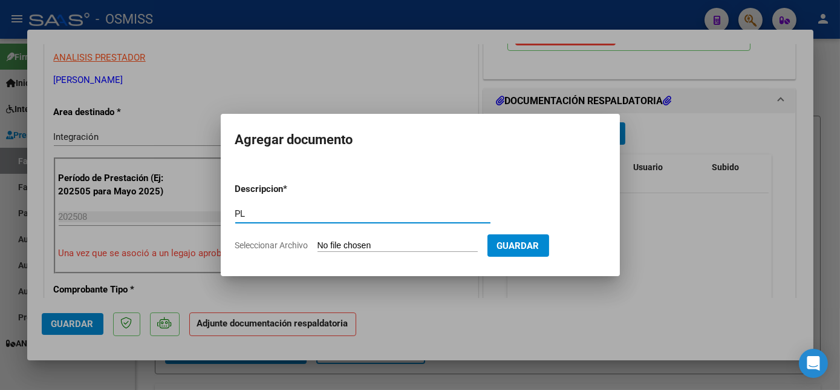
type input "PL"
click at [318, 240] on input "Seleccionar Archivo" at bounding box center [398, 245] width 160 height 11
type input "C:\fakepath\PL - [PERSON_NAME].pdf"
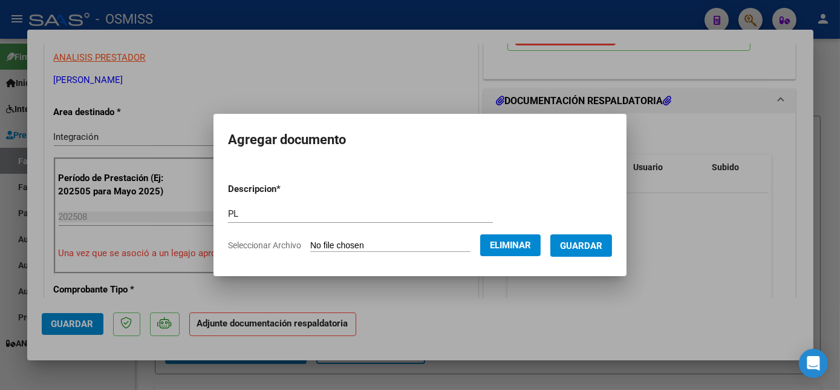
click at [586, 243] on span "Guardar" at bounding box center [581, 245] width 42 height 11
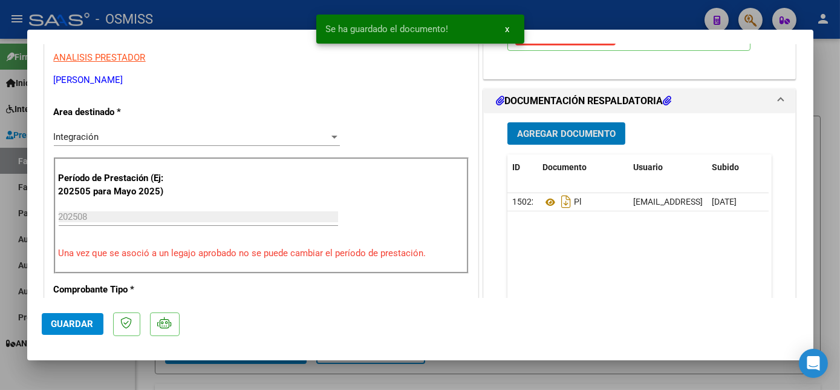
click at [74, 323] on span "Guardar" at bounding box center [72, 323] width 42 height 11
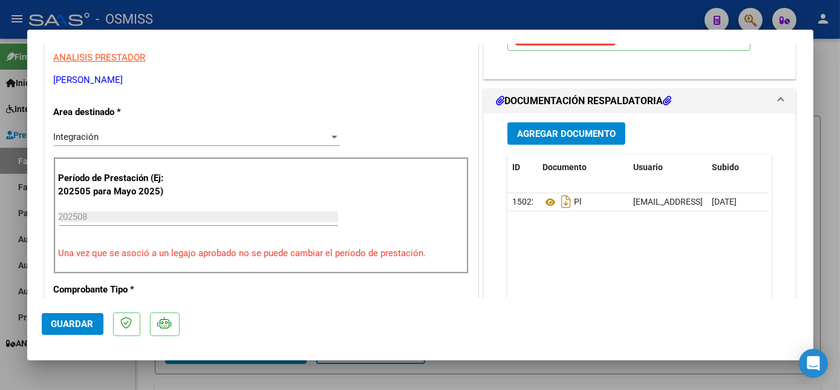
click at [72, 320] on span "Guardar" at bounding box center [72, 323] width 42 height 11
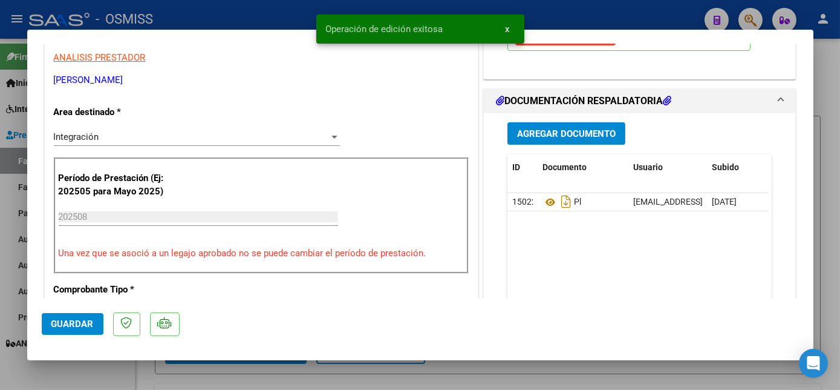
click at [111, 381] on div at bounding box center [420, 195] width 840 height 390
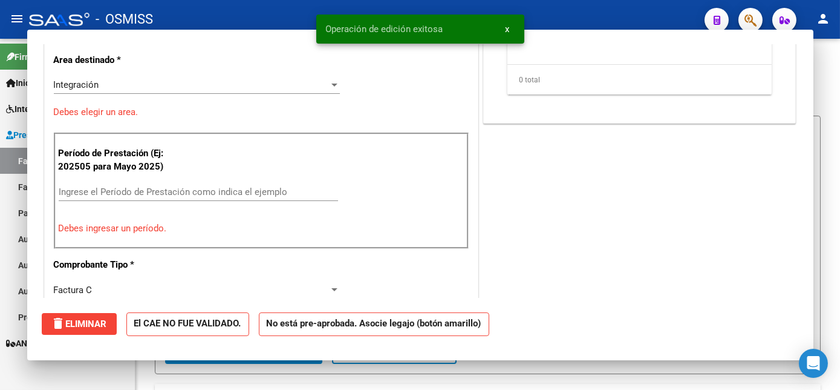
scroll to position [0, 0]
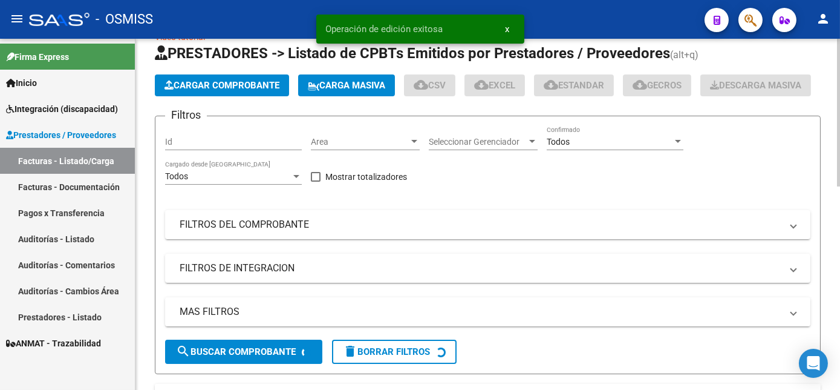
click at [261, 78] on button "Cargar Comprobante" at bounding box center [222, 85] width 134 height 22
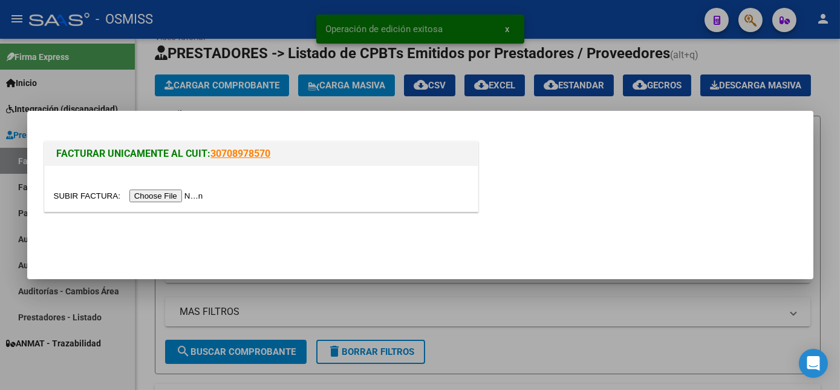
click at [164, 203] on div at bounding box center [261, 188] width 433 height 45
click at [169, 195] on input "file" at bounding box center [130, 195] width 153 height 13
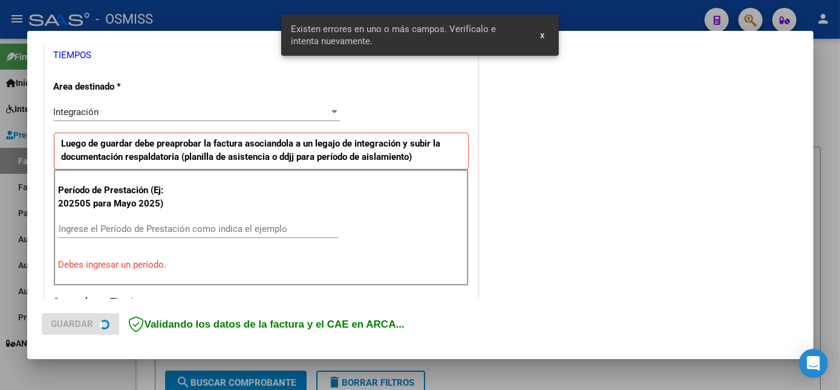
scroll to position [293, 0]
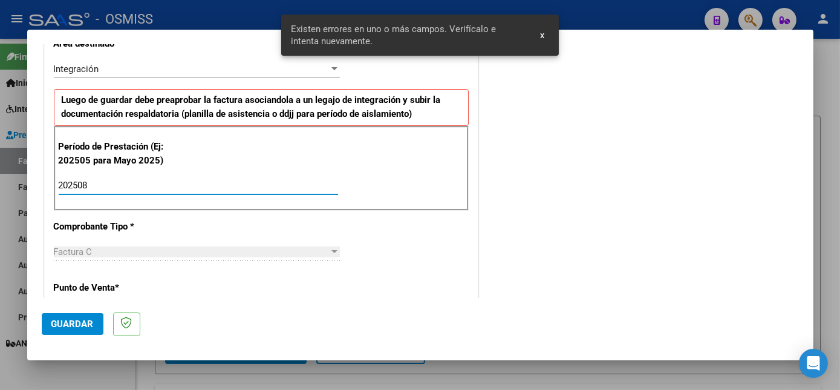
type input "202508"
click at [80, 328] on span "Guardar" at bounding box center [72, 323] width 42 height 11
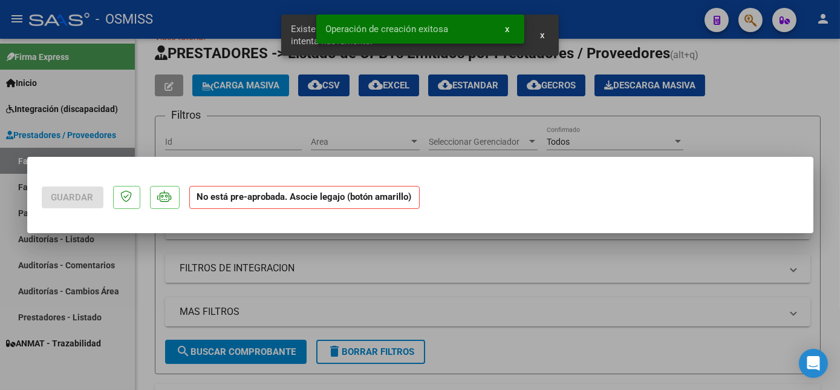
scroll to position [0, 0]
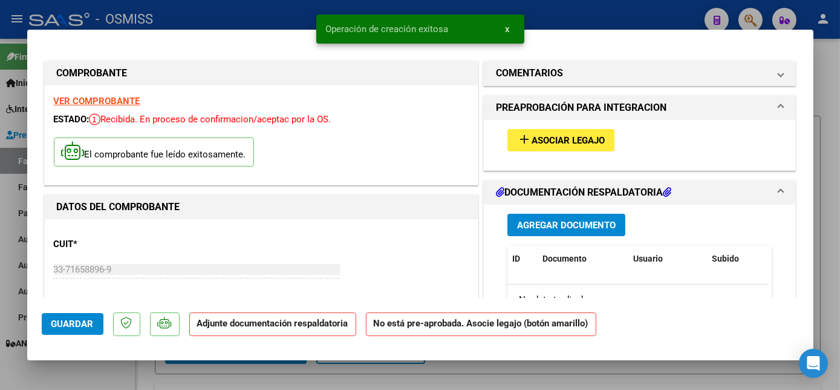
click at [598, 138] on span "Asociar Legajo" at bounding box center [568, 140] width 73 height 11
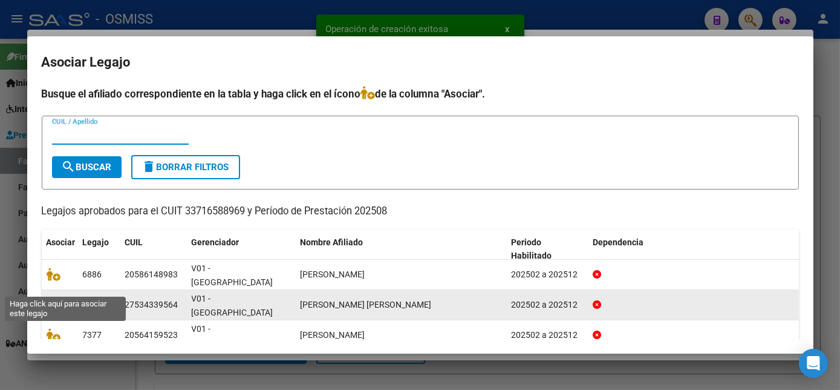
click at [56, 298] on icon at bounding box center [54, 304] width 15 height 13
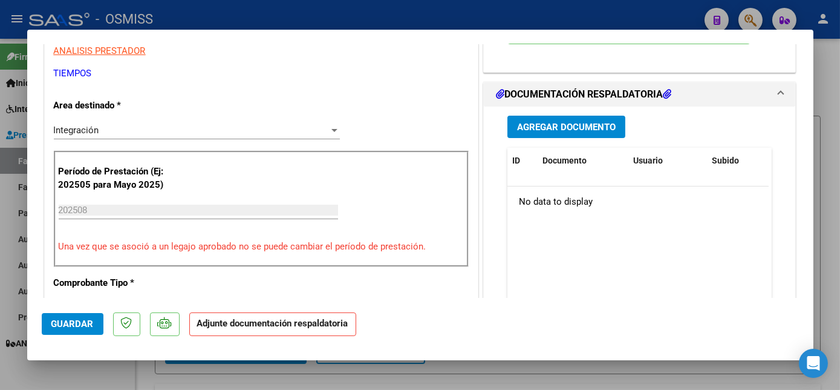
scroll to position [256, 0]
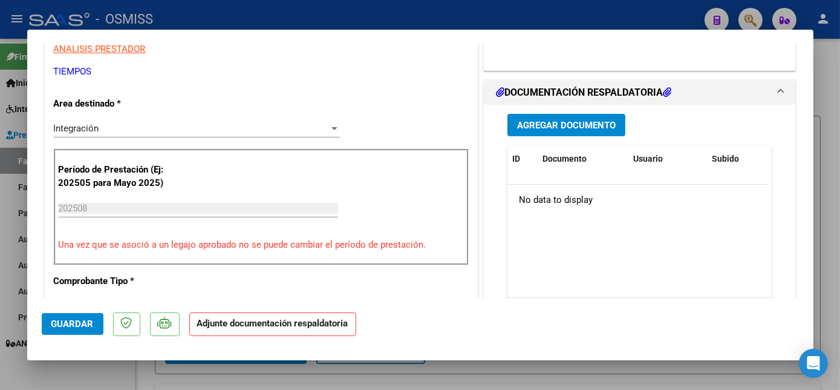
click at [586, 129] on span "Agregar Documento" at bounding box center [566, 125] width 99 height 11
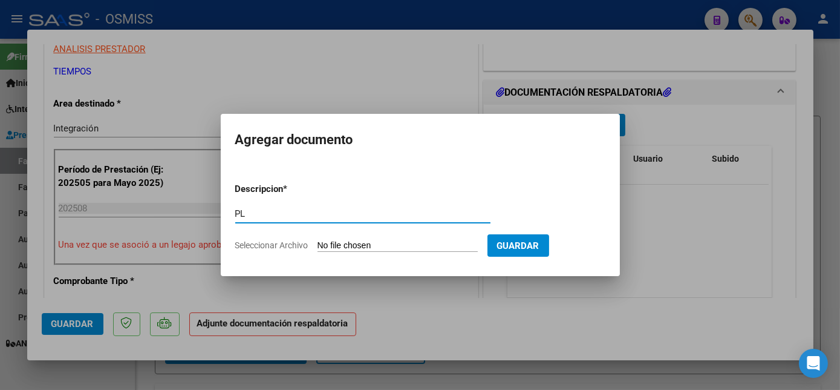
type input "PL"
click at [318, 240] on input "Seleccionar Archivo" at bounding box center [398, 245] width 160 height 11
type input "C:\fakepath\PL.pdf"
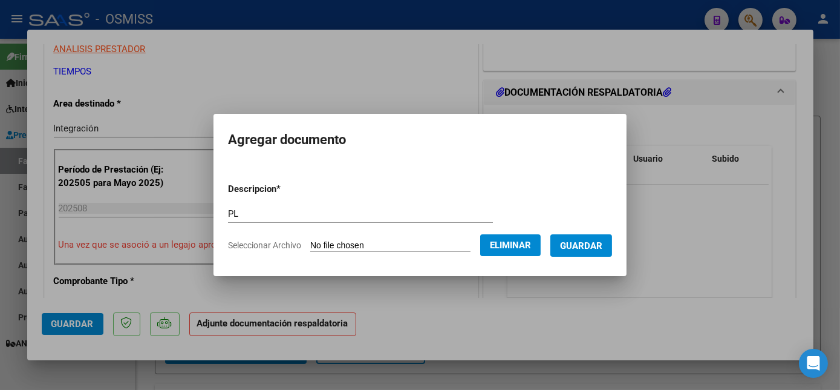
click at [587, 246] on span "Guardar" at bounding box center [581, 245] width 42 height 11
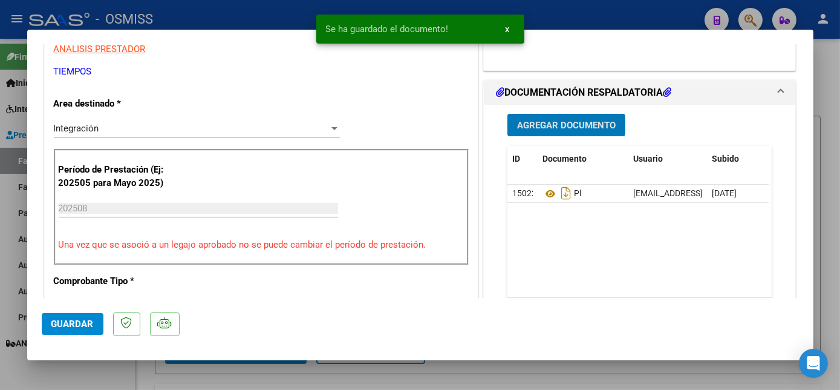
click at [65, 324] on span "Guardar" at bounding box center [72, 323] width 42 height 11
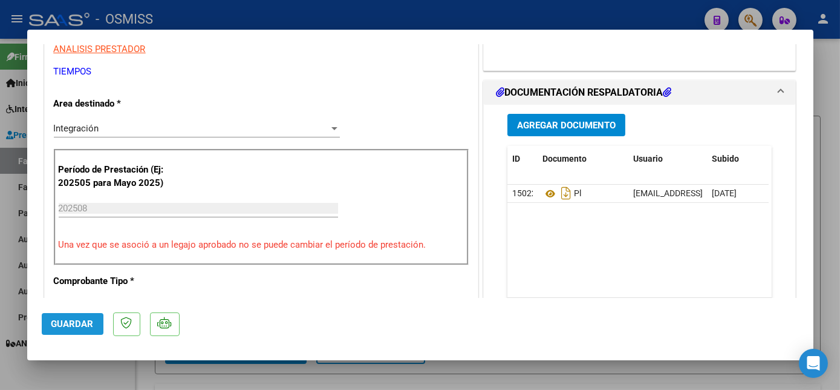
click at [80, 321] on span "Guardar" at bounding box center [72, 323] width 42 height 11
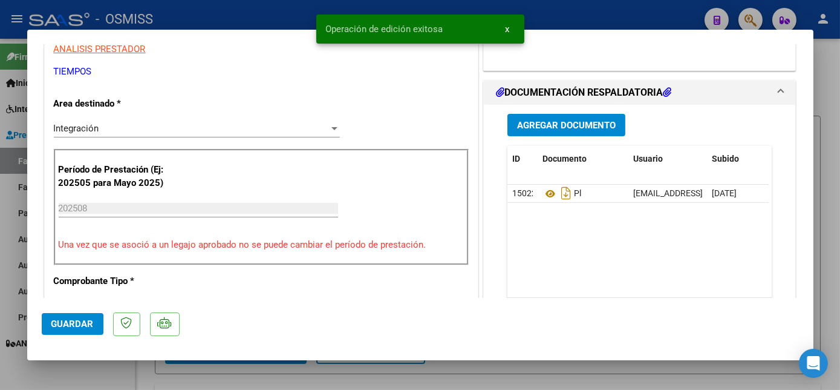
click at [115, 369] on div at bounding box center [420, 195] width 840 height 390
type input "$ 0,00"
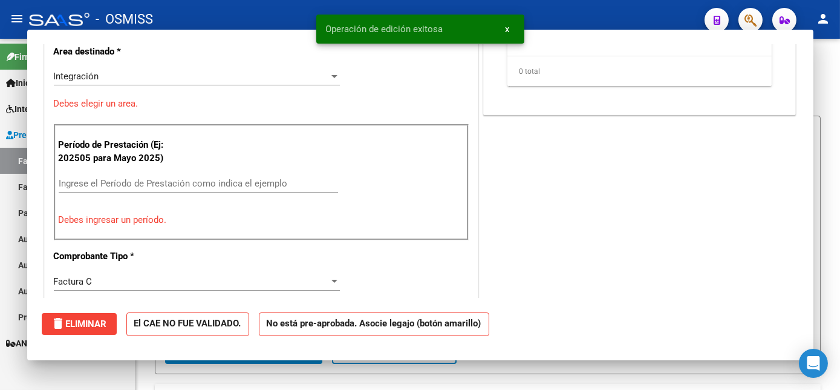
scroll to position [204, 0]
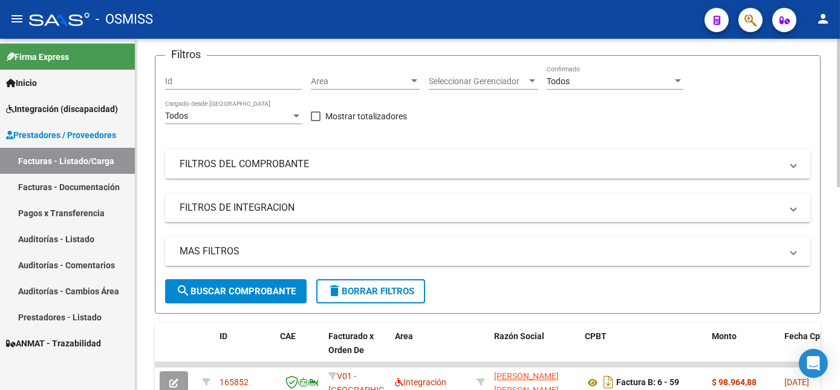
click at [825, 211] on div "Video tutorial PRESTADORES -> Listado de CPBTs Emitidos por Prestadores / Prove…" at bounding box center [490, 346] width 708 height 792
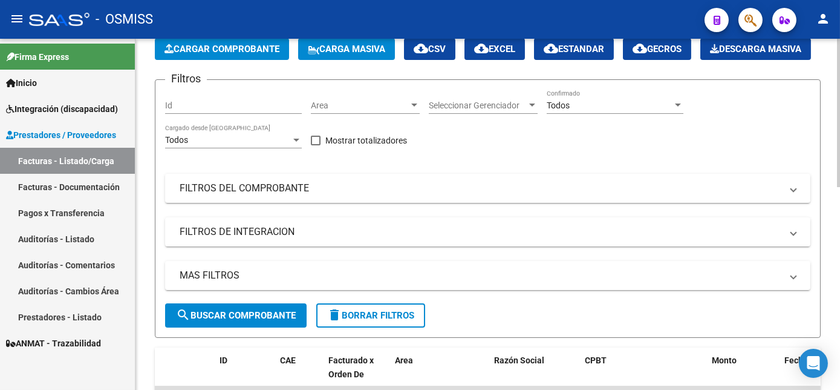
scroll to position [0, 0]
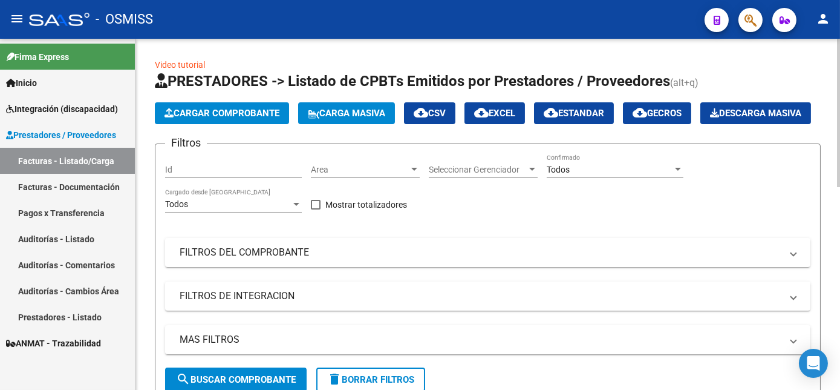
click at [505, 108] on span "cloud_download EXCEL" at bounding box center [494, 113] width 41 height 11
click at [342, 302] on mat-panel-title "FILTROS DE INTEGRACION" at bounding box center [481, 295] width 602 height 13
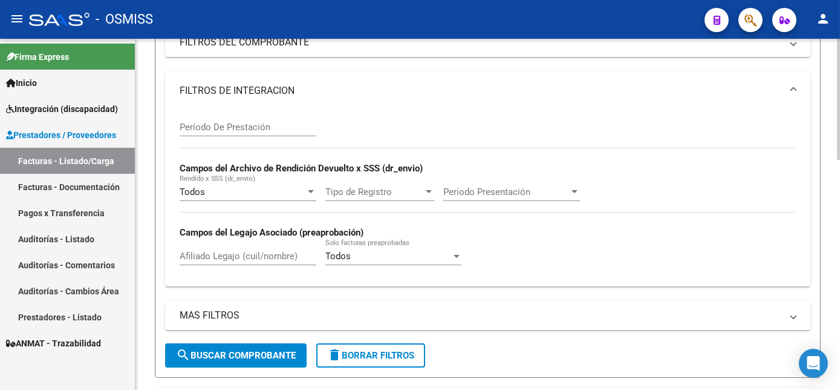
scroll to position [213, 0]
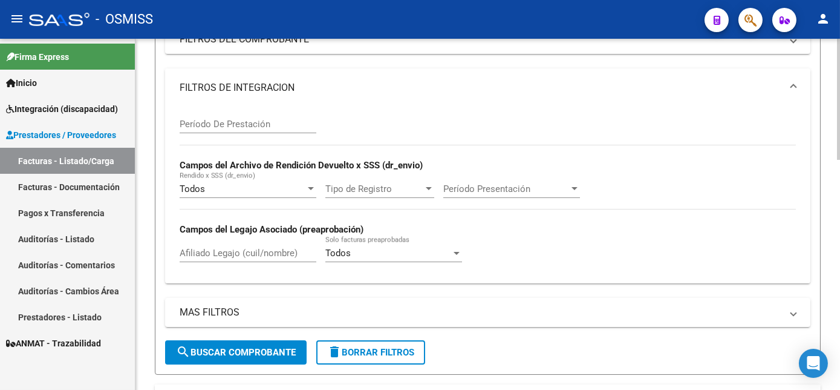
click at [840, 227] on html "menu - OSMISS person Firma Express Inicio Instructivos Contacto OS Integración …" at bounding box center [420, 195] width 840 height 390
click at [234, 258] on input "Afiliado Legajo (cuil/nombre)" at bounding box center [248, 252] width 137 height 11
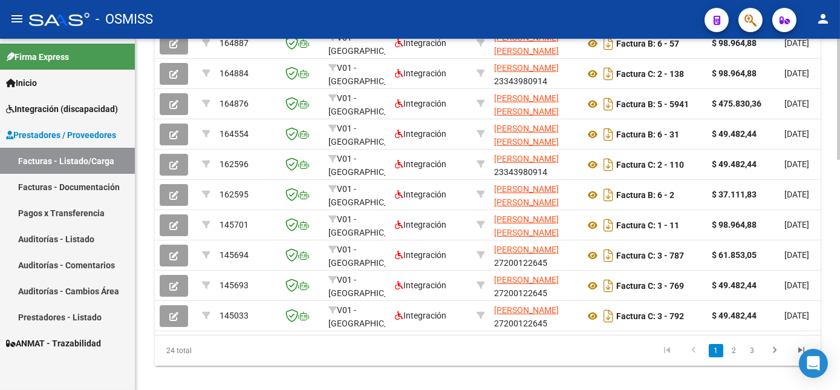
scroll to position [603, 0]
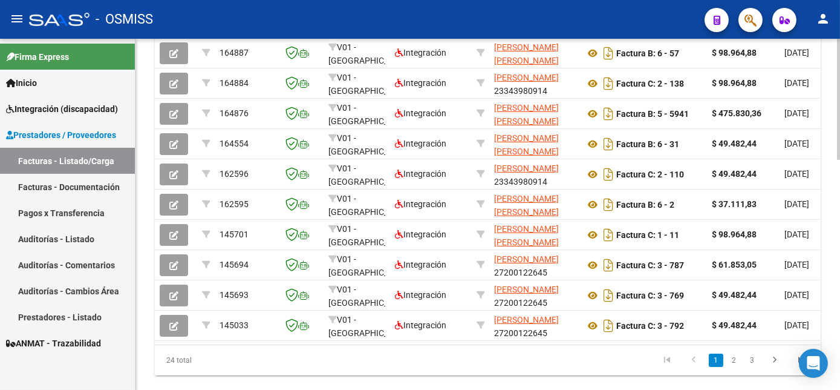
click at [840, 353] on html "menu - OSMISS person Firma Express Inicio Instructivos Contacto OS Integración …" at bounding box center [420, 195] width 840 height 390
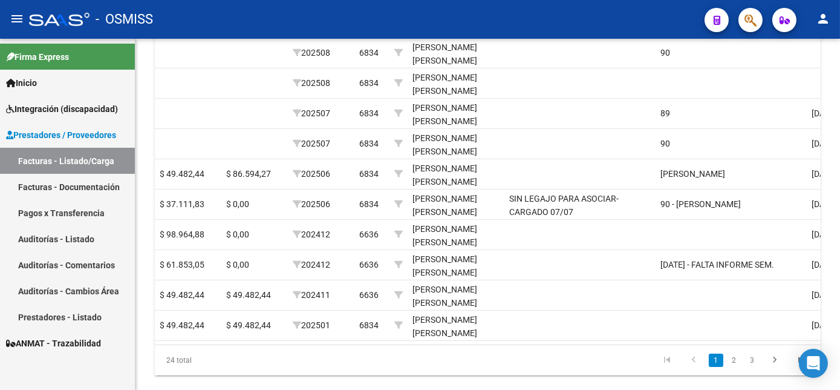
scroll to position [0, 1734]
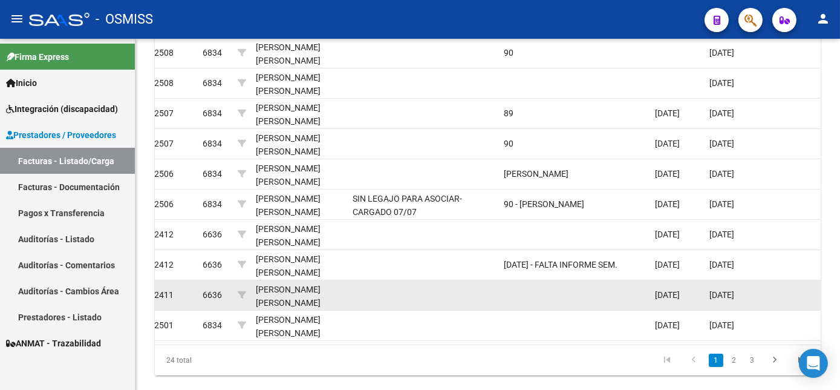
click at [327, 316] on div "[PERSON_NAME] [PERSON_NAME] 20538825132" at bounding box center [299, 302] width 87 height 41
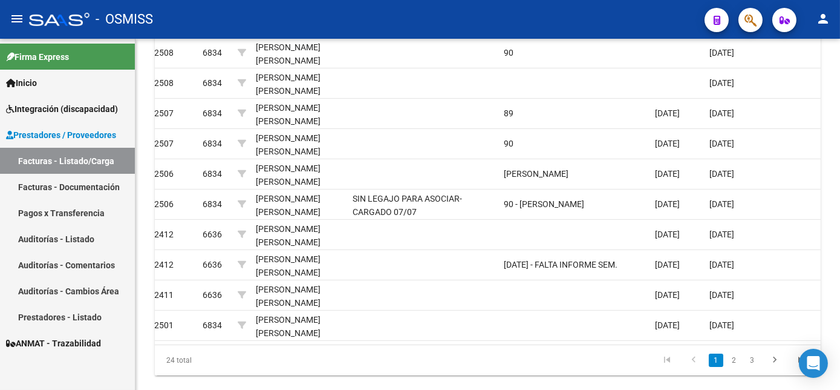
scroll to position [0, 171]
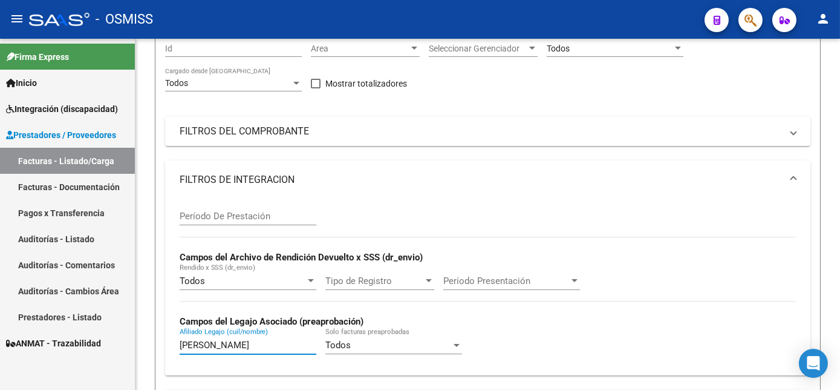
click at [219, 350] on input "[PERSON_NAME]" at bounding box center [248, 344] width 137 height 11
type input "D"
click at [836, 229] on div "Video tutorial PRESTADORES -> Listado de CPBTs Emitidos por Prestadores / Prove…" at bounding box center [488, 266] width 705 height 697
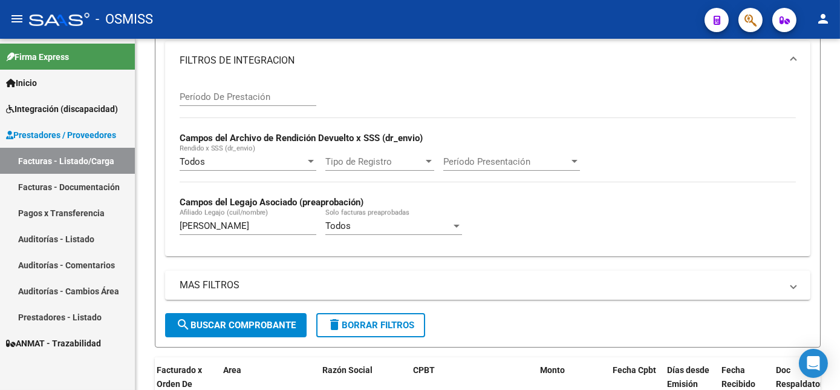
scroll to position [376, 0]
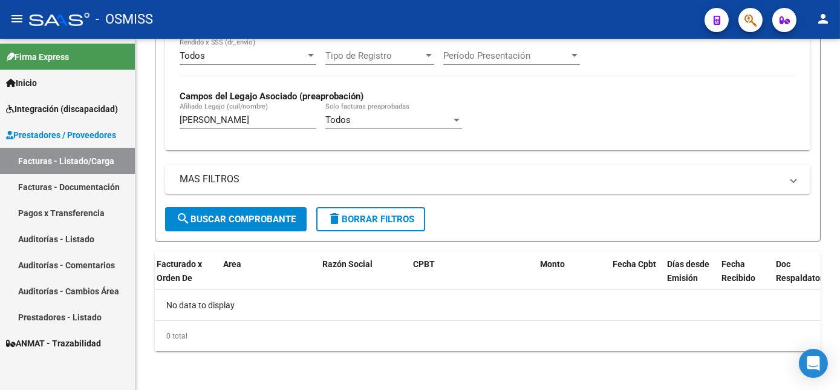
click at [831, 364] on div "Video tutorial PRESTADORES -> Listado de CPBTs Emitidos por Prestadores / Prove…" at bounding box center [490, 41] width 708 height 697
click at [248, 117] on input "[PERSON_NAME]" at bounding box center [248, 119] width 137 height 11
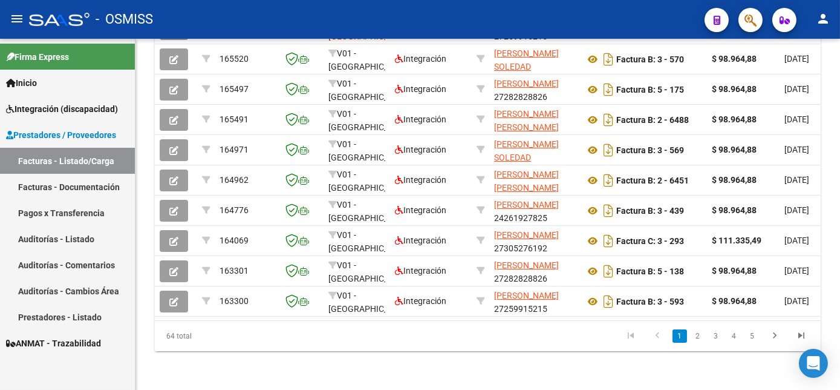
scroll to position [624, 0]
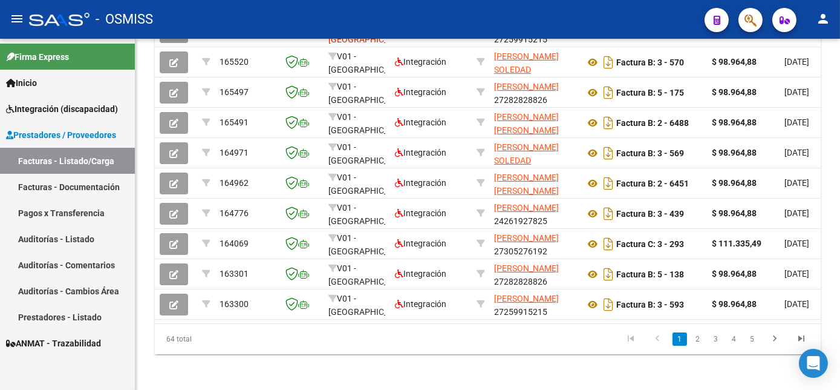
click at [840, 369] on html "menu - OSMISS person Firma Express Inicio Instructivos Contacto OS Integración …" at bounding box center [420, 195] width 840 height 390
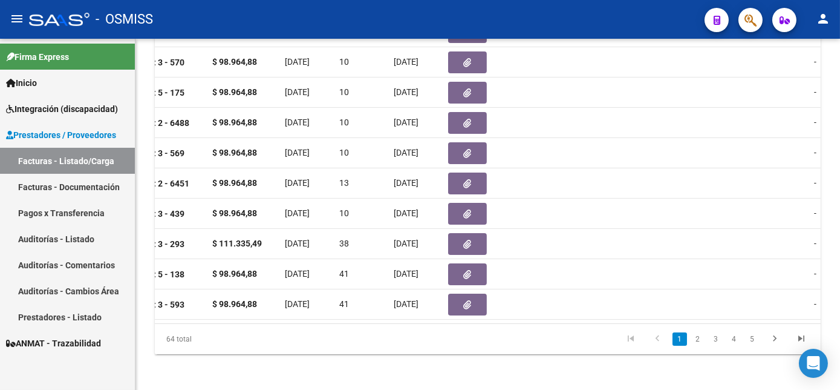
scroll to position [0, 0]
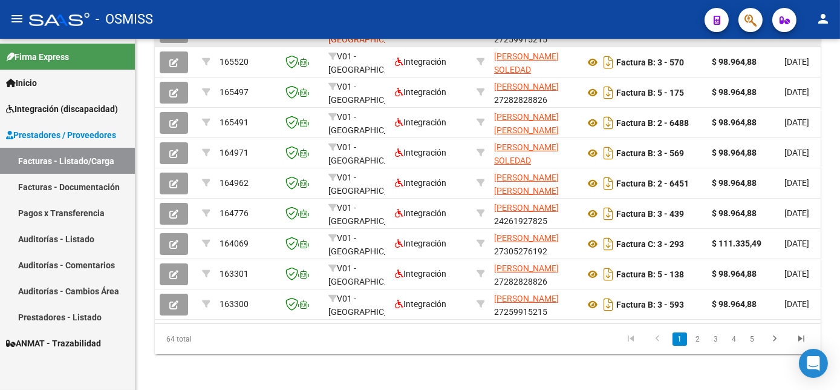
type input "CORONEL"
click at [176, 37] on icon "button" at bounding box center [173, 32] width 9 height 9
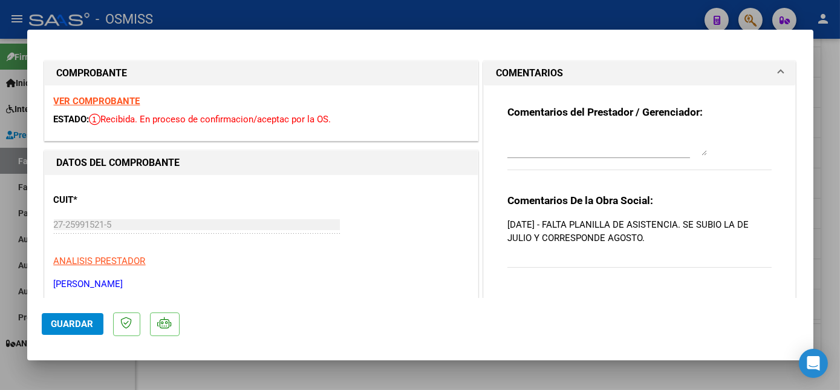
click at [349, 373] on div at bounding box center [420, 195] width 840 height 390
type input "$ 0,00"
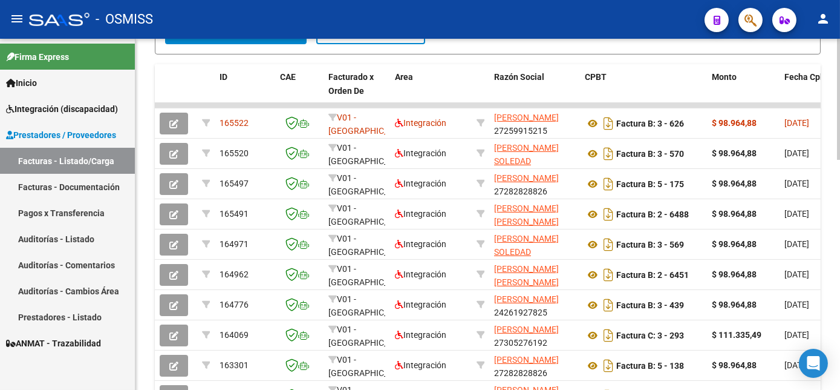
scroll to position [567, 0]
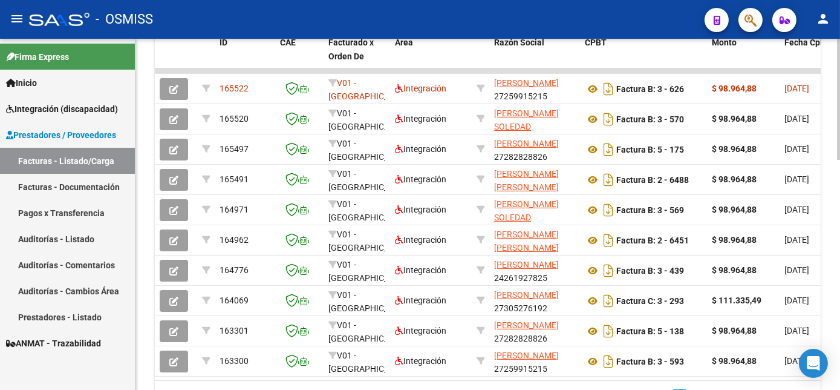
click at [840, 245] on html "menu - OSMISS person Firma Express Inicio Instructivos Contacto OS Integración …" at bounding box center [420, 195] width 840 height 390
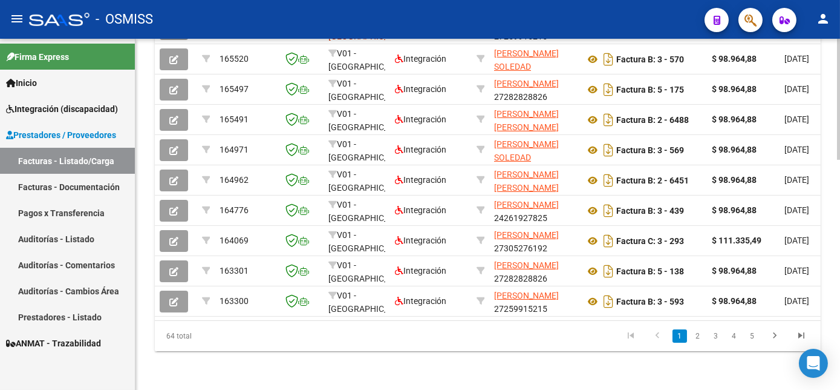
scroll to position [644, 0]
click at [840, 277] on html "menu - OSMISS person Firma Express Inicio Instructivos Contacto OS Integración …" at bounding box center [420, 195] width 840 height 390
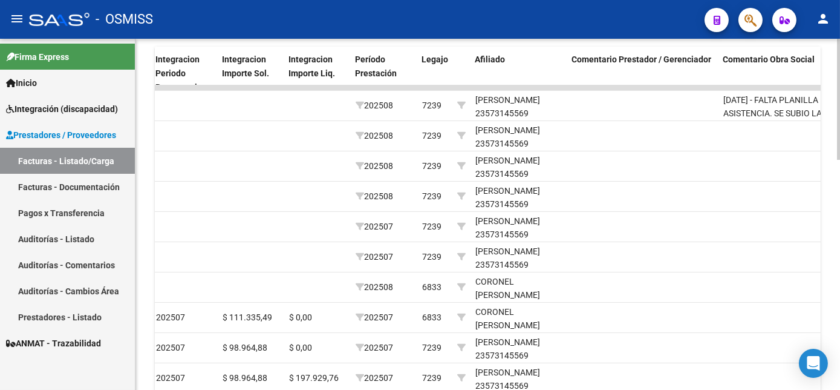
scroll to position [549, 0]
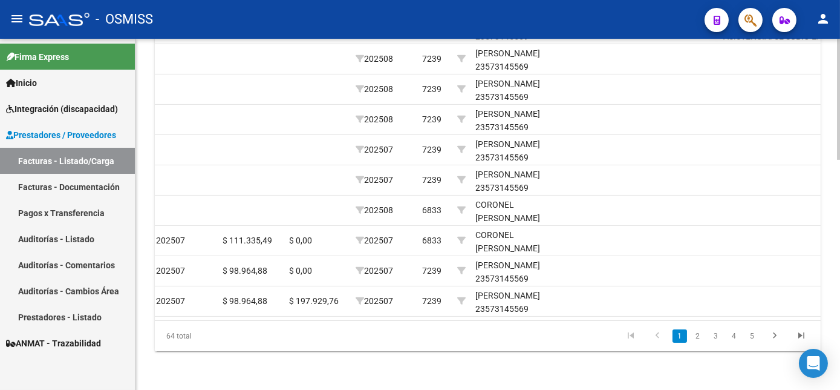
click at [840, 311] on html "menu - OSMISS person Firma Express Inicio Instructivos Contacto OS Integración …" at bounding box center [420, 195] width 840 height 390
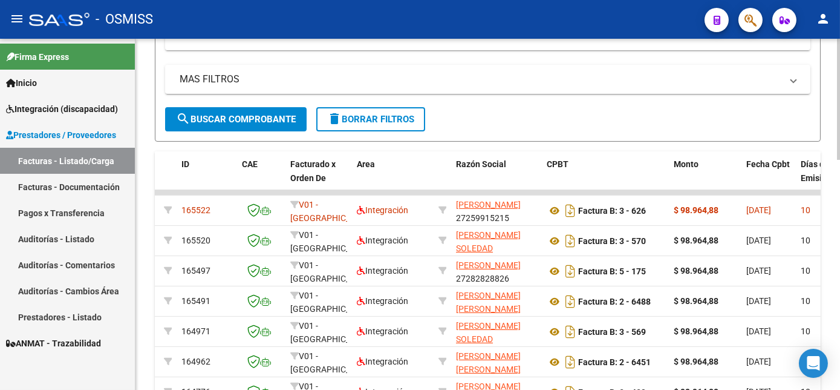
scroll to position [440, 0]
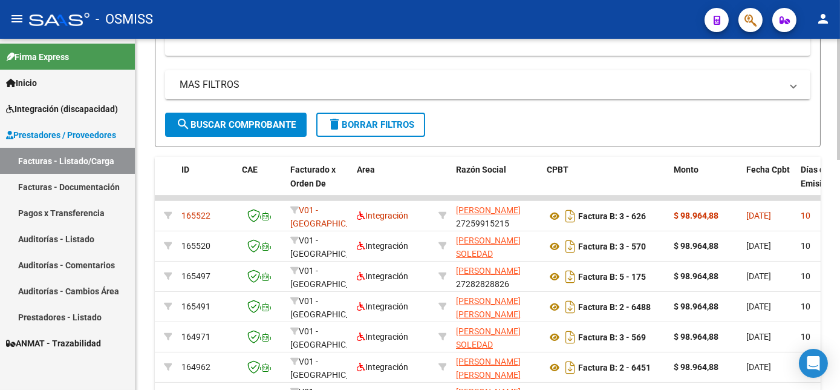
click at [832, 200] on div "Video tutorial PRESTADORES -> Listado de CPBTs Emitidos por Prestadores / Prove…" at bounding box center [490, 87] width 708 height 978
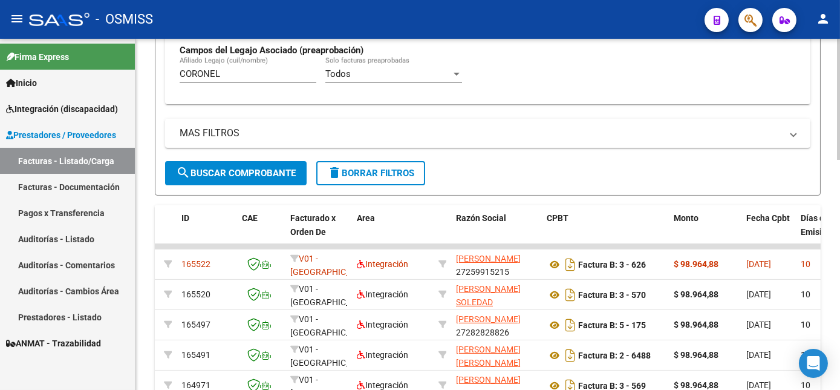
click at [840, 218] on html "menu - OSMISS person Firma Express Inicio Instructivos Contacto OS Integración …" at bounding box center [420, 195] width 840 height 390
click at [413, 178] on span "delete Borrar Filtros" at bounding box center [370, 173] width 87 height 11
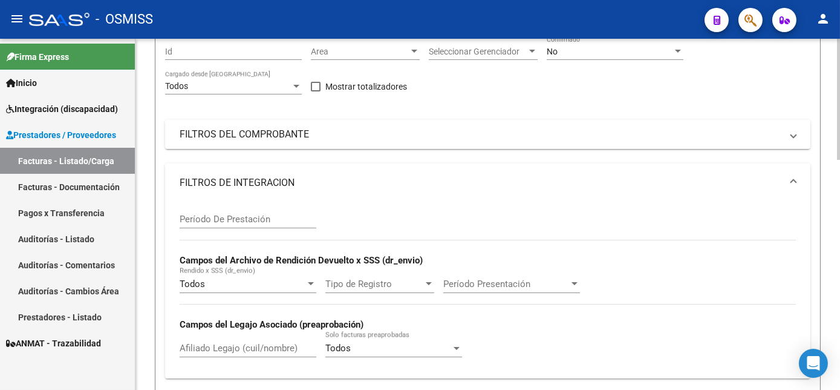
scroll to position [12, 0]
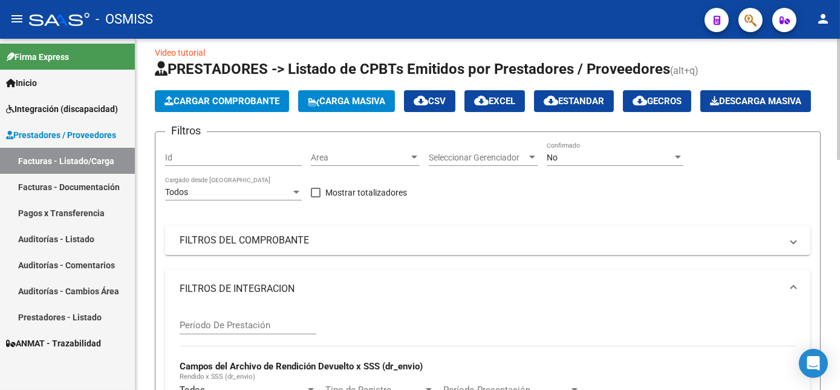
click at [610, 163] on div "No" at bounding box center [610, 157] width 126 height 10
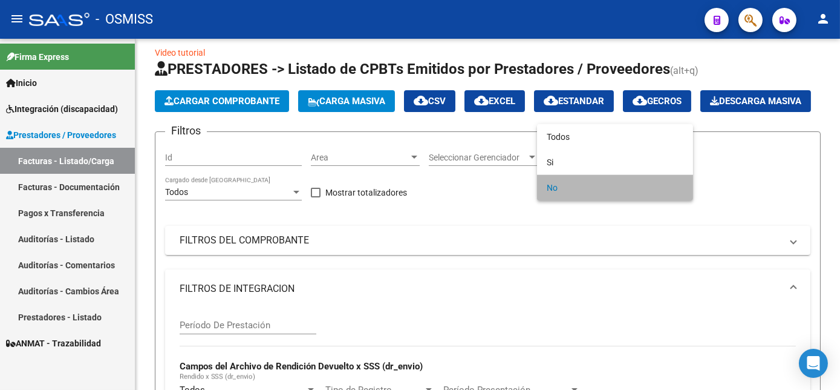
click at [556, 187] on span "No" at bounding box center [615, 187] width 137 height 25
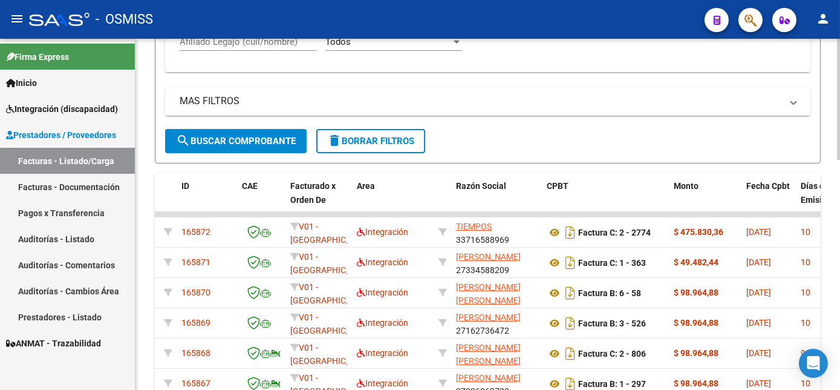
click at [840, 302] on html "menu - OSMISS person Firma Express Inicio Instructivos Contacto OS Integración …" at bounding box center [420, 195] width 840 height 390
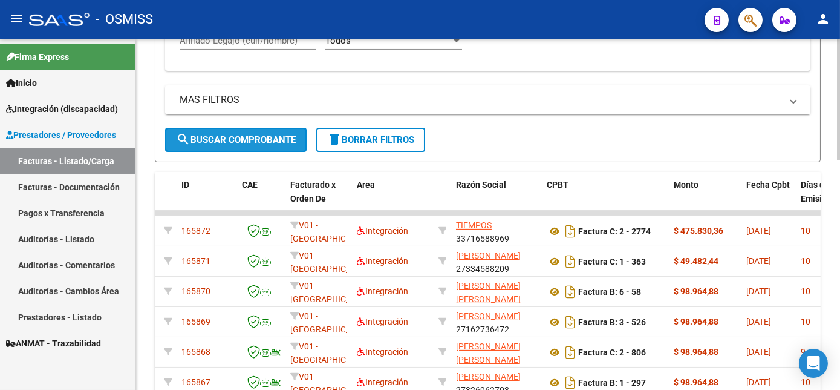
click at [222, 145] on span "search Buscar Comprobante" at bounding box center [236, 139] width 120 height 11
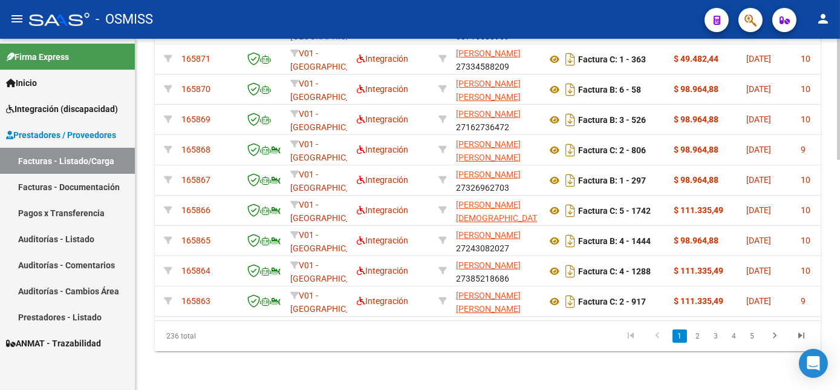
scroll to position [611, 0]
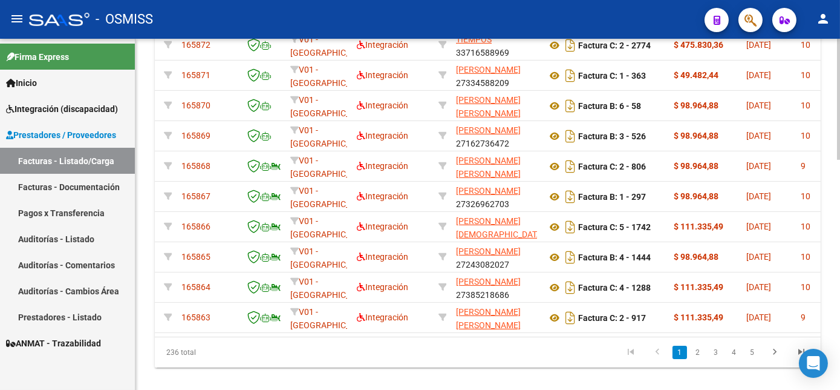
click at [840, 305] on html "menu - OSMISS person Firma Express Inicio Instructivos Contacto OS Integración …" at bounding box center [420, 195] width 840 height 390
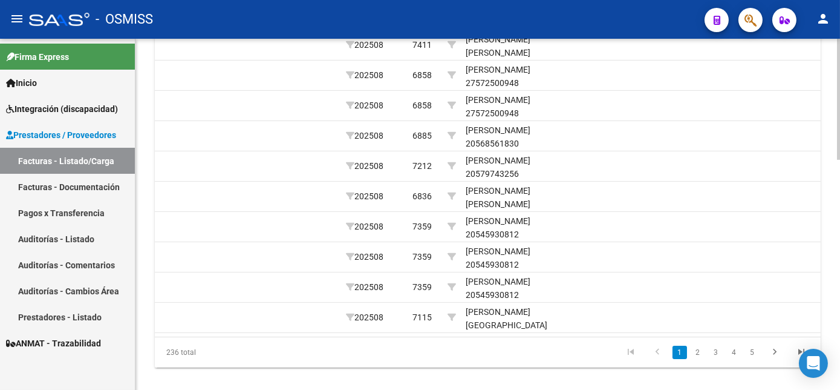
scroll to position [0, 1767]
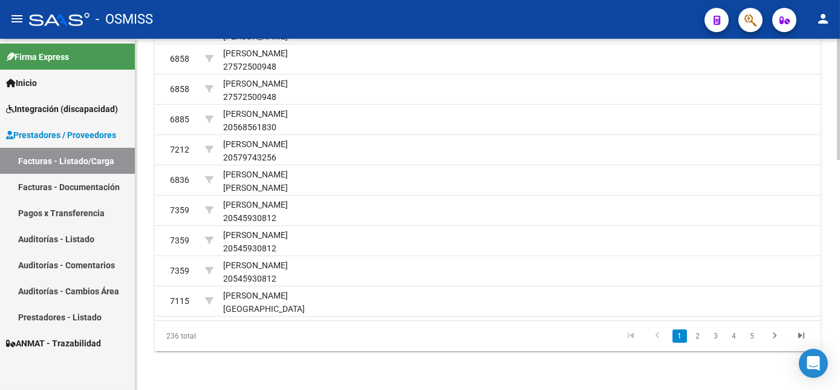
click at [838, 347] on div at bounding box center [838, 329] width 3 height 121
click at [698, 342] on link "2" at bounding box center [698, 335] width 15 height 13
click at [719, 342] on link "3" at bounding box center [716, 335] width 15 height 13
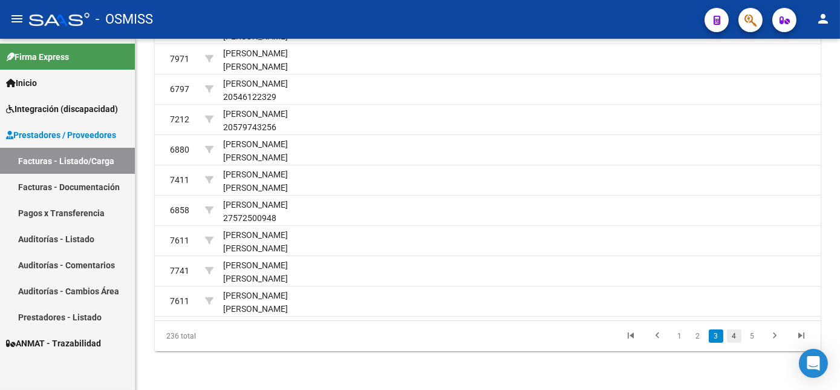
click at [732, 342] on link "4" at bounding box center [734, 335] width 15 height 13
click at [732, 342] on link "5" at bounding box center [734, 335] width 15 height 13
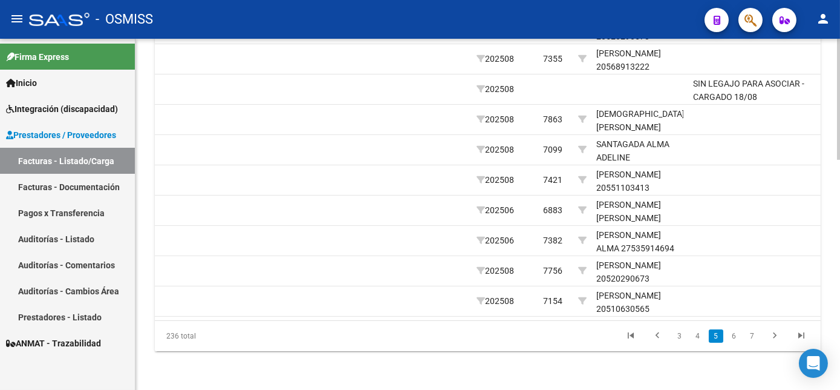
scroll to position [0, 1743]
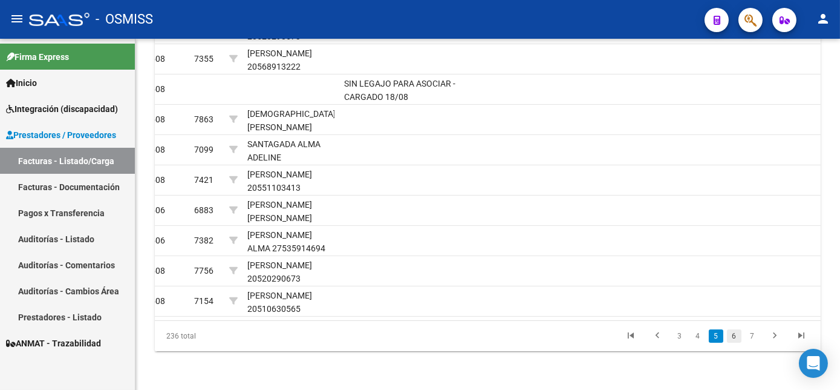
click at [731, 342] on link "6" at bounding box center [734, 335] width 15 height 13
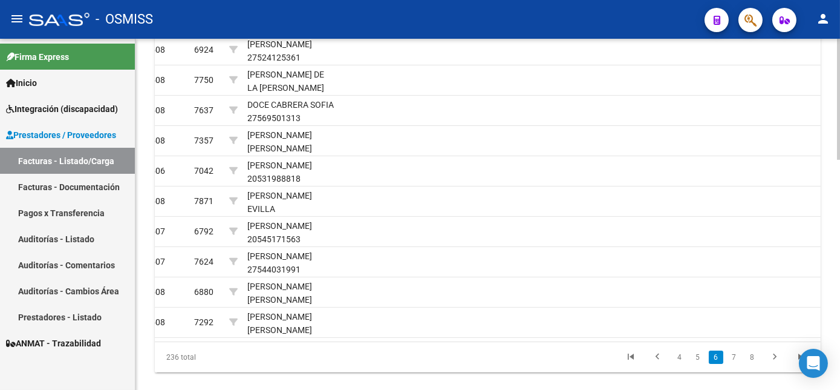
scroll to position [611, 0]
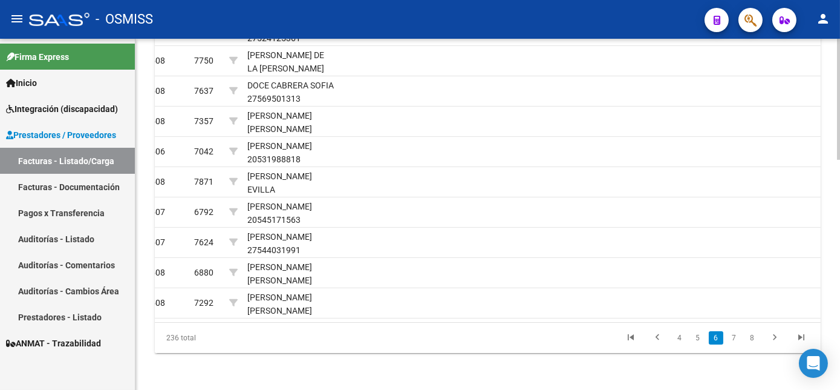
click at [838, 335] on div at bounding box center [838, 328] width 3 height 121
click at [732, 342] on link "7" at bounding box center [734, 335] width 15 height 13
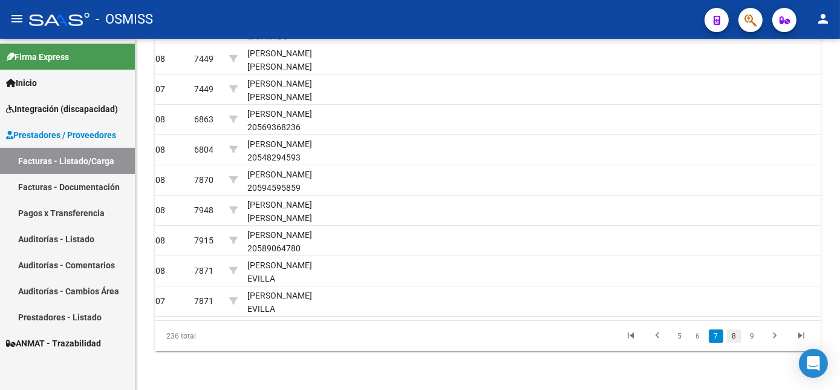
click at [731, 342] on link "8" at bounding box center [734, 335] width 15 height 13
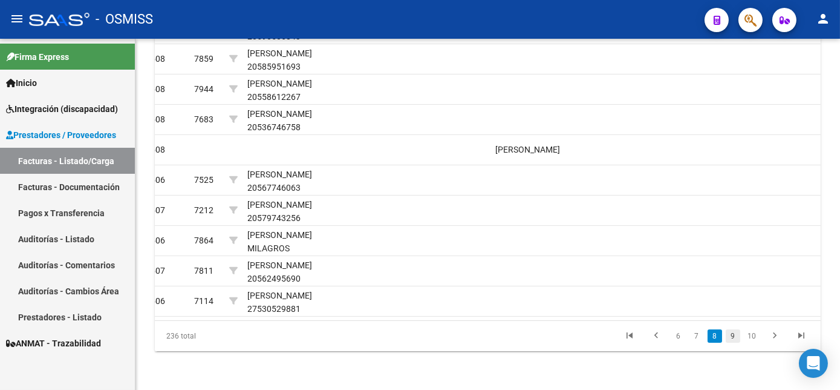
click at [731, 342] on link "9" at bounding box center [733, 335] width 15 height 13
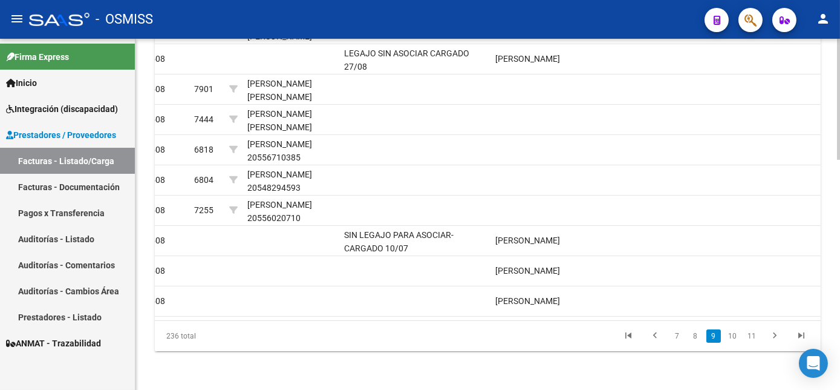
scroll to position [651, 0]
click at [840, 325] on html "menu - OSMISS person Firma Express Inicio Instructivos Contacto OS Integración …" at bounding box center [420, 195] width 840 height 390
click at [730, 342] on link "10" at bounding box center [733, 335] width 16 height 13
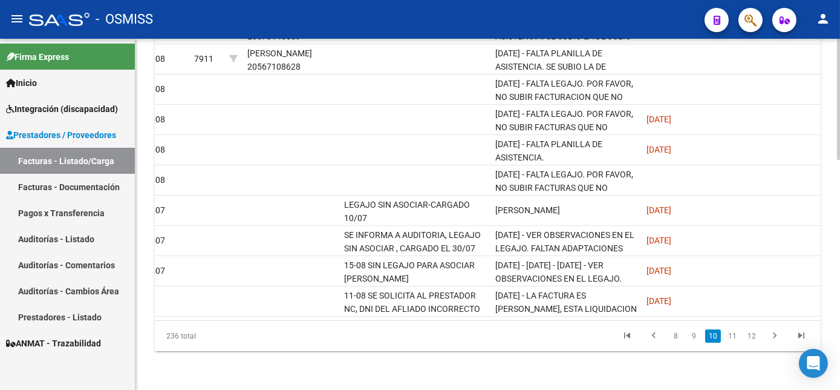
scroll to position [645, 0]
click at [838, 312] on div at bounding box center [838, 329] width 3 height 121
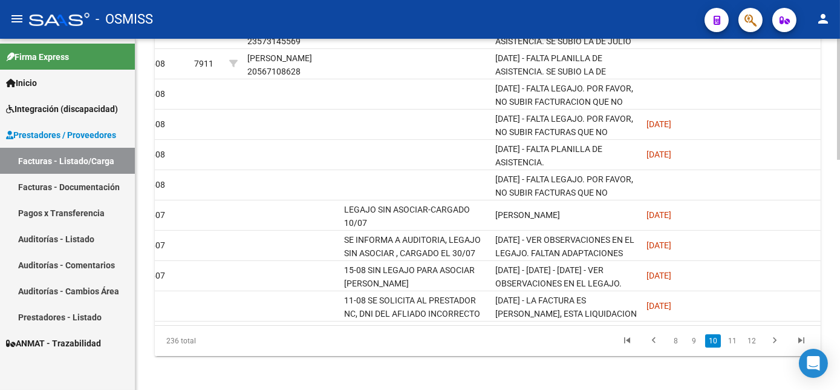
scroll to position [613, 0]
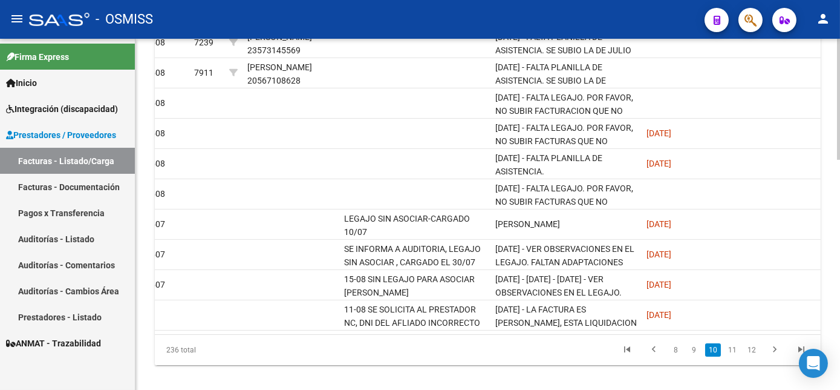
click at [840, 313] on html "menu - OSMISS person Firma Express Inicio Instructivos Contacto OS Integración …" at bounding box center [420, 195] width 840 height 390
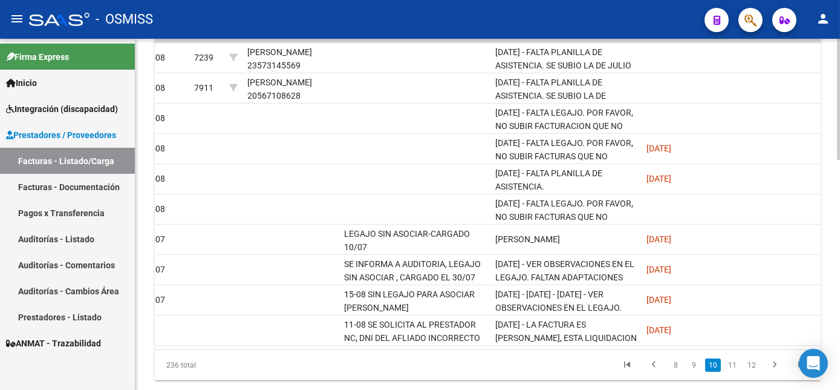
scroll to position [596, 0]
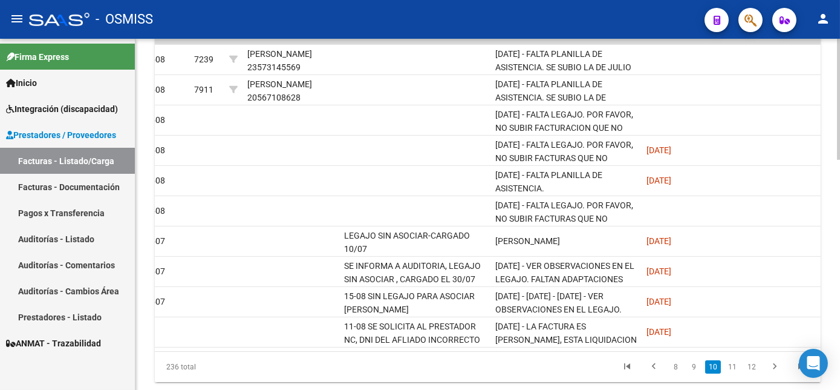
click at [840, 306] on div at bounding box center [838, 317] width 3 height 121
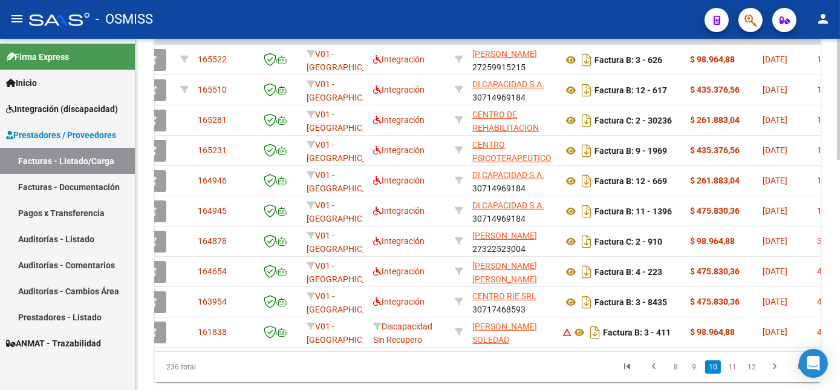
scroll to position [0, 0]
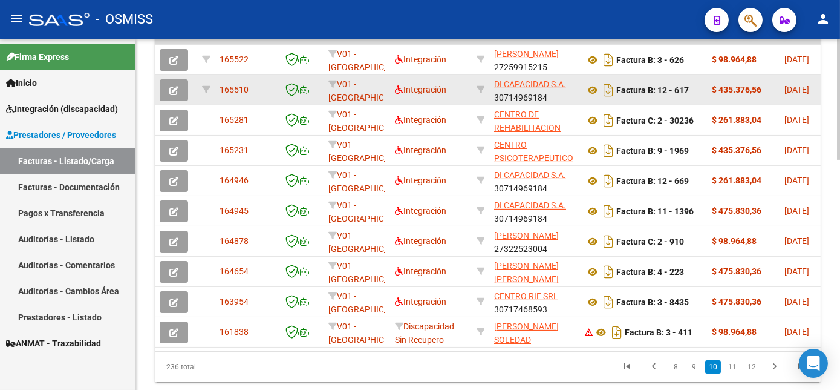
click at [170, 95] on icon "button" at bounding box center [173, 90] width 9 height 9
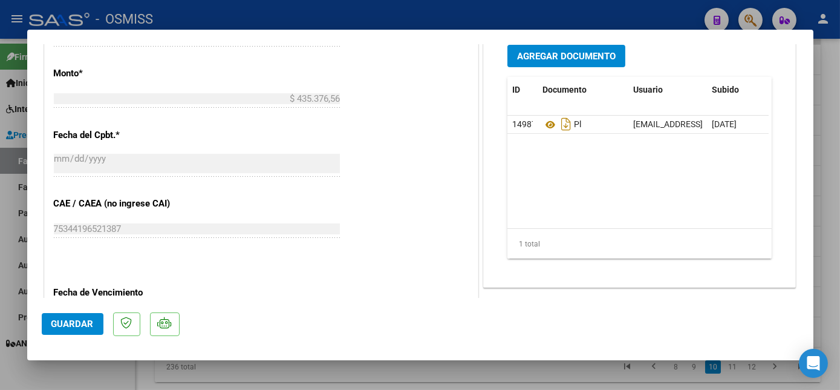
scroll to position [601, 0]
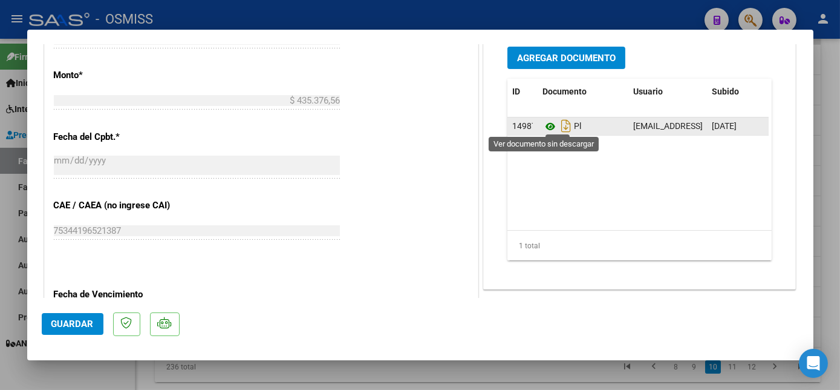
click at [547, 122] on icon at bounding box center [551, 126] width 16 height 15
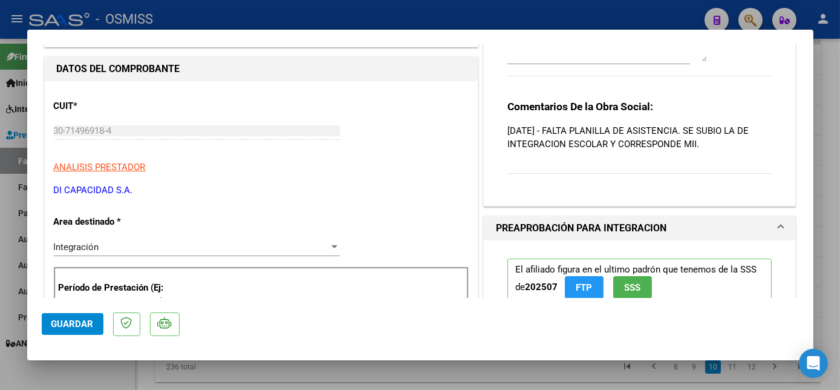
scroll to position [0, 0]
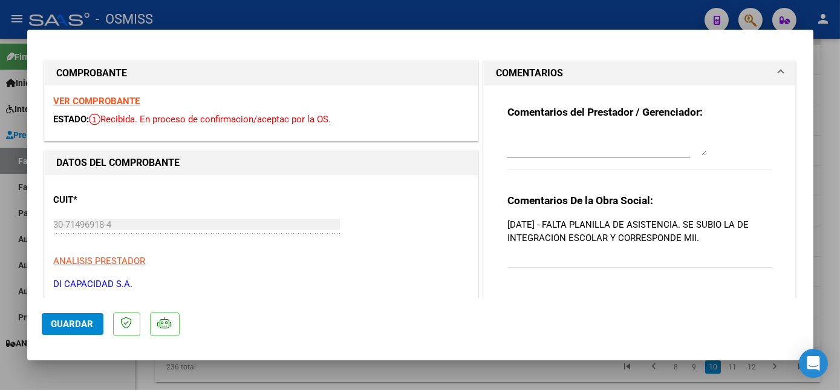
click at [527, 145] on textarea at bounding box center [608, 143] width 200 height 24
type textarea "LA PLANILLA CARGADA ES DE MII"
click at [83, 324] on span "Guardar" at bounding box center [72, 323] width 42 height 11
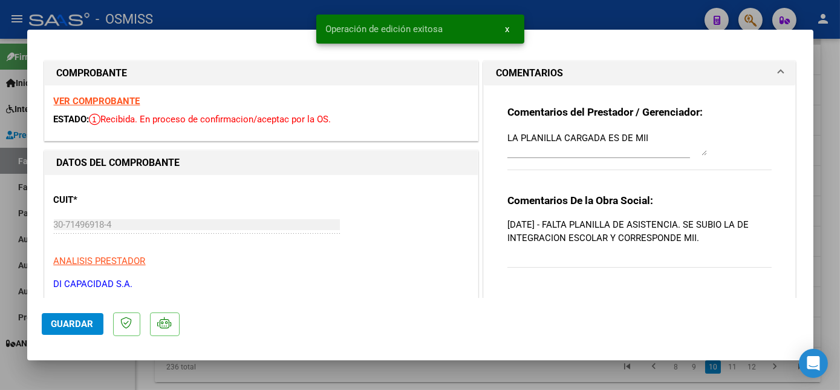
click at [115, 376] on div at bounding box center [420, 195] width 840 height 390
type input "$ 0,00"
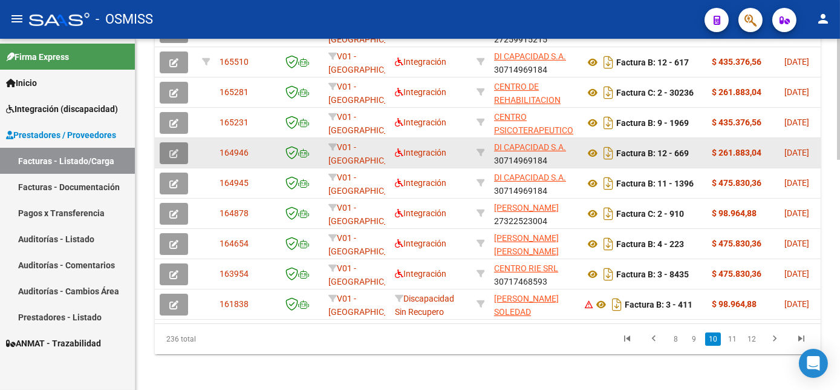
click at [173, 158] on icon "button" at bounding box center [173, 153] width 9 height 9
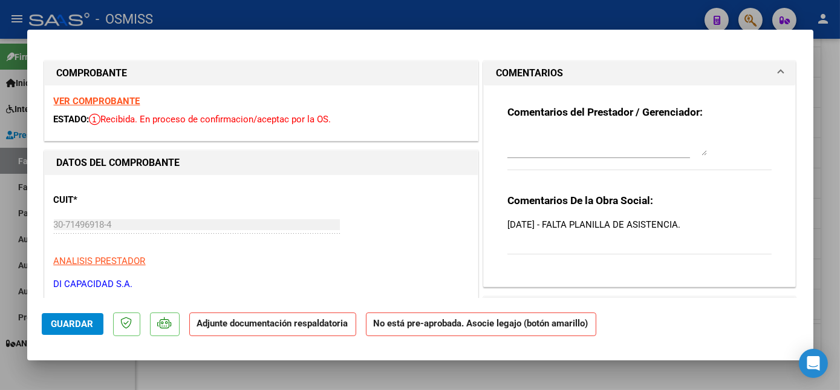
click at [121, 99] on strong "VER COMPROBANTE" at bounding box center [97, 101] width 87 height 11
click at [260, 380] on div at bounding box center [420, 195] width 840 height 390
type input "$ 0,00"
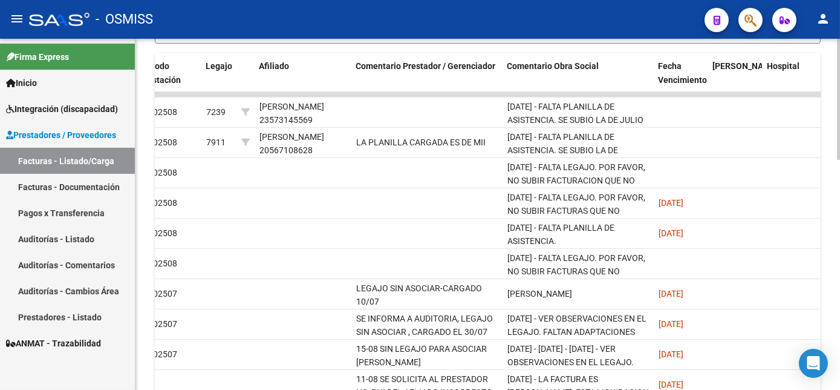
scroll to position [538, 0]
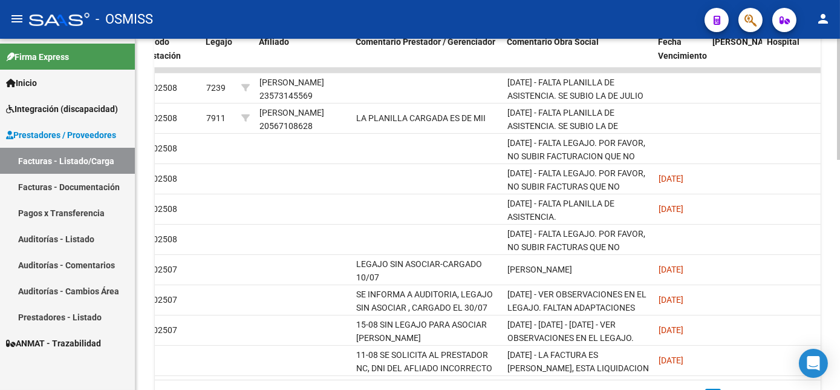
scroll to position [666, 0]
